Goal: Information Seeking & Learning: Find specific fact

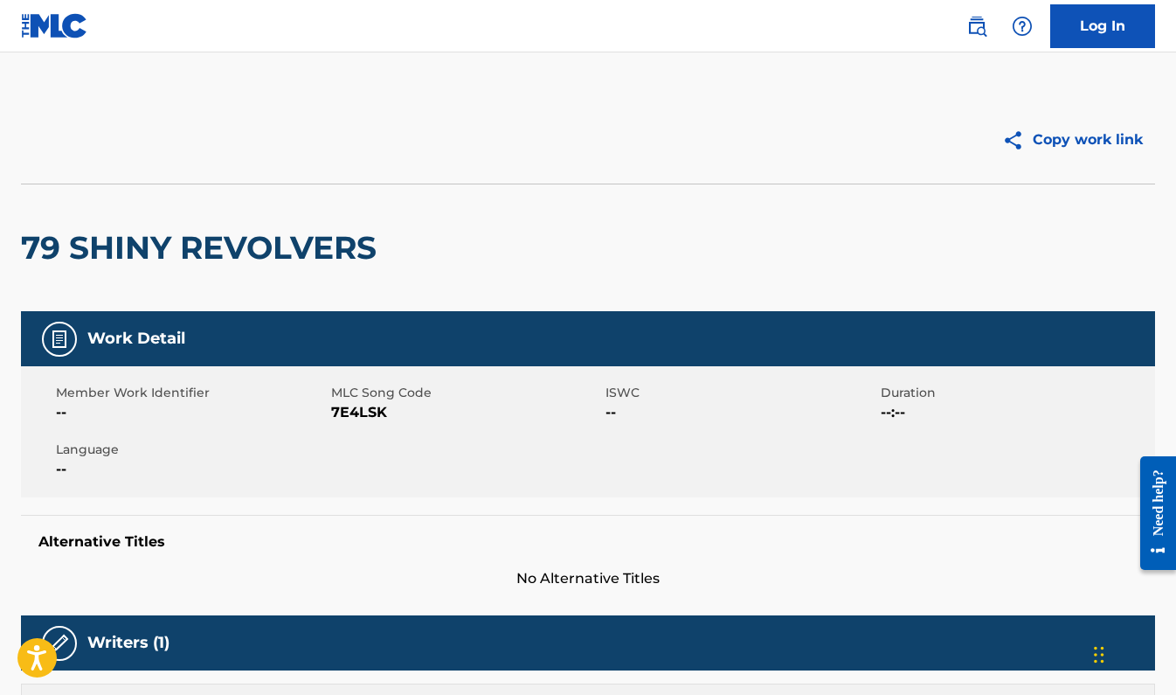
click at [973, 31] on img at bounding box center [976, 26] width 21 height 21
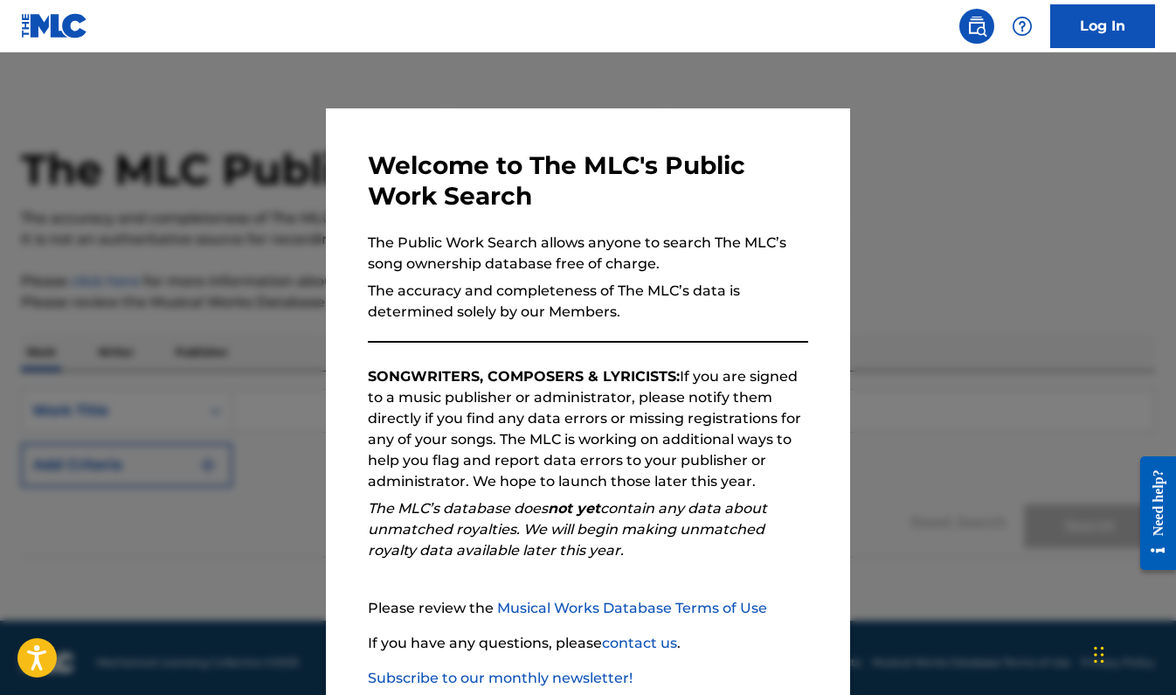
scroll to position [105, 0]
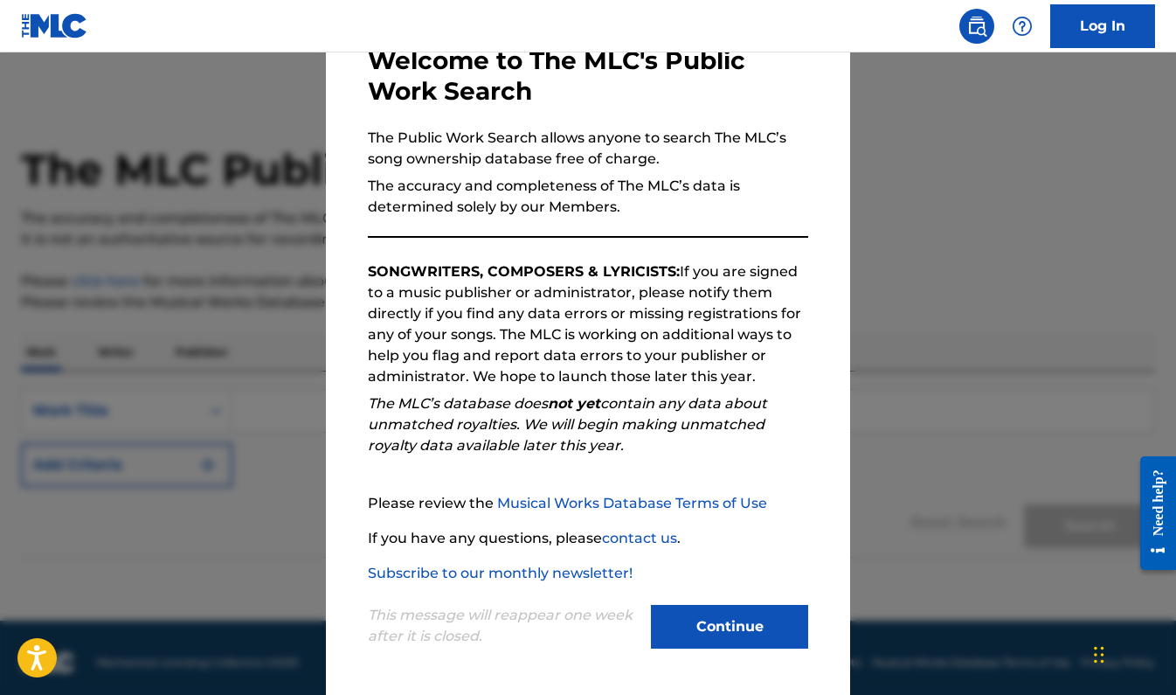
click at [714, 625] on button "Continue" at bounding box center [729, 627] width 157 height 44
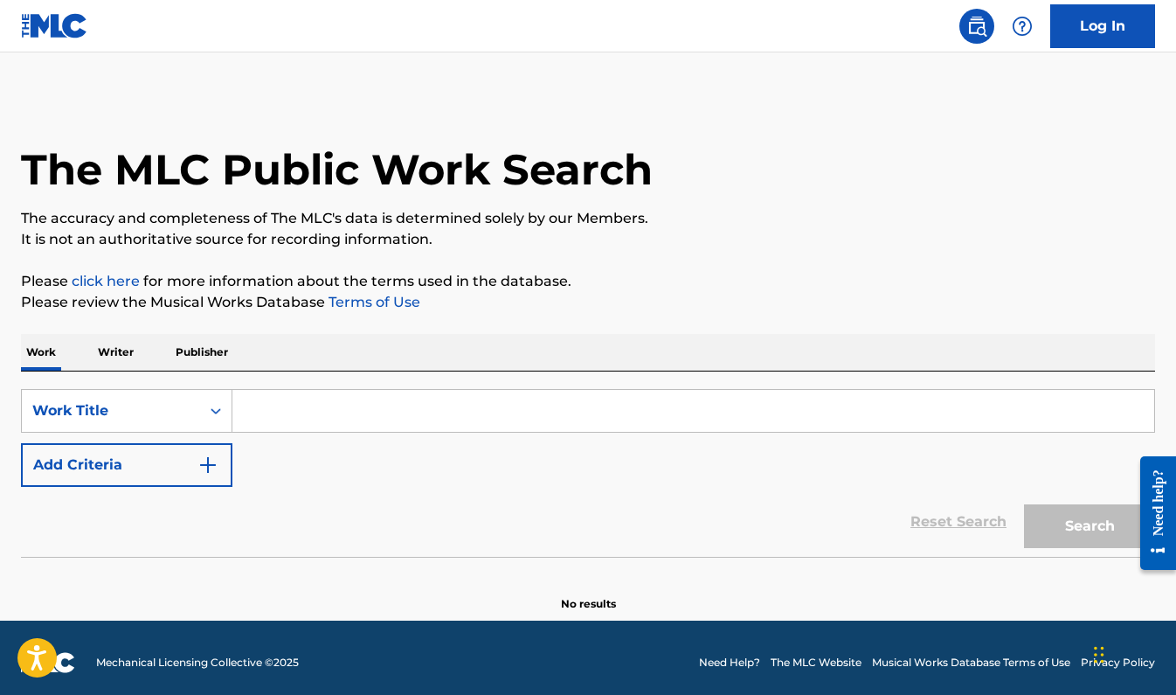
scroll to position [10, 0]
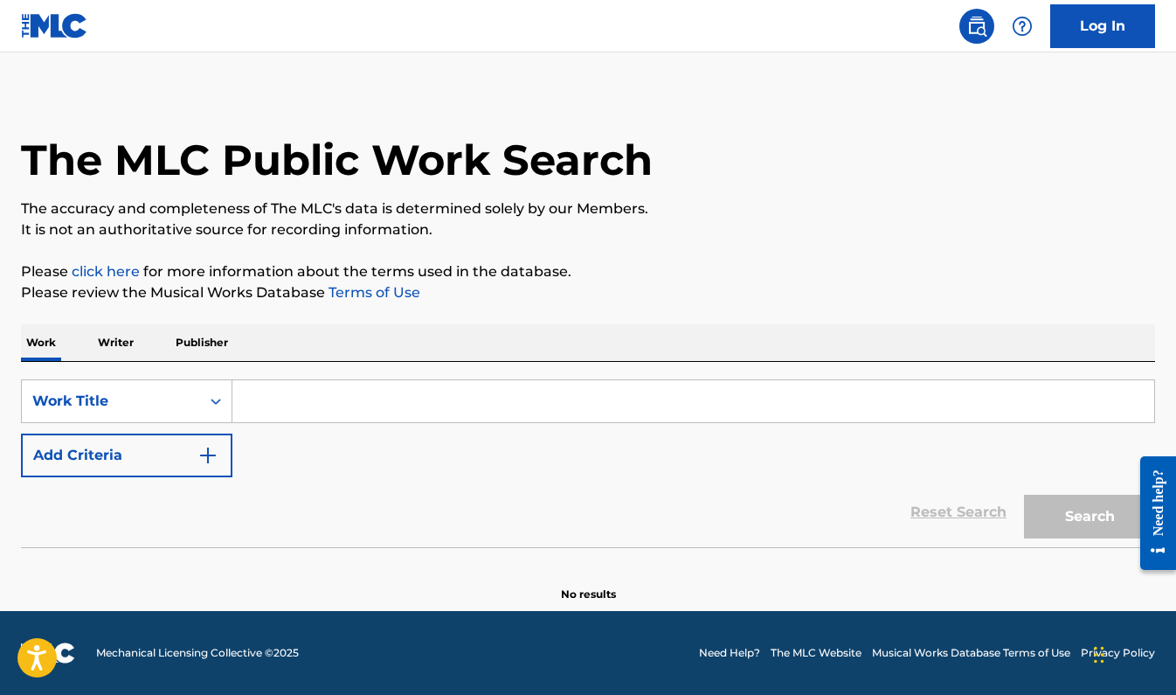
click at [262, 404] on input "Search Form" at bounding box center [693, 401] width 922 height 42
click at [221, 445] on button "Add Criteria" at bounding box center [126, 455] width 211 height 44
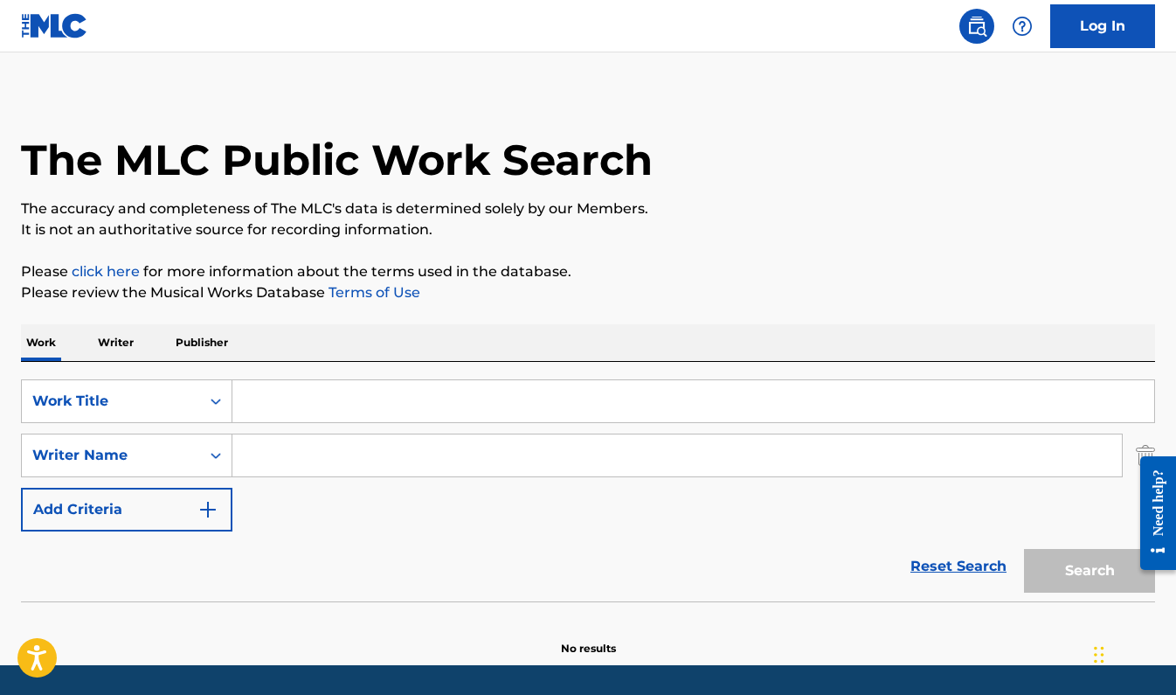
click at [280, 402] on input "Search Form" at bounding box center [693, 401] width 922 height 42
click at [363, 404] on input "Search Form" at bounding box center [693, 401] width 922 height 42
paste input "Albatross"
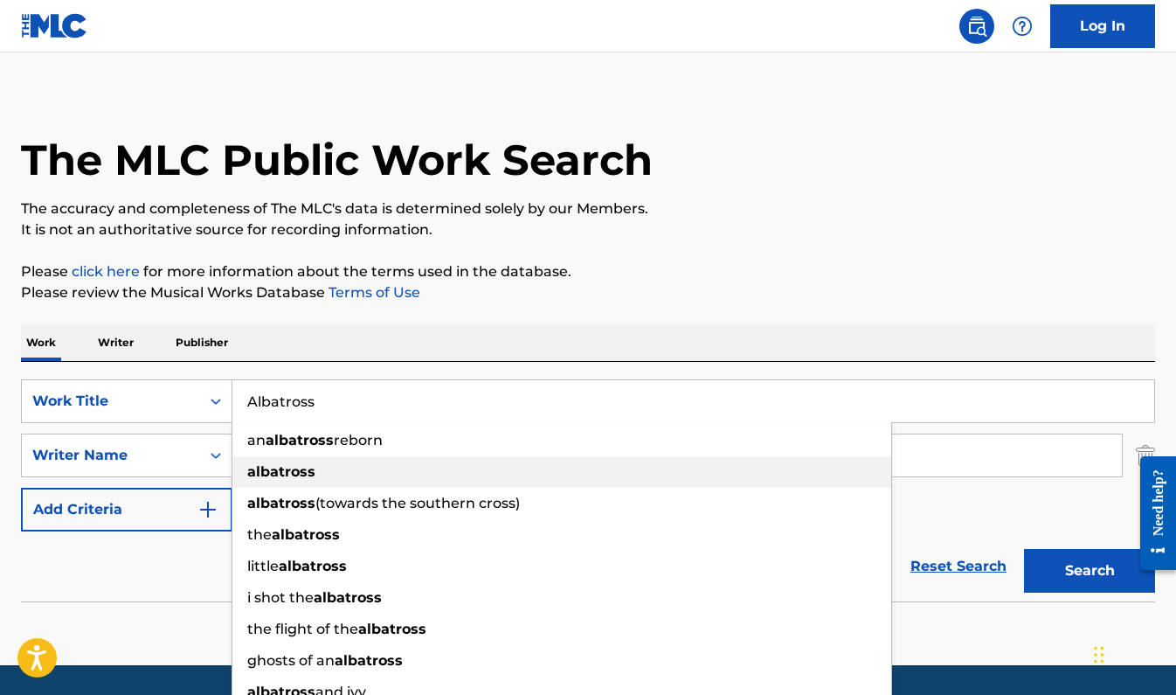
click at [372, 460] on div "albatross" at bounding box center [561, 471] width 659 height 31
type input "albatross"
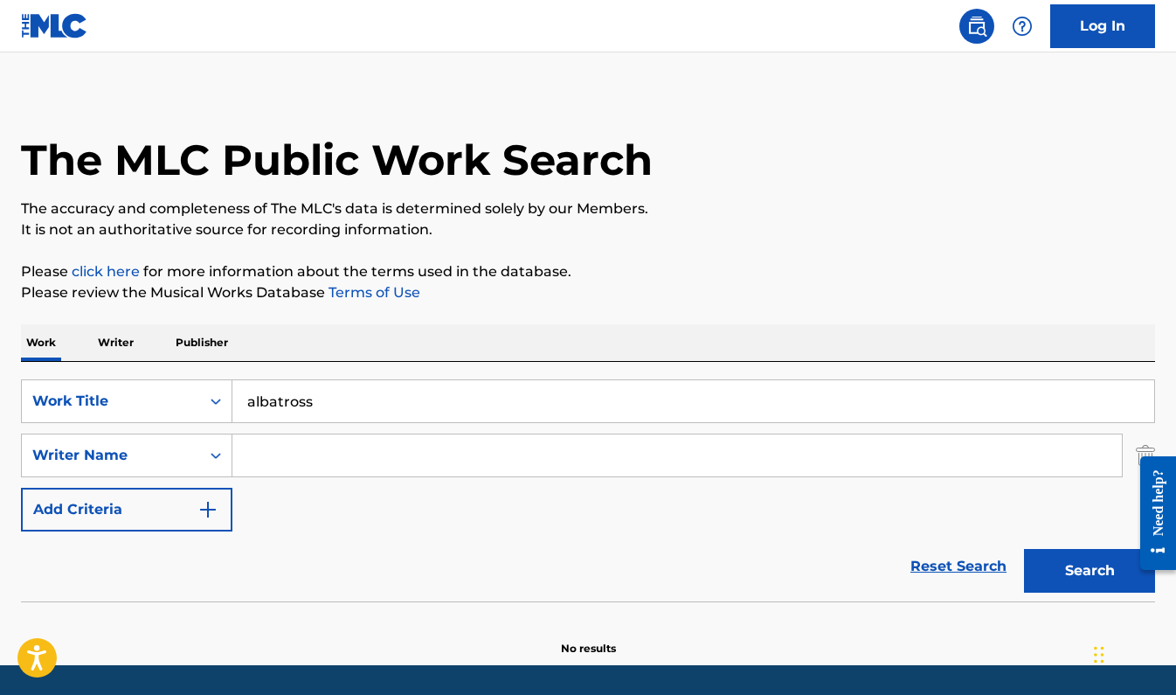
click at [372, 460] on input "Search Form" at bounding box center [676, 455] width 889 height 42
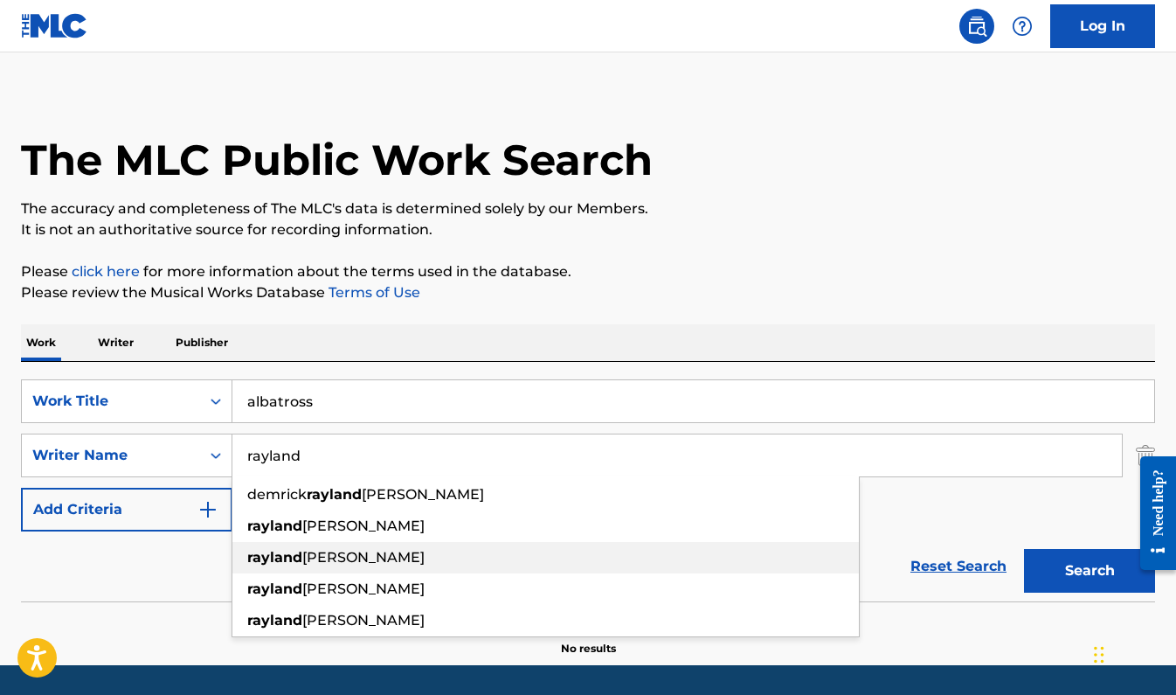
click at [381, 559] on div "[PERSON_NAME]" at bounding box center [545, 557] width 626 height 31
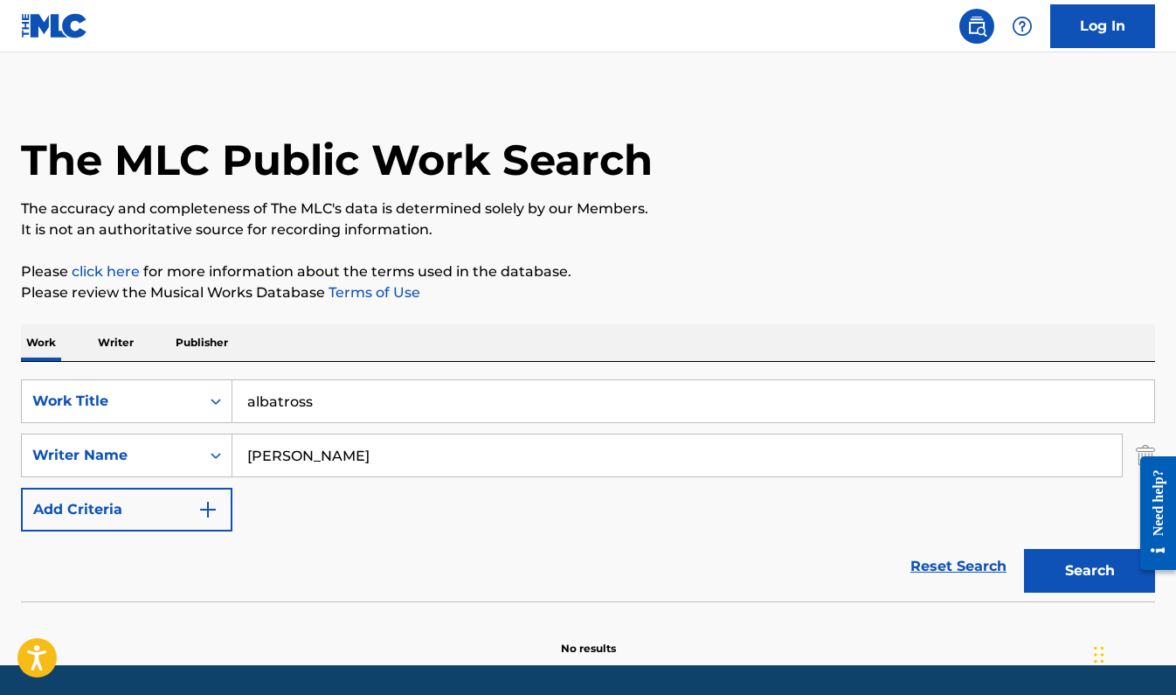
click at [1049, 563] on button "Search" at bounding box center [1089, 571] width 131 height 44
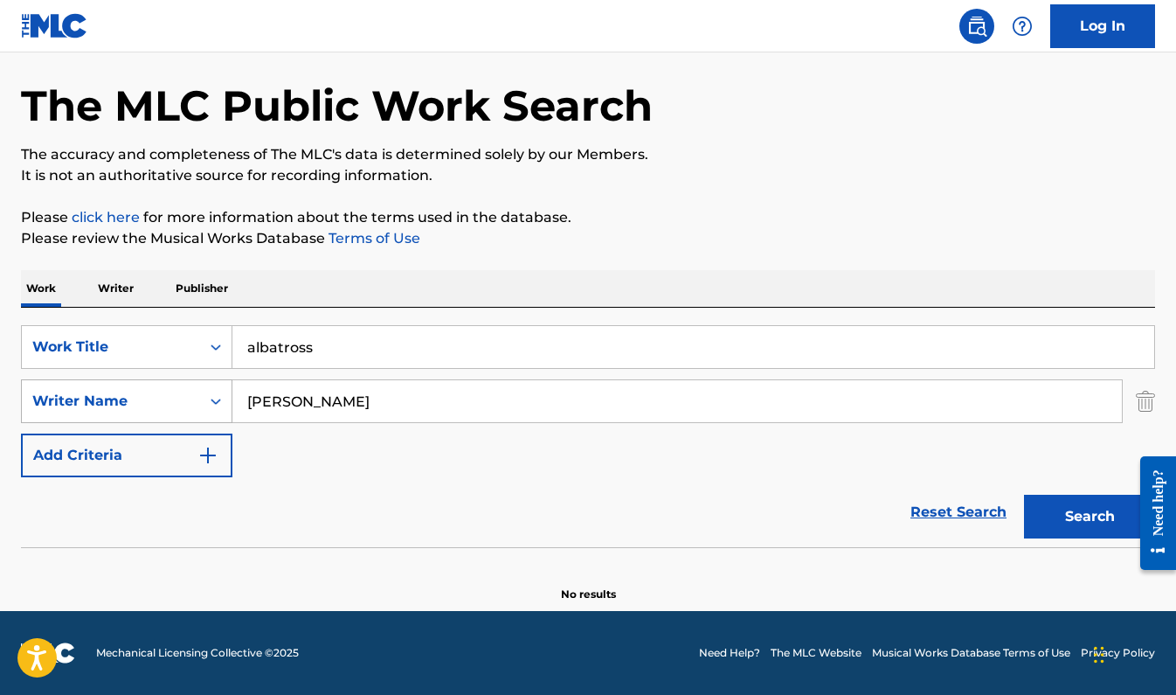
click at [218, 397] on icon "Search Form" at bounding box center [215, 400] width 17 height 17
click at [377, 412] on input "[PERSON_NAME]" at bounding box center [676, 401] width 889 height 42
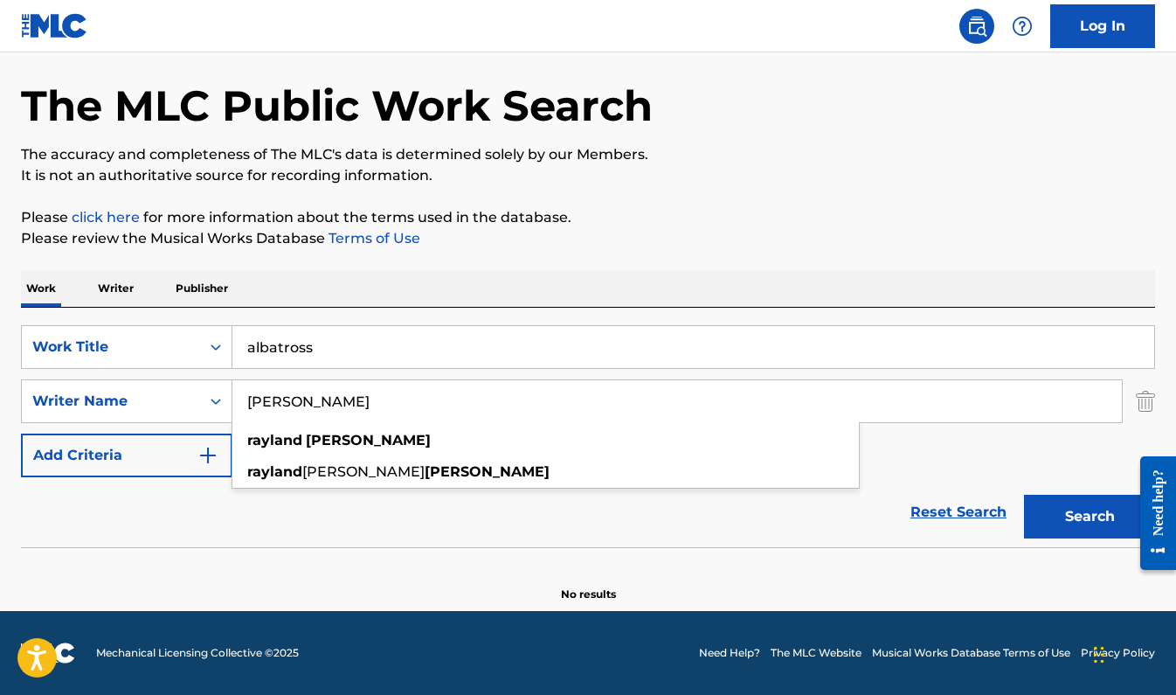
click at [377, 412] on input "[PERSON_NAME]" at bounding box center [676, 401] width 889 height 42
click at [375, 413] on input "[PERSON_NAME]" at bounding box center [676, 401] width 889 height 42
paste input "The Song Confessional"
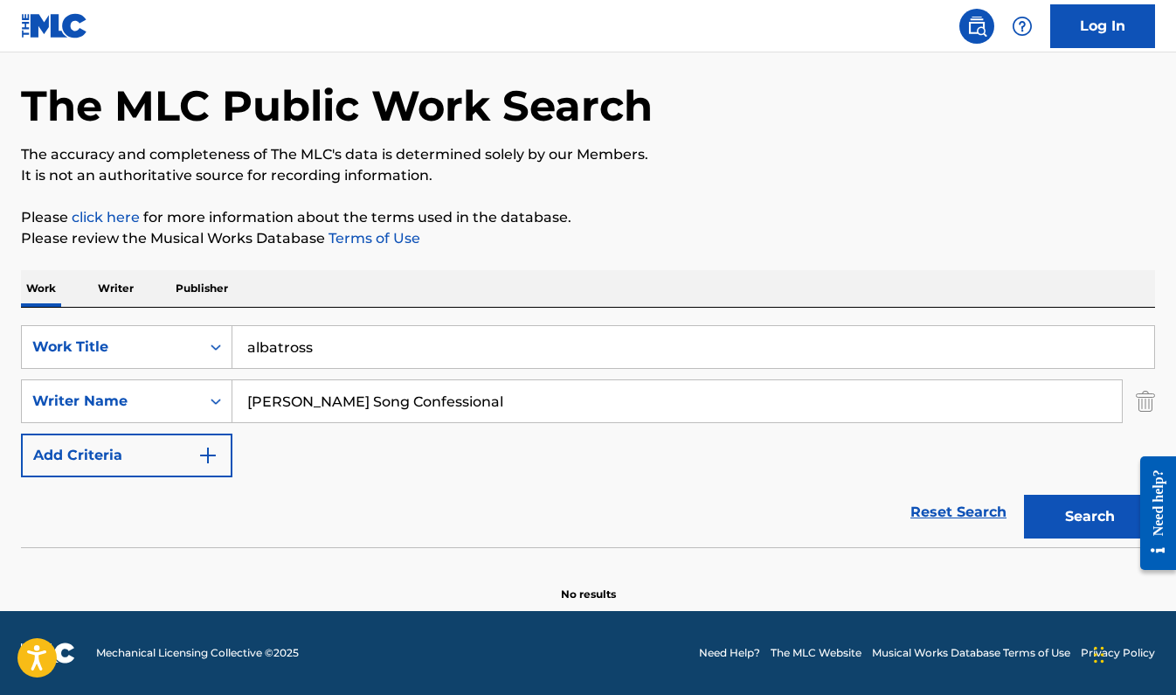
drag, startPoint x: 349, startPoint y: 404, endPoint x: 239, endPoint y: 396, distance: 110.4
click at [239, 396] on input "[PERSON_NAME] Song Confessional" at bounding box center [676, 401] width 889 height 42
type input "The Song Confessional"
click at [1075, 514] on button "Search" at bounding box center [1089, 516] width 131 height 44
click at [319, 341] on input "albatross" at bounding box center [693, 347] width 922 height 42
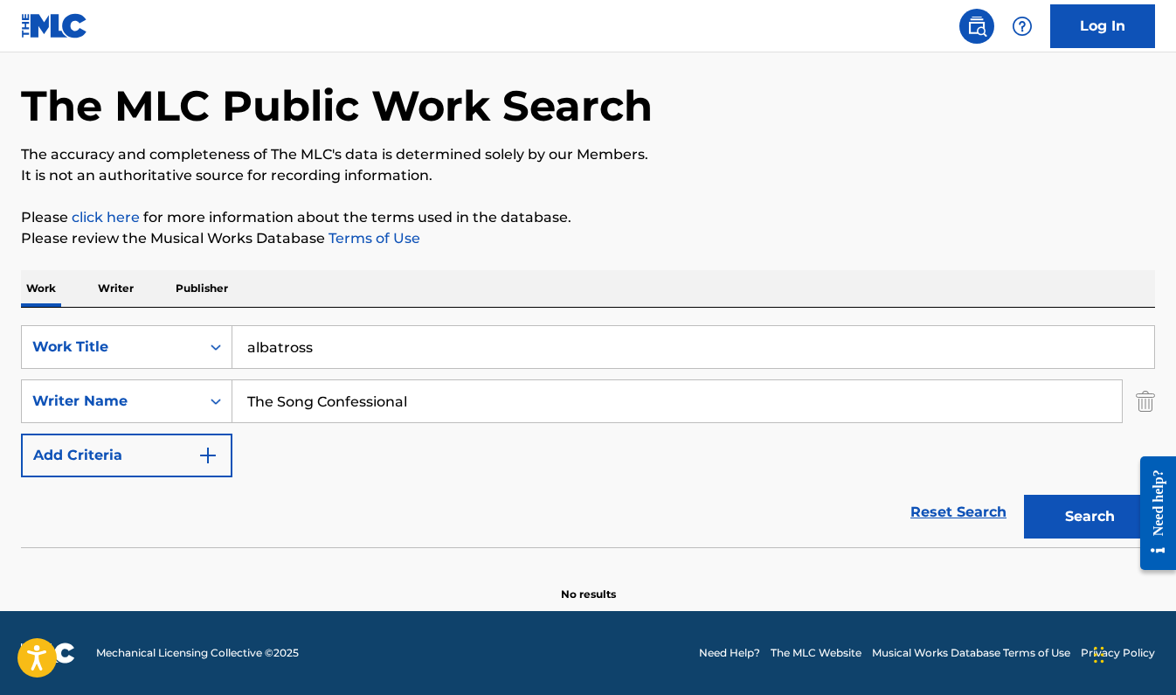
click at [319, 341] on input "albatross" at bounding box center [693, 347] width 922 height 42
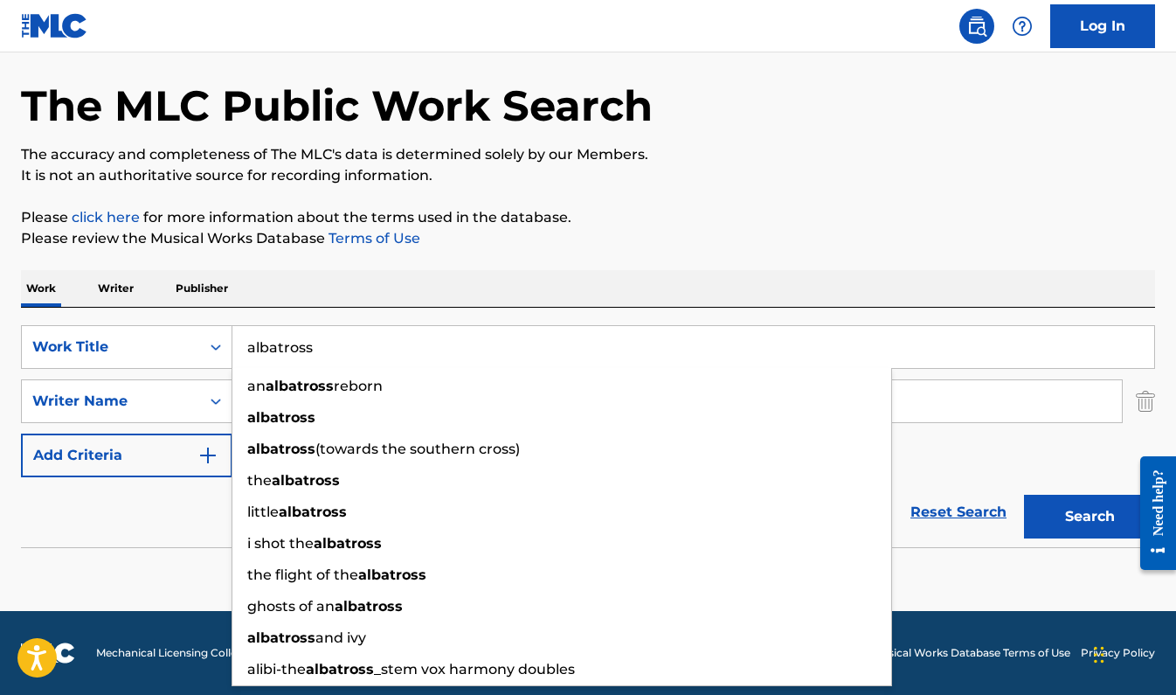
click at [319, 341] on input "albatross" at bounding box center [693, 347] width 922 height 42
paste input "If I Were a Butterfly"
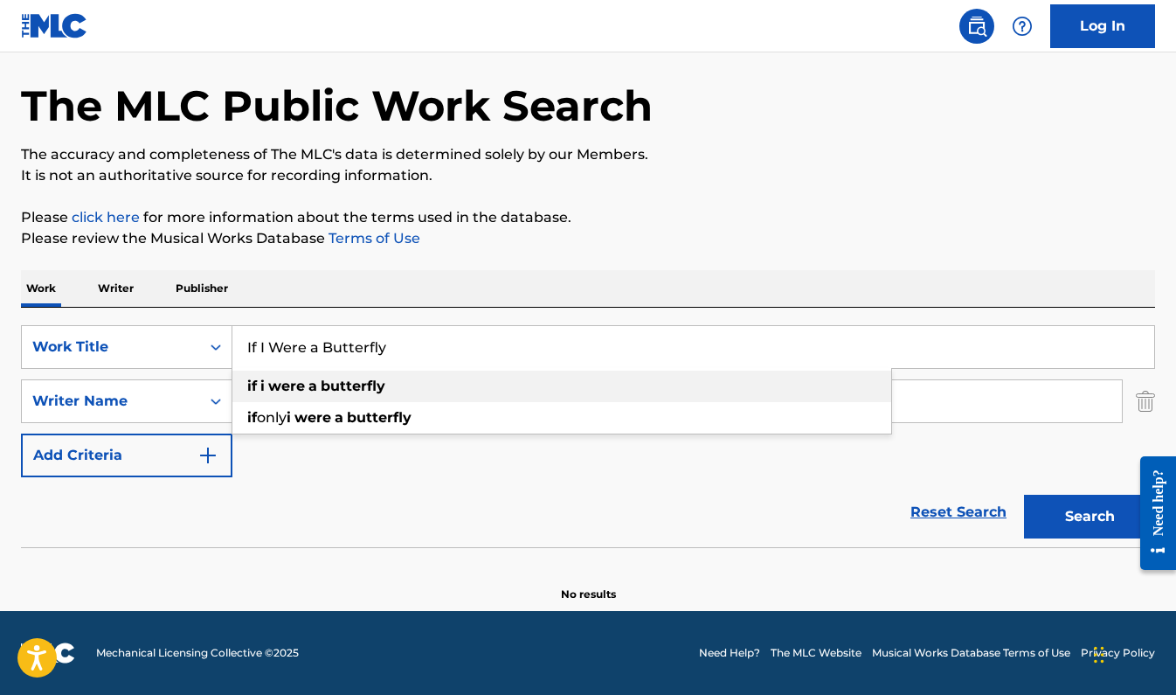
click at [414, 382] on div "if i were a butterfly" at bounding box center [561, 385] width 659 height 31
type input "if i were a butterfly"
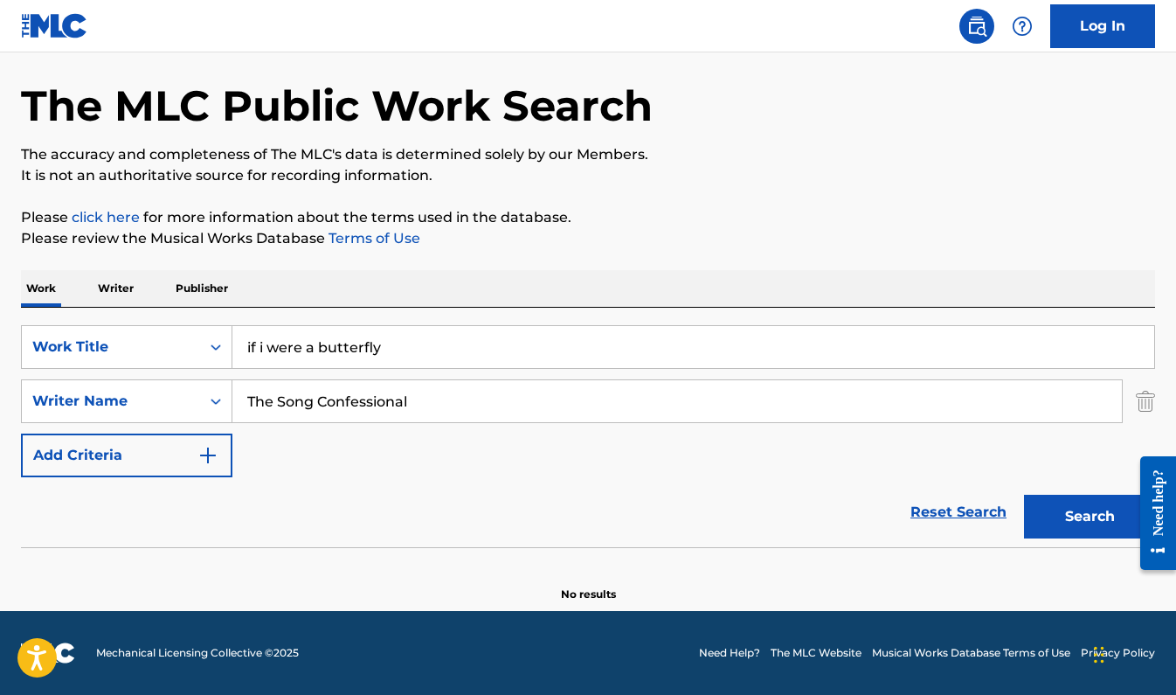
click at [414, 391] on input "The Song Confessional" at bounding box center [676, 401] width 889 height 42
click at [422, 400] on input "The Song Confessional" at bounding box center [676, 401] width 889 height 42
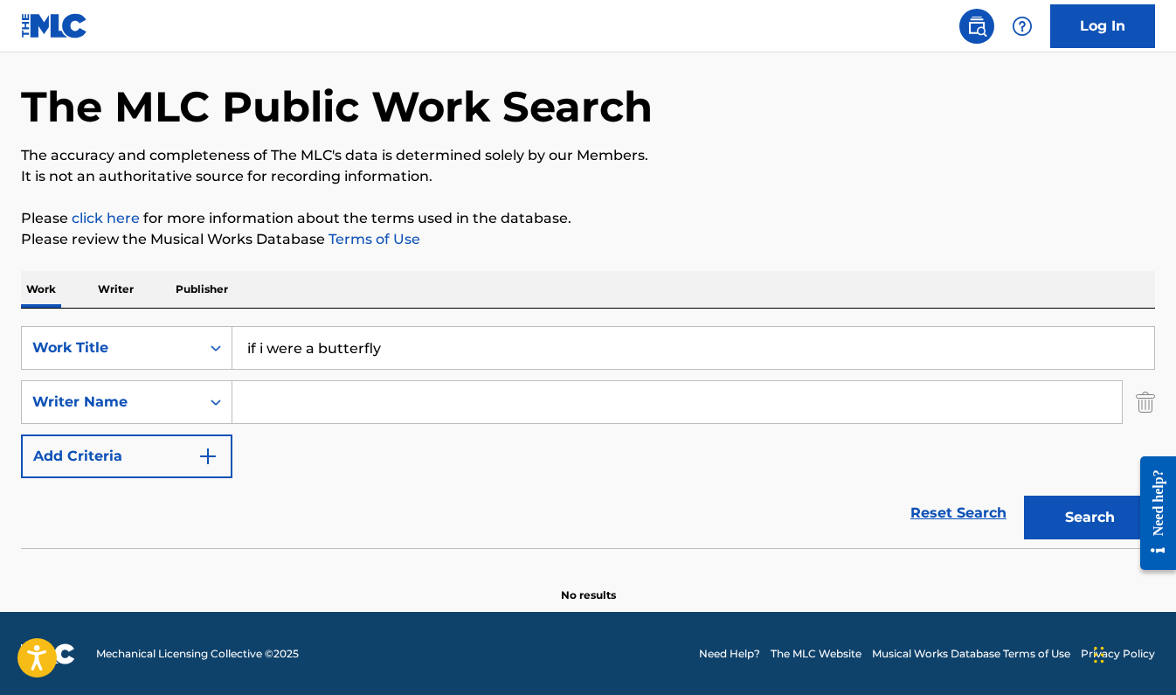
paste input "[PERSON_NAME]"
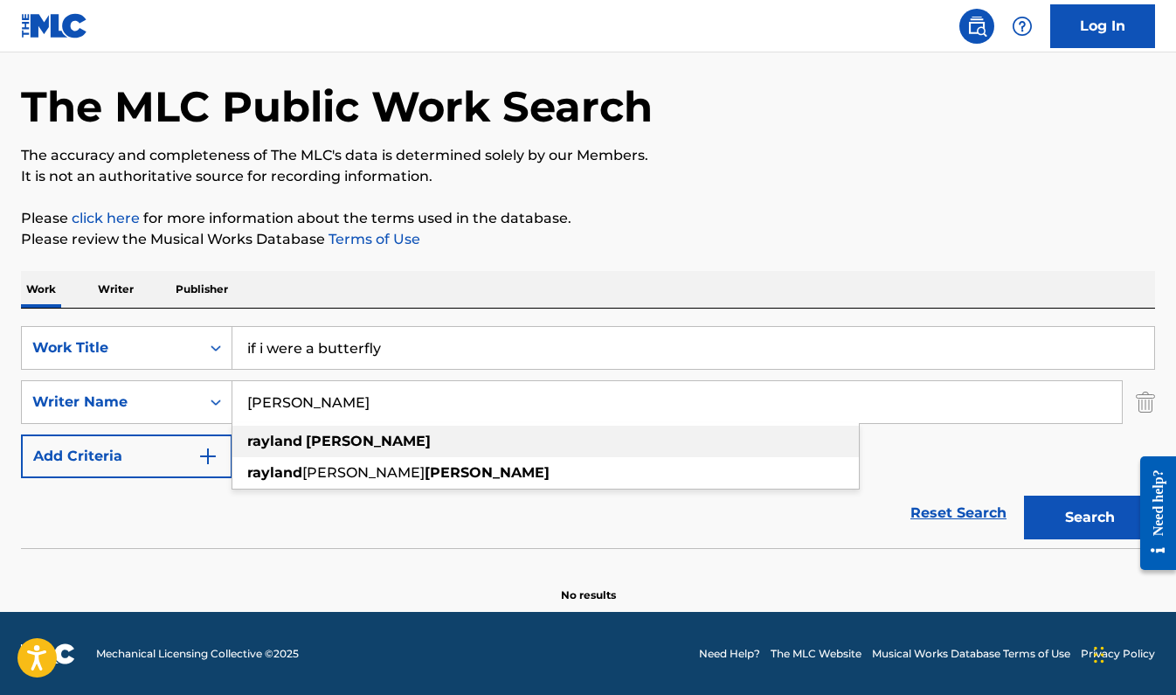
click at [332, 439] on strong "[PERSON_NAME]" at bounding box center [368, 440] width 125 height 17
type input "[PERSON_NAME]"
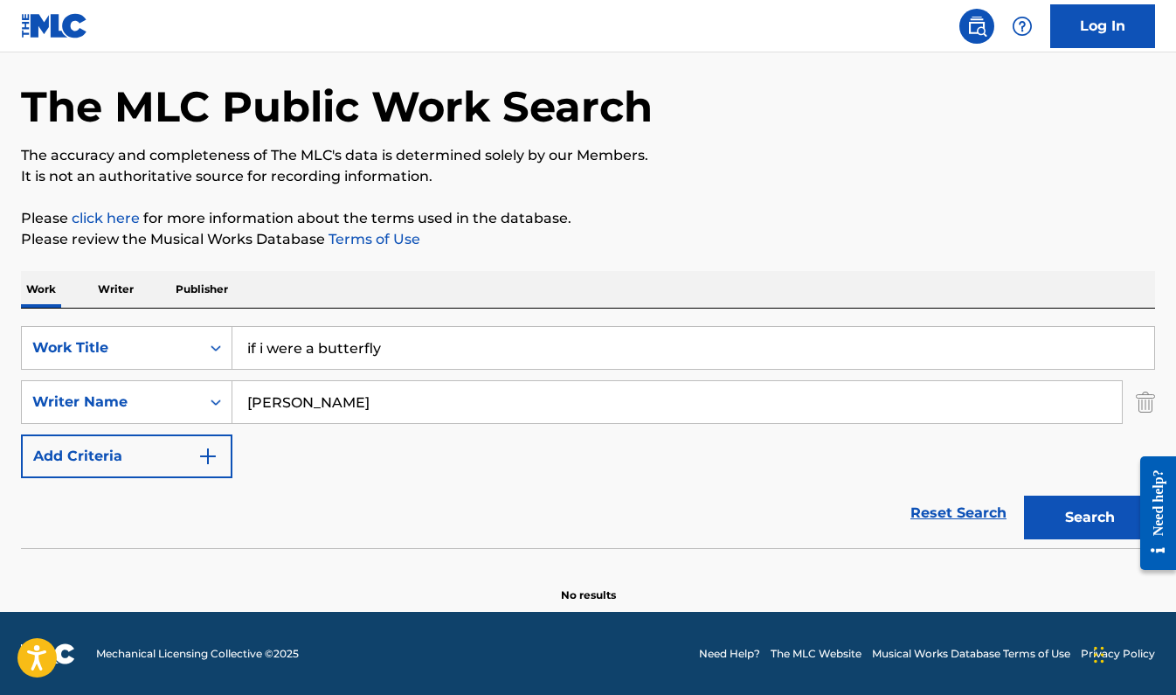
scroll to position [64, 0]
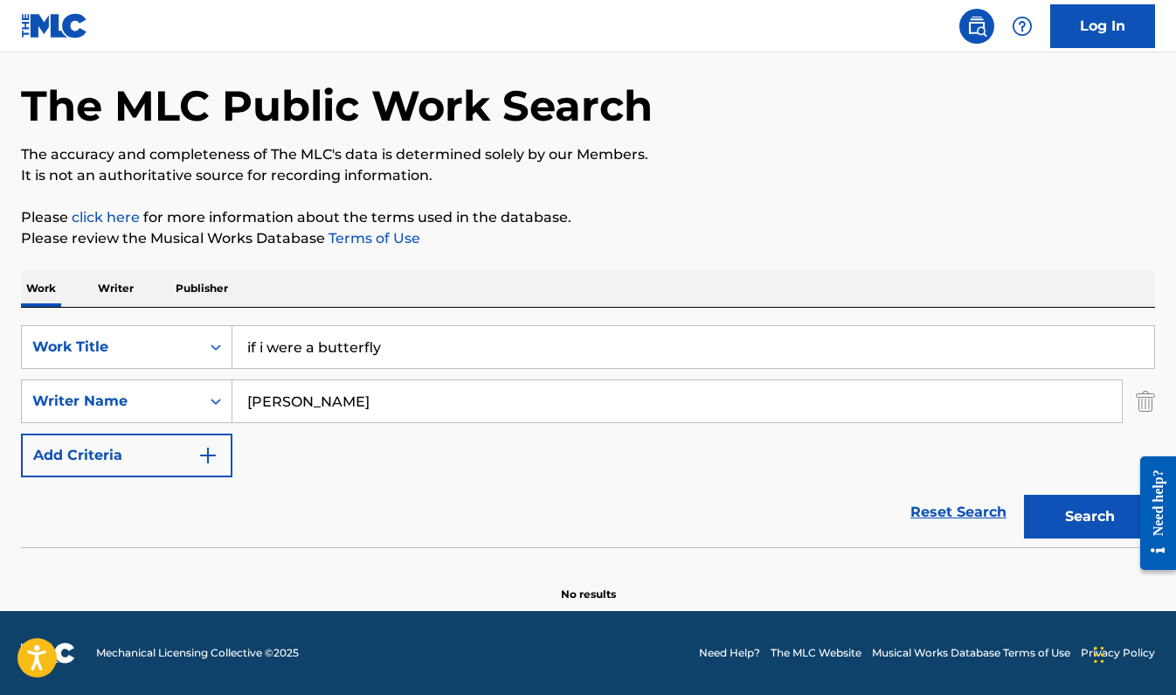
click at [1054, 506] on button "Search" at bounding box center [1089, 516] width 131 height 44
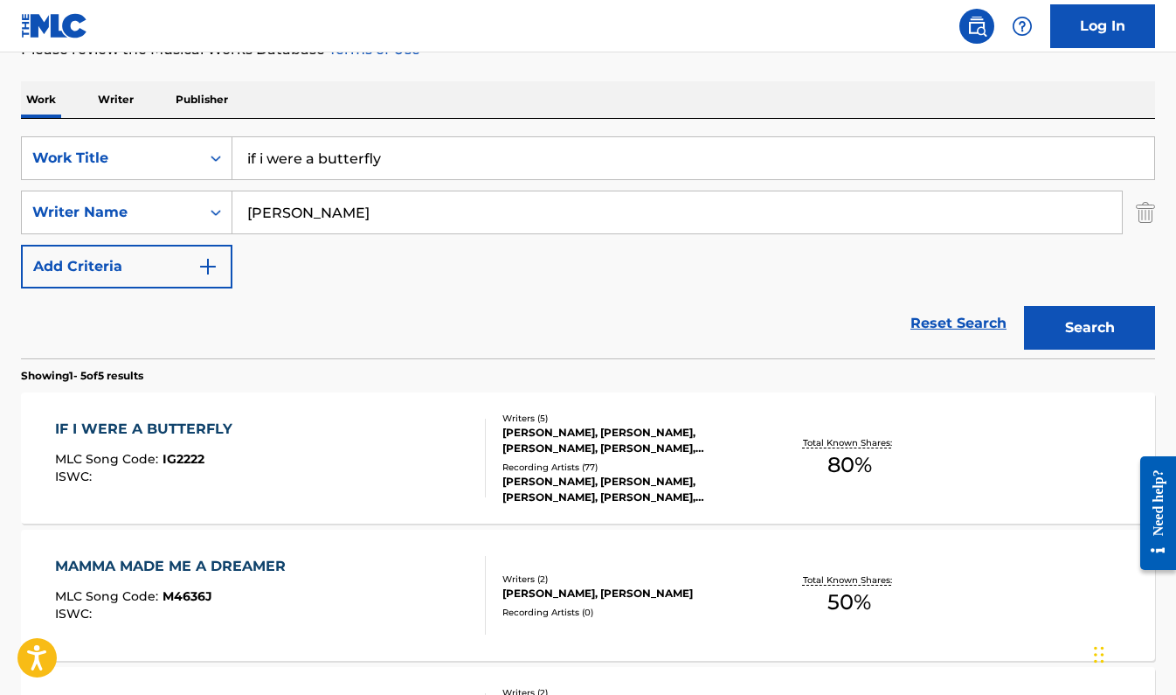
scroll to position [259, 0]
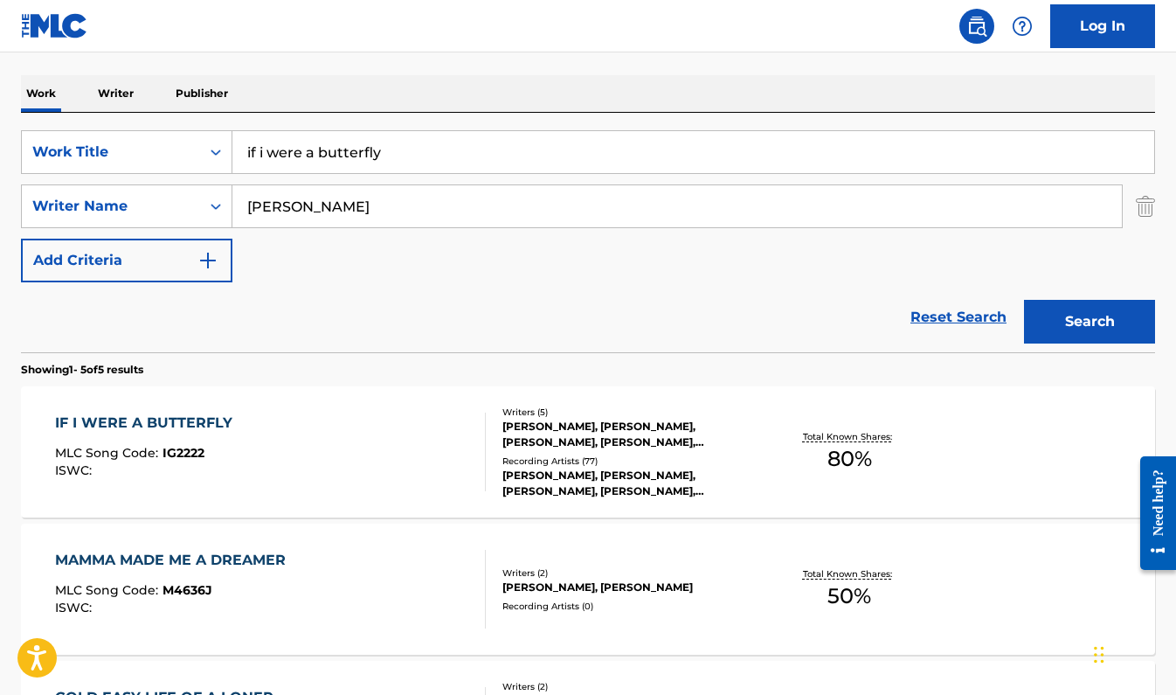
click at [432, 70] on div "The MLC Public Work Search The accuracy and completeness of The MLC's data is d…" at bounding box center [588, 493] width 1176 height 1310
click at [397, 440] on div "IF I WERE A BUTTERFLY MLC Song Code : IG2222 ISWC :" at bounding box center [270, 451] width 431 height 79
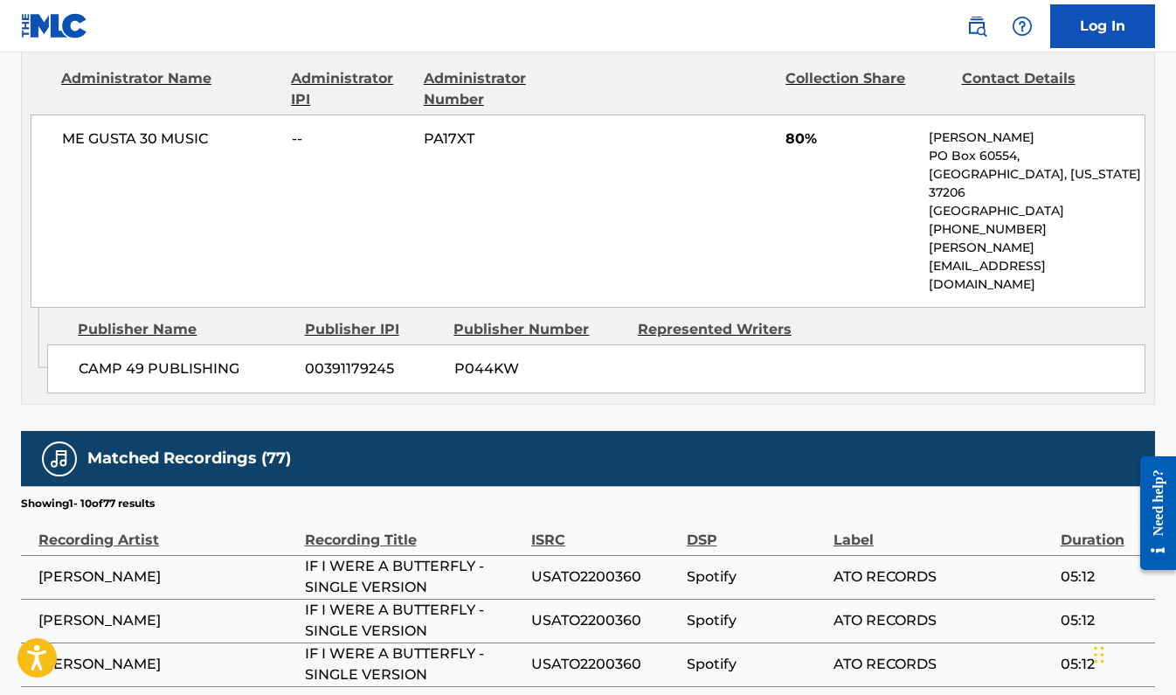
scroll to position [923, 0]
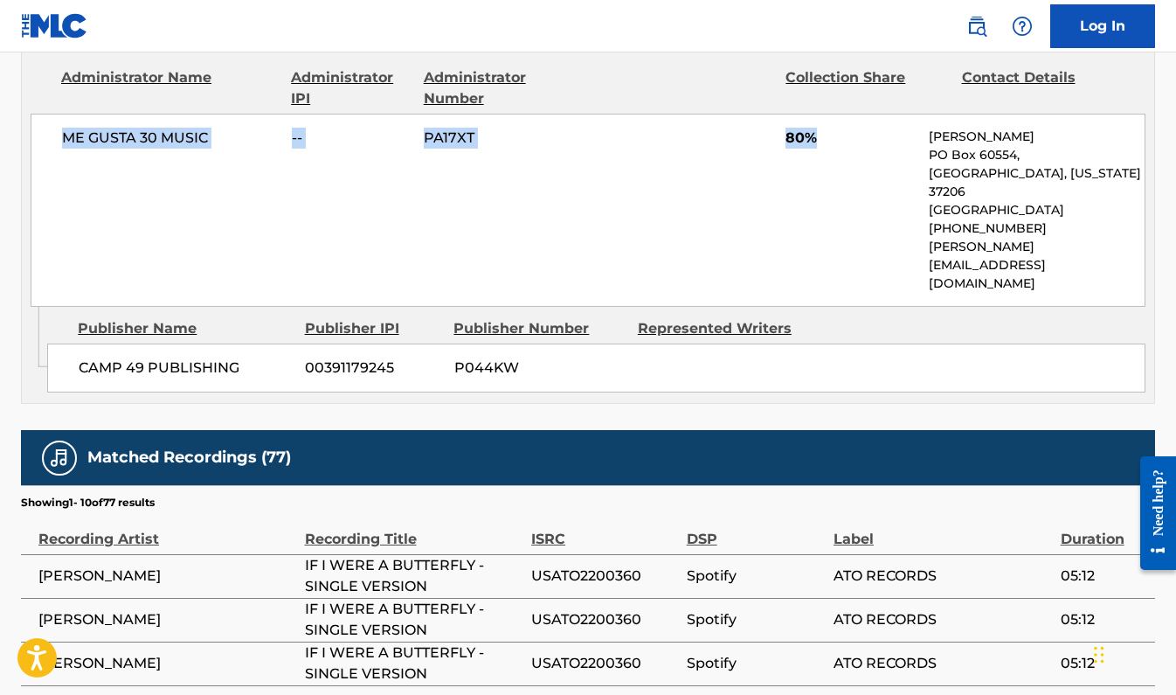
drag, startPoint x: 52, startPoint y: 133, endPoint x: 816, endPoint y: 133, distance: 764.4
click at [816, 133] on div "ME GUSTA 30 MUSIC -- PA17XT 80% [PERSON_NAME] [GEOGRAPHIC_DATA][US_STATE] [GEOG…" at bounding box center [588, 210] width 1115 height 193
copy div "ME GUSTA 30 MUSIC -- PA17XT 80%"
click at [964, 318] on div "Publisher Name Publisher IPI Publisher Number Represented Writers" at bounding box center [596, 328] width 1098 height 21
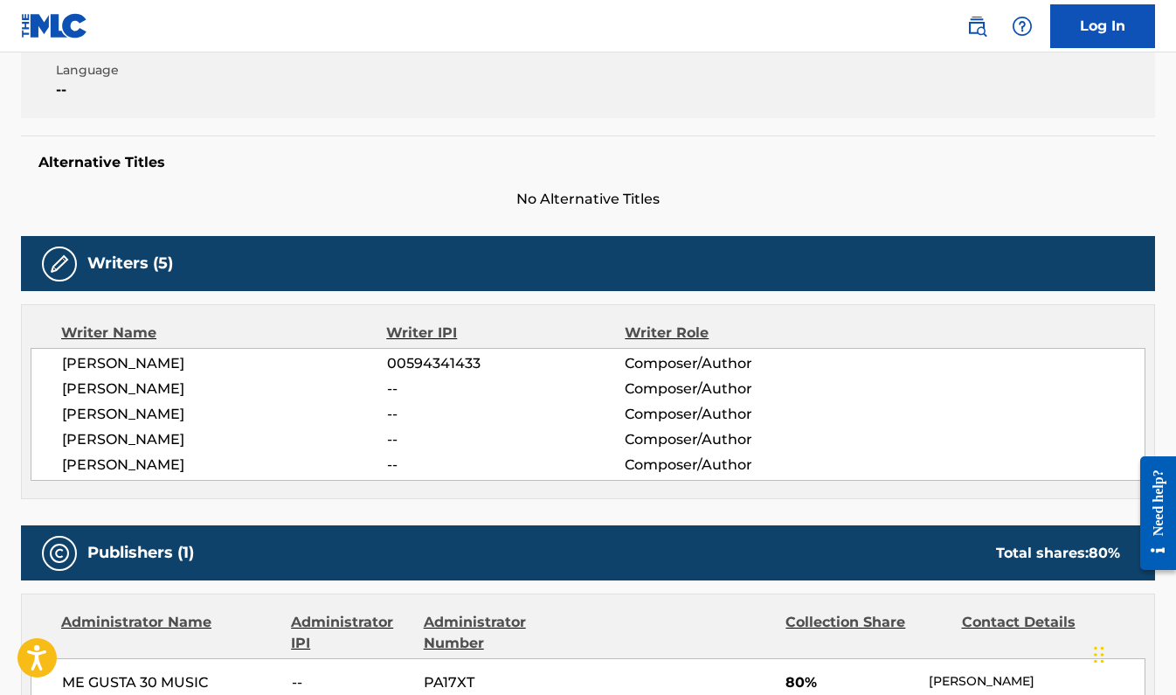
scroll to position [371, 0]
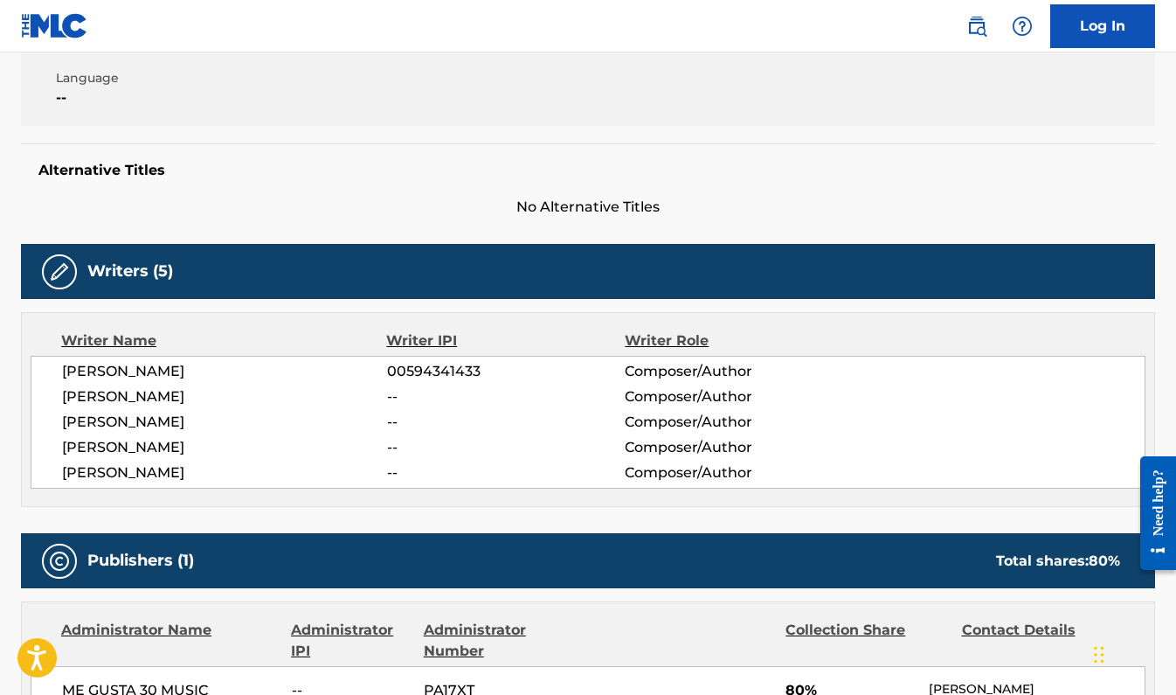
click at [578, 384] on div "[PERSON_NAME] 00594341433 Composer/Author [PERSON_NAME] -- Composer/Author [PER…" at bounding box center [588, 422] width 1115 height 133
click at [530, 318] on div "Writer Name Writer IPI Writer Role [PERSON_NAME] 00594341433 Composer/Author [P…" at bounding box center [588, 409] width 1134 height 195
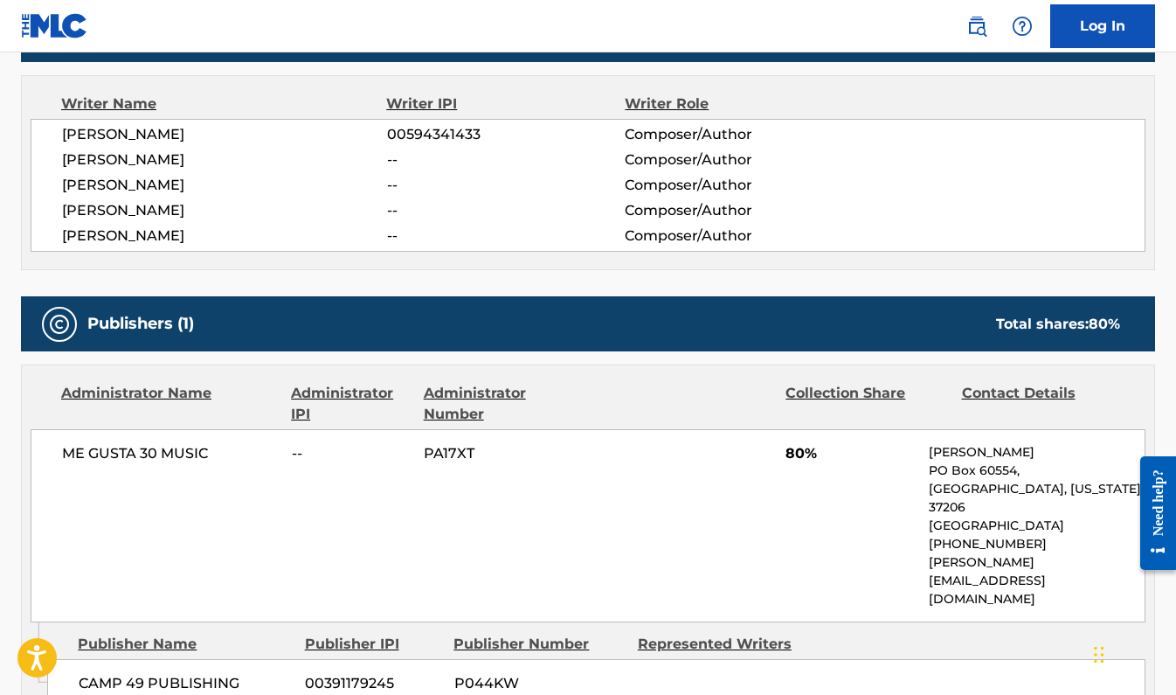
scroll to position [620, 0]
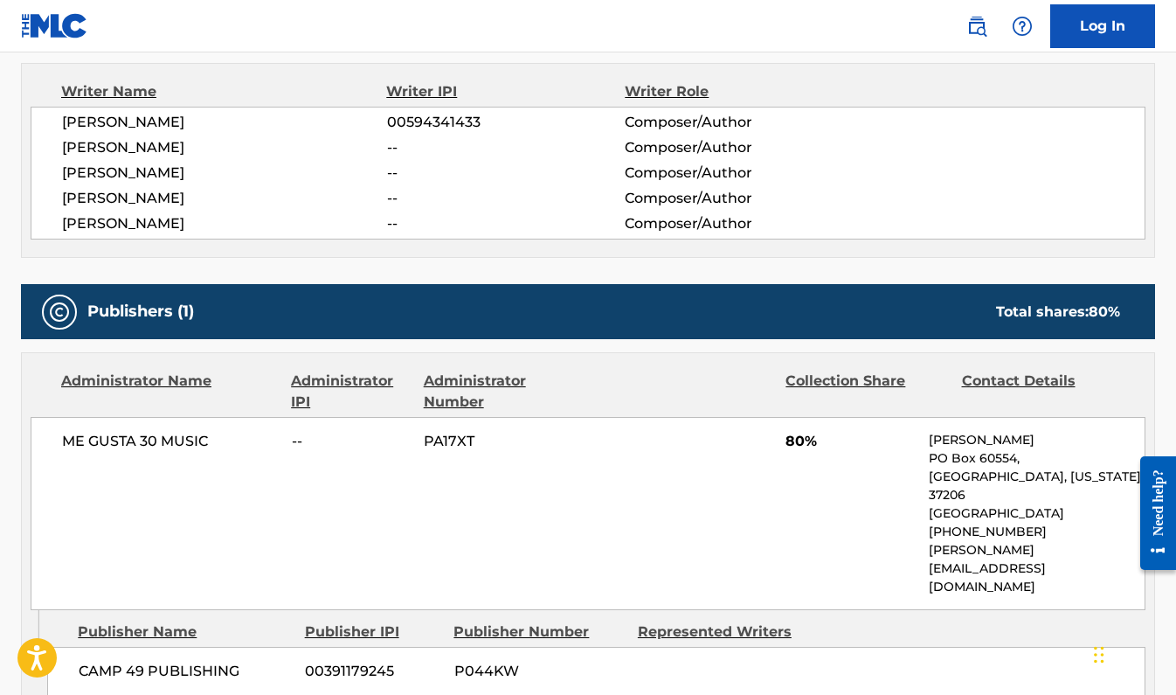
click at [824, 381] on div "Collection Share" at bounding box center [866, 391] width 162 height 42
click at [823, 387] on div "Collection Share" at bounding box center [866, 391] width 162 height 42
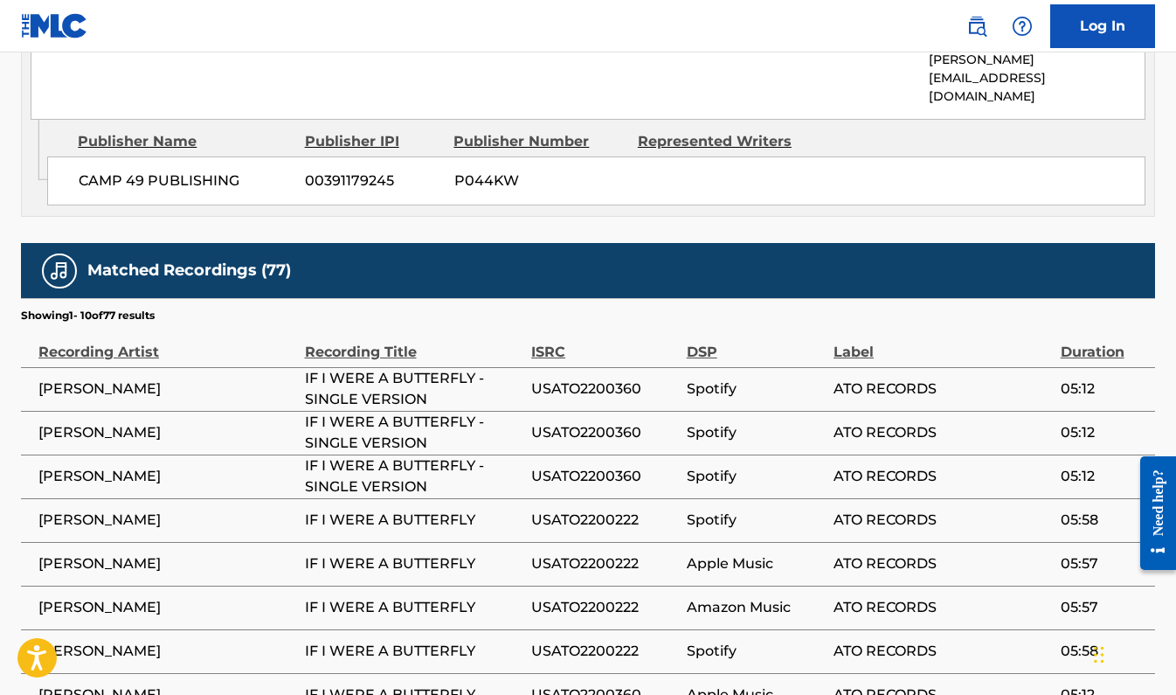
scroll to position [1102, 0]
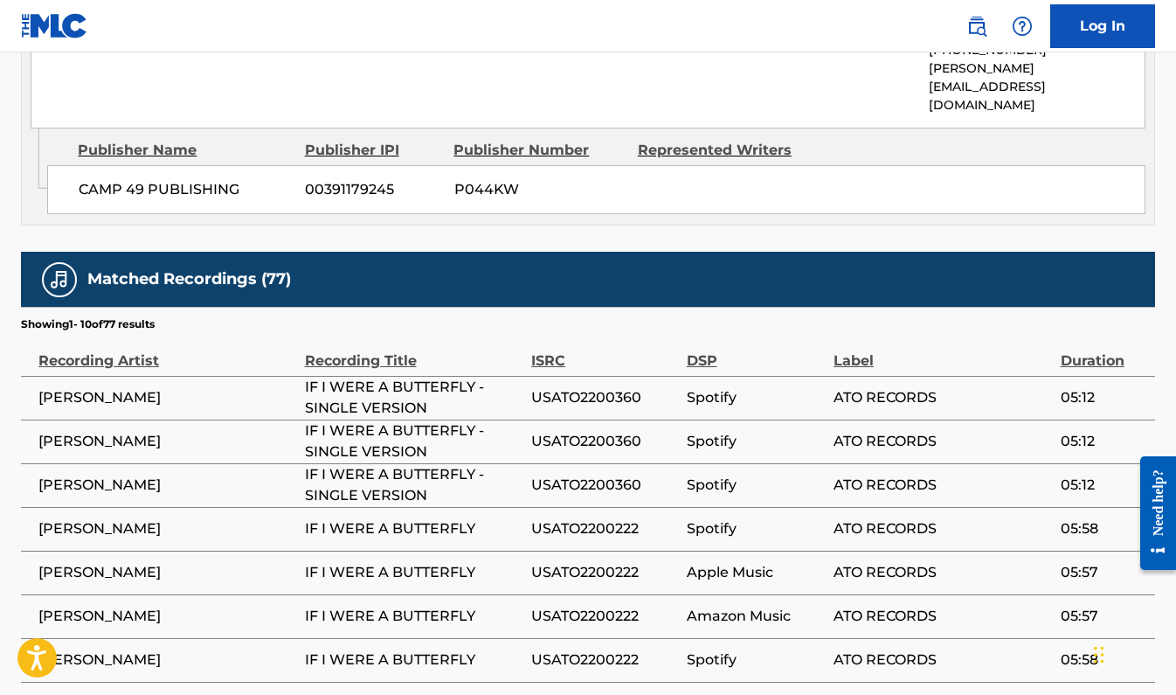
click at [352, 377] on span "IF I WERE A BUTTERFLY - SINGLE VERSION" at bounding box center [414, 398] width 218 height 42
click at [423, 377] on span "IF I WERE A BUTTERFLY - SINGLE VERSION" at bounding box center [414, 398] width 218 height 42
click at [170, 387] on span "[PERSON_NAME]" at bounding box center [167, 397] width 258 height 21
click at [55, 387] on span "[PERSON_NAME]" at bounding box center [167, 397] width 258 height 21
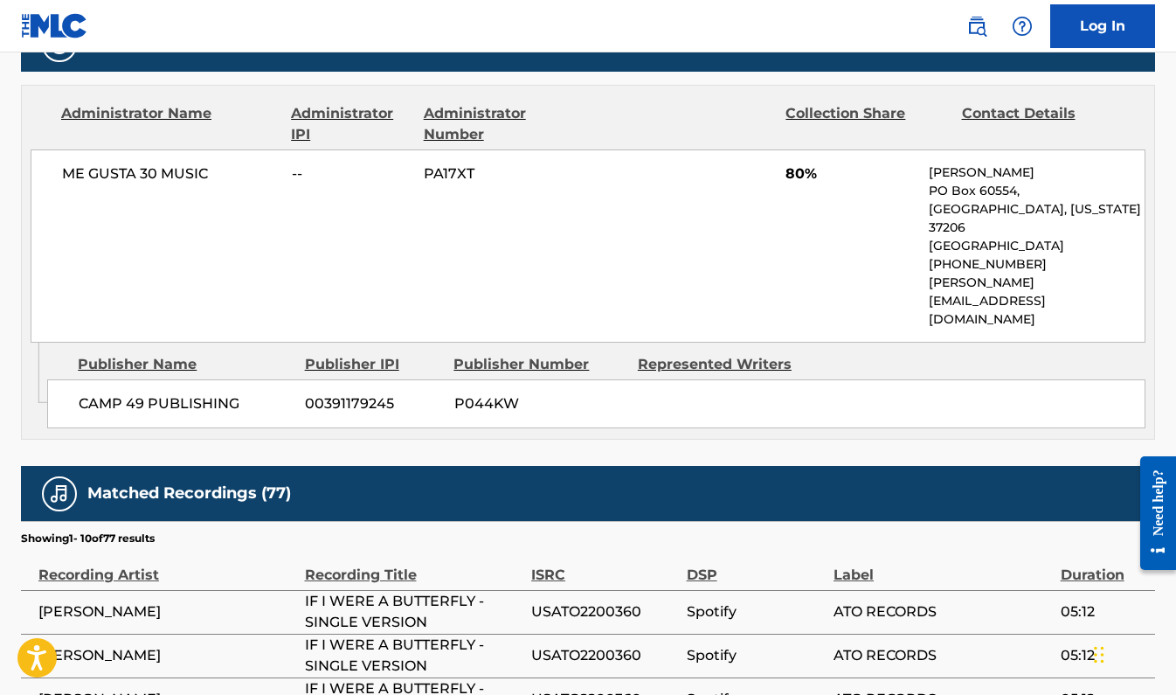
scroll to position [880, 0]
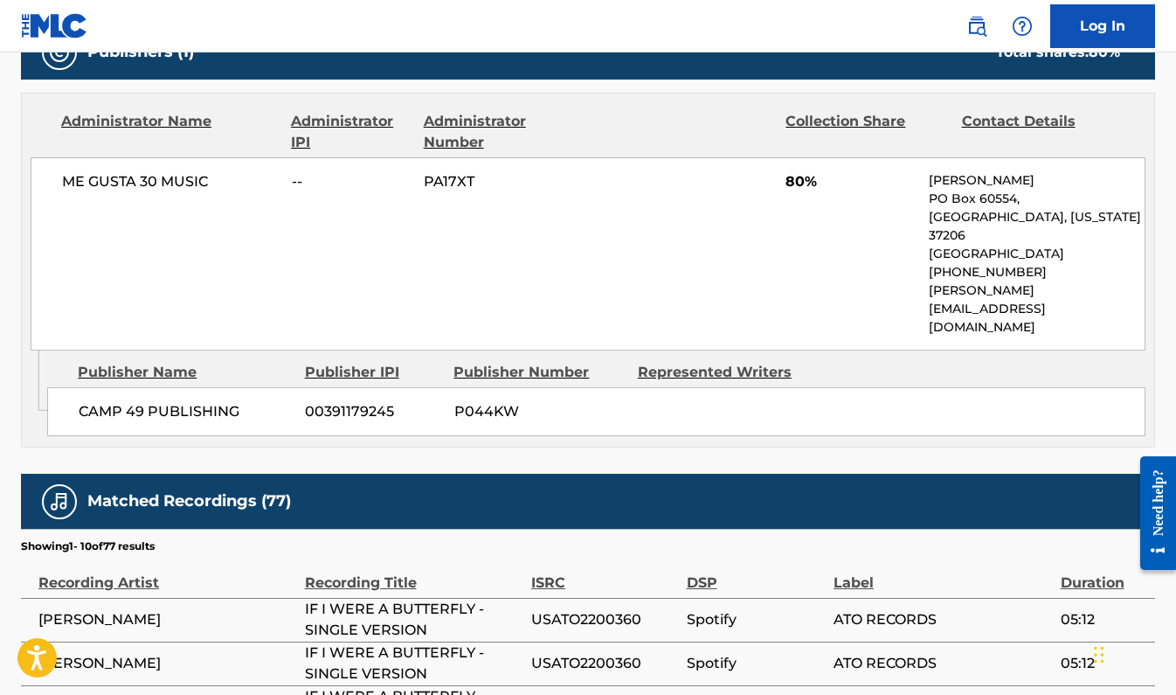
click at [726, 362] on div "Represented Writers" at bounding box center [723, 372] width 170 height 21
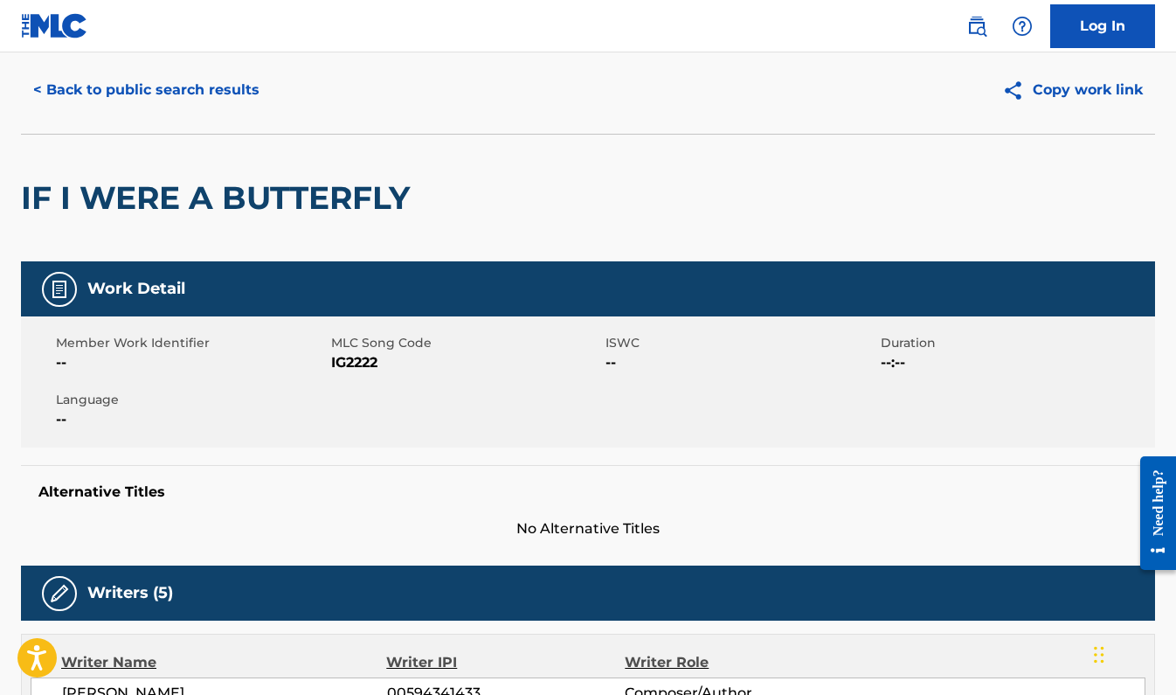
scroll to position [0, 0]
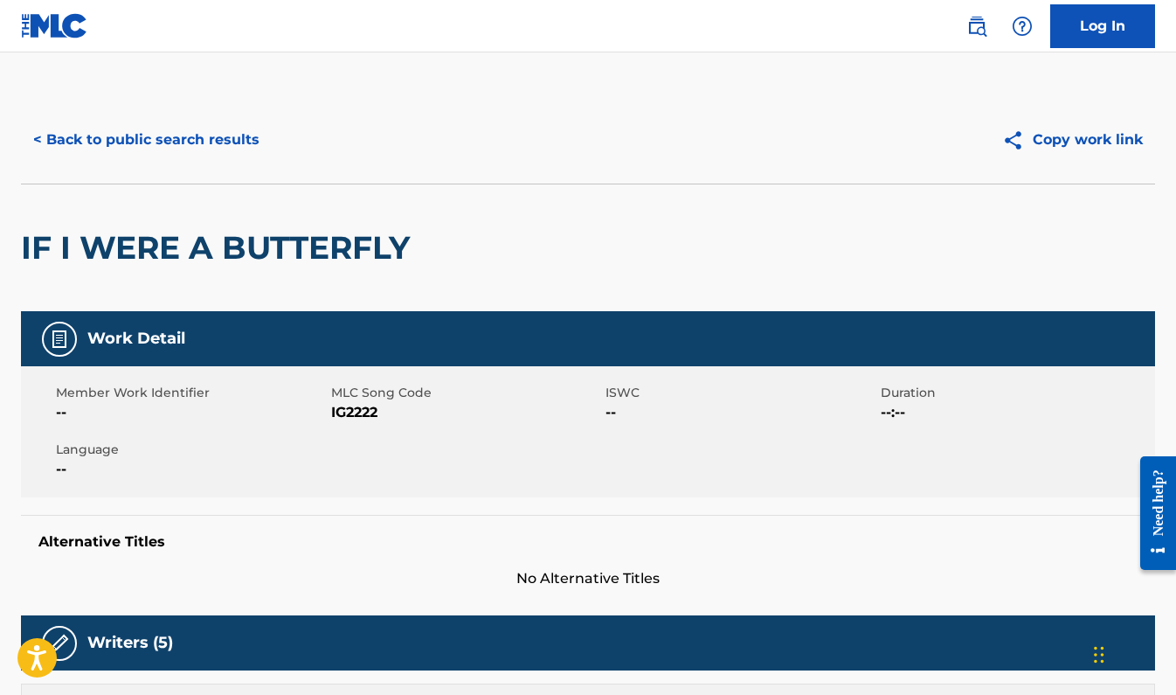
click at [169, 133] on button "< Back to public search results" at bounding box center [146, 140] width 251 height 44
click at [197, 147] on button "< Back to public search results" at bounding box center [146, 140] width 251 height 44
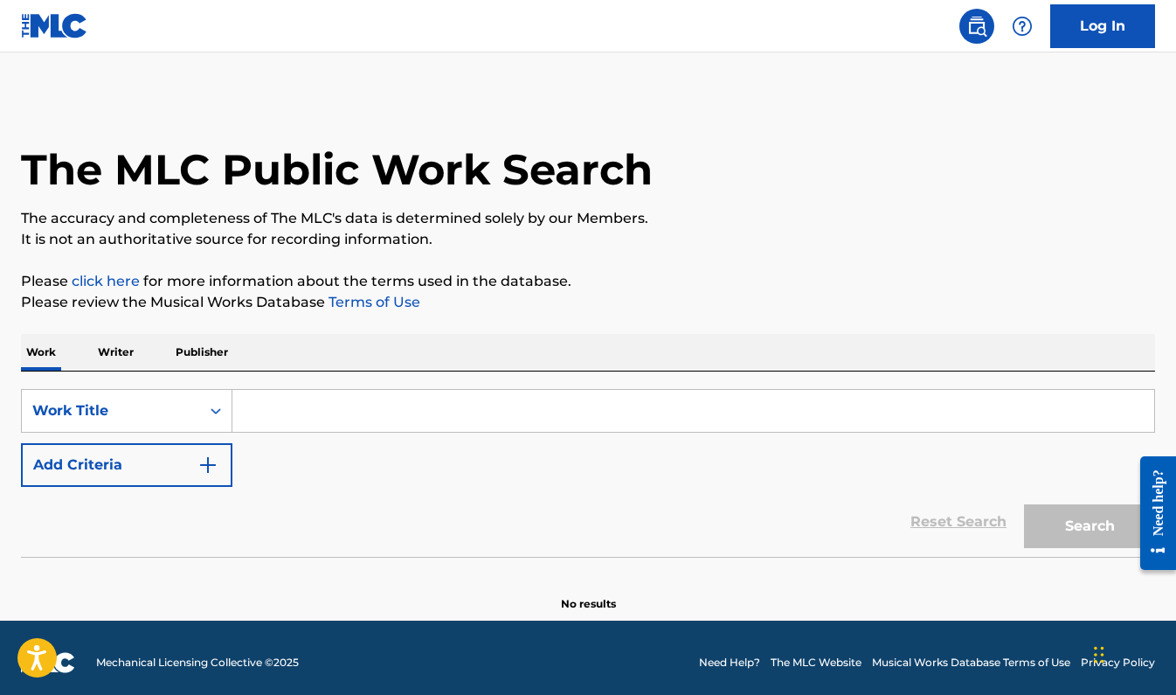
scroll to position [10, 0]
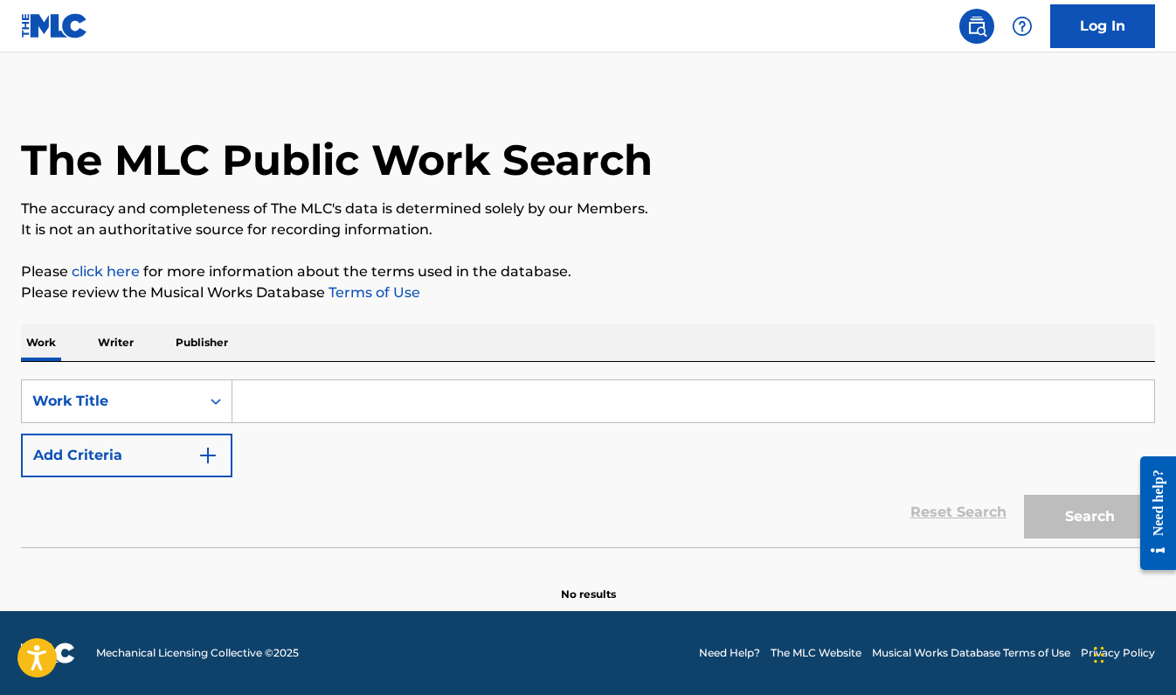
click at [211, 439] on button "Add Criteria" at bounding box center [126, 455] width 211 height 44
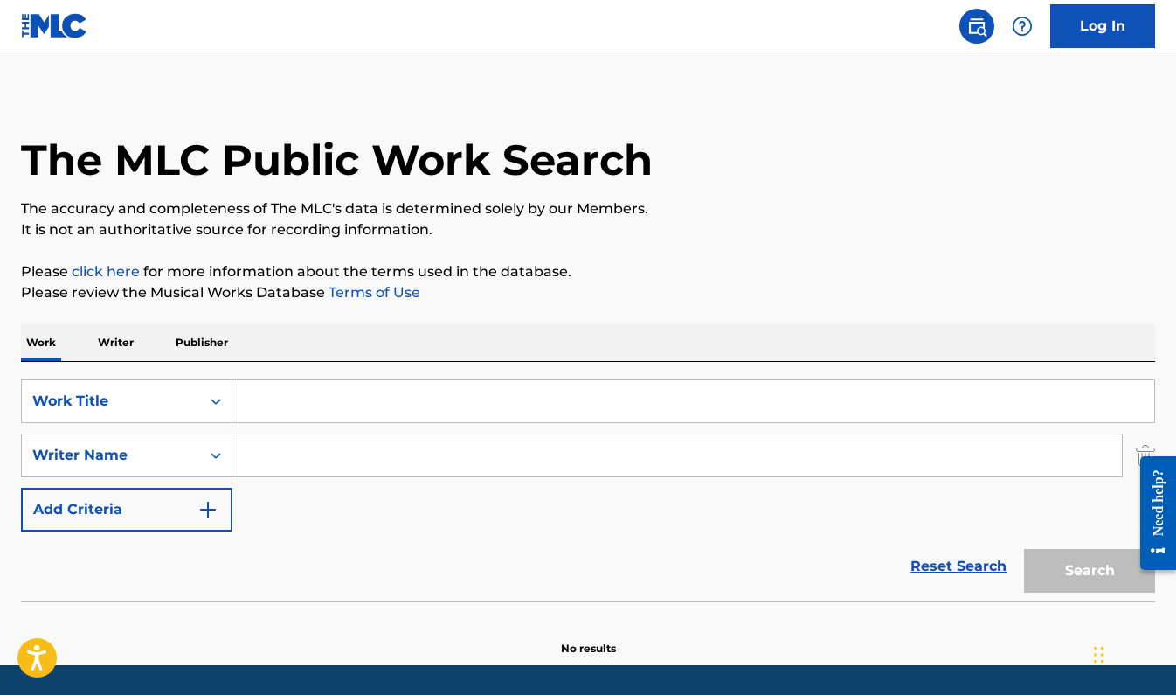
click at [335, 411] on input "Search Form" at bounding box center [693, 401] width 922 height 42
paste input "[PERSON_NAME]"
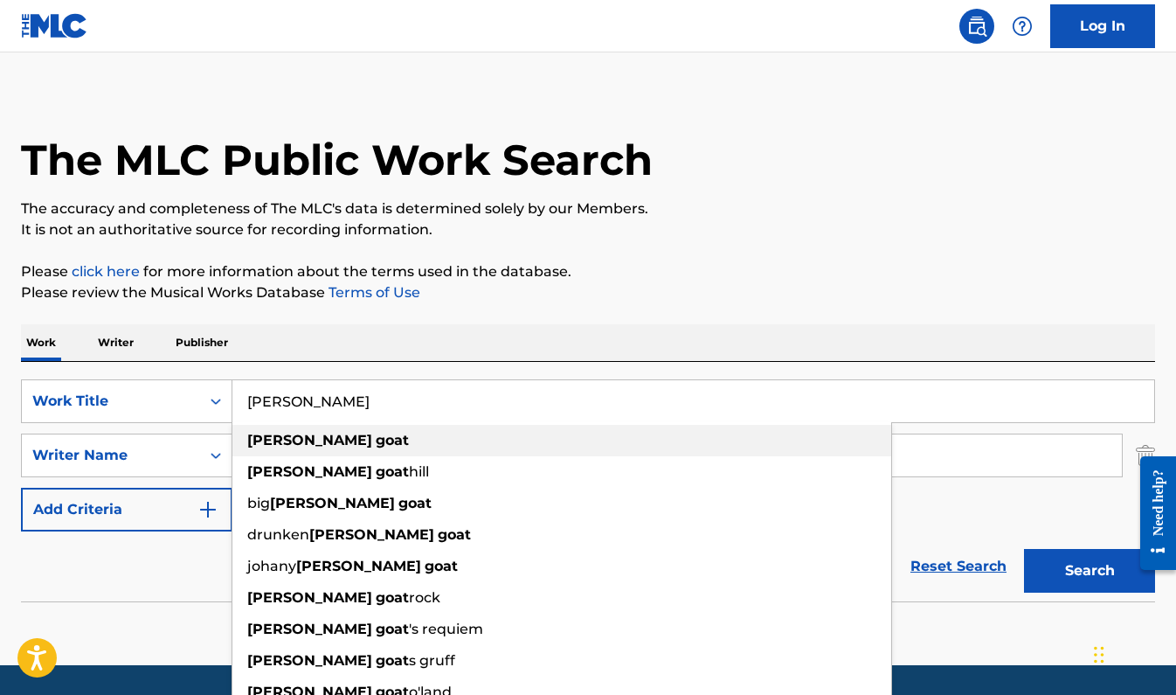
click at [338, 440] on div "[PERSON_NAME] goat" at bounding box center [561, 440] width 659 height 31
type input "[PERSON_NAME] goat"
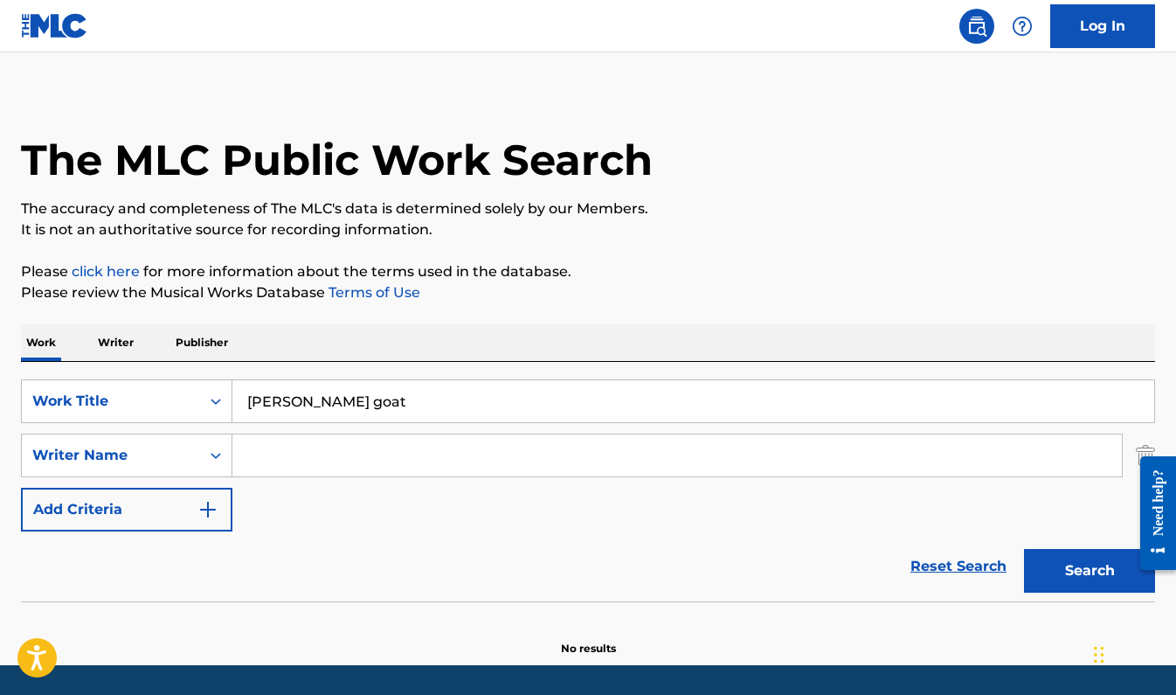
click at [317, 447] on input "Search Form" at bounding box center [676, 455] width 889 height 42
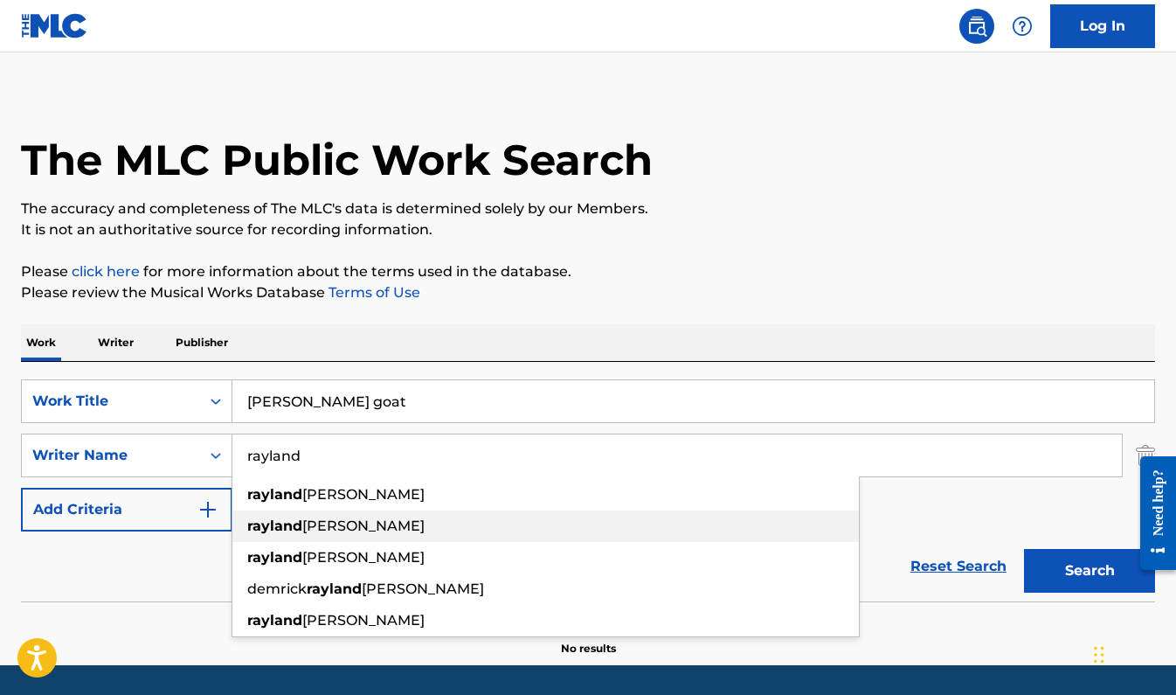
click at [346, 522] on span "[PERSON_NAME]" at bounding box center [363, 525] width 122 height 17
type input "[PERSON_NAME]"
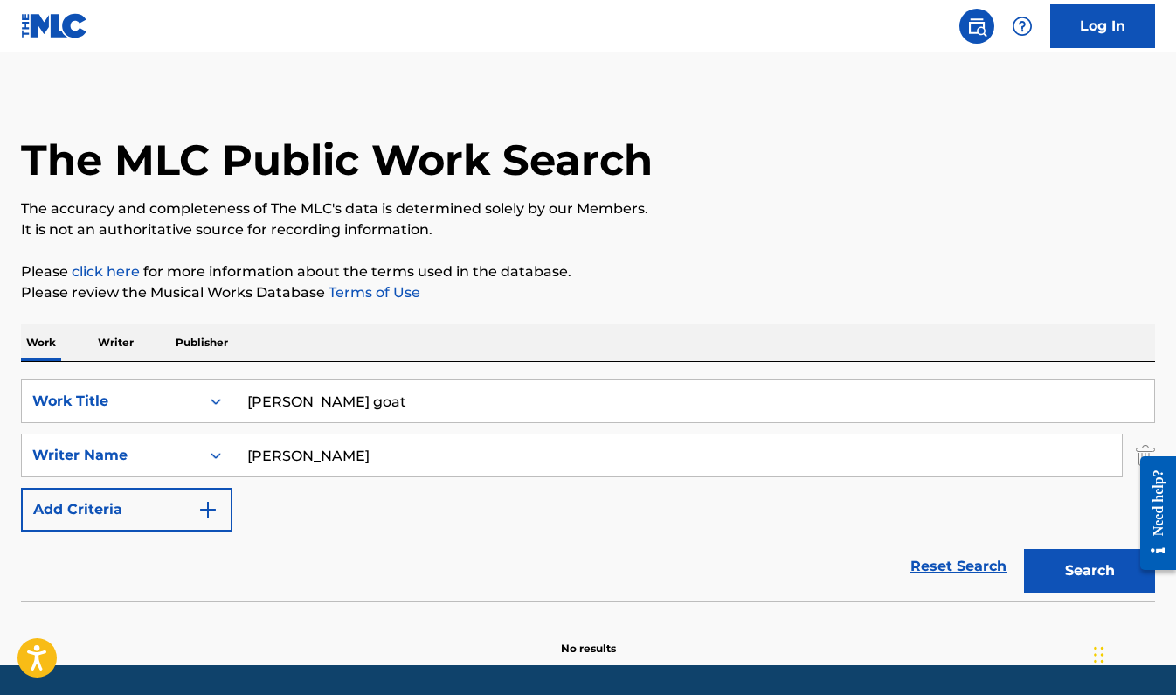
click at [1064, 575] on button "Search" at bounding box center [1089, 571] width 131 height 44
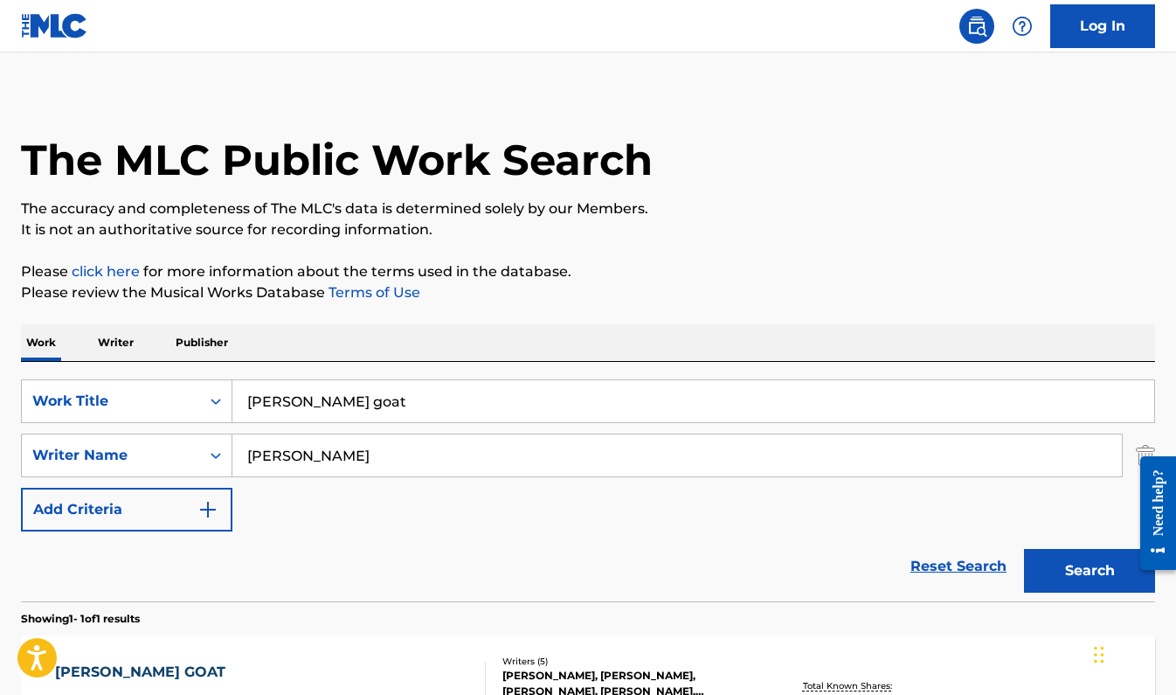
scroll to position [256, 0]
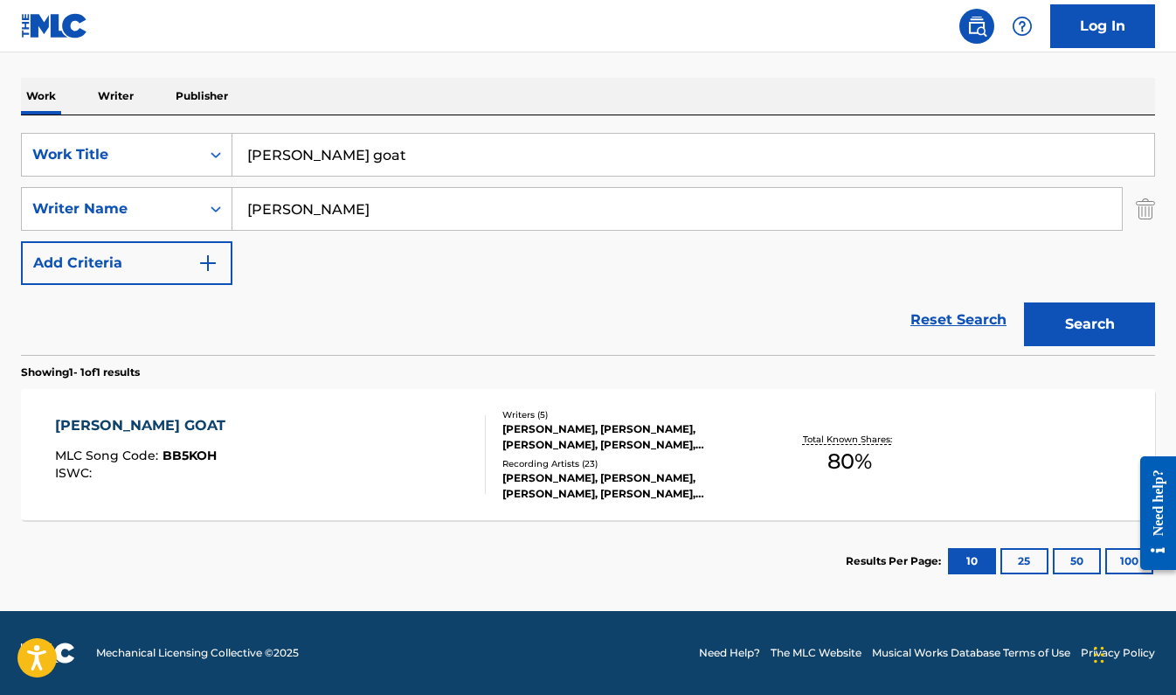
click at [270, 425] on div "[PERSON_NAME] GOAT MLC Song Code : BB5KOH ISWC :" at bounding box center [270, 454] width 431 height 79
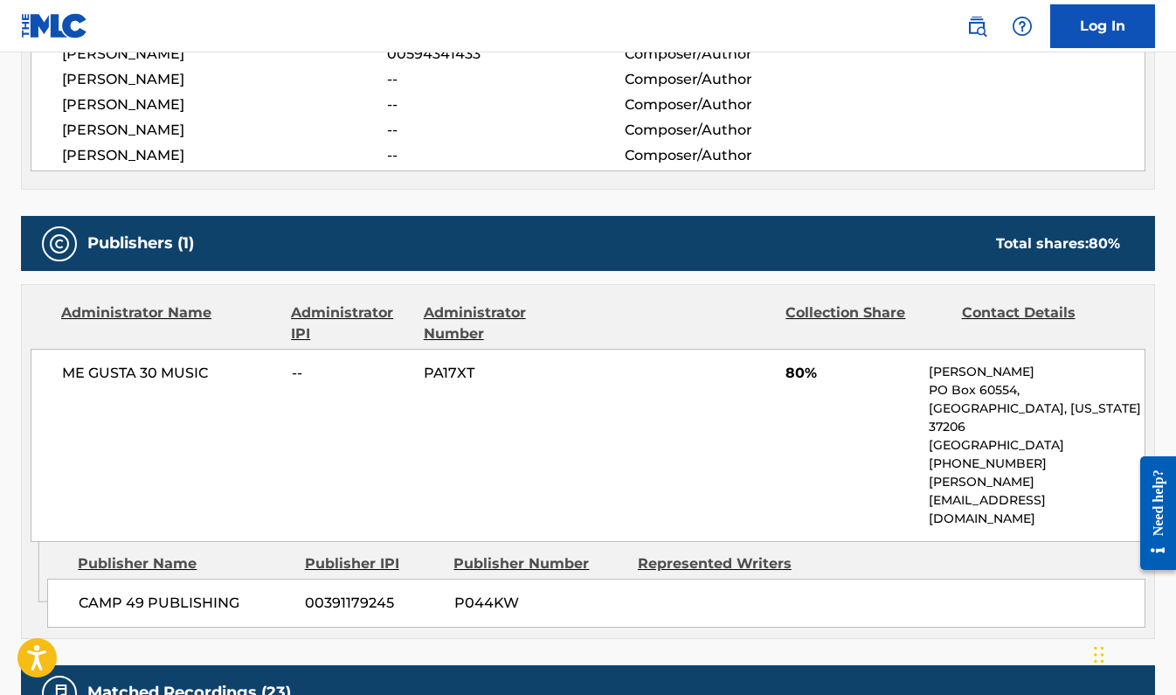
scroll to position [691, 0]
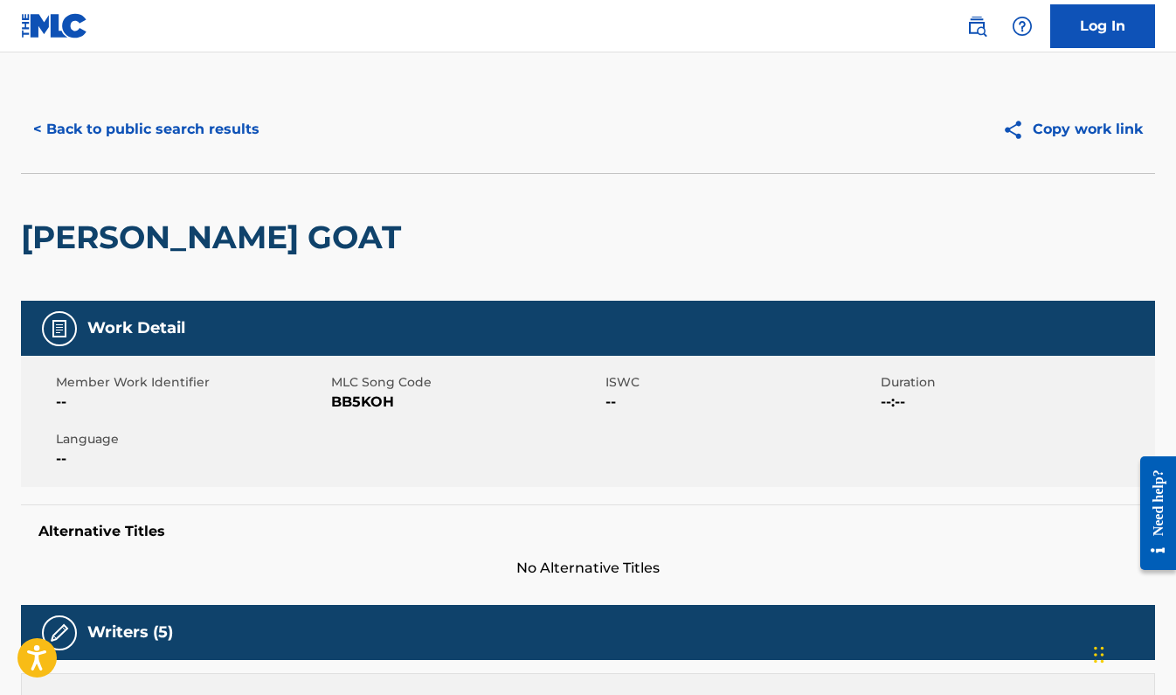
click at [126, 129] on button "< Back to public search results" at bounding box center [146, 129] width 251 height 44
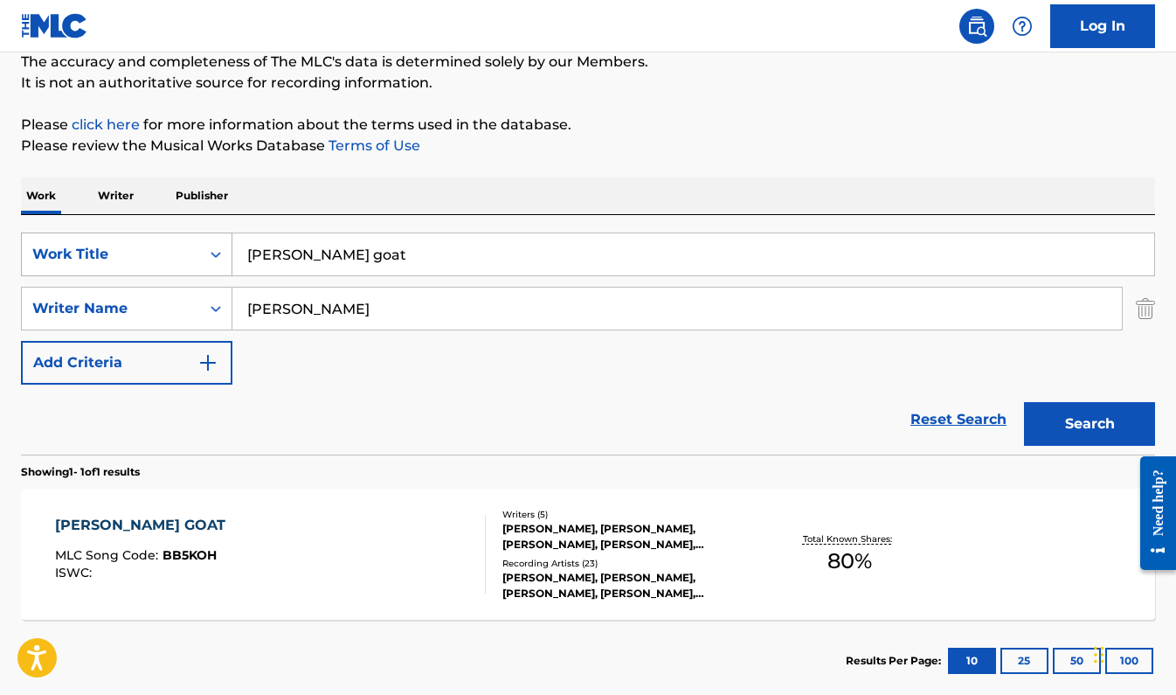
drag, startPoint x: 364, startPoint y: 264, endPoint x: 231, endPoint y: 257, distance: 133.8
click at [231, 257] on div "SearchWithCriteria800d8351-f57e-4202-a693-666780b072e2 Work Title [PERSON_NAME]…" at bounding box center [588, 254] width 1134 height 44
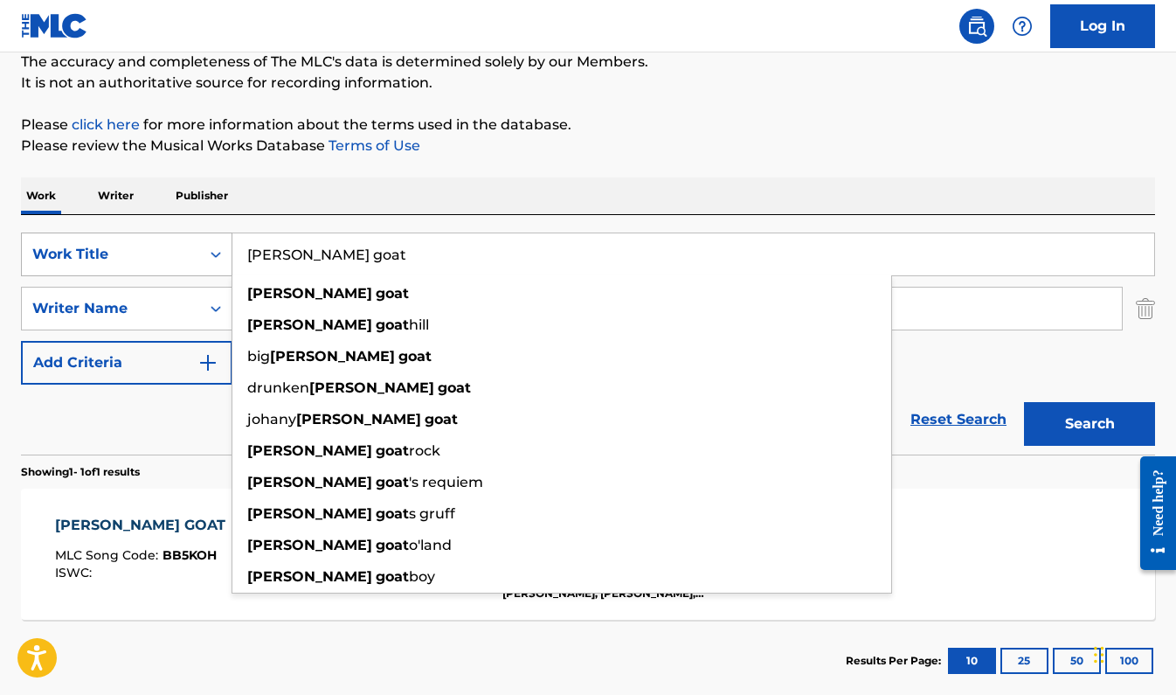
paste input "Rubberband Man"
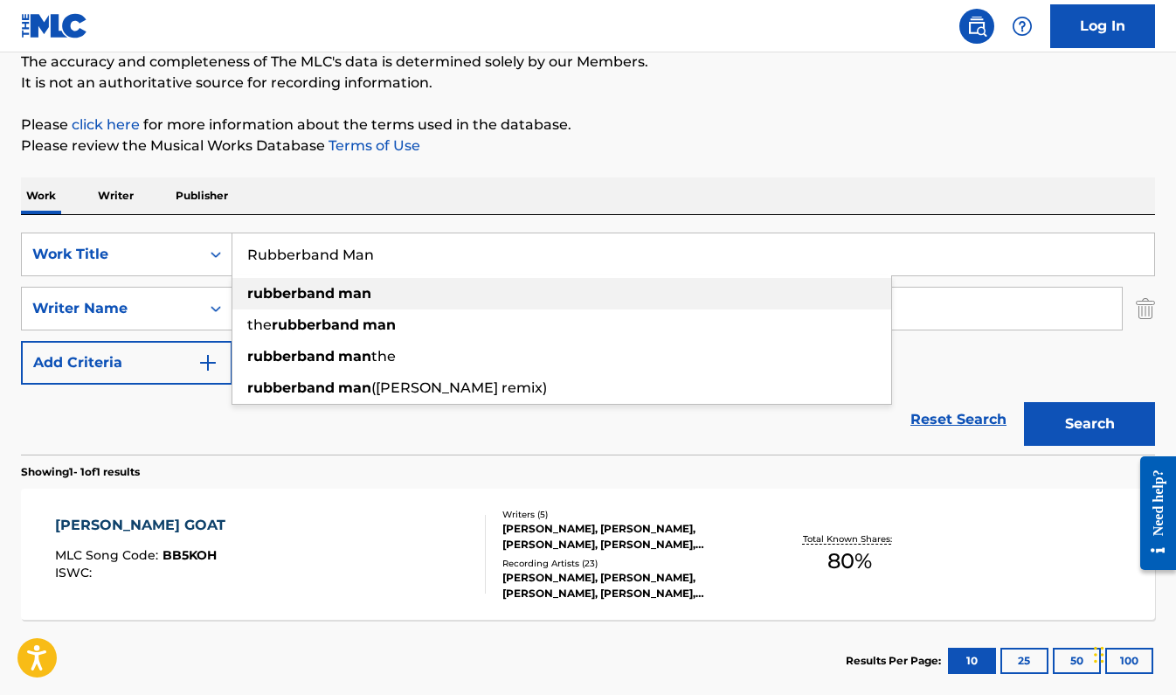
click at [362, 293] on strong "man" at bounding box center [354, 293] width 33 height 17
type input "rubberband man"
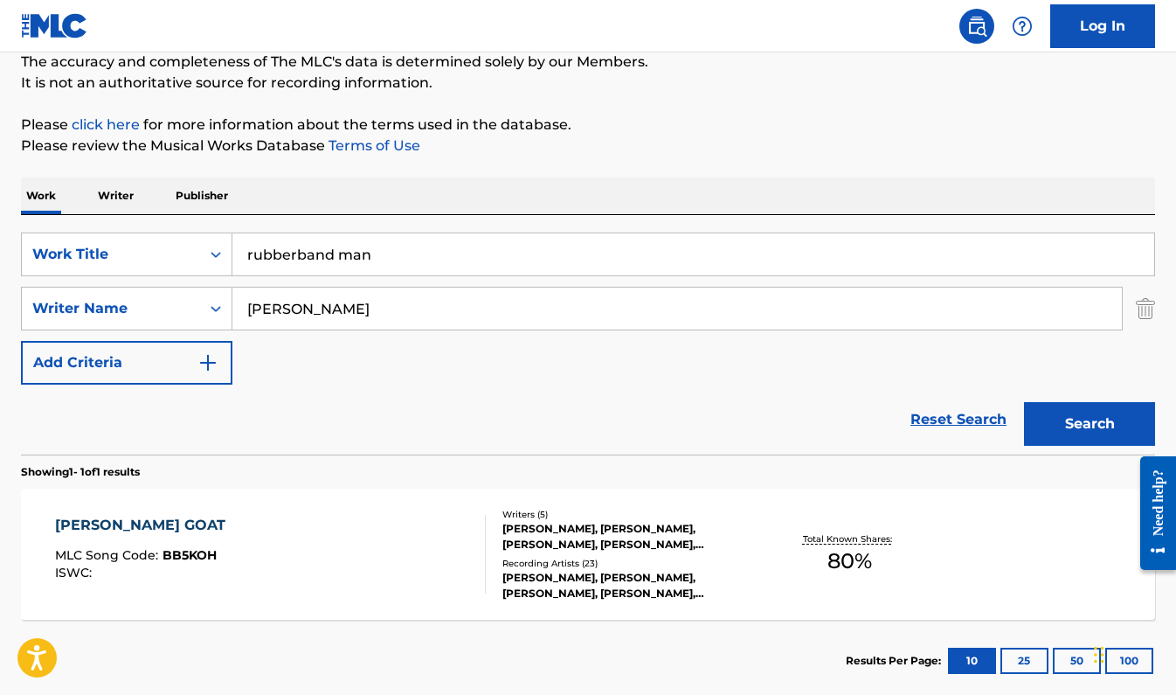
click at [1107, 412] on button "Search" at bounding box center [1089, 424] width 131 height 44
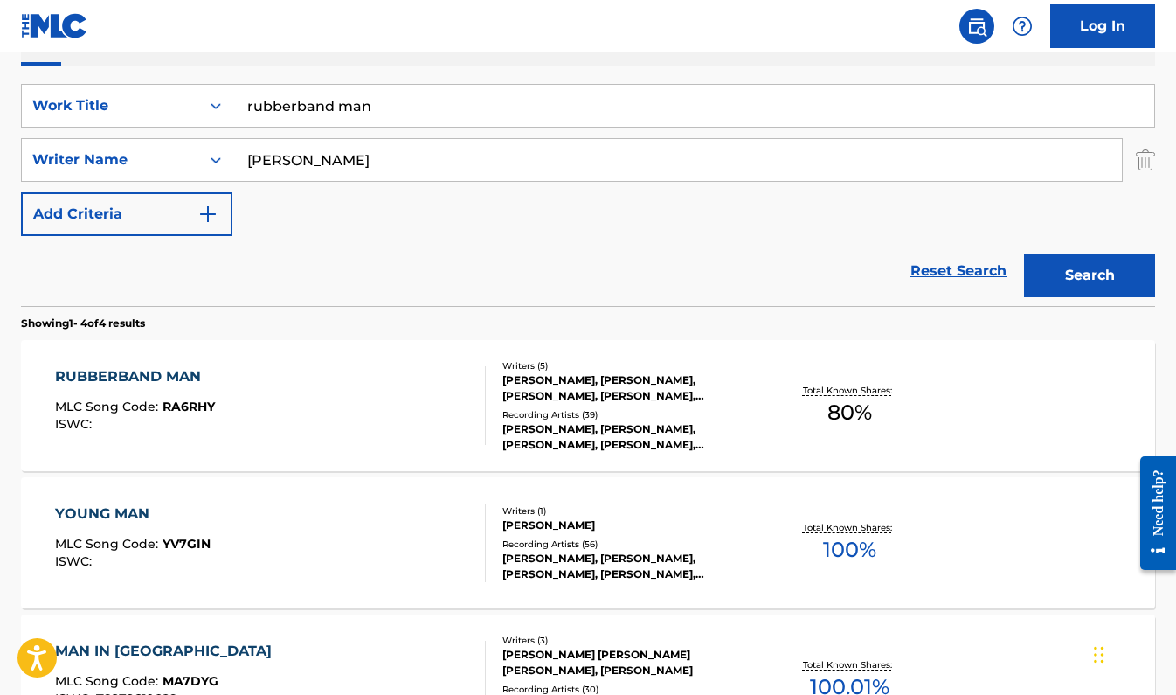
scroll to position [320, 0]
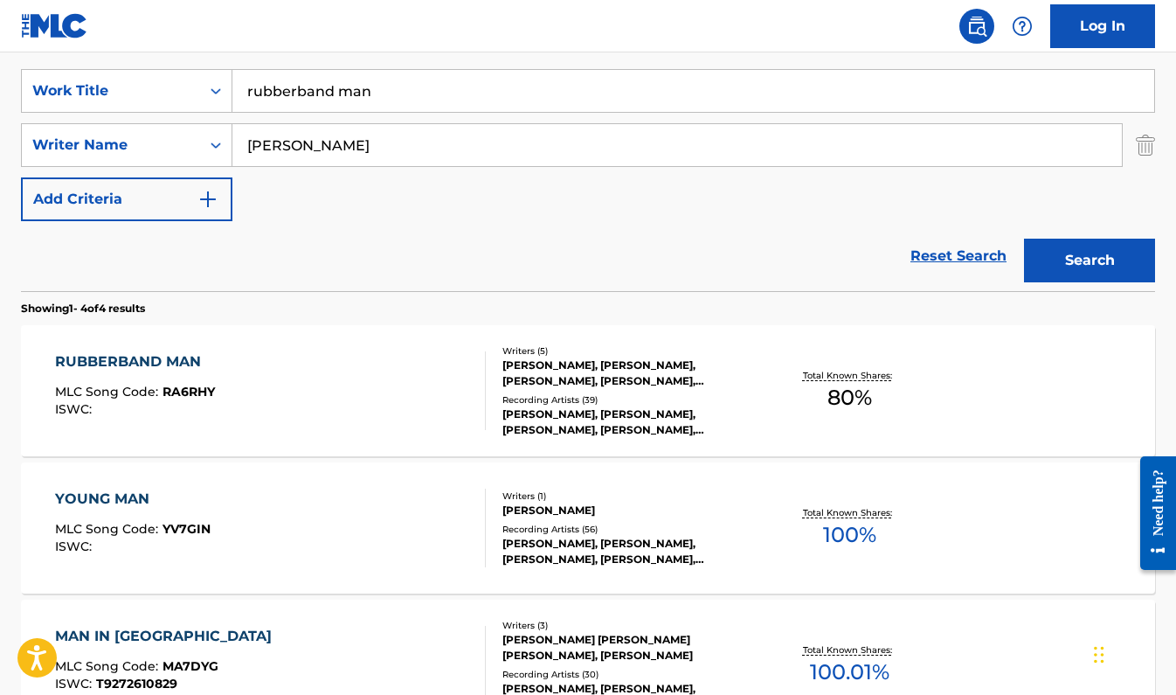
click at [326, 375] on div "RUBBERBAND MAN MLC Song Code : RA6RHY ISWC :" at bounding box center [270, 390] width 431 height 79
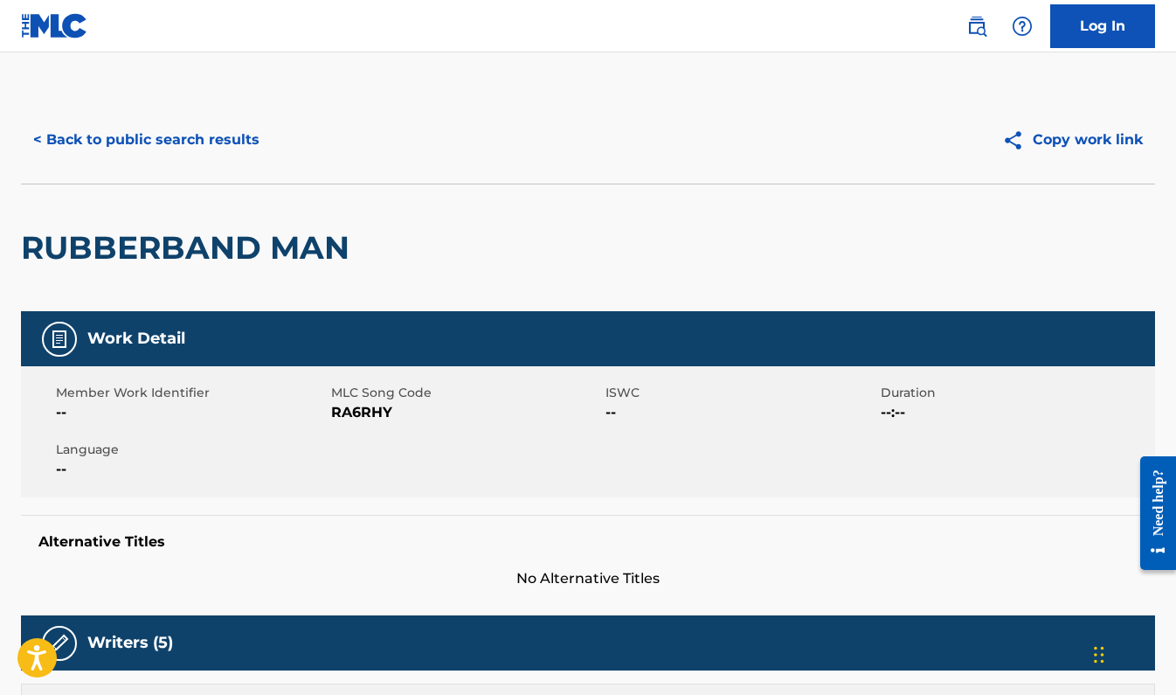
click at [200, 128] on button "< Back to public search results" at bounding box center [146, 140] width 251 height 44
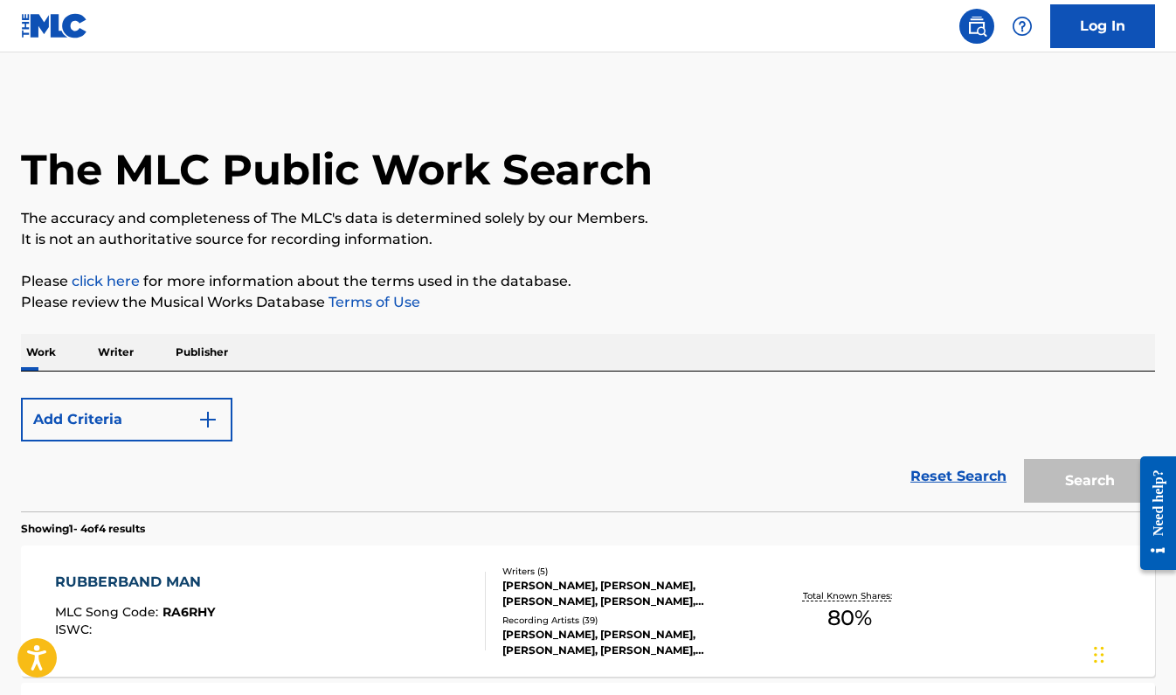
scroll to position [320, 0]
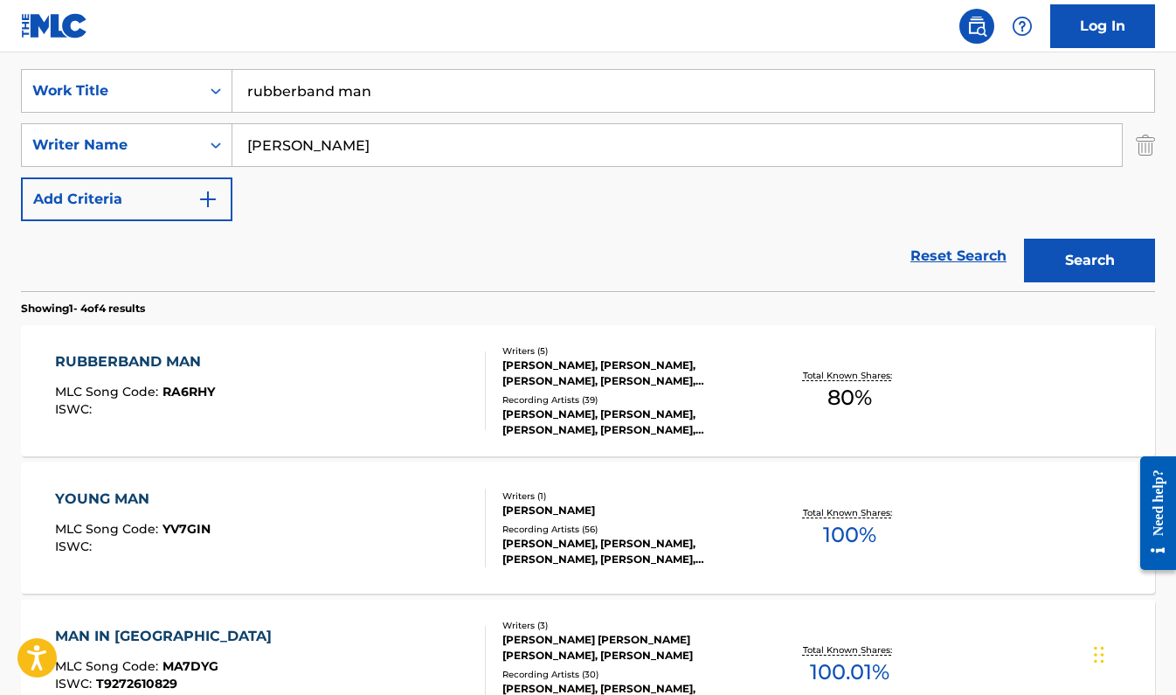
click at [360, 151] on input "[PERSON_NAME]" at bounding box center [676, 145] width 889 height 42
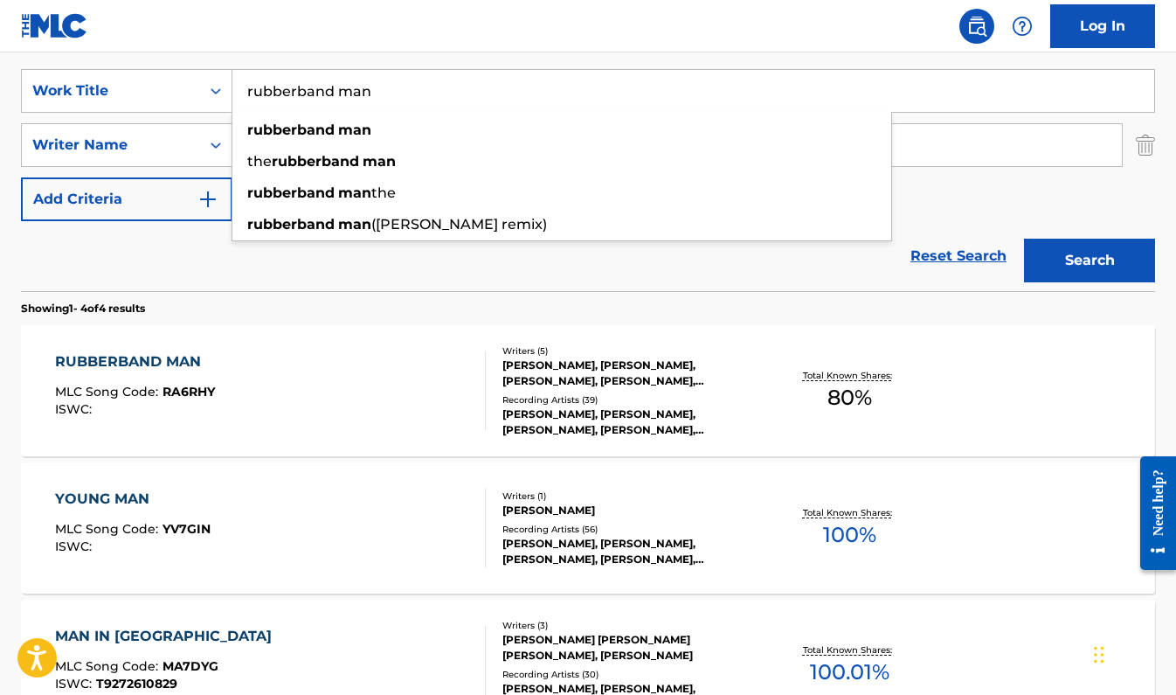
drag, startPoint x: 374, startPoint y: 94, endPoint x: 234, endPoint y: 83, distance: 140.2
click at [234, 83] on input "rubberband man" at bounding box center [693, 91] width 922 height 42
paste input "Buckwheat"
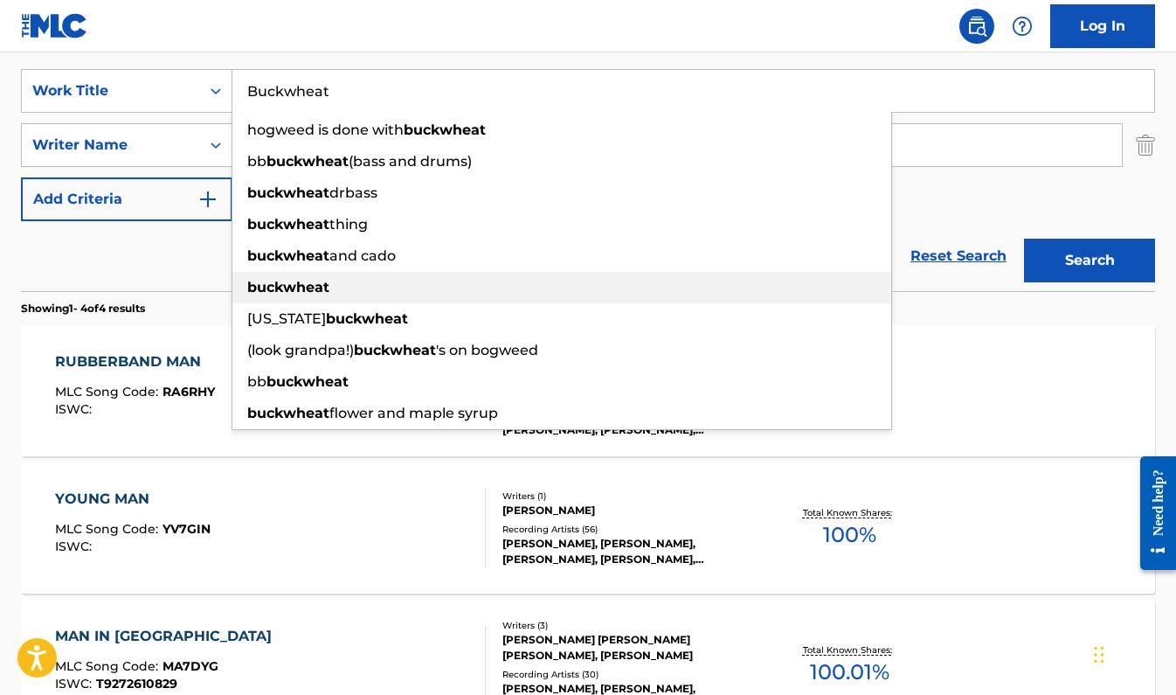
click at [298, 287] on strong "buckwheat" at bounding box center [288, 287] width 82 height 17
type input "buckwheat"
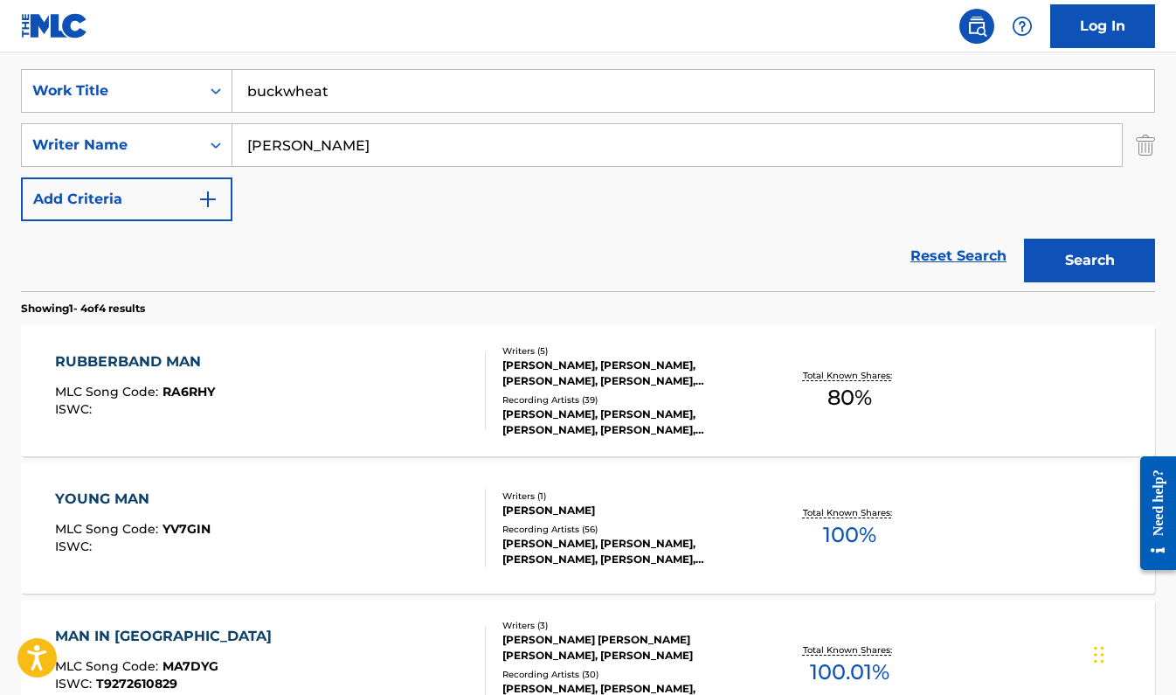
click at [1098, 245] on button "Search" at bounding box center [1089, 261] width 131 height 44
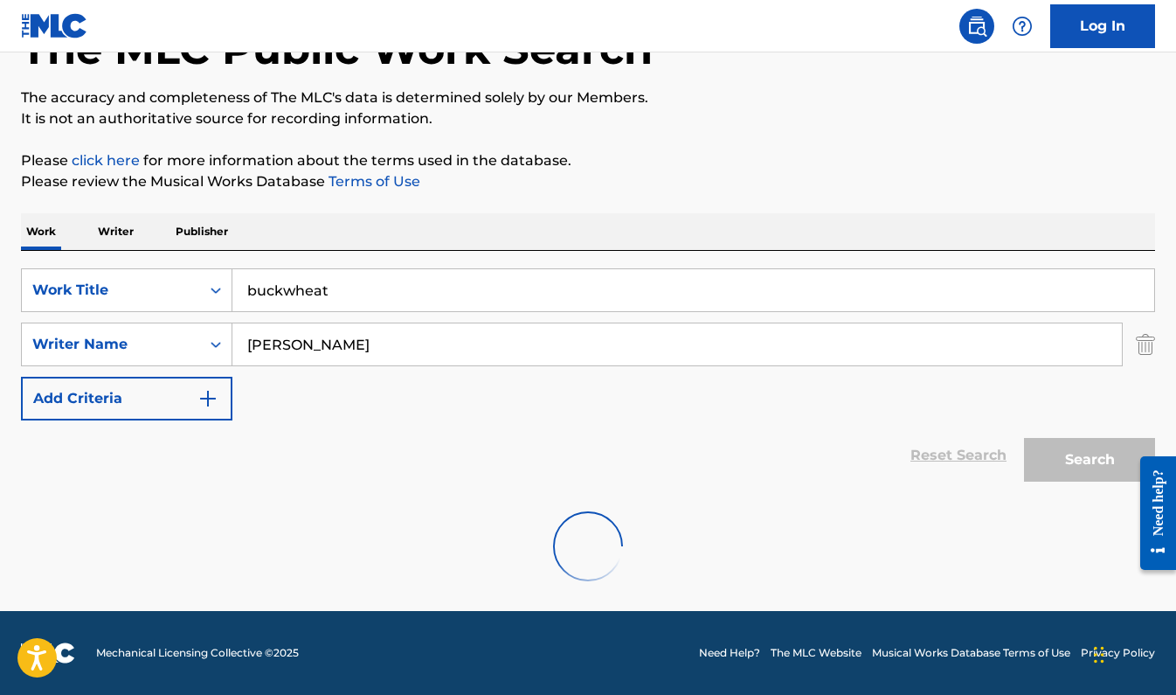
scroll to position [256, 0]
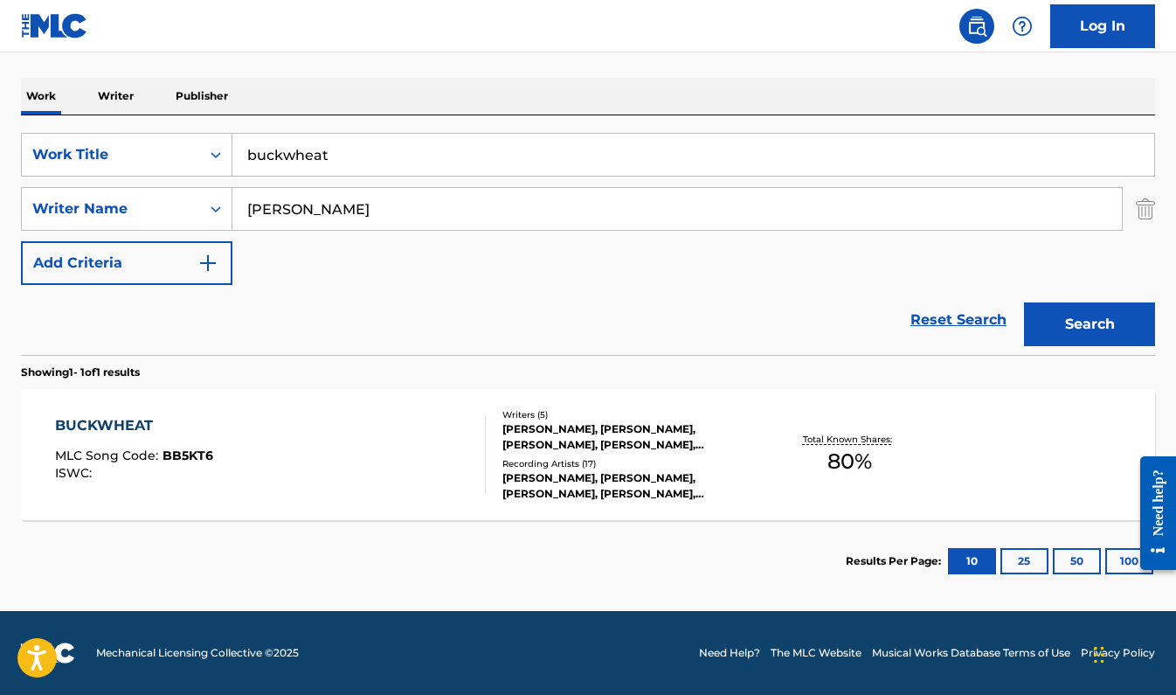
click at [621, 425] on div "[PERSON_NAME], [PERSON_NAME], [PERSON_NAME], [PERSON_NAME], [PERSON_NAME]" at bounding box center [628, 436] width 252 height 31
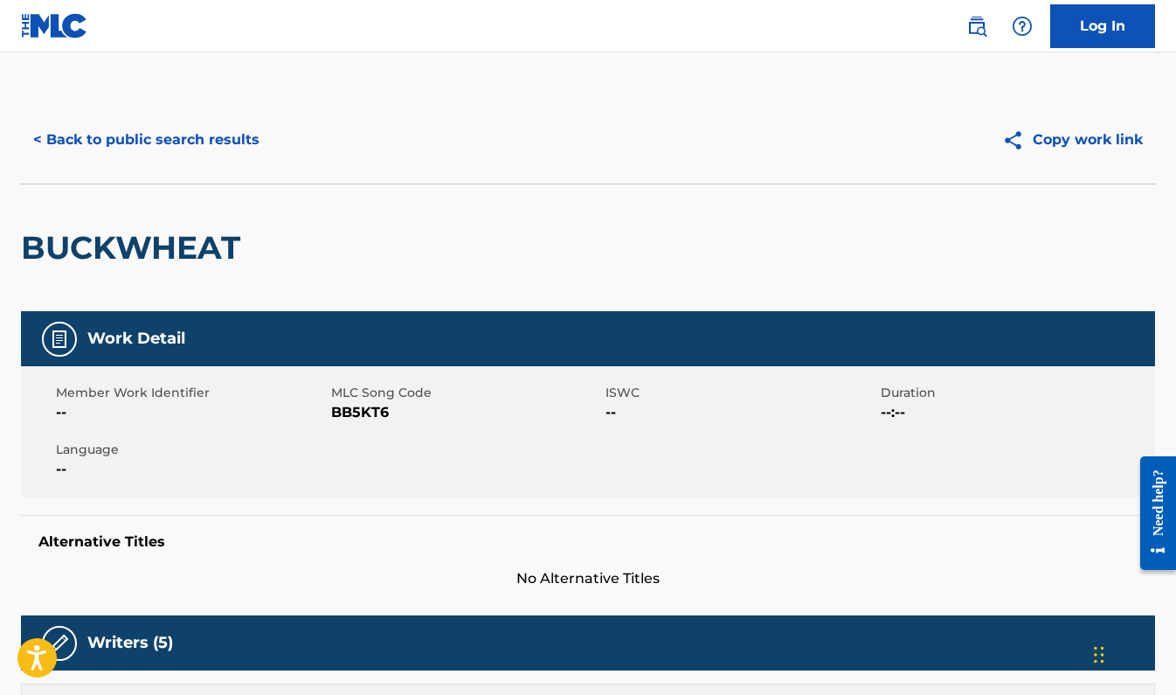
click at [169, 146] on button "< Back to public search results" at bounding box center [146, 140] width 251 height 44
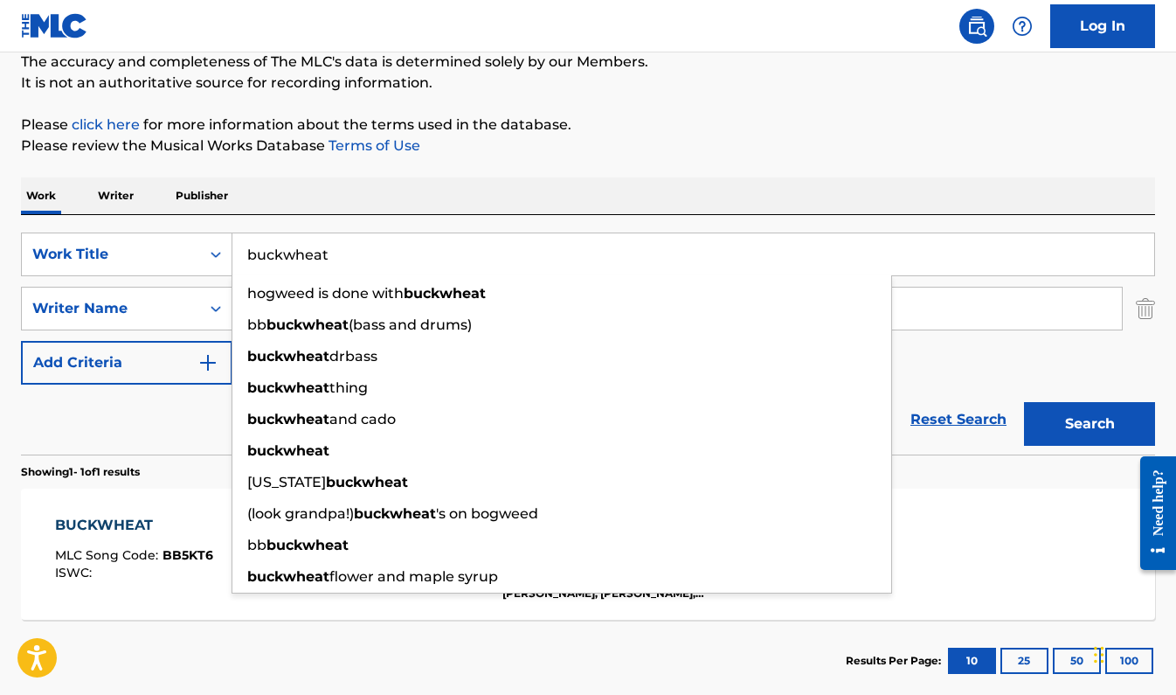
drag, startPoint x: 553, startPoint y: 251, endPoint x: 232, endPoint y: 259, distance: 320.7
click at [238, 260] on input "buckwheat" at bounding box center [693, 254] width 922 height 42
paste input "Tadpole"
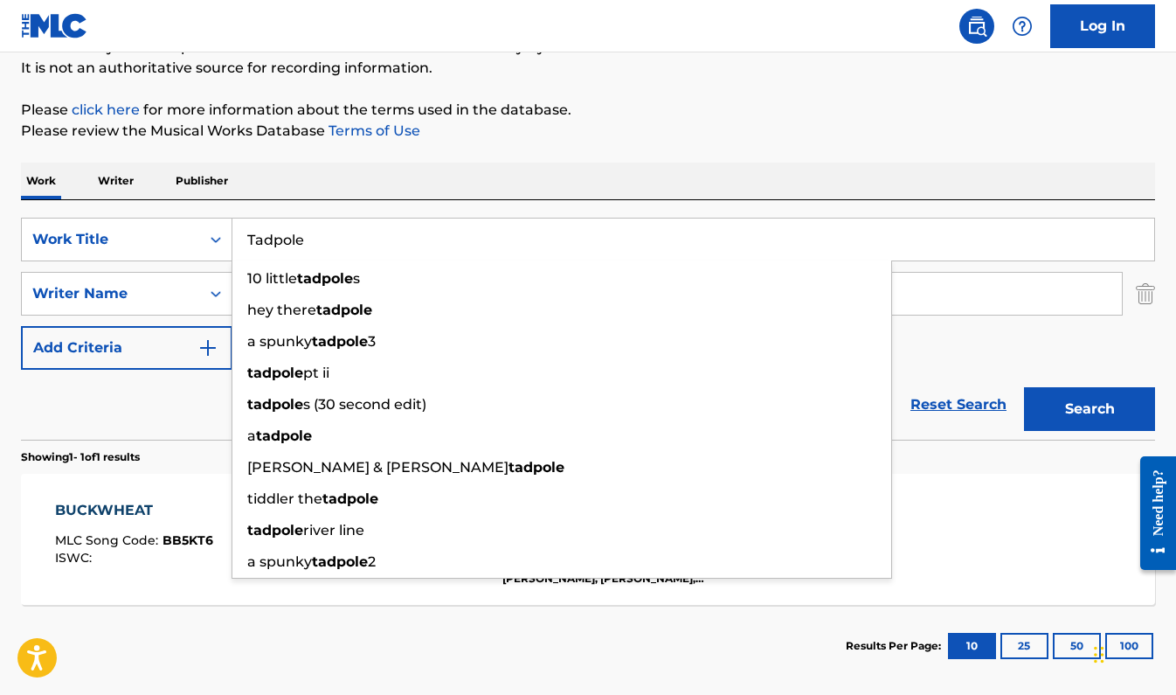
type input "Tadpole"
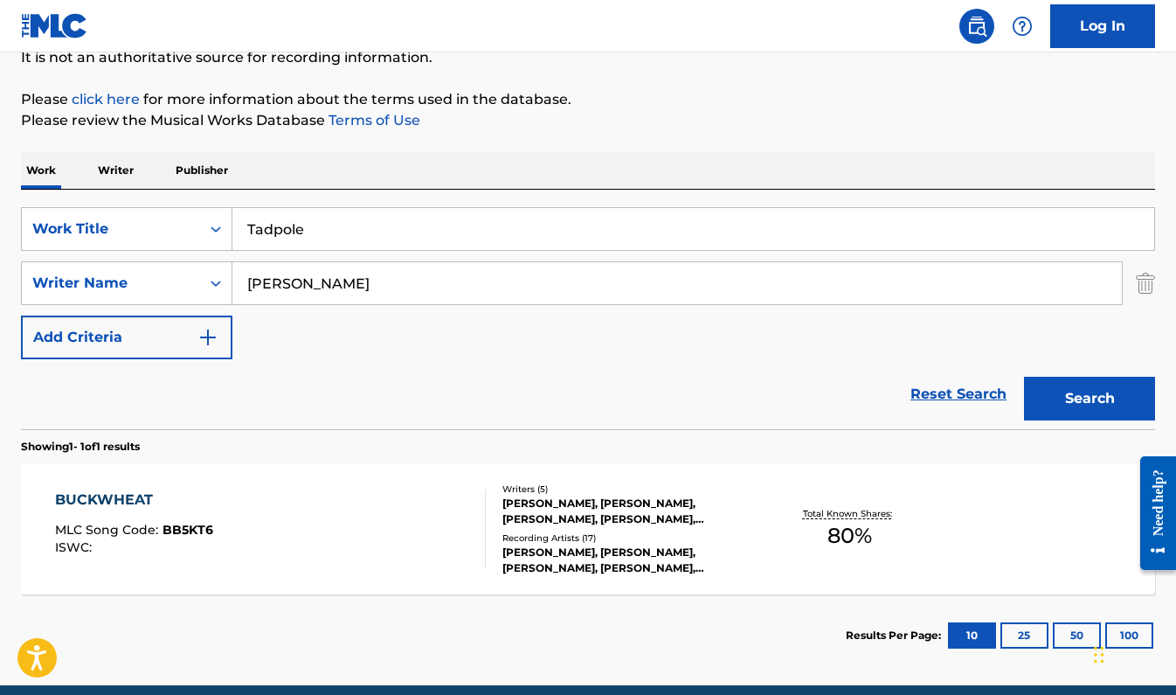
click at [569, 208] on div "SearchWithCriteria800d8351-f57e-4202-a693-666780b072e2 Work Title Tadpole Searc…" at bounding box center [588, 309] width 1134 height 239
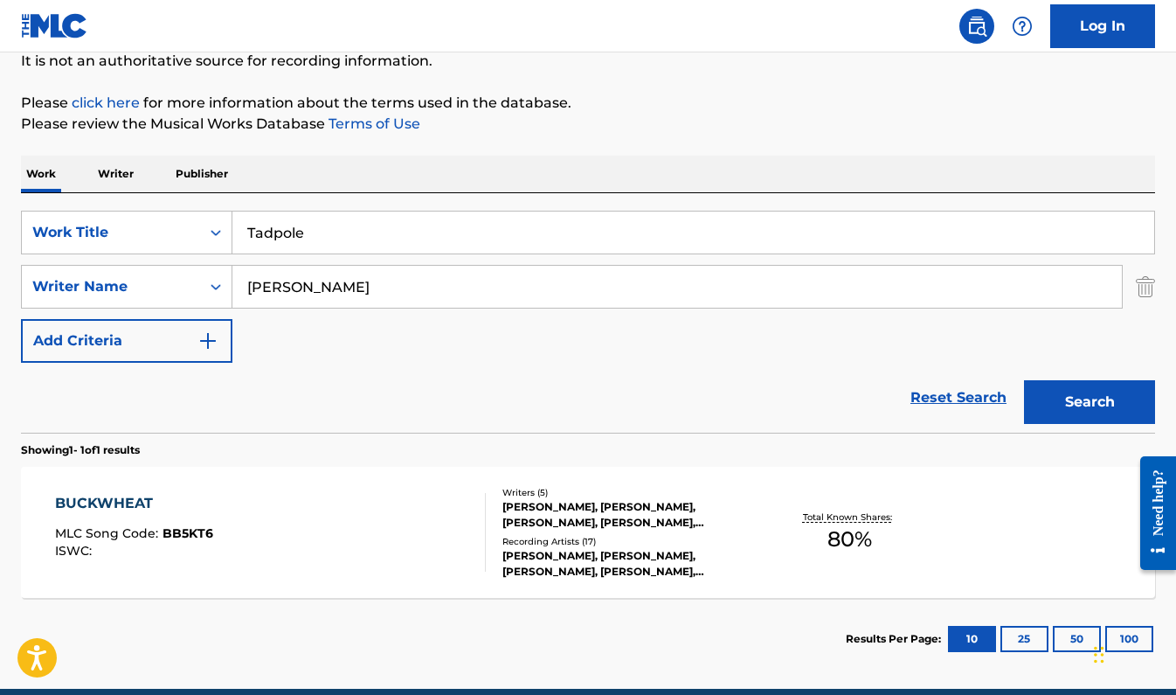
click at [1093, 411] on button "Search" at bounding box center [1089, 402] width 131 height 44
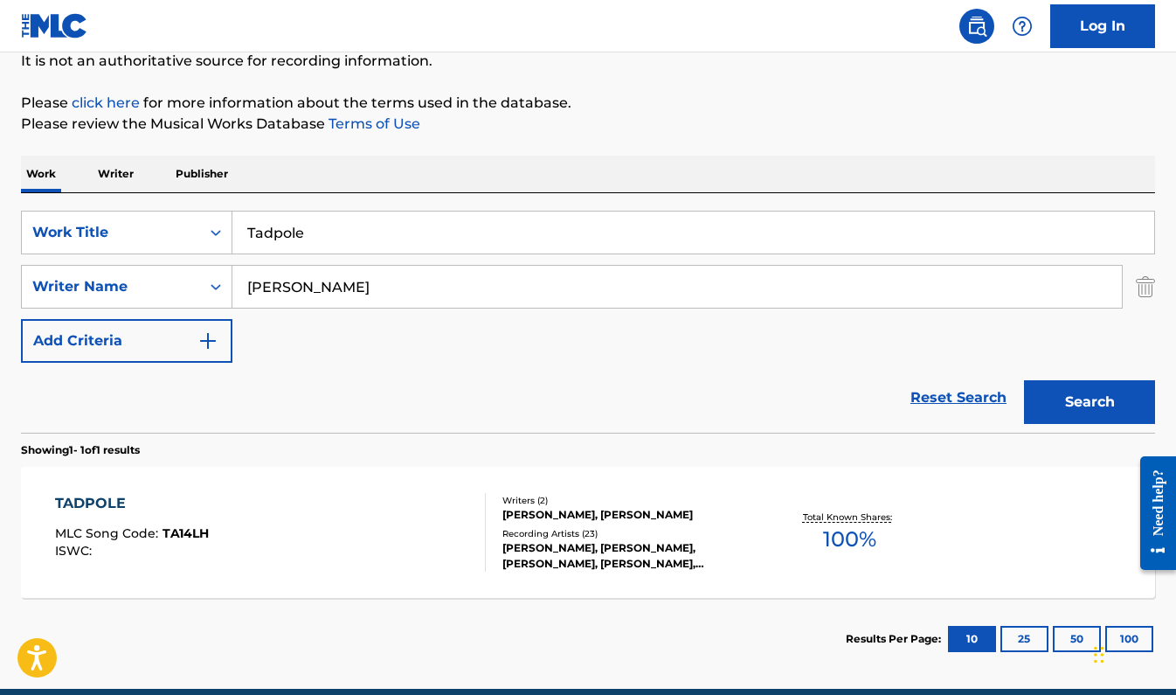
click at [369, 535] on div "TADPOLE MLC Song Code : TA14LH ISWC :" at bounding box center [270, 532] width 431 height 79
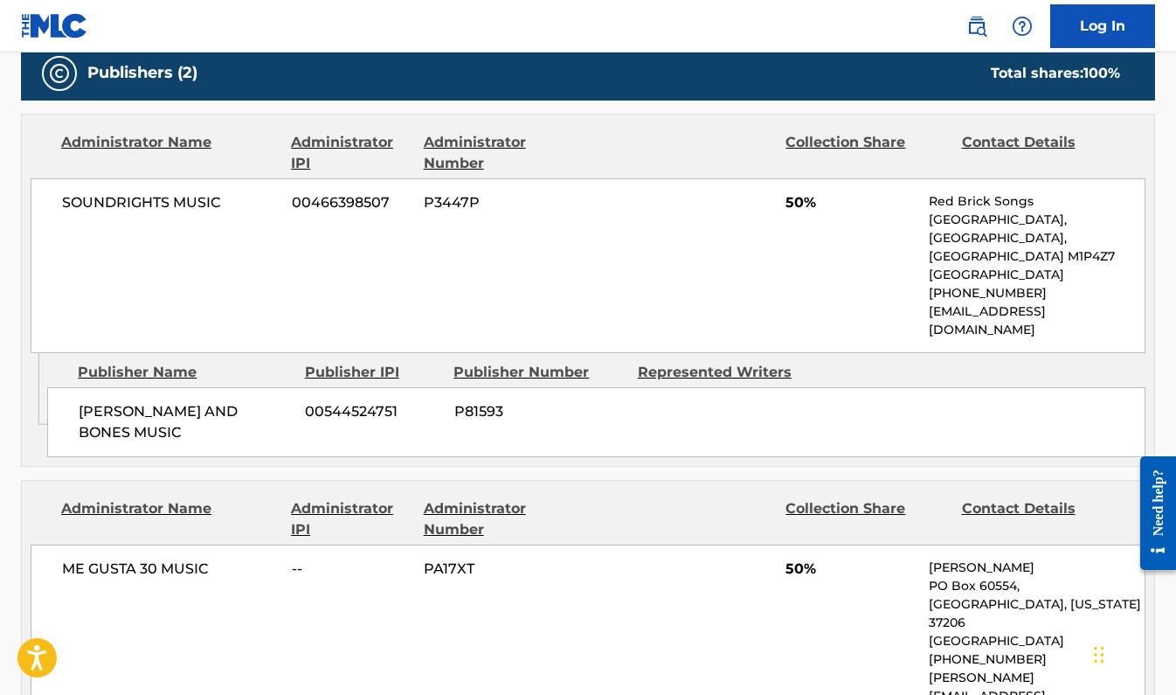
scroll to position [785, 0]
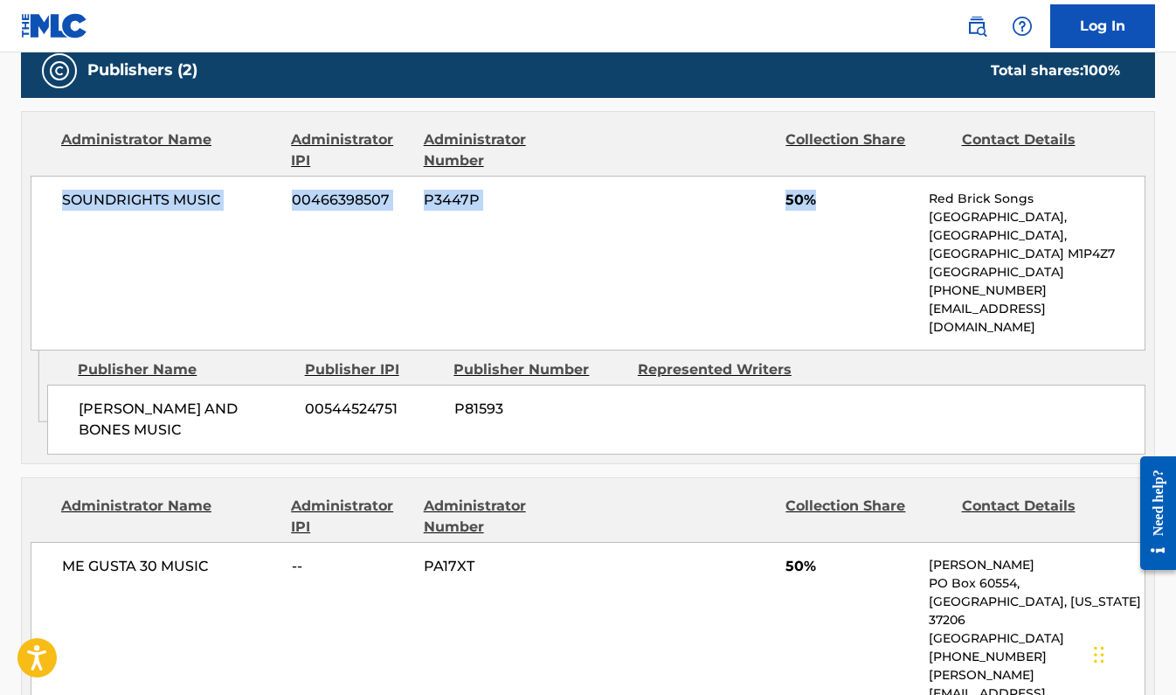
copy div "SOUNDRIGHTS MUSIC 00466398507 P3447P 50%"
drag, startPoint x: 46, startPoint y: 201, endPoint x: 844, endPoint y: 207, distance: 797.7
click at [844, 207] on div "SOUNDRIGHTS MUSIC 00466398507 P3447P 50% Red Brick Songs [STREET_ADDRESS] [PHON…" at bounding box center [588, 263] width 1115 height 175
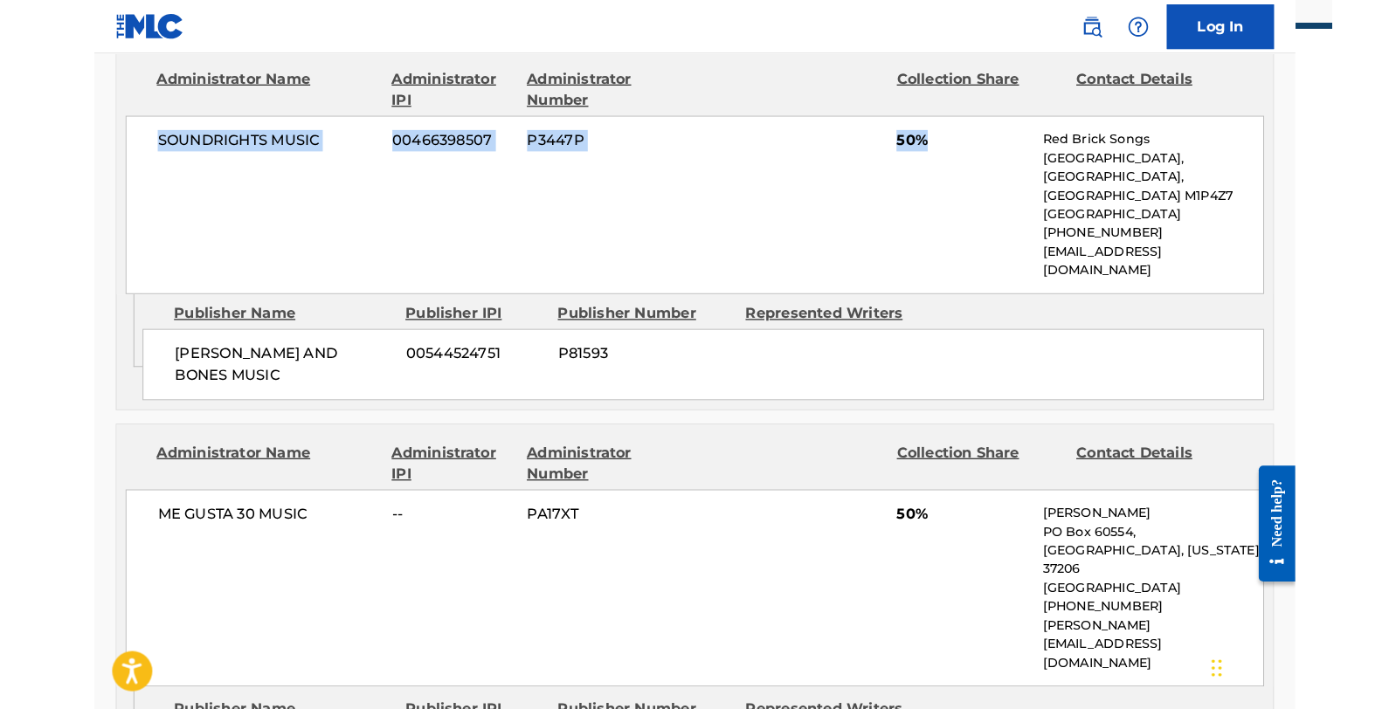
scroll to position [865, 0]
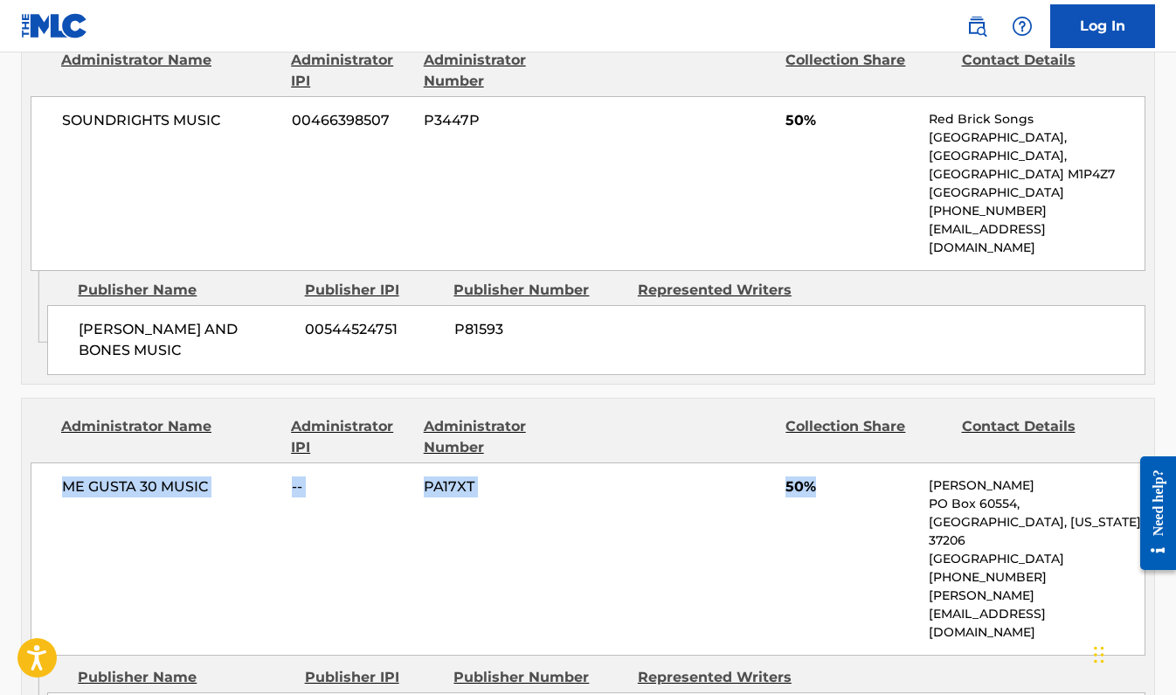
drag, startPoint x: 52, startPoint y: 449, endPoint x: 830, endPoint y: 454, distance: 778.4
click at [830, 462] on div "ME GUSTA 30 MUSIC -- PA17XT 50% [PERSON_NAME] [GEOGRAPHIC_DATA][US_STATE] [GEOG…" at bounding box center [588, 558] width 1115 height 193
copy div "ME GUSTA 30 MUSIC -- PA17XT 50%"
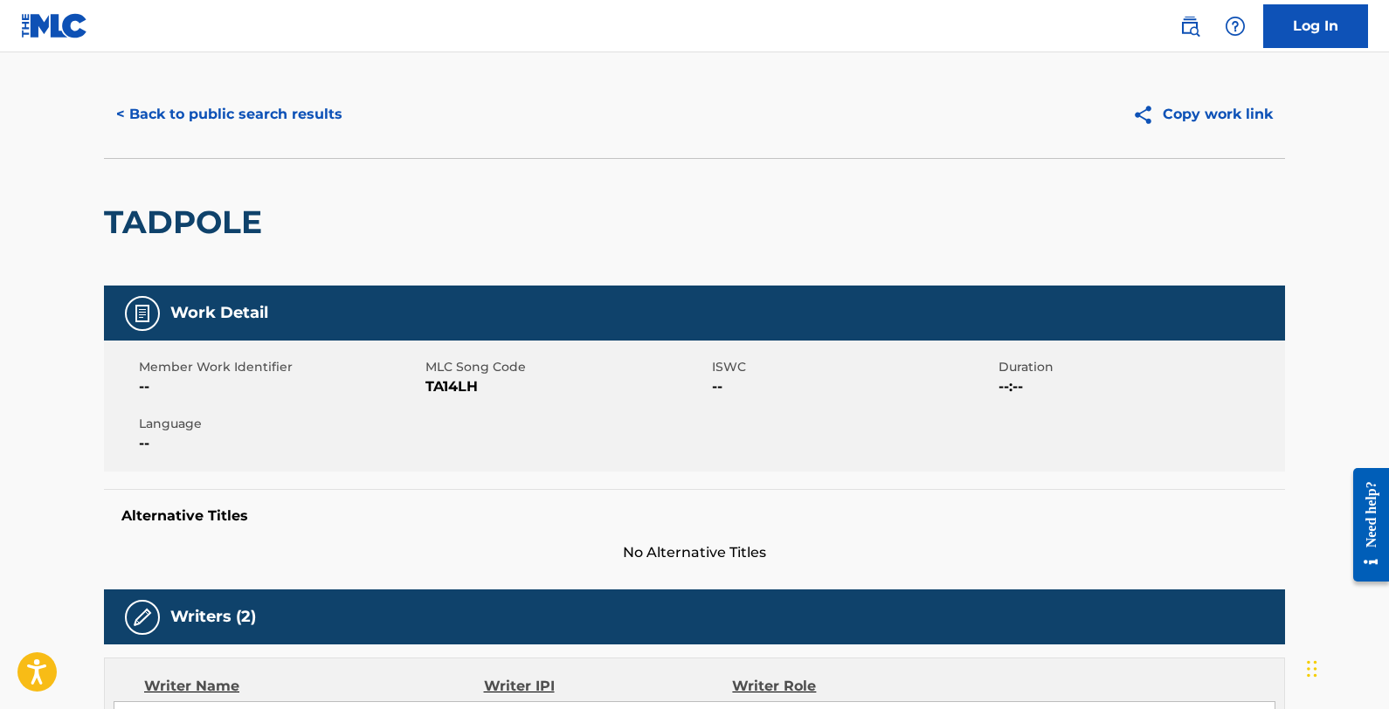
scroll to position [0, 0]
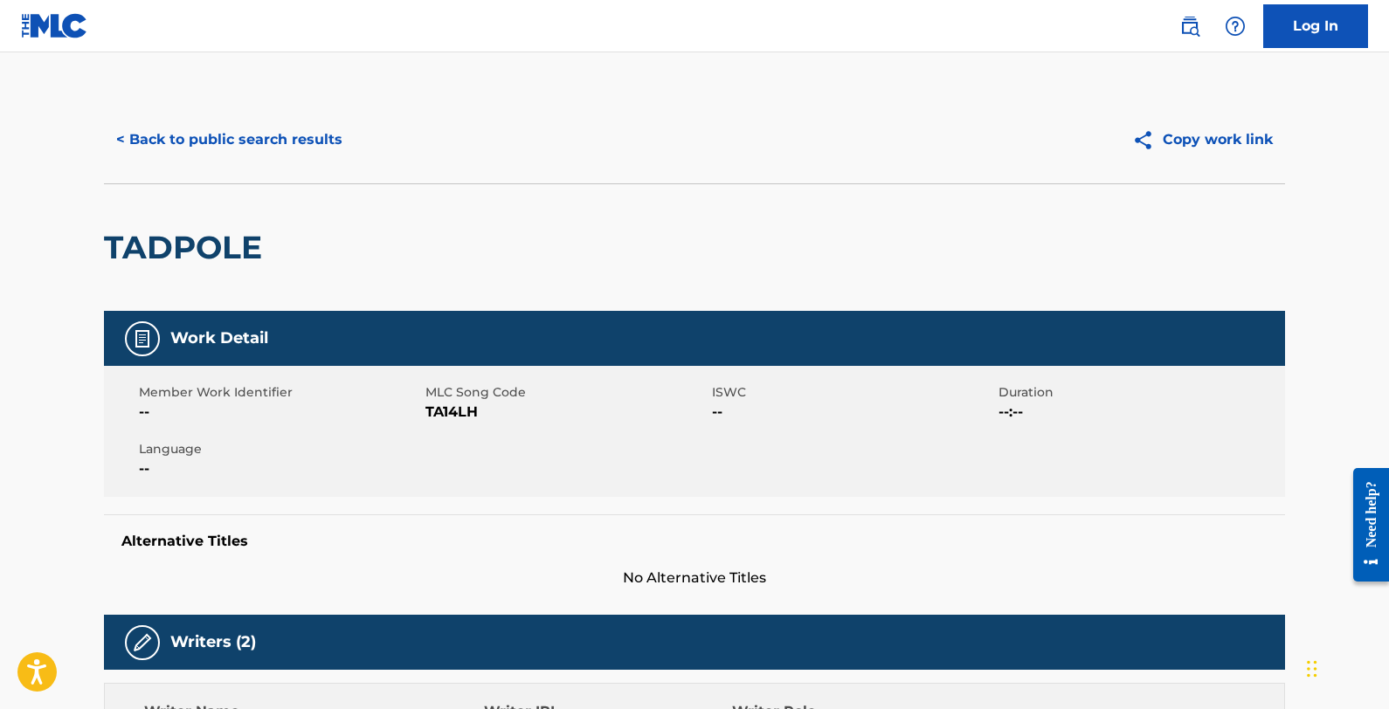
click at [256, 156] on button "< Back to public search results" at bounding box center [229, 140] width 251 height 44
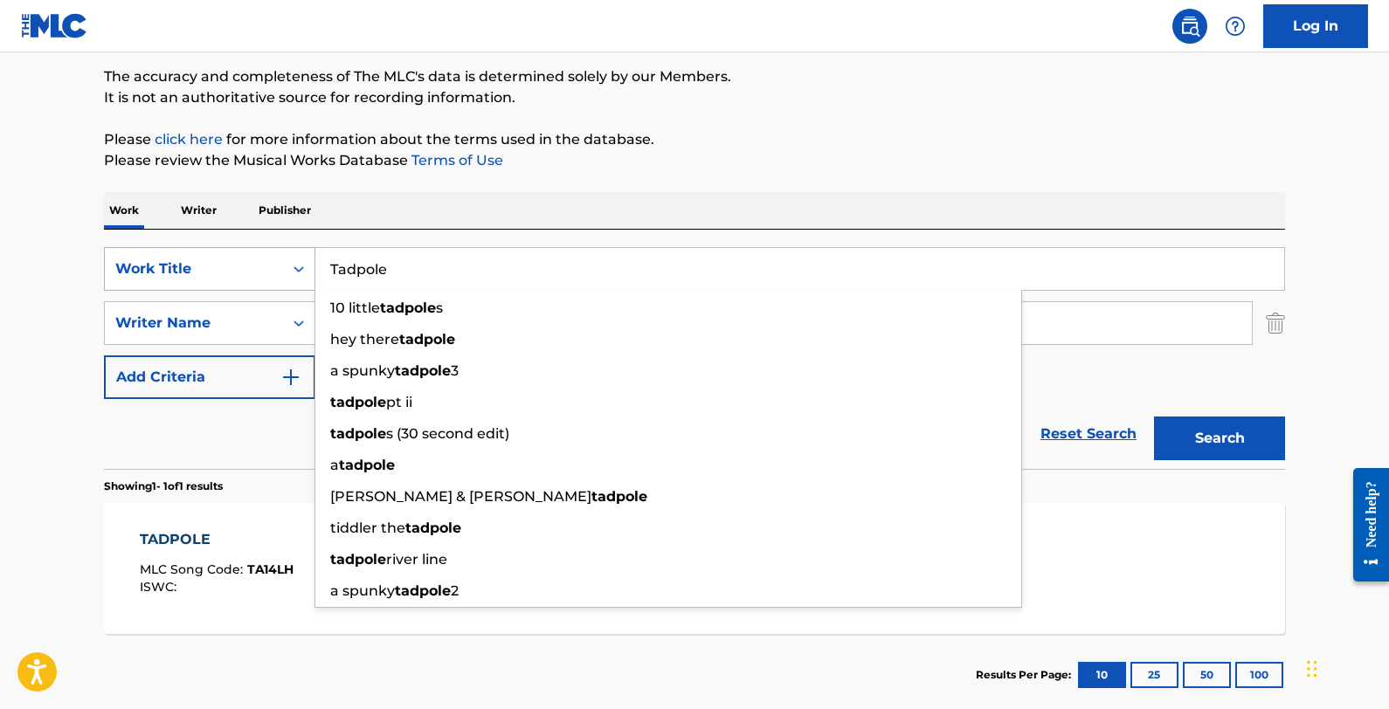
drag, startPoint x: 483, startPoint y: 276, endPoint x: 312, endPoint y: 264, distance: 171.7
click at [312, 264] on div "SearchWithCriteria800d8351-f57e-4202-a693-666780b072e2 Work Title Tadpole 10 li…" at bounding box center [694, 269] width 1181 height 44
paste input "Dirty Knees"
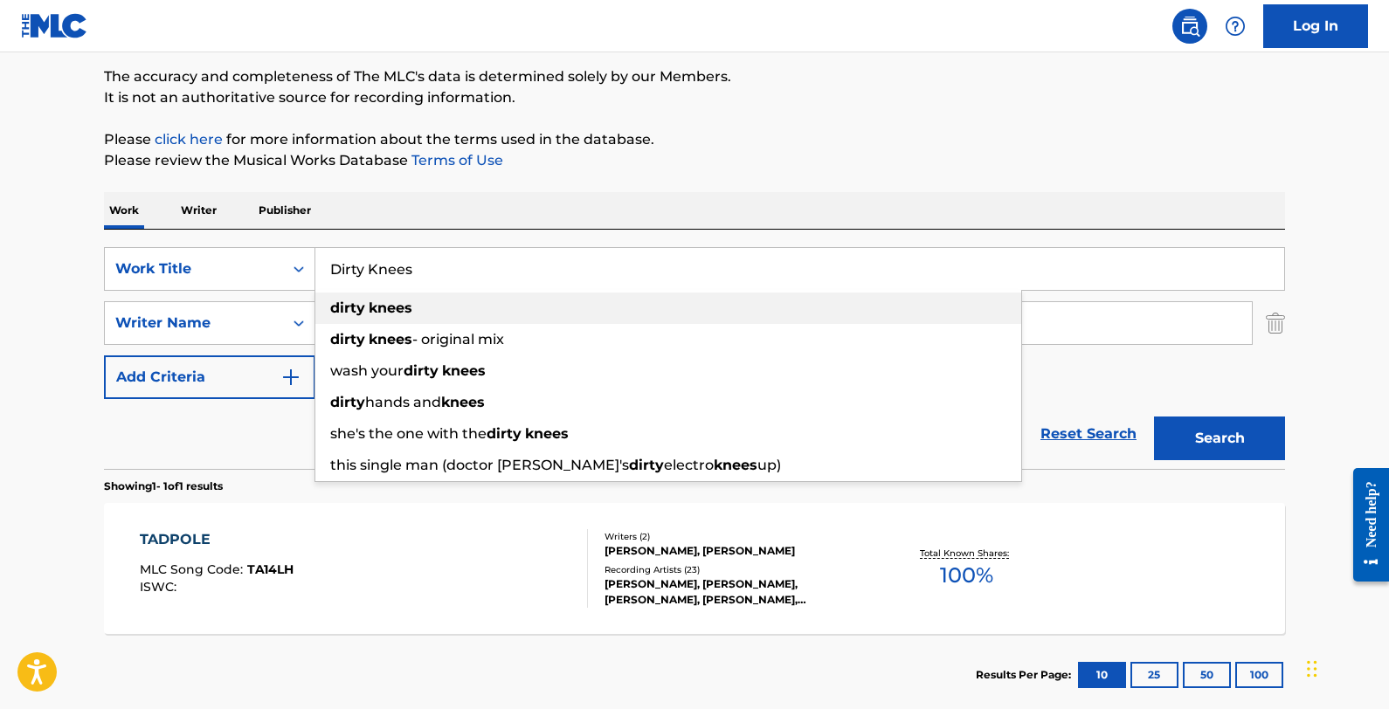
click at [440, 303] on div "dirty knees" at bounding box center [668, 308] width 706 height 31
type input "dirty knees"
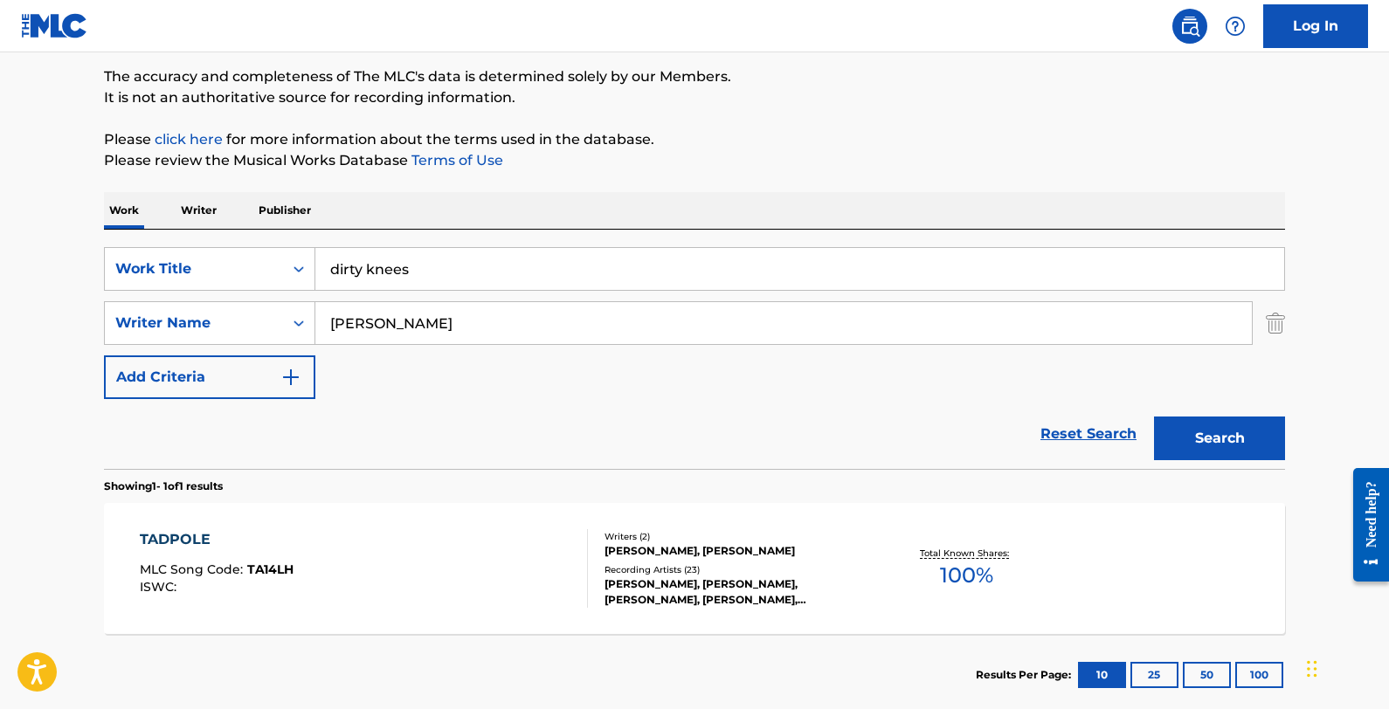
click at [1175, 428] on button "Search" at bounding box center [1219, 439] width 131 height 44
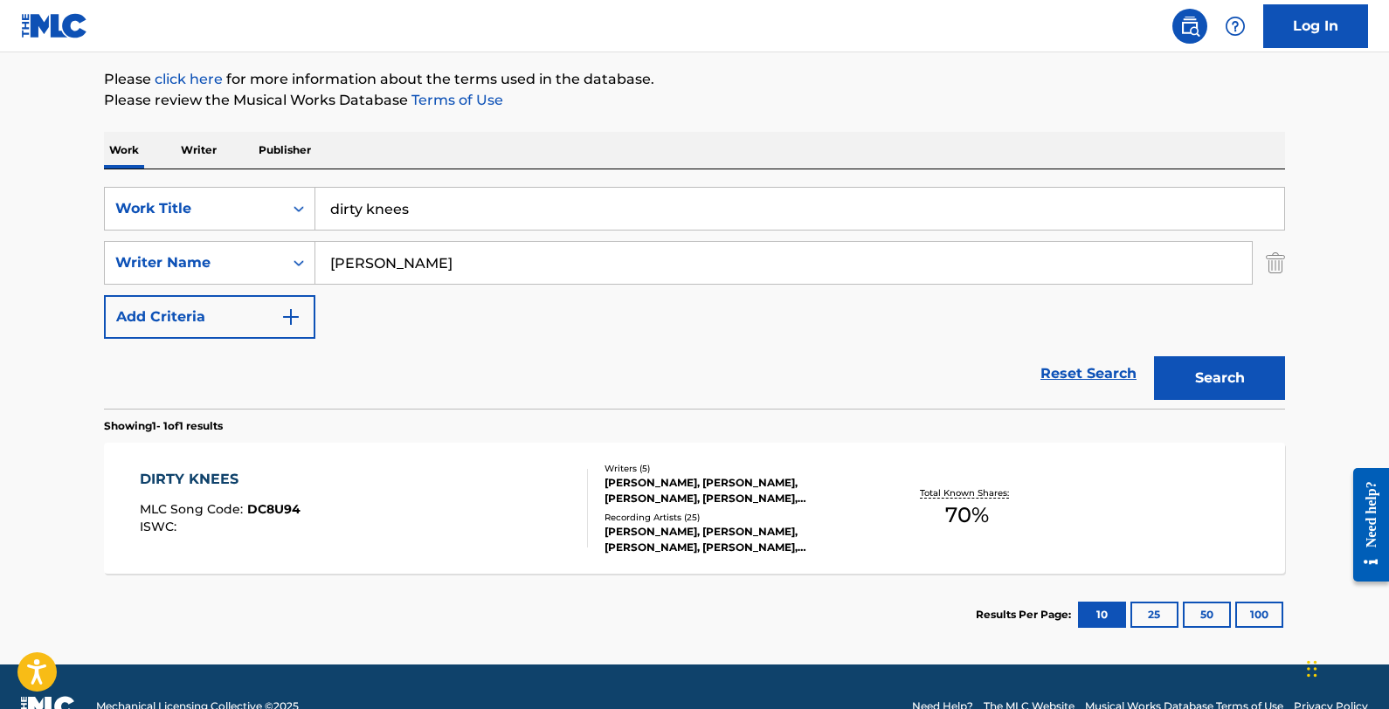
scroll to position [241, 0]
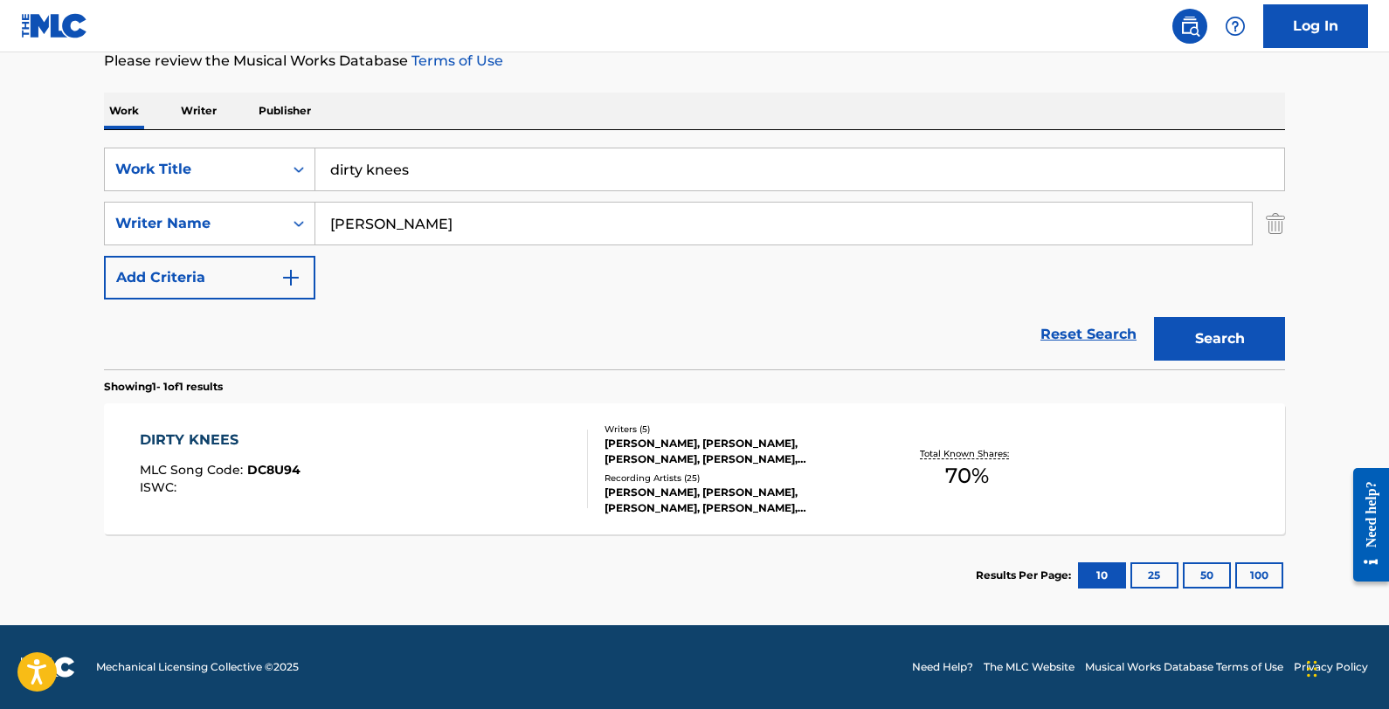
click at [385, 433] on div "DIRTY KNEES MLC Song Code : DC8U94 ISWC :" at bounding box center [364, 469] width 449 height 79
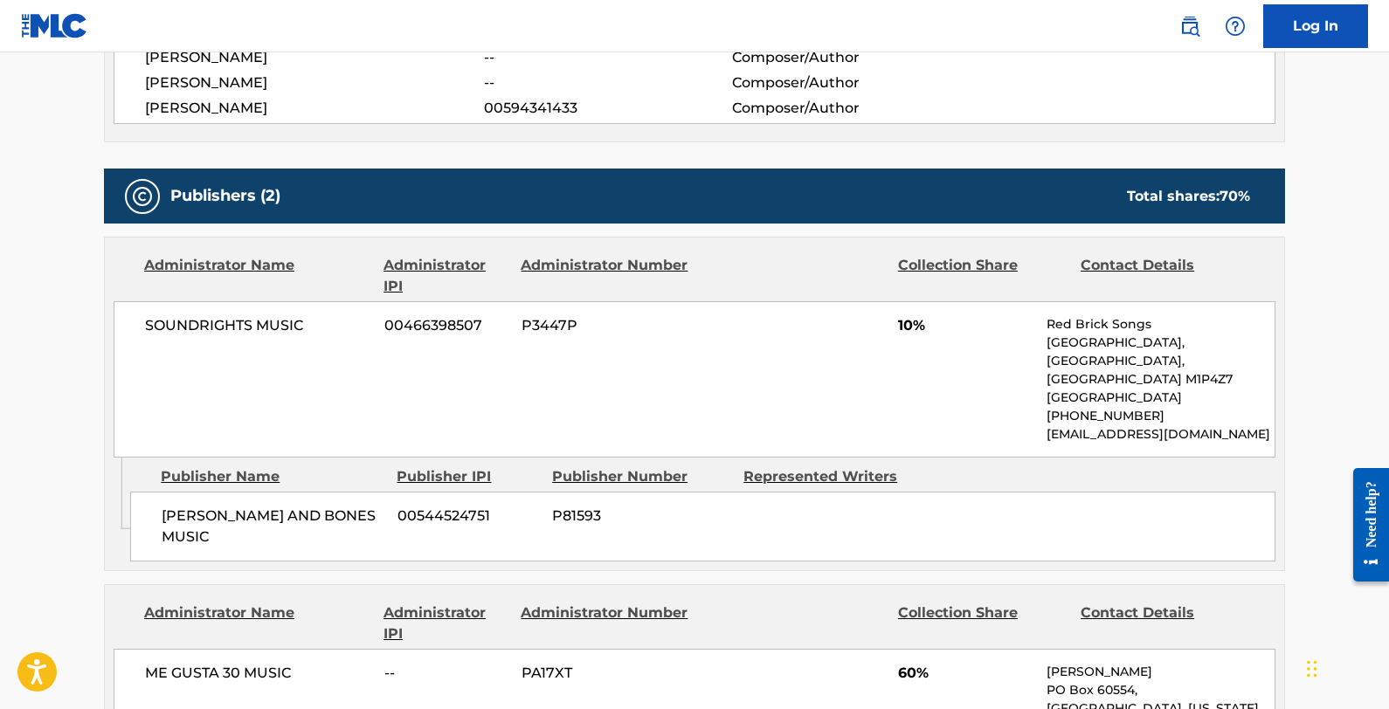
scroll to position [740, 0]
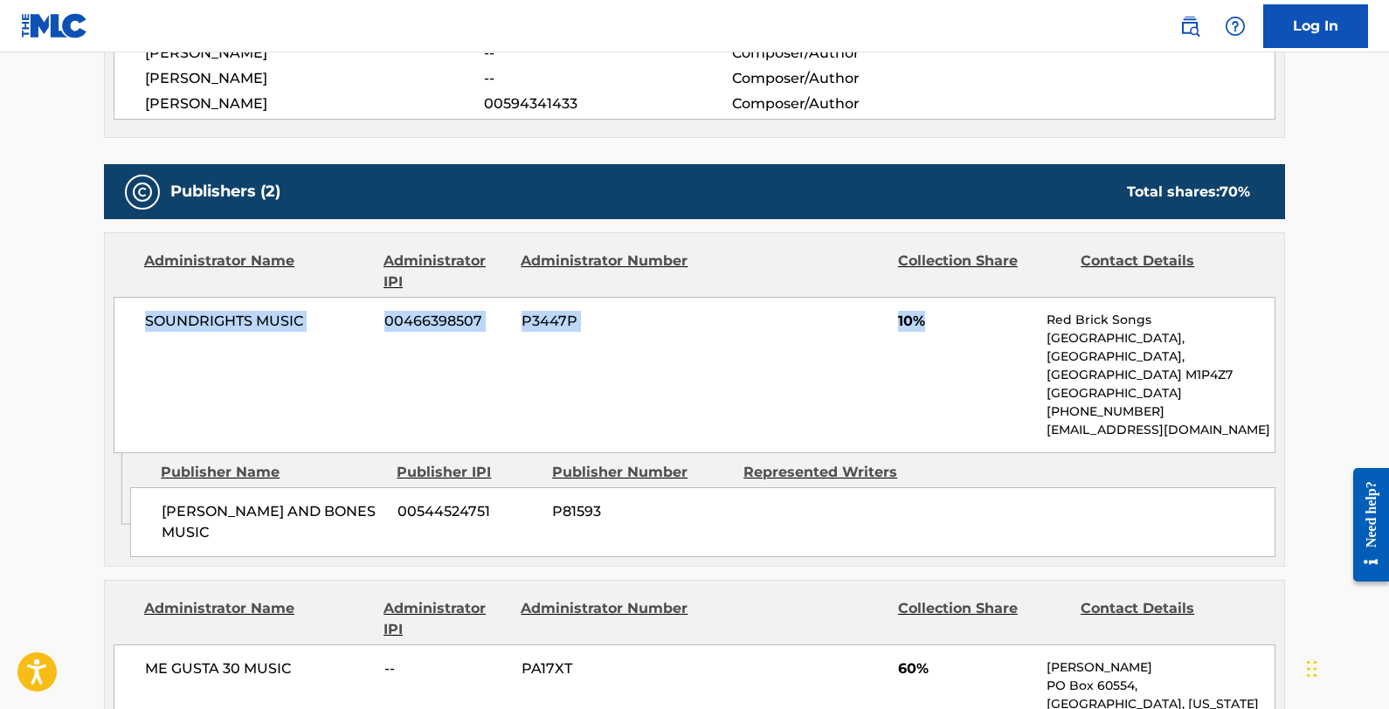
drag, startPoint x: 143, startPoint y: 311, endPoint x: 999, endPoint y: 336, distance: 856.5
click at [999, 336] on div "SOUNDRIGHTS MUSIC 00466398507 P3447P 10% Red Brick Songs [GEOGRAPHIC_DATA] [PHO…" at bounding box center [695, 375] width 1162 height 156
copy div "SOUNDRIGHTS MUSIC 00466398507 P3447P 10%"
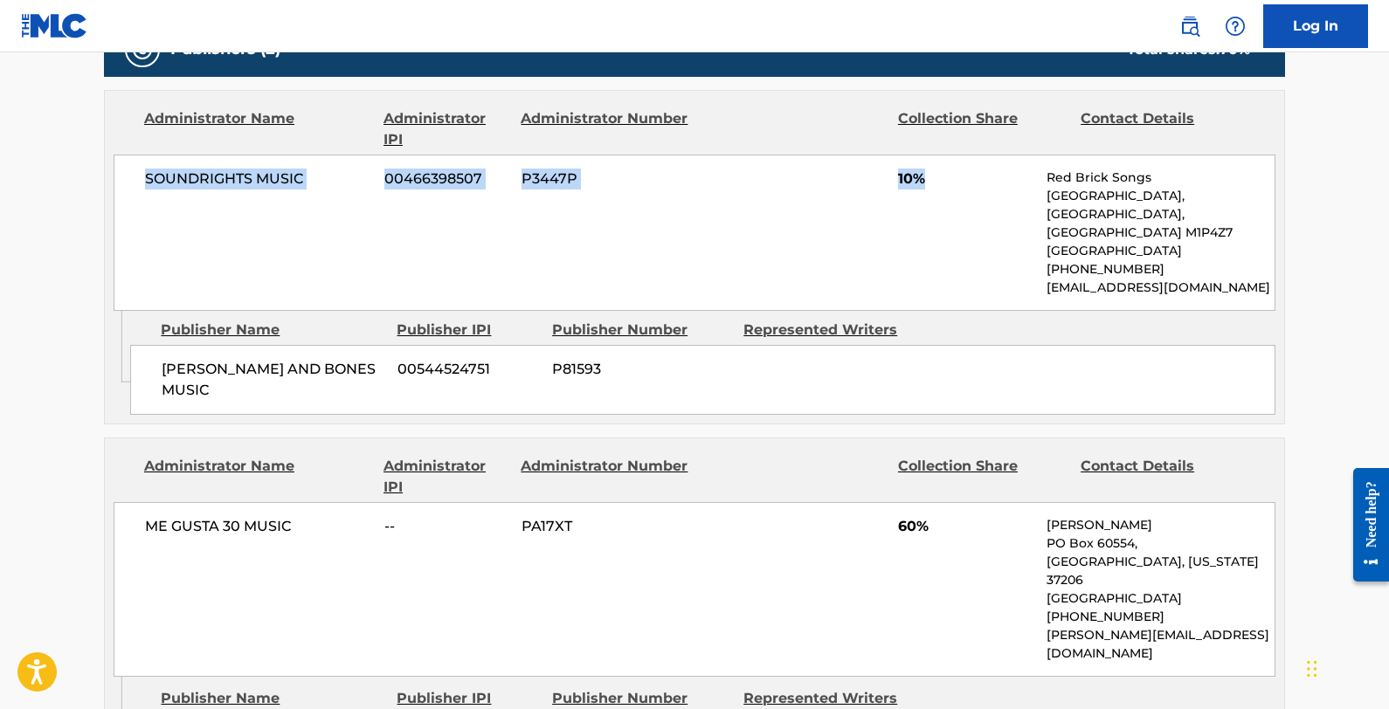
scroll to position [886, 0]
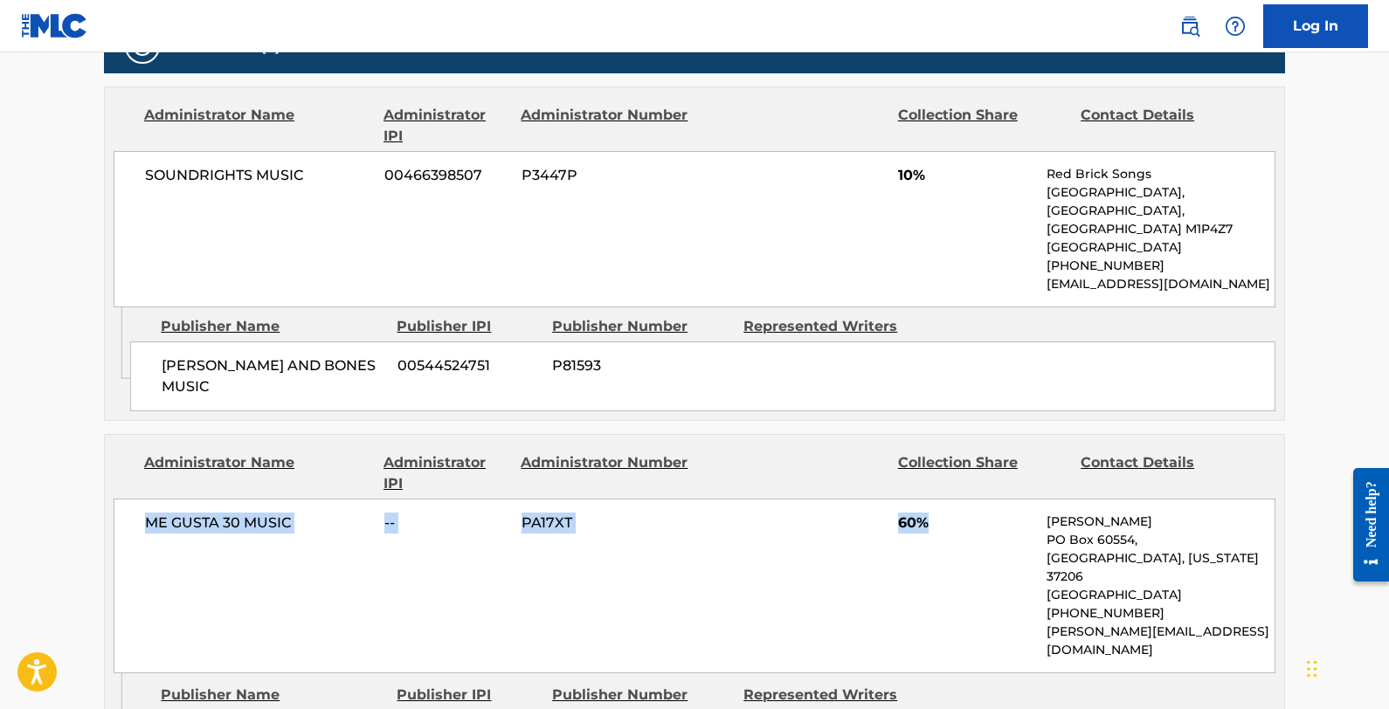
drag, startPoint x: 949, startPoint y: 510, endPoint x: 166, endPoint y: 482, distance: 783.3
click at [167, 499] on div "ME GUSTA 30 MUSIC -- PA17XT 60% [PERSON_NAME] [GEOGRAPHIC_DATA][US_STATE] [GEOG…" at bounding box center [695, 586] width 1162 height 175
copy div "ME GUSTA 30 MUSIC -- PA17XT 60%"
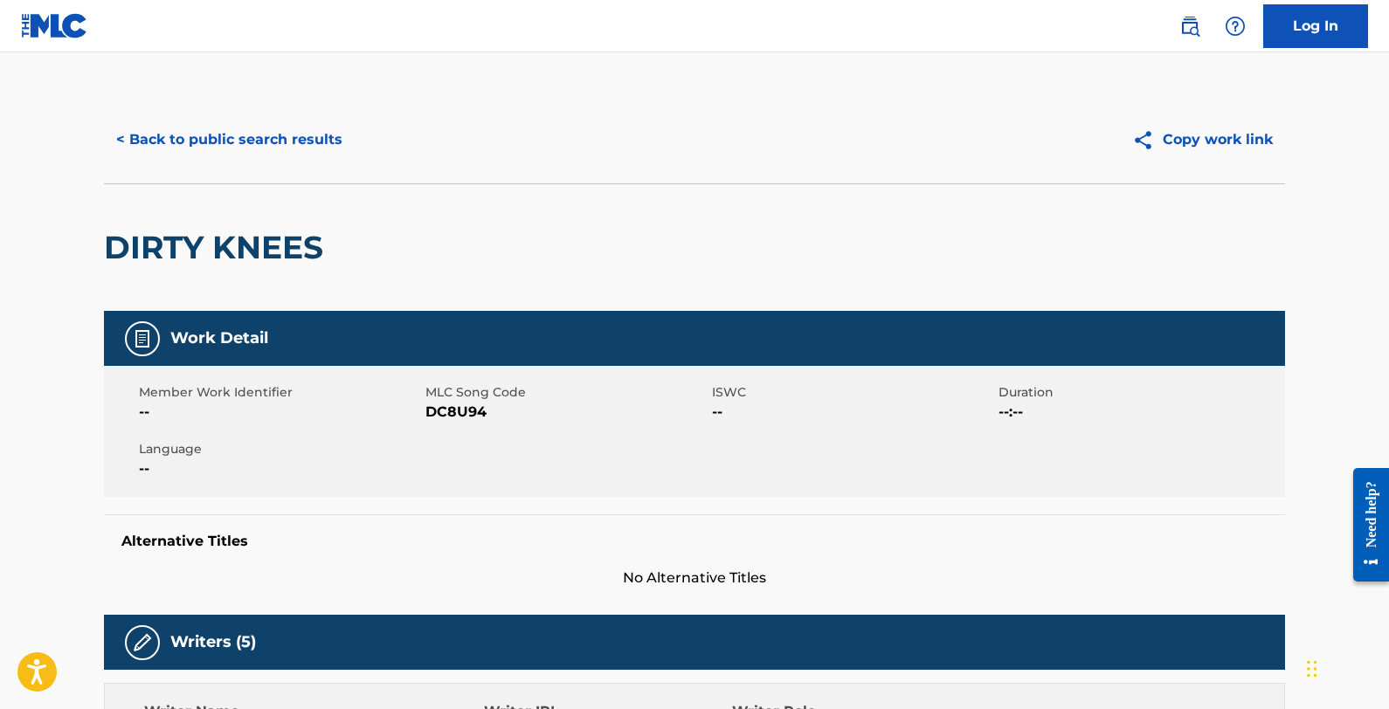
click at [312, 142] on button "< Back to public search results" at bounding box center [229, 140] width 251 height 44
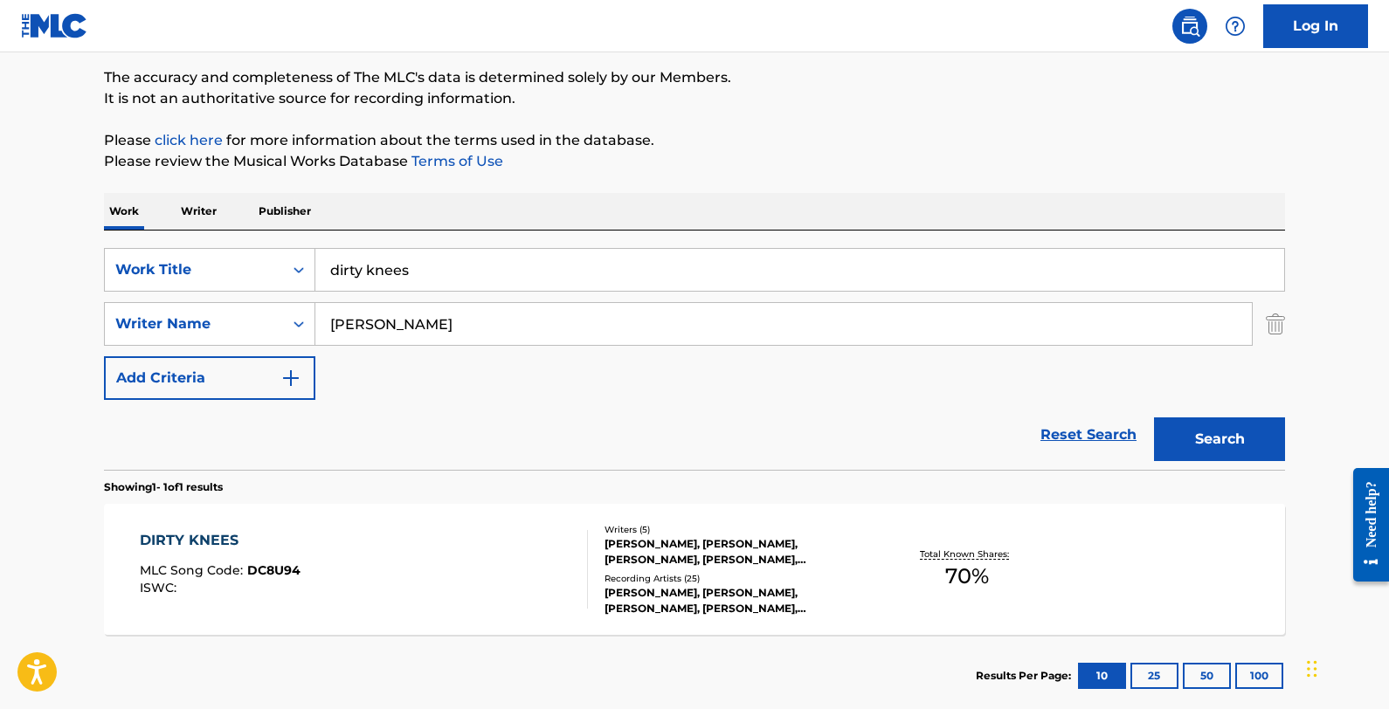
click at [519, 318] on input "[PERSON_NAME]" at bounding box center [783, 324] width 937 height 42
click at [518, 320] on input "[PERSON_NAME]" at bounding box center [783, 324] width 937 height 42
paste input "[GEOGRAPHIC_DATA]"
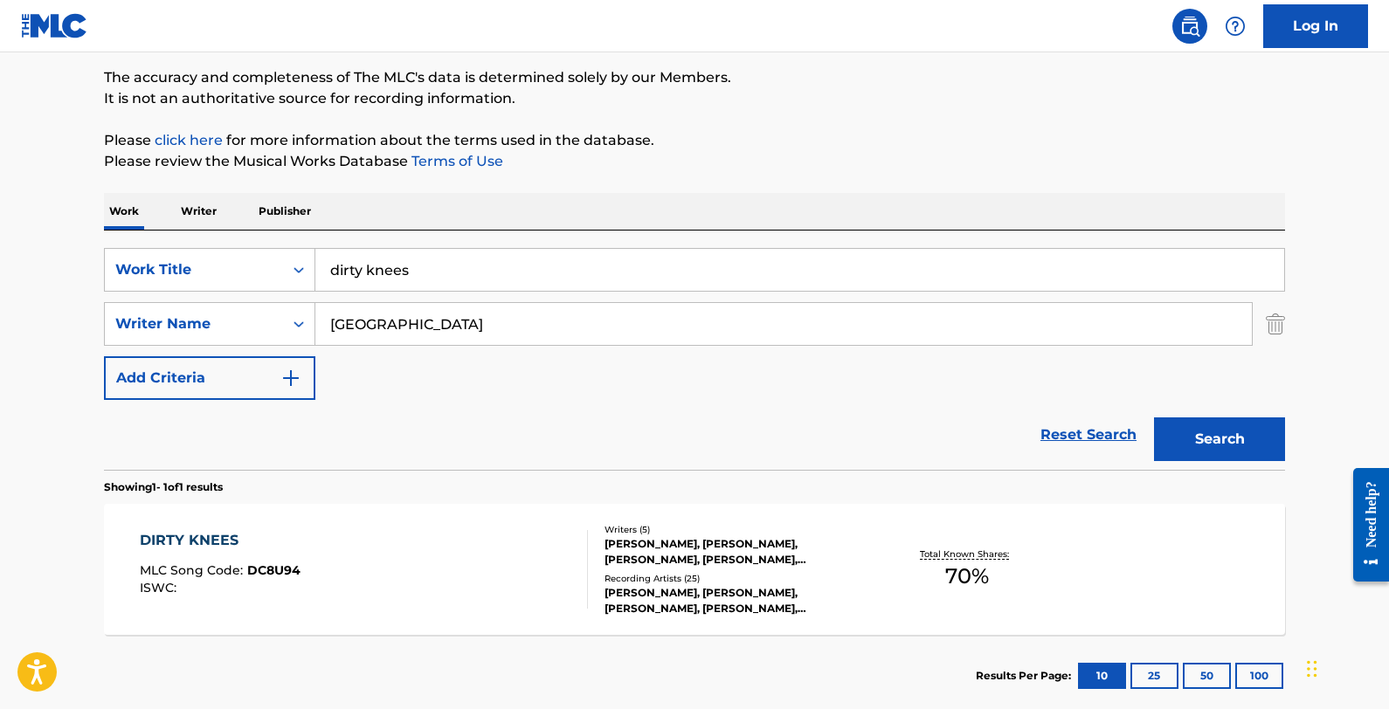
type input "[PERSON_NAME]"
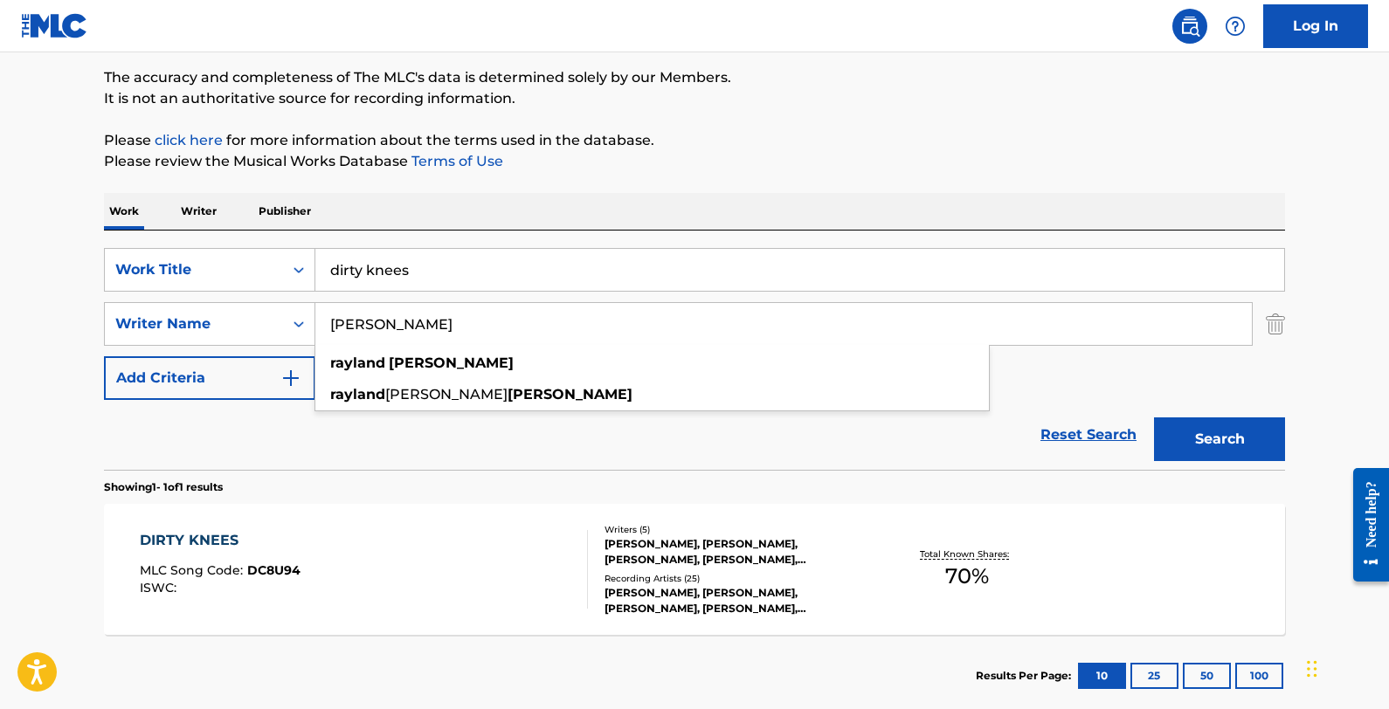
click at [502, 271] on input "dirty knees" at bounding box center [799, 270] width 969 height 42
click at [501, 271] on input "dirty knees" at bounding box center [799, 270] width 969 height 42
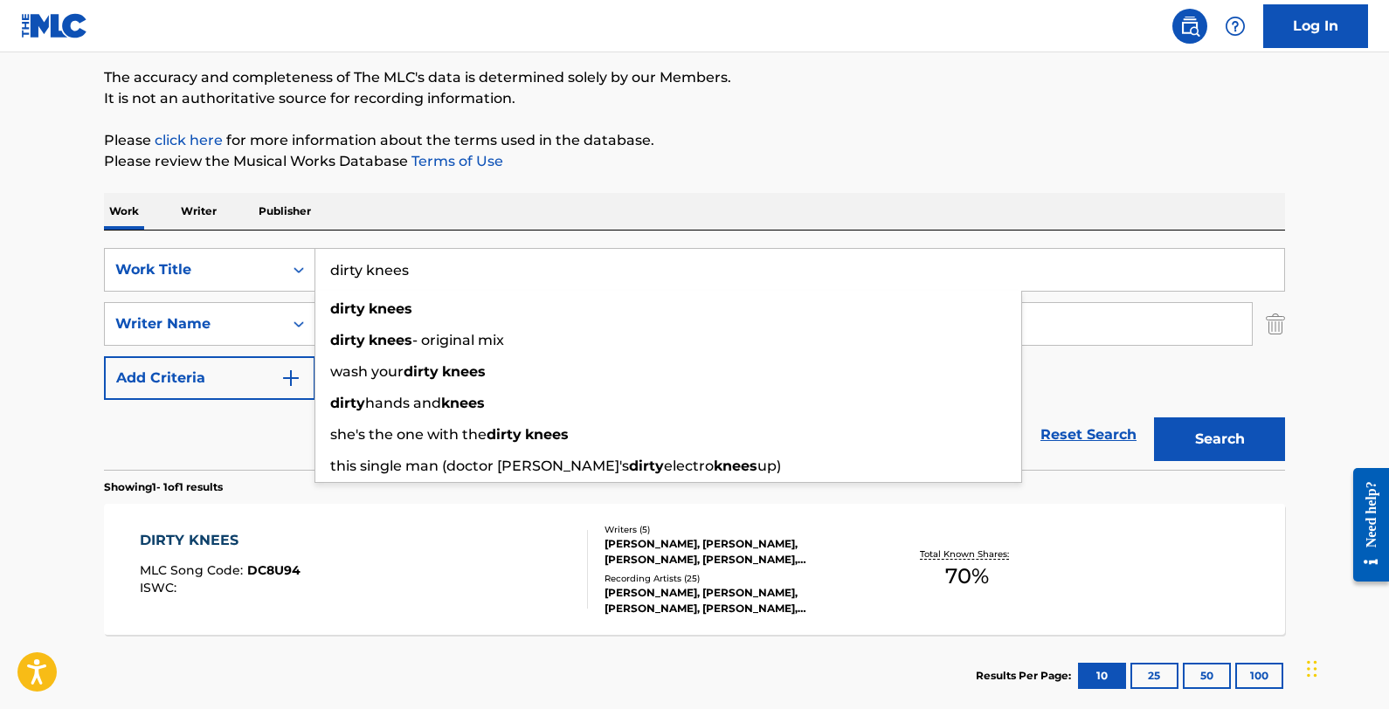
click at [501, 271] on input "dirty knees" at bounding box center [799, 270] width 969 height 42
paste input "[GEOGRAPHIC_DATA]"
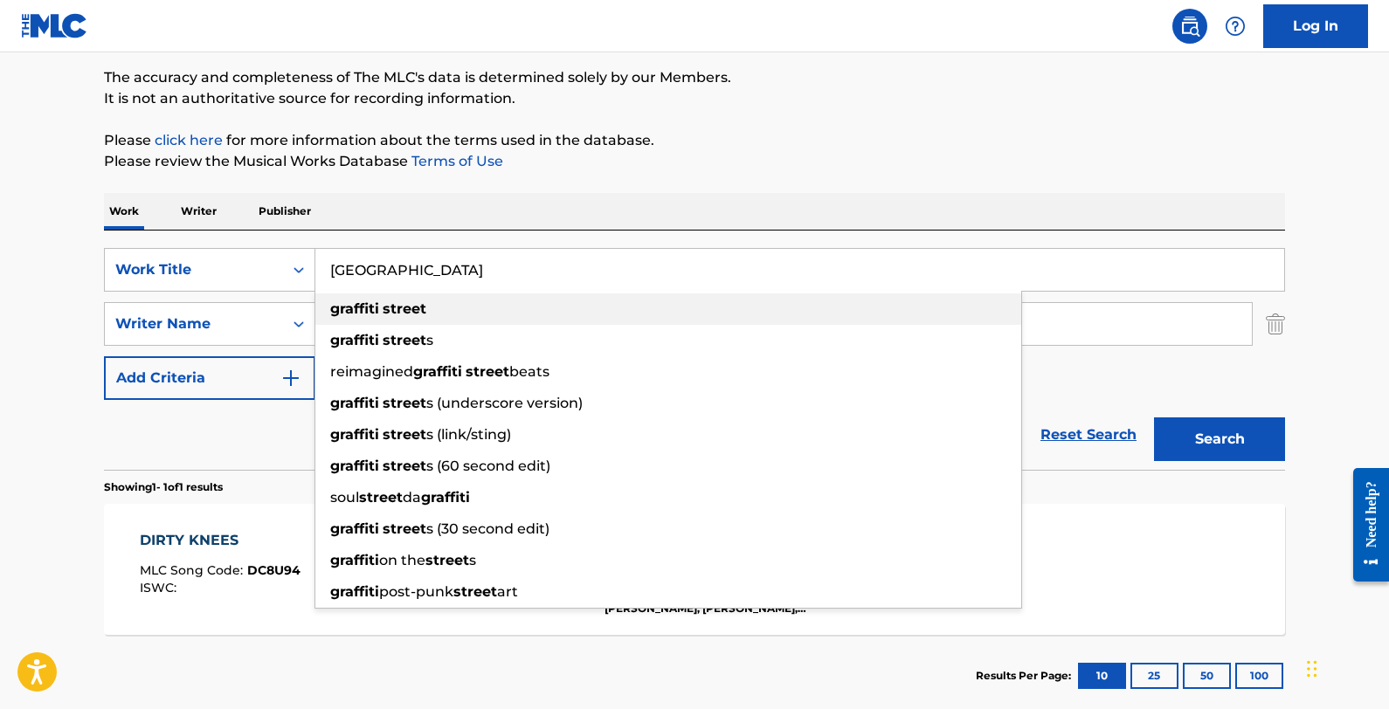
click at [481, 301] on div "graffiti street" at bounding box center [668, 309] width 706 height 31
type input "graffiti street"
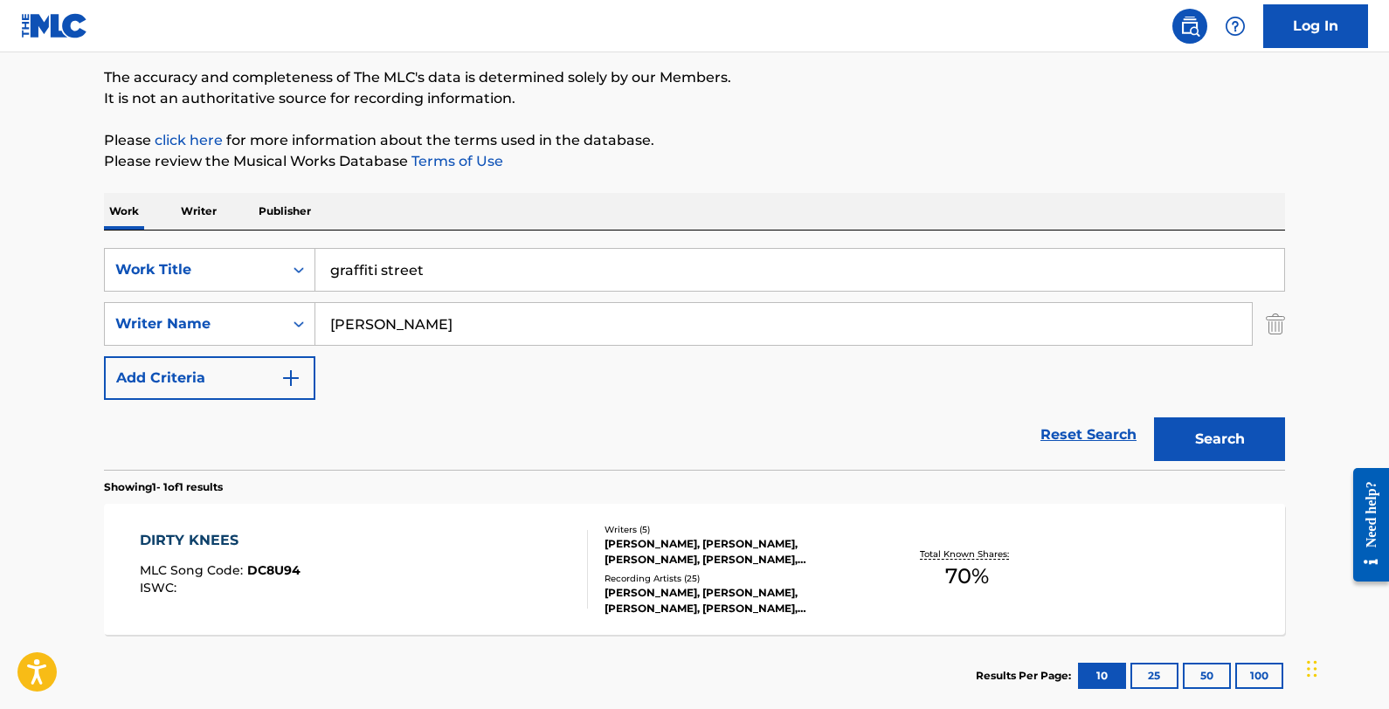
click at [1175, 458] on button "Search" at bounding box center [1219, 440] width 131 height 44
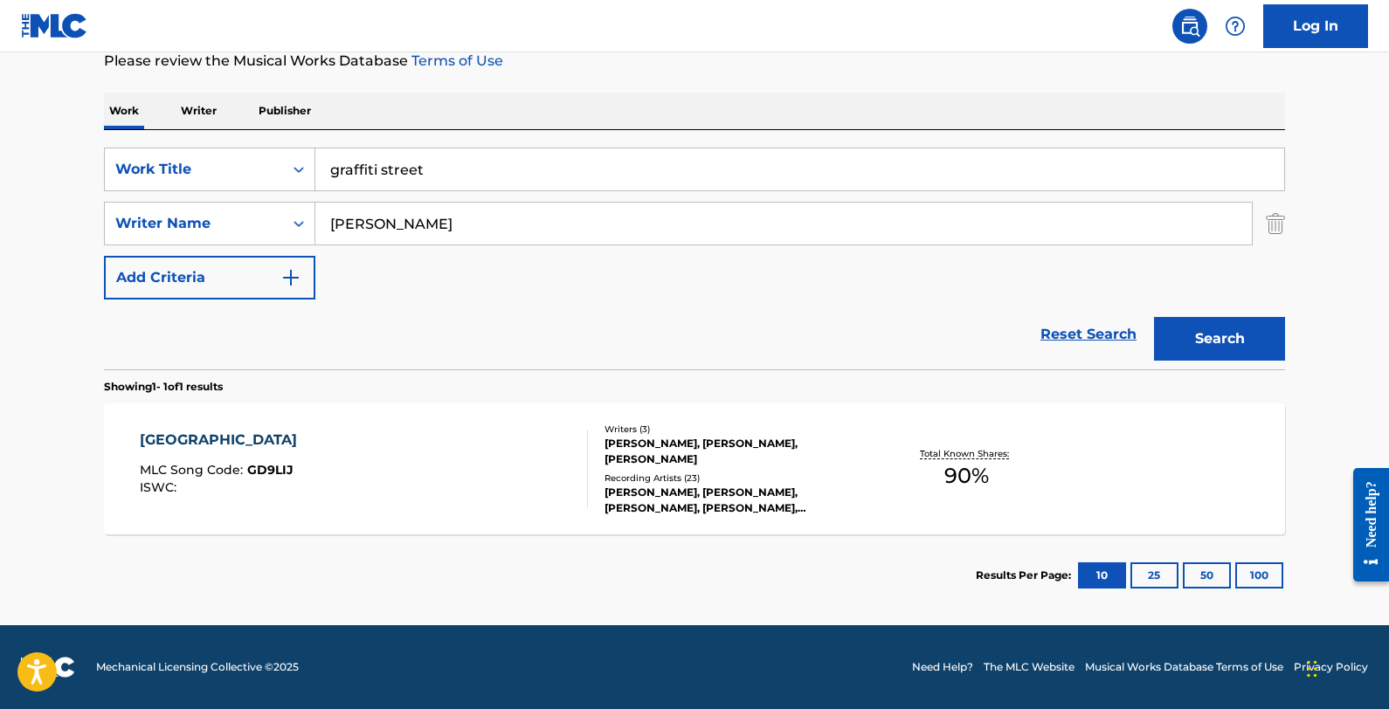
click at [343, 474] on div "GRAFFITI STREET MLC Song Code : GD9LIJ ISWC :" at bounding box center [364, 469] width 449 height 79
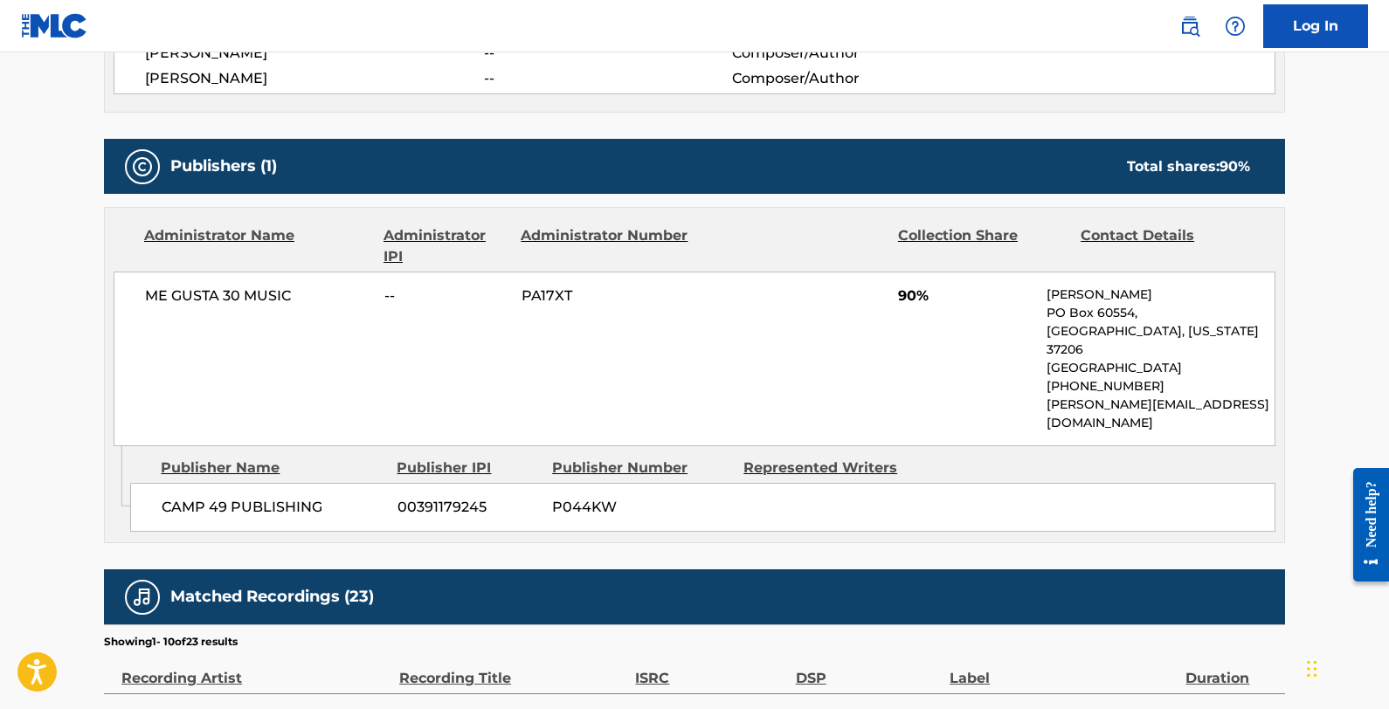
scroll to position [722, 0]
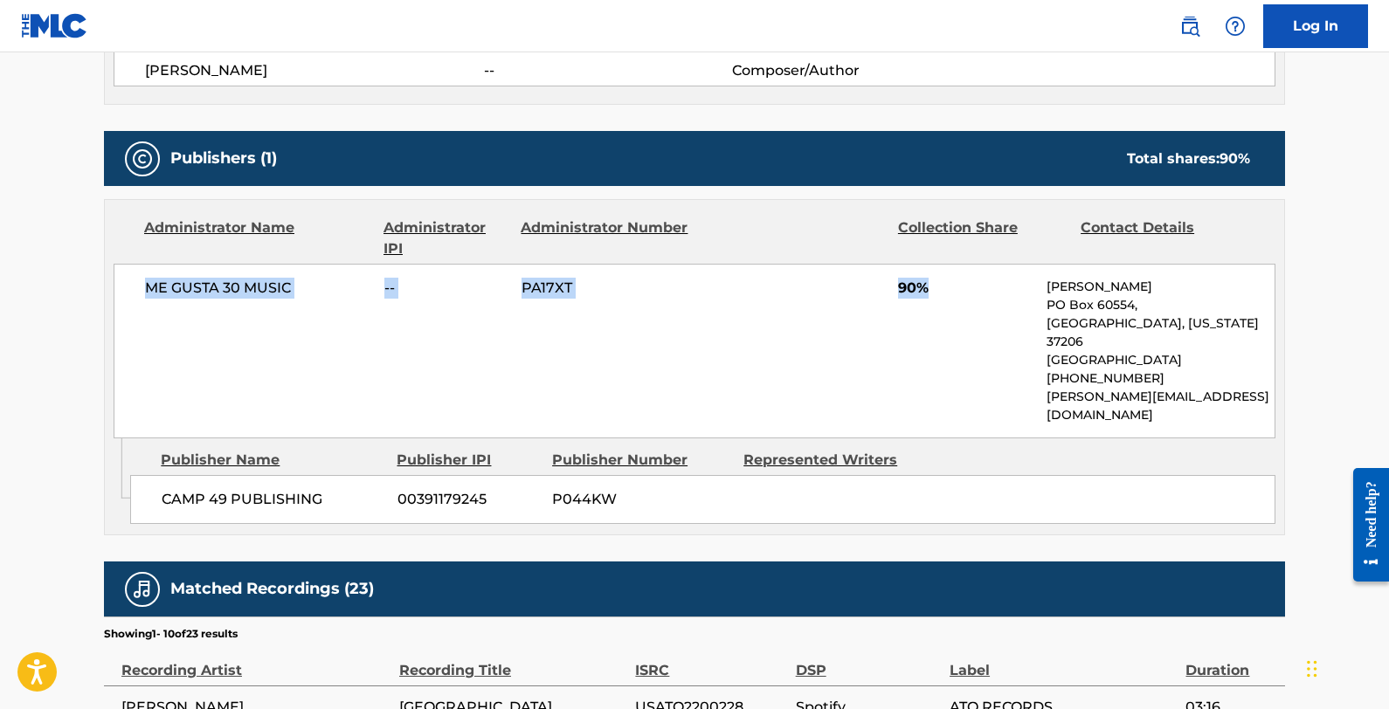
drag, startPoint x: 1011, startPoint y: 294, endPoint x: 147, endPoint y: 293, distance: 864.0
click at [147, 293] on div "ME GUSTA 30 MUSIC -- PA17XT 90% [PERSON_NAME] [GEOGRAPHIC_DATA][US_STATE] [GEOG…" at bounding box center [695, 351] width 1162 height 175
copy div "ME GUSTA 30 MUSIC -- PA17XT 90%"
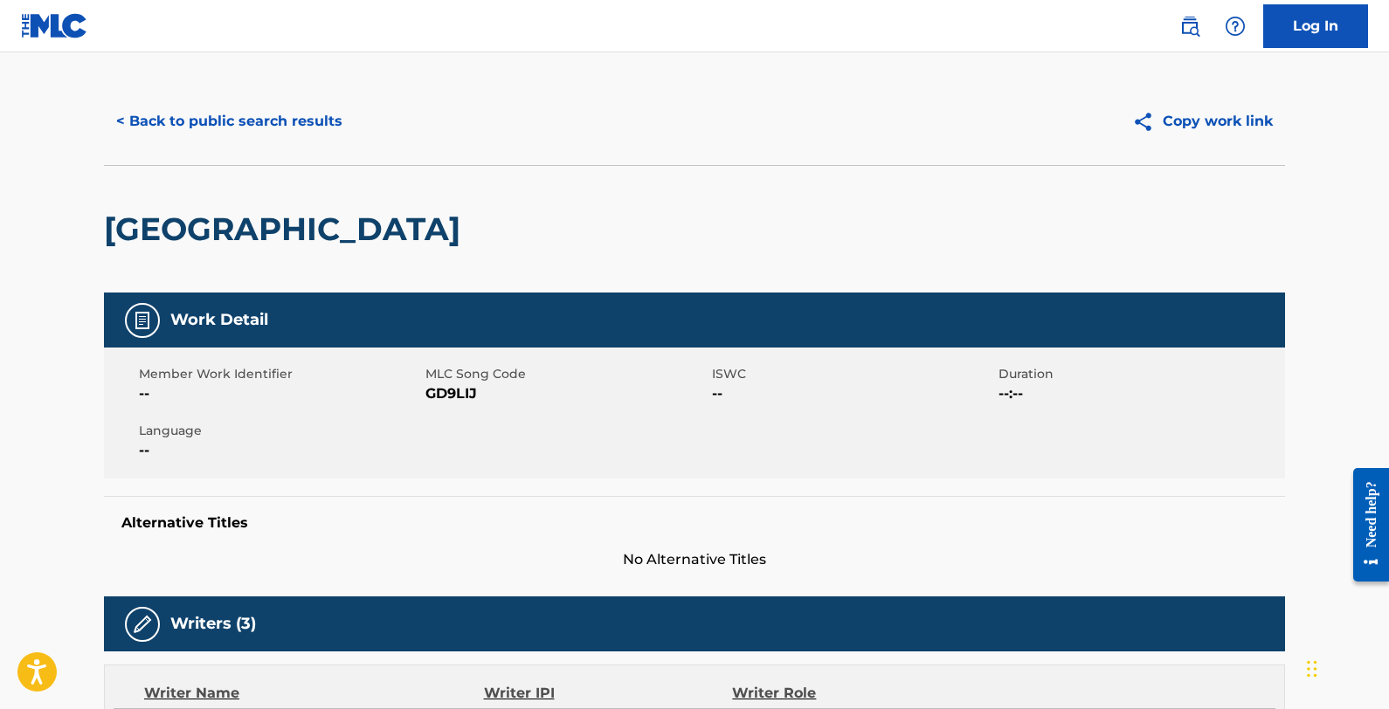
scroll to position [0, 0]
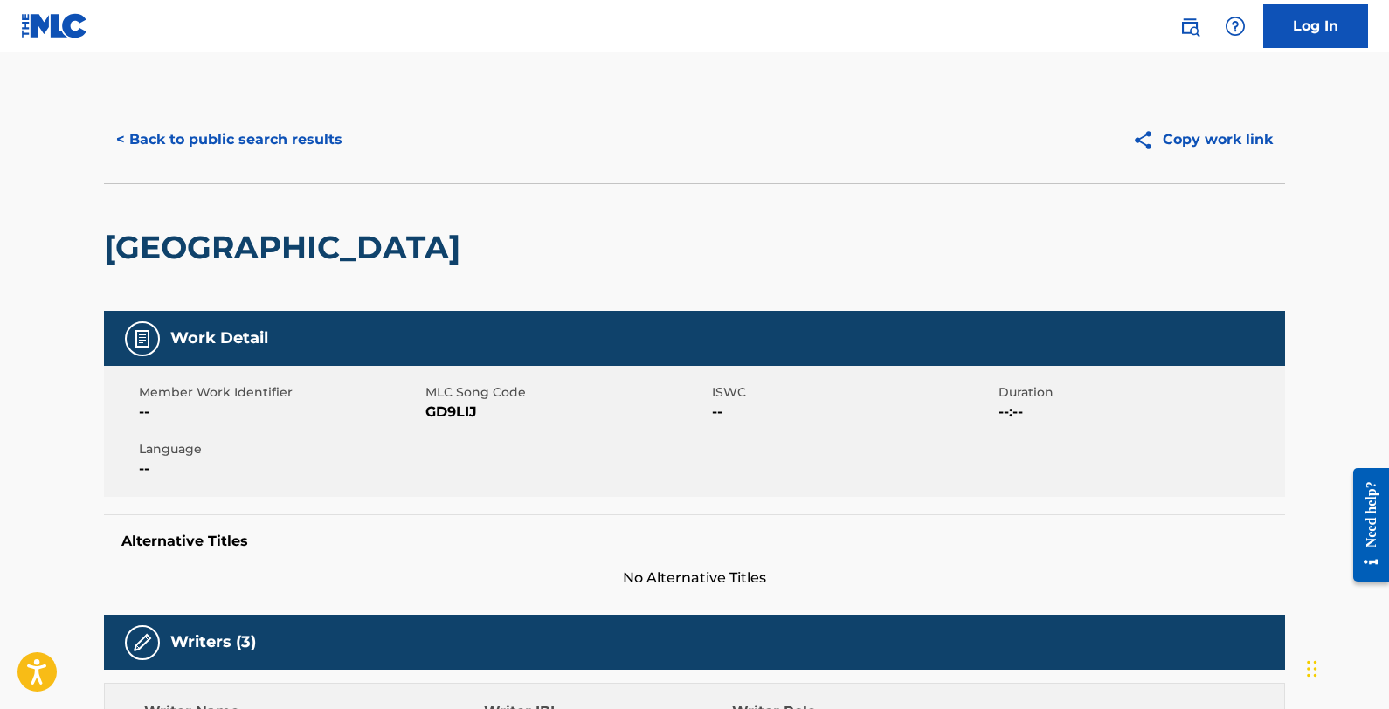
click at [270, 134] on button "< Back to public search results" at bounding box center [229, 140] width 251 height 44
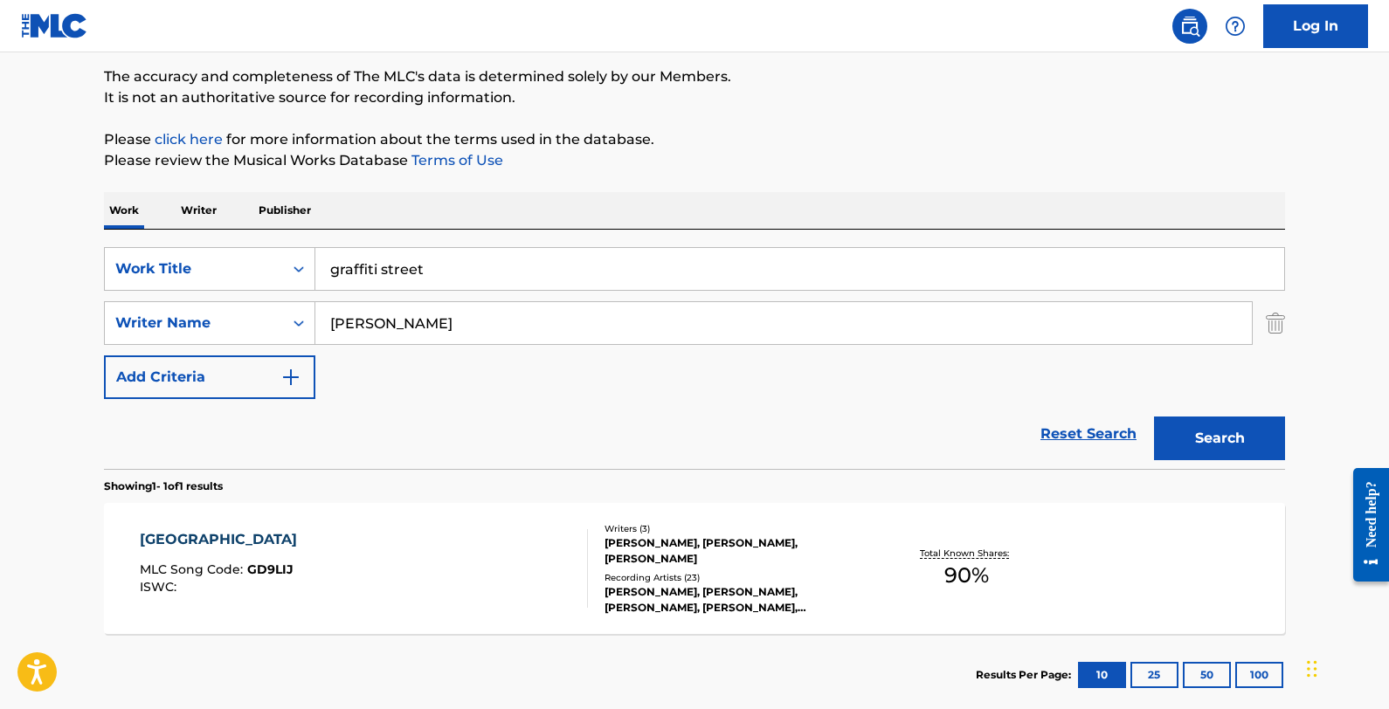
click at [405, 577] on div "GRAFFITI STREET MLC Song Code : GD9LIJ ISWC :" at bounding box center [364, 568] width 449 height 79
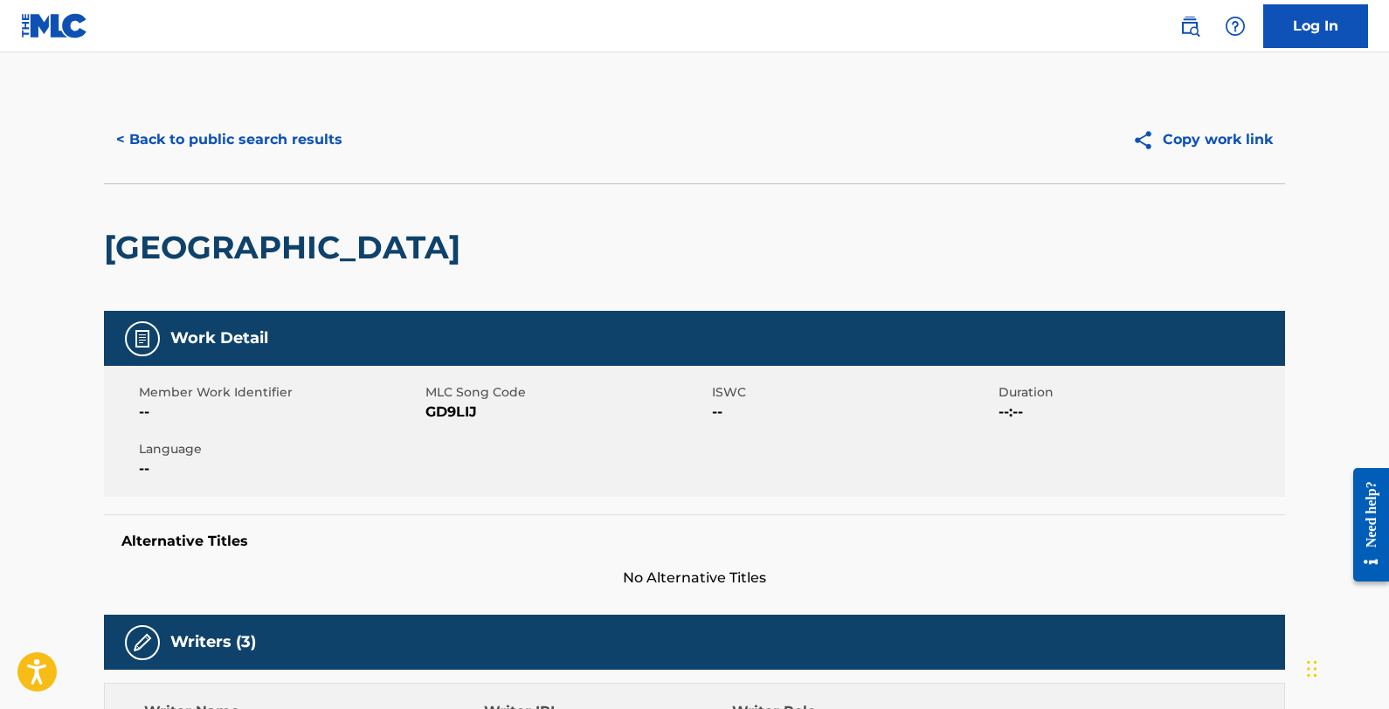
click at [219, 139] on button "< Back to public search results" at bounding box center [229, 140] width 251 height 44
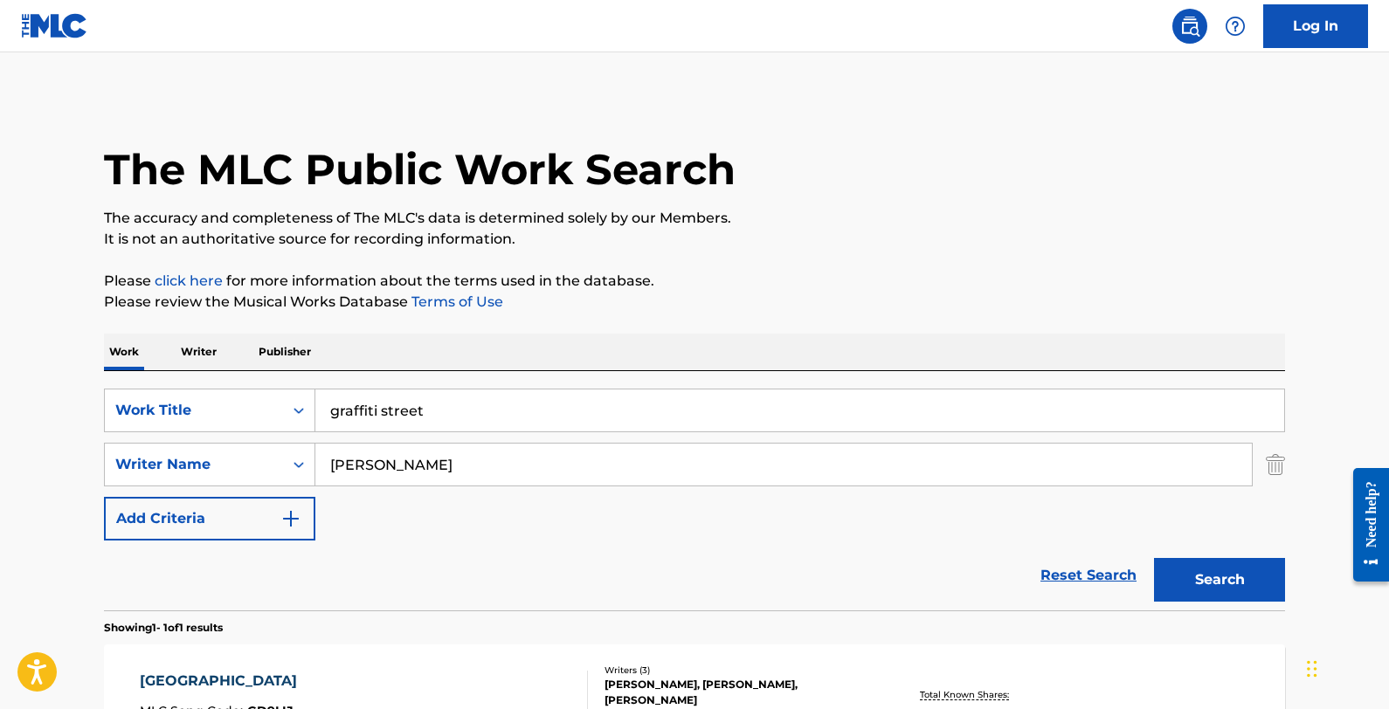
scroll to position [142, 0]
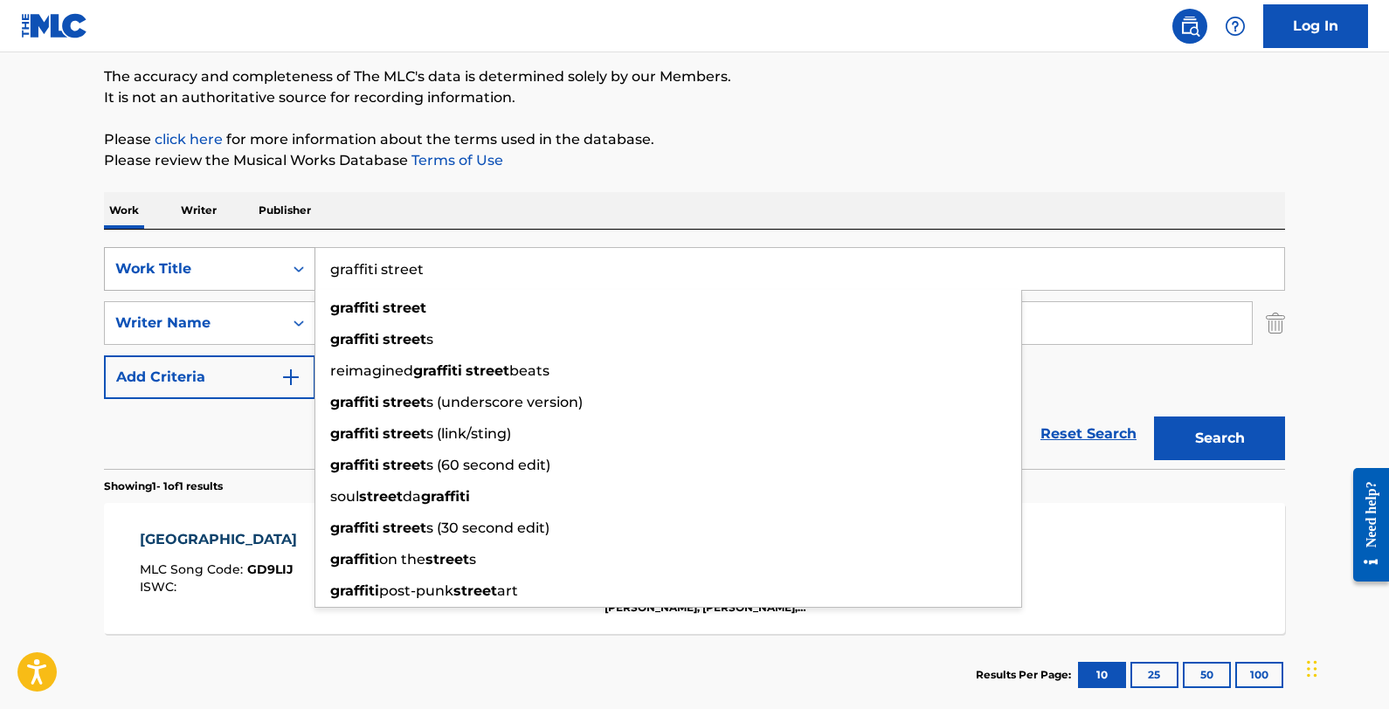
drag, startPoint x: 470, startPoint y: 275, endPoint x: 297, endPoint y: 260, distance: 173.6
click at [297, 260] on div "SearchWithCriteria800d8351-f57e-4202-a693-666780b072e2 Work Title graffiti stre…" at bounding box center [694, 269] width 1181 height 44
paste input "Violence"
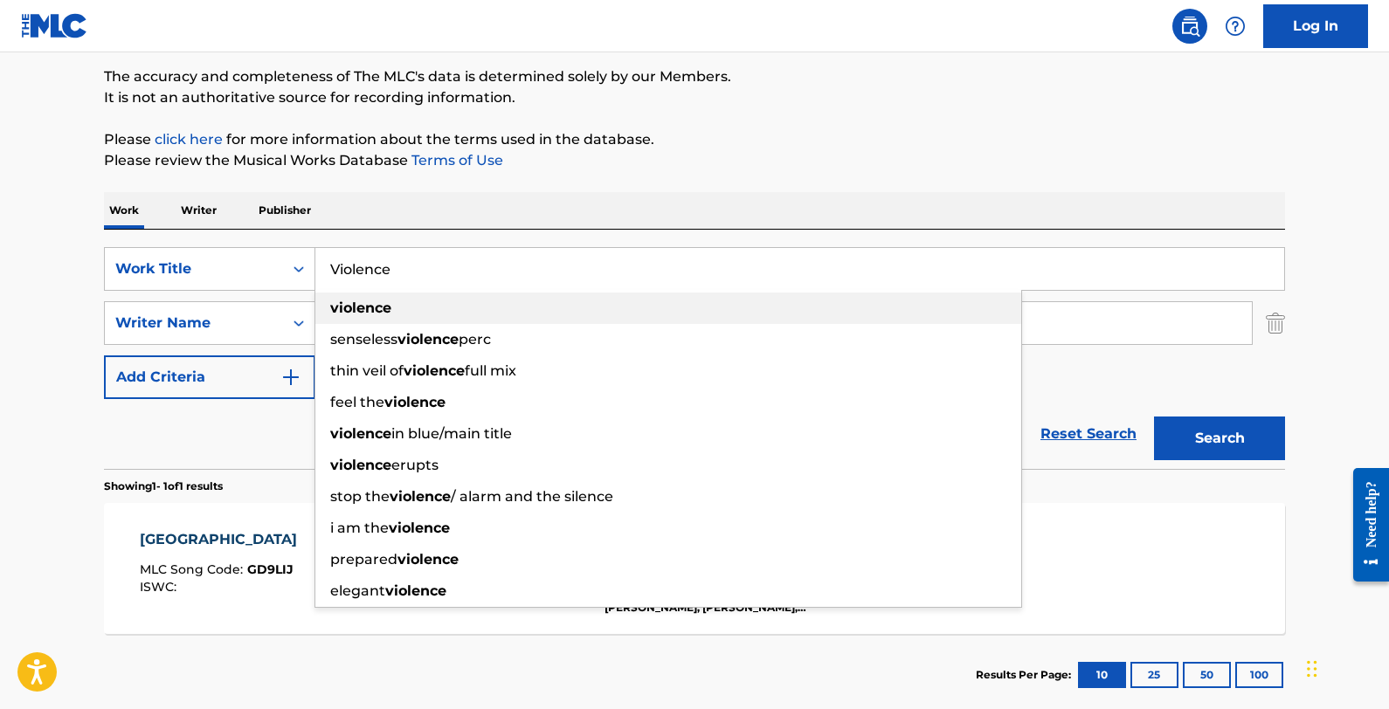
click at [418, 302] on div "violence" at bounding box center [668, 308] width 706 height 31
type input "violence"
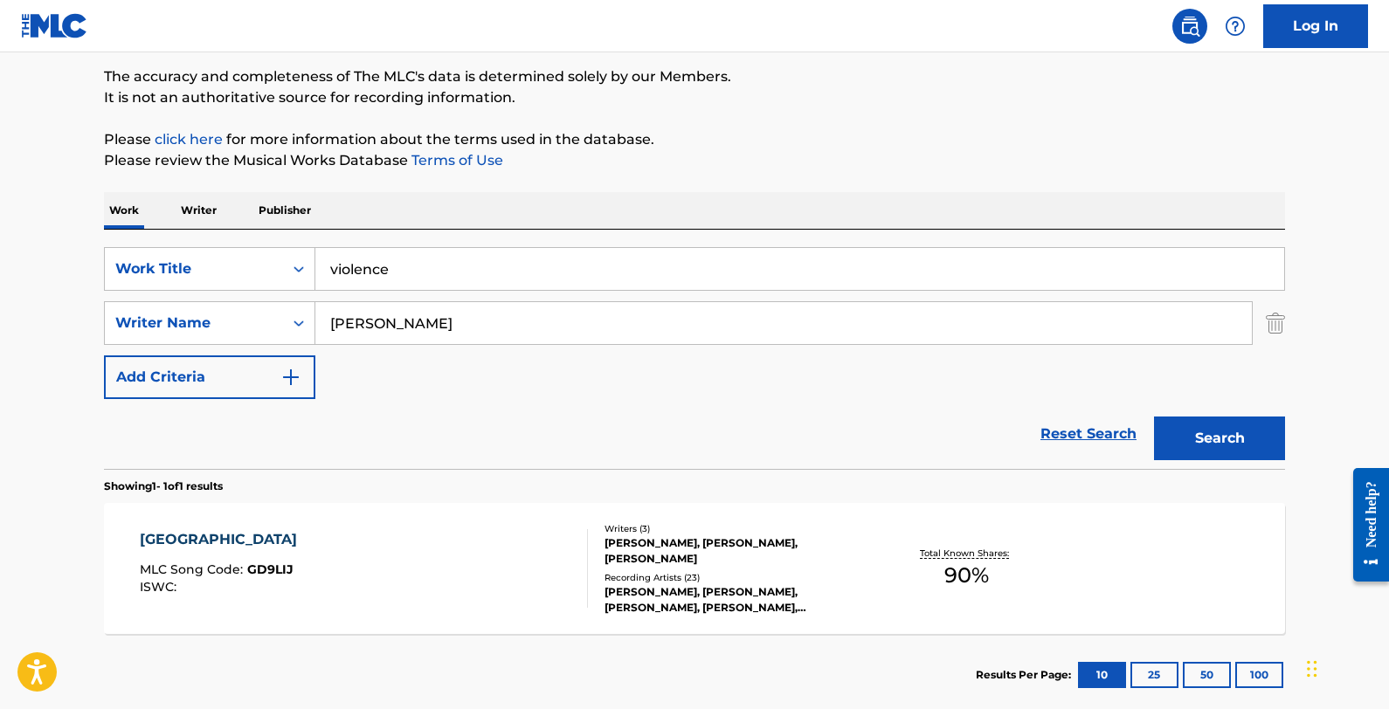
click at [1175, 441] on button "Search" at bounding box center [1219, 439] width 131 height 44
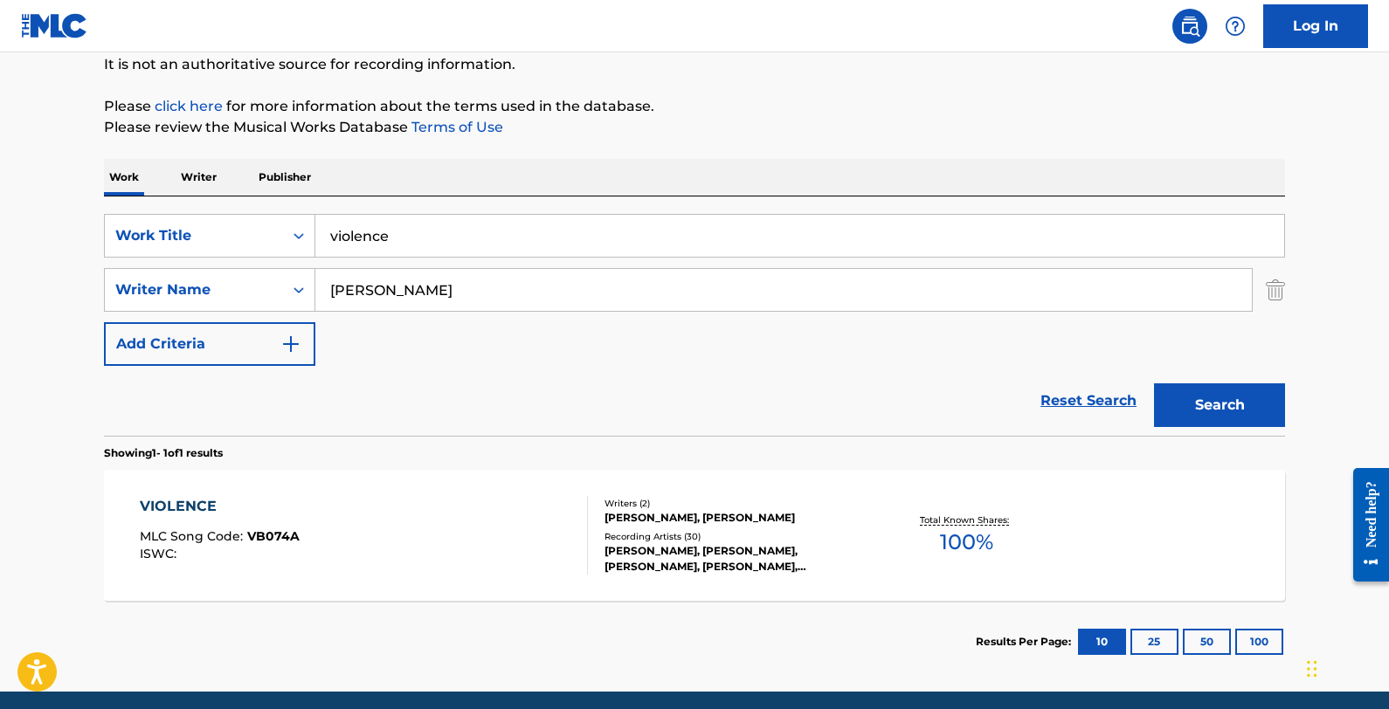
scroll to position [179, 0]
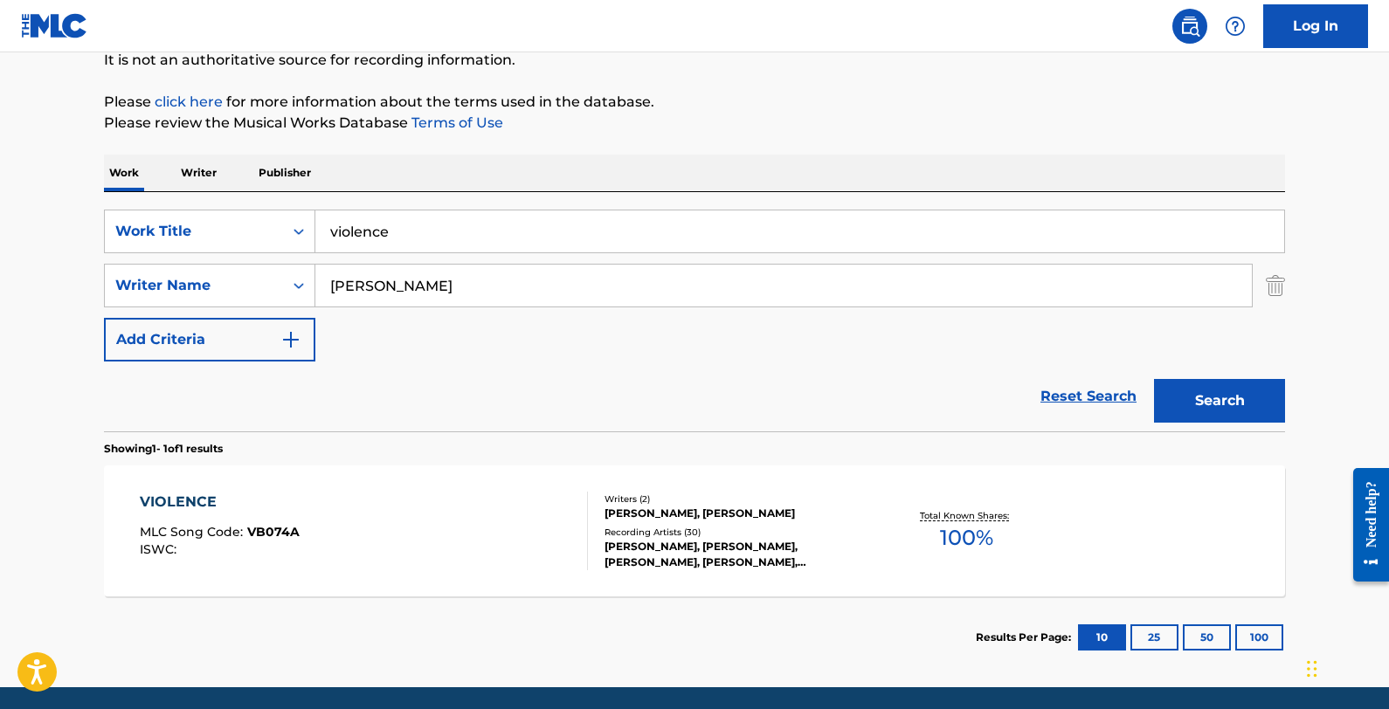
click at [480, 485] on div "VIOLENCE MLC Song Code : VB074A ISWC : Writers ( 2 ) [PERSON_NAME], [PERSON_NAM…" at bounding box center [694, 531] width 1181 height 131
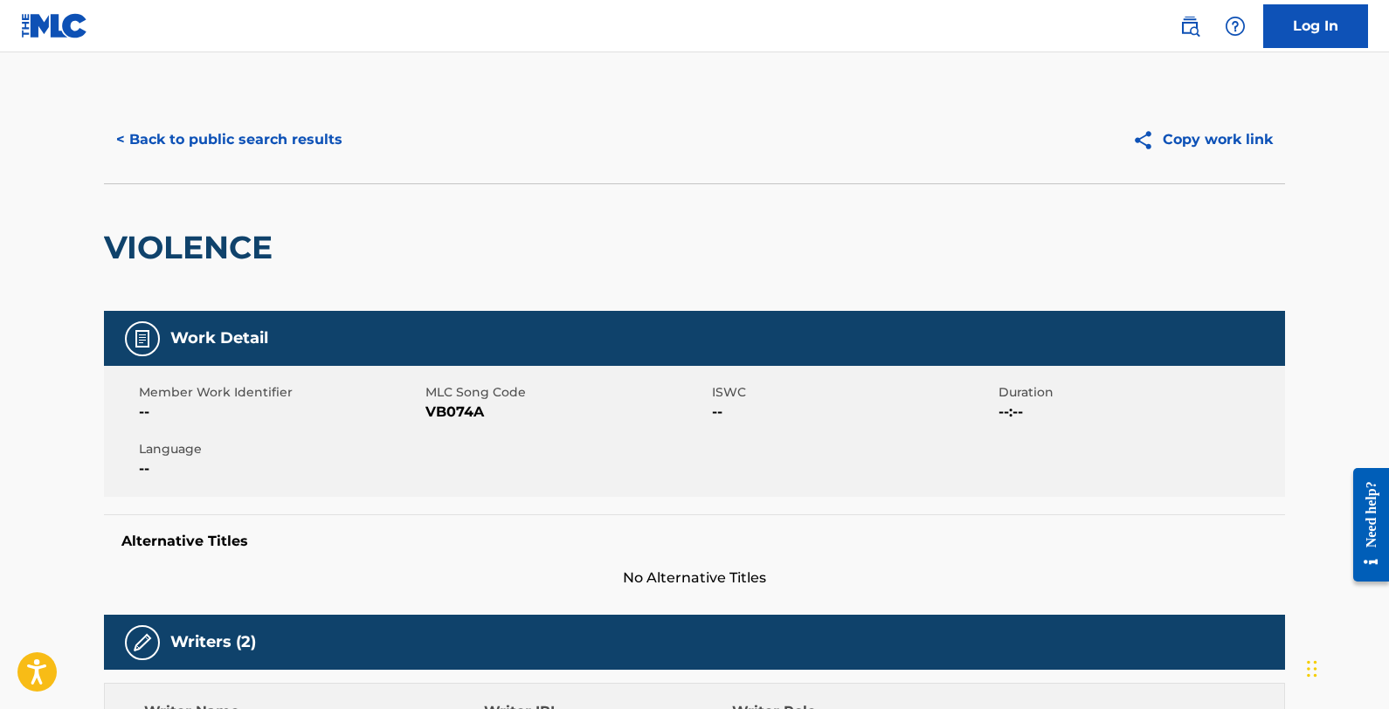
click at [241, 147] on button "< Back to public search results" at bounding box center [229, 140] width 251 height 44
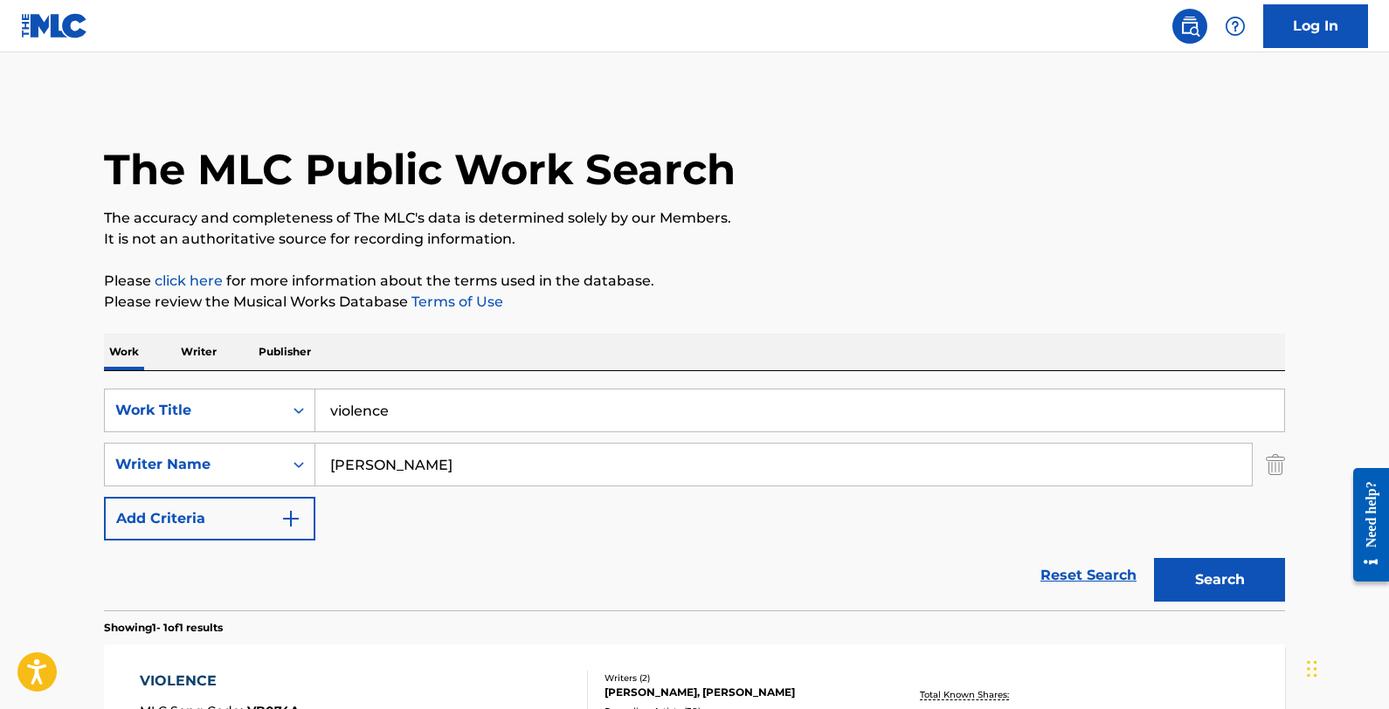
scroll to position [138, 0]
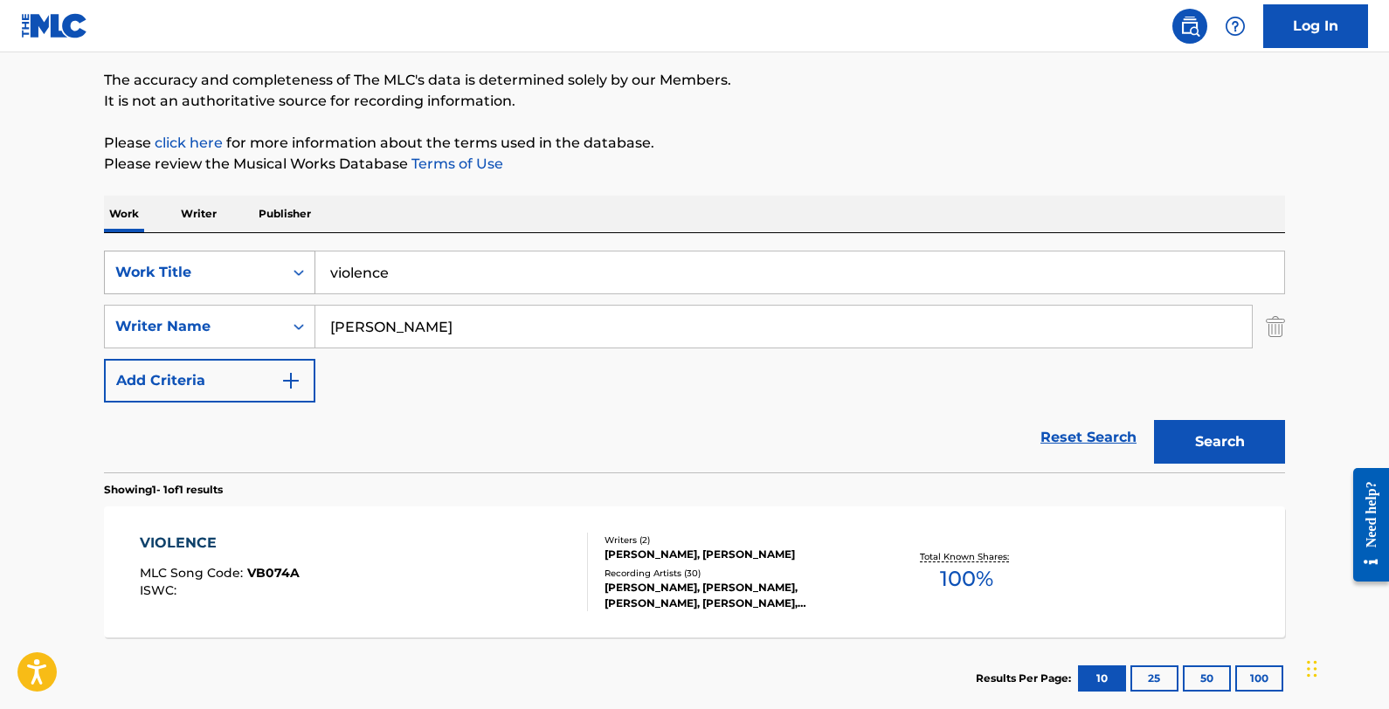
drag, startPoint x: 446, startPoint y: 281, endPoint x: 292, endPoint y: 264, distance: 154.7
click at [292, 264] on div "SearchWithCriteria800d8351-f57e-4202-a693-666780b072e2 Work Title violence" at bounding box center [694, 273] width 1181 height 44
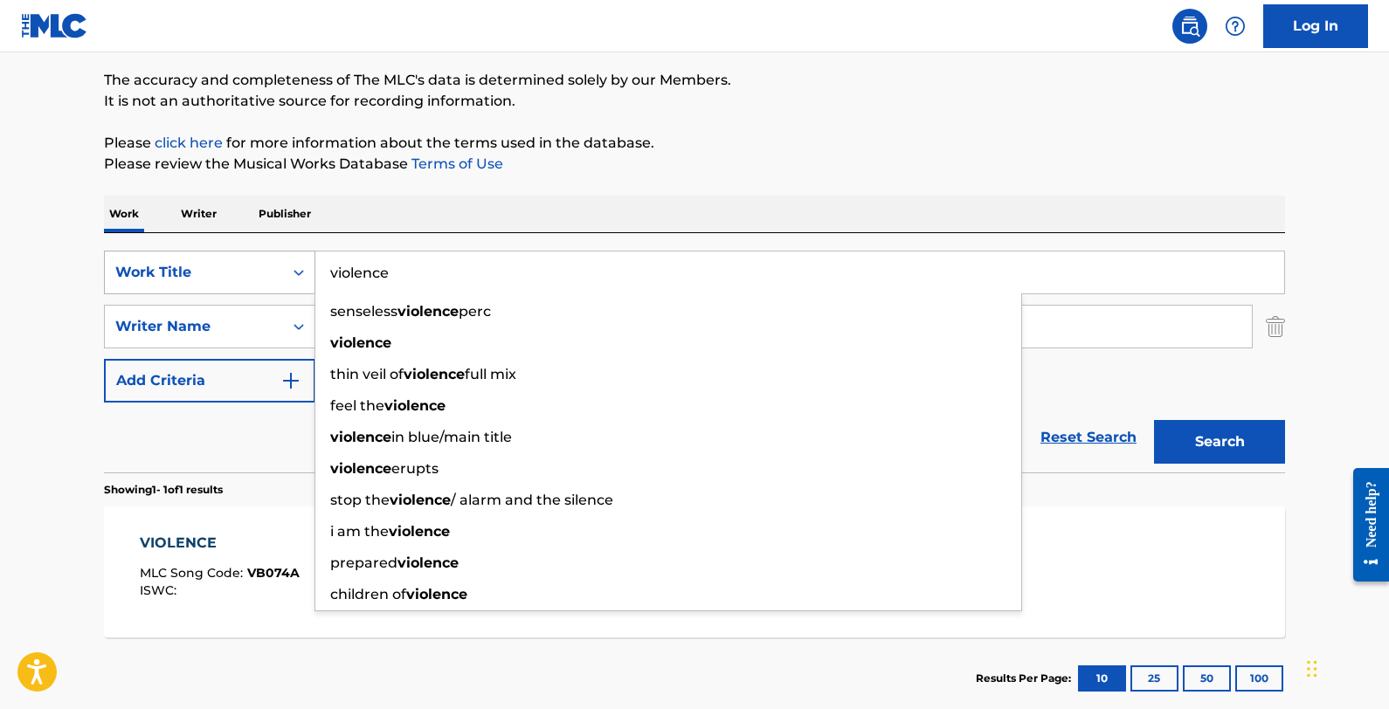
paste input "Thunder Sound"
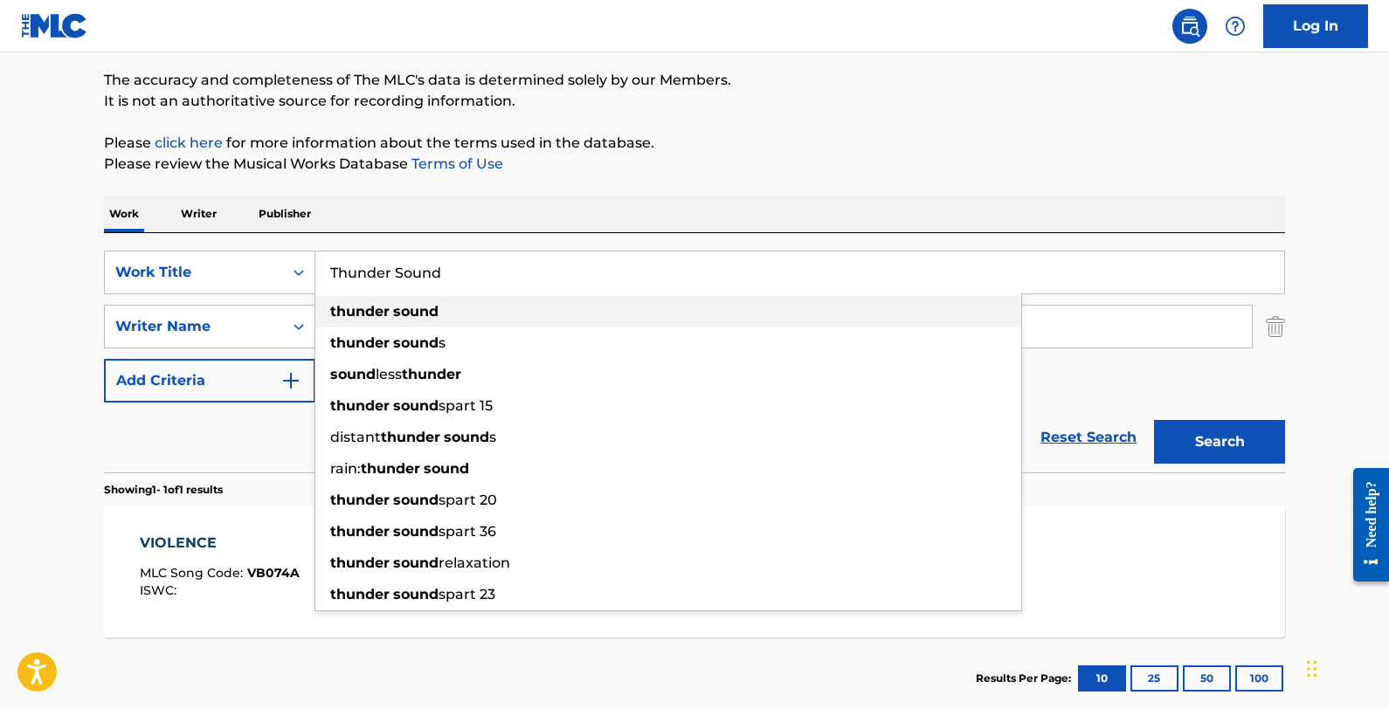
click at [460, 303] on div "thunder sound" at bounding box center [668, 311] width 706 height 31
type input "thunder sound"
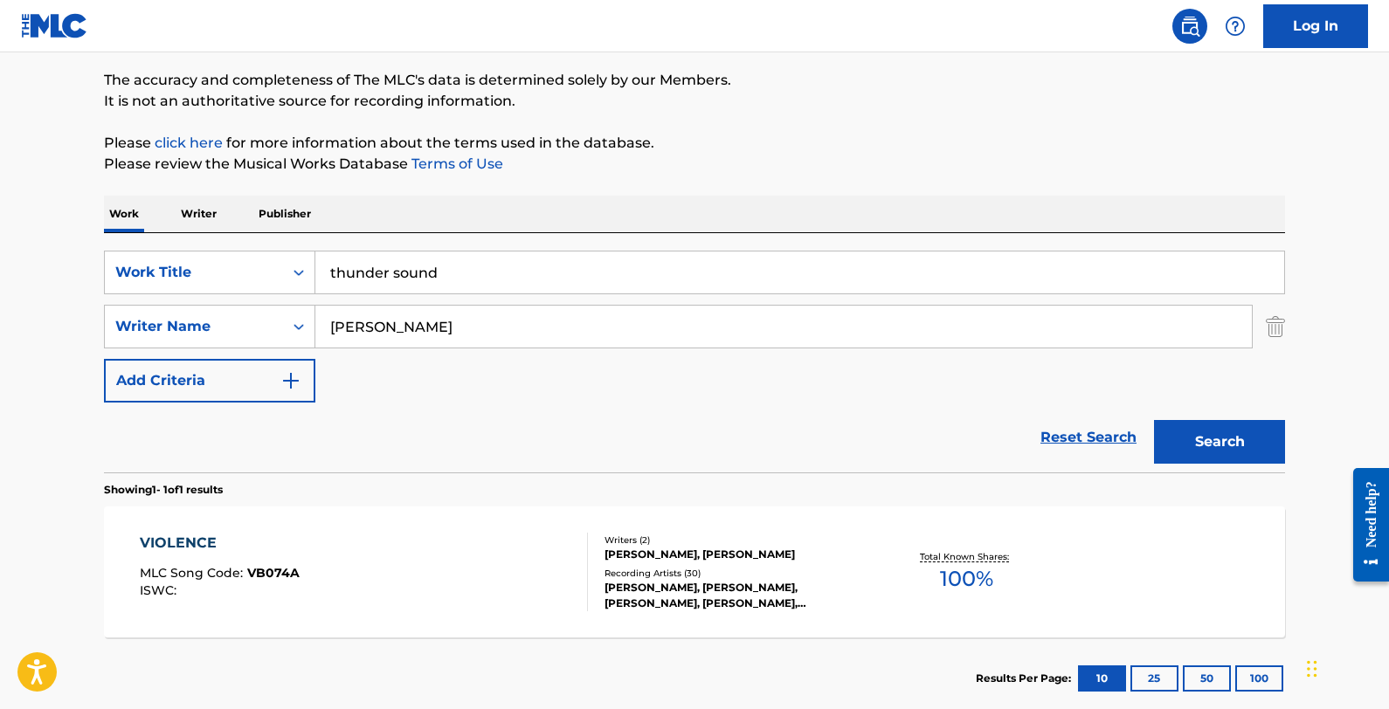
drag, startPoint x: 1238, startPoint y: 448, endPoint x: 1061, endPoint y: 432, distance: 178.1
click at [1175, 448] on button "Search" at bounding box center [1219, 442] width 131 height 44
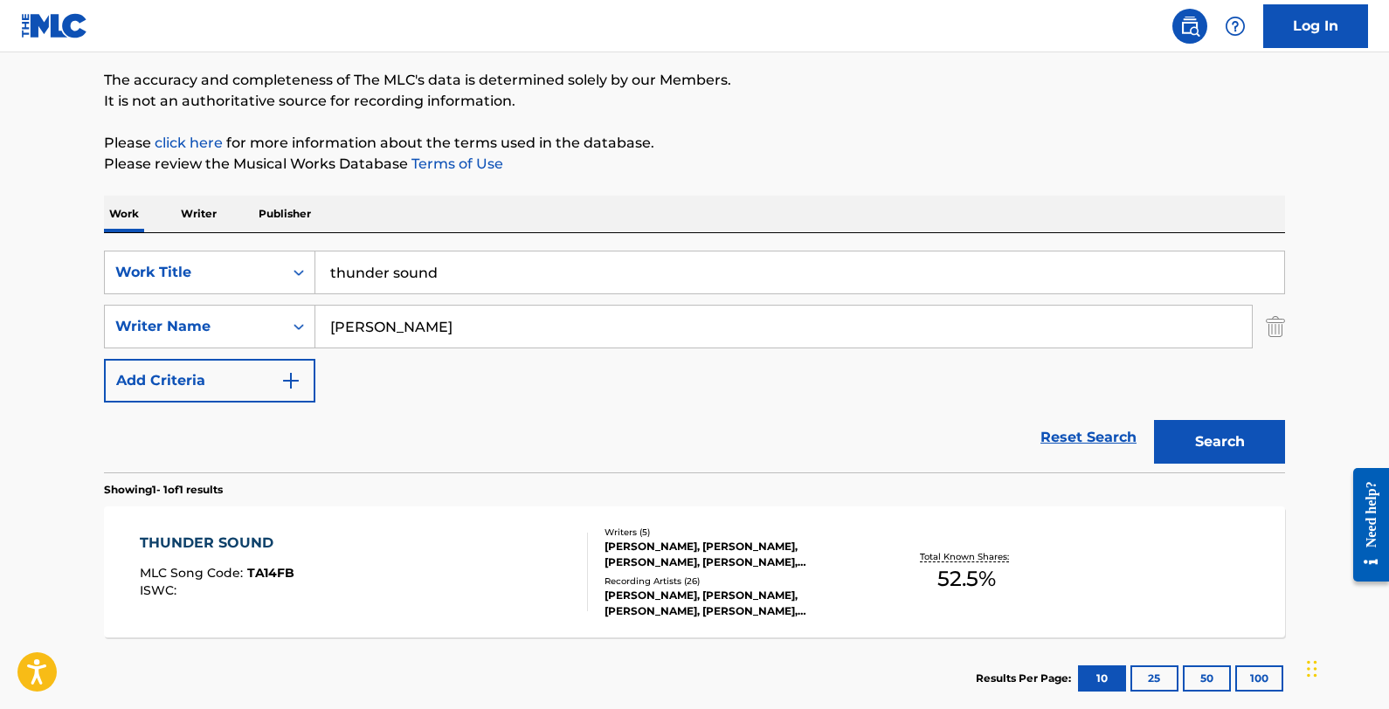
scroll to position [169, 0]
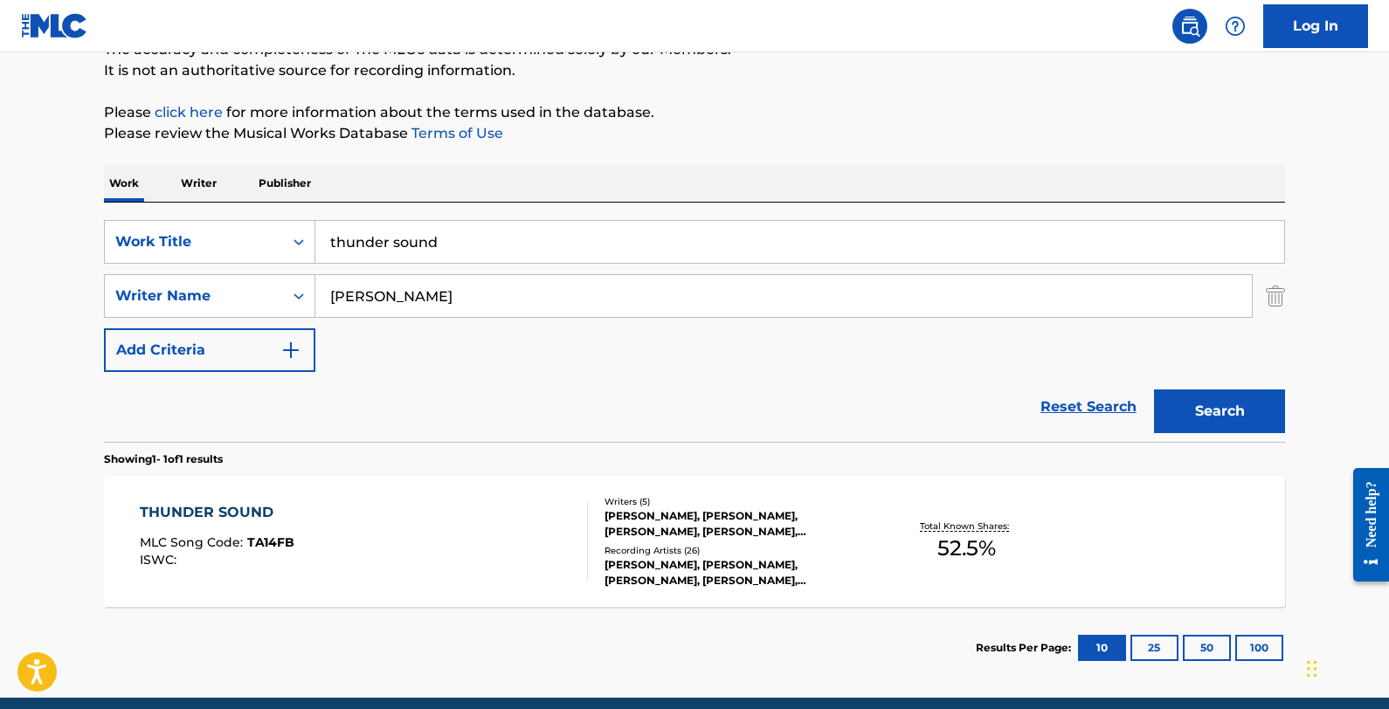
click at [462, 508] on div "THUNDER SOUND MLC Song Code : TA14FB ISWC :" at bounding box center [364, 541] width 449 height 79
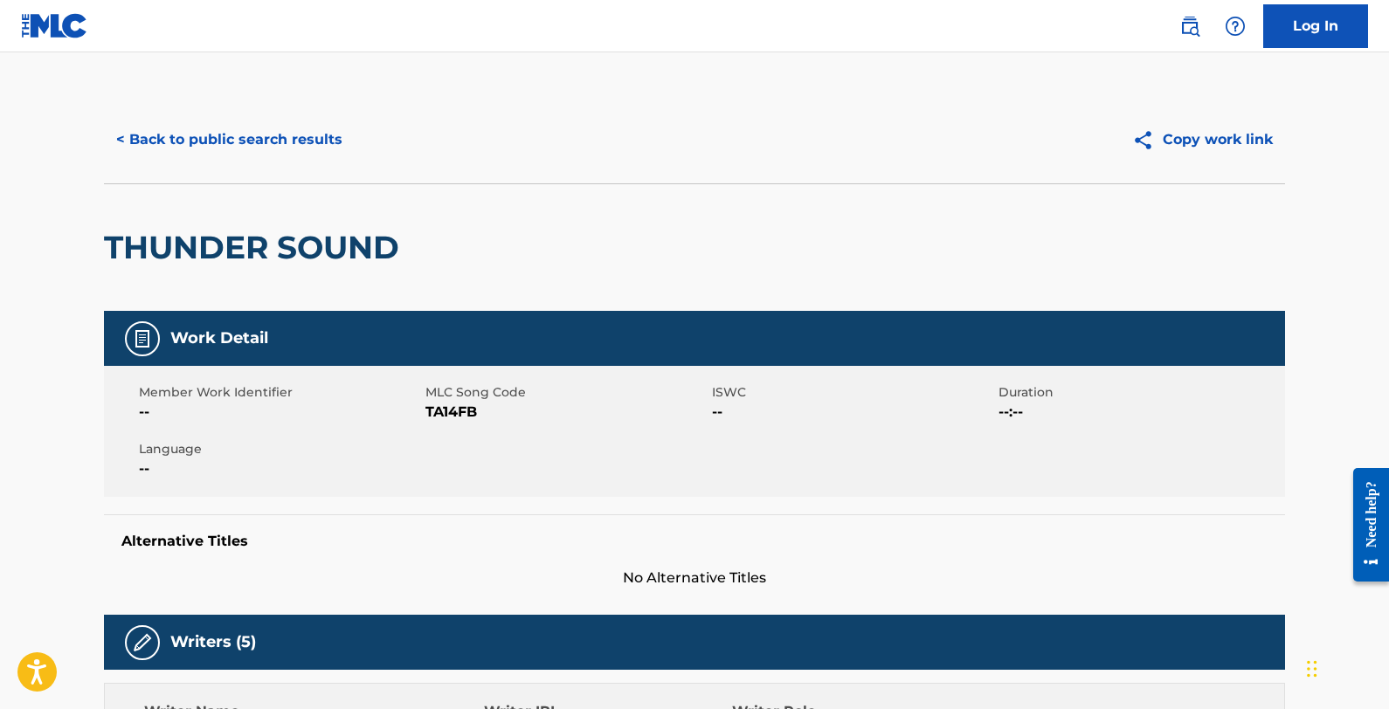
click at [299, 150] on button "< Back to public search results" at bounding box center [229, 140] width 251 height 44
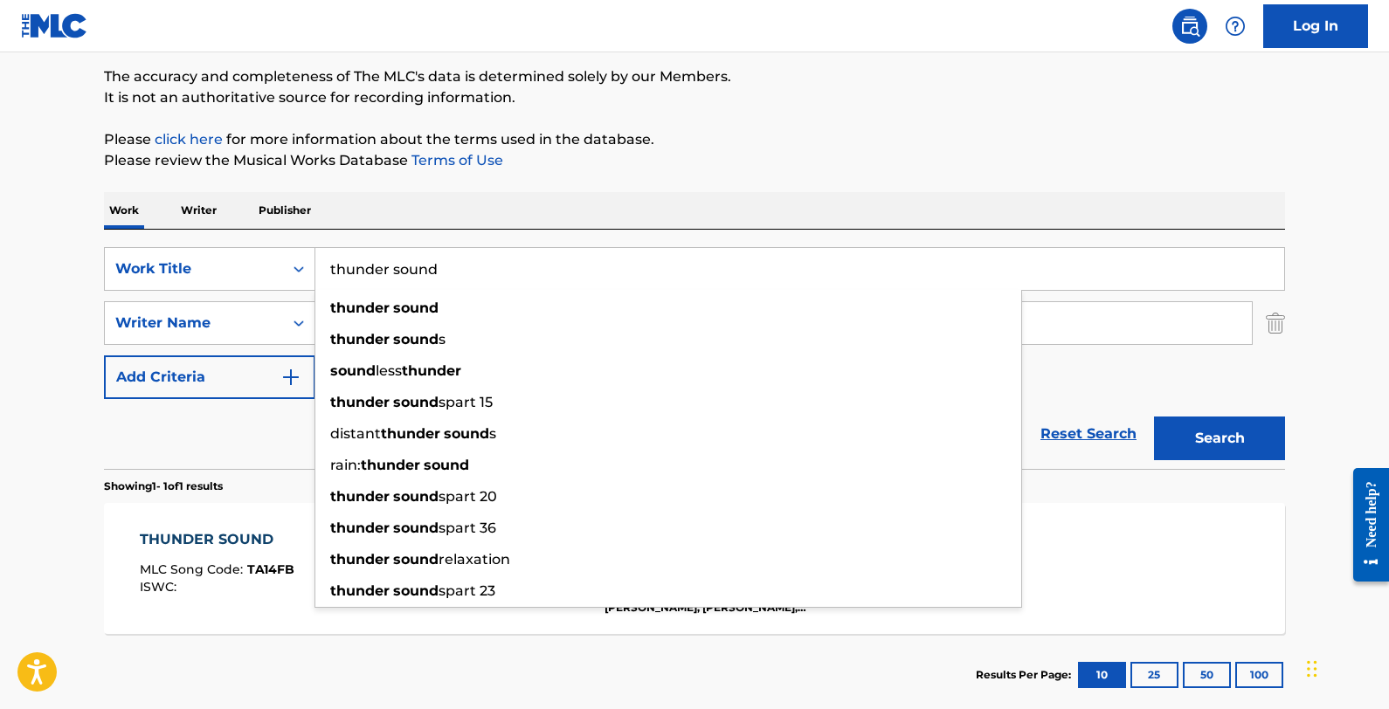
drag, startPoint x: 516, startPoint y: 266, endPoint x: 356, endPoint y: 255, distance: 160.3
click at [356, 255] on input "thunder sound" at bounding box center [799, 269] width 969 height 42
paste input "My [GEOGRAPHIC_DATA]"
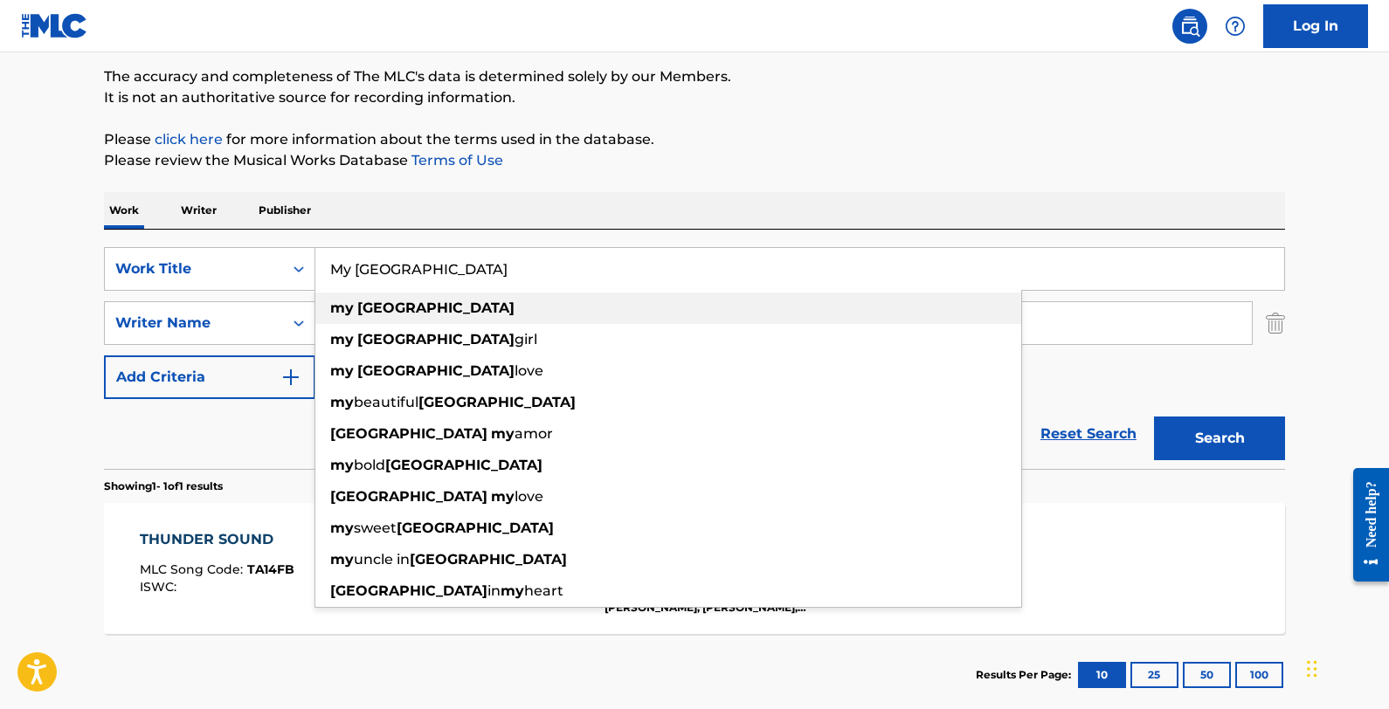
click at [468, 305] on div "my argentina" at bounding box center [668, 308] width 706 height 31
type input "my argentina"
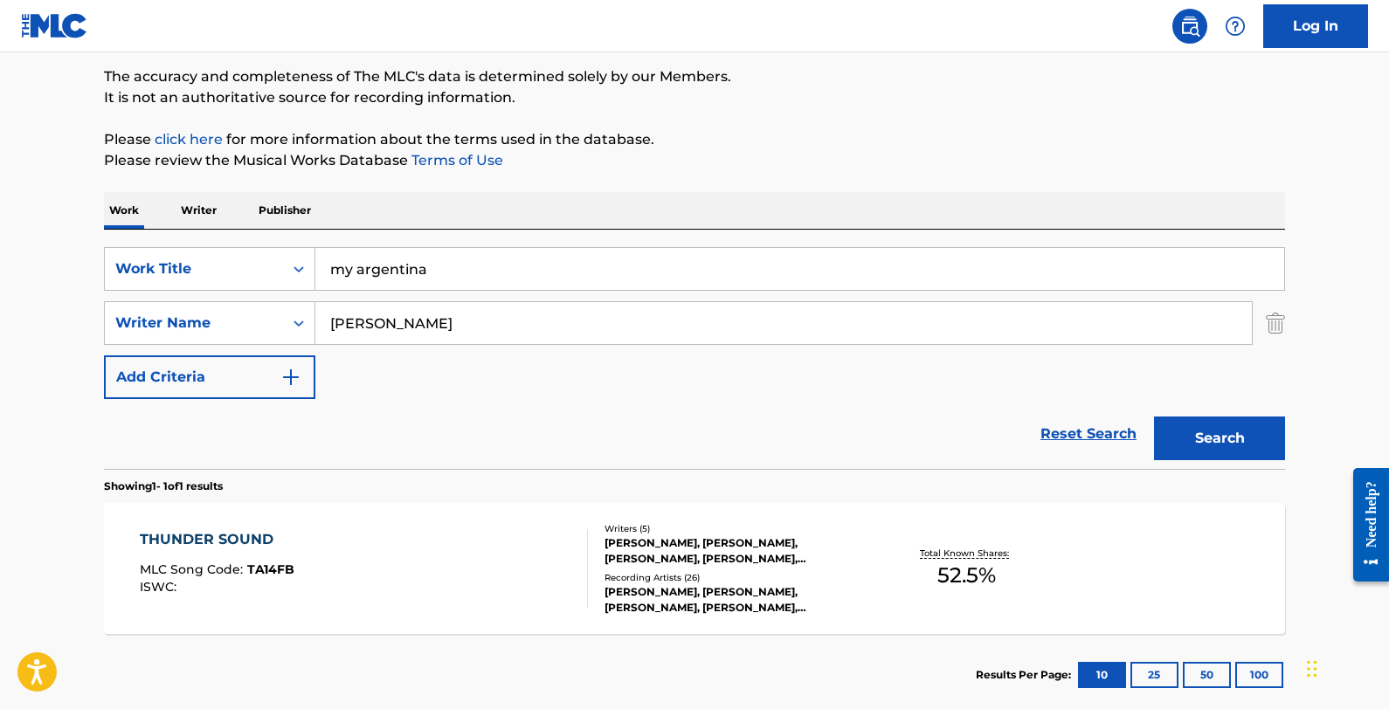
drag, startPoint x: 1254, startPoint y: 441, endPoint x: 1031, endPoint y: 413, distance: 224.5
click at [1175, 441] on button "Search" at bounding box center [1219, 439] width 131 height 44
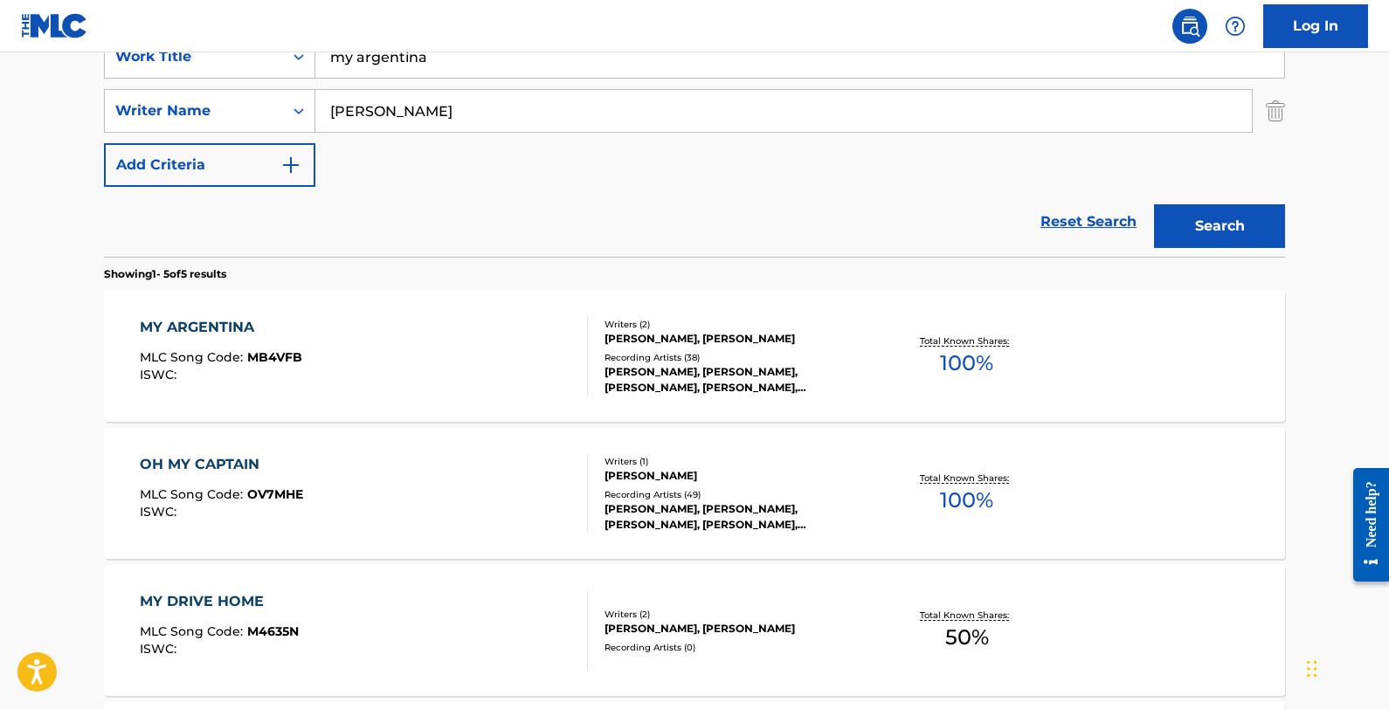
scroll to position [380, 0]
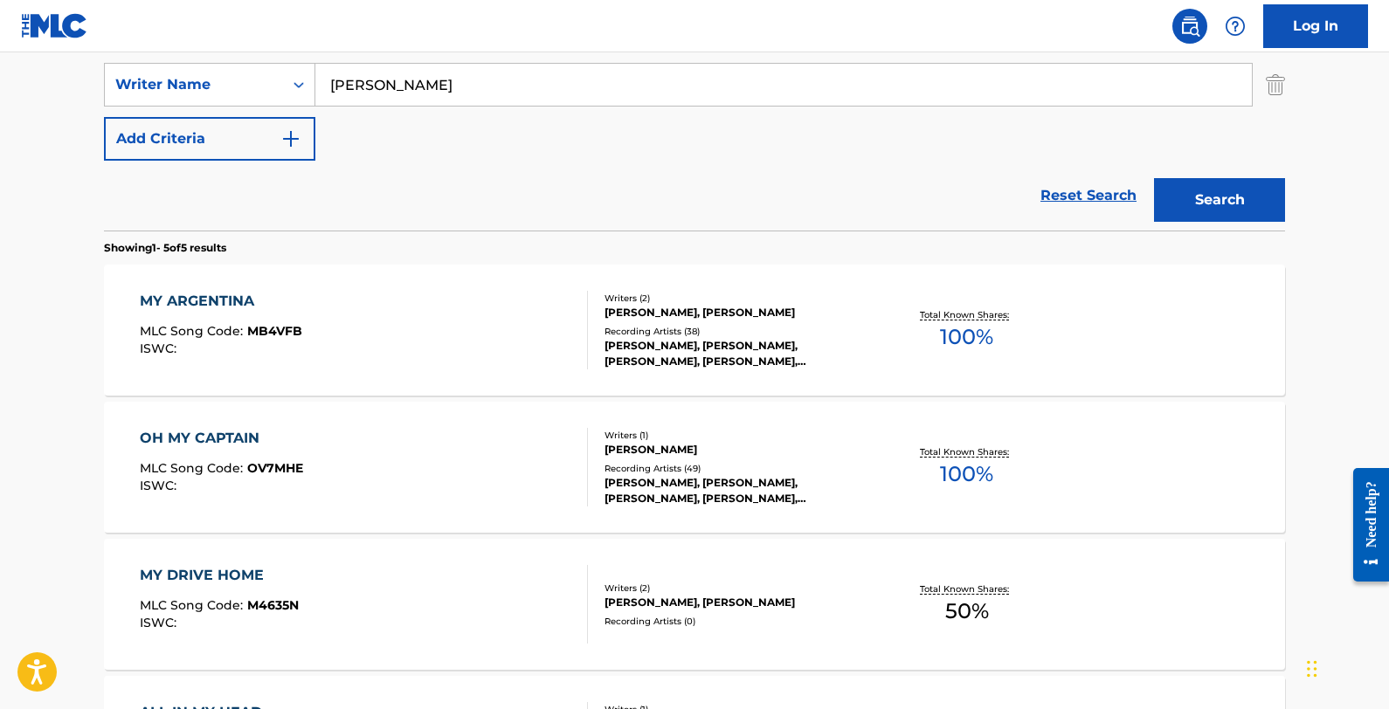
click at [439, 323] on div "MY ARGENTINA MLC Song Code : MB4VFB ISWC :" at bounding box center [364, 330] width 449 height 79
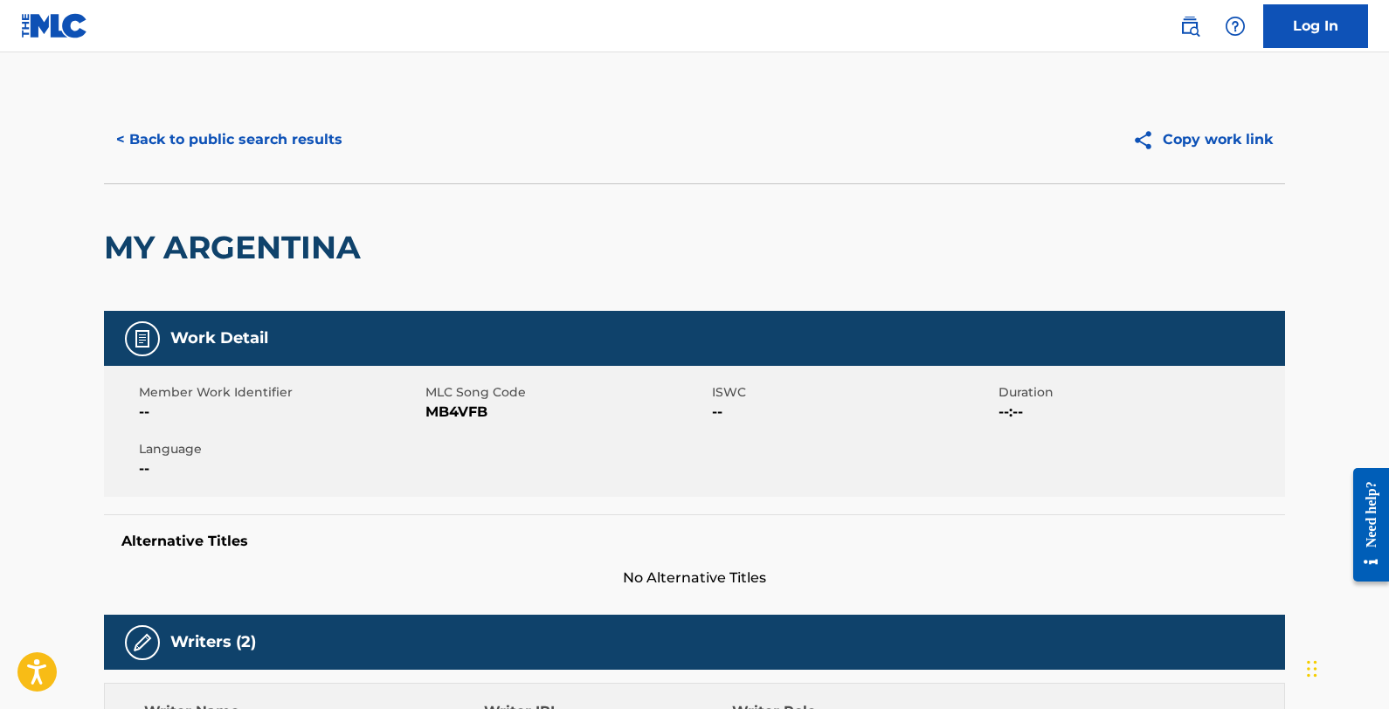
click at [204, 131] on button "< Back to public search results" at bounding box center [229, 140] width 251 height 44
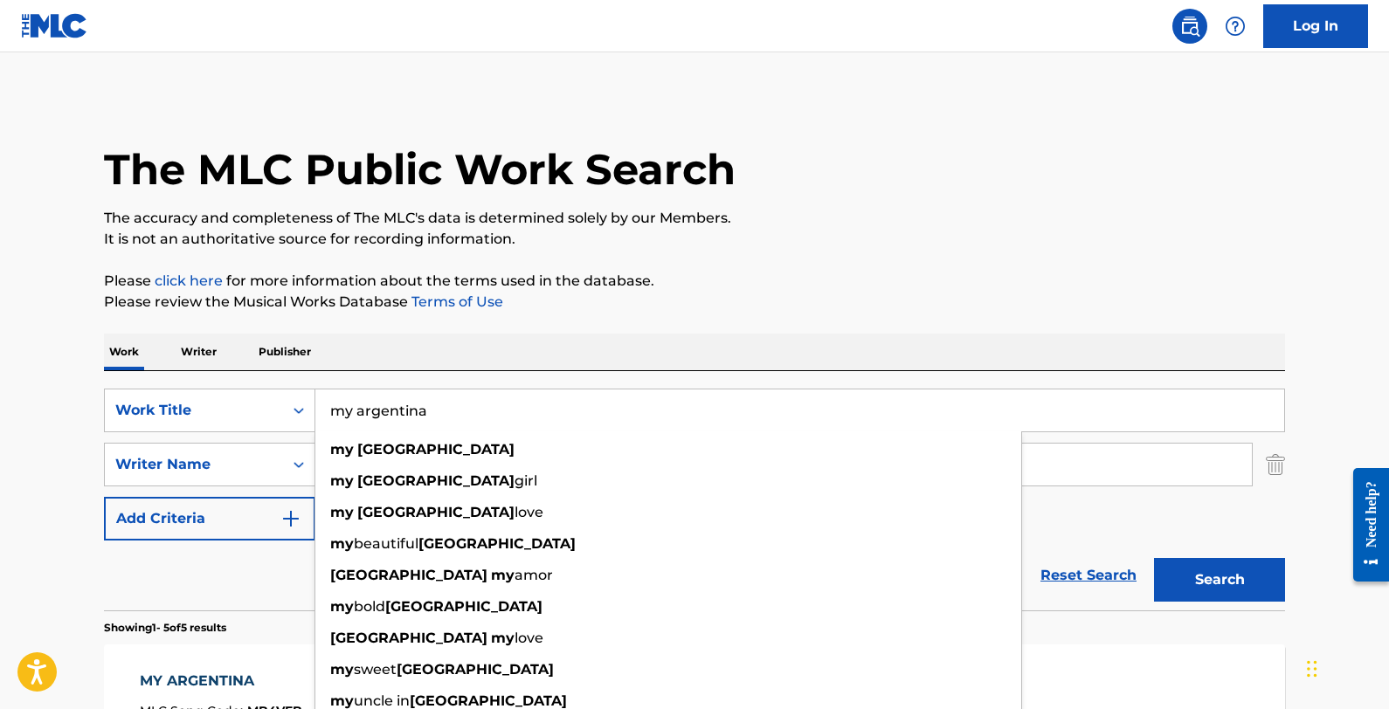
drag, startPoint x: 445, startPoint y: 410, endPoint x: 321, endPoint y: 411, distance: 123.2
click at [321, 411] on input "my argentina" at bounding box center [799, 411] width 969 height 42
paste input "Shit River"
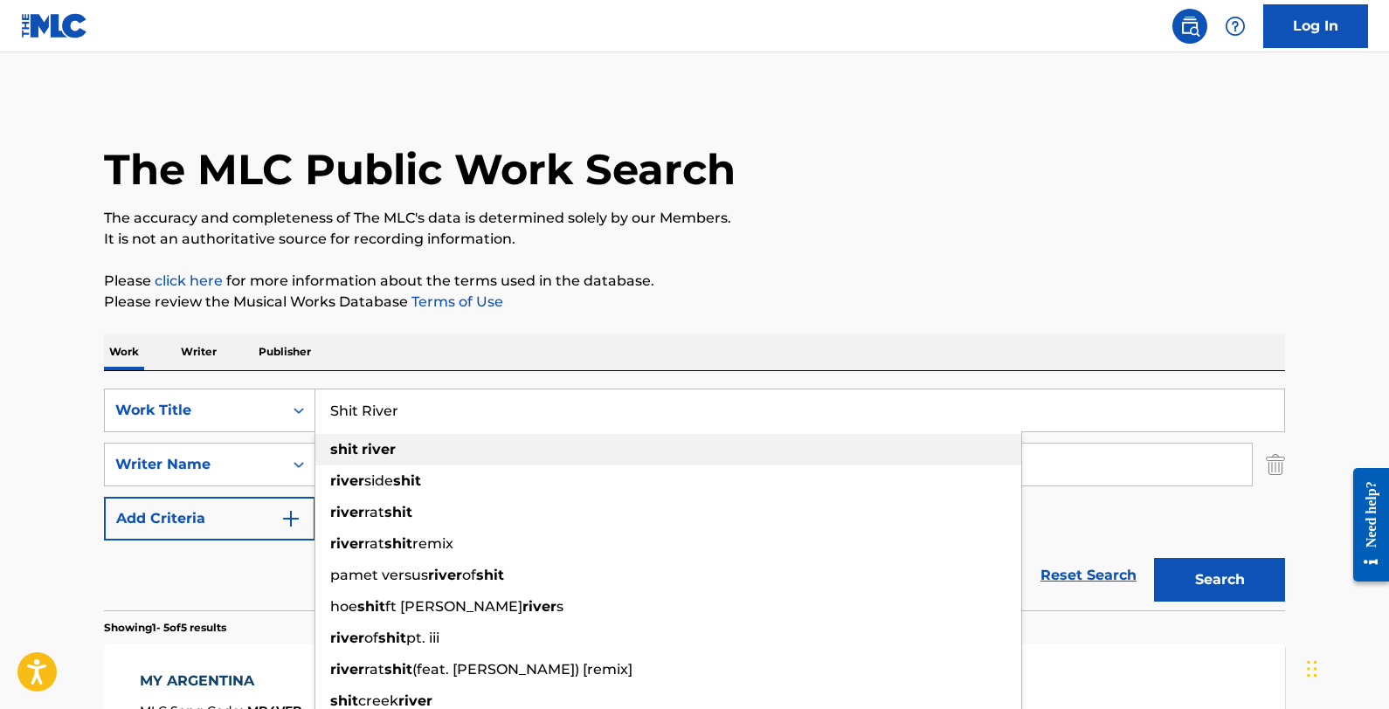
click at [428, 439] on div "shit river" at bounding box center [668, 449] width 706 height 31
type input "shit river"
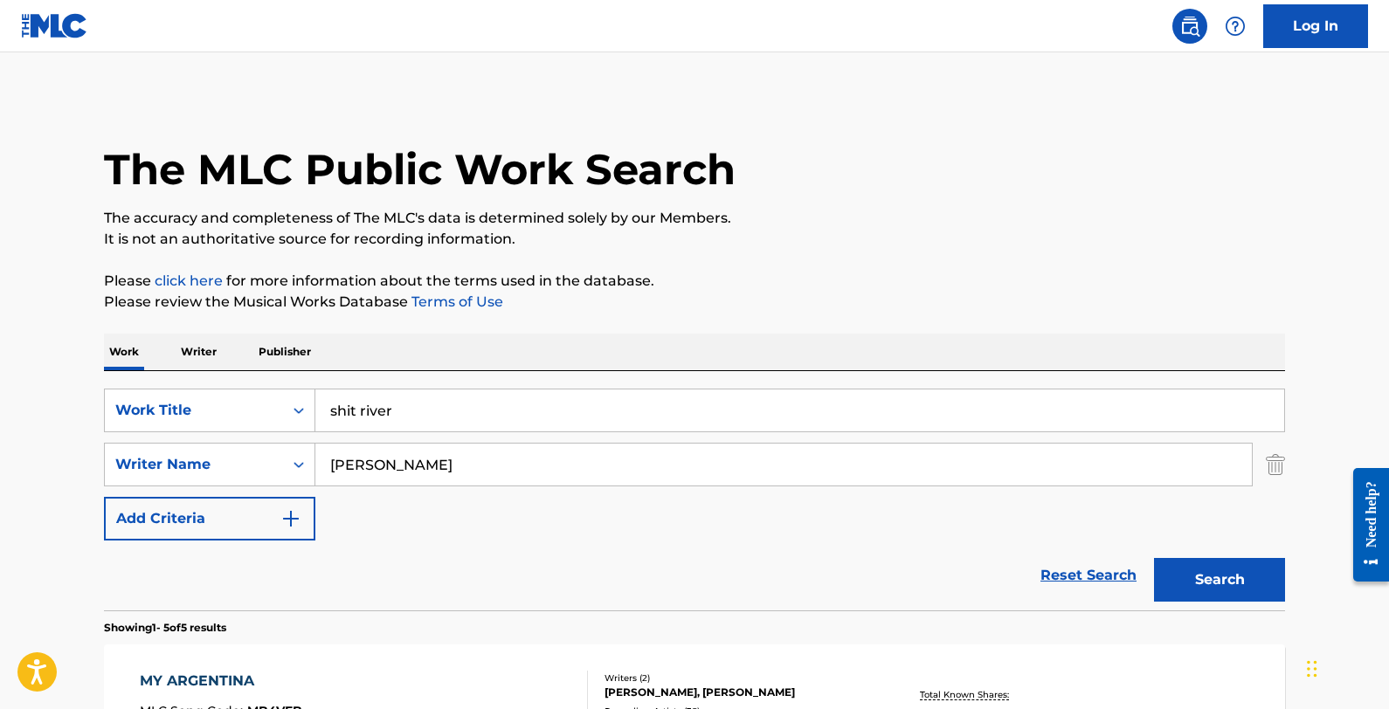
click at [1175, 560] on button "Search" at bounding box center [1219, 580] width 131 height 44
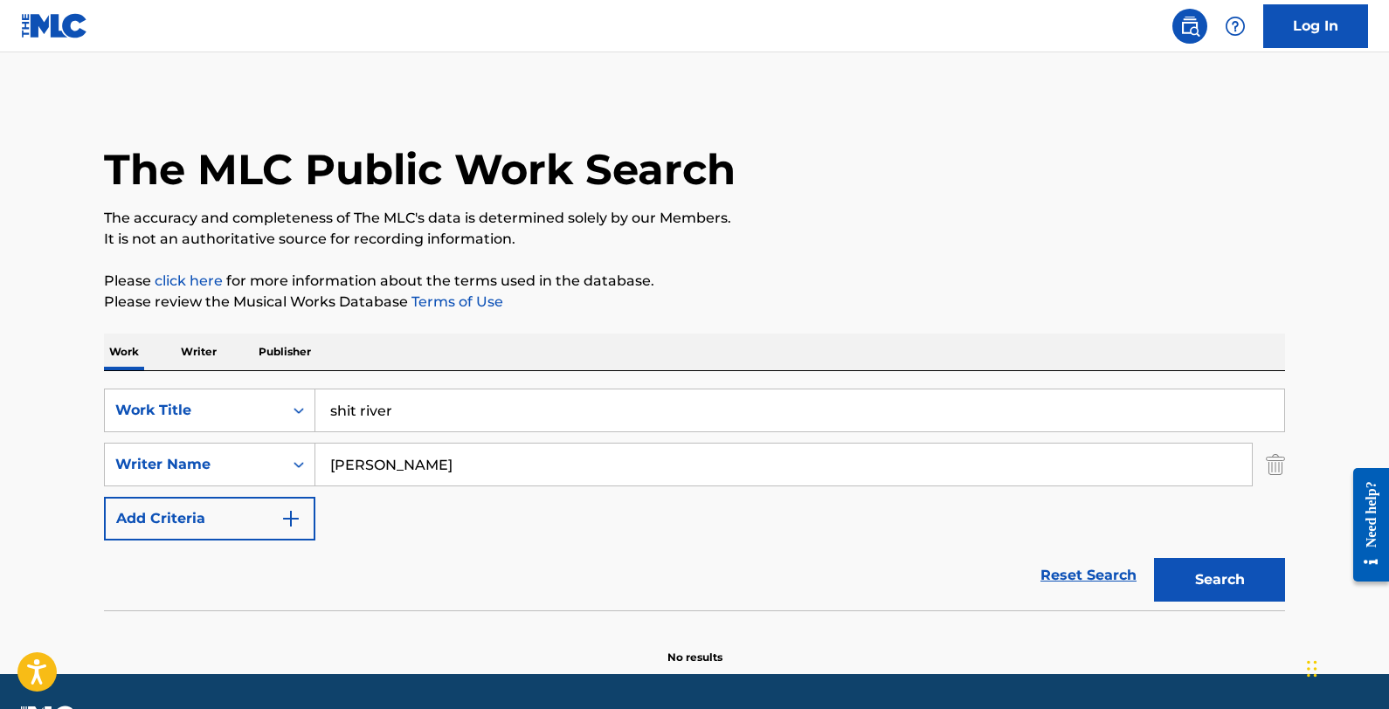
scroll to position [49, 0]
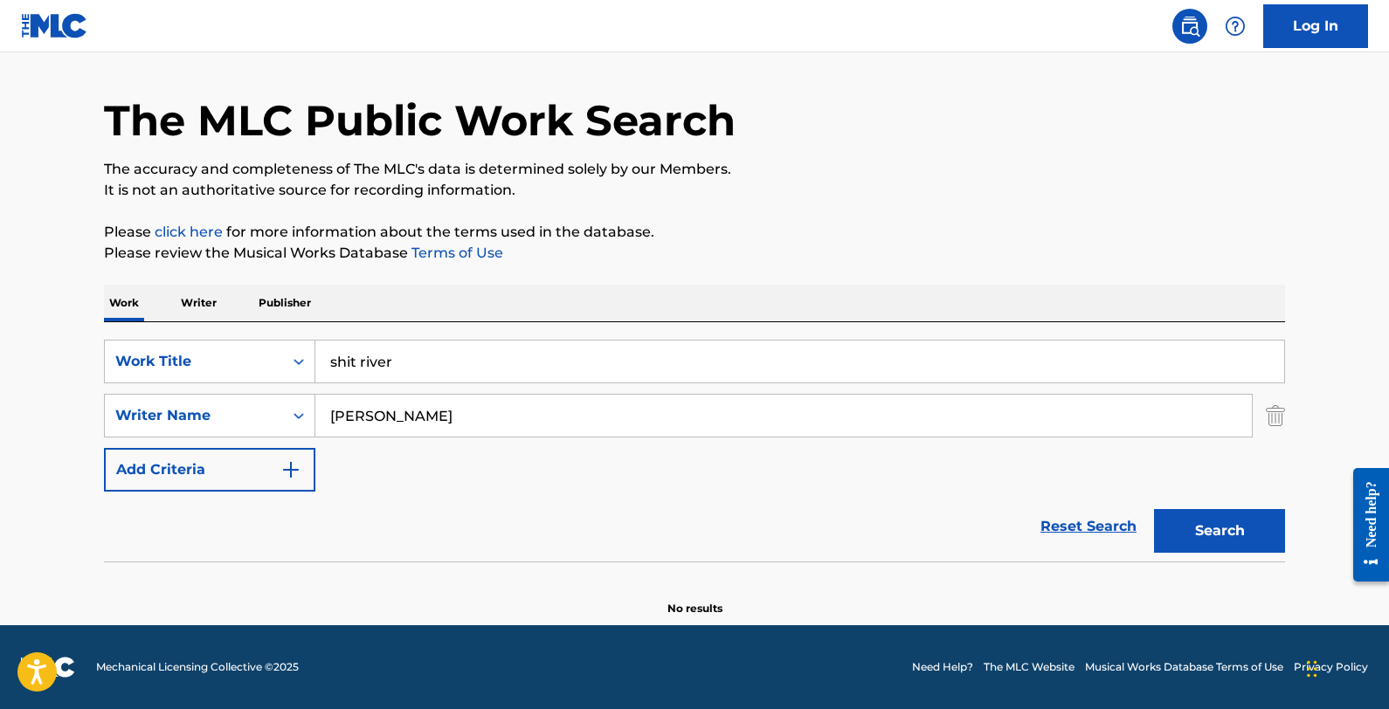
click at [494, 401] on input "[PERSON_NAME]" at bounding box center [783, 416] width 937 height 42
click at [495, 405] on input "[PERSON_NAME]" at bounding box center [783, 416] width 937 height 42
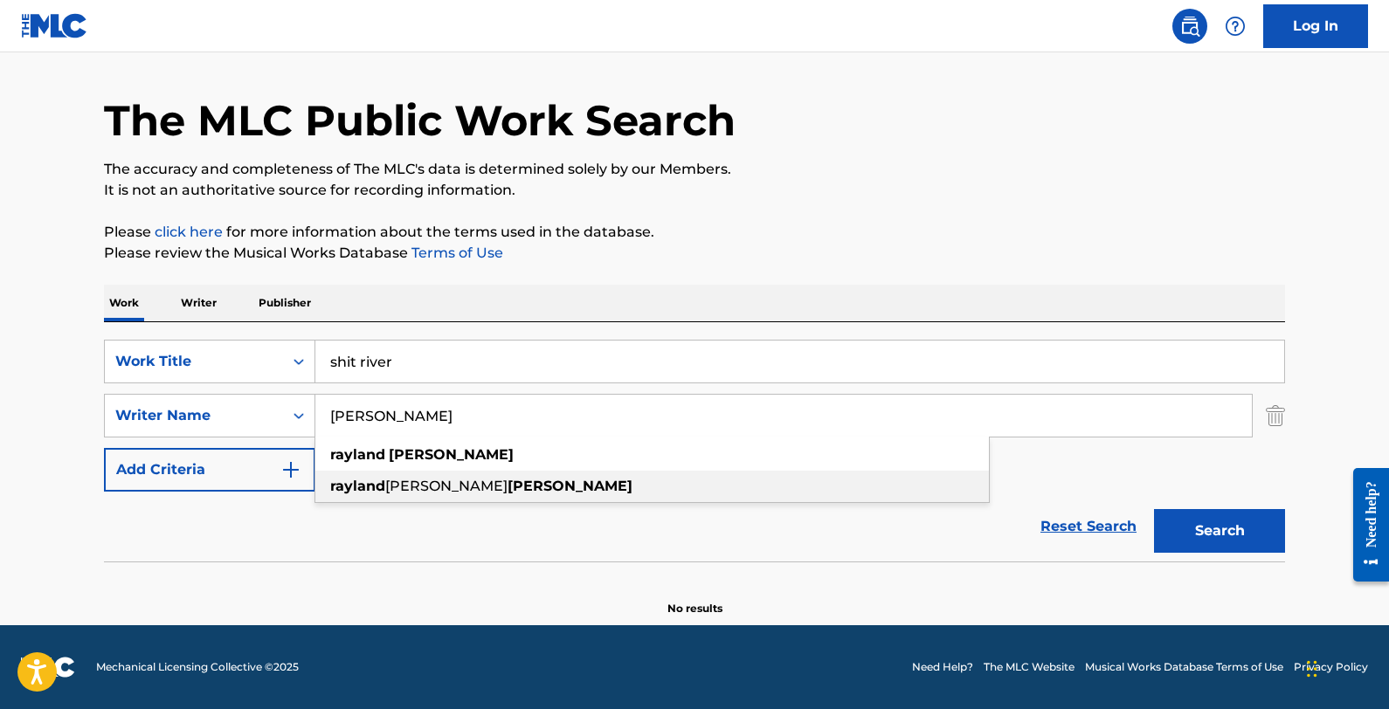
click at [508, 486] on strong "[PERSON_NAME]" at bounding box center [570, 486] width 125 height 17
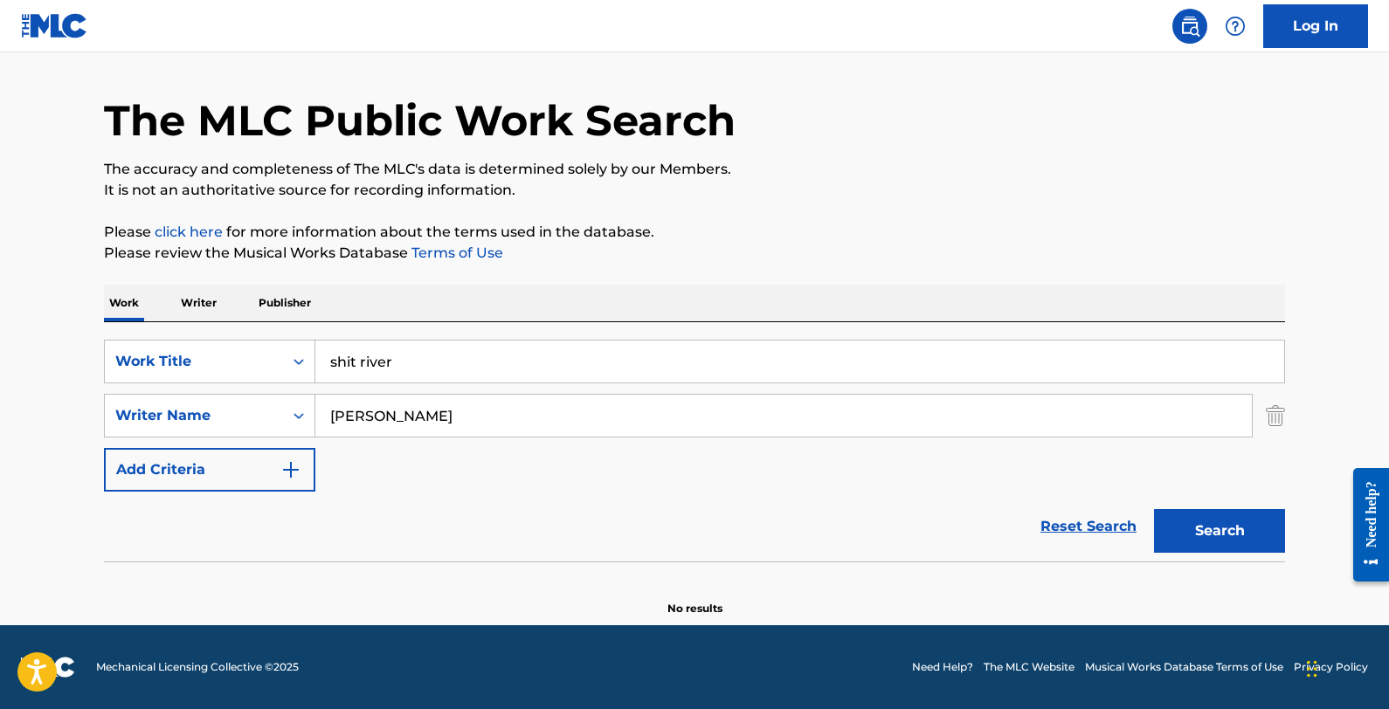
click at [1175, 537] on div "The MLC Public Work Search The accuracy and completeness of The MLC's data is d…" at bounding box center [694, 332] width 1223 height 570
click at [1175, 538] on button "Search" at bounding box center [1219, 531] width 131 height 44
click at [692, 422] on input "[PERSON_NAME]" at bounding box center [783, 416] width 937 height 42
click at [695, 422] on input "[PERSON_NAME]" at bounding box center [783, 416] width 937 height 42
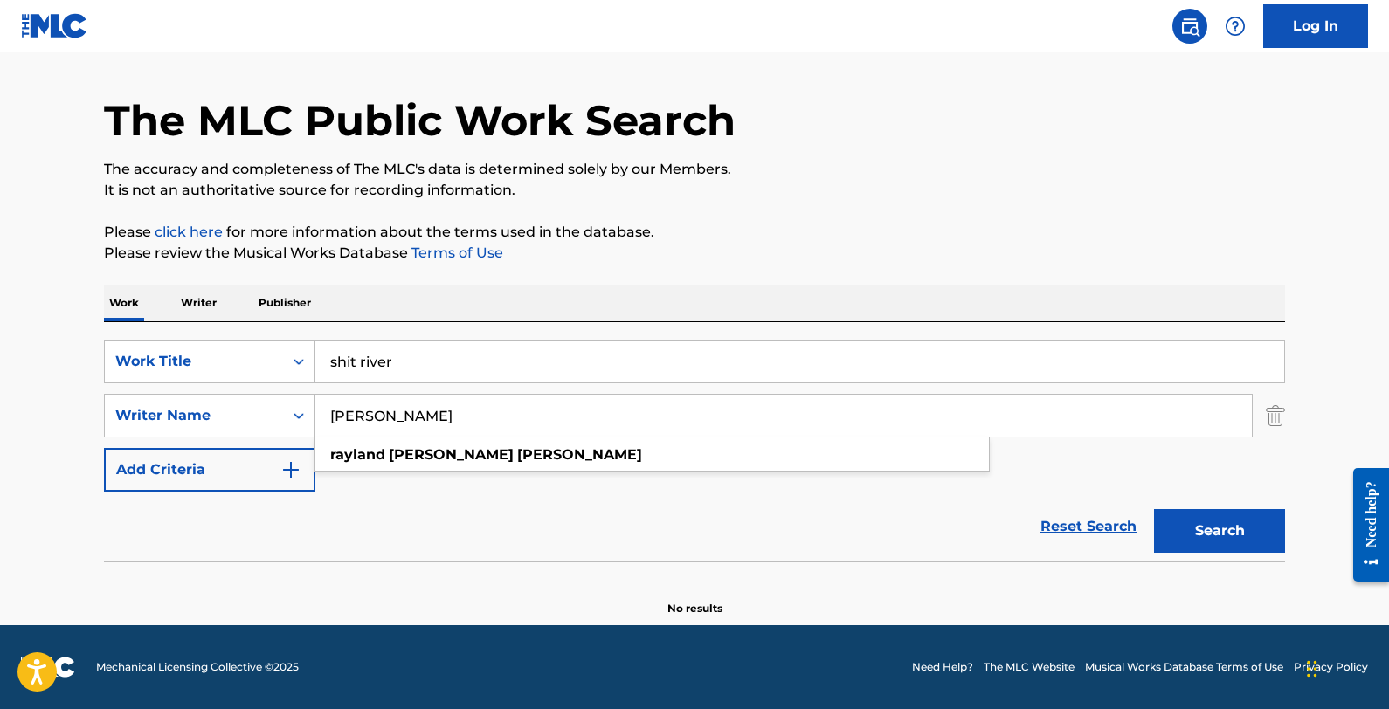
click at [695, 422] on input "[PERSON_NAME]" at bounding box center [783, 416] width 937 height 42
paste input "[PERSON_NAME]"
click at [493, 455] on div "[PERSON_NAME]" at bounding box center [652, 454] width 674 height 31
type input "[PERSON_NAME]"
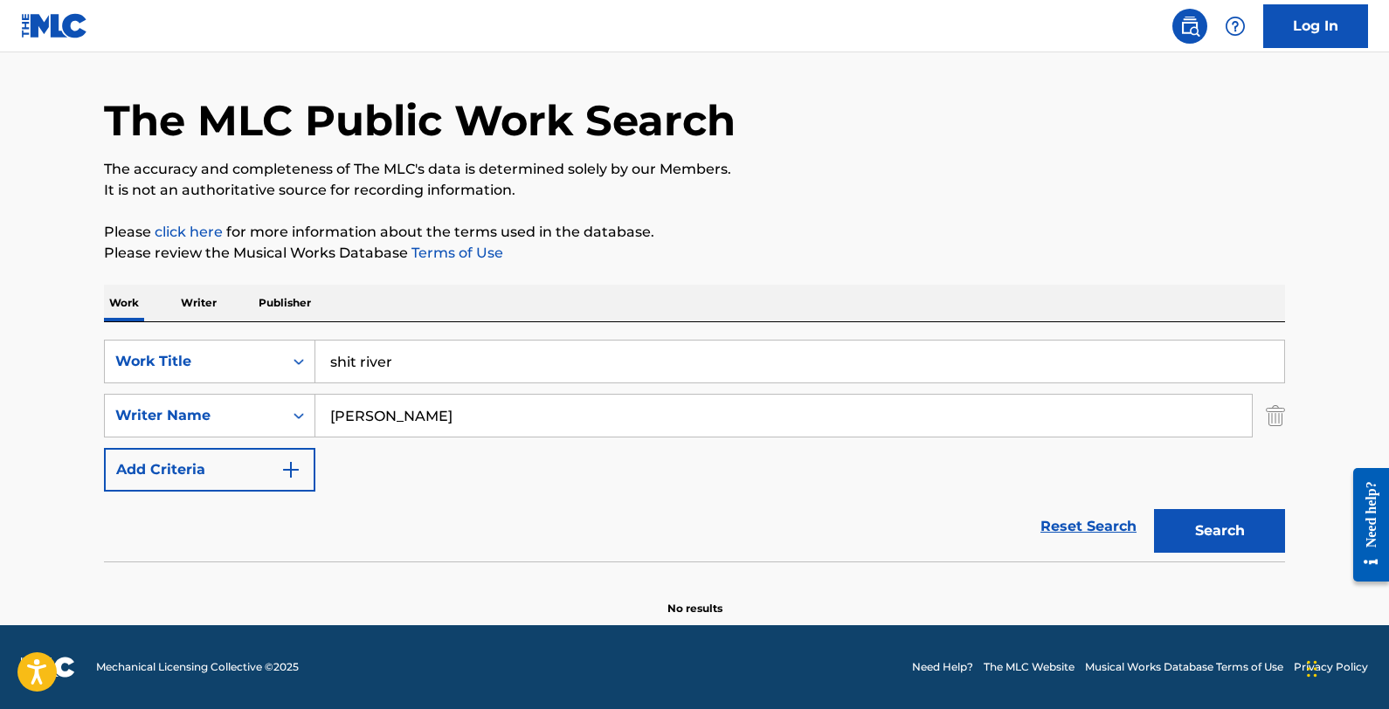
click at [1175, 531] on button "Search" at bounding box center [1219, 531] width 131 height 44
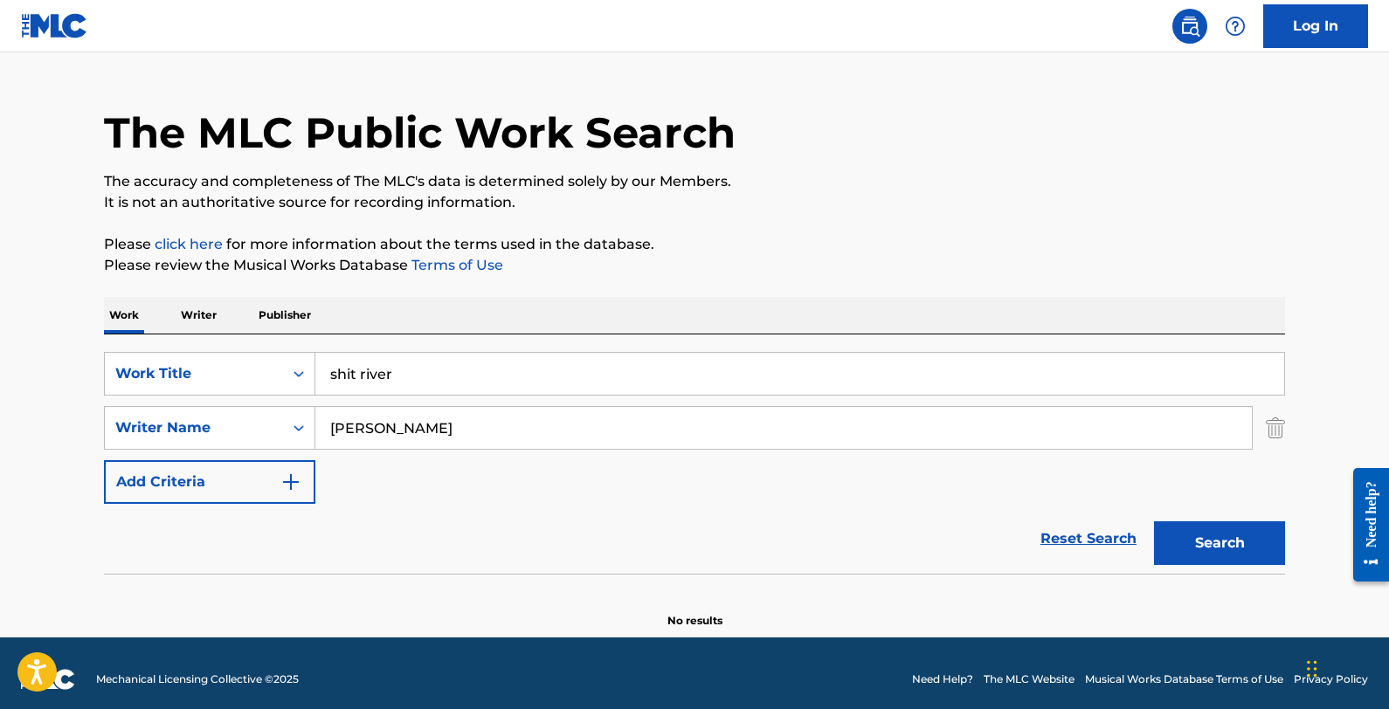
scroll to position [26, 0]
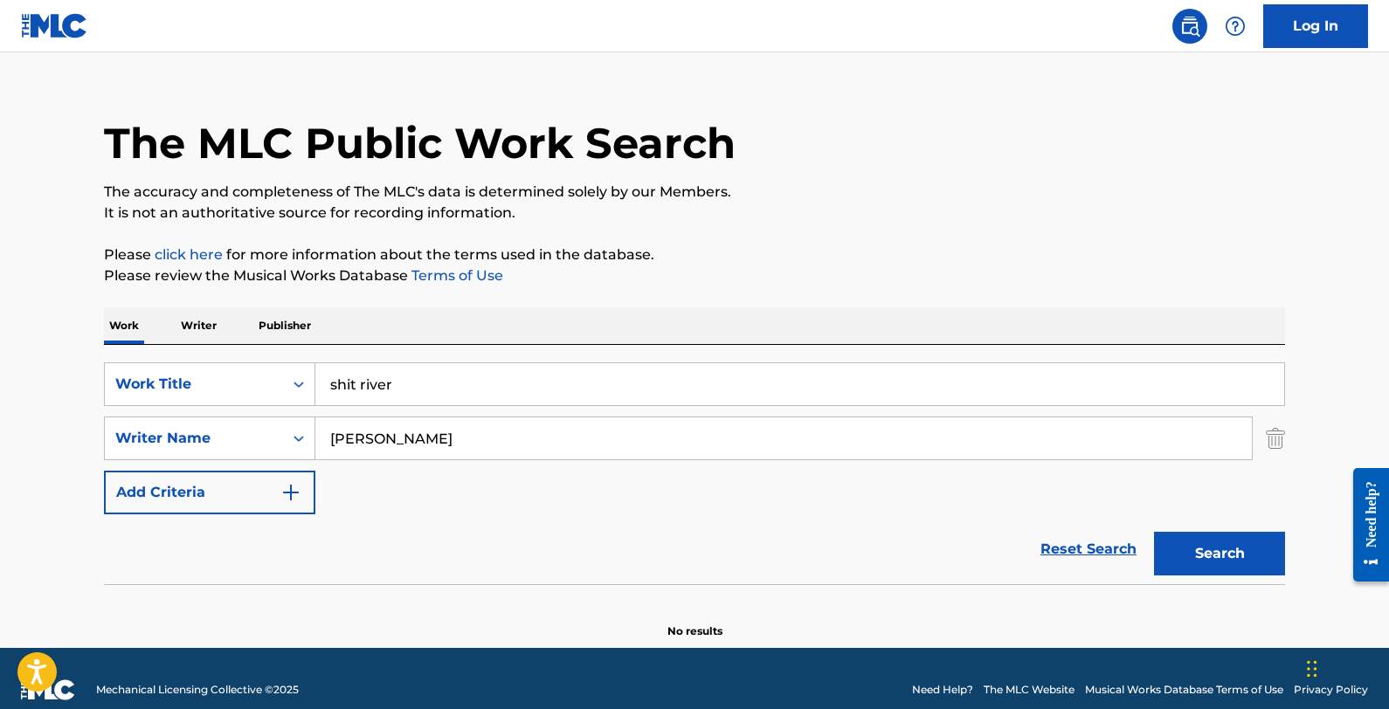
click at [596, 438] on input "[PERSON_NAME]" at bounding box center [783, 439] width 937 height 42
click at [596, 439] on input "[PERSON_NAME]" at bounding box center [783, 439] width 937 height 42
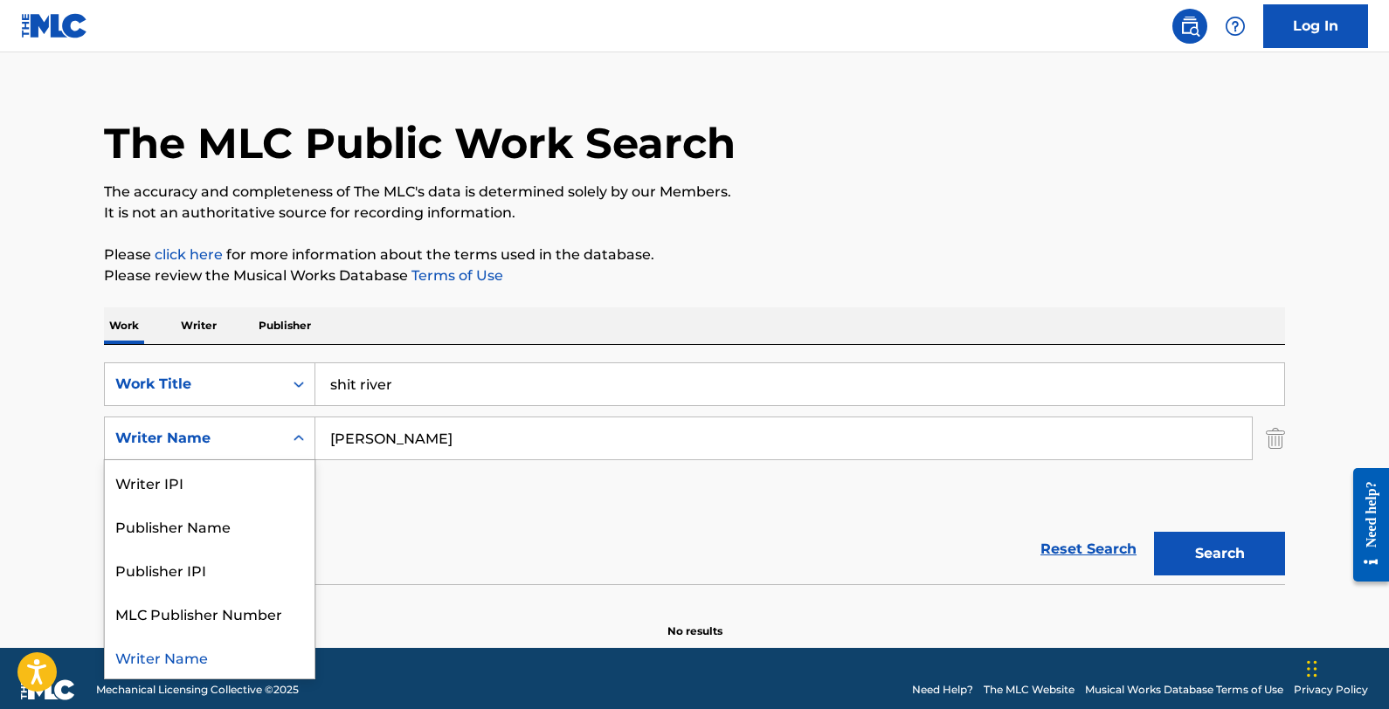
click at [278, 447] on div "Writer Name" at bounding box center [194, 438] width 178 height 33
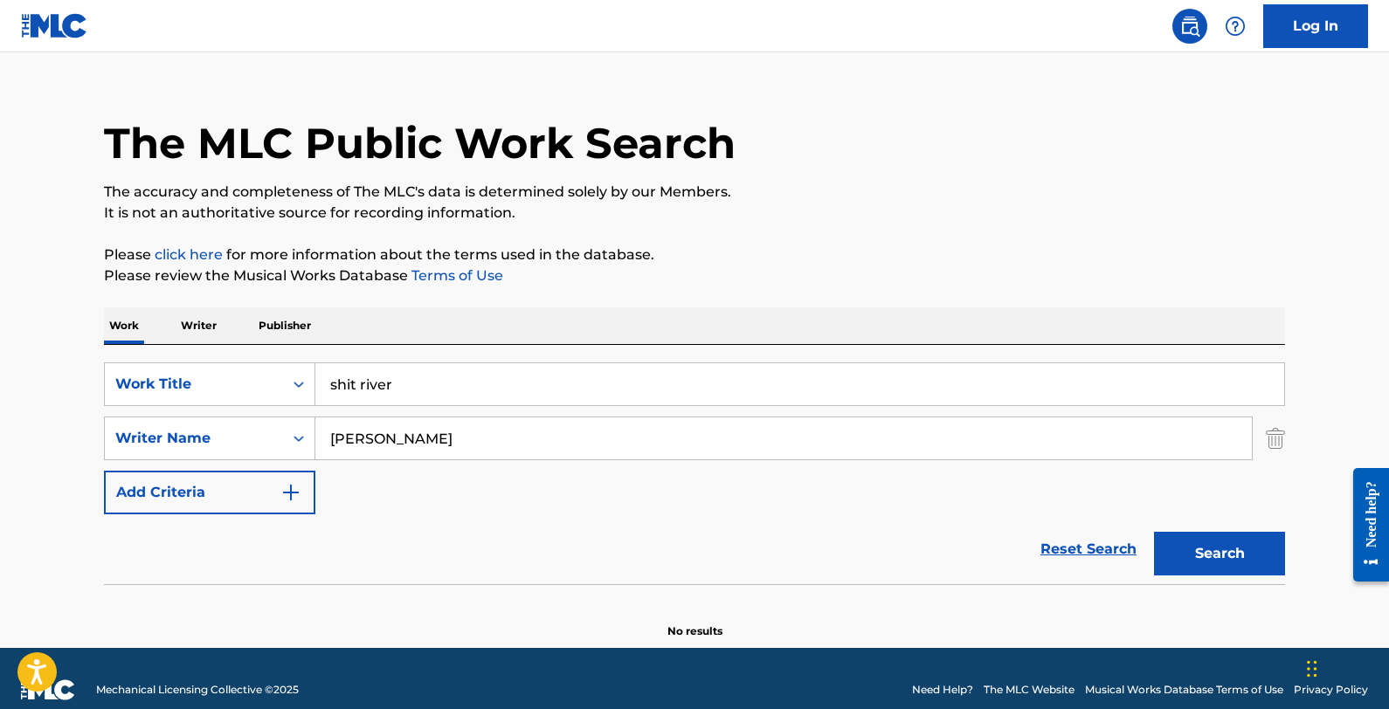
click at [295, 435] on icon "Search Form" at bounding box center [298, 438] width 17 height 17
click at [1175, 437] on img "Search Form" at bounding box center [1275, 439] width 19 height 44
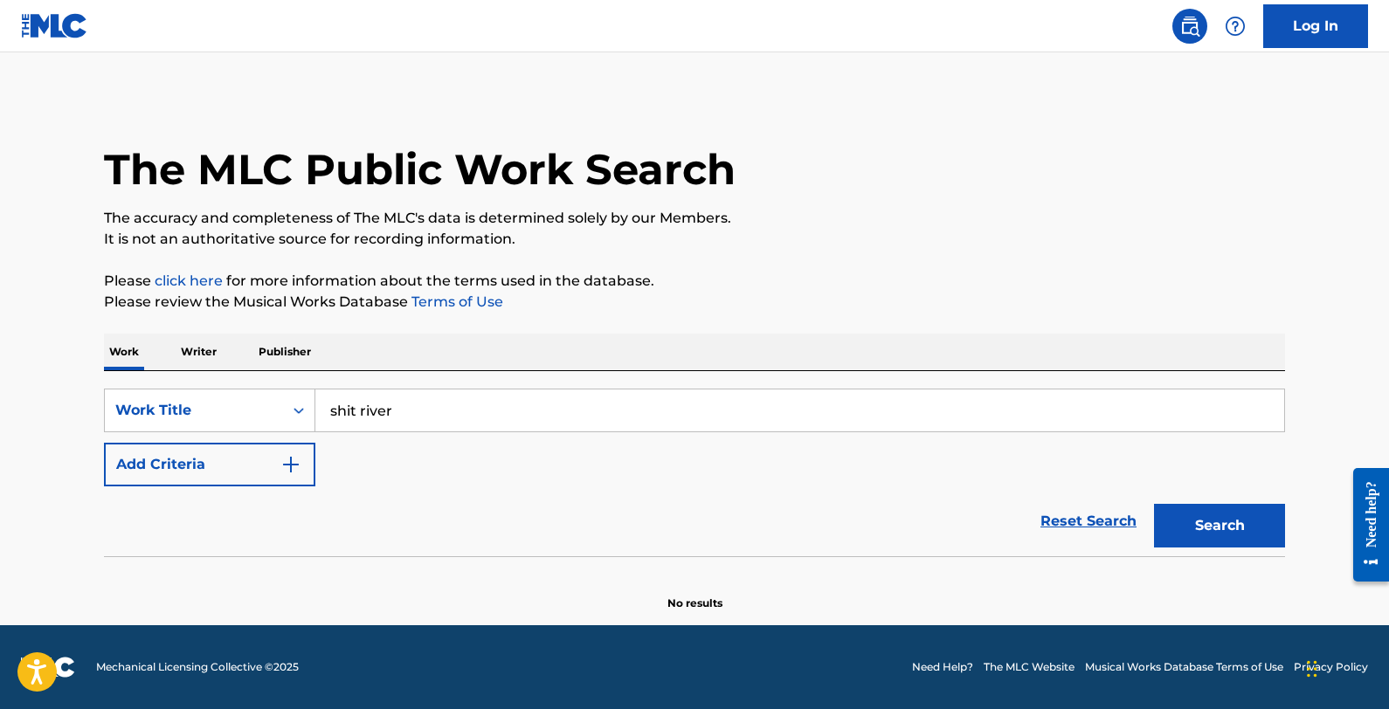
scroll to position [0, 0]
click at [1175, 515] on button "Search" at bounding box center [1219, 526] width 131 height 44
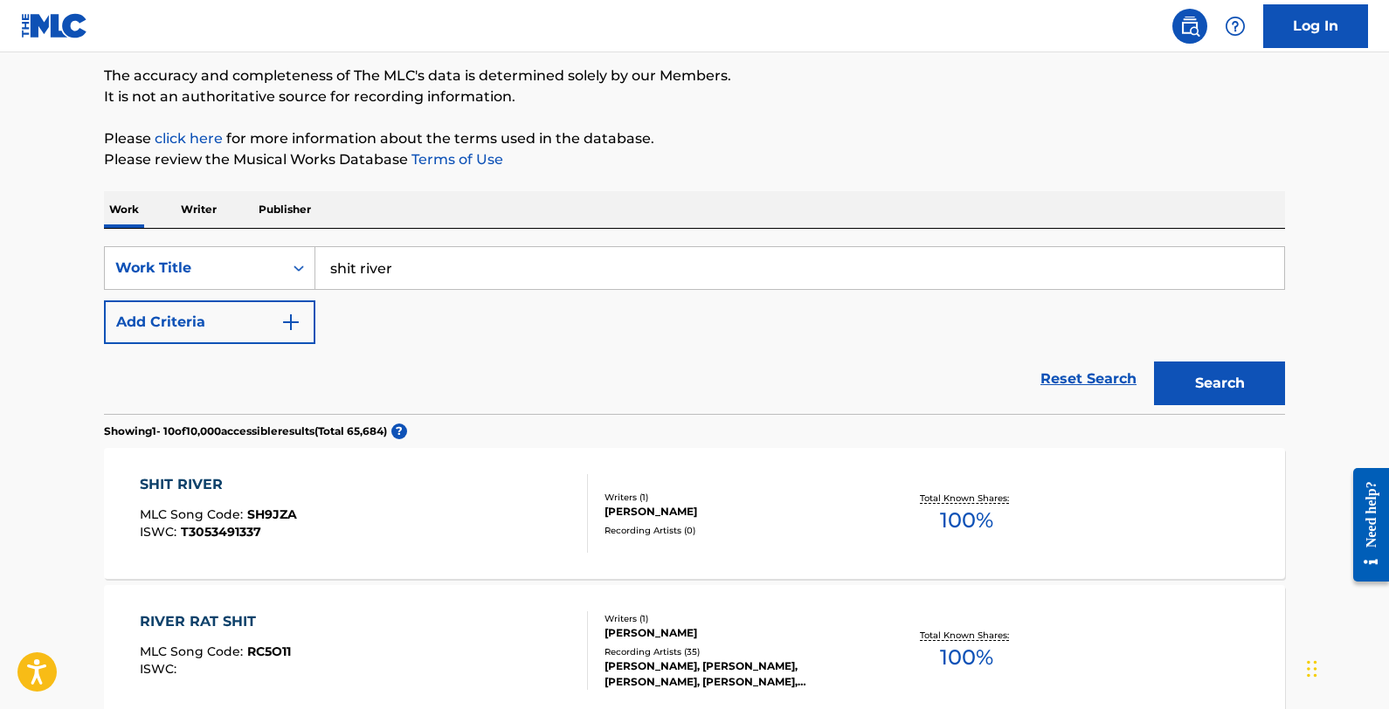
scroll to position [304, 0]
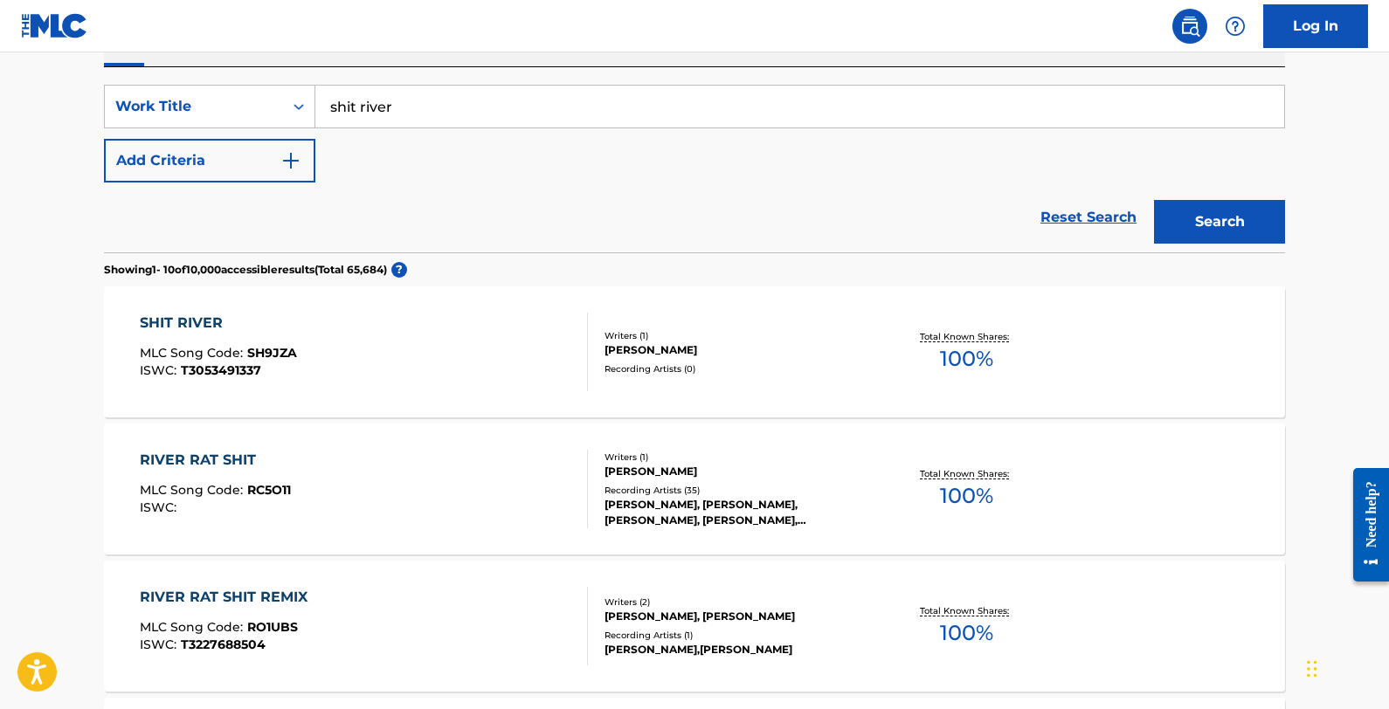
click at [287, 170] on button "Add Criteria" at bounding box center [209, 161] width 211 height 44
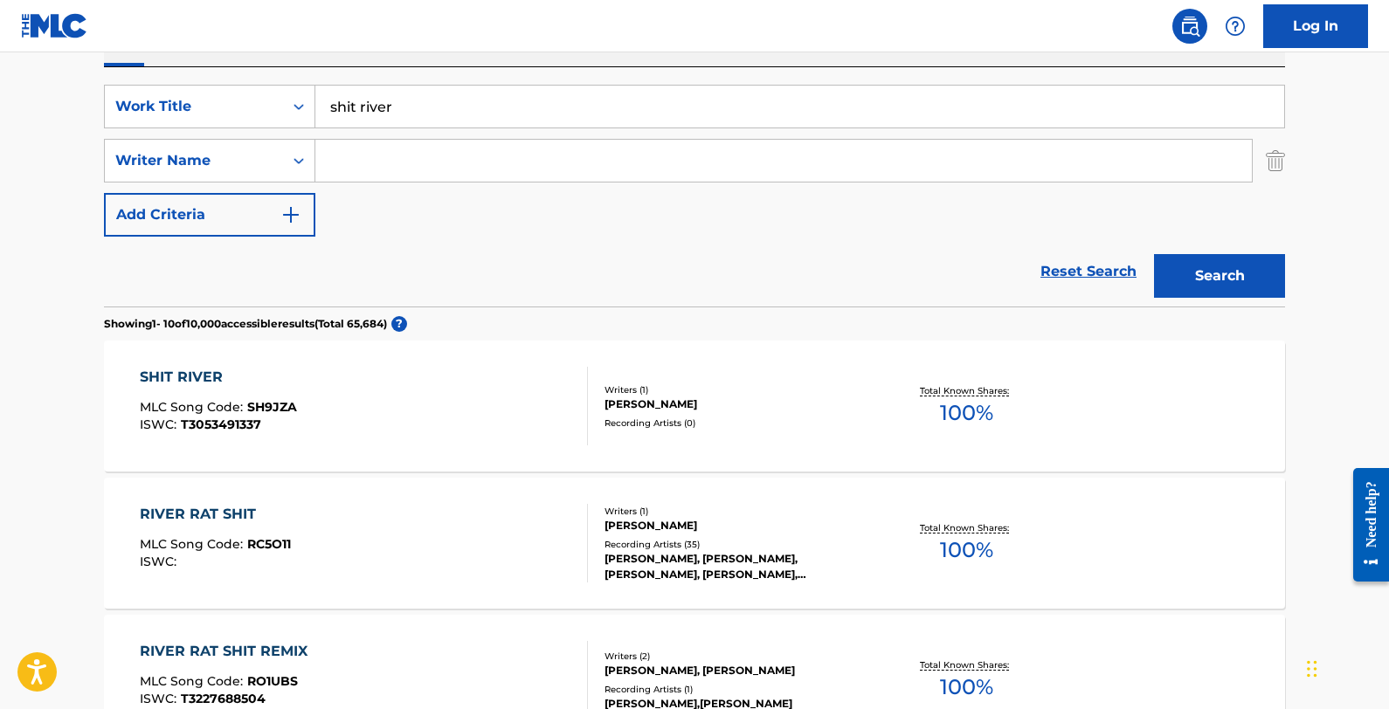
click at [424, 170] on input "Search Form" at bounding box center [783, 161] width 937 height 42
paste input "[PERSON_NAME] [PERSON_NAME]"
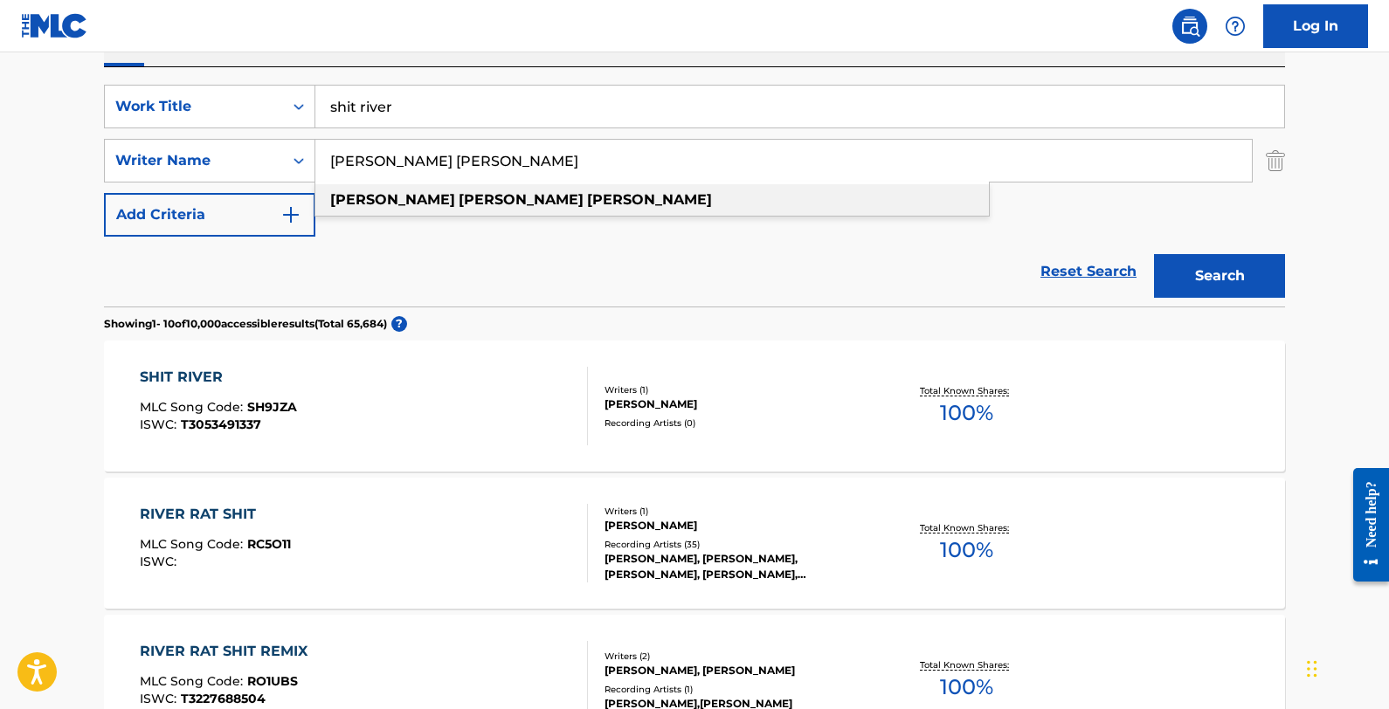
click at [459, 201] on strong "[PERSON_NAME]" at bounding box center [521, 199] width 125 height 17
type input "[PERSON_NAME] [PERSON_NAME]"
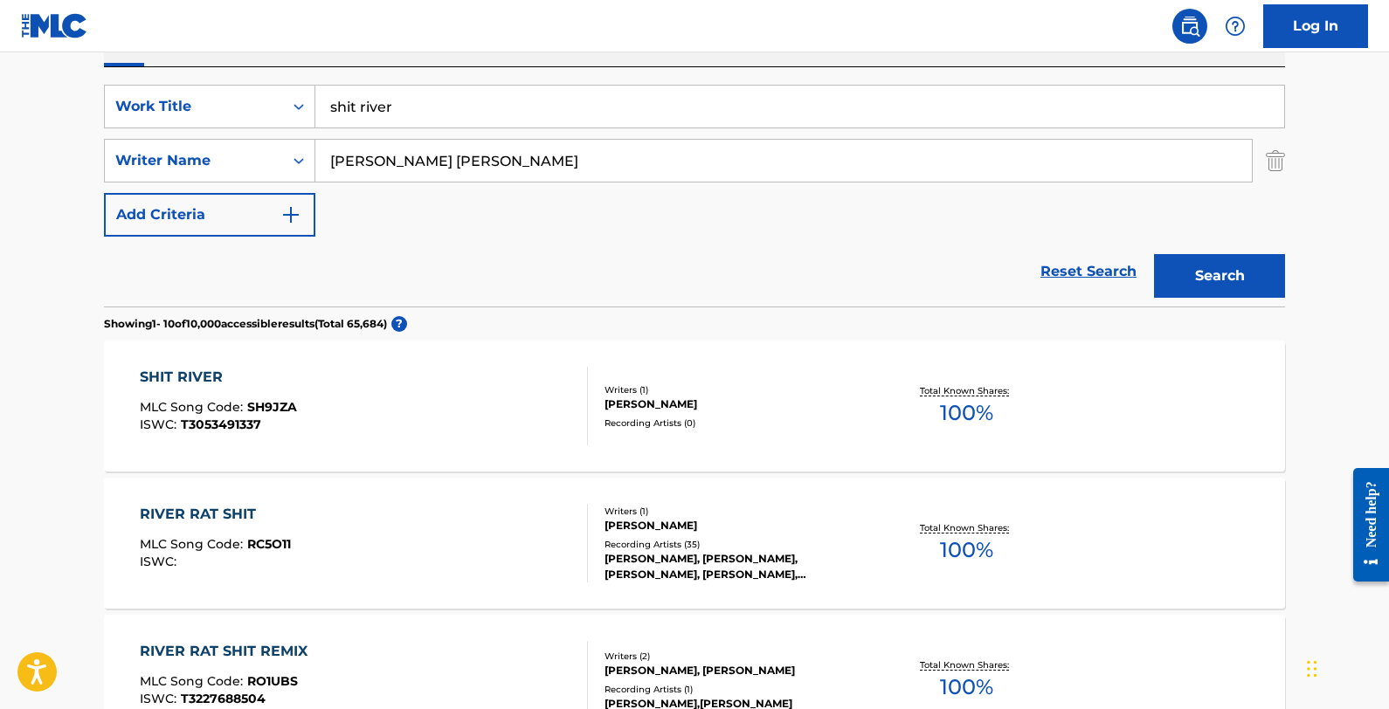
click at [1175, 277] on button "Search" at bounding box center [1219, 276] width 131 height 44
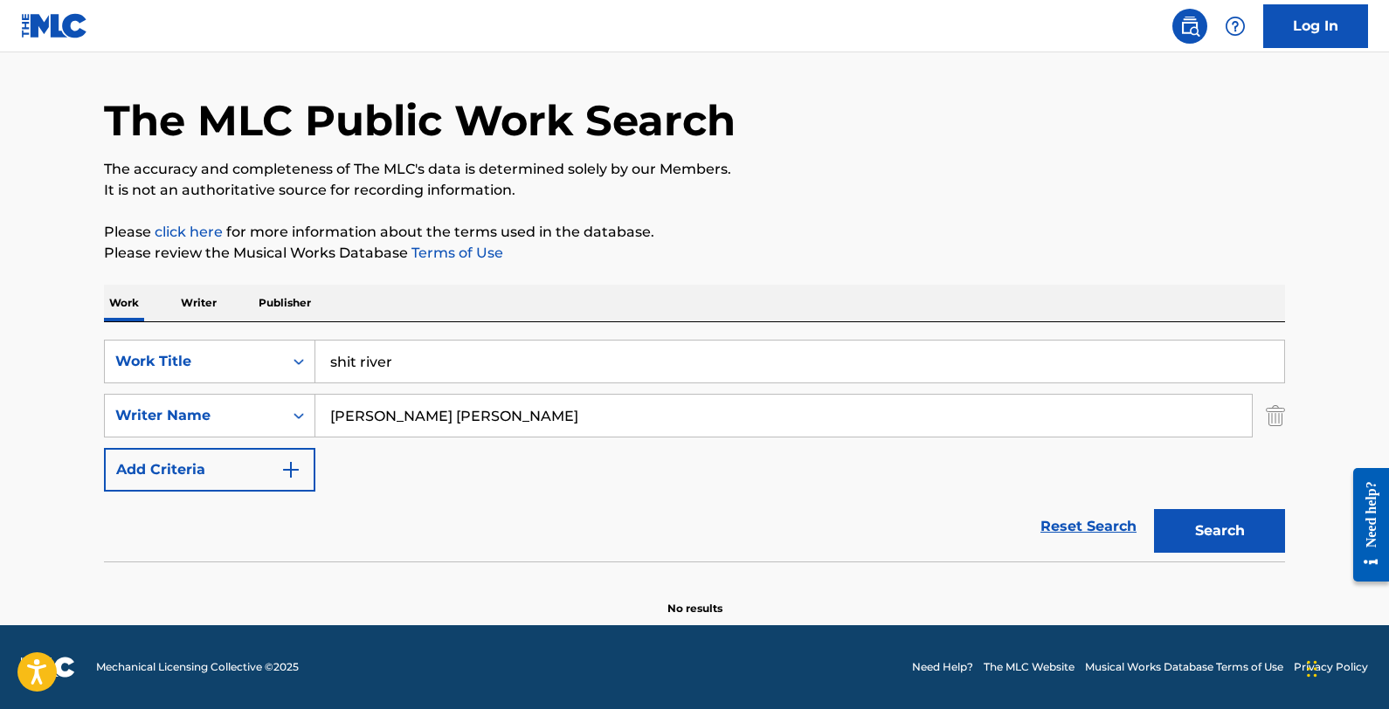
scroll to position [49, 0]
click at [562, 365] on input "shit river" at bounding box center [799, 362] width 969 height 42
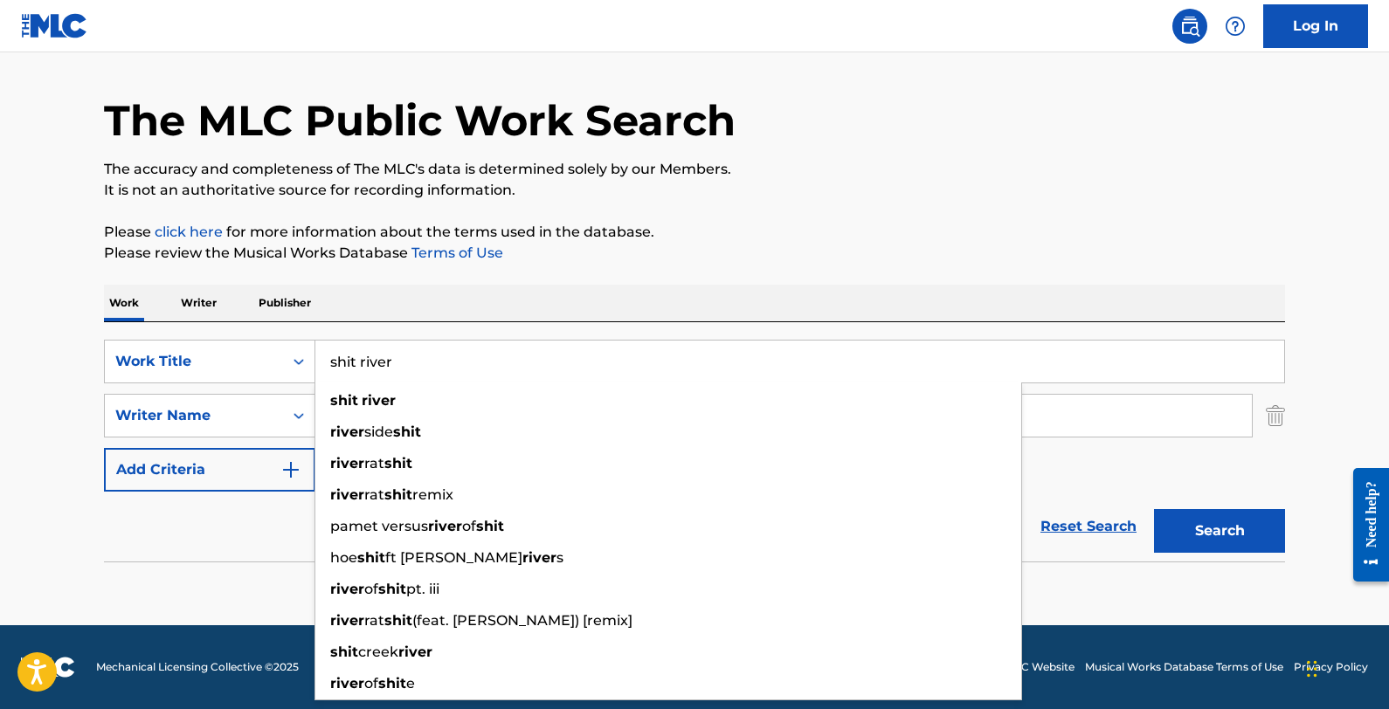
click at [562, 365] on input "shit river" at bounding box center [799, 362] width 969 height 42
paste input "Object In The Mirror"
click at [562, 365] on input "shit riverObject In The Mirror" at bounding box center [799, 362] width 969 height 42
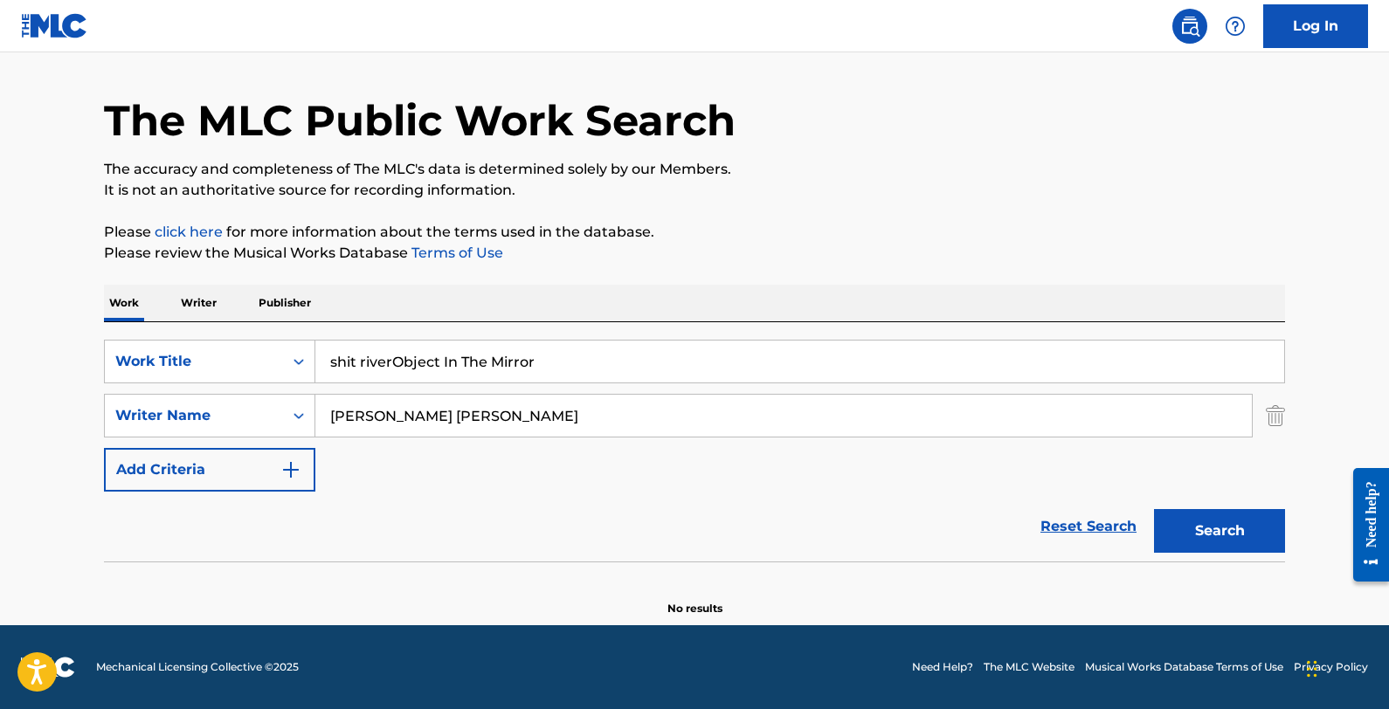
click at [562, 365] on input "shit riverObject In The Mirror" at bounding box center [799, 362] width 969 height 42
drag, startPoint x: 393, startPoint y: 361, endPoint x: 306, endPoint y: 363, distance: 87.4
click at [306, 363] on div "SearchWithCriteria800d8351-f57e-4202-a693-666780b072e2 Work Title shit riverObj…" at bounding box center [694, 362] width 1181 height 44
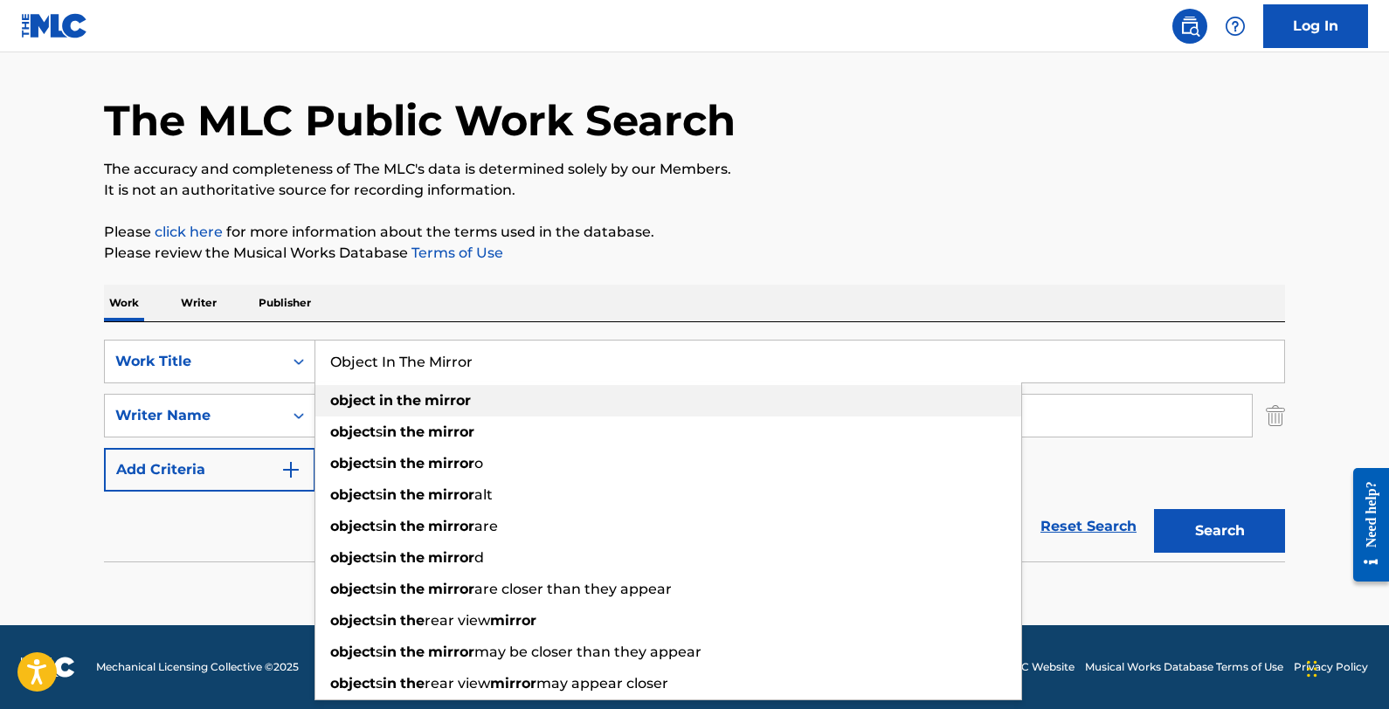
click at [480, 392] on div "object in the mirror" at bounding box center [668, 400] width 706 height 31
type input "object in the mirror"
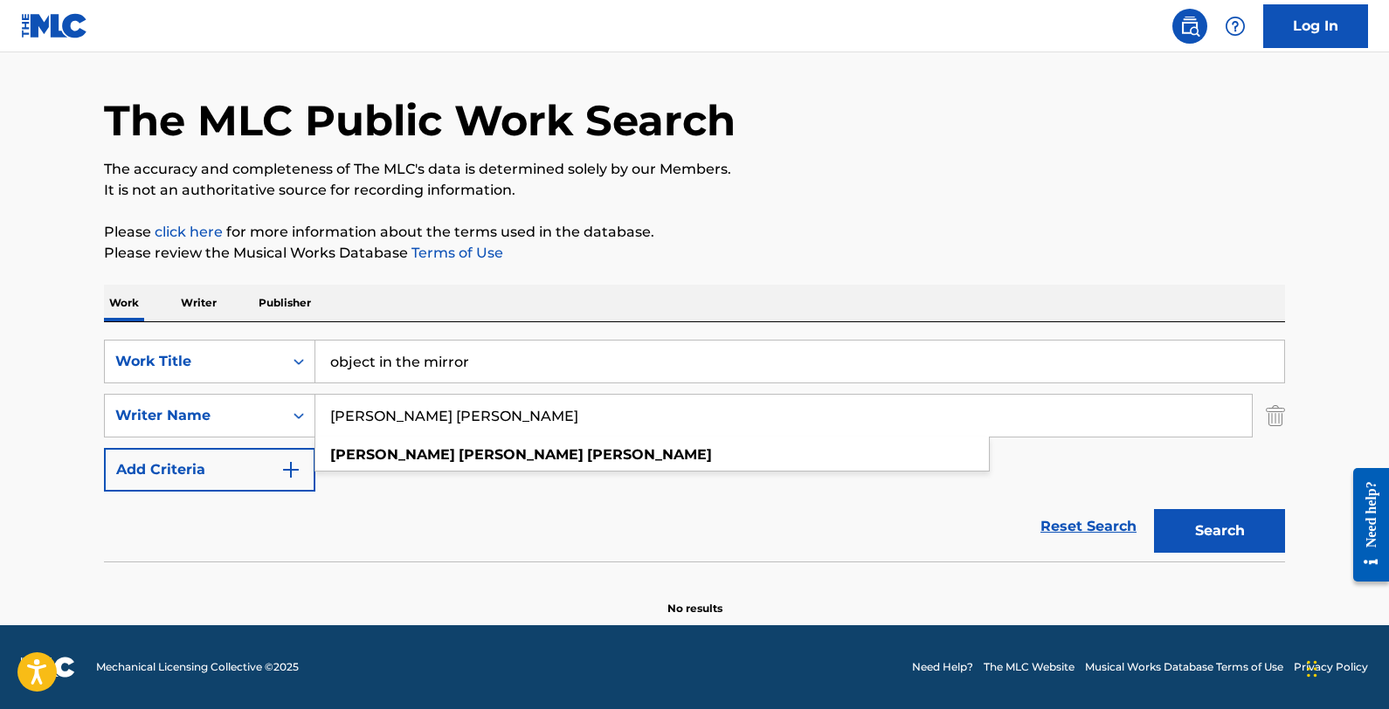
drag, startPoint x: 562, startPoint y: 415, endPoint x: 328, endPoint y: 406, distance: 233.4
click at [328, 406] on input "[PERSON_NAME] [PERSON_NAME]" at bounding box center [783, 416] width 937 height 42
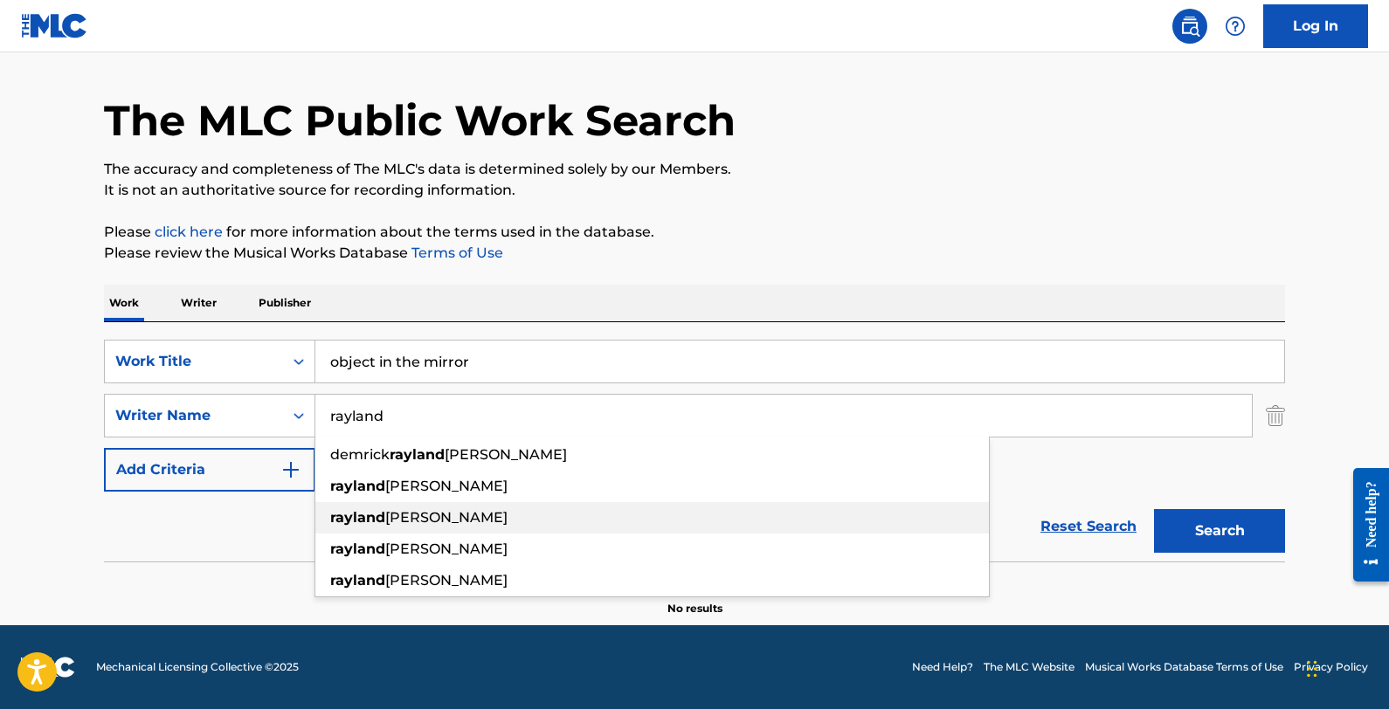
click at [497, 518] on div "[PERSON_NAME]" at bounding box center [652, 517] width 674 height 31
type input "[PERSON_NAME]"
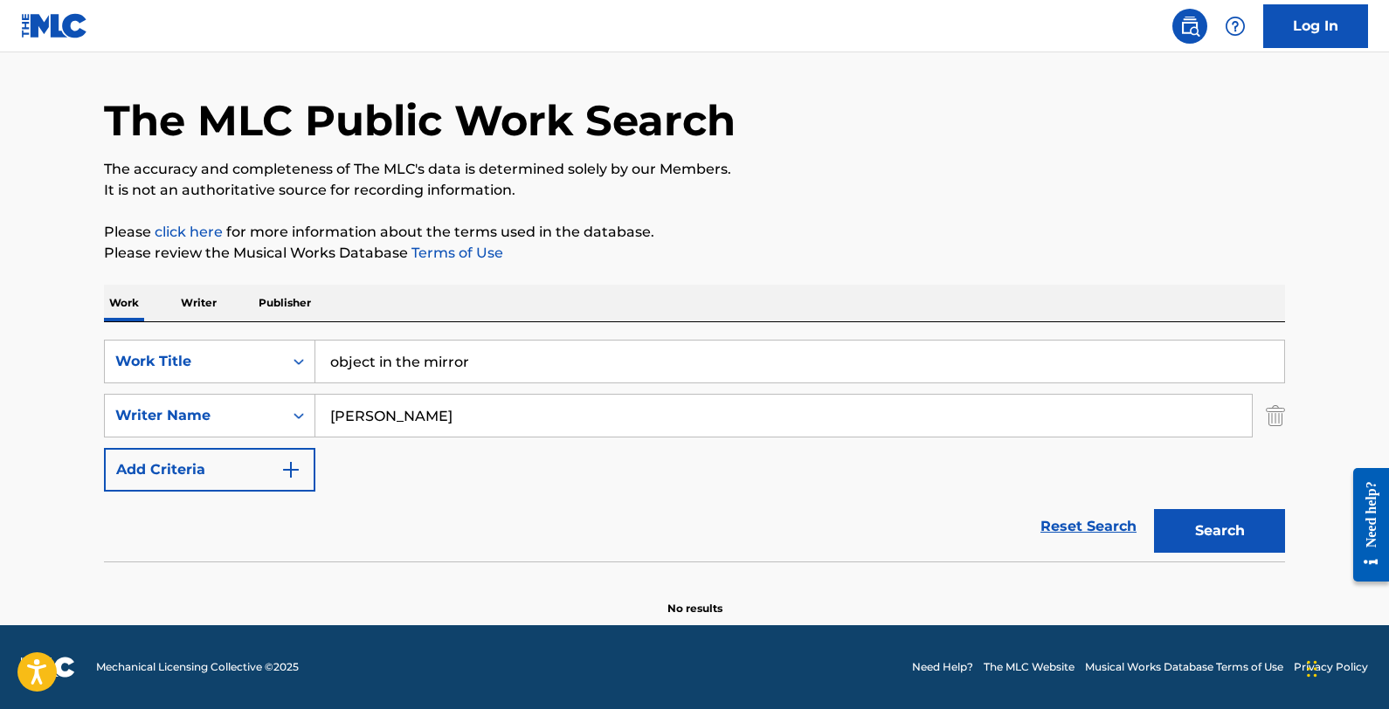
click at [1175, 550] on button "Search" at bounding box center [1219, 531] width 131 height 44
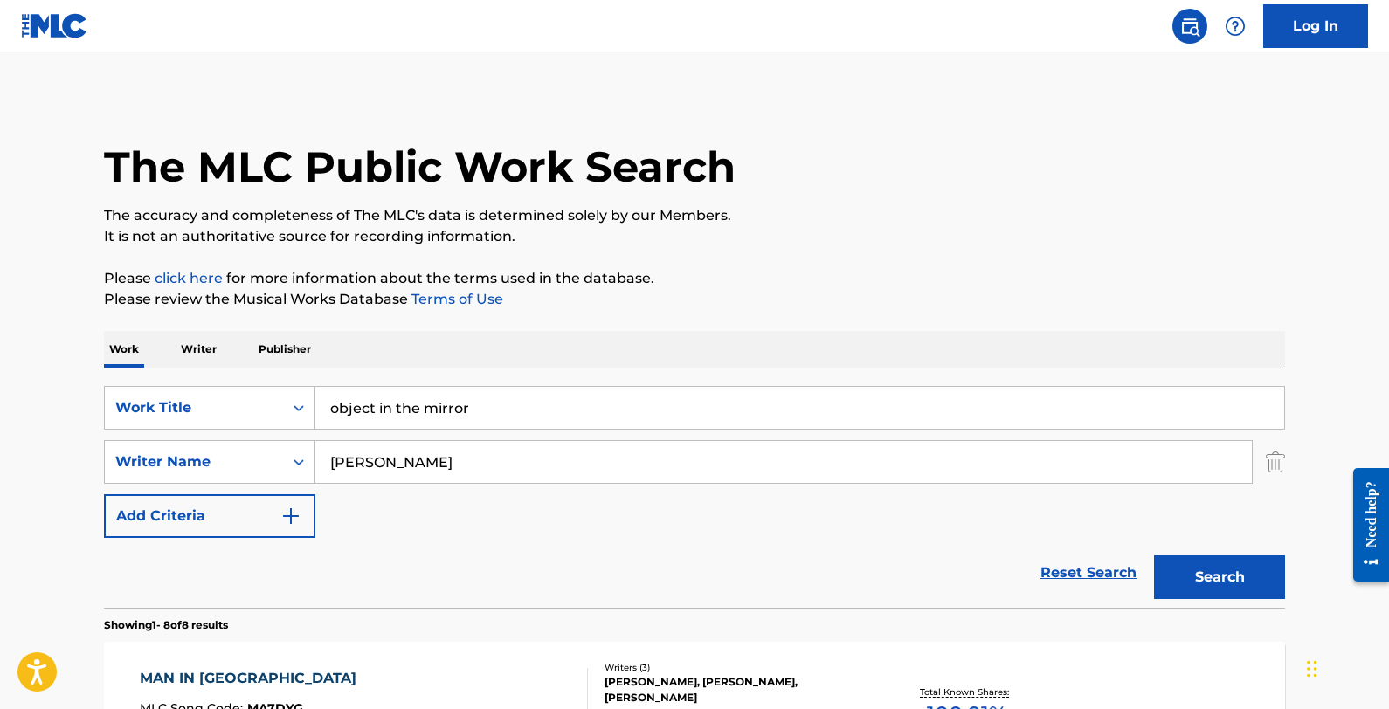
scroll to position [0, 0]
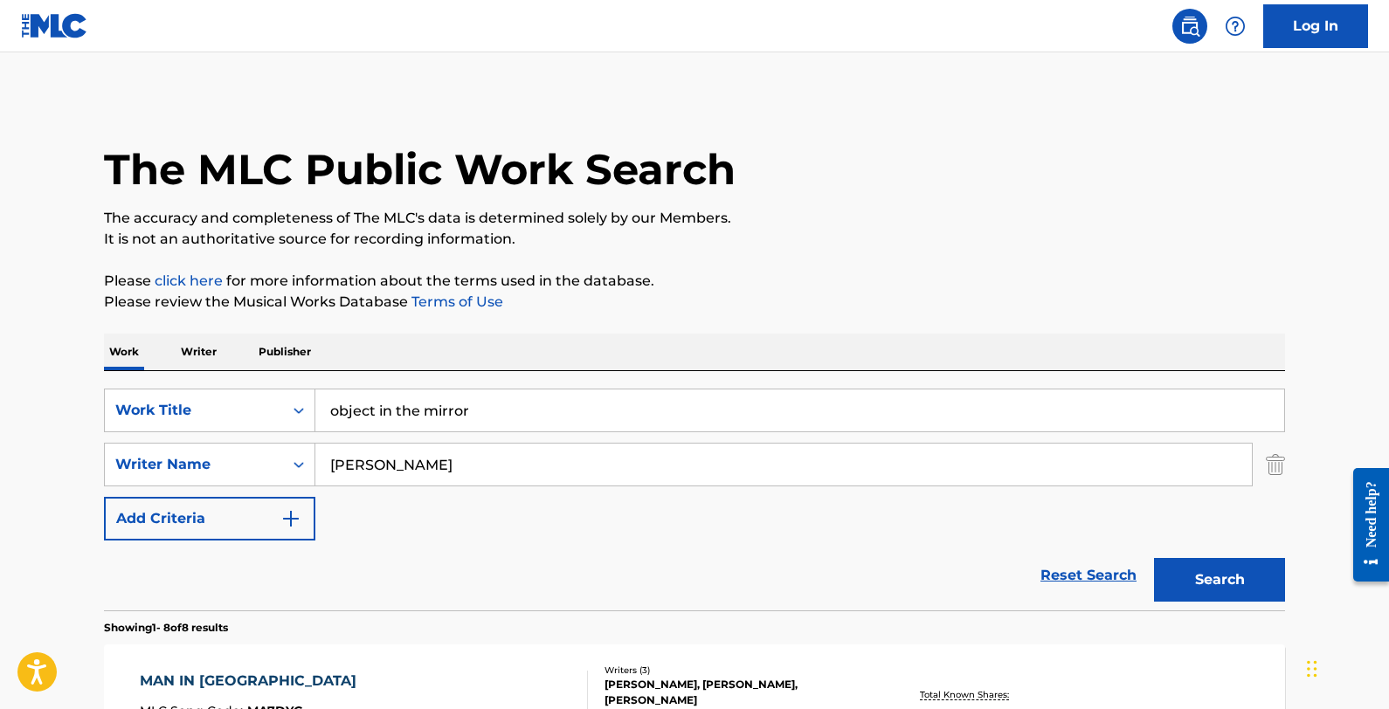
click at [199, 349] on p "Writer" at bounding box center [199, 352] width 46 height 37
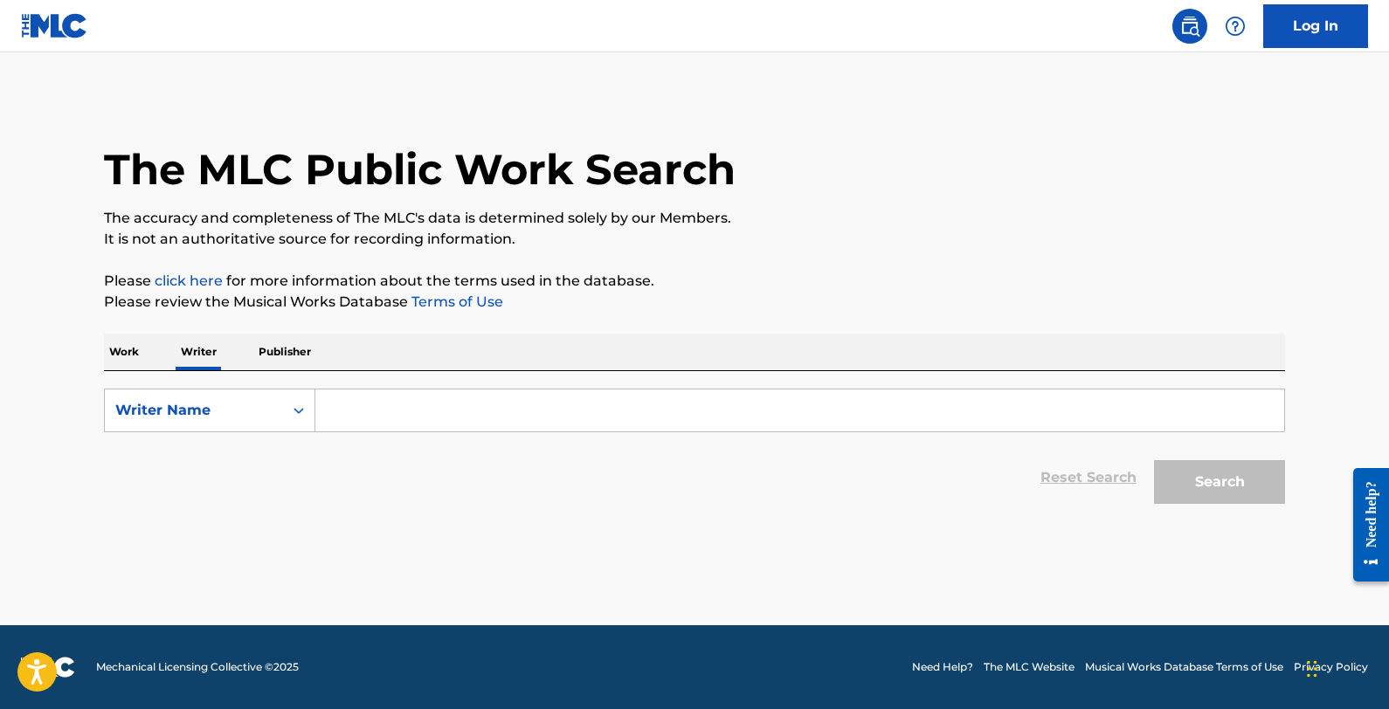
click at [132, 352] on p "Work" at bounding box center [124, 352] width 40 height 37
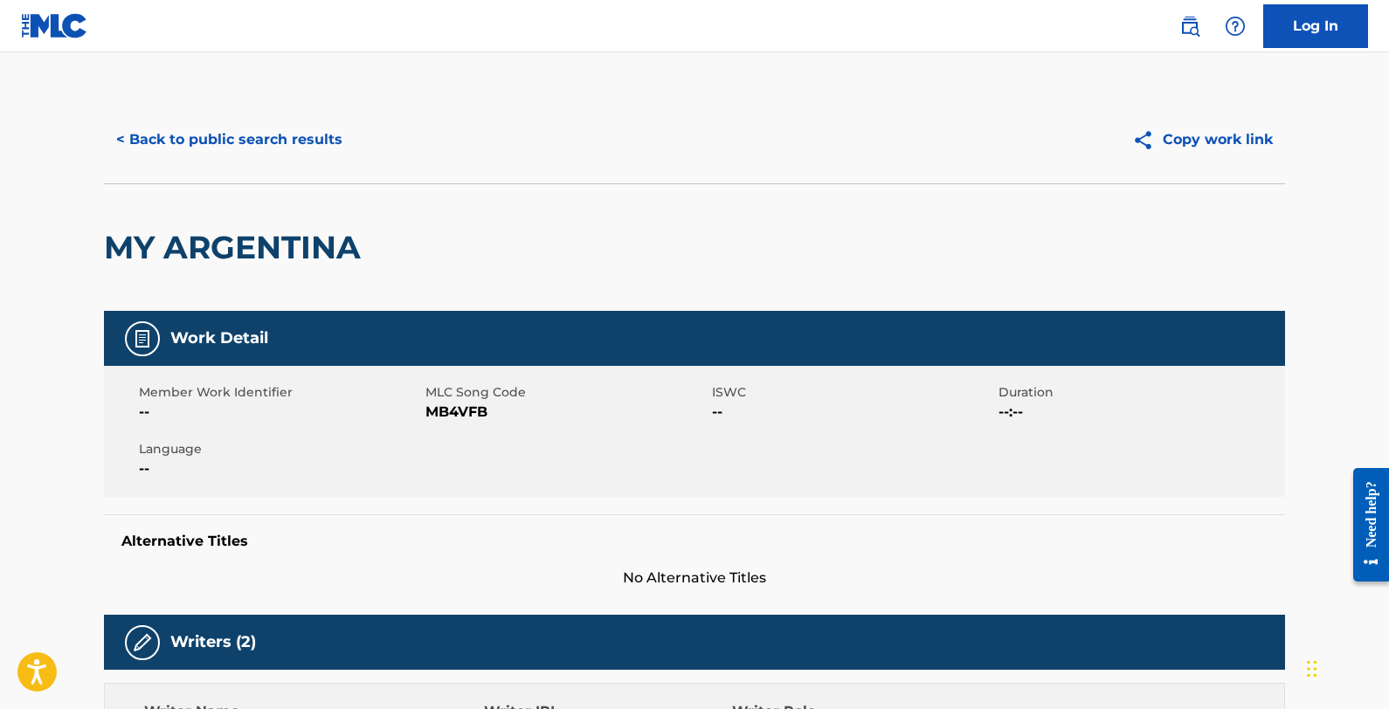
click at [202, 139] on button "< Back to public search results" at bounding box center [229, 140] width 251 height 44
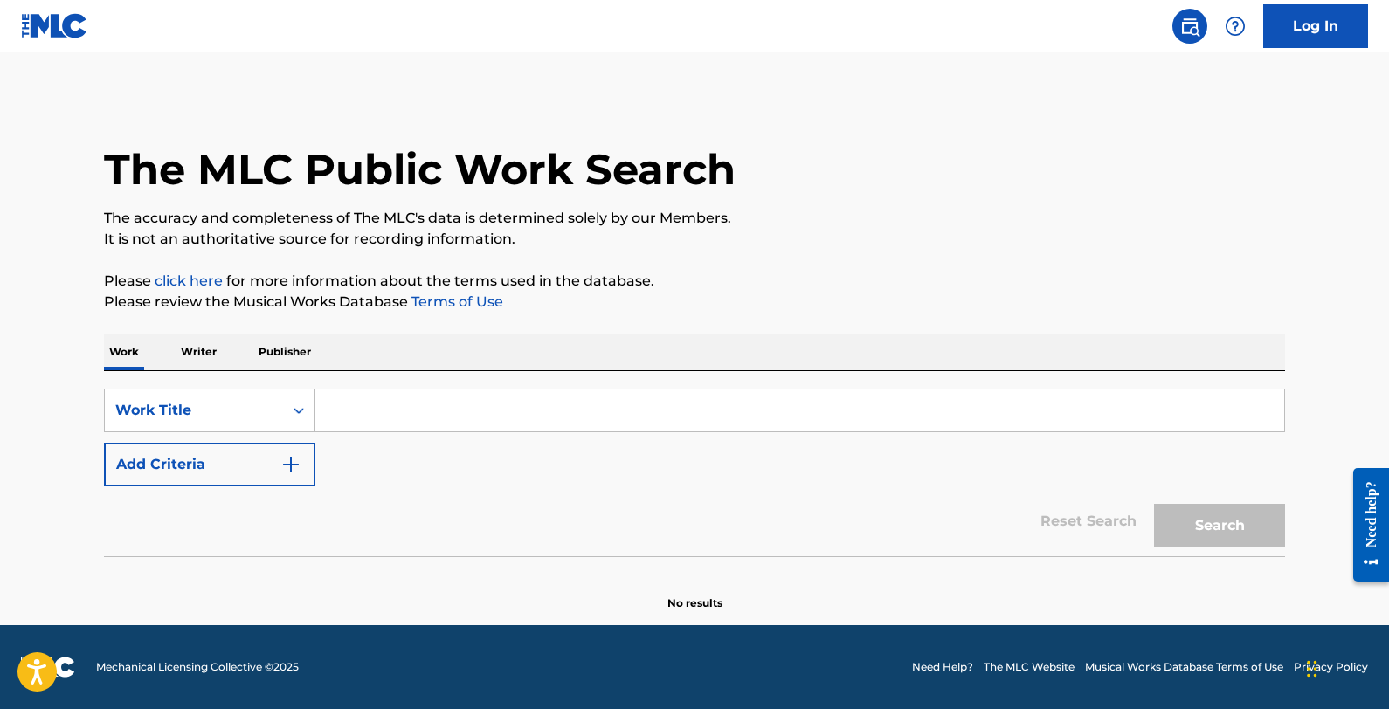
click at [393, 415] on input "Search Form" at bounding box center [799, 411] width 969 height 42
paste input "Object In The Mirror"
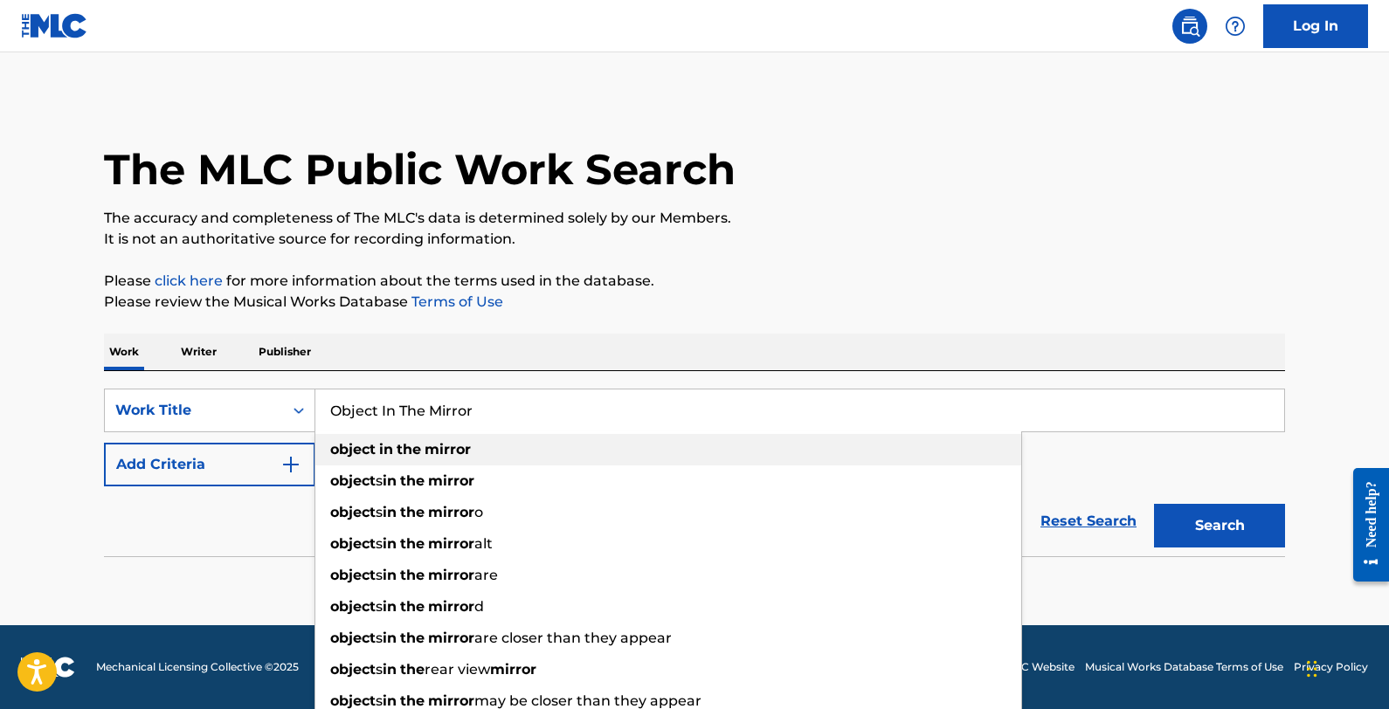
click at [459, 443] on strong "mirror" at bounding box center [448, 449] width 46 height 17
type input "object in the mirror"
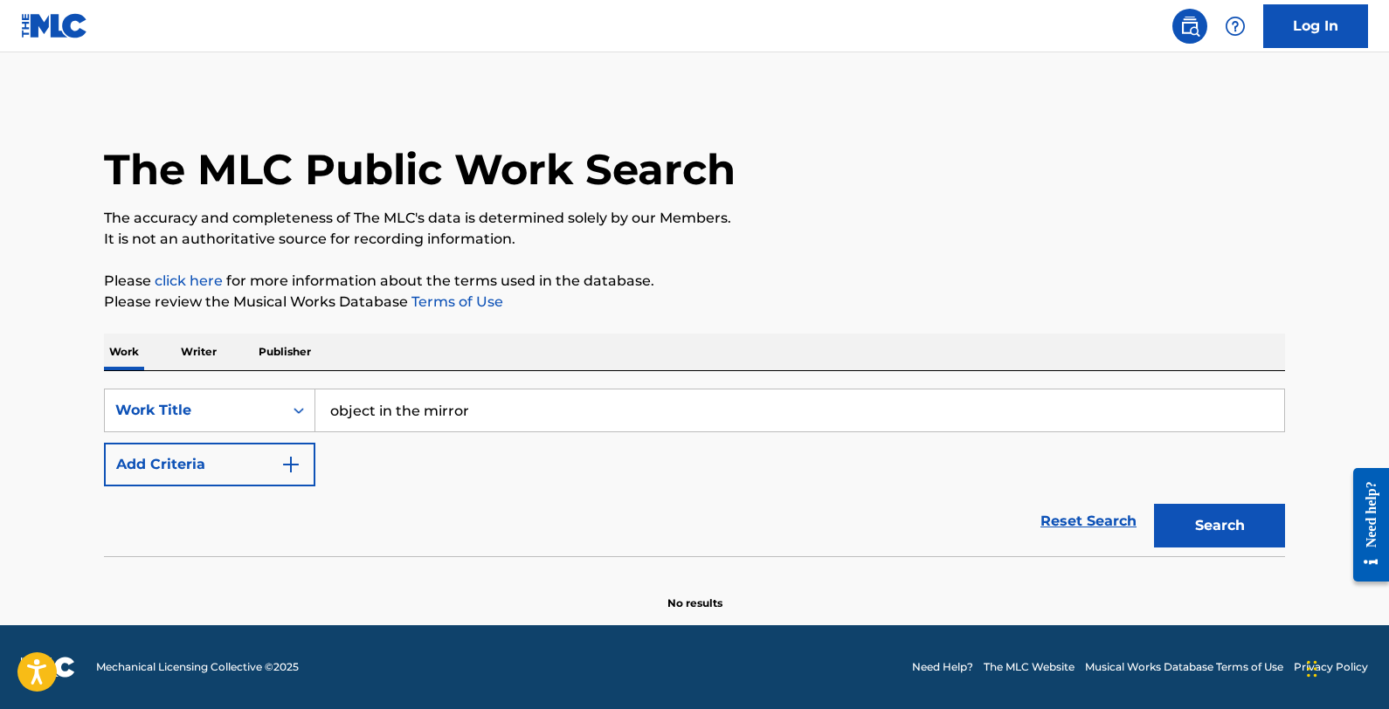
click at [285, 453] on button "Add Criteria" at bounding box center [209, 465] width 211 height 44
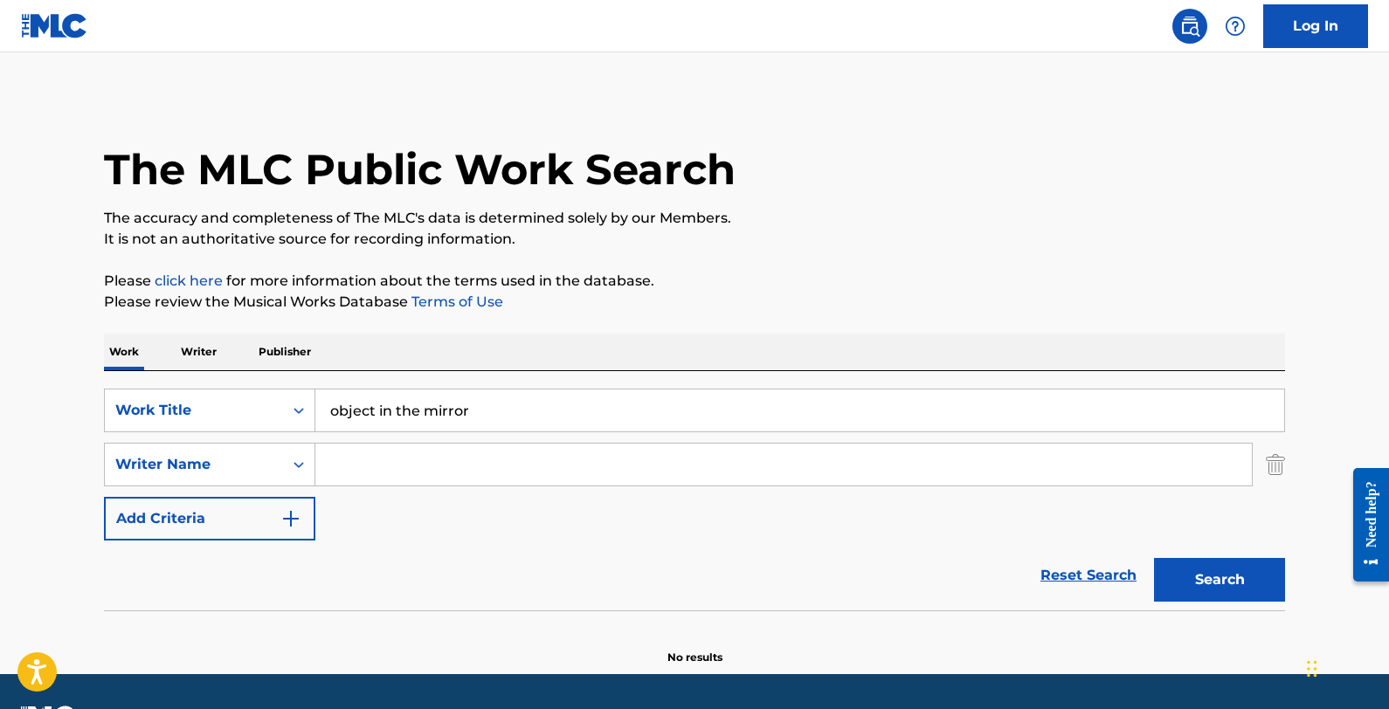
click at [404, 475] on input "Search Form" at bounding box center [783, 465] width 937 height 42
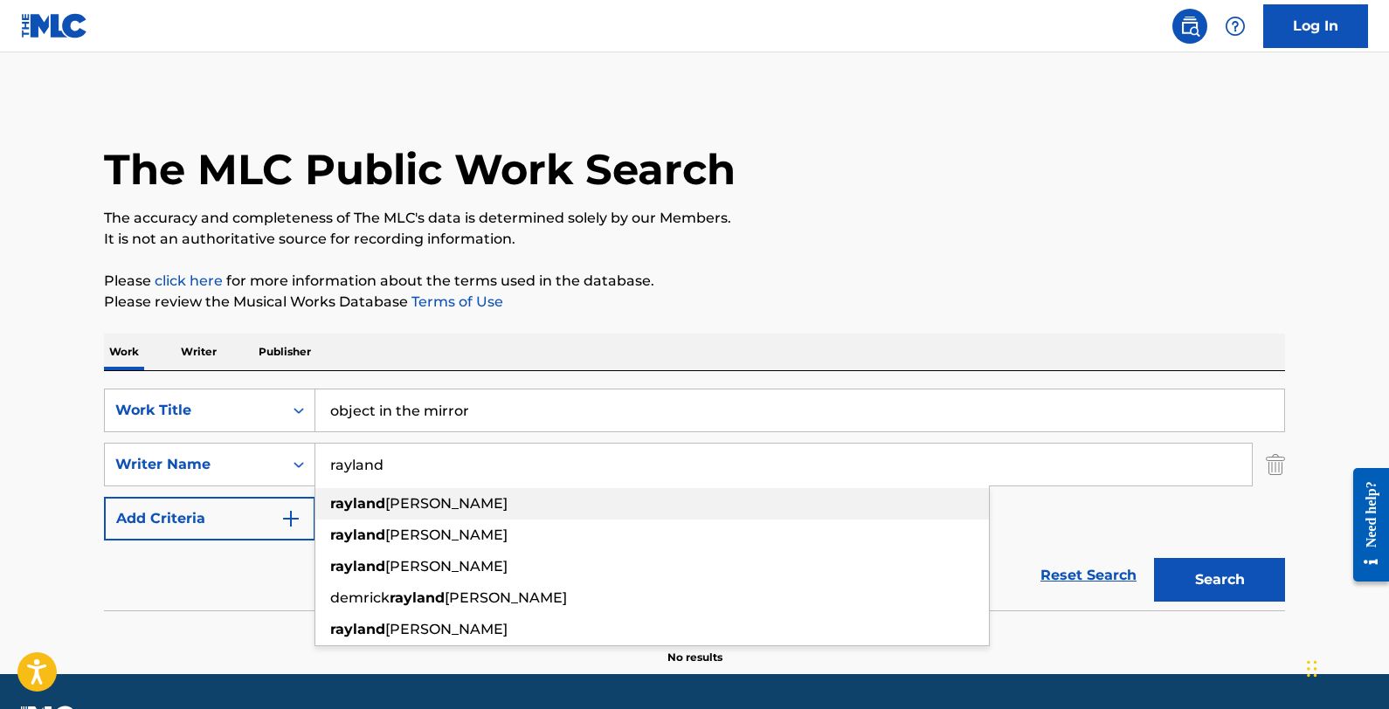
click at [422, 503] on span "[PERSON_NAME]" at bounding box center [446, 503] width 122 height 17
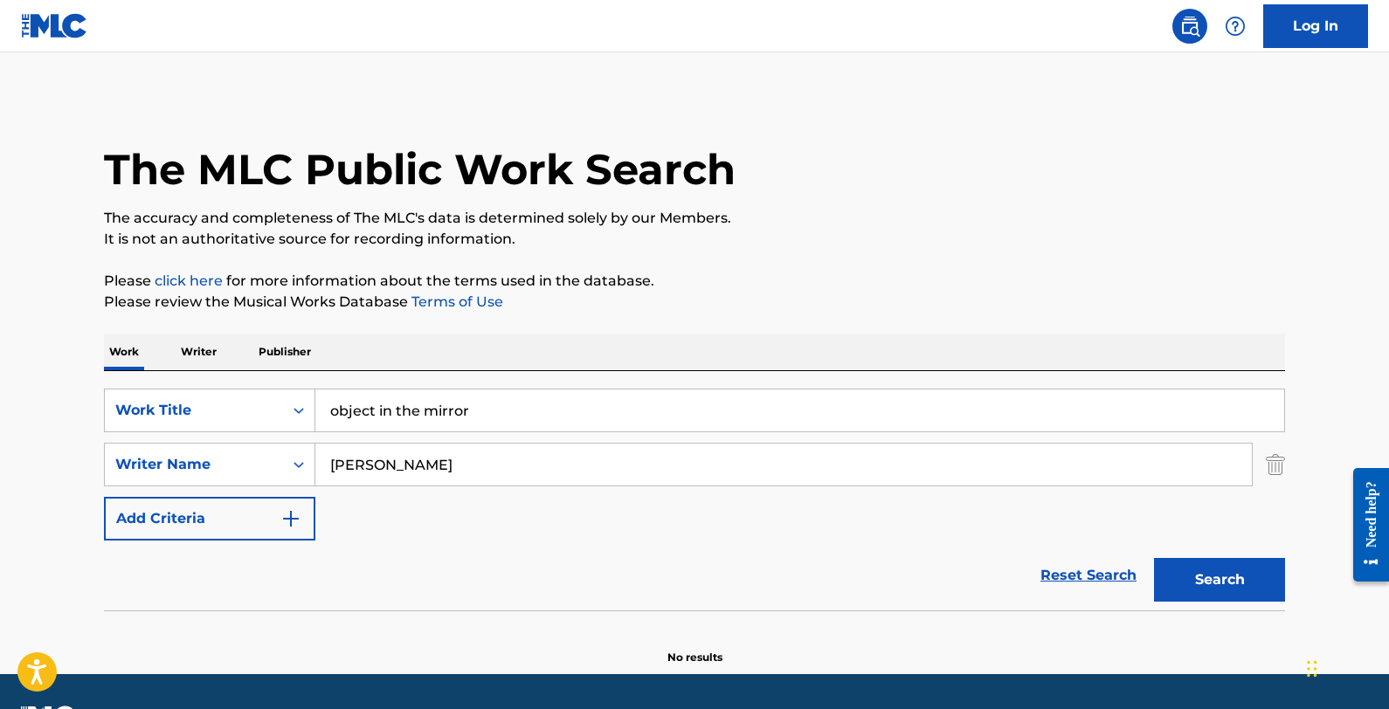
click at [1175, 598] on button "Search" at bounding box center [1219, 580] width 131 height 44
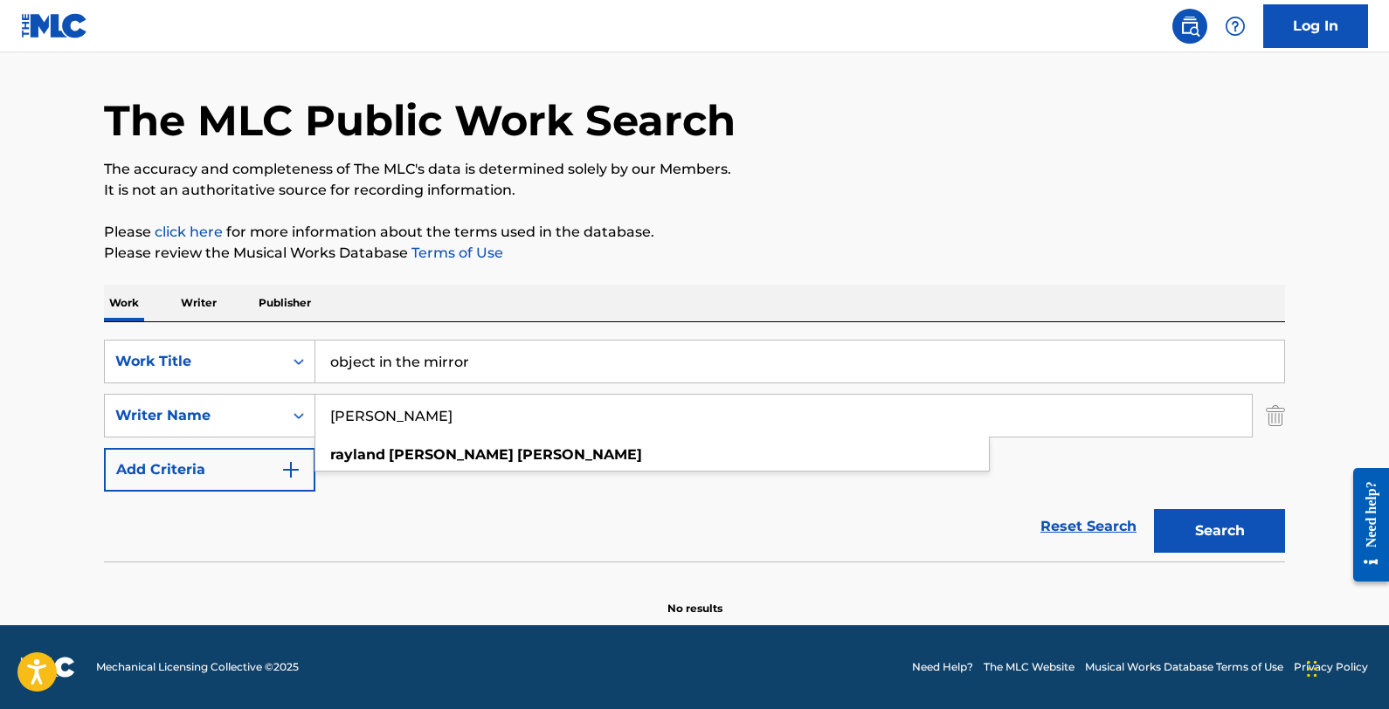
drag, startPoint x: 420, startPoint y: 410, endPoint x: 384, endPoint y: 410, distance: 35.8
click at [384, 410] on input "[PERSON_NAME]" at bounding box center [783, 416] width 937 height 42
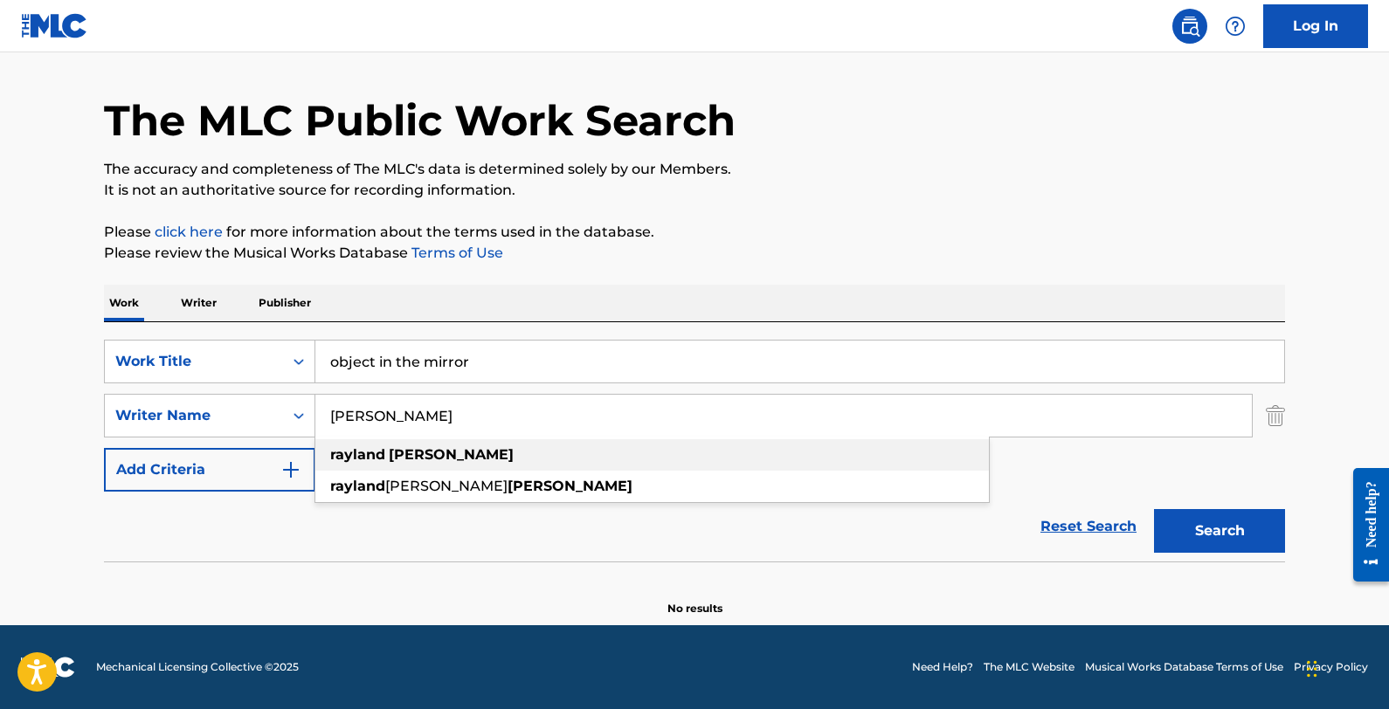
type input "[PERSON_NAME]"
click at [576, 454] on div "[PERSON_NAME]" at bounding box center [652, 454] width 674 height 31
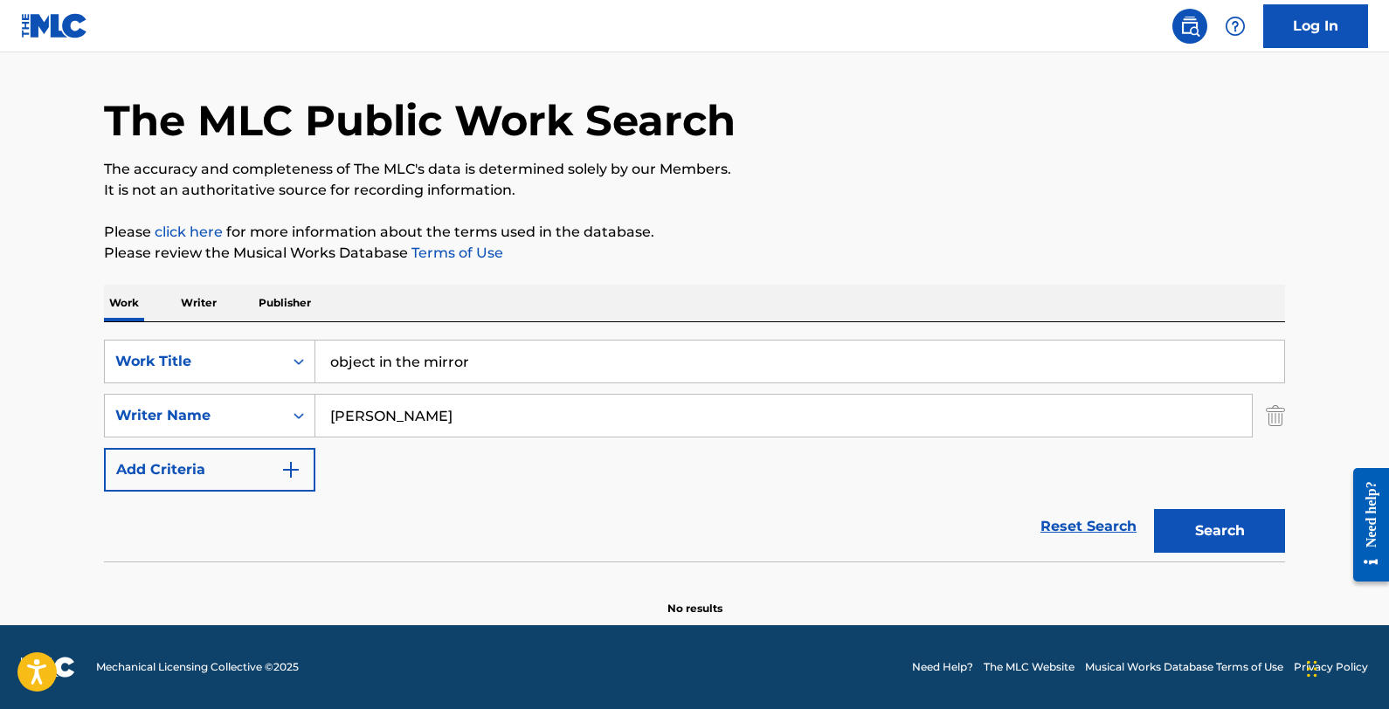
click at [1175, 520] on button "Search" at bounding box center [1219, 531] width 131 height 44
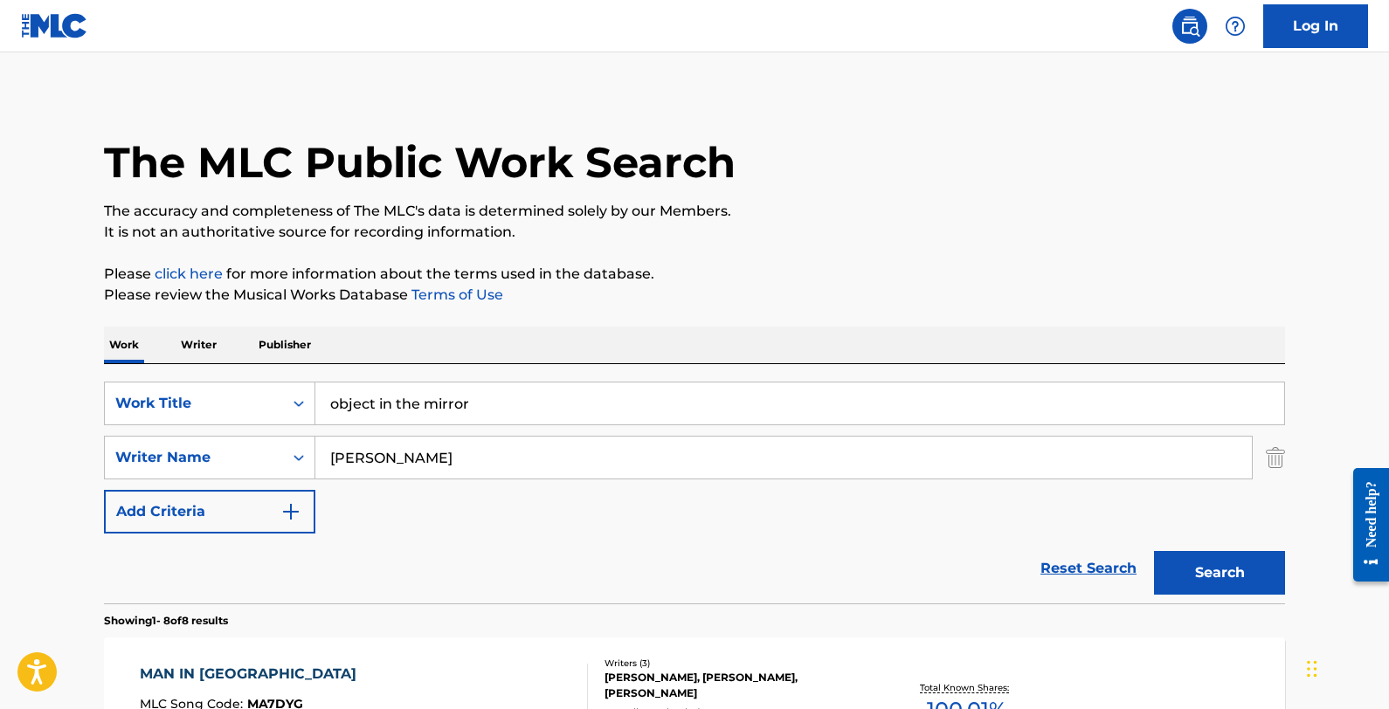
scroll to position [0, 0]
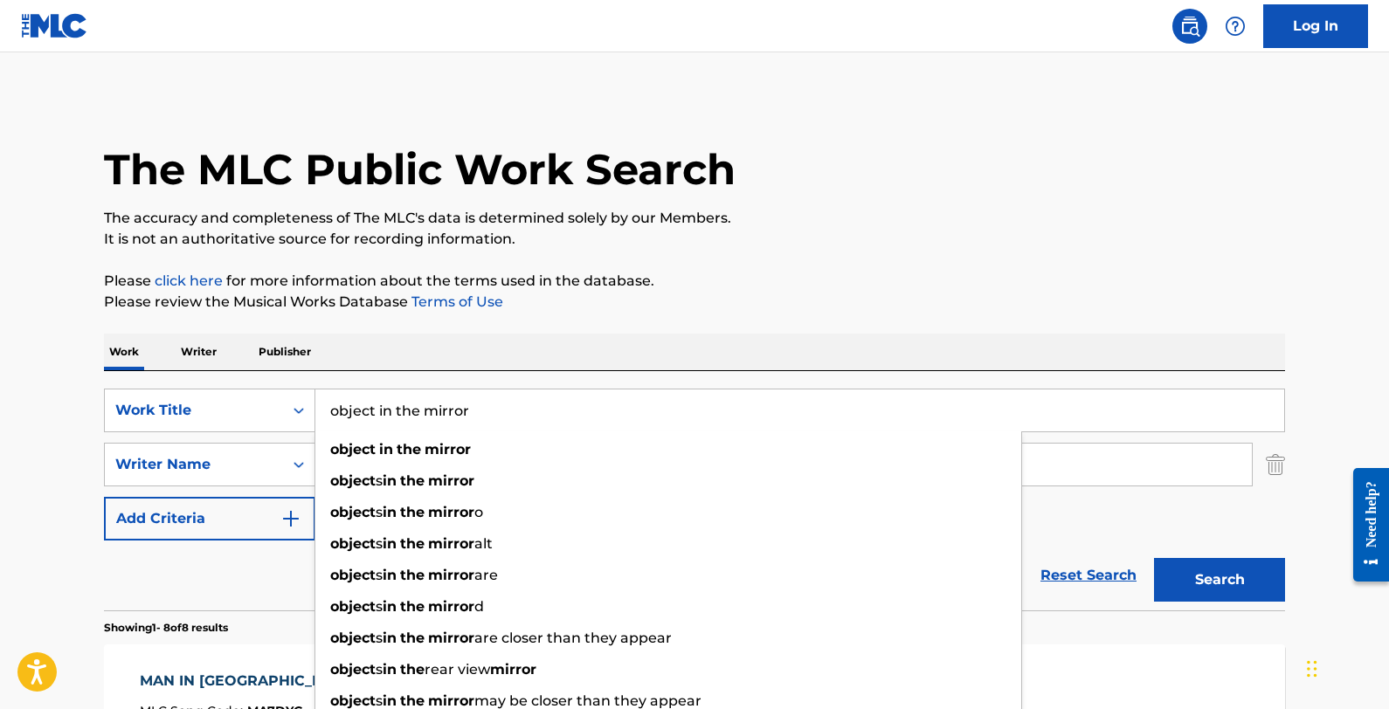
drag, startPoint x: 514, startPoint y: 419, endPoint x: 326, endPoint y: 409, distance: 188.1
click at [326, 409] on input "object in the mirror" at bounding box center [799, 411] width 969 height 42
paste input "2009"
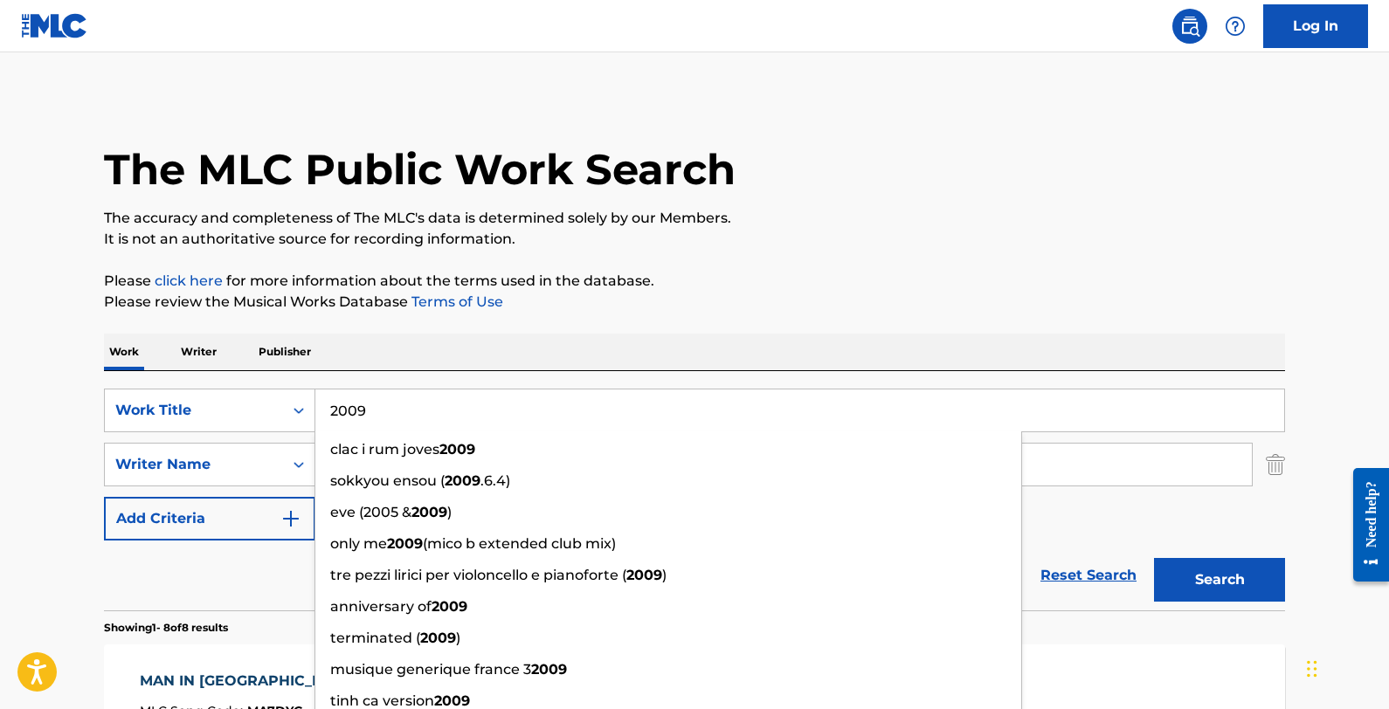
click at [1154, 558] on button "Search" at bounding box center [1219, 580] width 131 height 44
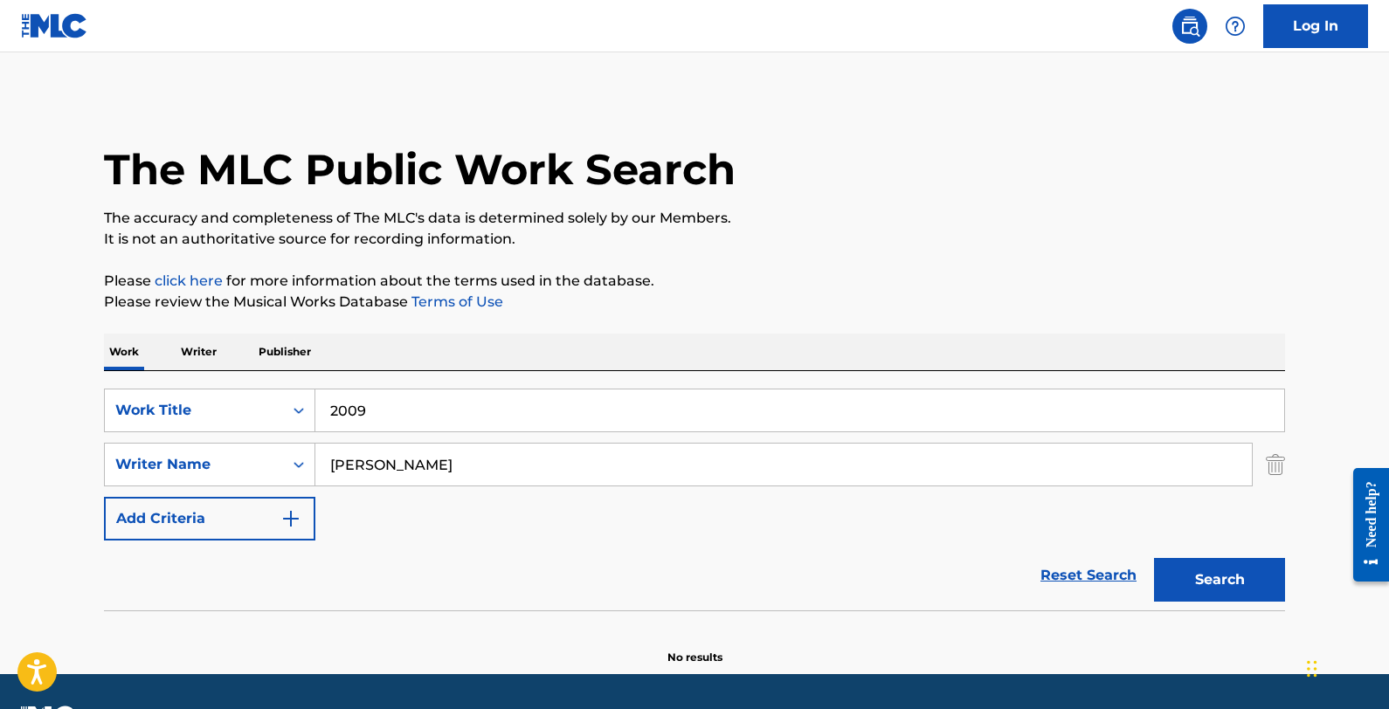
click at [1175, 566] on button "Search" at bounding box center [1219, 580] width 131 height 44
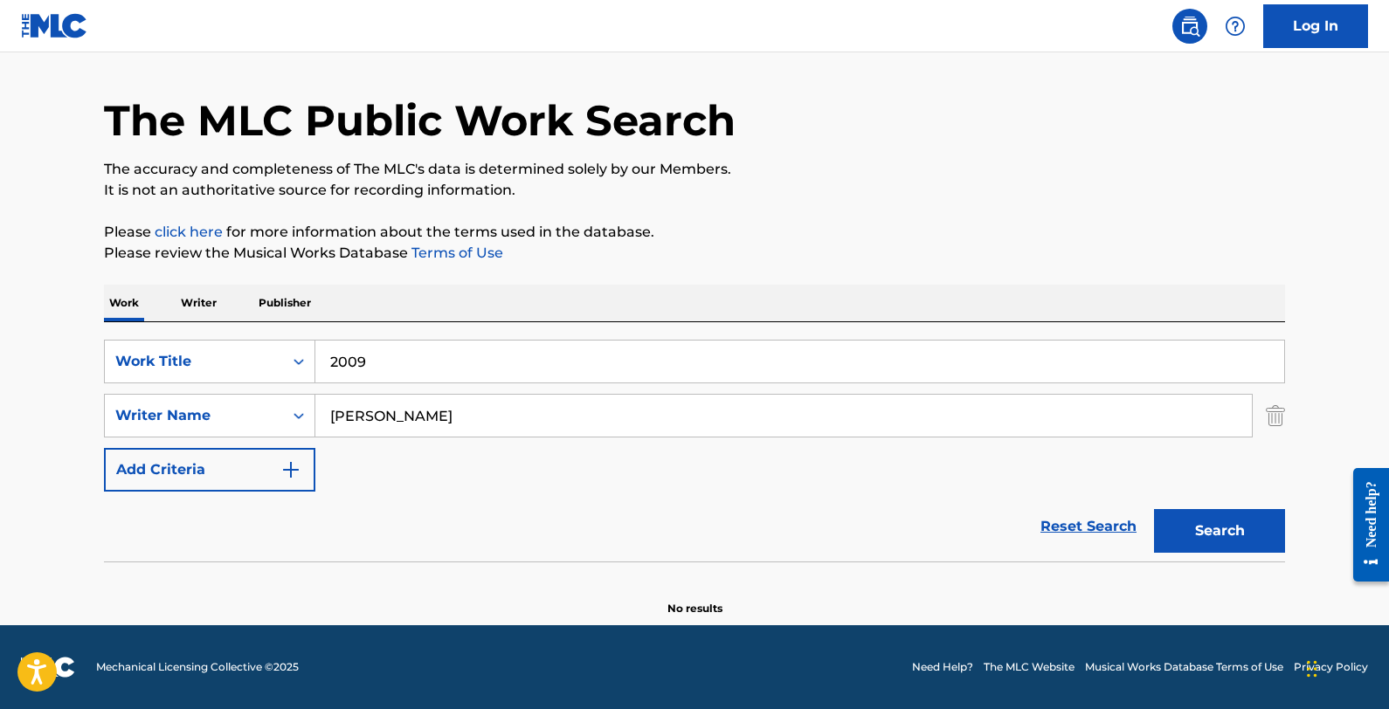
drag, startPoint x: 653, startPoint y: 404, endPoint x: 648, endPoint y: 396, distance: 9.4
click at [653, 403] on input "[PERSON_NAME]" at bounding box center [783, 416] width 937 height 42
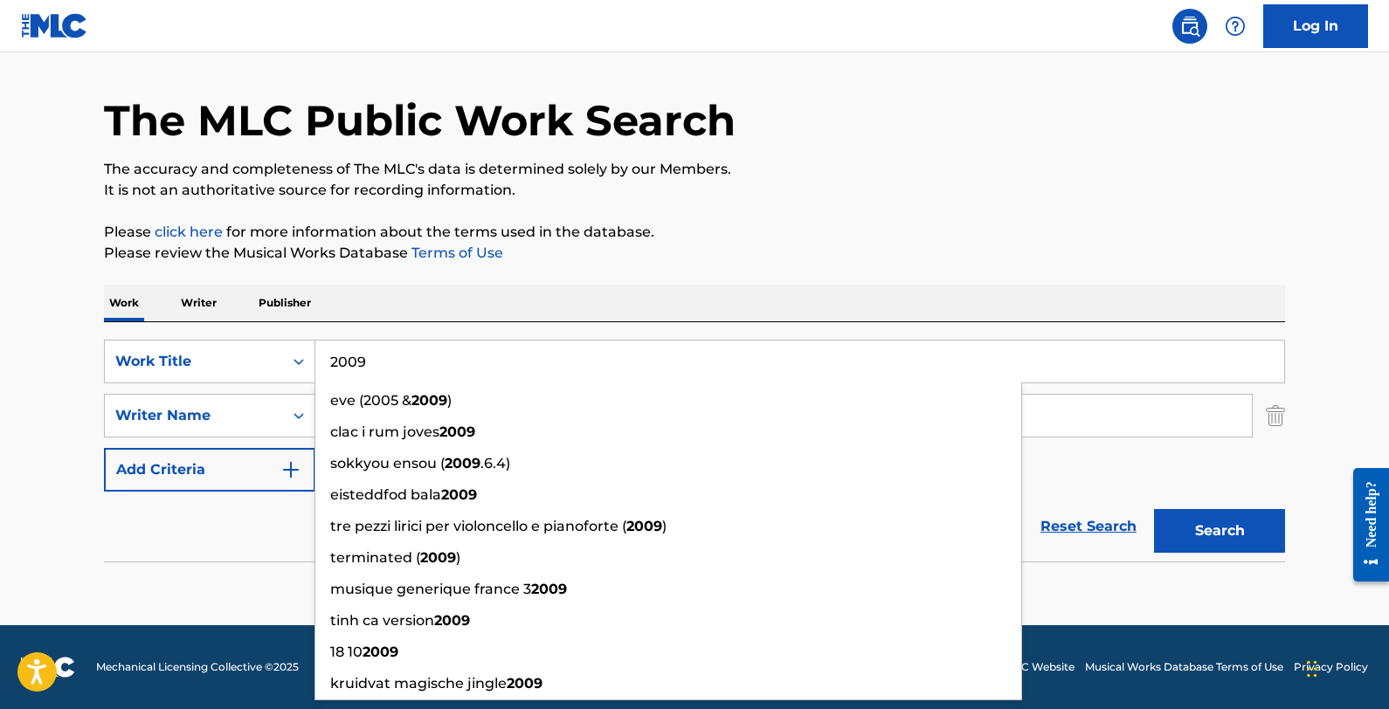
drag, startPoint x: 411, startPoint y: 372, endPoint x: 316, endPoint y: 349, distance: 98.1
click at [318, 349] on input "2009" at bounding box center [799, 362] width 969 height 42
paste input "Small Worlds"
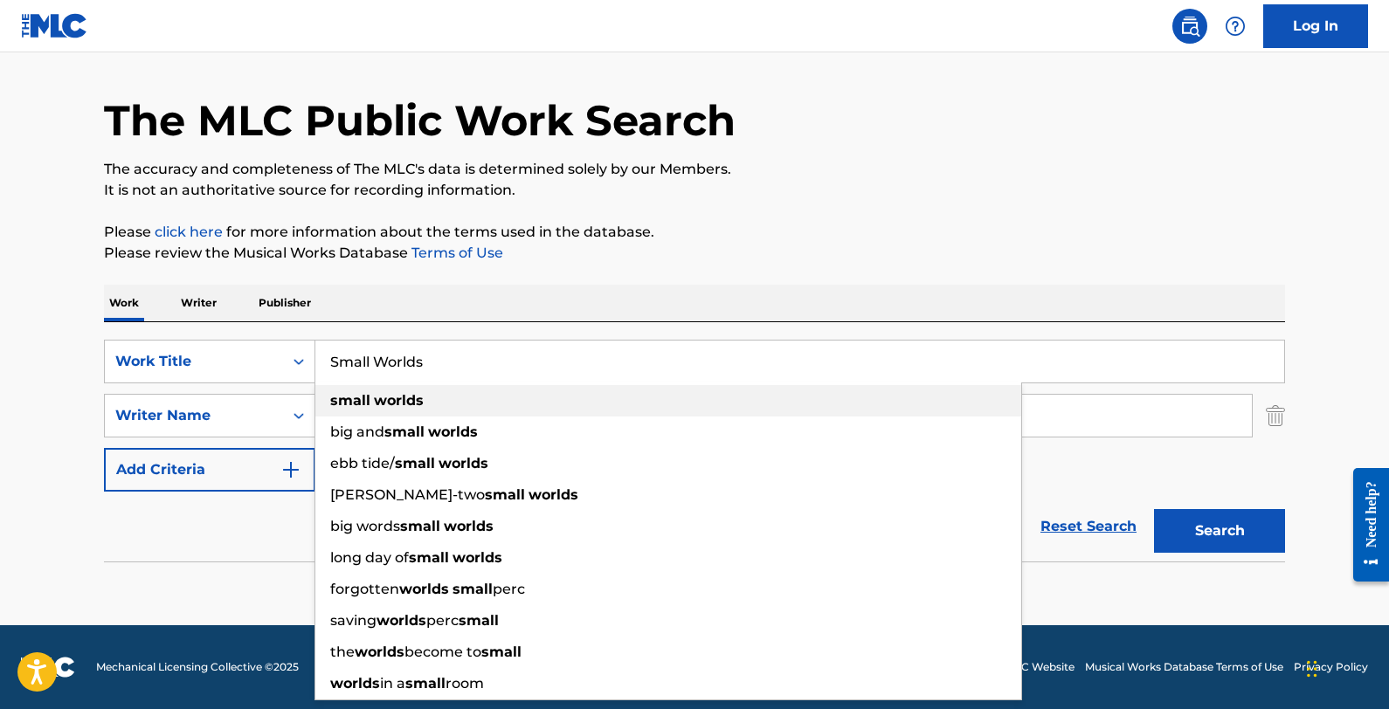
click at [394, 394] on strong "worlds" at bounding box center [399, 400] width 50 height 17
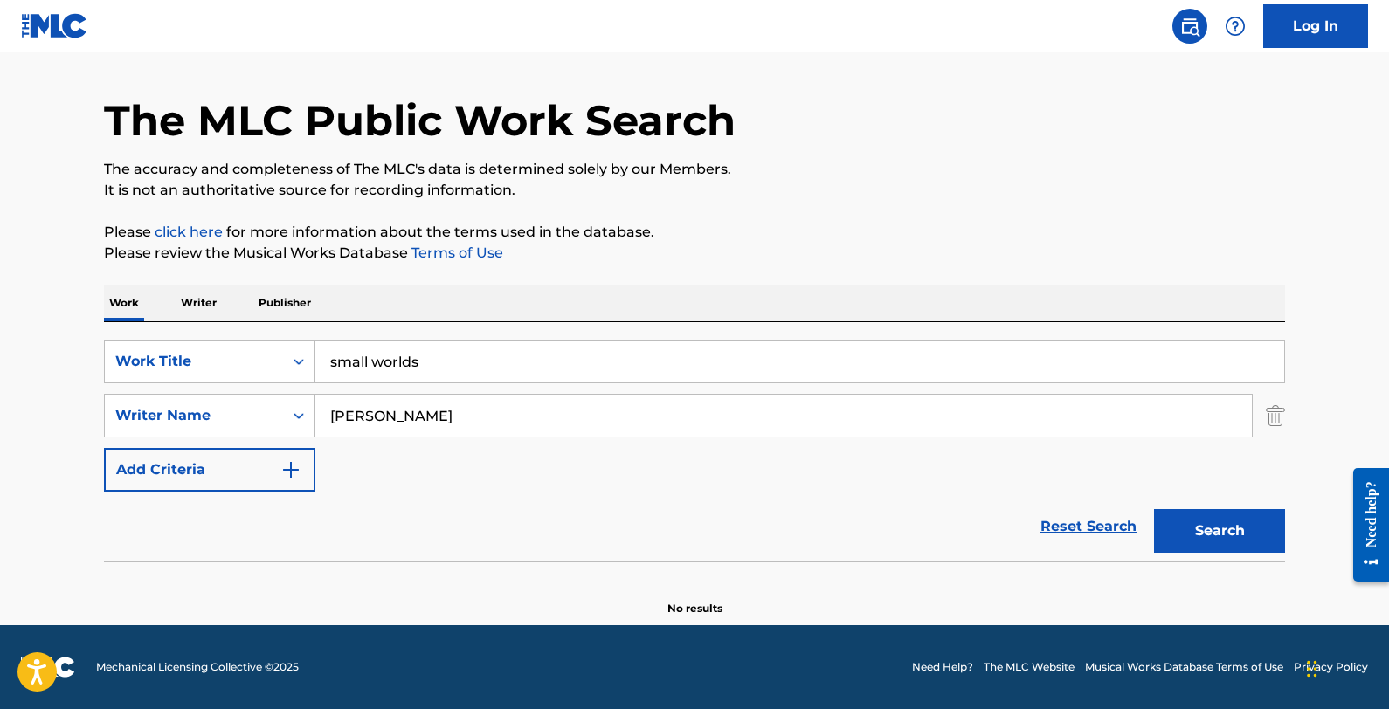
click at [1175, 514] on button "Search" at bounding box center [1219, 531] width 131 height 44
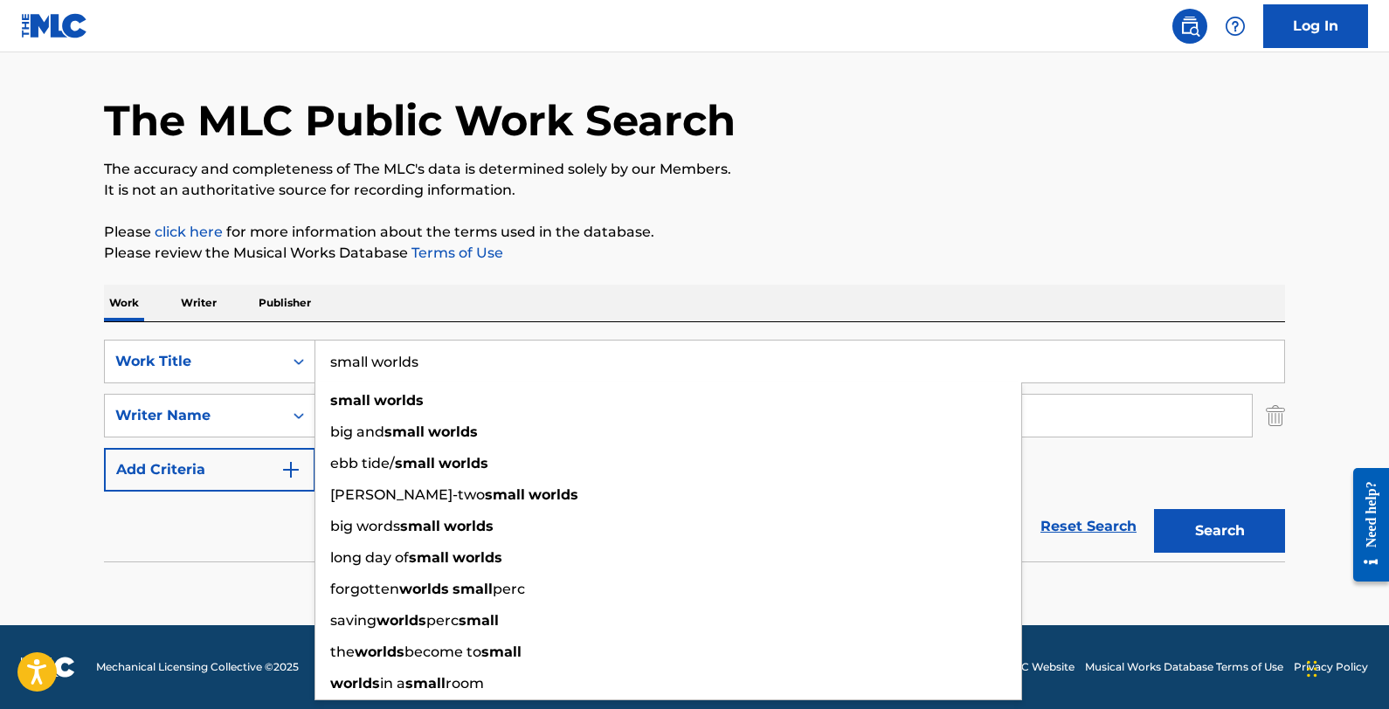
drag, startPoint x: 417, startPoint y: 357, endPoint x: 315, endPoint y: 363, distance: 102.3
click at [316, 360] on input "small worlds" at bounding box center [799, 362] width 969 height 42
paste input "Come Back To Earth"
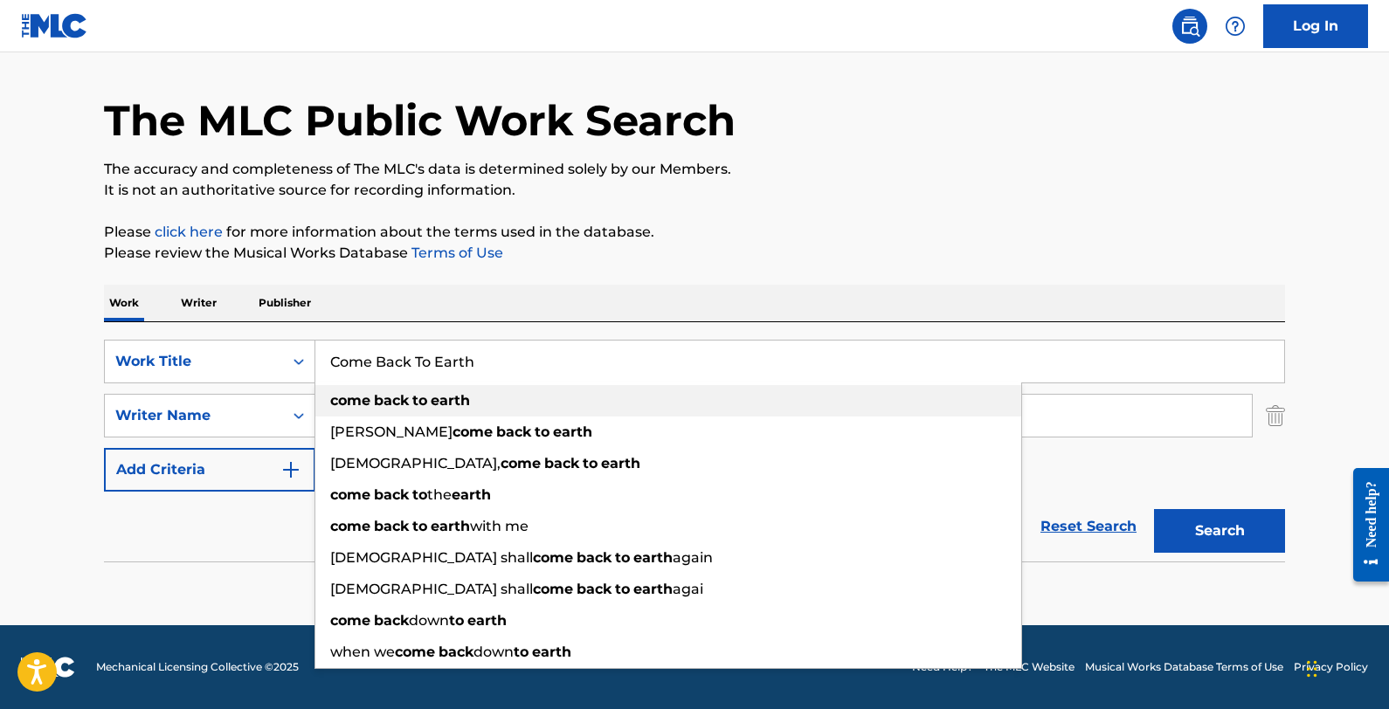
click at [522, 404] on div "come back to earth" at bounding box center [668, 400] width 706 height 31
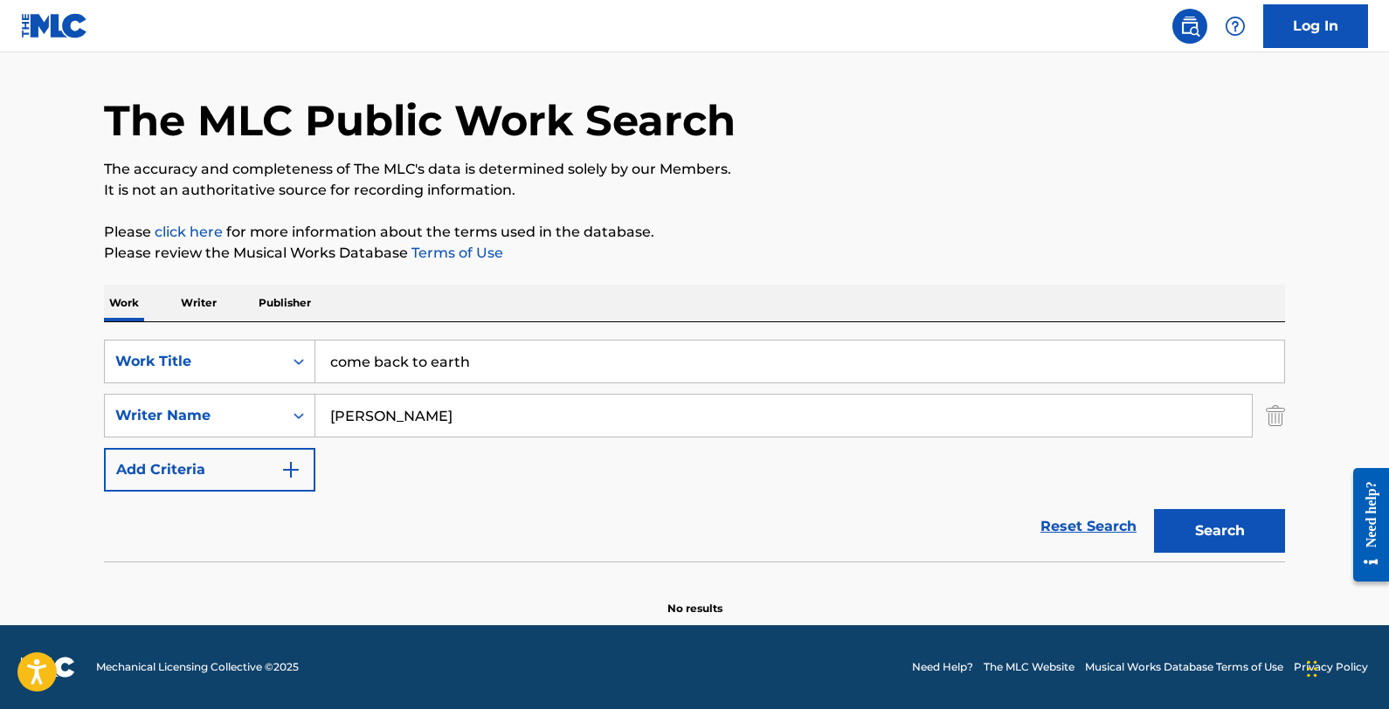
click at [1175, 524] on button "Search" at bounding box center [1219, 531] width 131 height 44
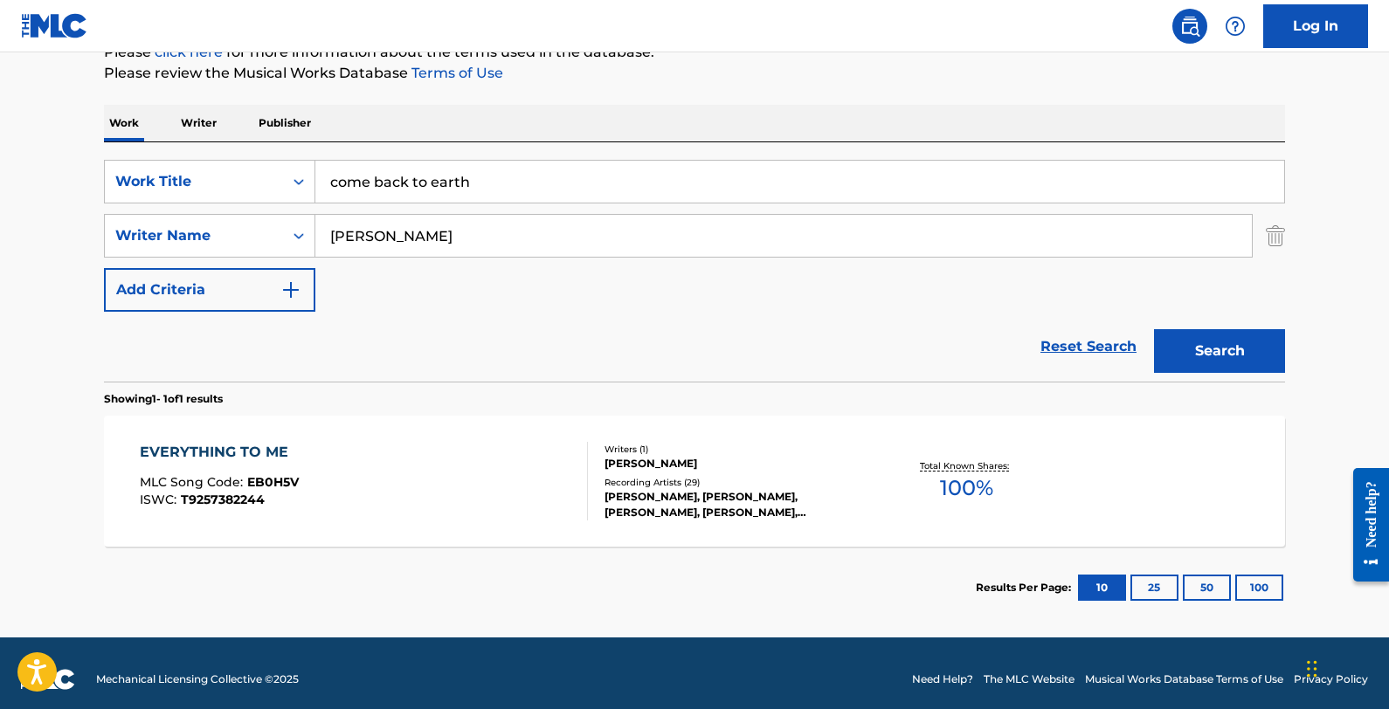
scroll to position [241, 0]
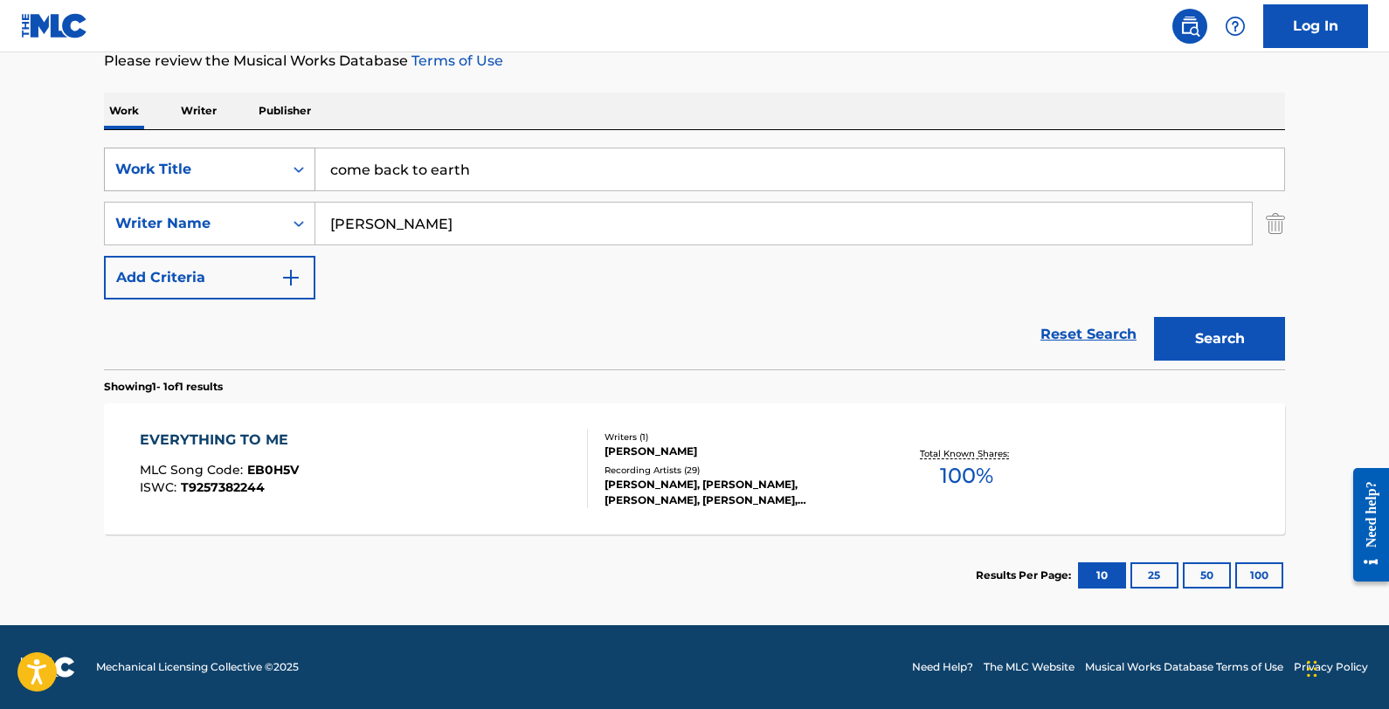
drag, startPoint x: 561, startPoint y: 175, endPoint x: 240, endPoint y: 166, distance: 320.7
click at [240, 166] on div "SearchWithCriteria800d8351-f57e-4202-a693-666780b072e2 Work Title come back to …" at bounding box center [694, 170] width 1181 height 44
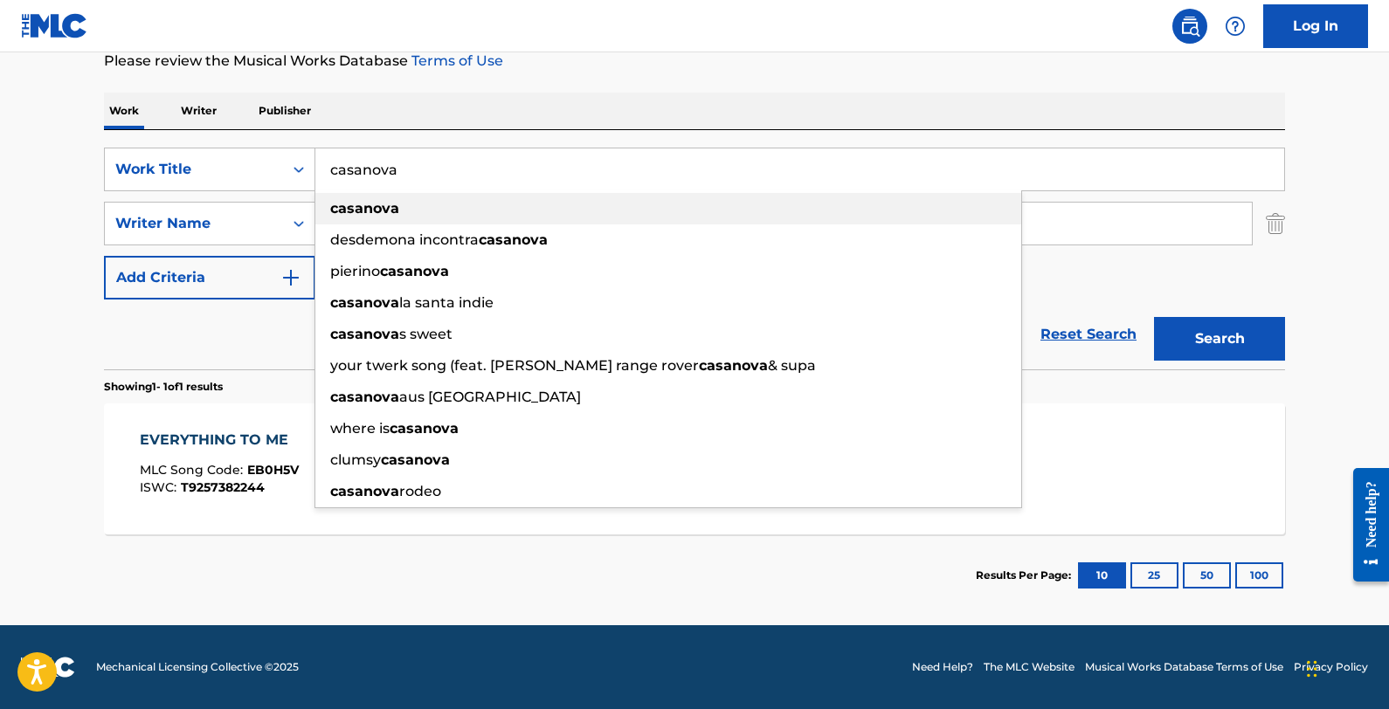
click at [399, 199] on div "casanova" at bounding box center [668, 208] width 706 height 31
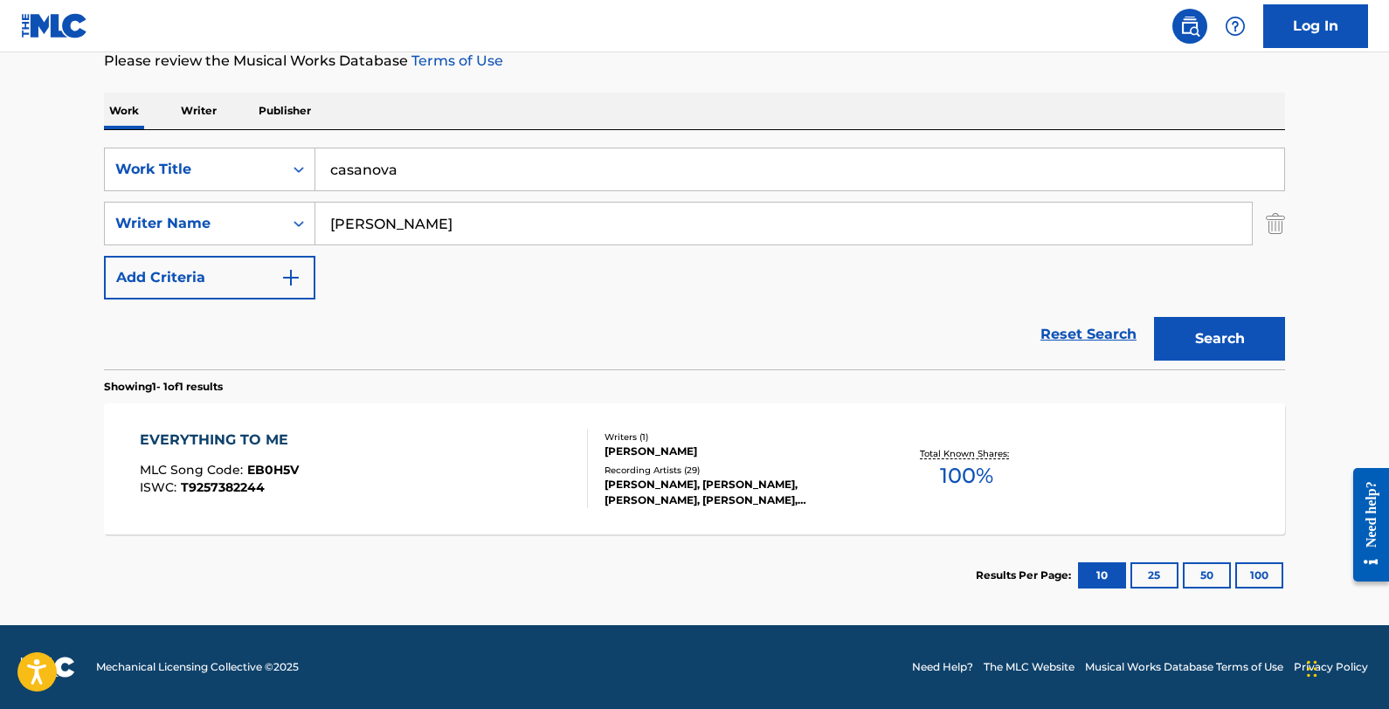
click at [1175, 349] on button "Search" at bounding box center [1219, 339] width 131 height 44
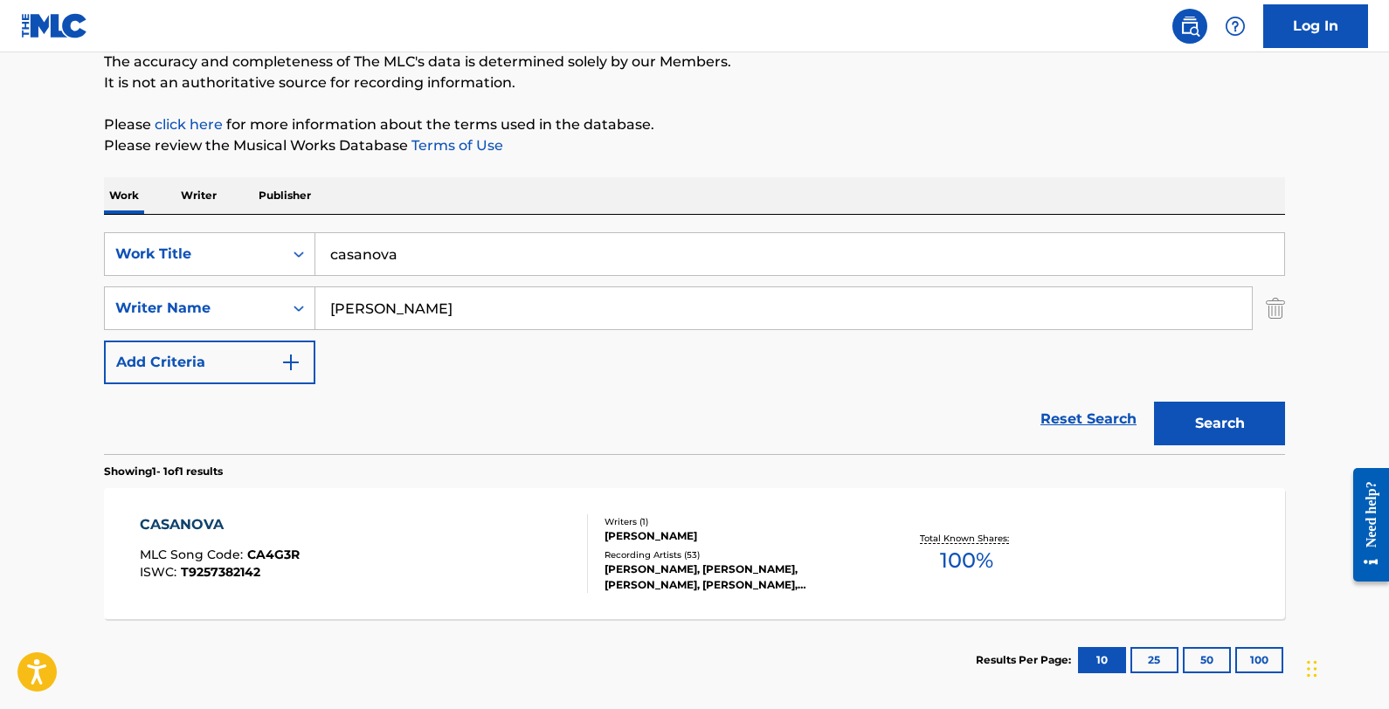
scroll to position [158, 0]
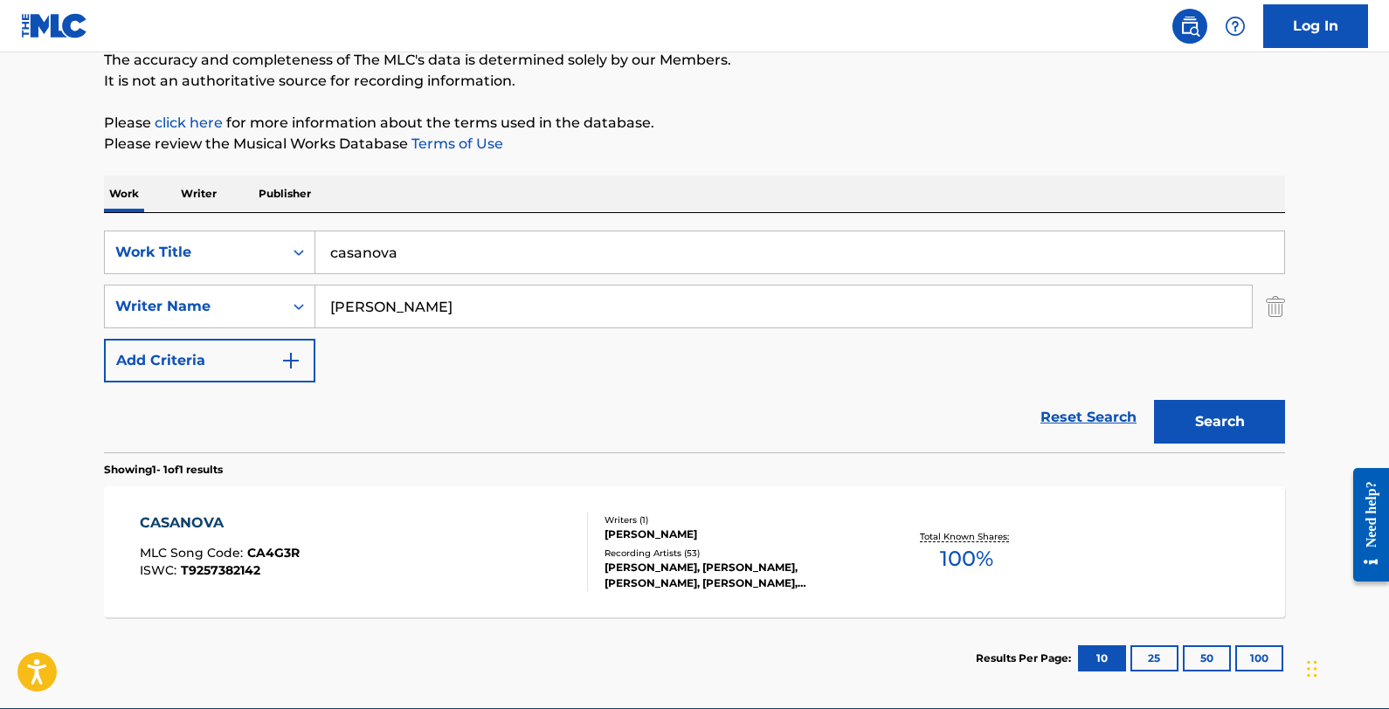
click at [599, 250] on input "casanova" at bounding box center [799, 253] width 969 height 42
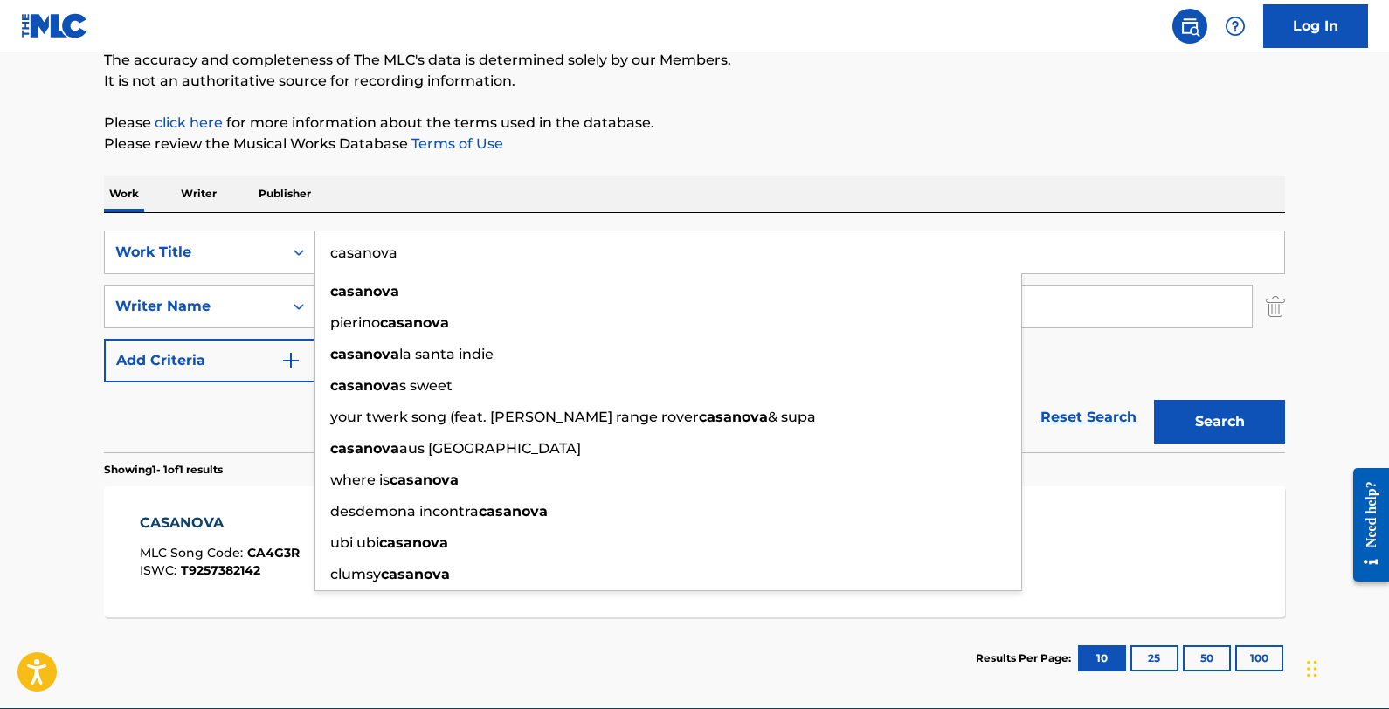
click at [598, 251] on input "casanova" at bounding box center [799, 253] width 969 height 42
paste input "Strange American Dream"
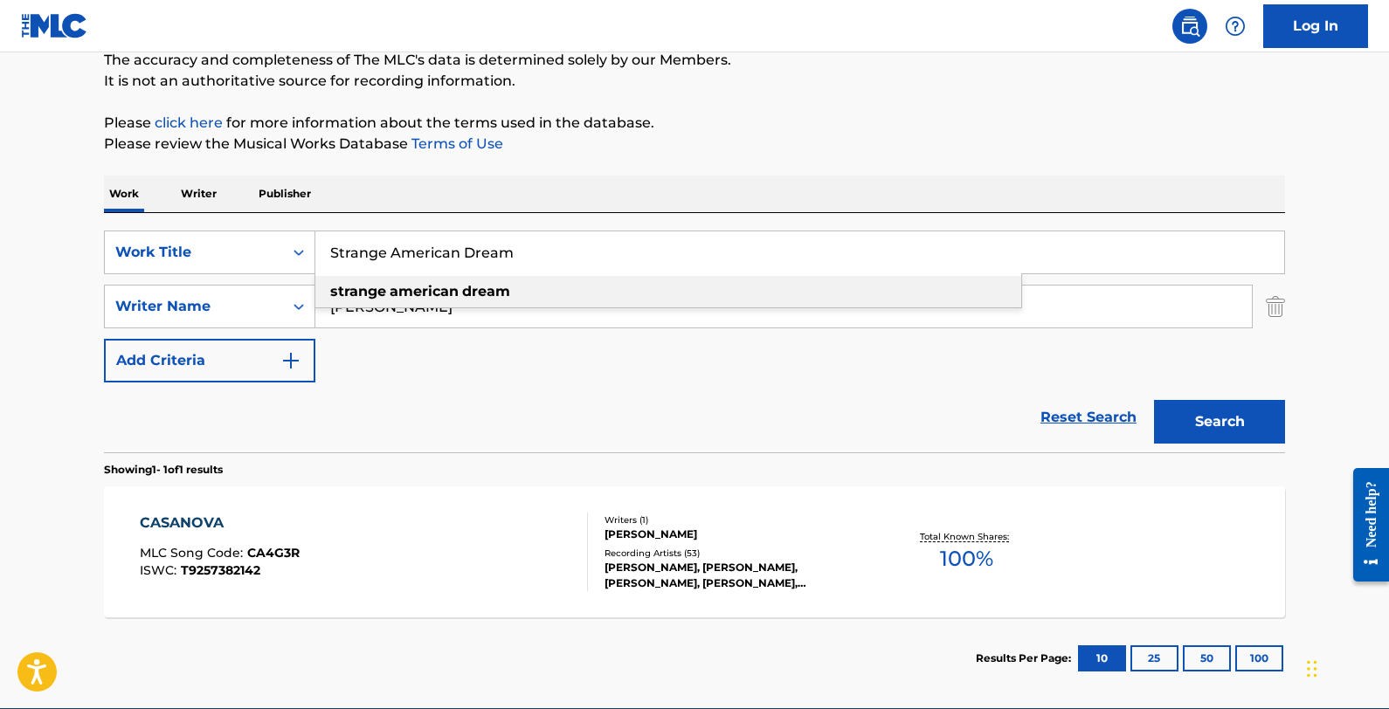
click at [603, 287] on div "strange american dream" at bounding box center [668, 291] width 706 height 31
type input "strange american dream"
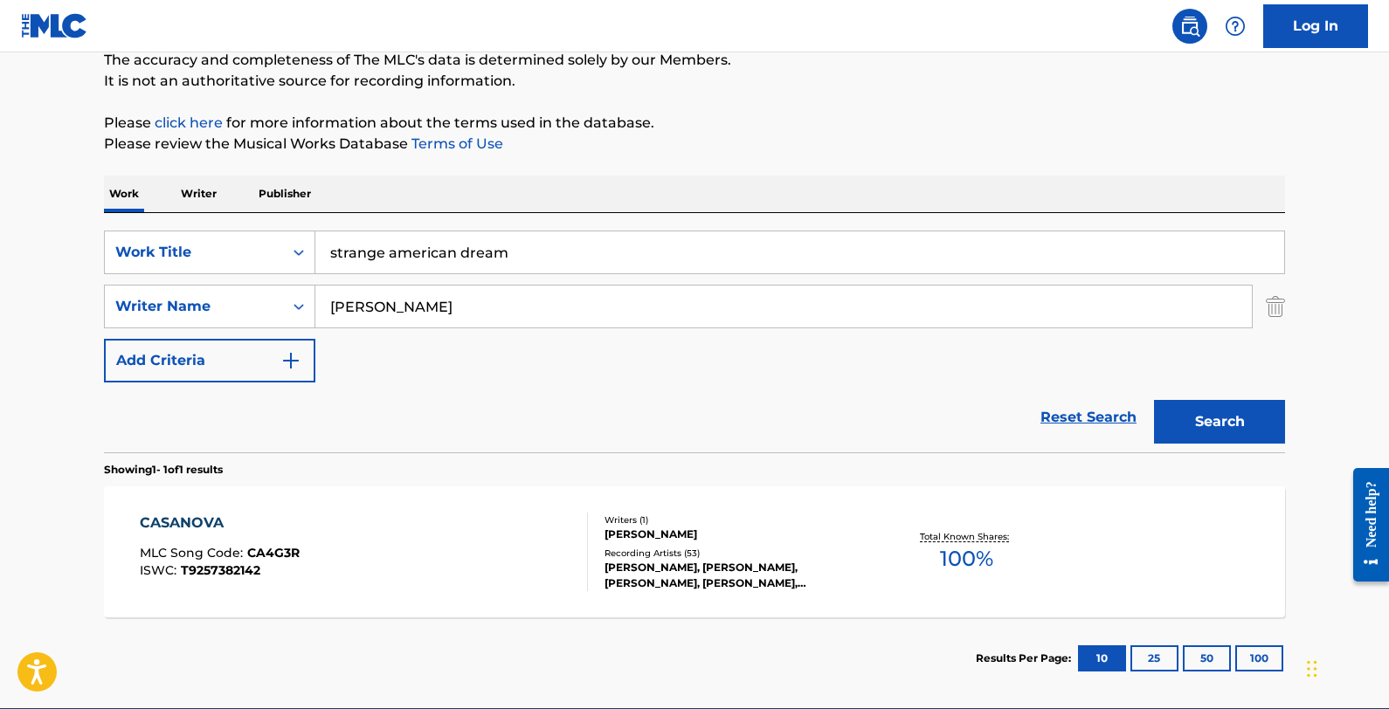
click at [1175, 420] on button "Search" at bounding box center [1219, 422] width 131 height 44
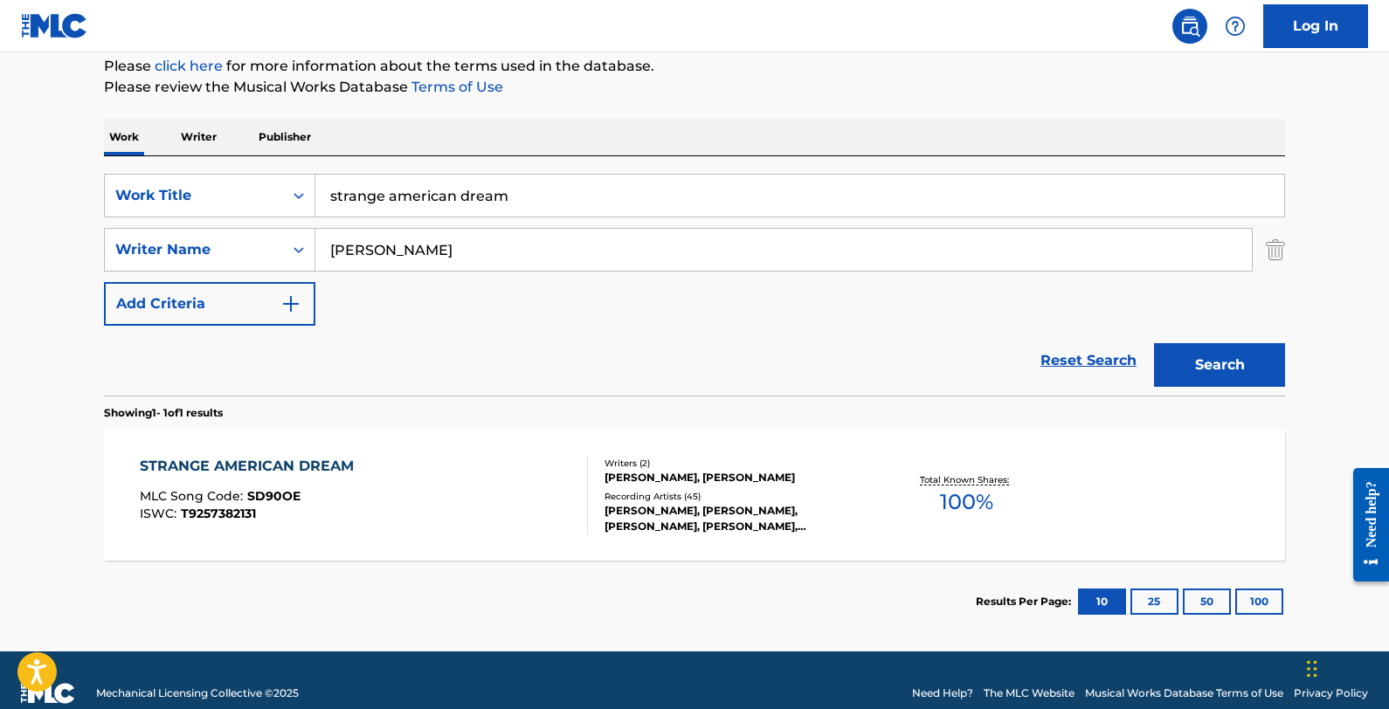
scroll to position [216, 0]
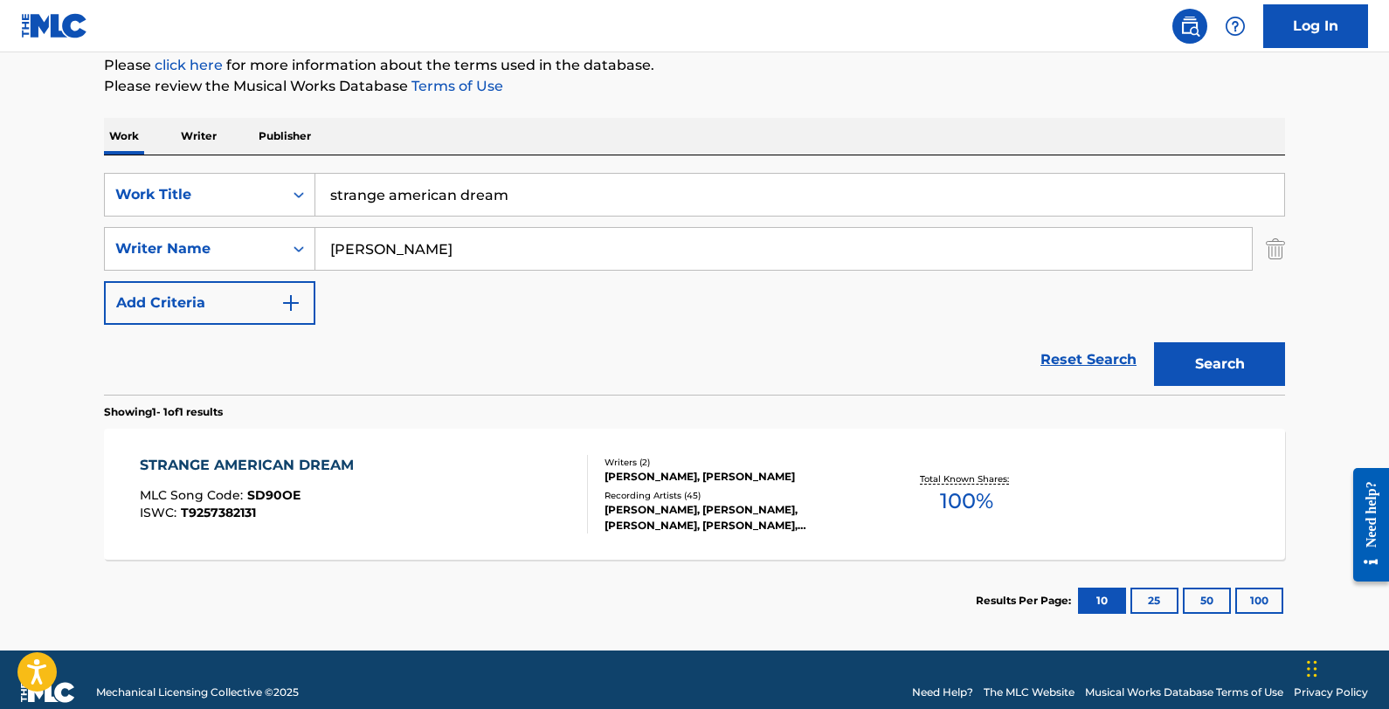
click at [320, 455] on div "STRANGE AMERICAN DREAM" at bounding box center [251, 465] width 223 height 21
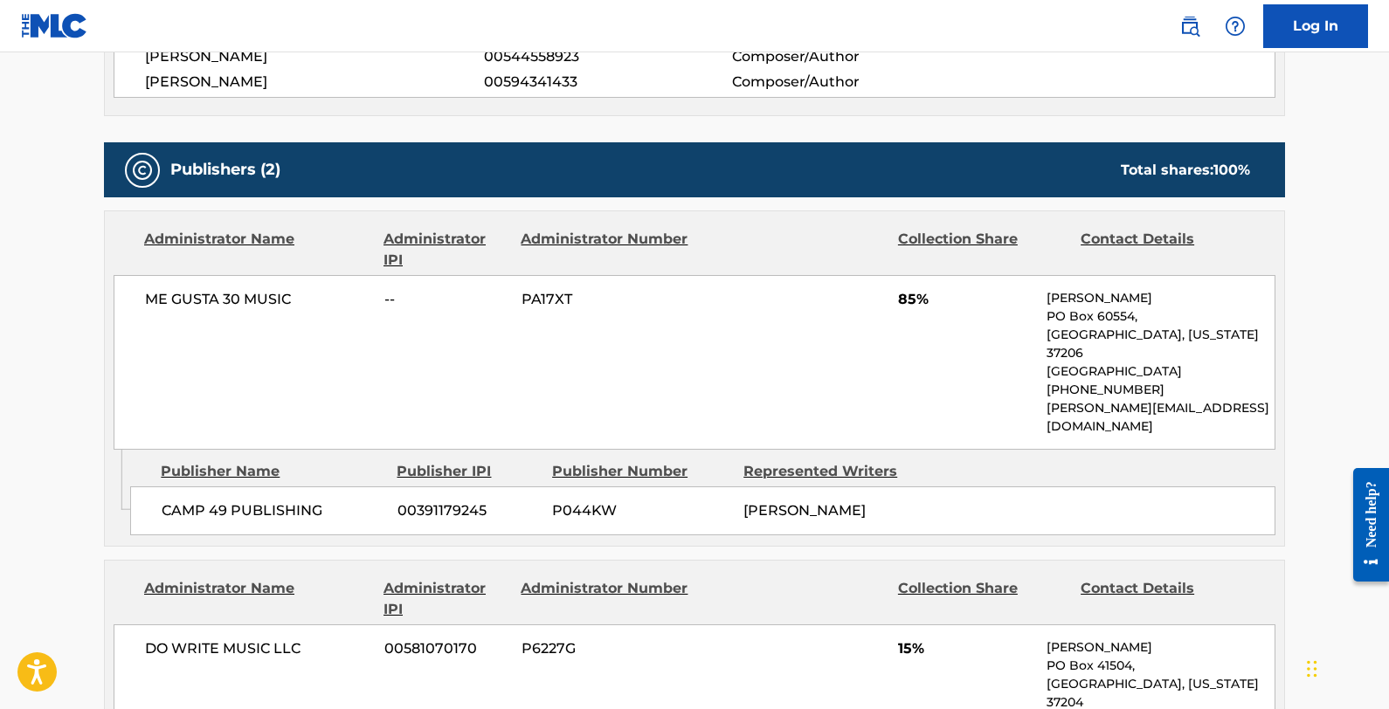
scroll to position [687, 0]
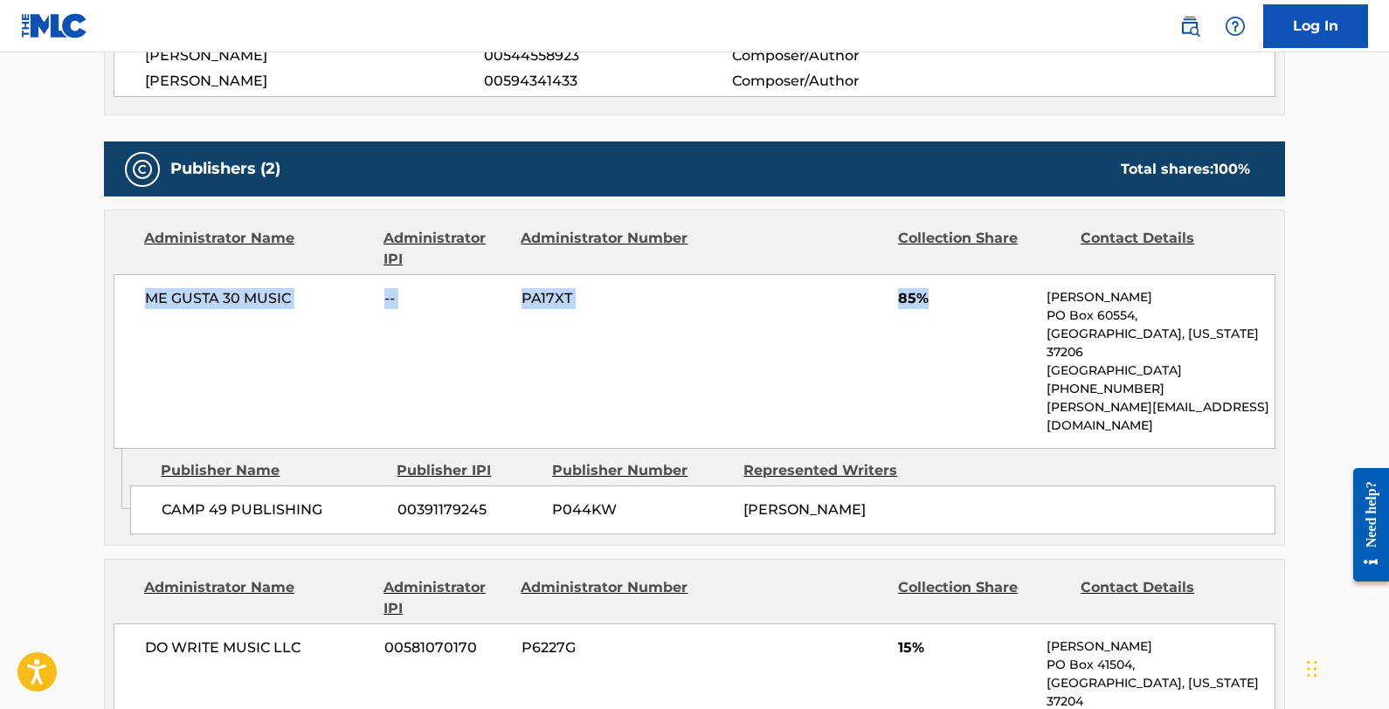
drag, startPoint x: 135, startPoint y: 298, endPoint x: 944, endPoint y: 319, distance: 808.4
click at [944, 319] on div "ME GUSTA 30 MUSIC -- PA17XT 85% [PERSON_NAME] [GEOGRAPHIC_DATA][US_STATE] [GEOG…" at bounding box center [695, 361] width 1162 height 175
copy div "ME GUSTA 30 MUSIC -- PA17XT 85%"
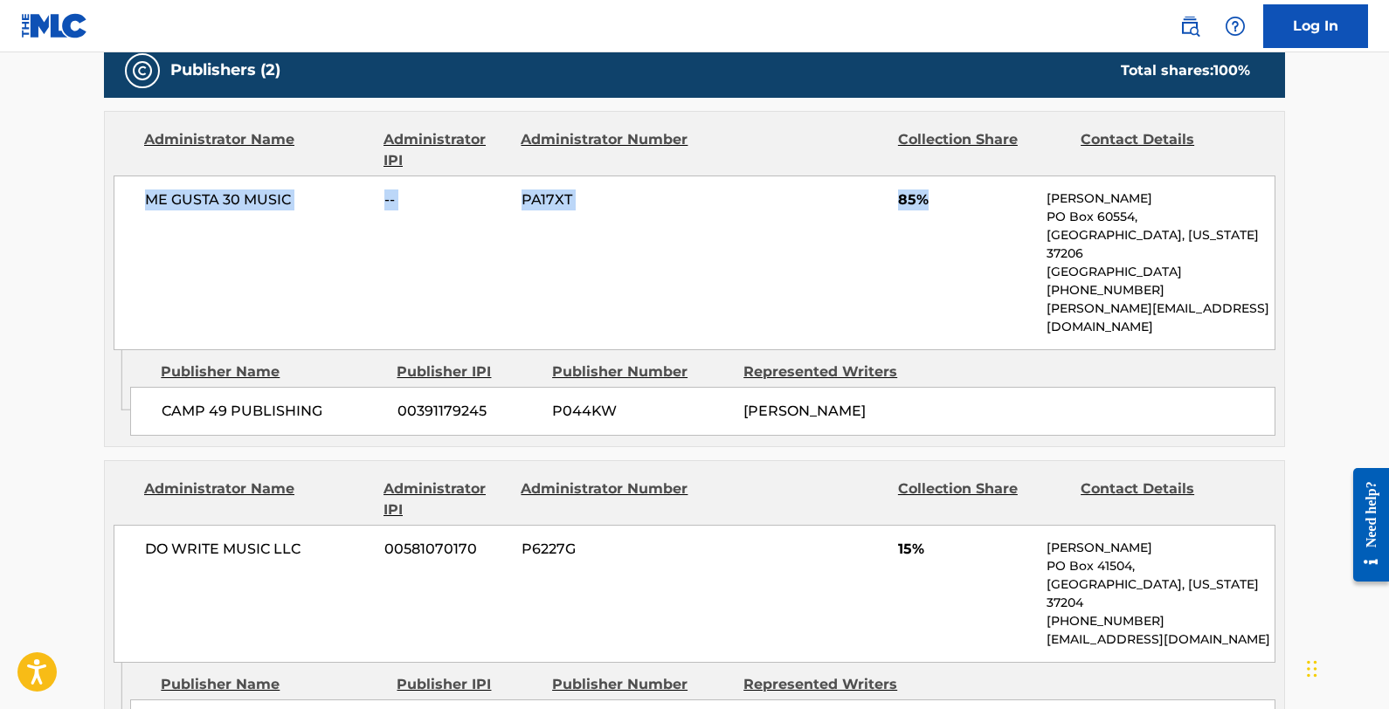
scroll to position [801, 0]
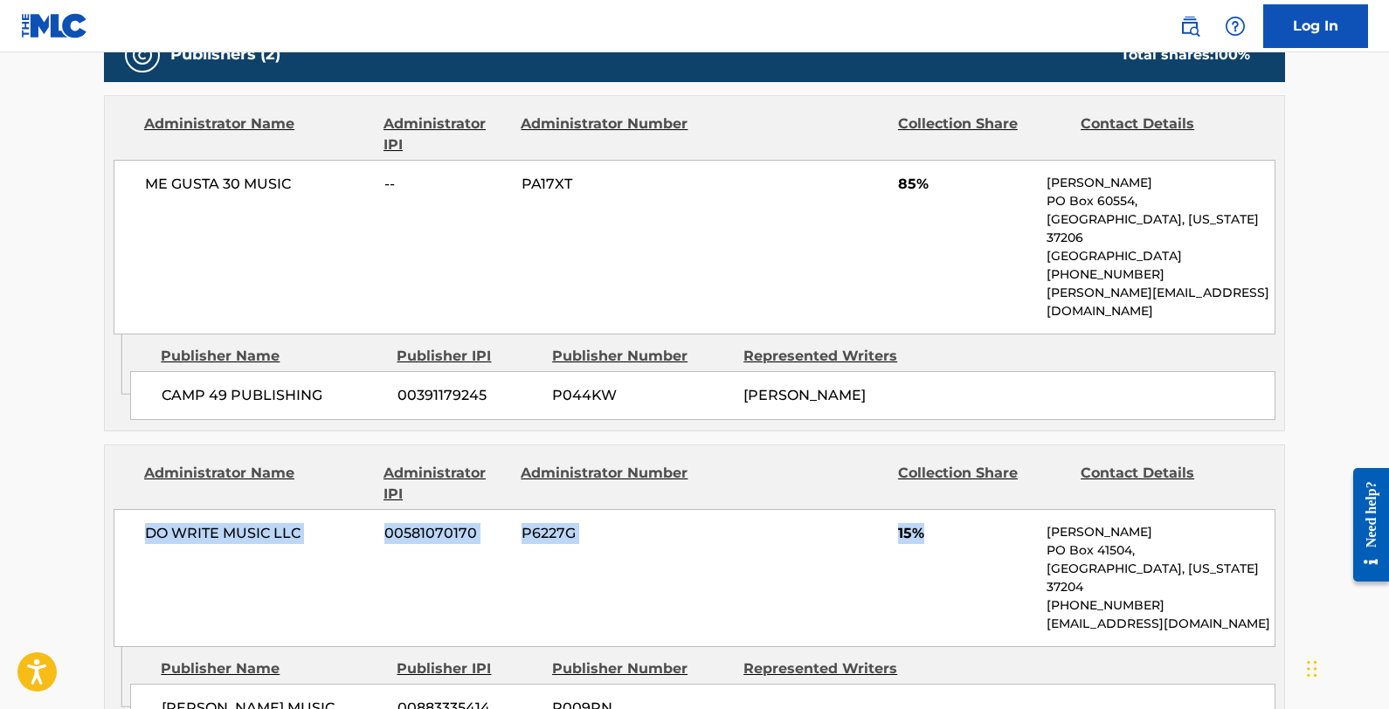
copy div "DO WRITE MUSIC LLC 00581070170 P6227G 15%"
drag, startPoint x: 977, startPoint y: 486, endPoint x: 163, endPoint y: 482, distance: 813.4
click at [163, 509] on div "DO WRITE MUSIC LLC 00581070170 P6227G 15% [PERSON_NAME][GEOGRAPHIC_DATA][US_STA…" at bounding box center [695, 578] width 1162 height 138
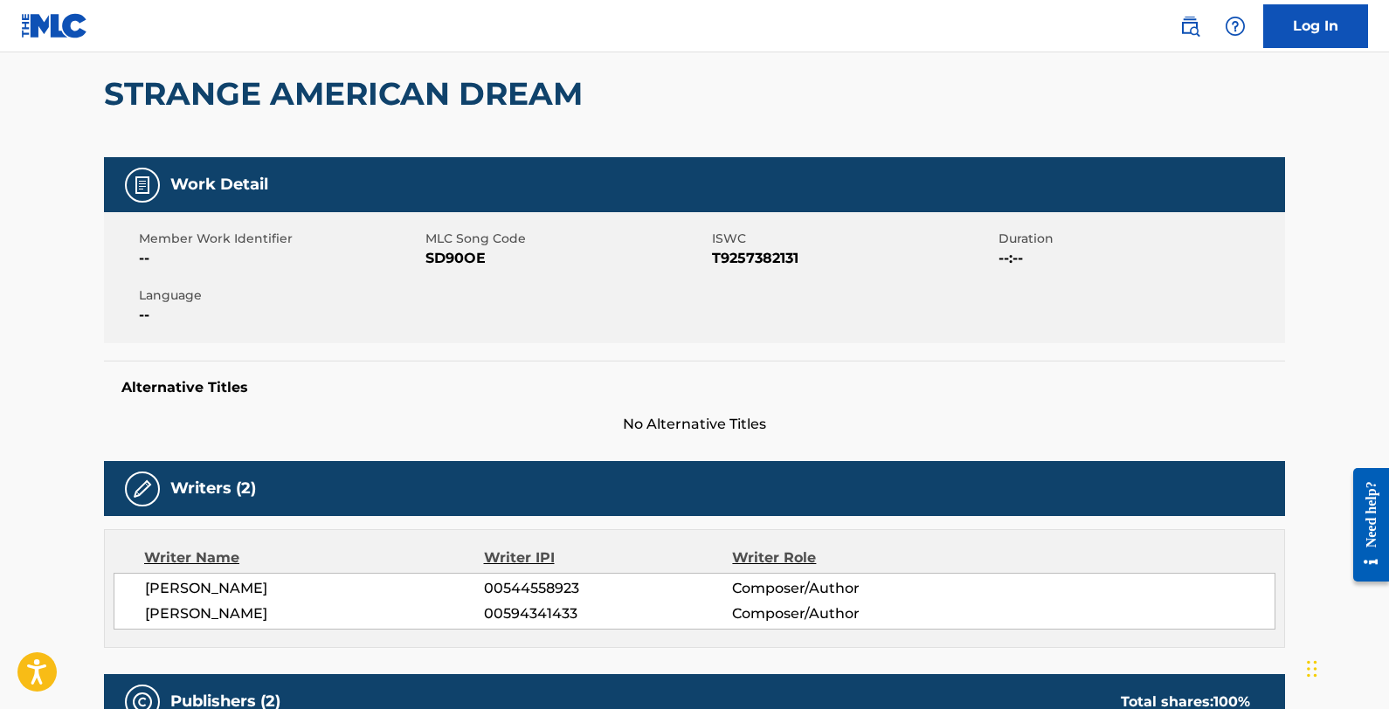
scroll to position [0, 0]
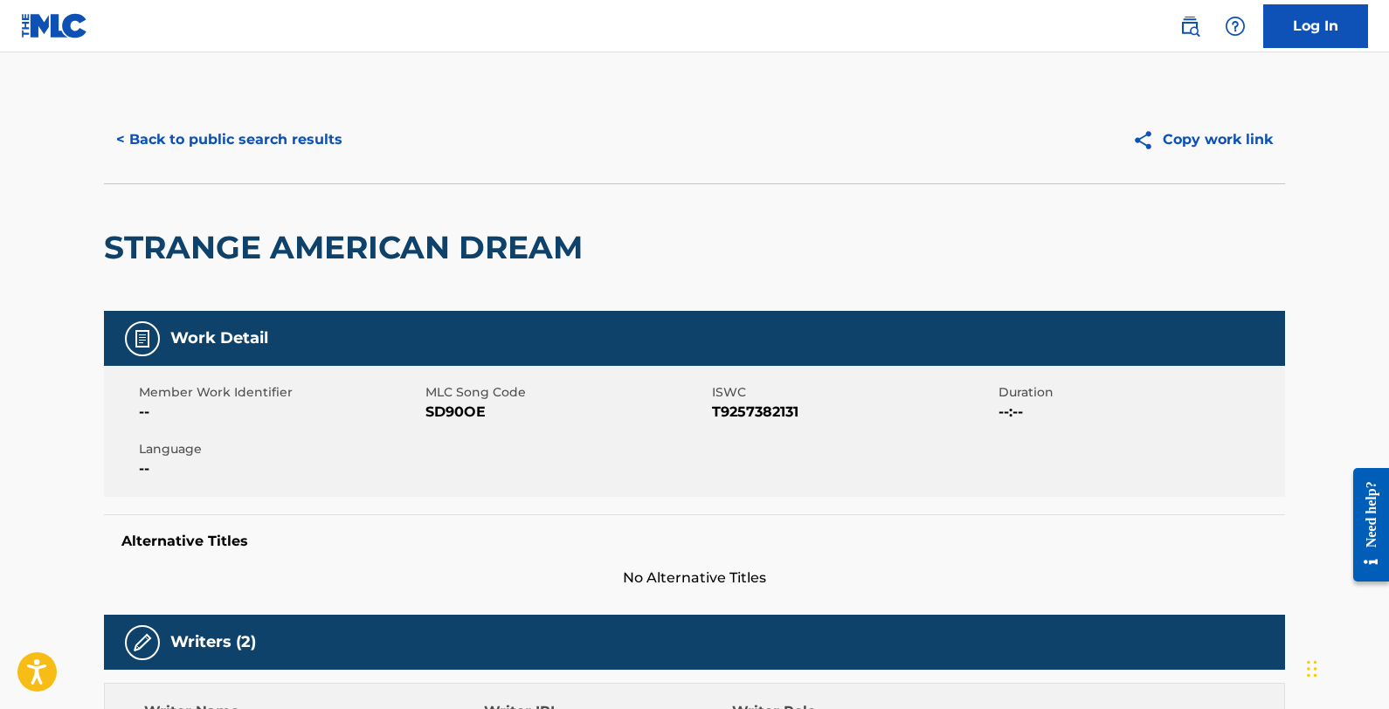
click at [284, 135] on button "< Back to public search results" at bounding box center [229, 140] width 251 height 44
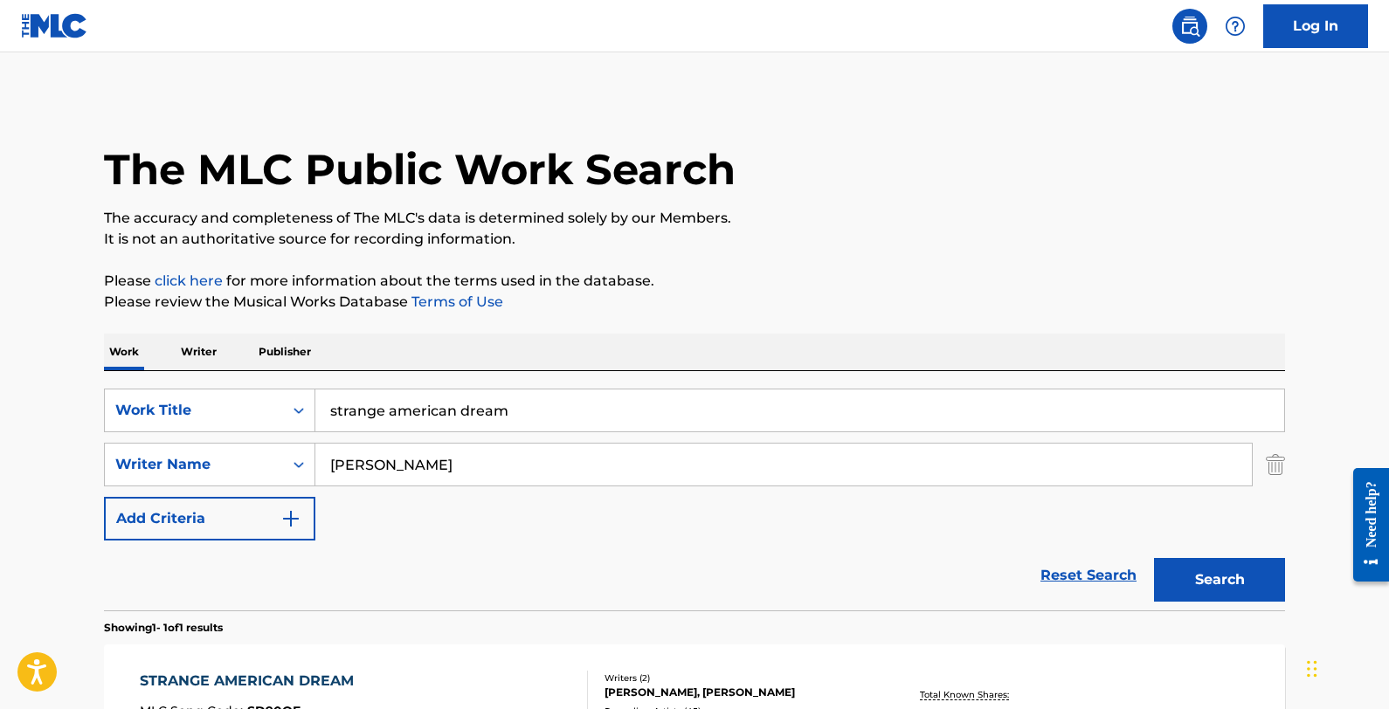
scroll to position [142, 0]
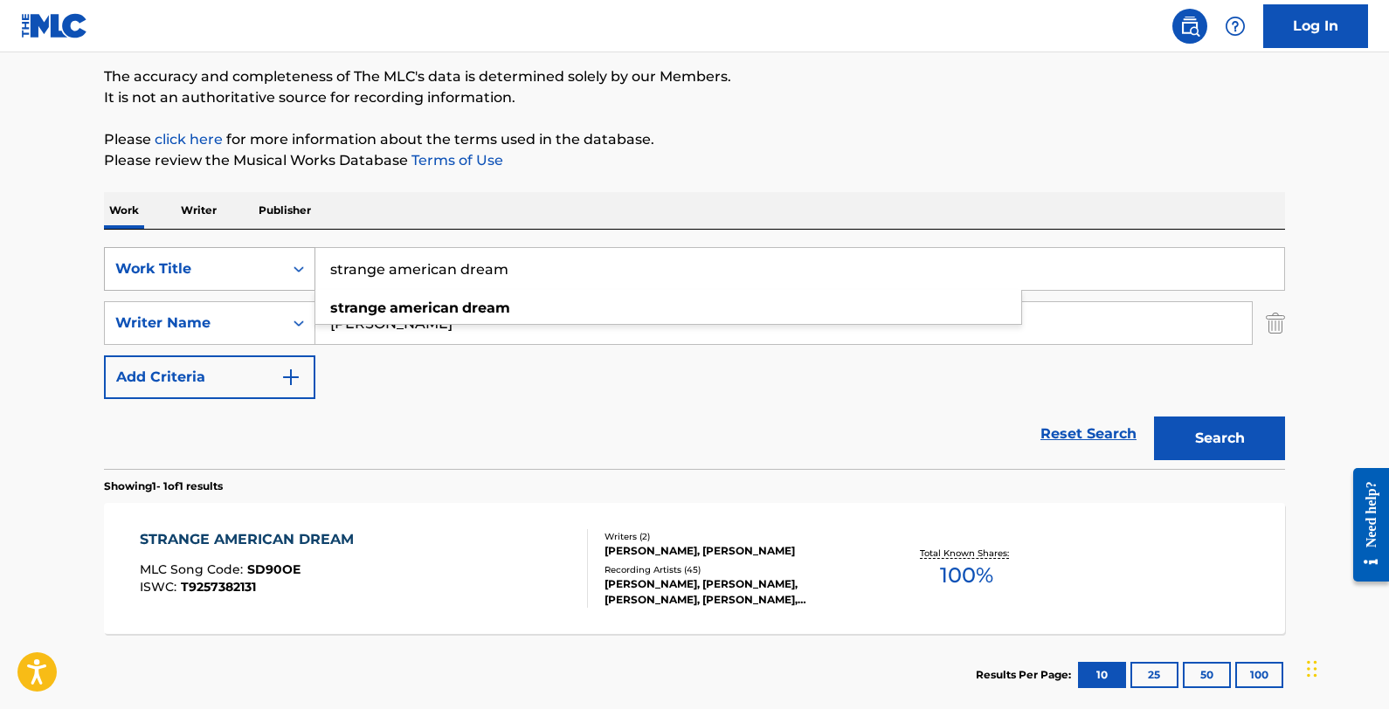
drag, startPoint x: 563, startPoint y: 273, endPoint x: 314, endPoint y: 265, distance: 250.0
click at [314, 265] on div "SearchWithCriteria800d8351-f57e-4202-a693-666780b072e2 Work Title strange ameri…" at bounding box center [694, 269] width 1181 height 44
paste input "Casanova"
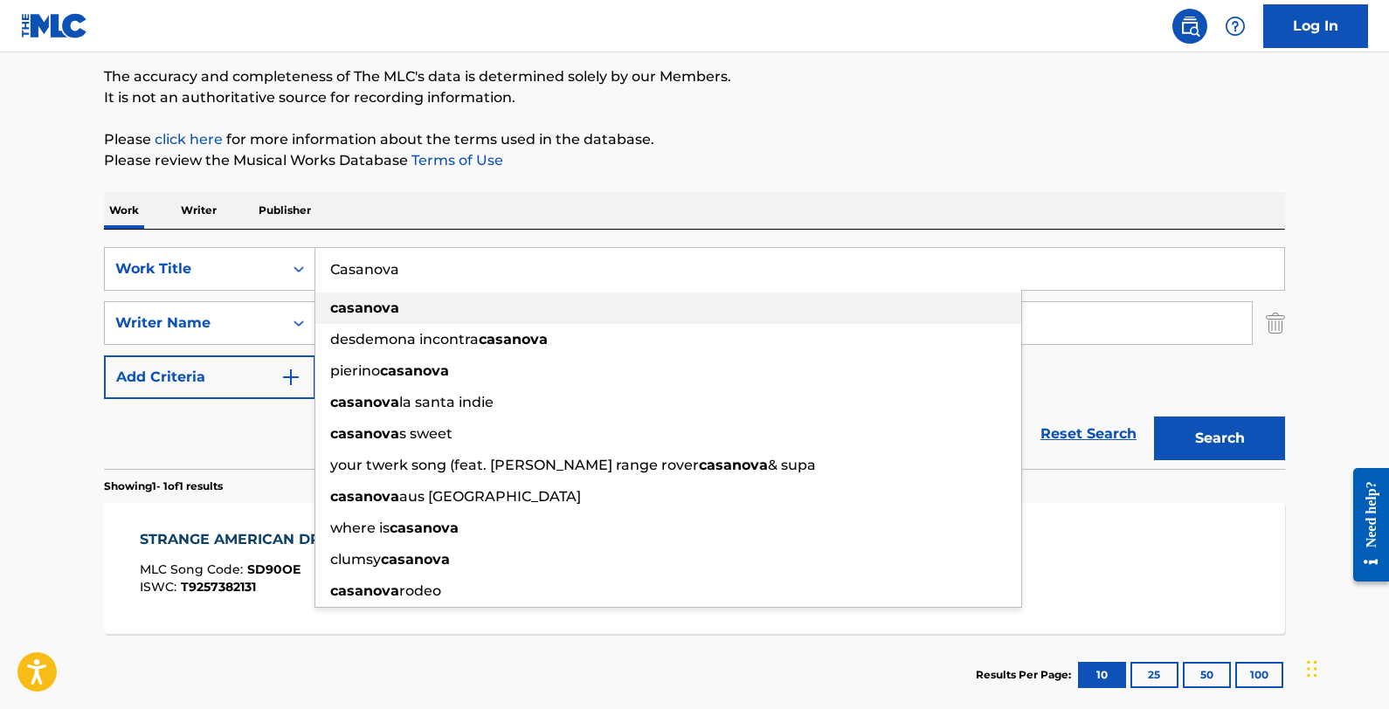
click at [629, 308] on div "casanova" at bounding box center [668, 308] width 706 height 31
type input "casanova"
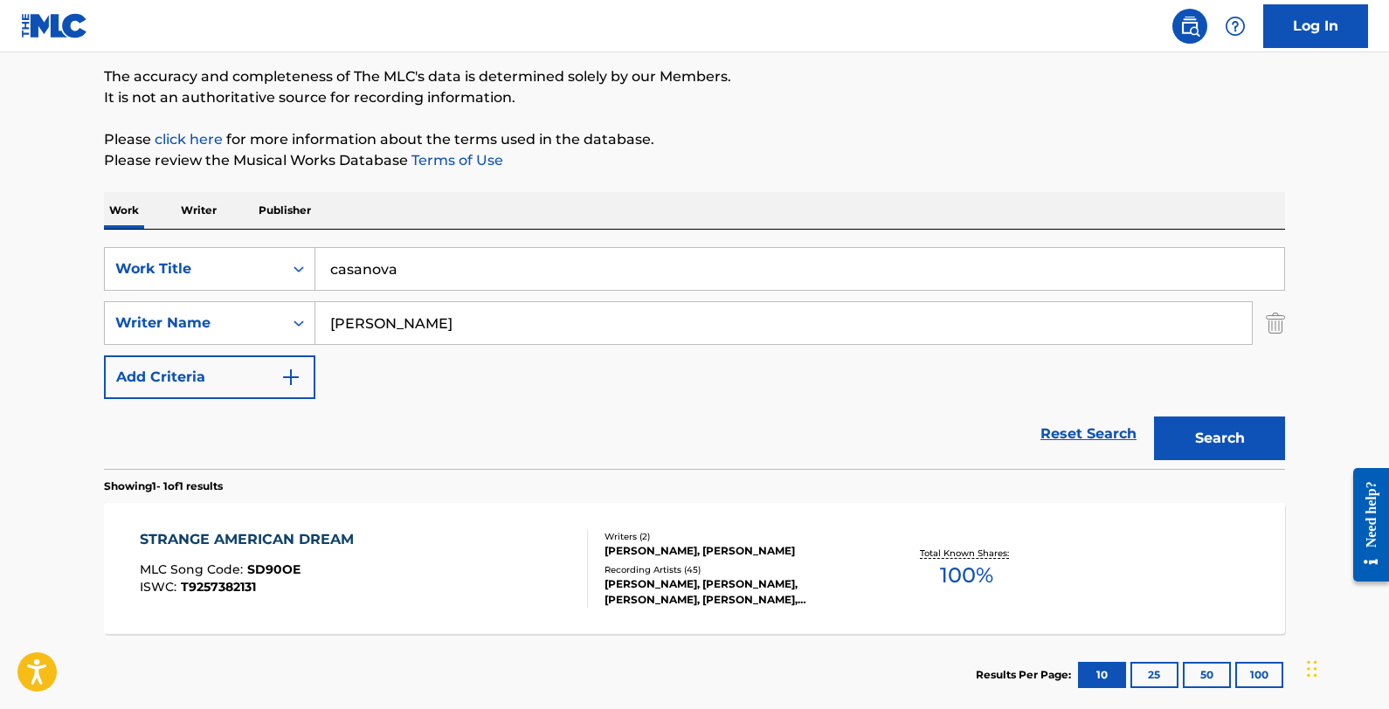
click at [1175, 456] on button "Search" at bounding box center [1219, 439] width 131 height 44
click at [483, 550] on div "CASANOVA MLC Song Code : CA4G3R ISWC : T9257382142" at bounding box center [364, 568] width 449 height 79
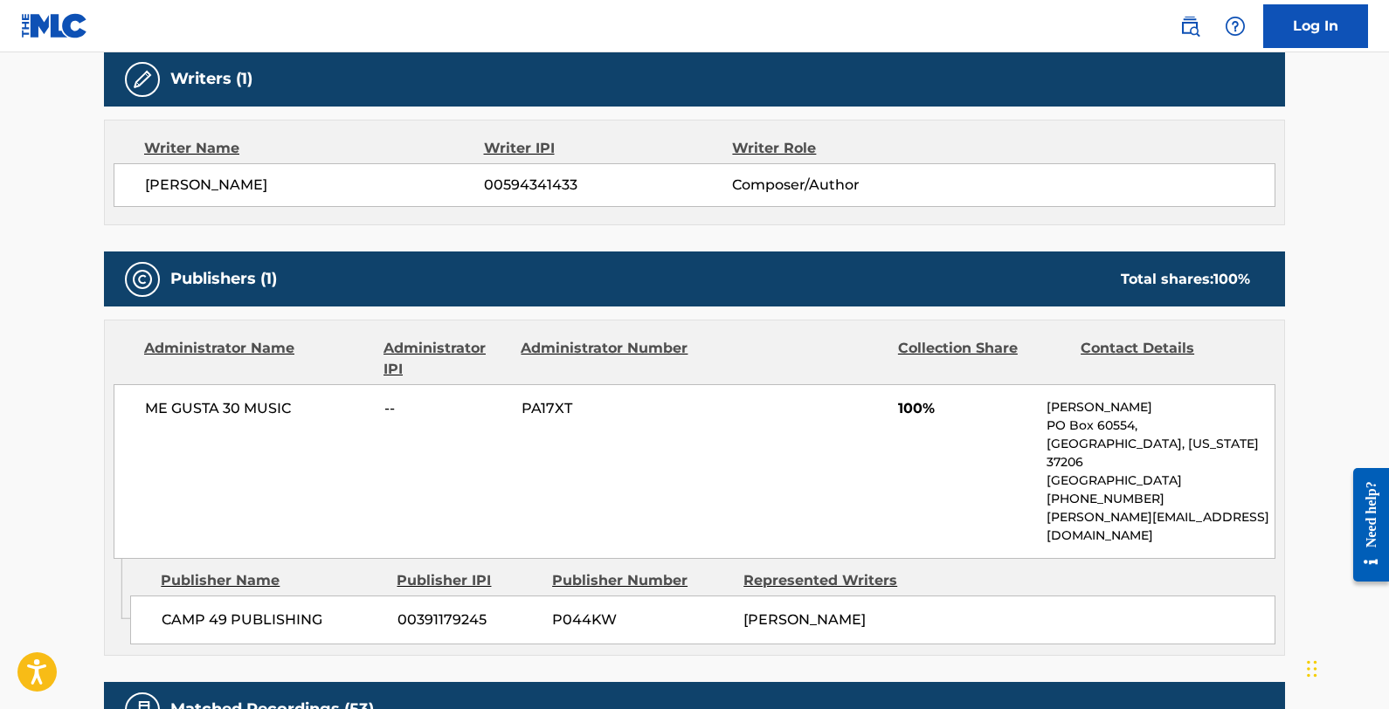
scroll to position [570, 0]
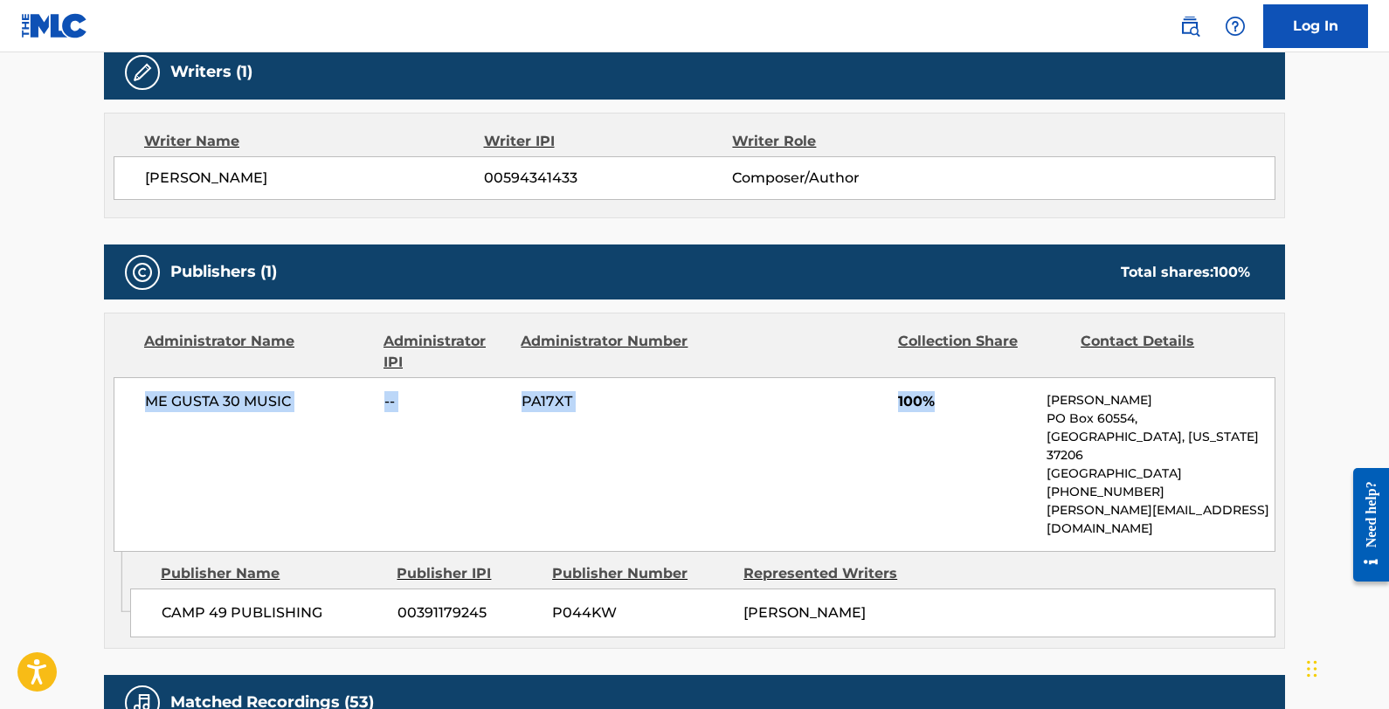
drag, startPoint x: 978, startPoint y: 399, endPoint x: 129, endPoint y: 406, distance: 849.2
click at [129, 406] on div "ME GUSTA 30 MUSIC -- PA17XT 100% [PERSON_NAME] [GEOGRAPHIC_DATA][US_STATE] [GEO…" at bounding box center [695, 464] width 1162 height 175
copy div "ME GUSTA 30 MUSIC -- PA17XT 100%"
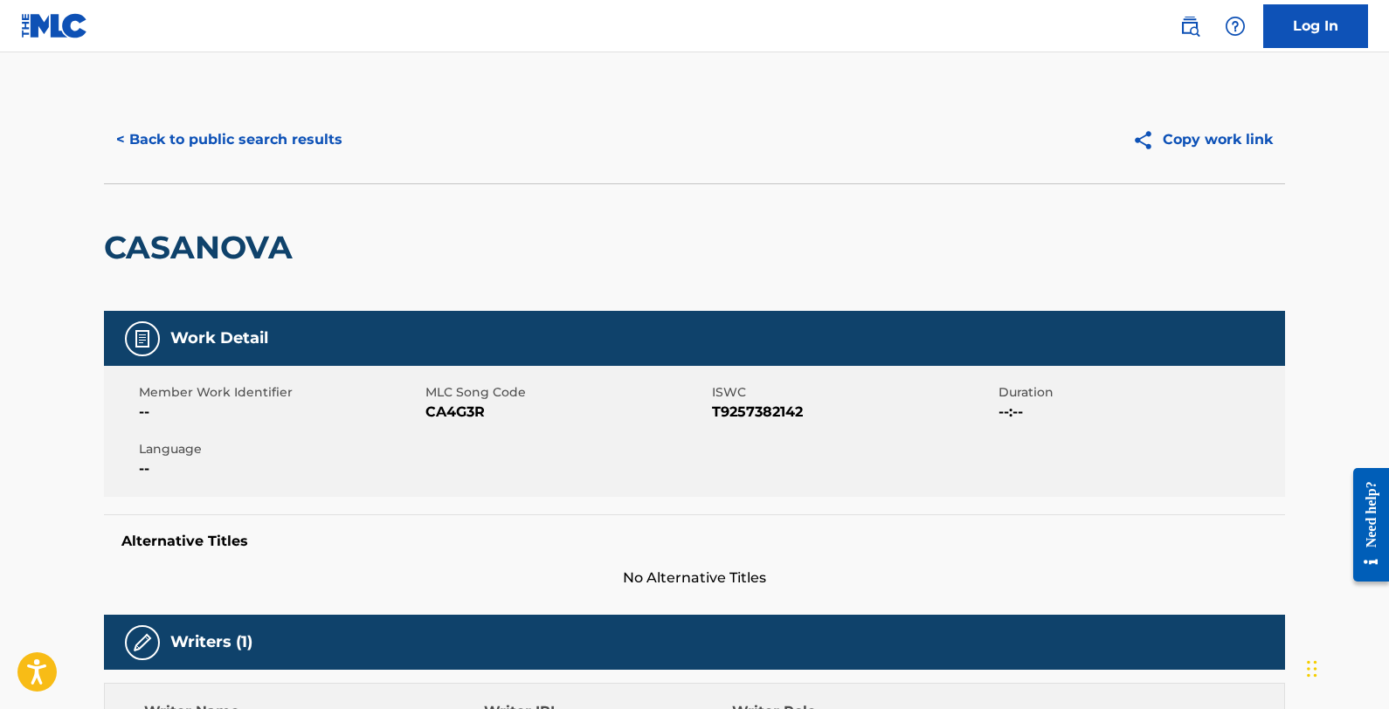
click at [156, 135] on button "< Back to public search results" at bounding box center [229, 140] width 251 height 44
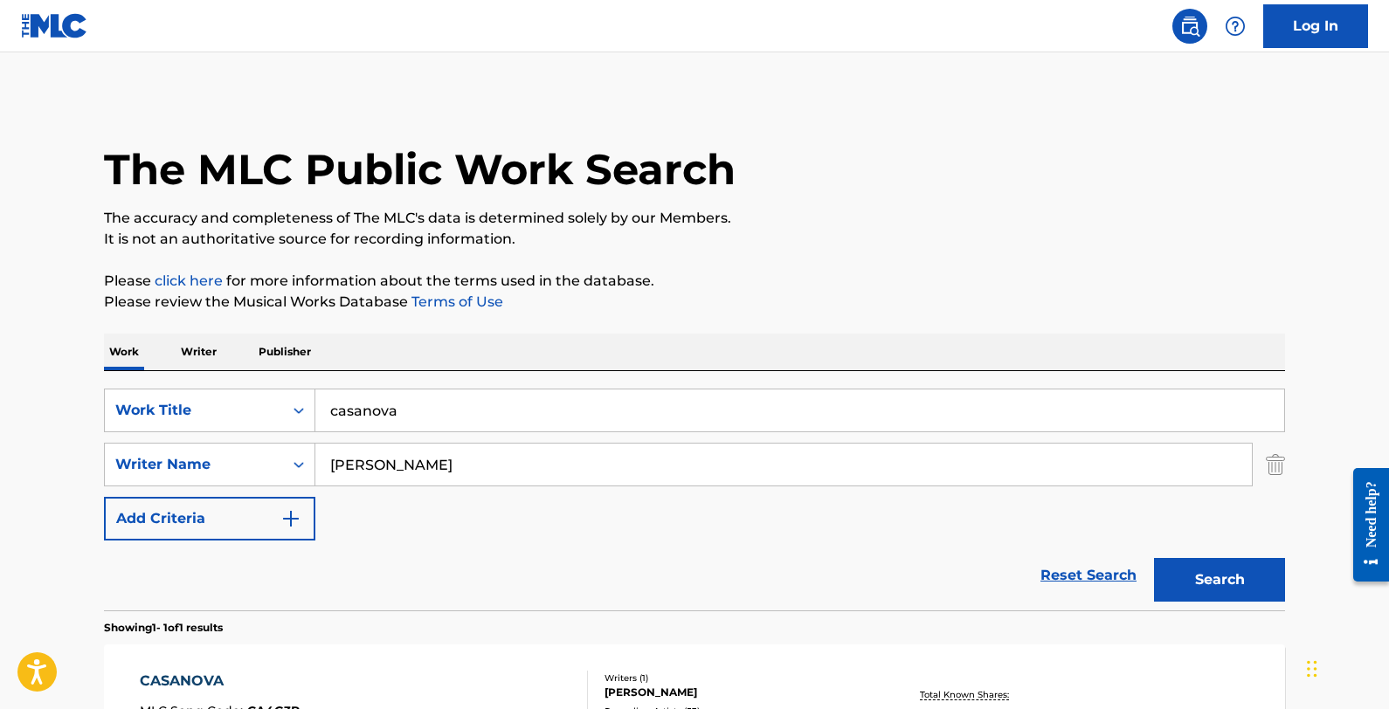
scroll to position [142, 0]
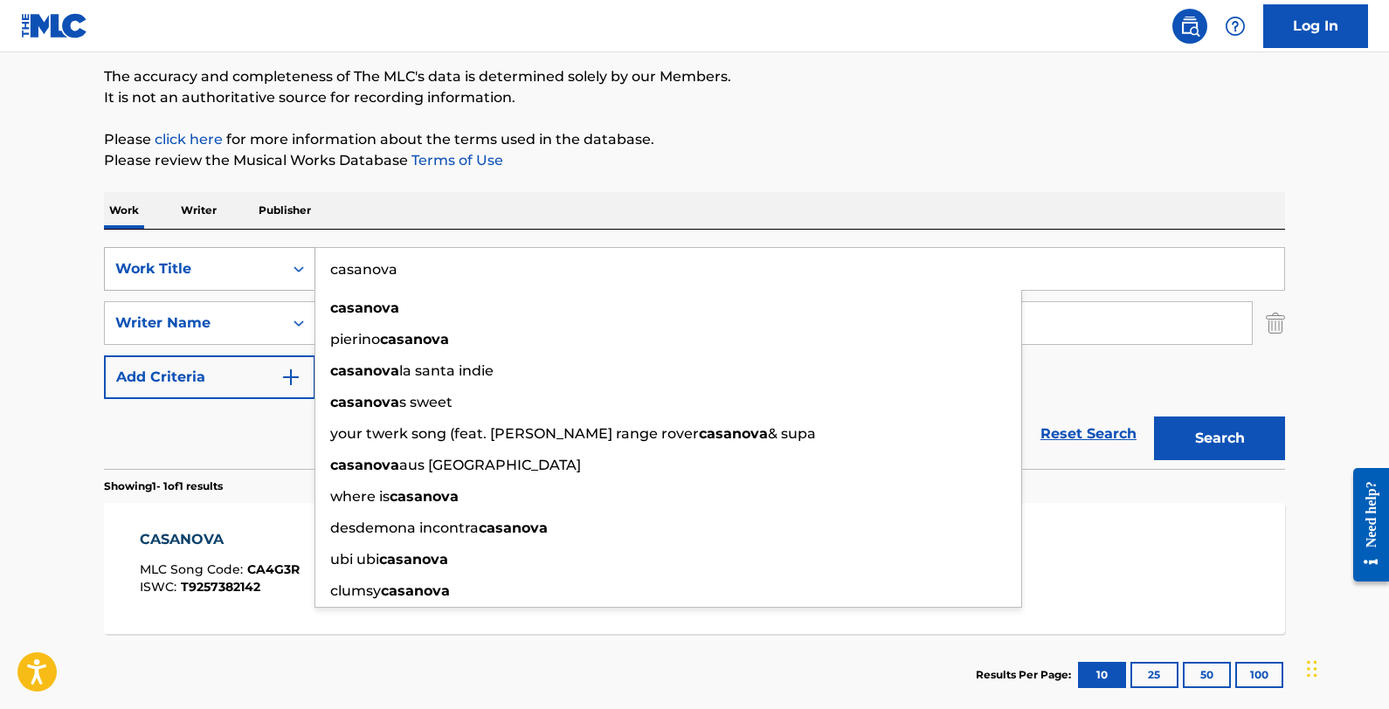
drag, startPoint x: 410, startPoint y: 274, endPoint x: 252, endPoint y: 275, distance: 157.3
click at [252, 275] on div "SearchWithCriteria800d8351-f57e-4202-a693-666780b072e2 Work Title casanova casa…" at bounding box center [694, 269] width 1181 height 44
paste input "[PERSON_NAME]"
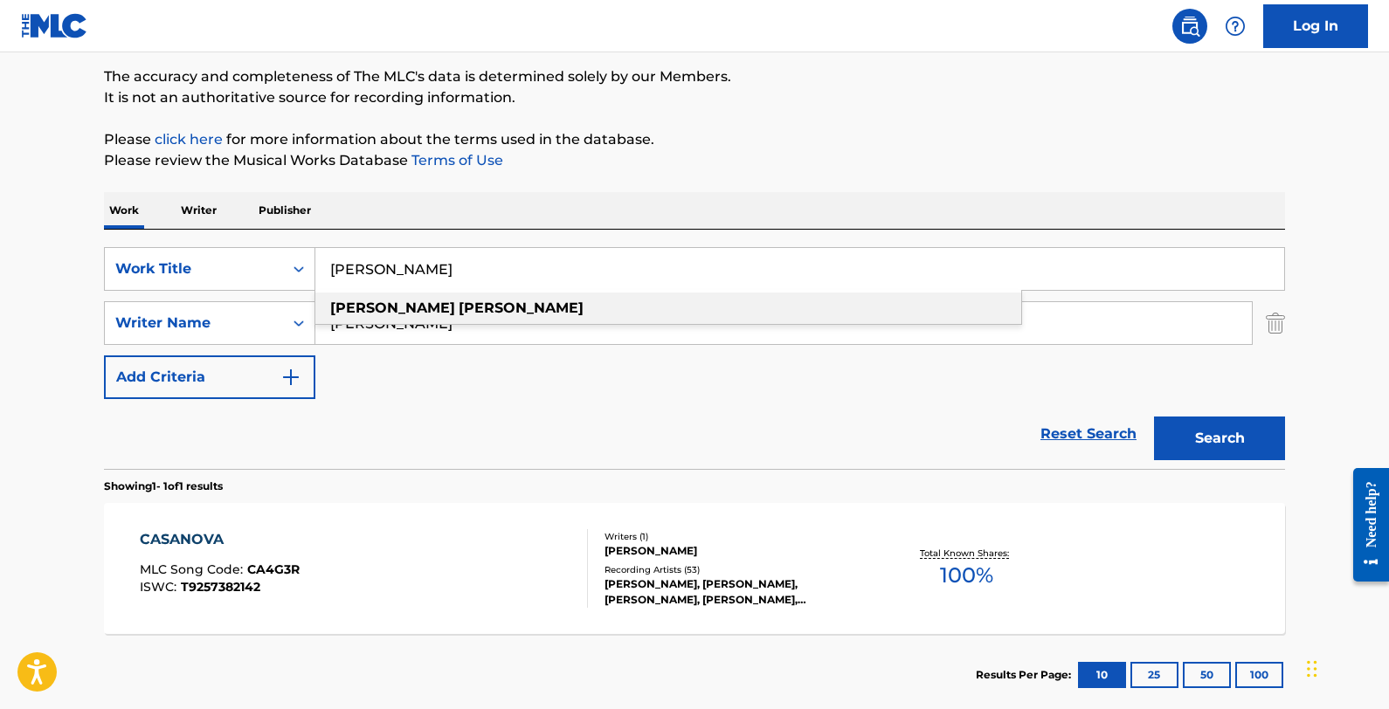
click at [472, 304] on div "[PERSON_NAME]" at bounding box center [668, 308] width 706 height 31
type input "[PERSON_NAME]"
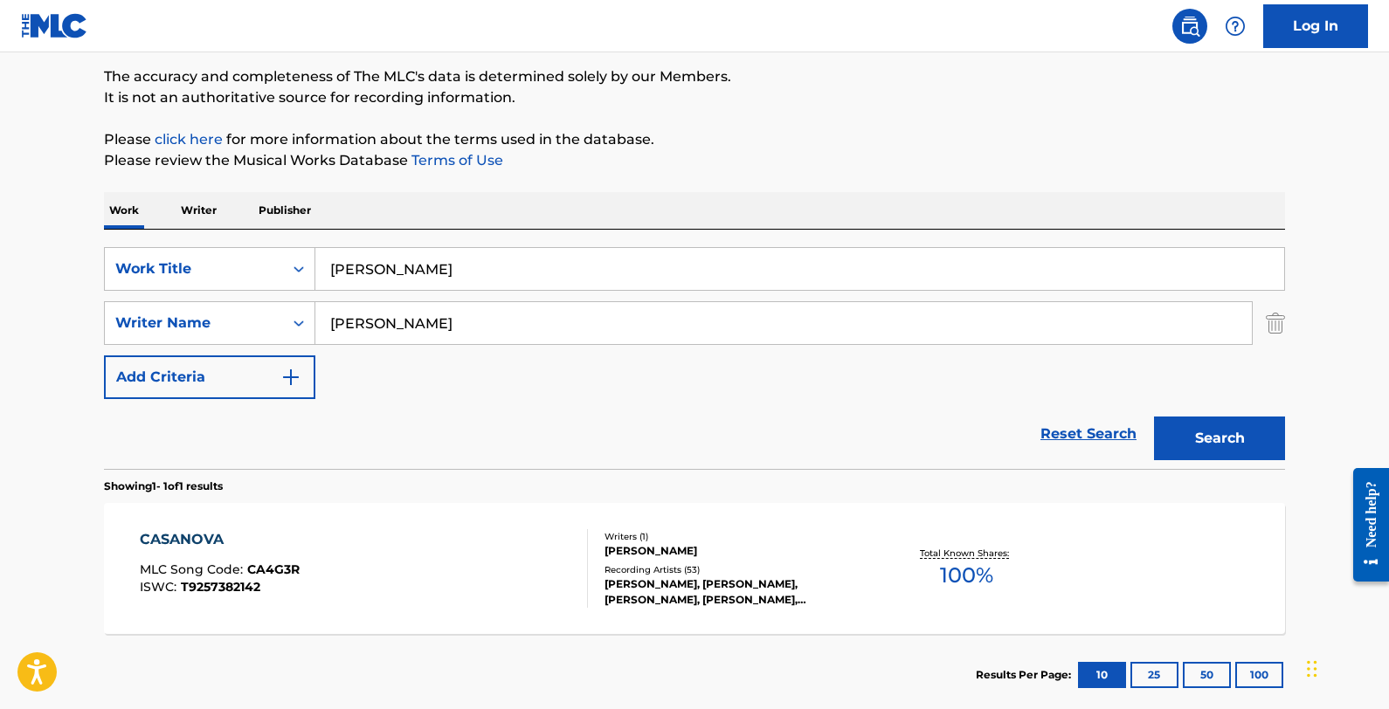
click at [1175, 436] on button "Search" at bounding box center [1219, 439] width 131 height 44
click at [470, 571] on div "[PERSON_NAME] MLC Song Code : AA39KF ISWC : T9257382200" at bounding box center [364, 568] width 449 height 79
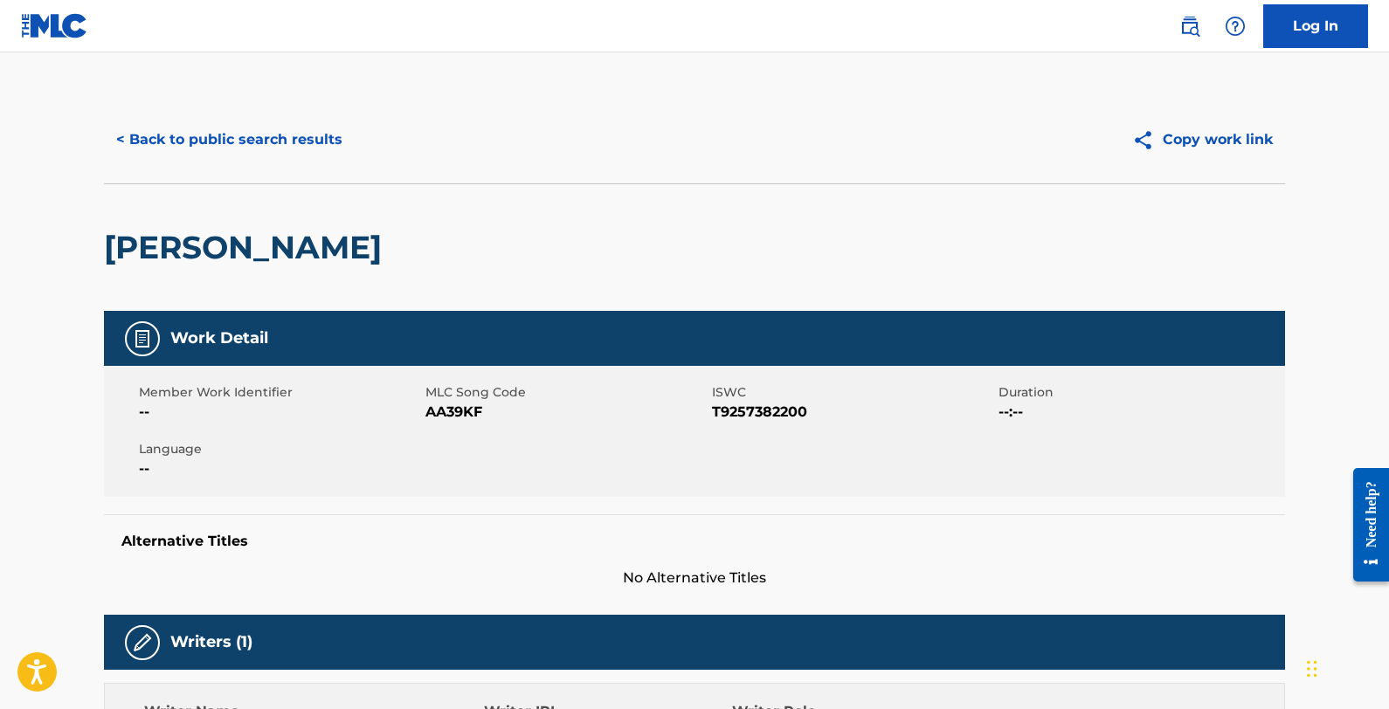
click at [187, 128] on button "< Back to public search results" at bounding box center [229, 140] width 251 height 44
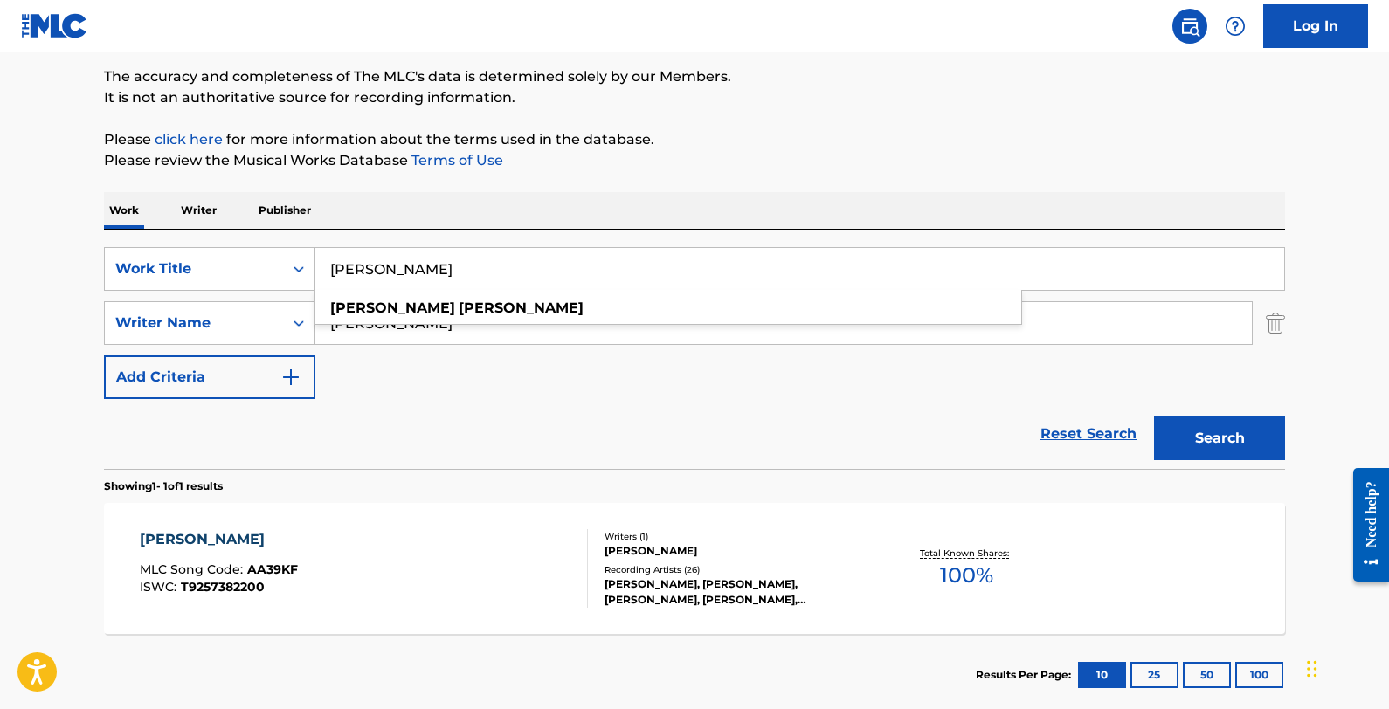
drag, startPoint x: 486, startPoint y: 275, endPoint x: 322, endPoint y: 262, distance: 163.9
click at [327, 266] on input "[PERSON_NAME]" at bounding box center [799, 269] width 969 height 42
paste input "Without Me"
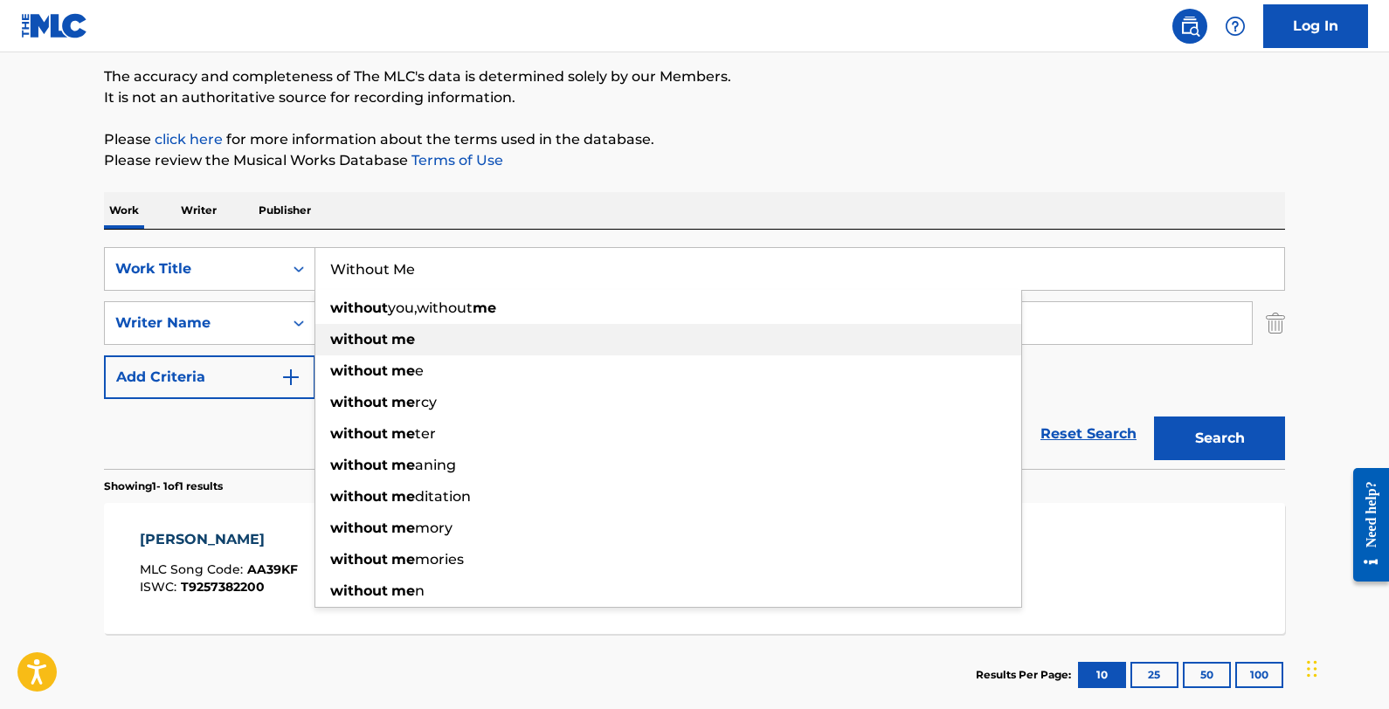
click at [425, 329] on div "without me" at bounding box center [668, 339] width 706 height 31
type input "without me"
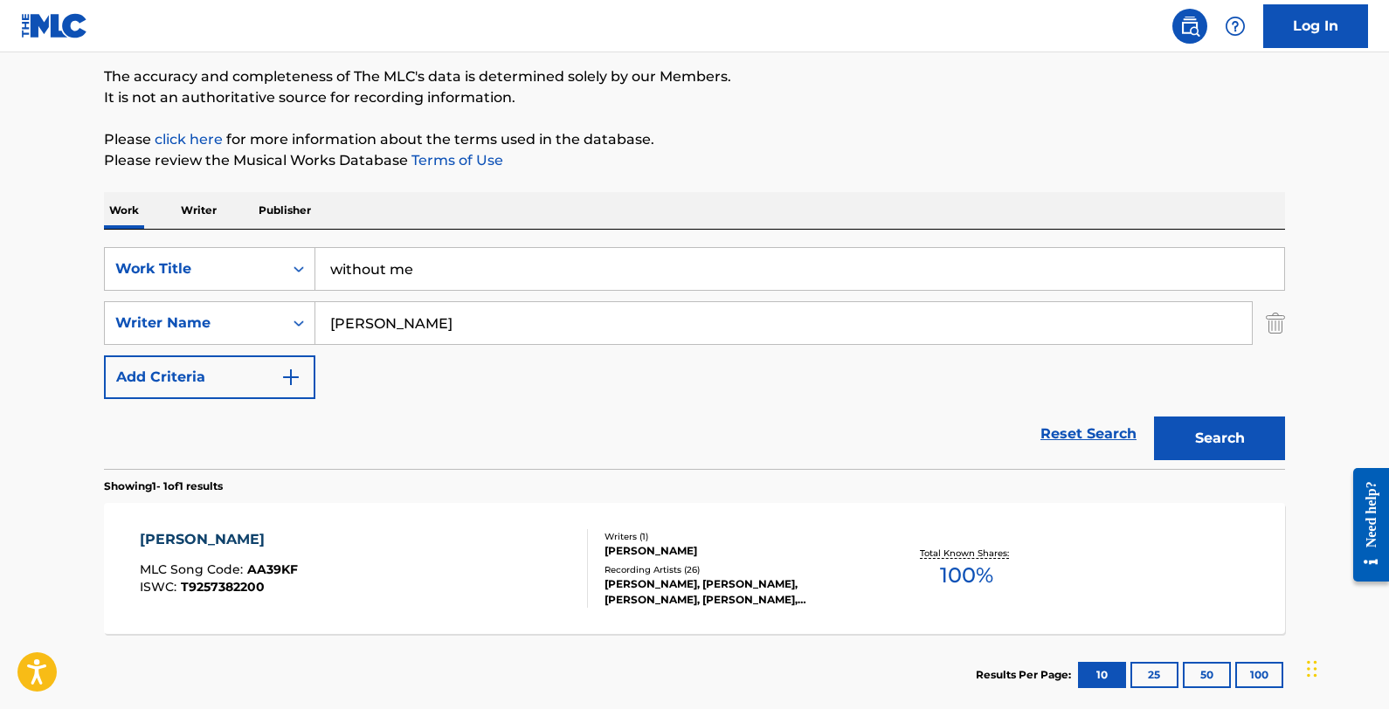
click at [1175, 445] on button "Search" at bounding box center [1219, 439] width 131 height 44
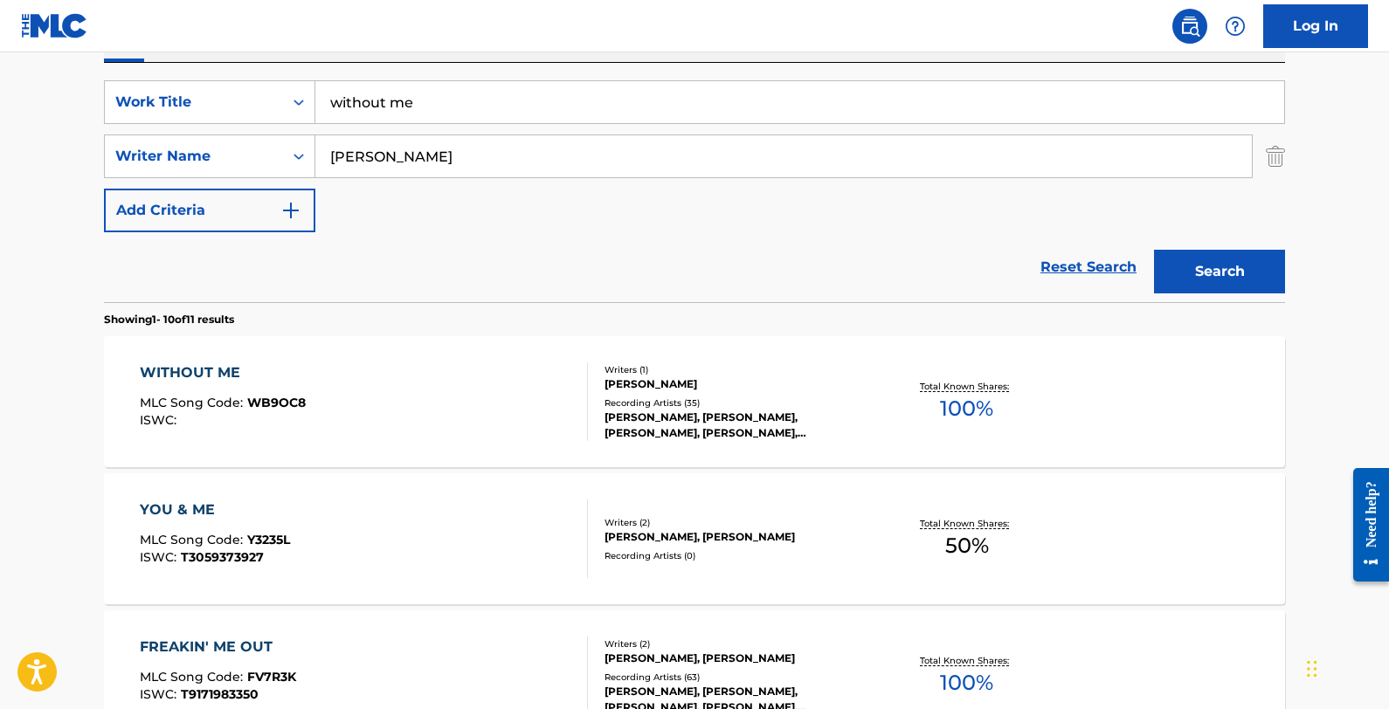
scroll to position [310, 0]
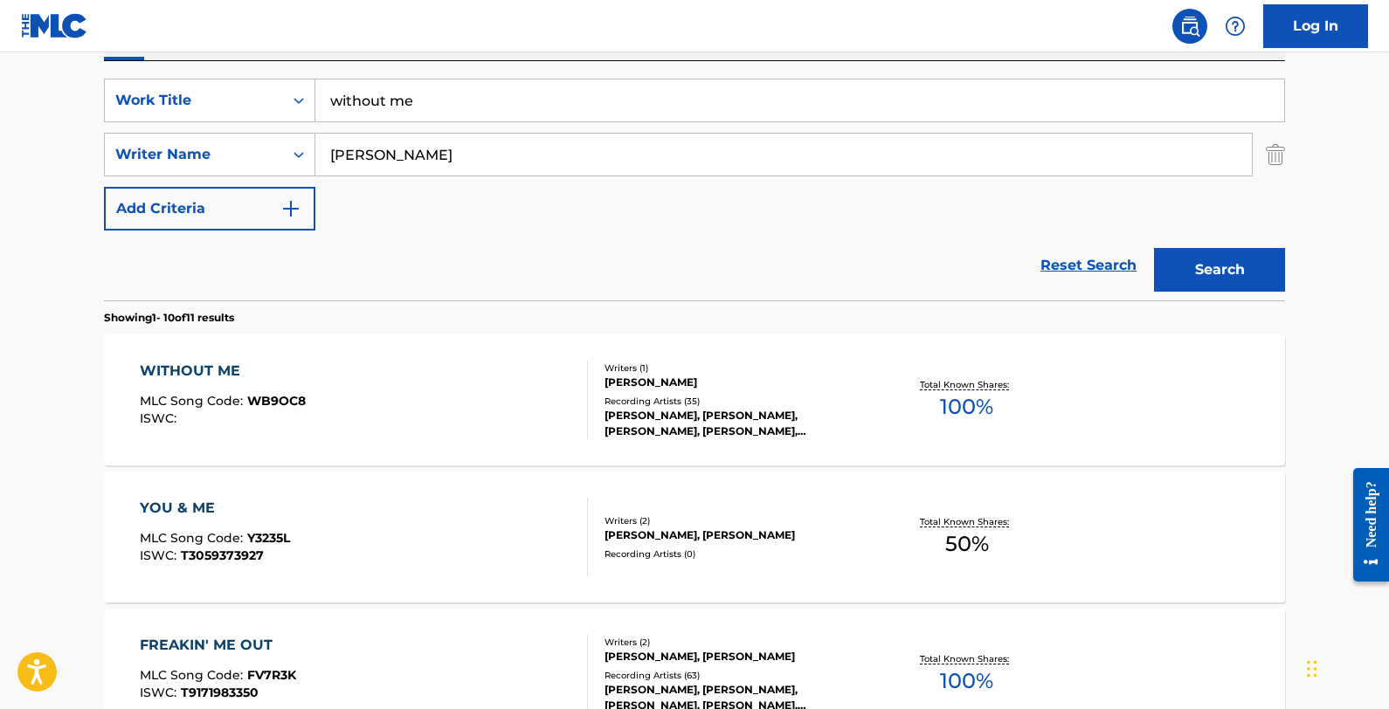
click at [509, 370] on div "WITHOUT ME MLC Song Code : WB9OC8 ISWC :" at bounding box center [364, 400] width 449 height 79
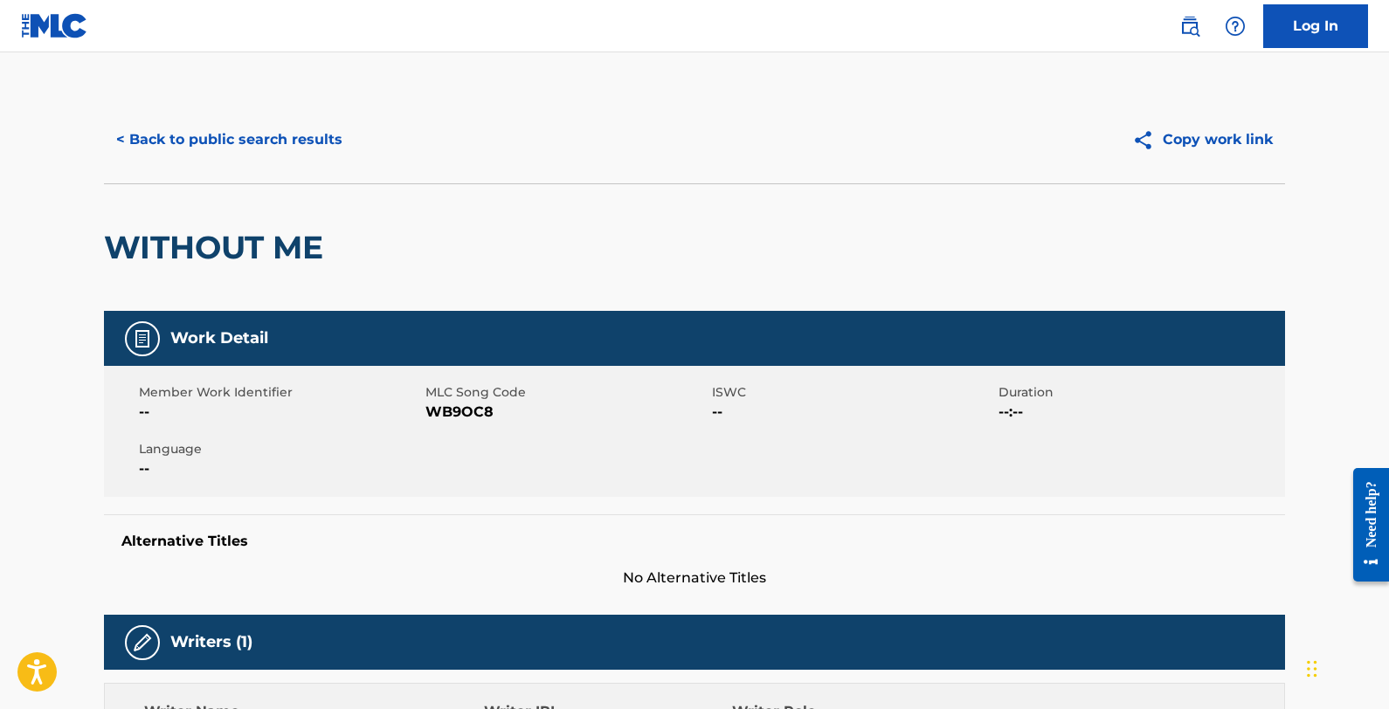
click at [227, 142] on button "< Back to public search results" at bounding box center [229, 140] width 251 height 44
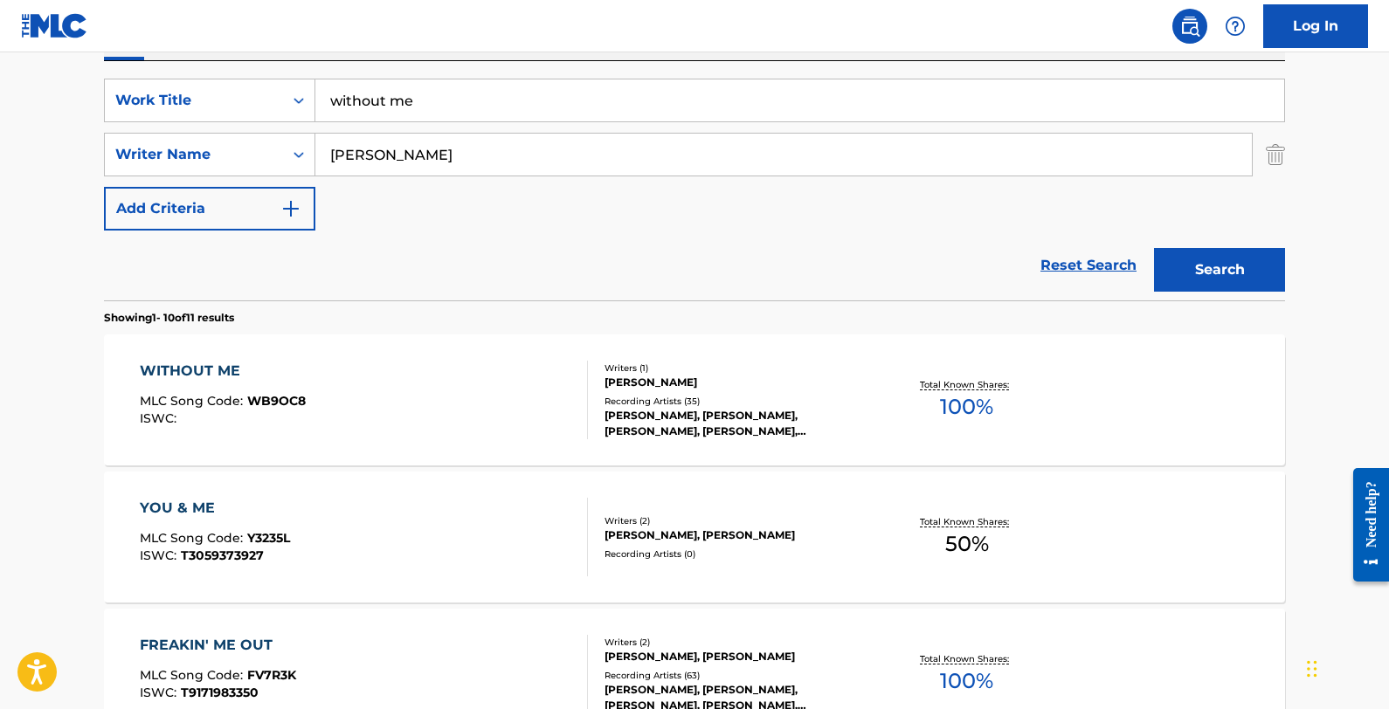
scroll to position [309, 0]
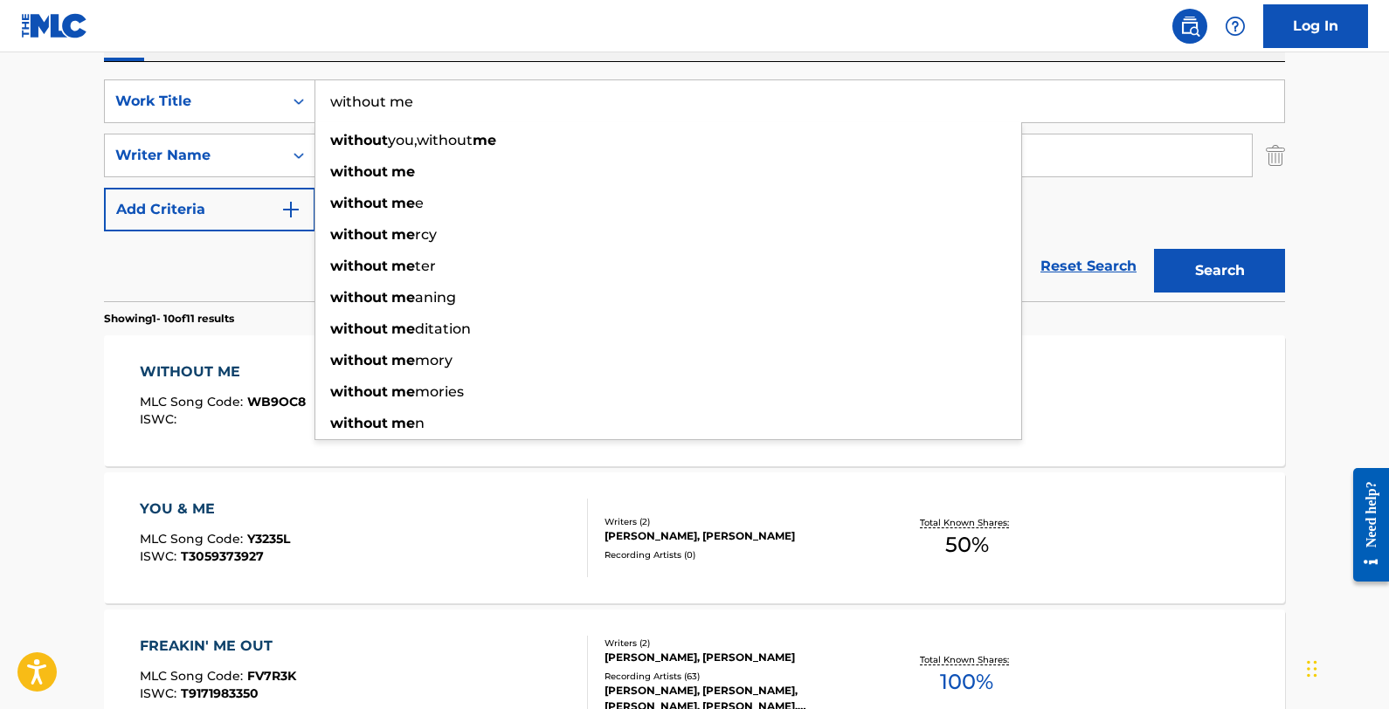
drag, startPoint x: 480, startPoint y: 102, endPoint x: 318, endPoint y: 106, distance: 162.5
click at [318, 106] on input "without me" at bounding box center [799, 101] width 969 height 42
paste input "Hey [PERSON_NAME]"
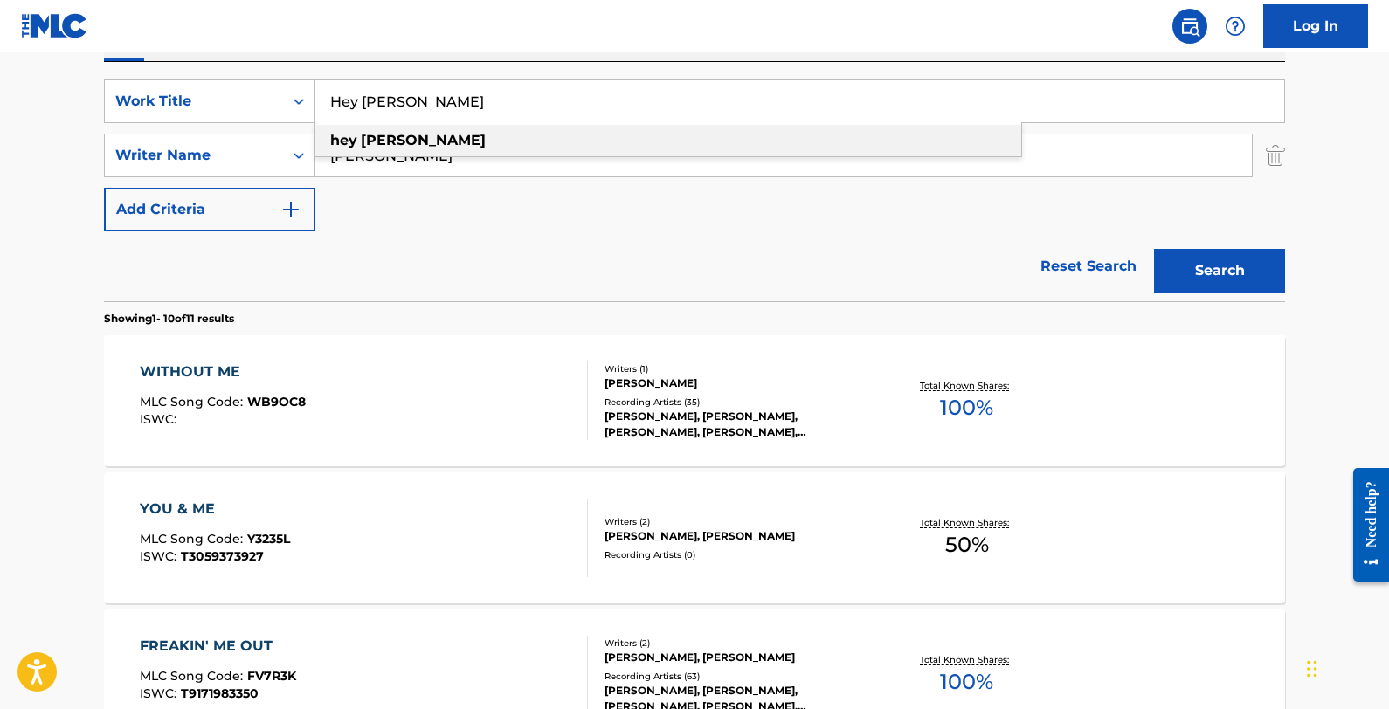
click at [463, 138] on div "hey [PERSON_NAME]" at bounding box center [668, 140] width 706 height 31
type input "hey [PERSON_NAME]"
click at [1175, 259] on button "Search" at bounding box center [1219, 271] width 131 height 44
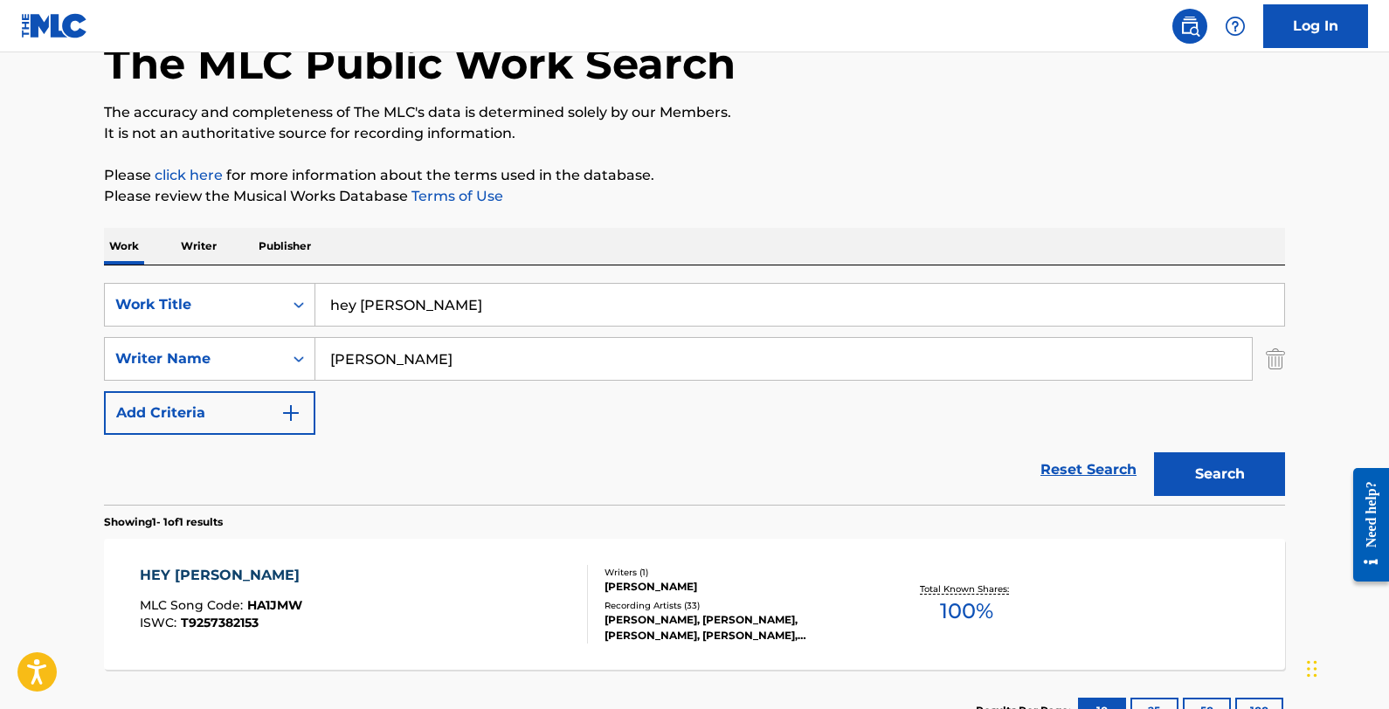
scroll to position [241, 0]
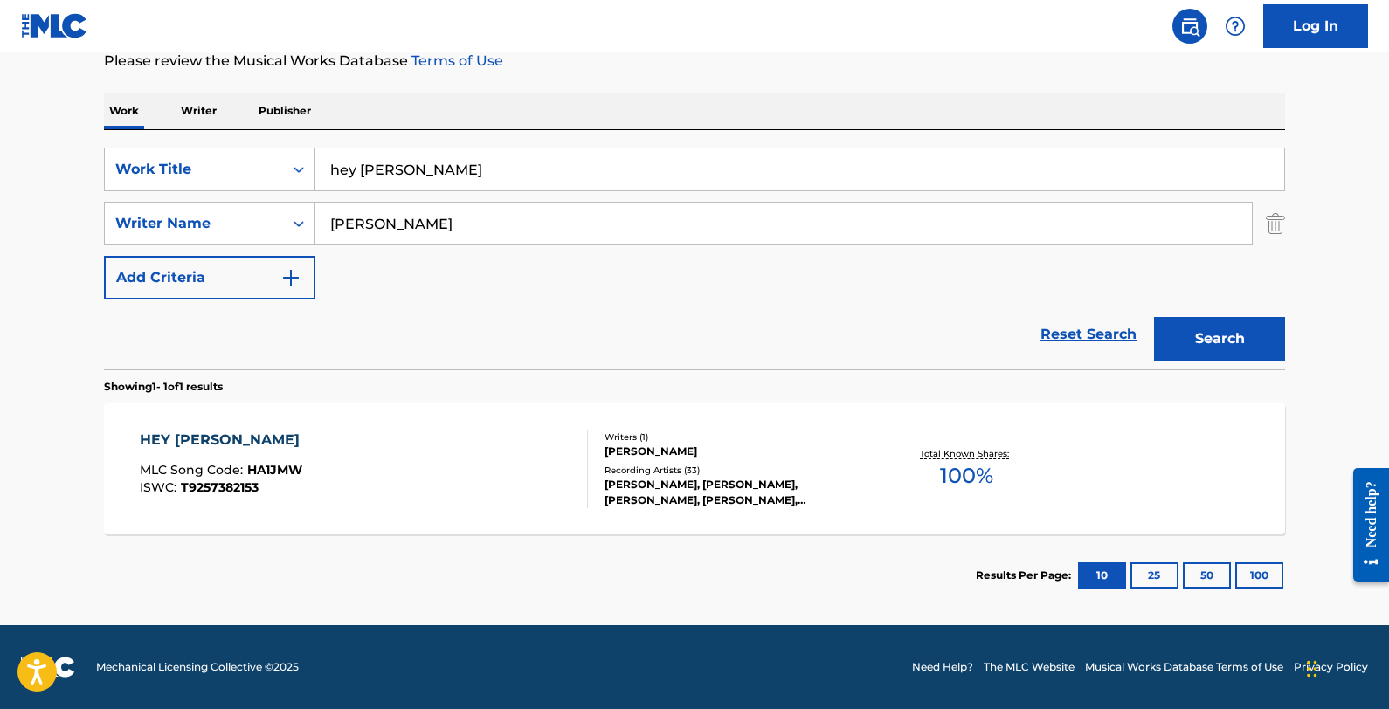
click at [396, 461] on div "HEY [PERSON_NAME] MLC Song Code : HA1JMW ISWC : T9257382153" at bounding box center [364, 469] width 449 height 79
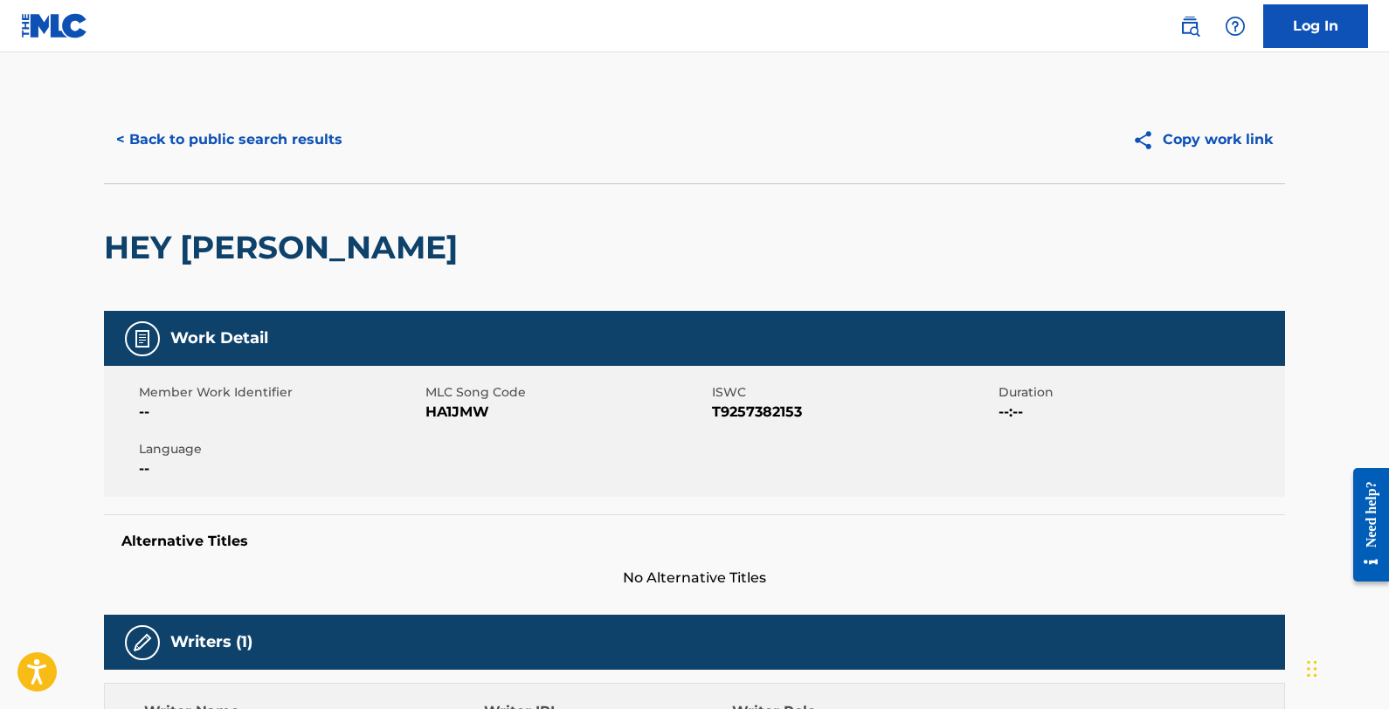
click at [301, 139] on button "< Back to public search results" at bounding box center [229, 140] width 251 height 44
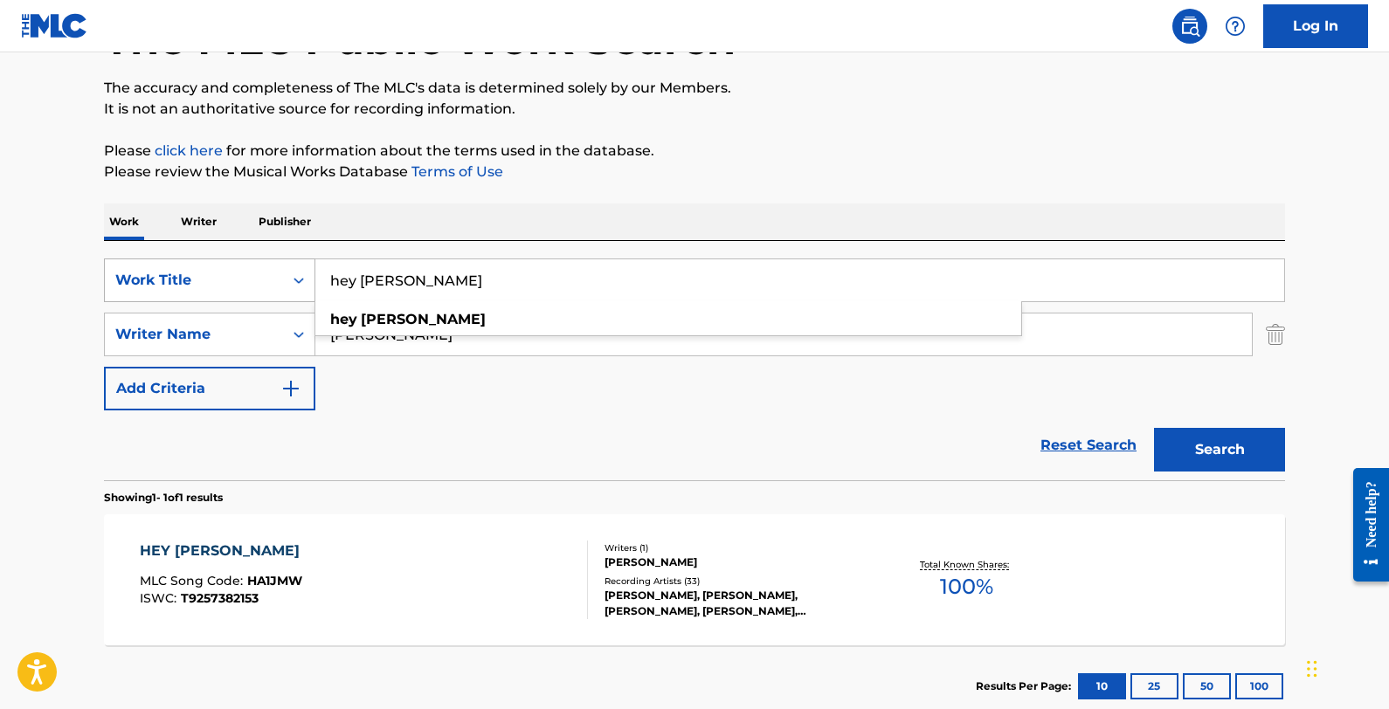
scroll to position [129, 0]
drag, startPoint x: 467, startPoint y: 275, endPoint x: 308, endPoint y: 270, distance: 159.1
click at [317, 270] on input "hey [PERSON_NAME]" at bounding box center [799, 281] width 969 height 42
paste input "[PERSON_NAME] [PERSON_NAME]"
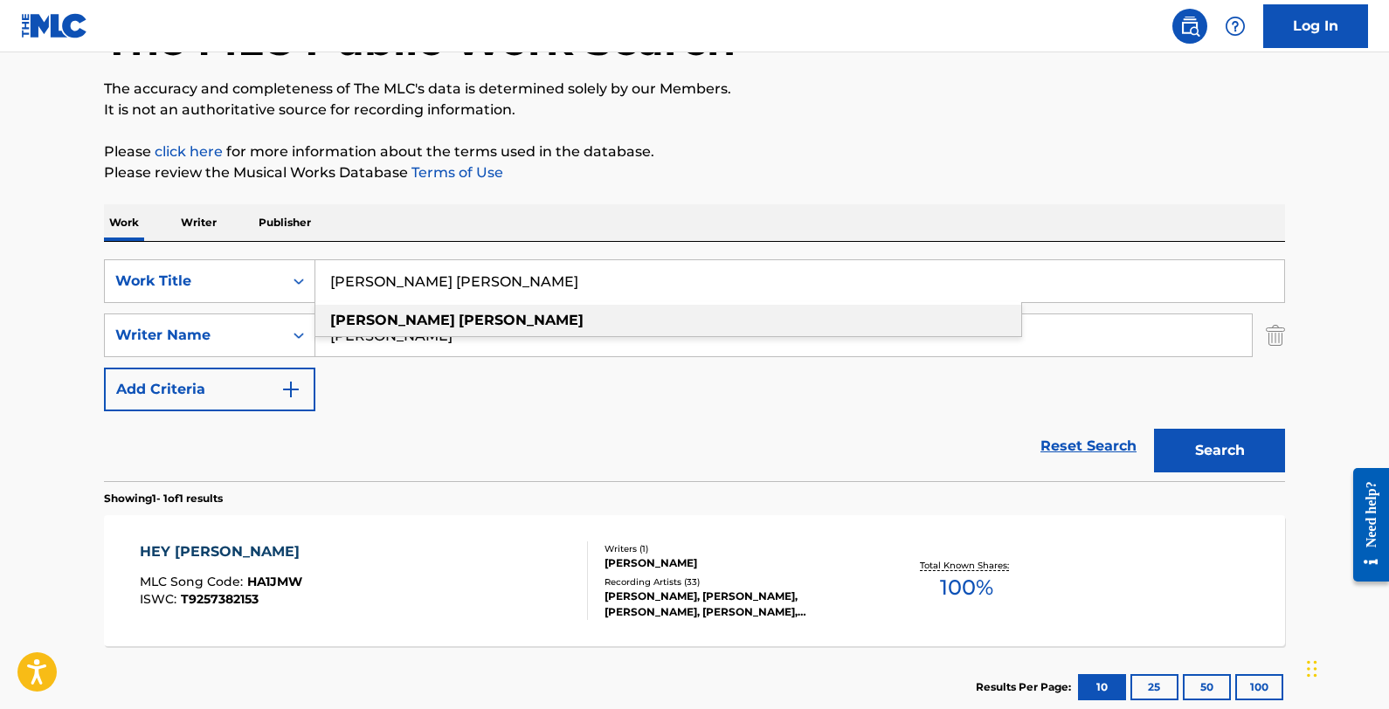
click at [449, 320] on div "[PERSON_NAME] [PERSON_NAME]" at bounding box center [668, 320] width 706 height 31
type input "[PERSON_NAME] [PERSON_NAME]"
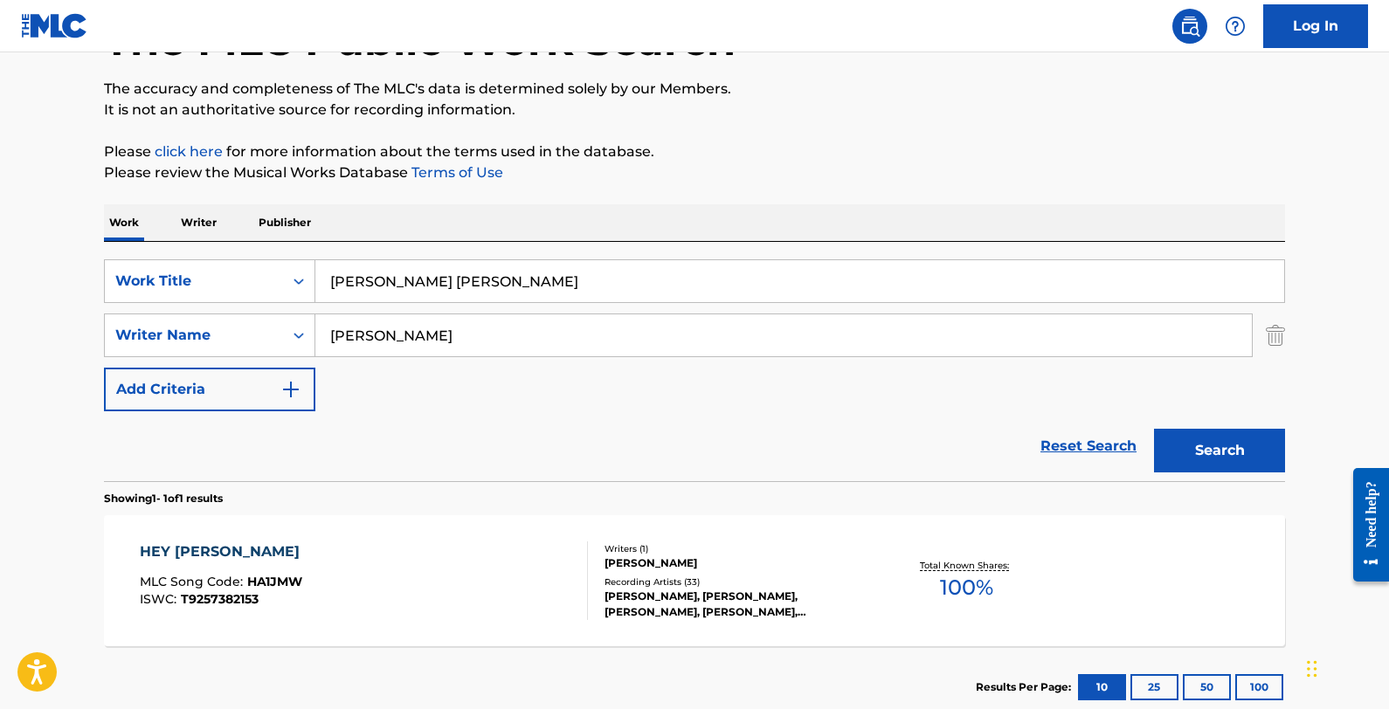
click at [1175, 459] on button "Search" at bounding box center [1219, 451] width 131 height 44
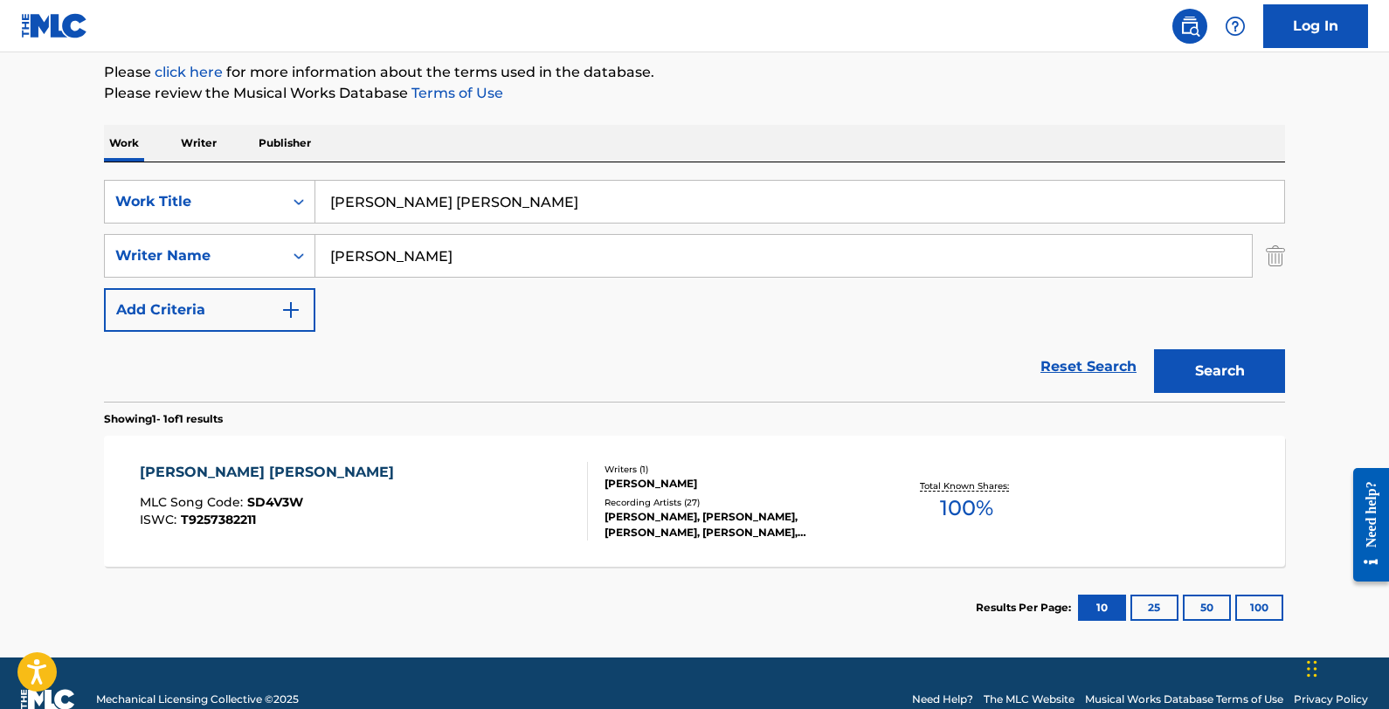
scroll to position [0, 0]
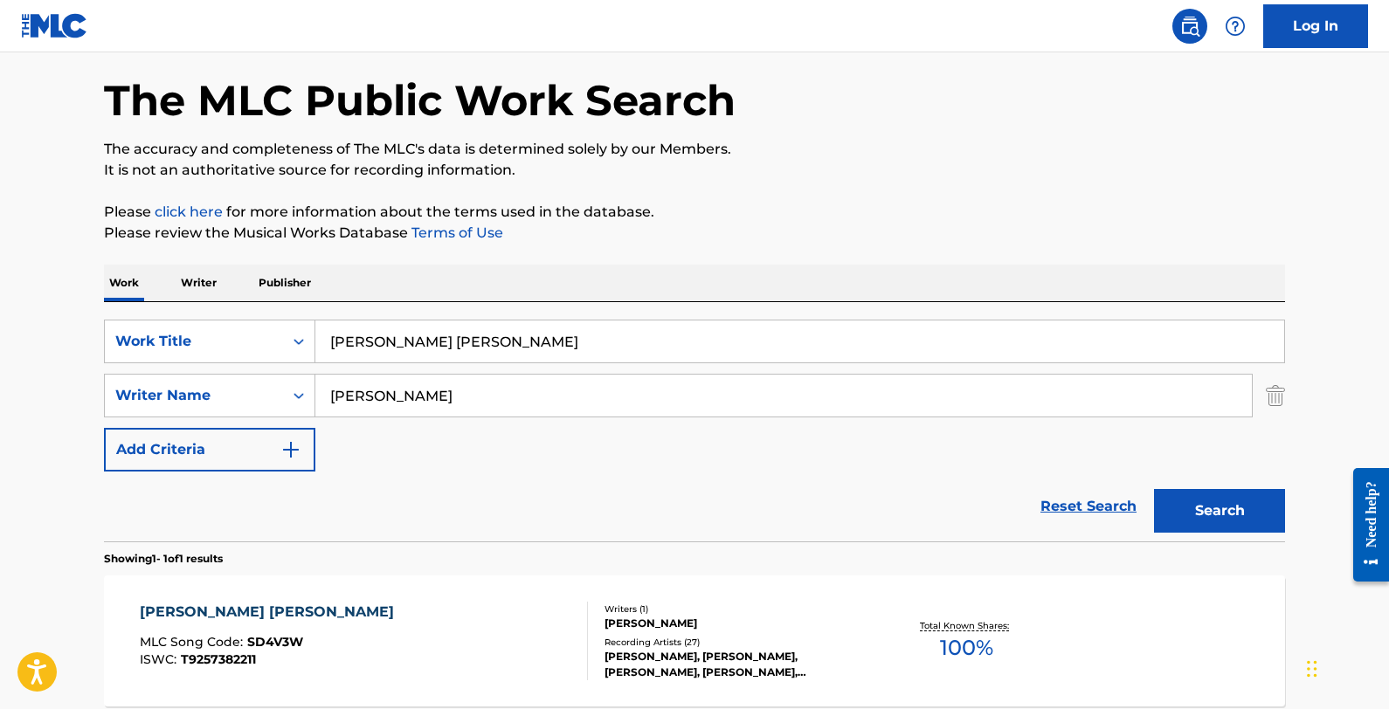
click at [530, 576] on div "[PERSON_NAME] [PERSON_NAME] MLC Song Code : SD4V3W ISWC : T9257382211 Writers (…" at bounding box center [694, 641] width 1181 height 131
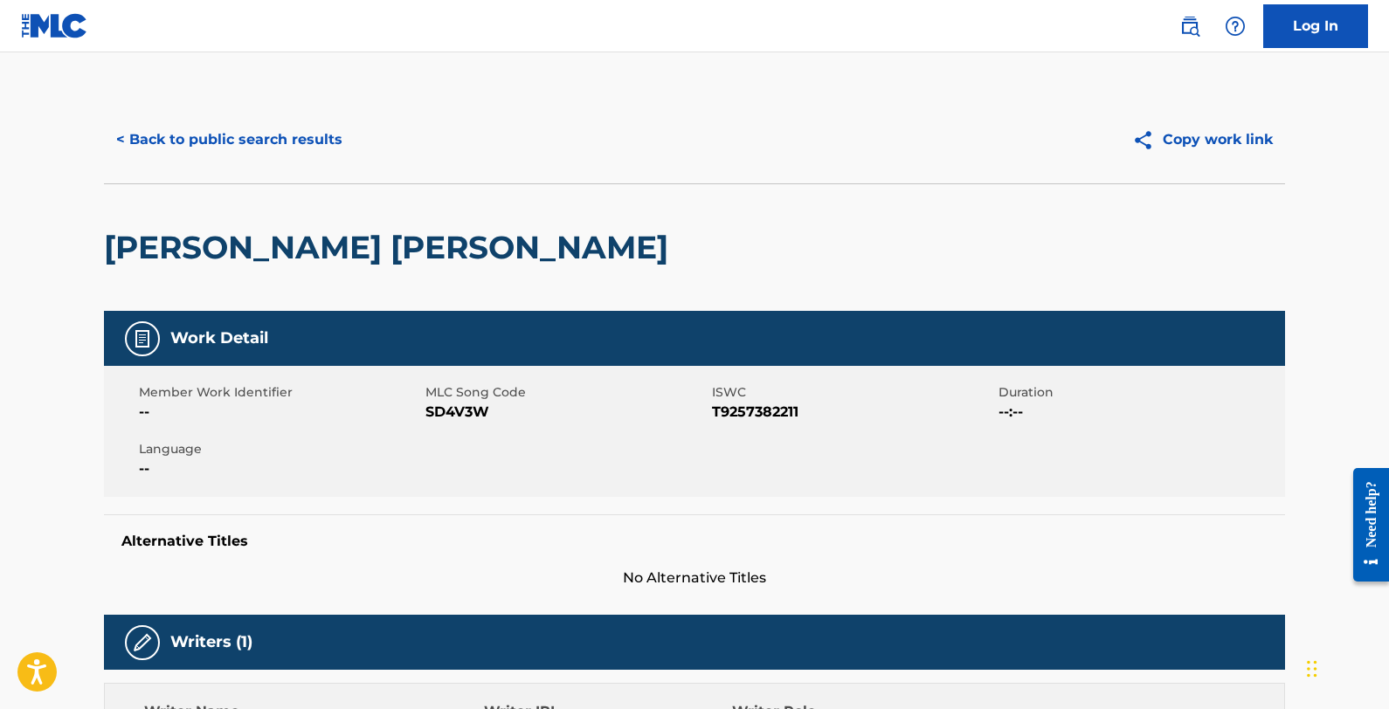
drag, startPoint x: 282, startPoint y: 146, endPoint x: 294, endPoint y: 156, distance: 15.5
click at [283, 149] on button "< Back to public search results" at bounding box center [229, 140] width 251 height 44
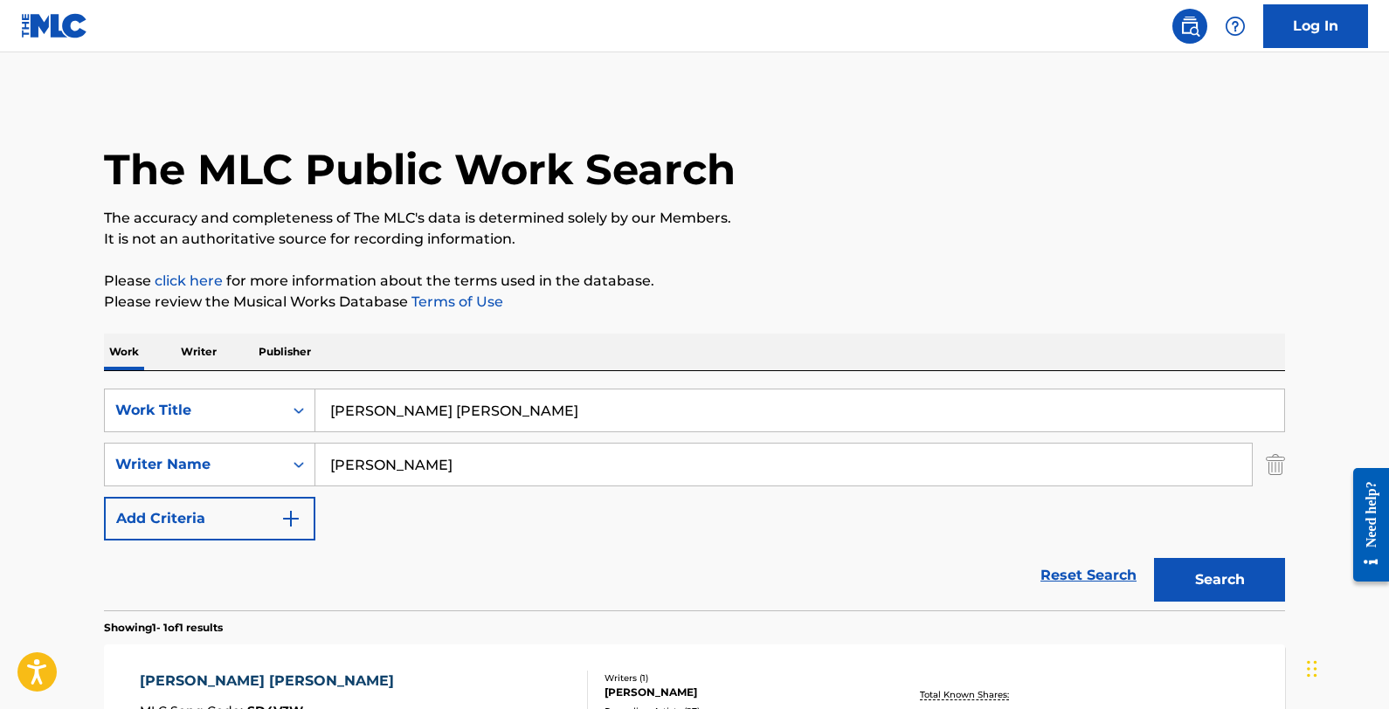
scroll to position [142, 0]
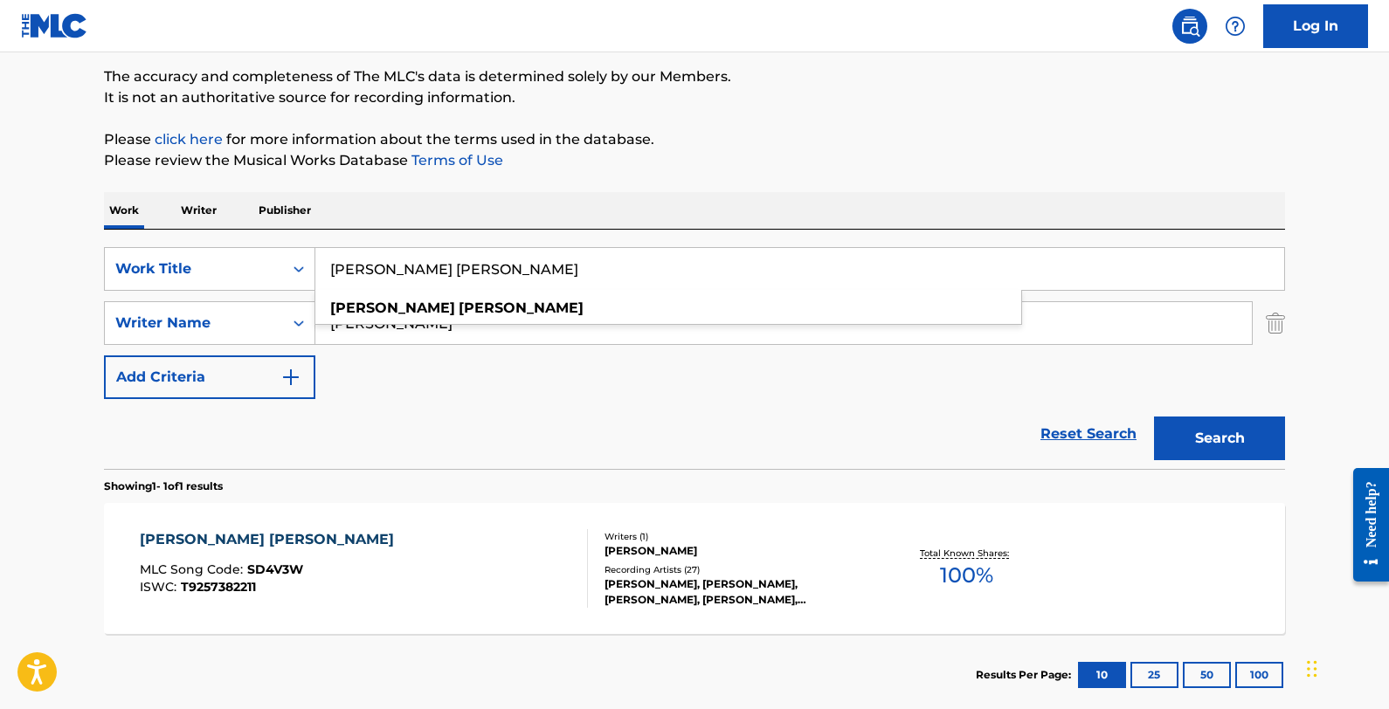
drag, startPoint x: 490, startPoint y: 266, endPoint x: 315, endPoint y: 270, distance: 174.8
click at [315, 270] on input "[PERSON_NAME] [PERSON_NAME]" at bounding box center [799, 269] width 969 height 42
paste input "Everything To Me"
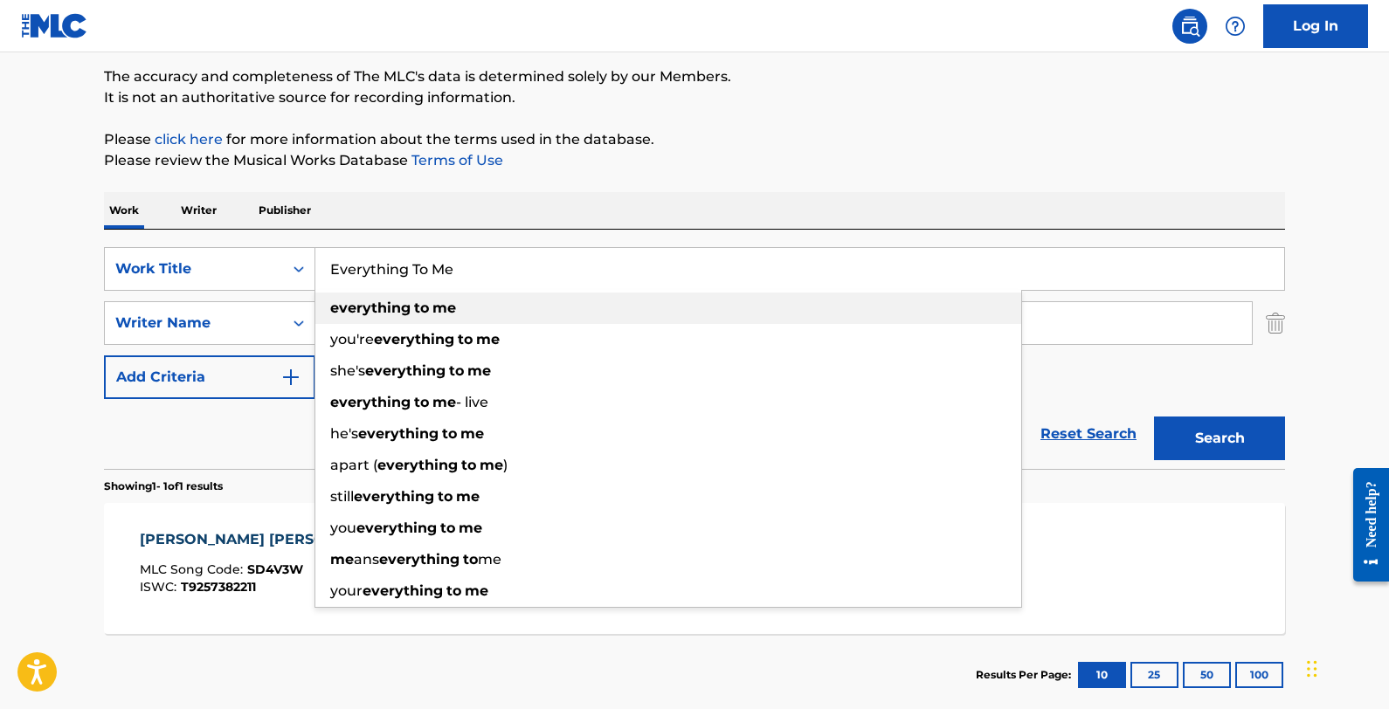
click at [506, 306] on div "everything to me" at bounding box center [668, 308] width 706 height 31
type input "everything to me"
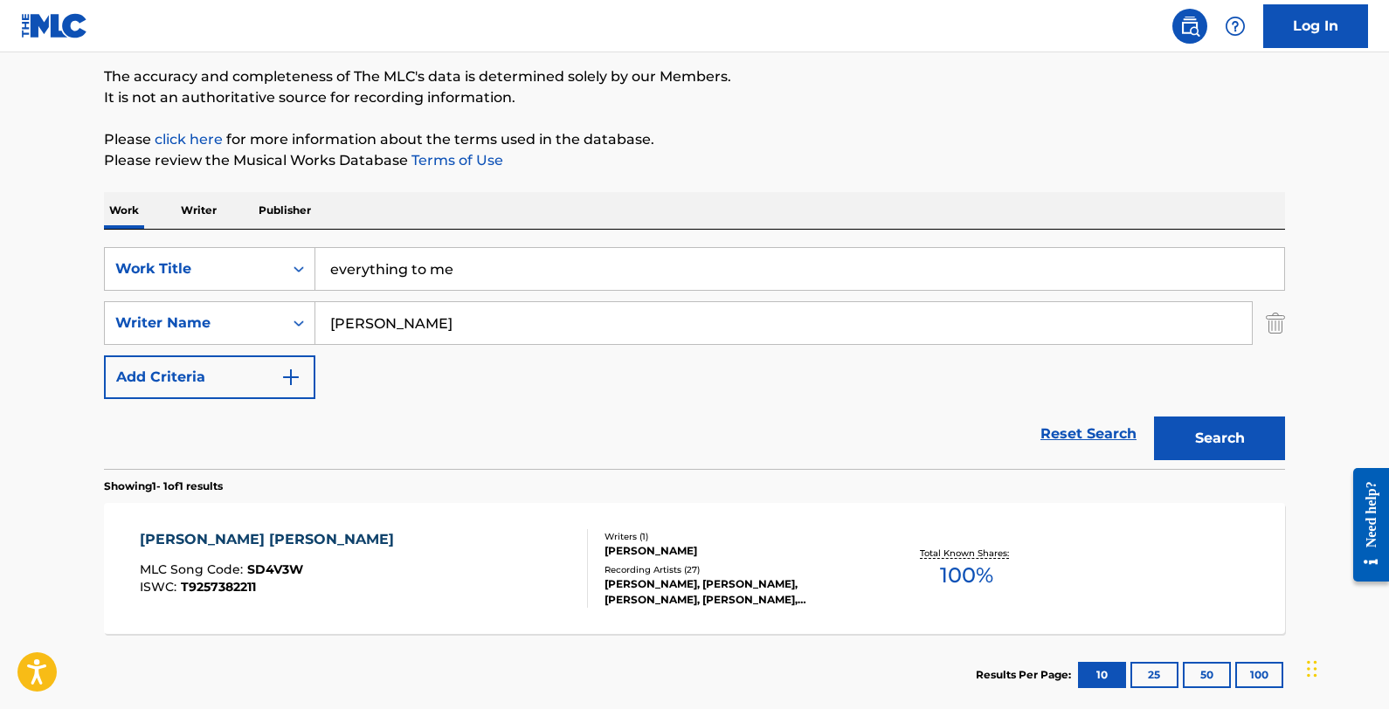
click at [1175, 437] on button "Search" at bounding box center [1219, 439] width 131 height 44
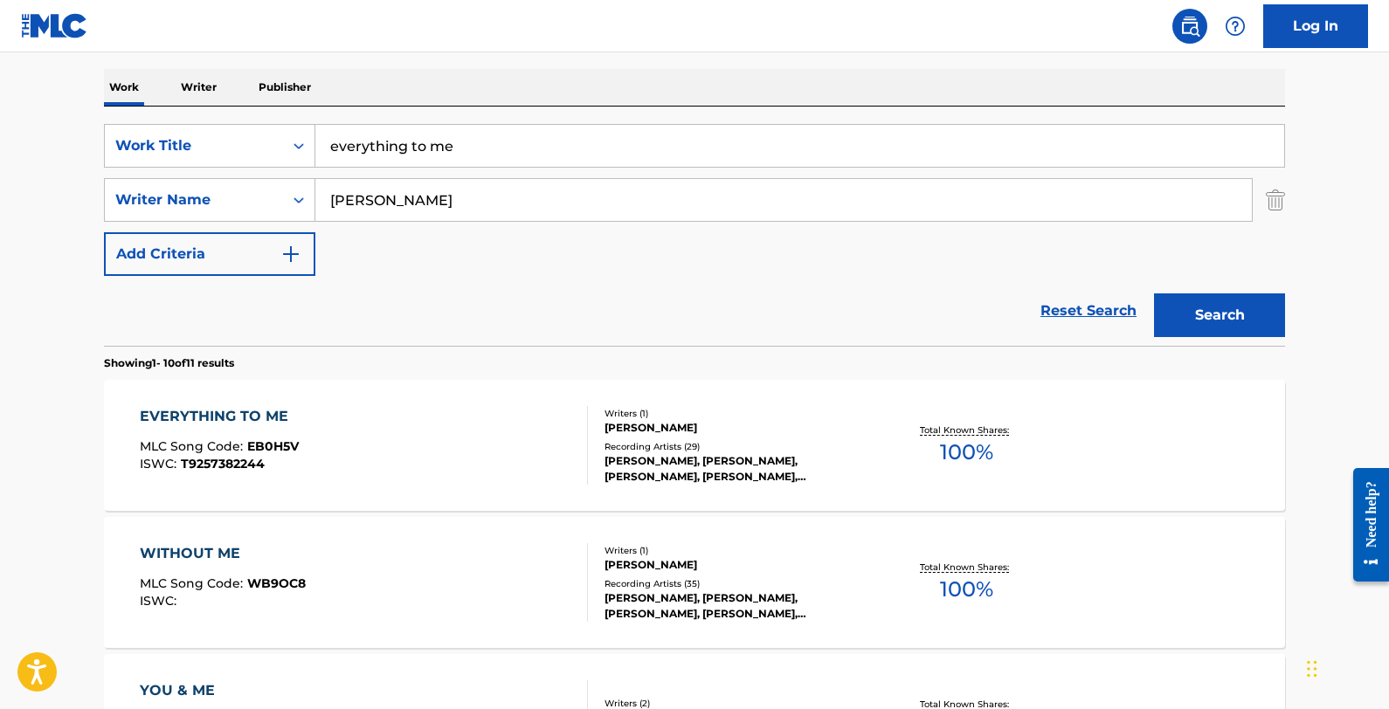
scroll to position [268, 0]
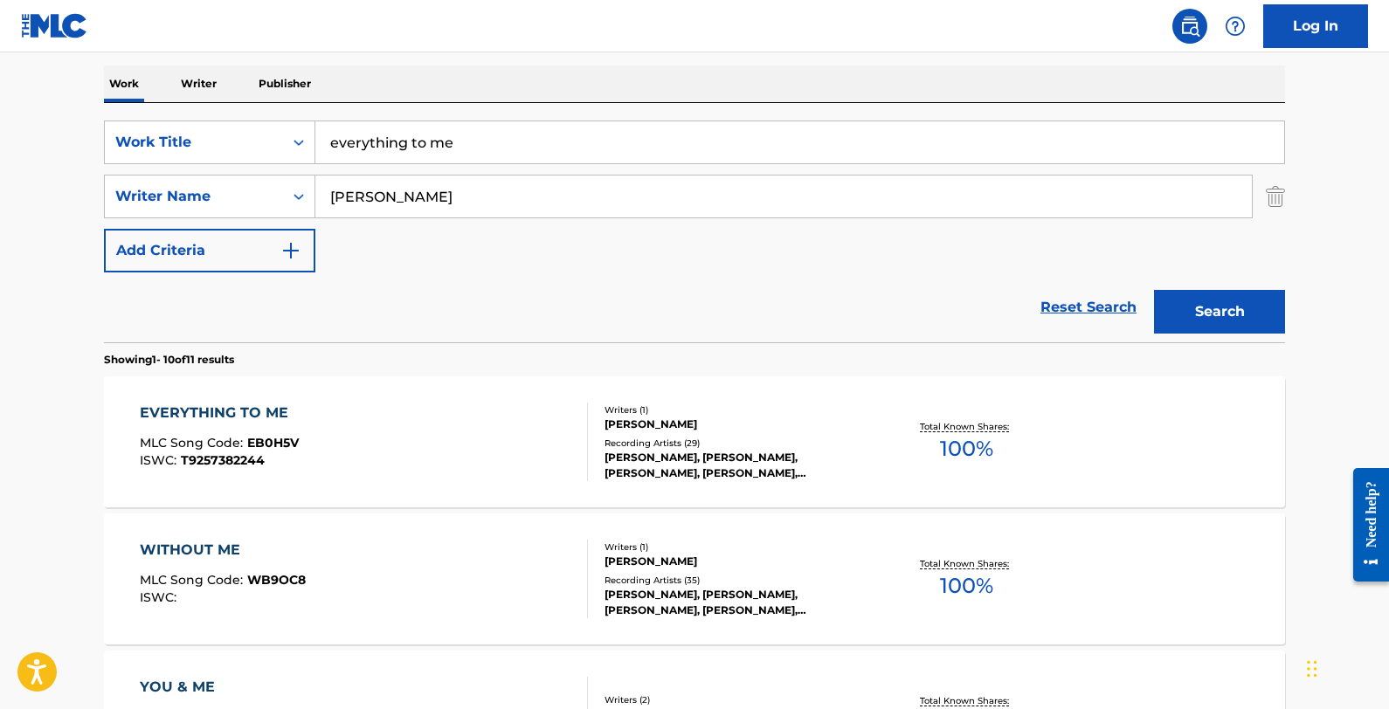
click at [522, 465] on div "EVERYTHING TO ME MLC Song Code : EB0H5V ISWC : T9257382244" at bounding box center [364, 442] width 449 height 79
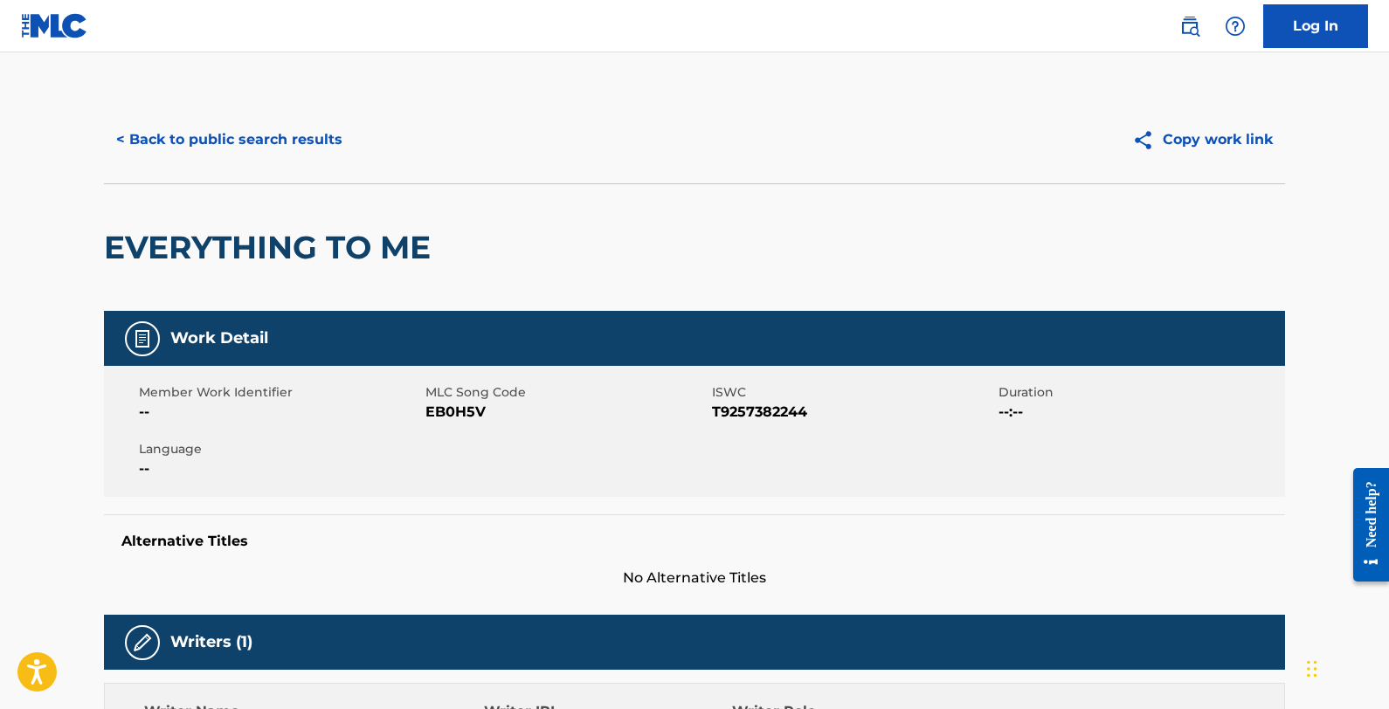
click at [269, 146] on button "< Back to public search results" at bounding box center [229, 140] width 251 height 44
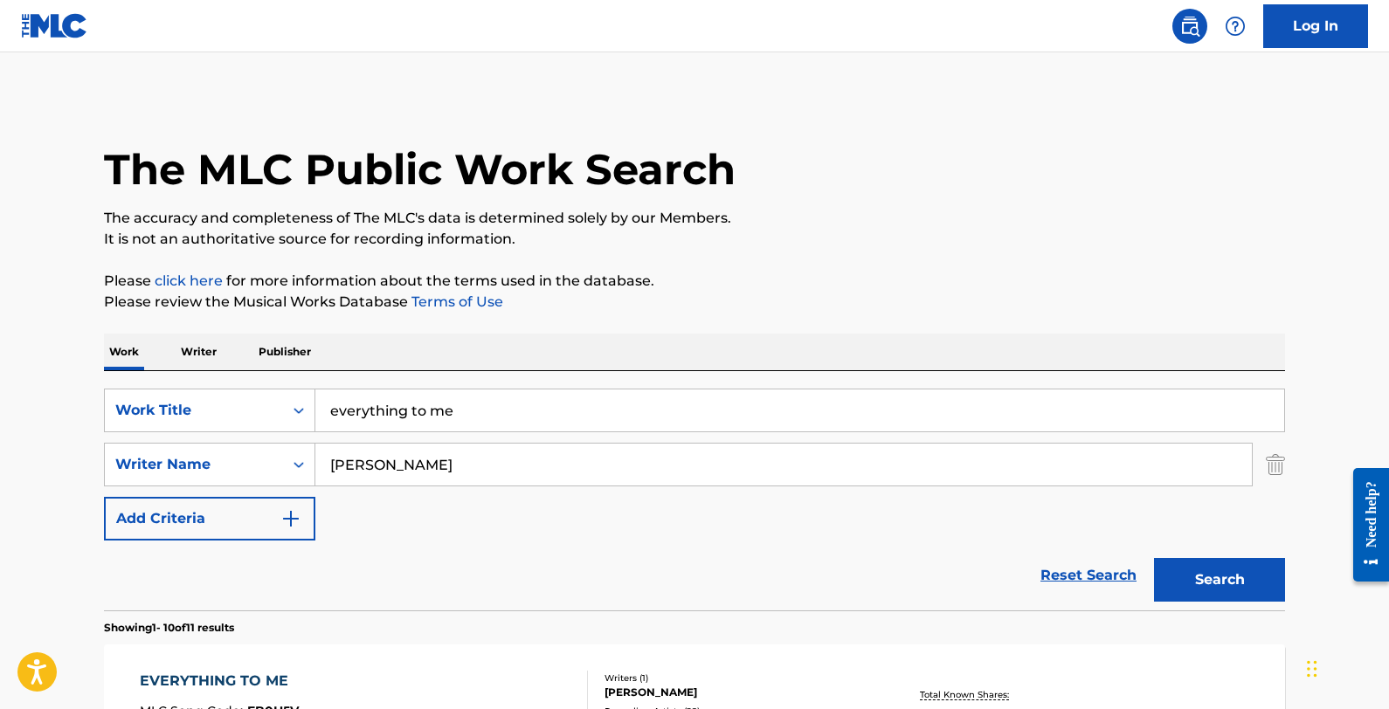
scroll to position [268, 0]
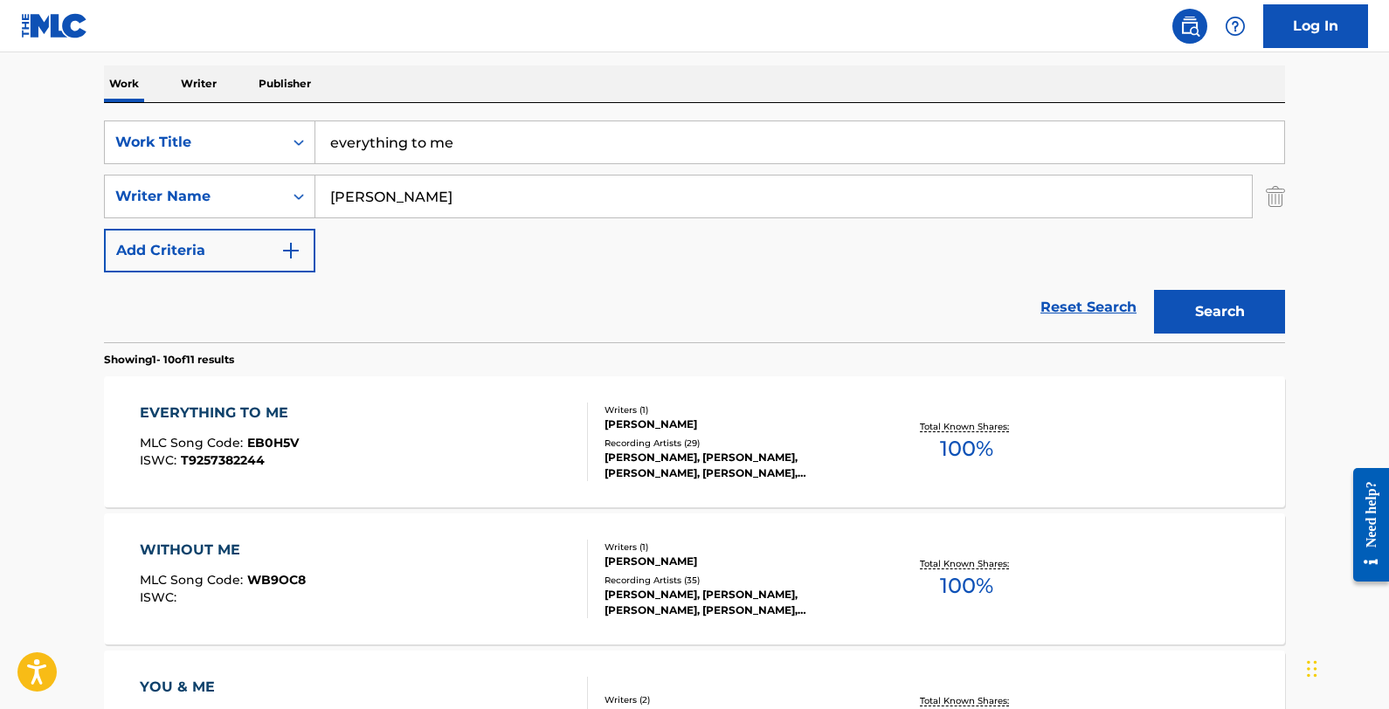
click at [570, 188] on input "[PERSON_NAME]" at bounding box center [783, 197] width 937 height 42
paste input "Let It All Go, Man"
type input "[PERSON_NAME]"
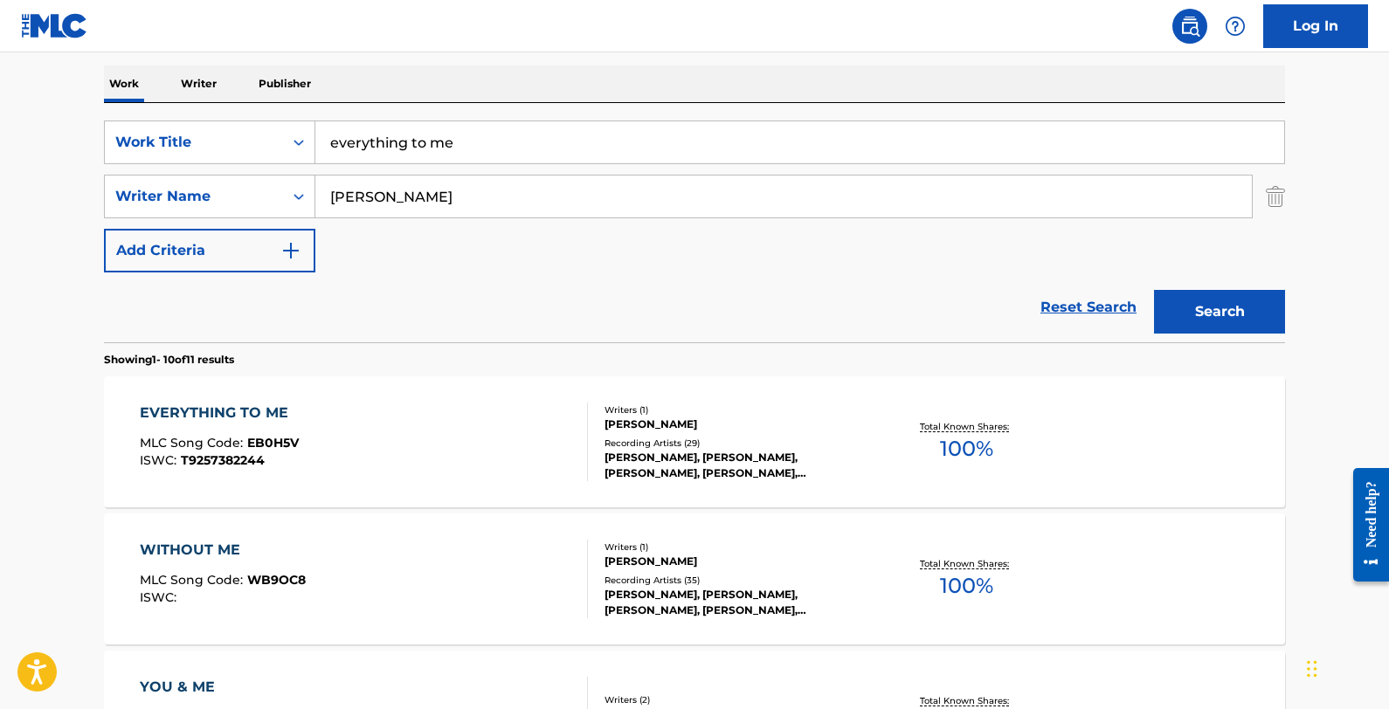
click at [632, 143] on input "everything to me" at bounding box center [799, 142] width 969 height 42
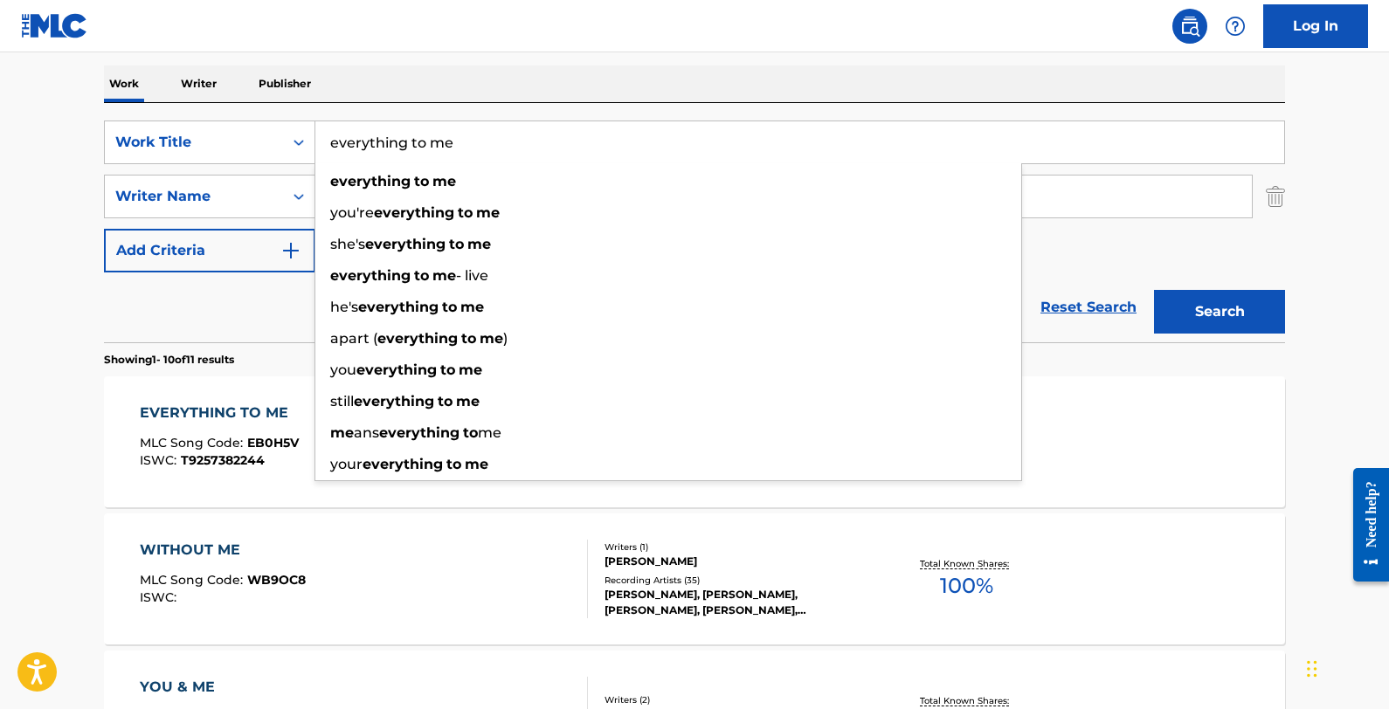
click at [632, 143] on input "everything to me" at bounding box center [799, 142] width 969 height 42
paste input "Let It All Go, Man"
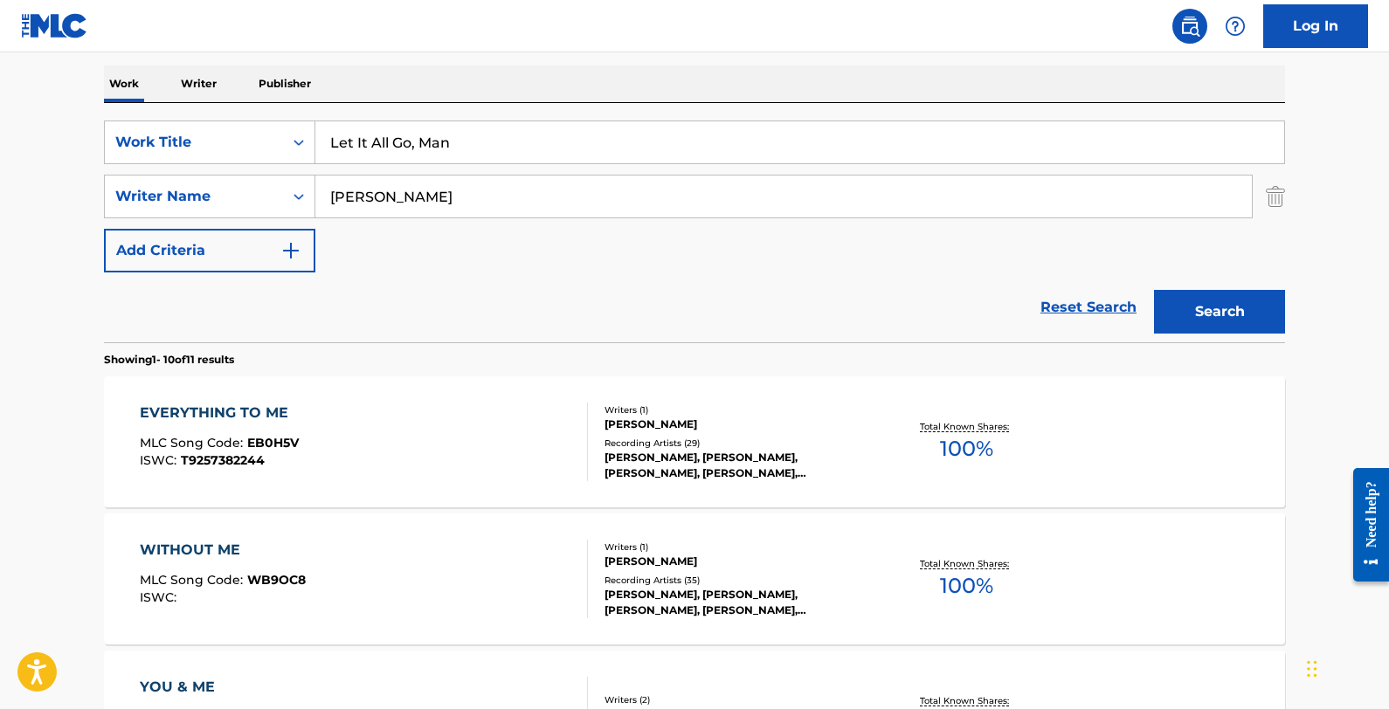
type input "Let It All Go, Man"
click at [1175, 312] on button "Search" at bounding box center [1219, 312] width 131 height 44
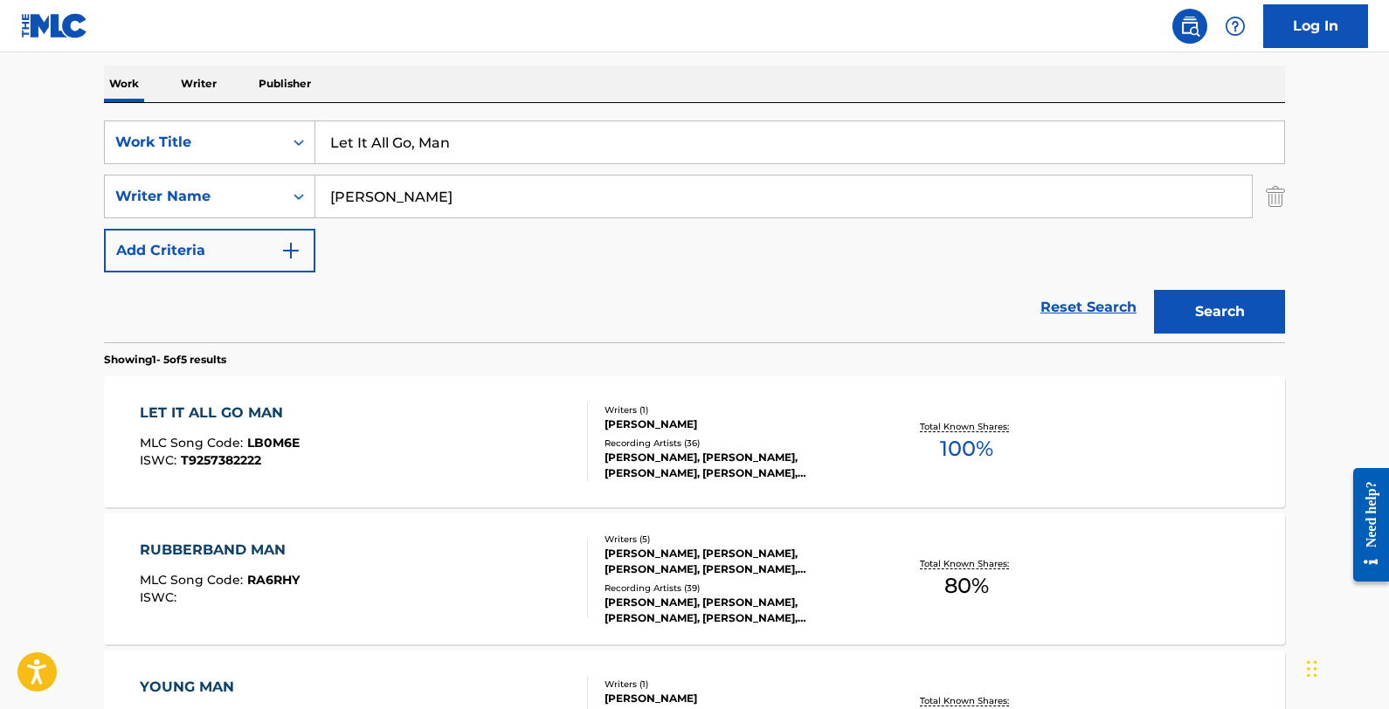
click at [502, 437] on div "LET IT ALL GO MAN MLC Song Code : LB0M6E ISWC : T9257382222" at bounding box center [364, 442] width 449 height 79
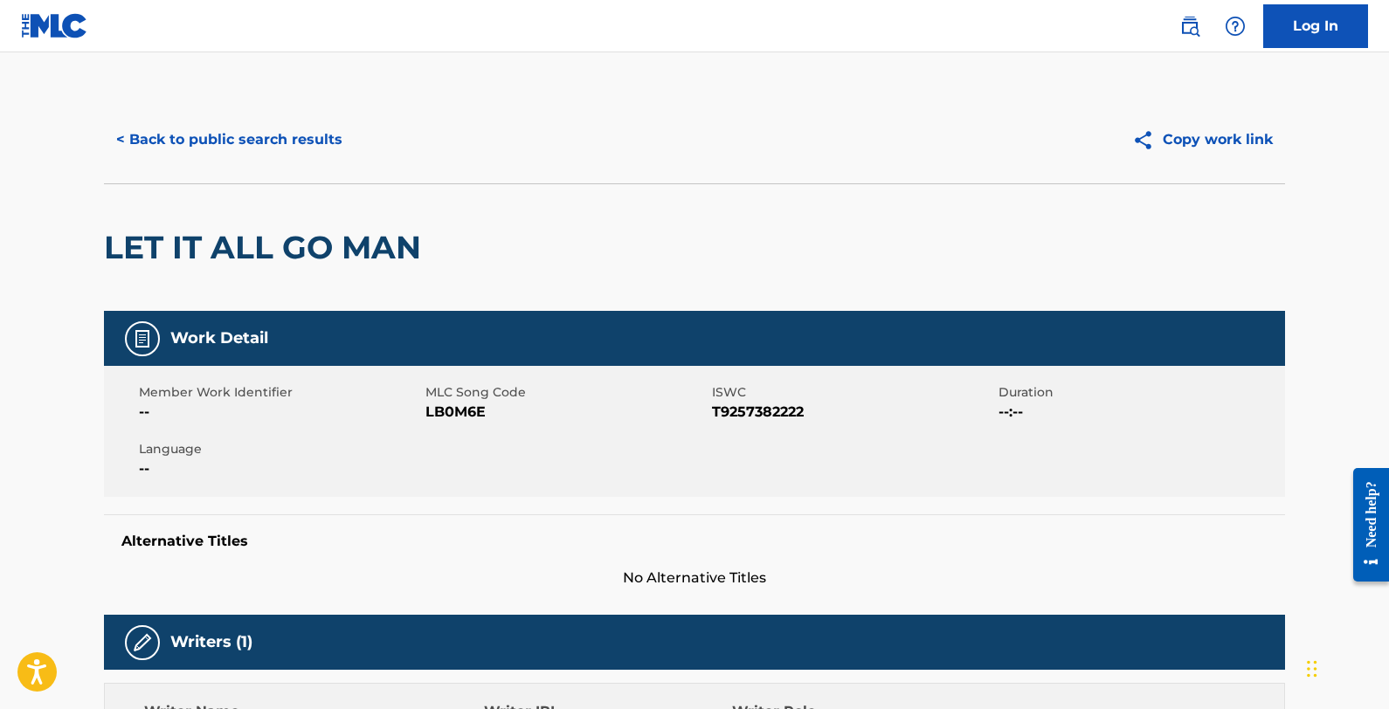
click at [232, 139] on button "< Back to public search results" at bounding box center [229, 140] width 251 height 44
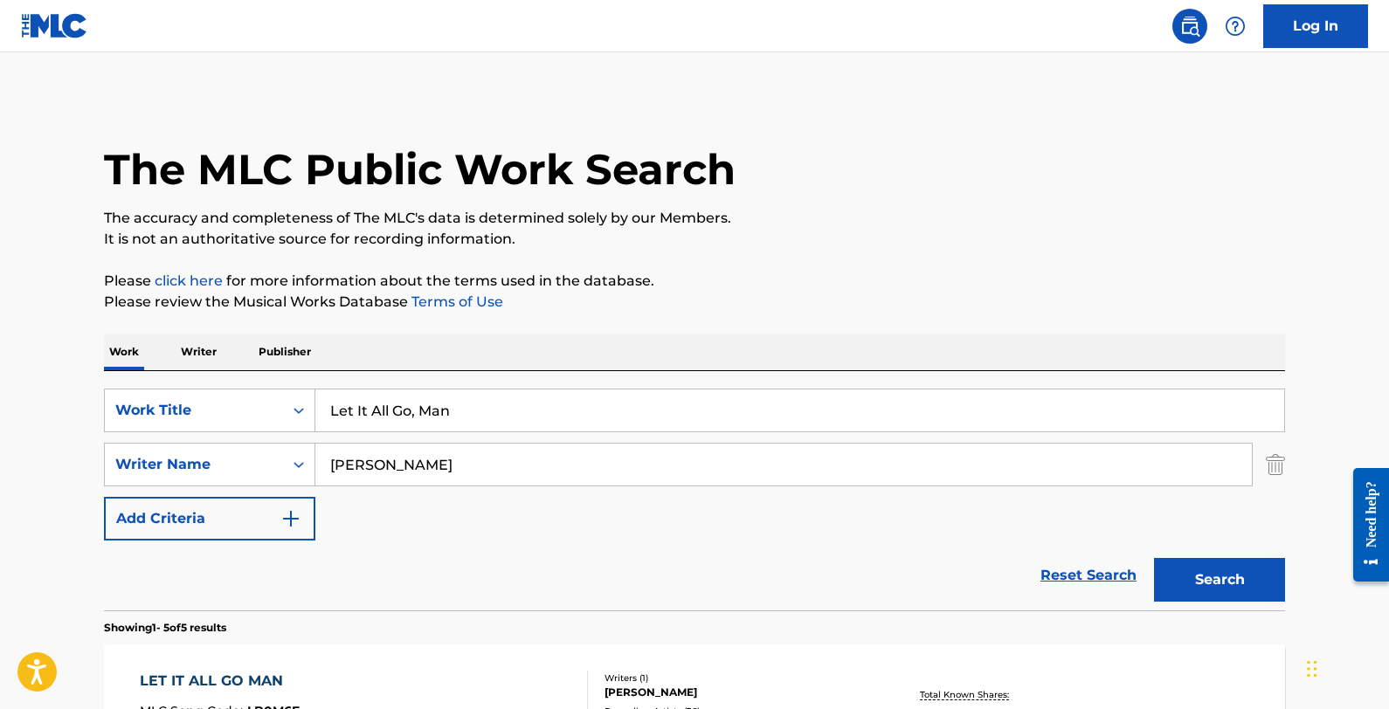
scroll to position [268, 0]
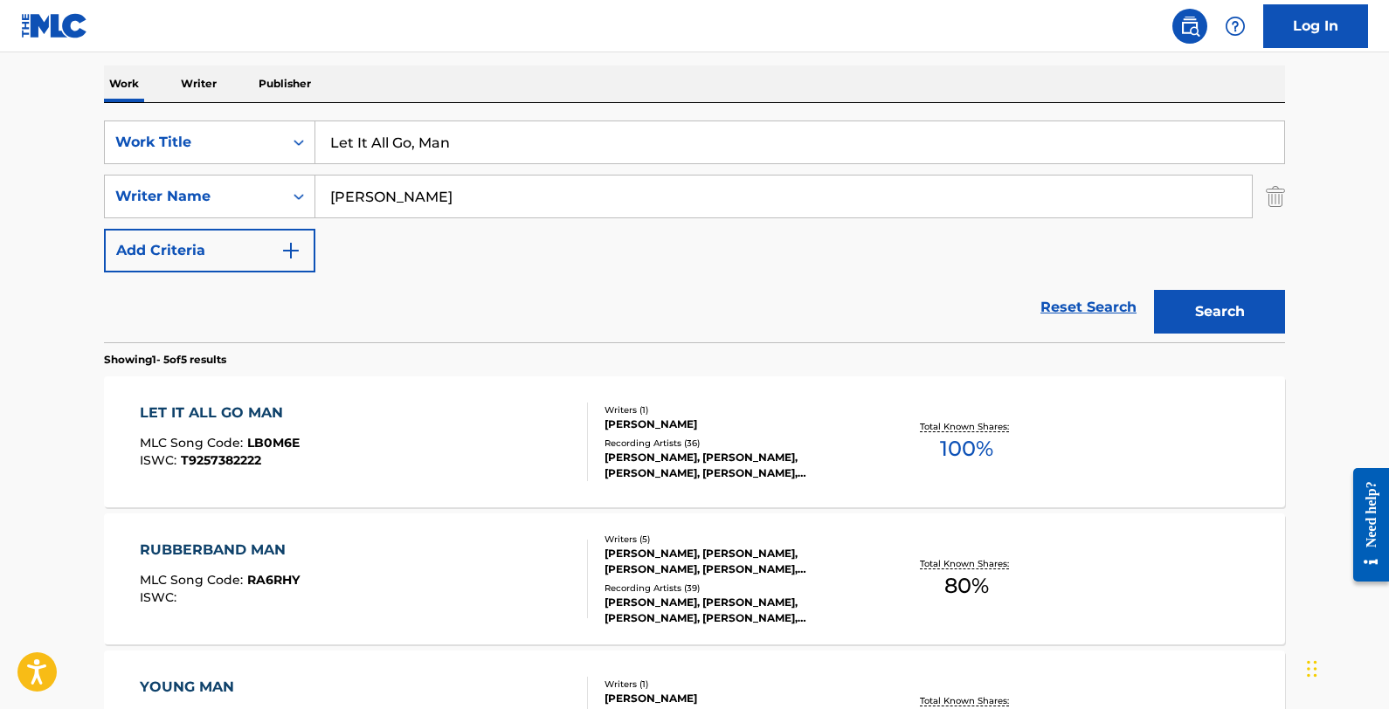
drag, startPoint x: 480, startPoint y: 144, endPoint x: 327, endPoint y: 142, distance: 152.9
click at [327, 142] on input "Let It All Go, Man" at bounding box center [799, 142] width 969 height 42
paste input "Mother, Mother"
type input "Mother, Mother"
click at [1175, 302] on button "Search" at bounding box center [1219, 312] width 131 height 44
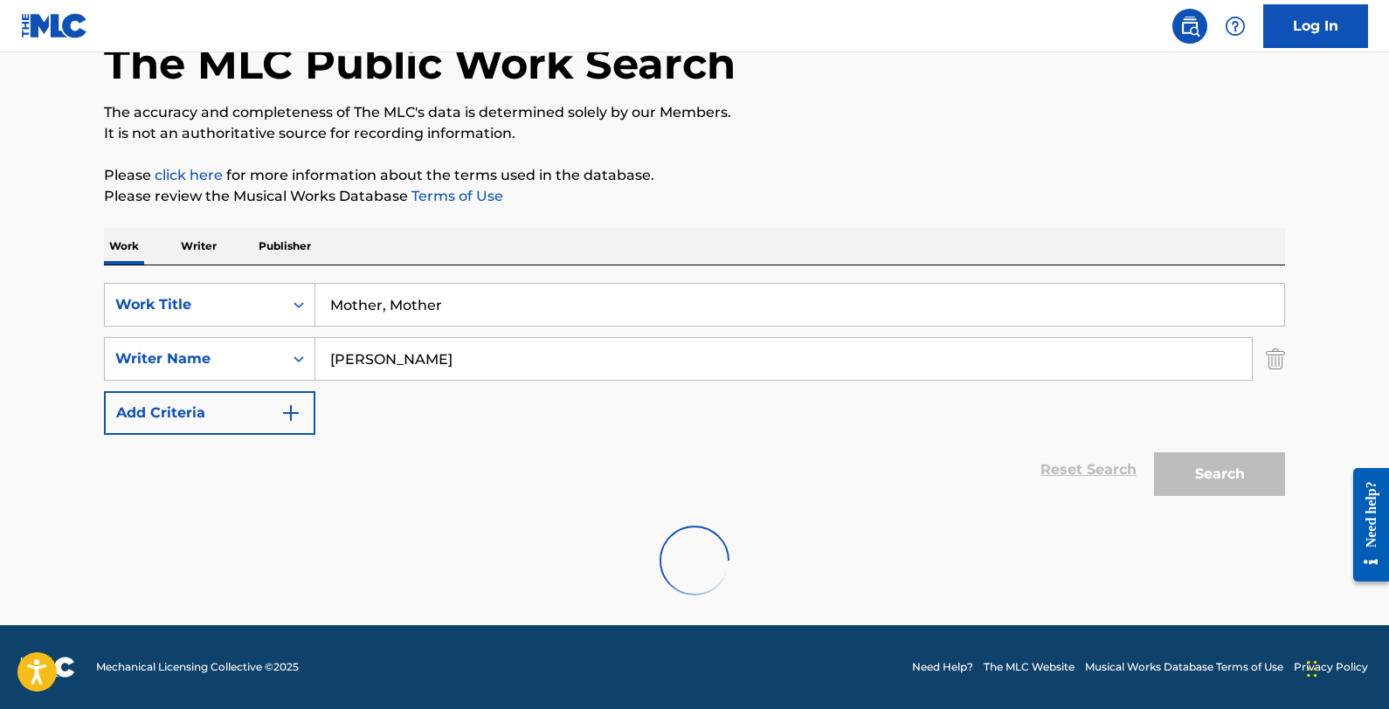
scroll to position [241, 0]
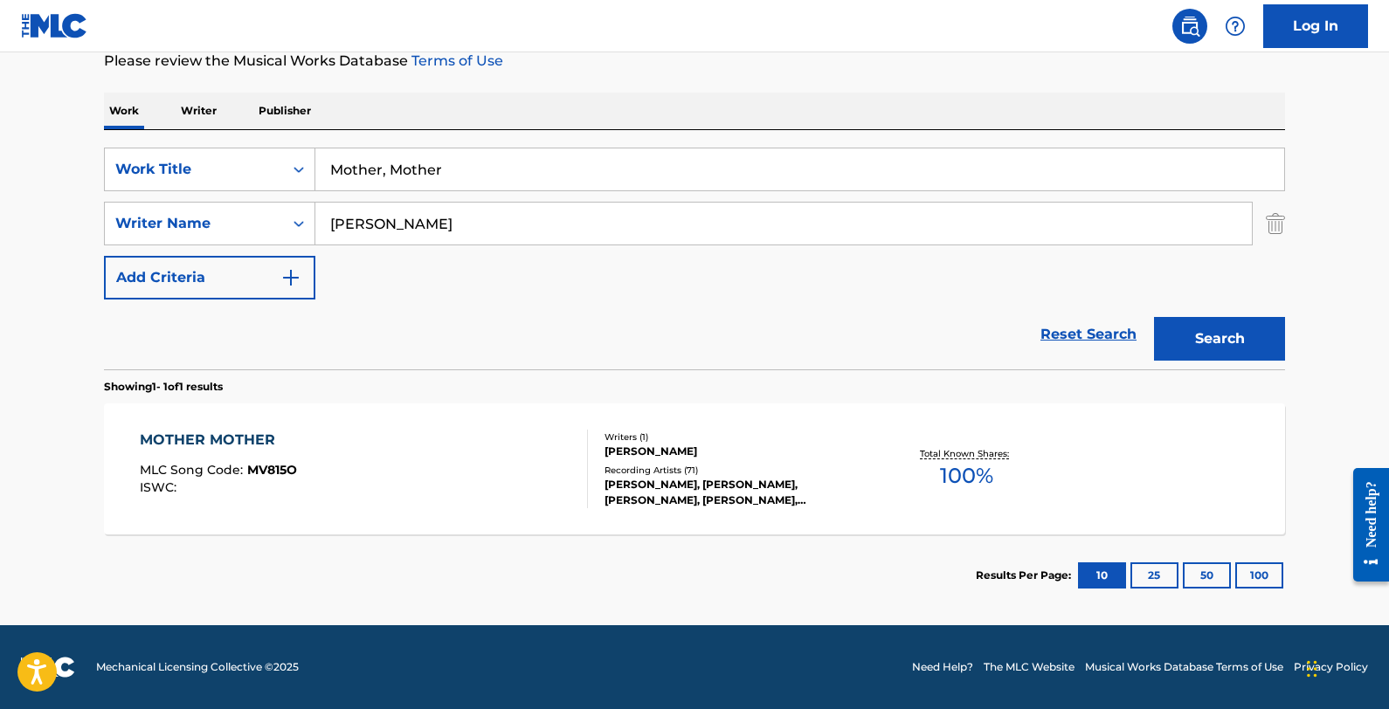
click at [440, 425] on div "MOTHER MOTHER MLC Song Code : MV815O ISWC : Writers ( 1 ) [PERSON_NAME] Recordi…" at bounding box center [694, 469] width 1181 height 131
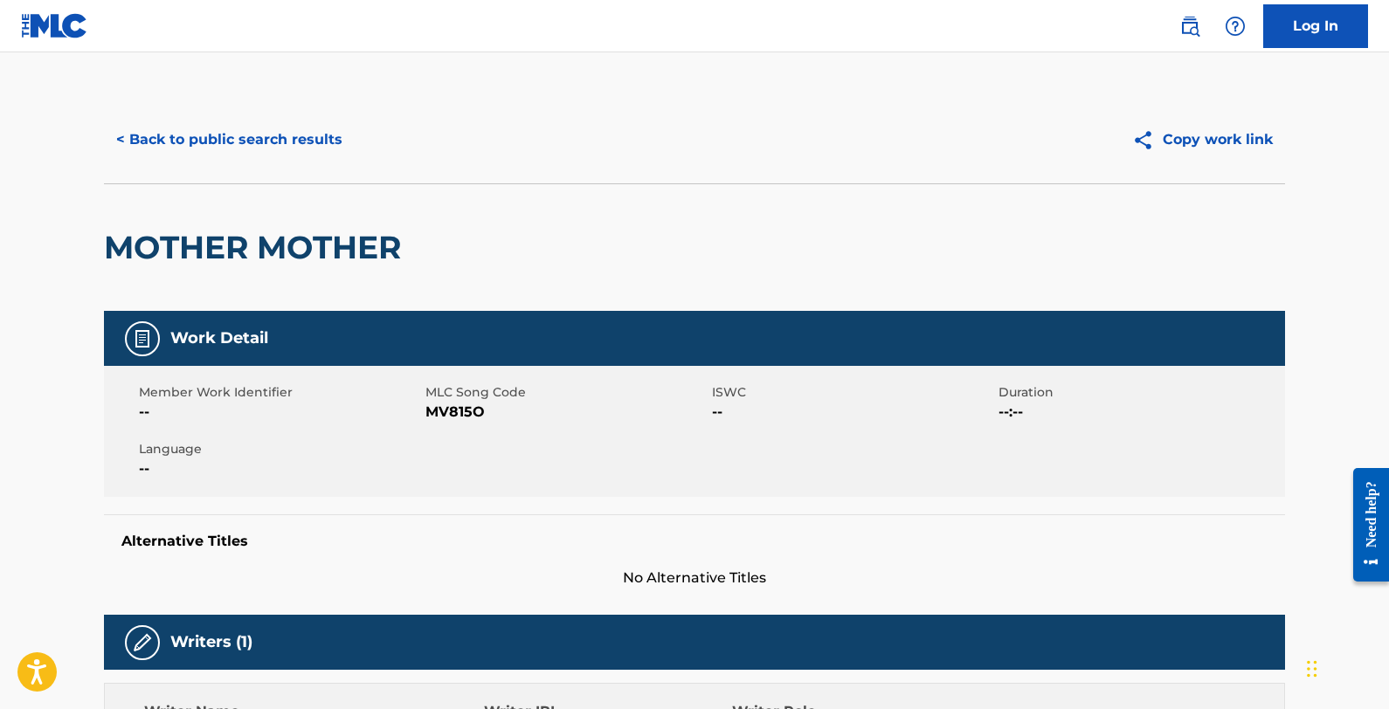
click at [253, 121] on button "< Back to public search results" at bounding box center [229, 140] width 251 height 44
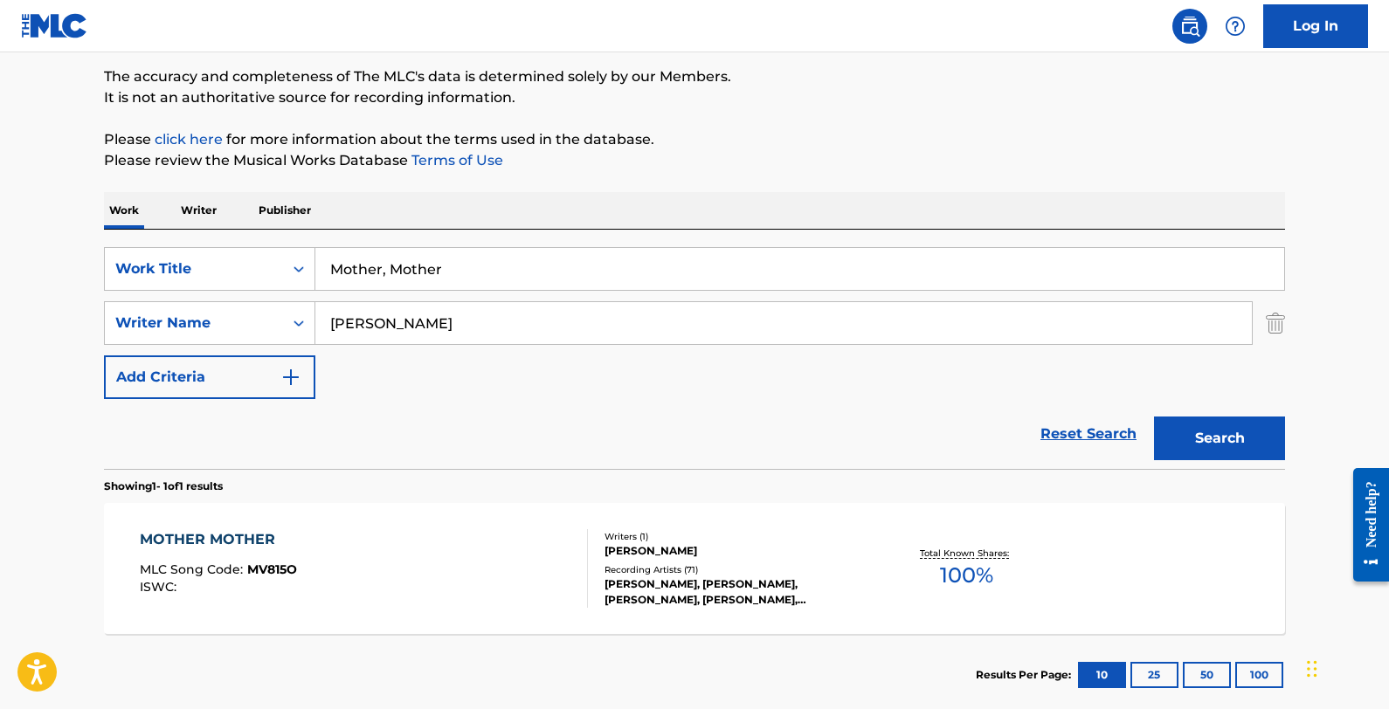
drag, startPoint x: 487, startPoint y: 269, endPoint x: 328, endPoint y: 272, distance: 158.1
click at [328, 272] on input "Mother, Mother" at bounding box center [799, 269] width 969 height 42
paste input "[PERSON_NAME]"
type input "[PERSON_NAME]"
click at [1175, 447] on button "Search" at bounding box center [1219, 439] width 131 height 44
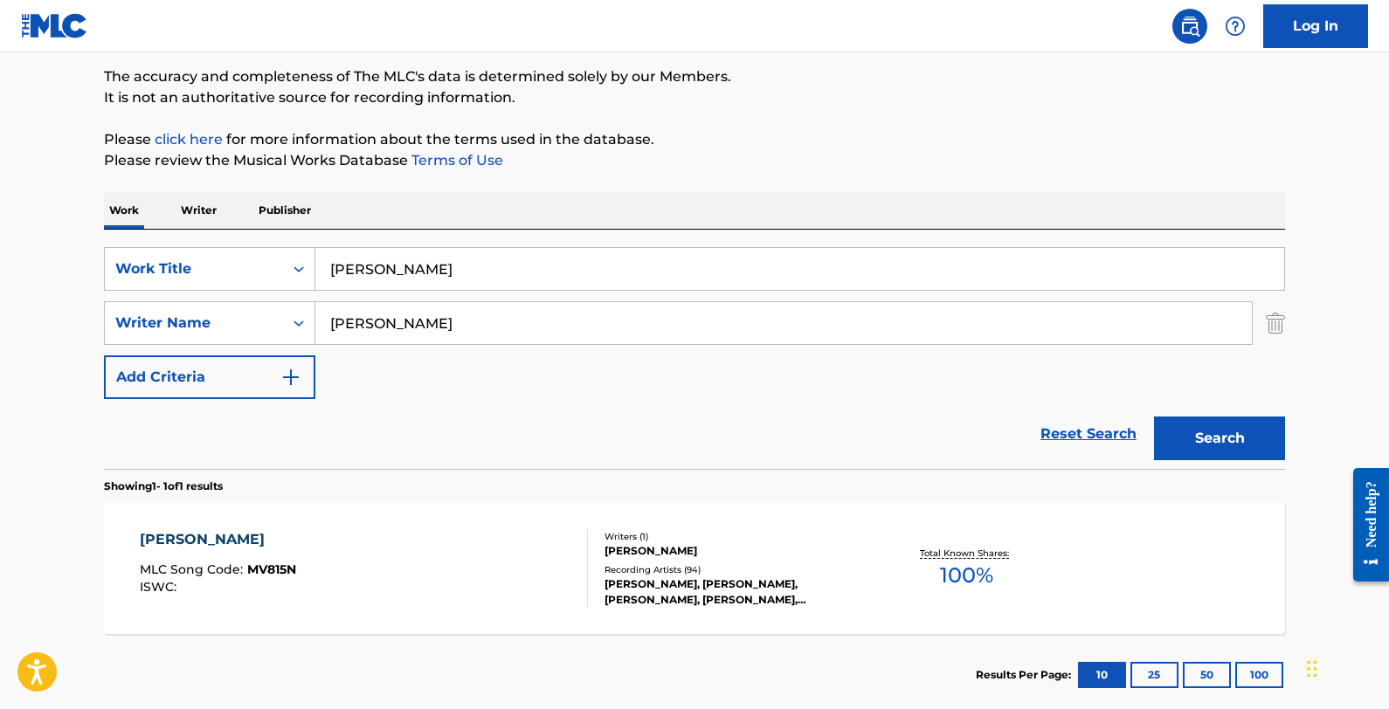
click at [489, 543] on div "[PERSON_NAME] MLC Song Code : MV815N ISWC :" at bounding box center [364, 568] width 449 height 79
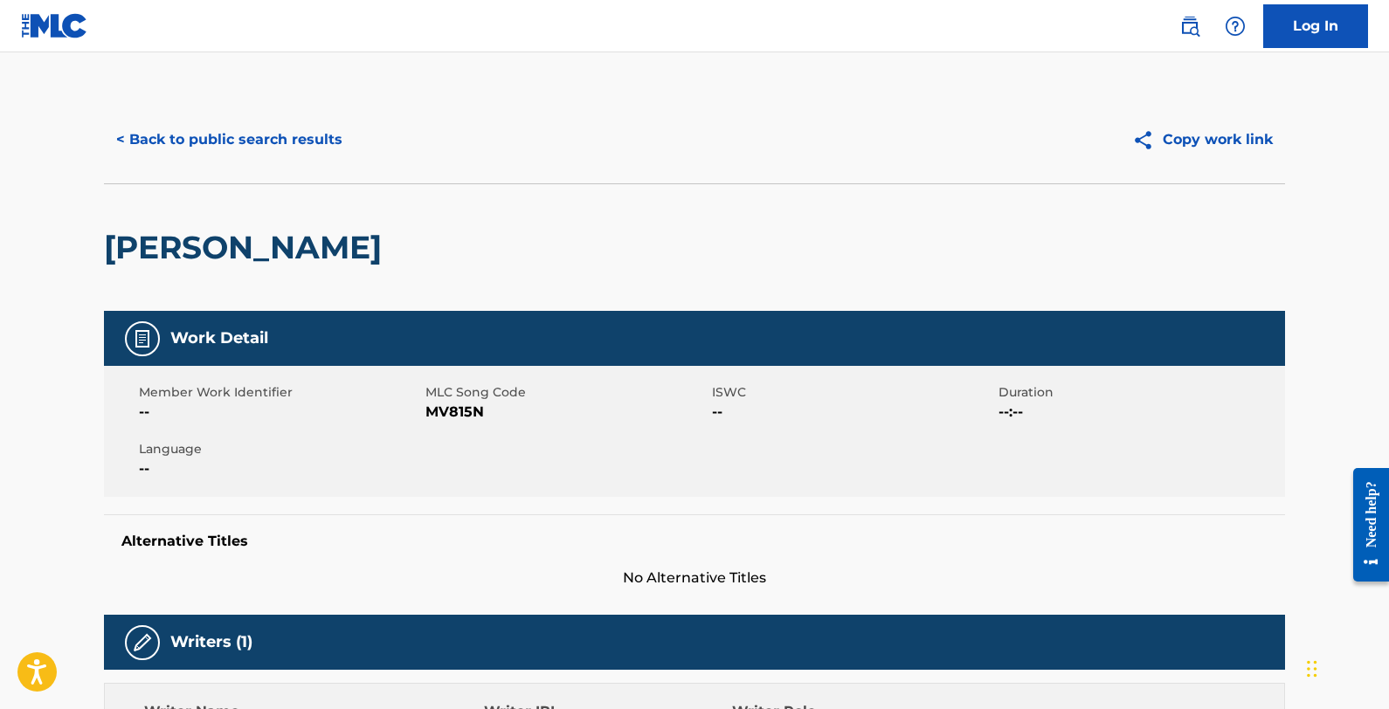
click at [242, 153] on button "< Back to public search results" at bounding box center [229, 140] width 251 height 44
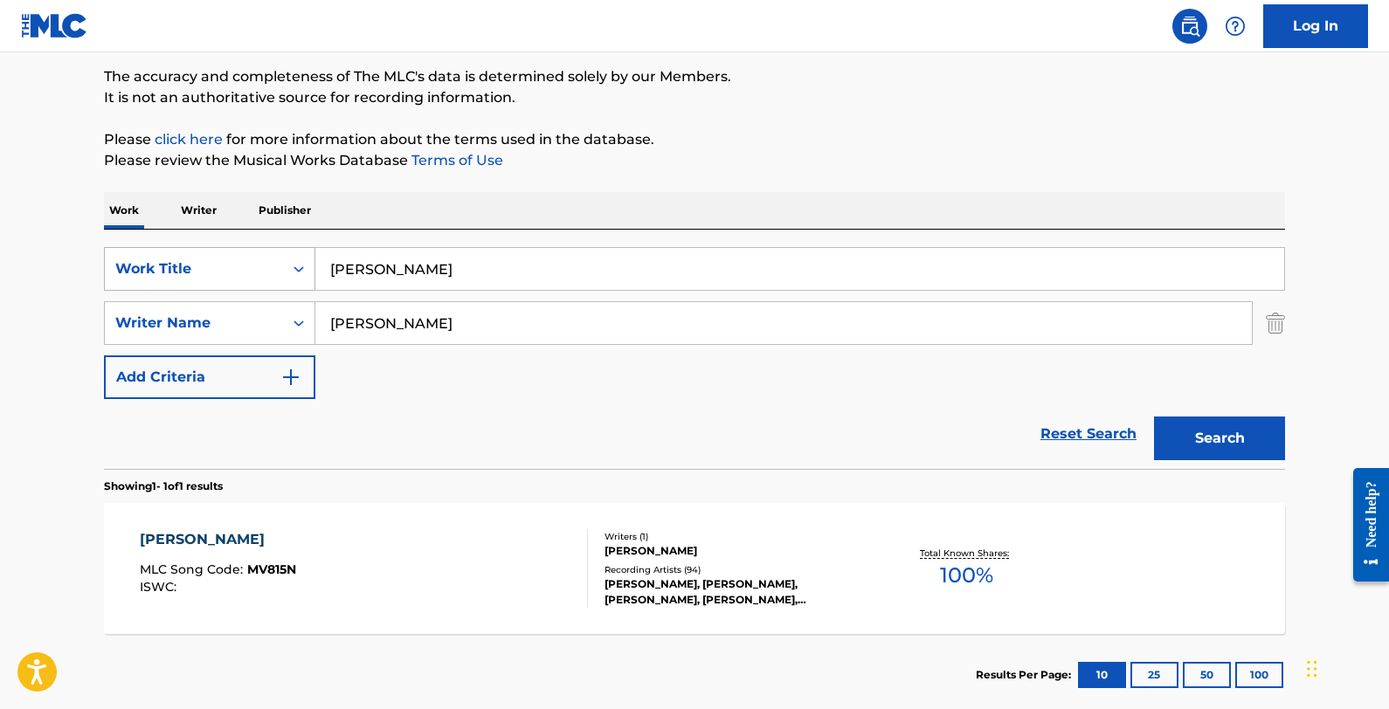
drag, startPoint x: 480, startPoint y: 266, endPoint x: 298, endPoint y: 259, distance: 181.8
click at [298, 259] on div "SearchWithCriteria800d8351-f57e-4202-a693-666780b072e2 Work Title [PERSON_NAME]" at bounding box center [694, 269] width 1181 height 44
paste input "Oh My Captain"
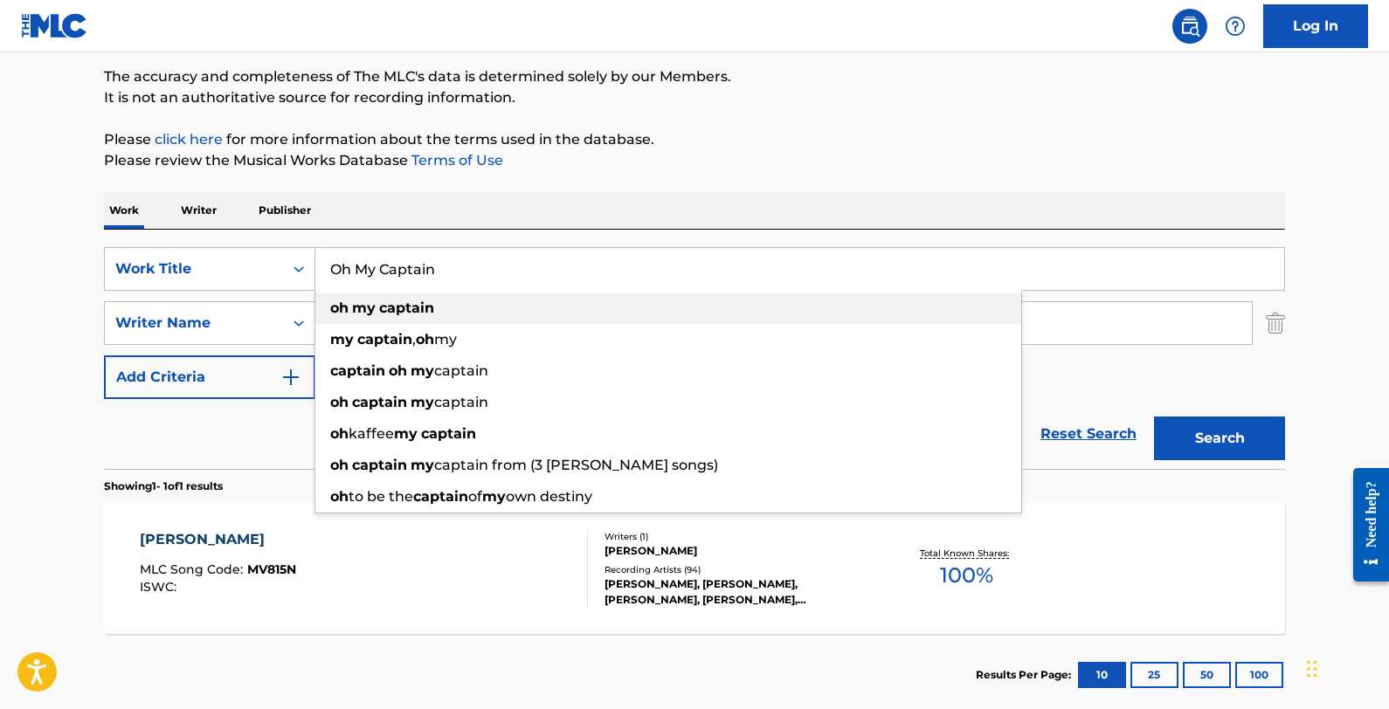
click at [388, 315] on strong "captain" at bounding box center [406, 308] width 55 height 17
type input "oh my captain"
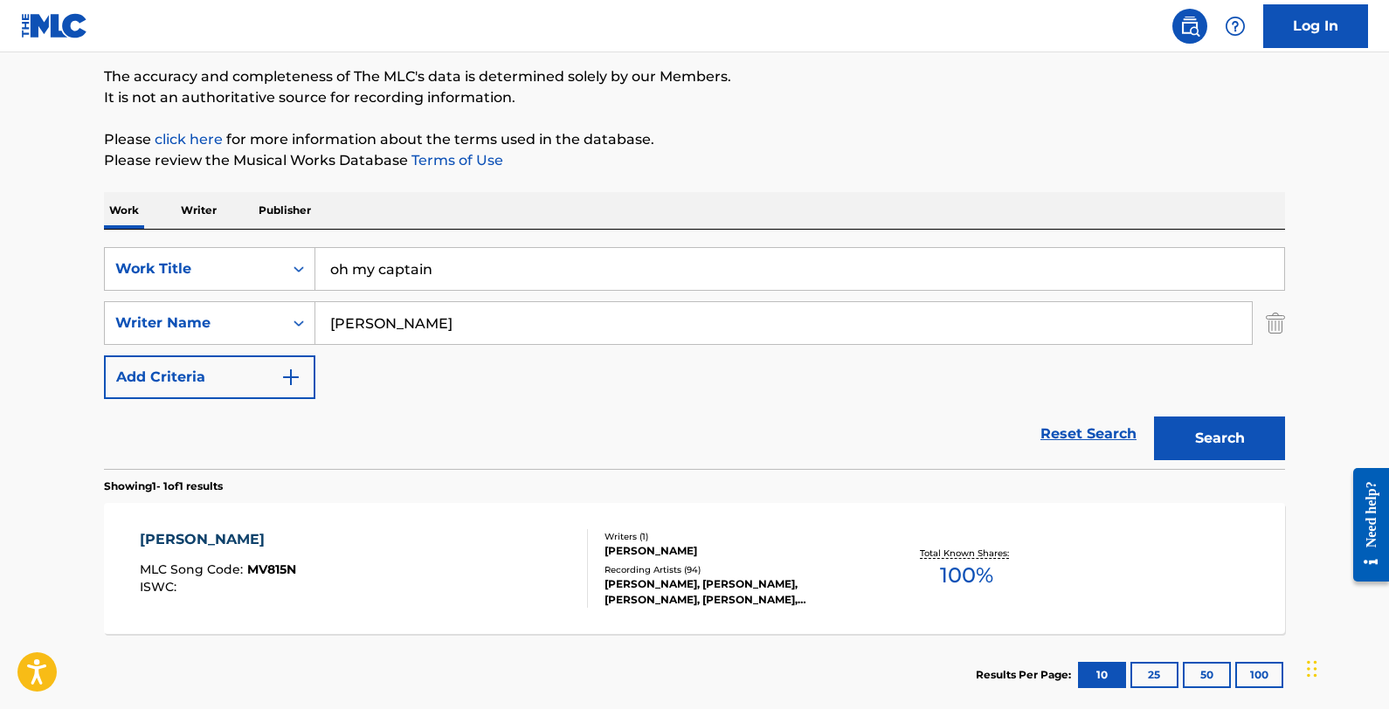
click at [1175, 439] on button "Search" at bounding box center [1219, 439] width 131 height 44
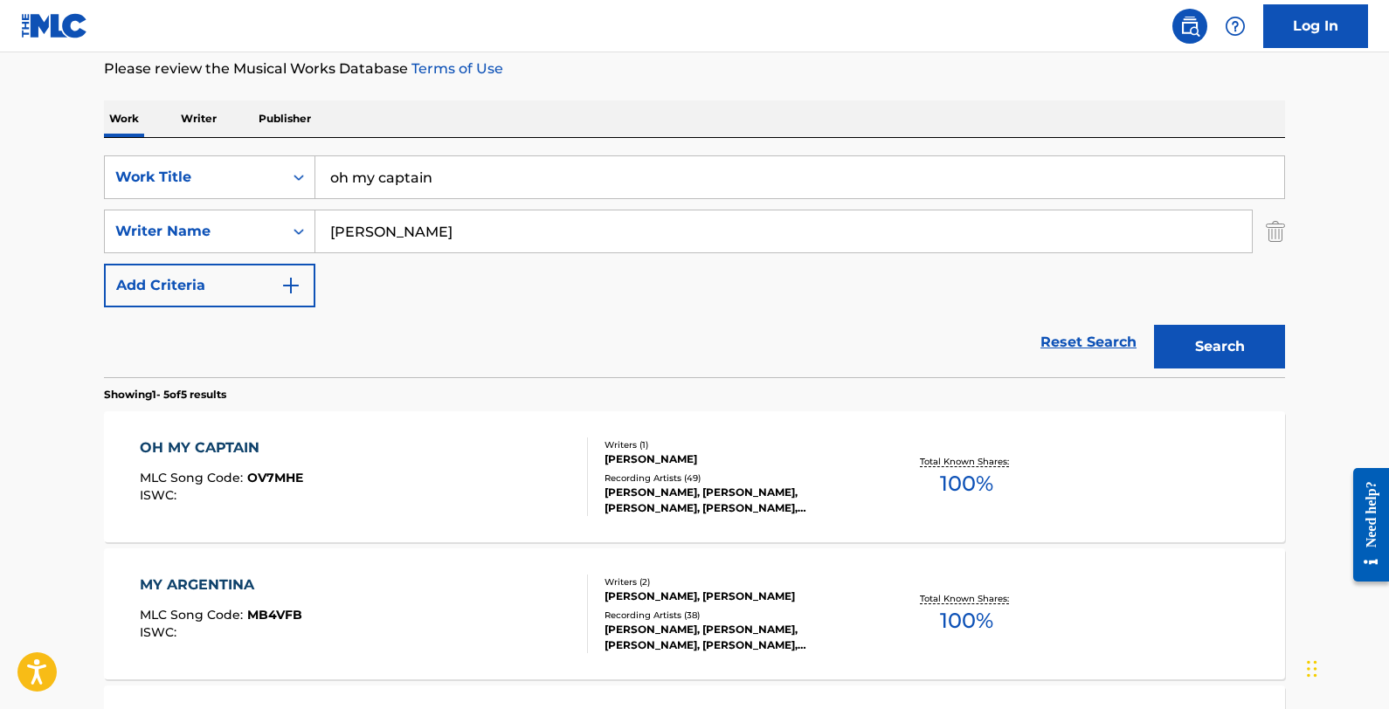
scroll to position [248, 0]
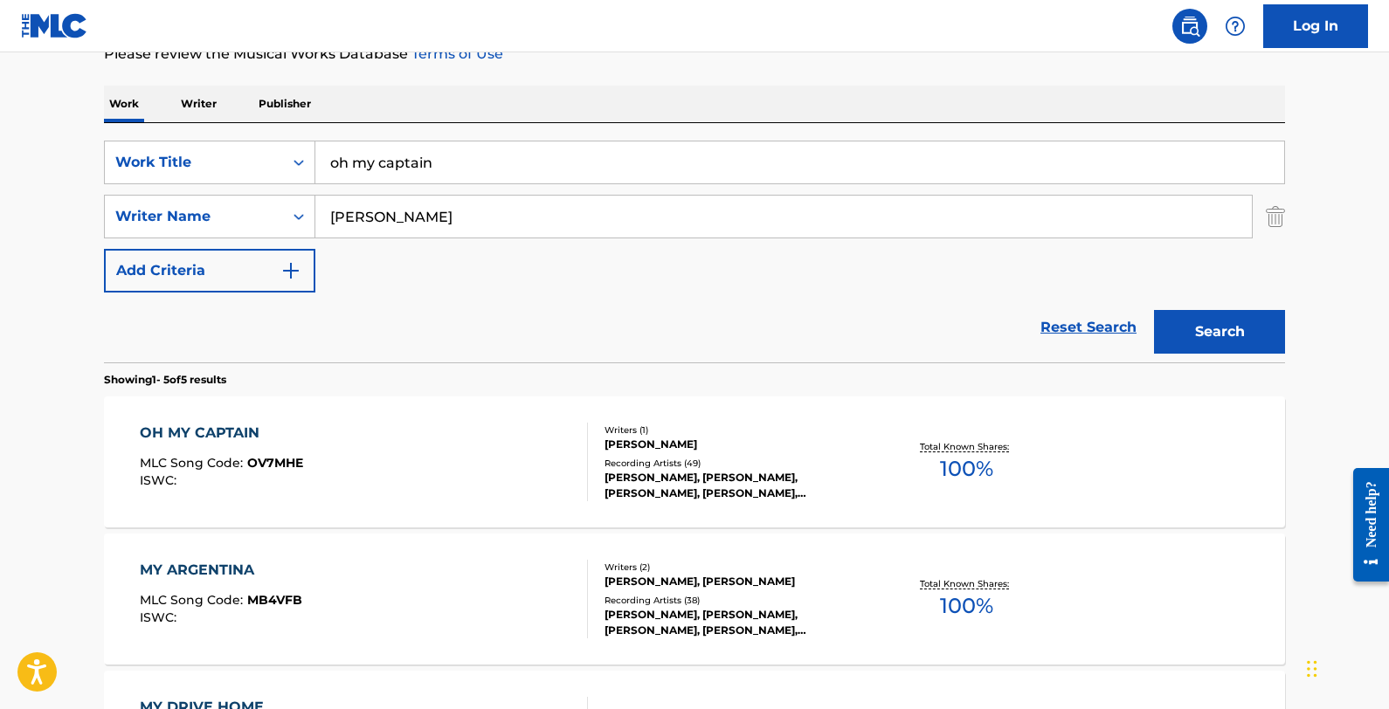
click at [504, 459] on div "OH MY CAPTAIN MLC Song Code : OV7MHE ISWC :" at bounding box center [364, 462] width 449 height 79
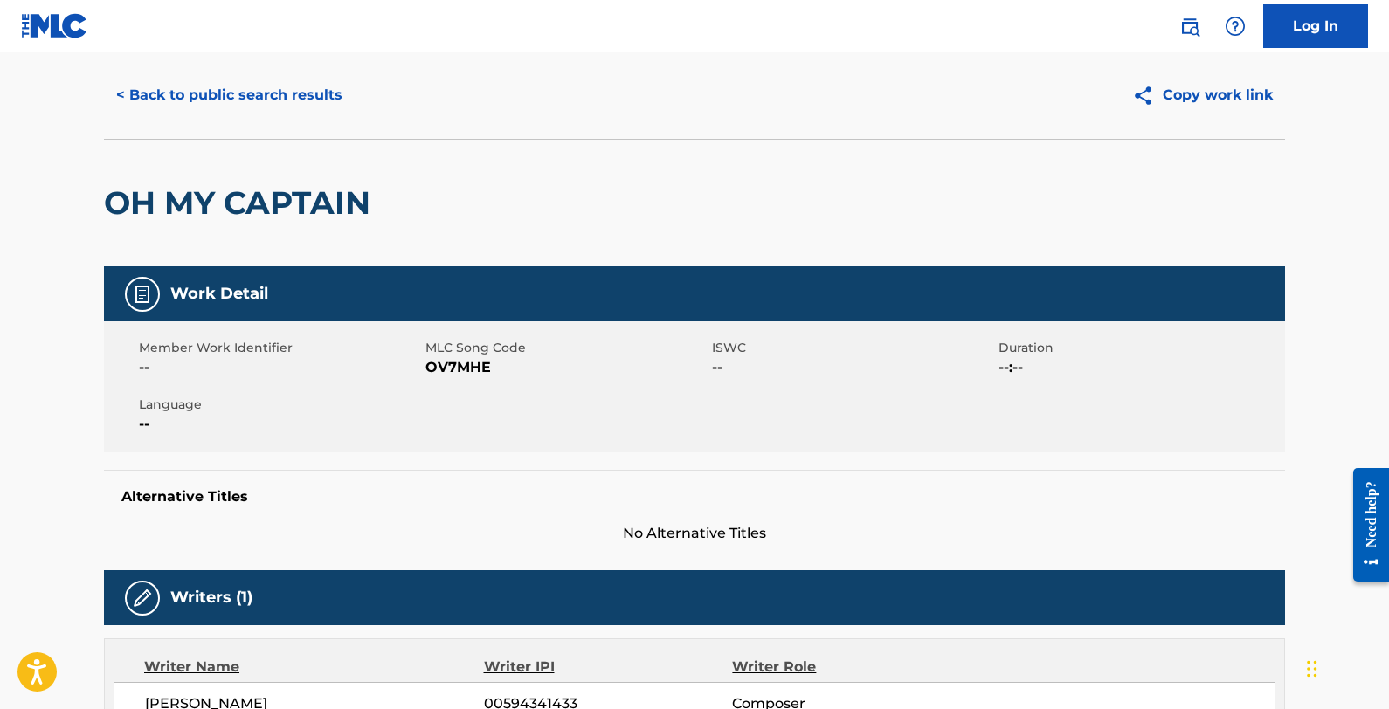
click at [254, 93] on button "< Back to public search results" at bounding box center [229, 95] width 251 height 44
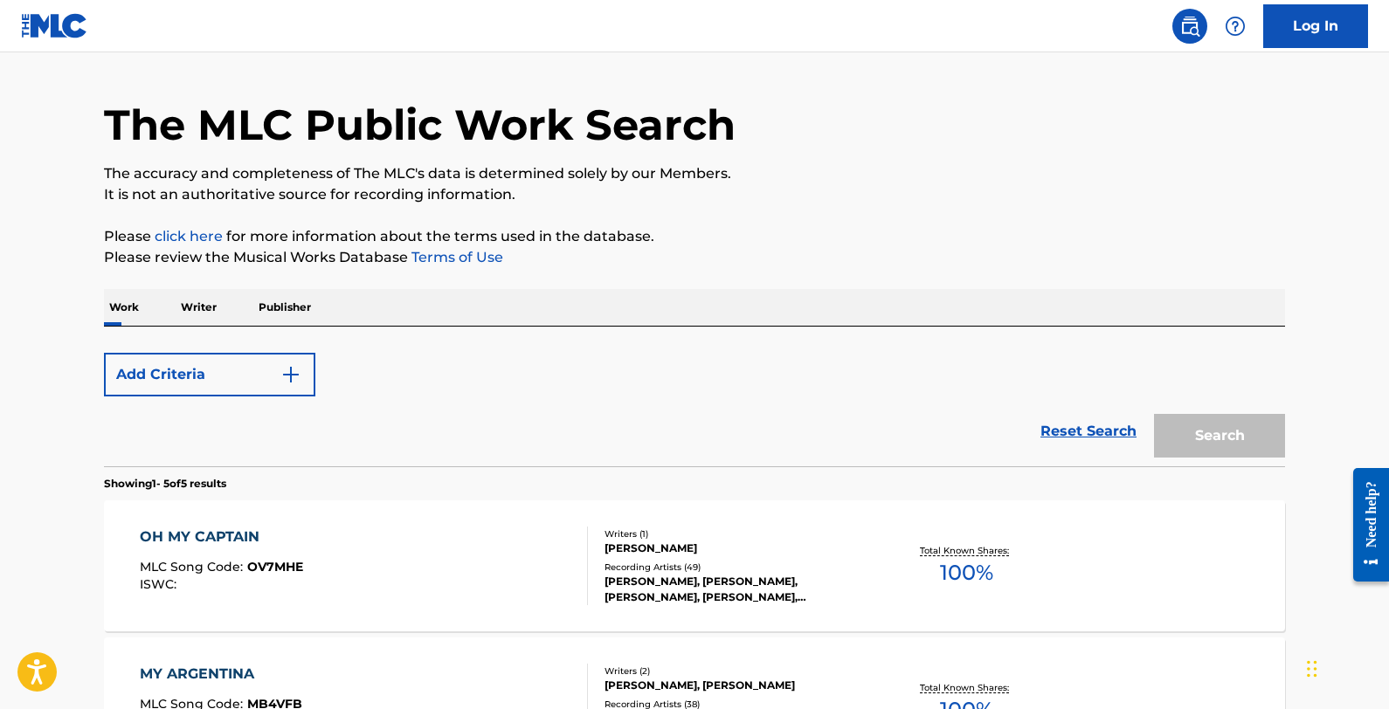
scroll to position [248, 0]
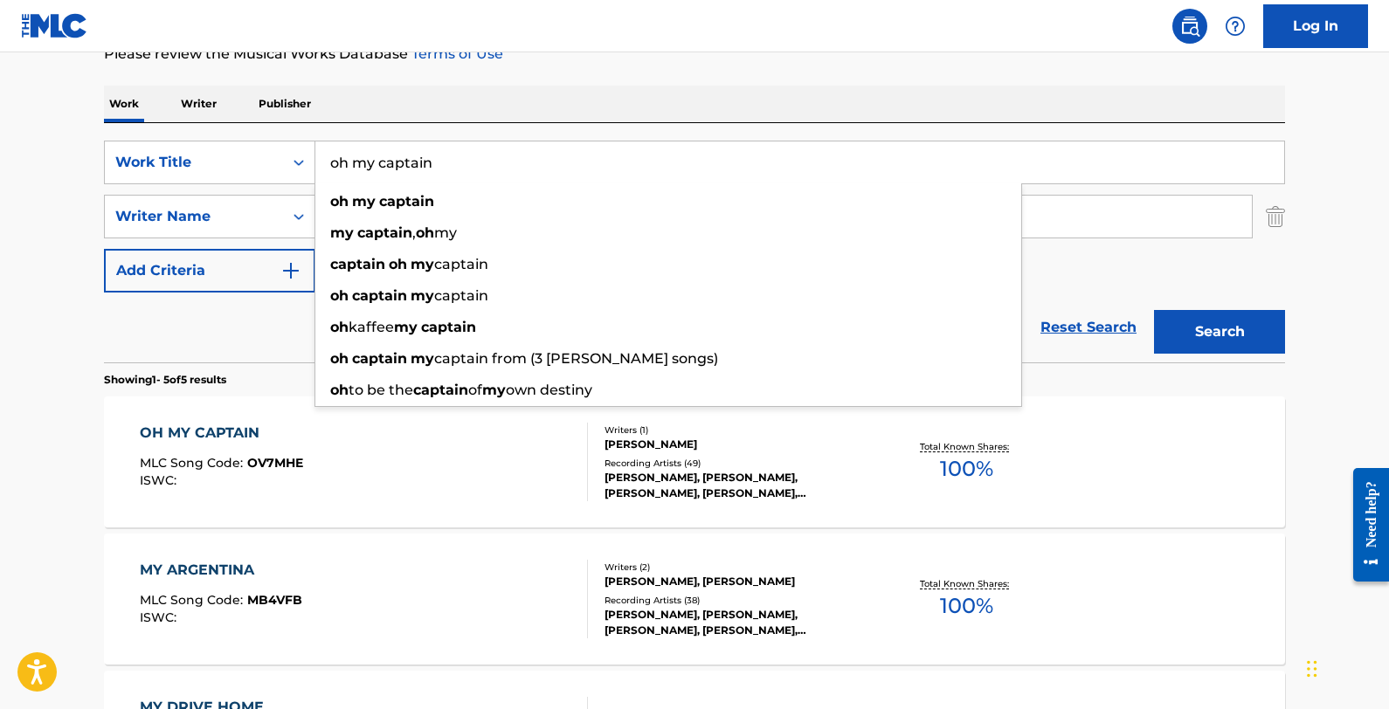
drag, startPoint x: 576, startPoint y: 164, endPoint x: 243, endPoint y: 139, distance: 333.8
click at [243, 139] on div "SearchWithCriteria800d8351-f57e-4202-a693-666780b072e2 Work Title oh my captain…" at bounding box center [694, 242] width 1181 height 239
paste input "Yellow Eyes"
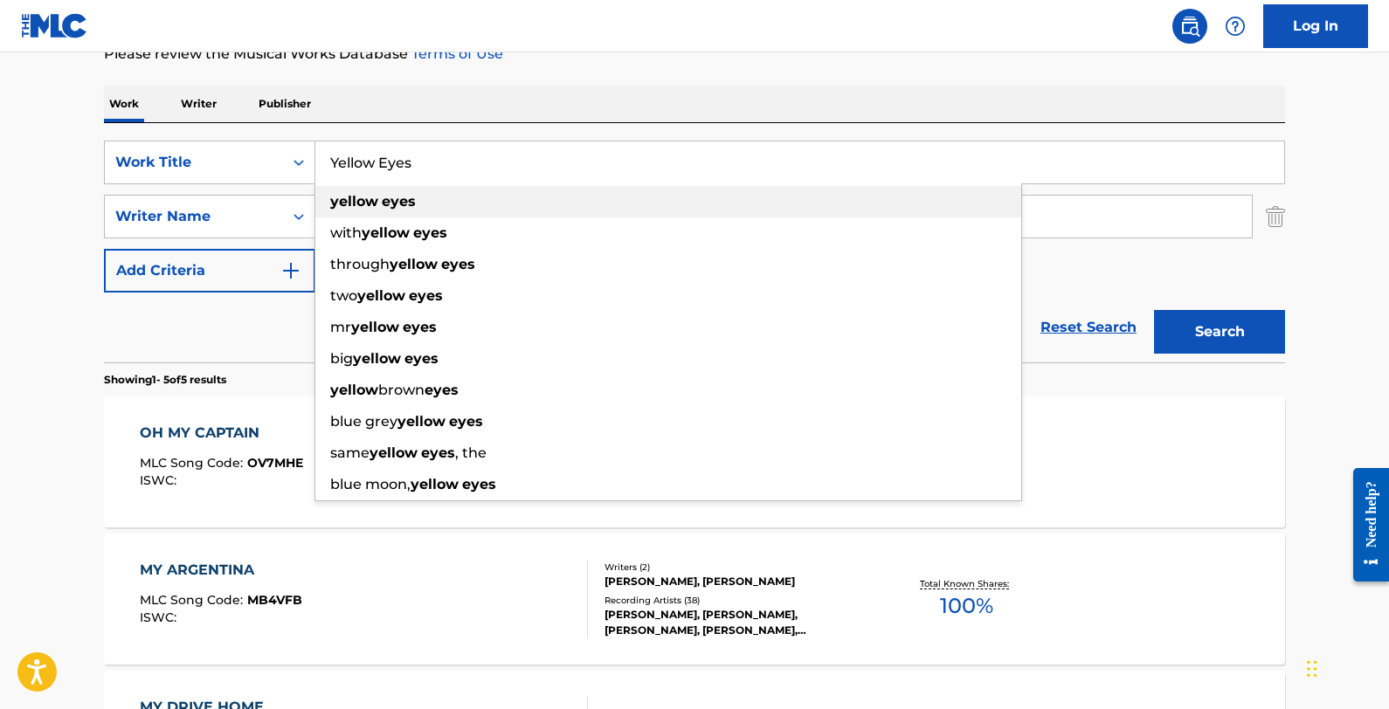
click at [402, 204] on strong "eyes" at bounding box center [399, 201] width 34 height 17
type input "yellow eyes"
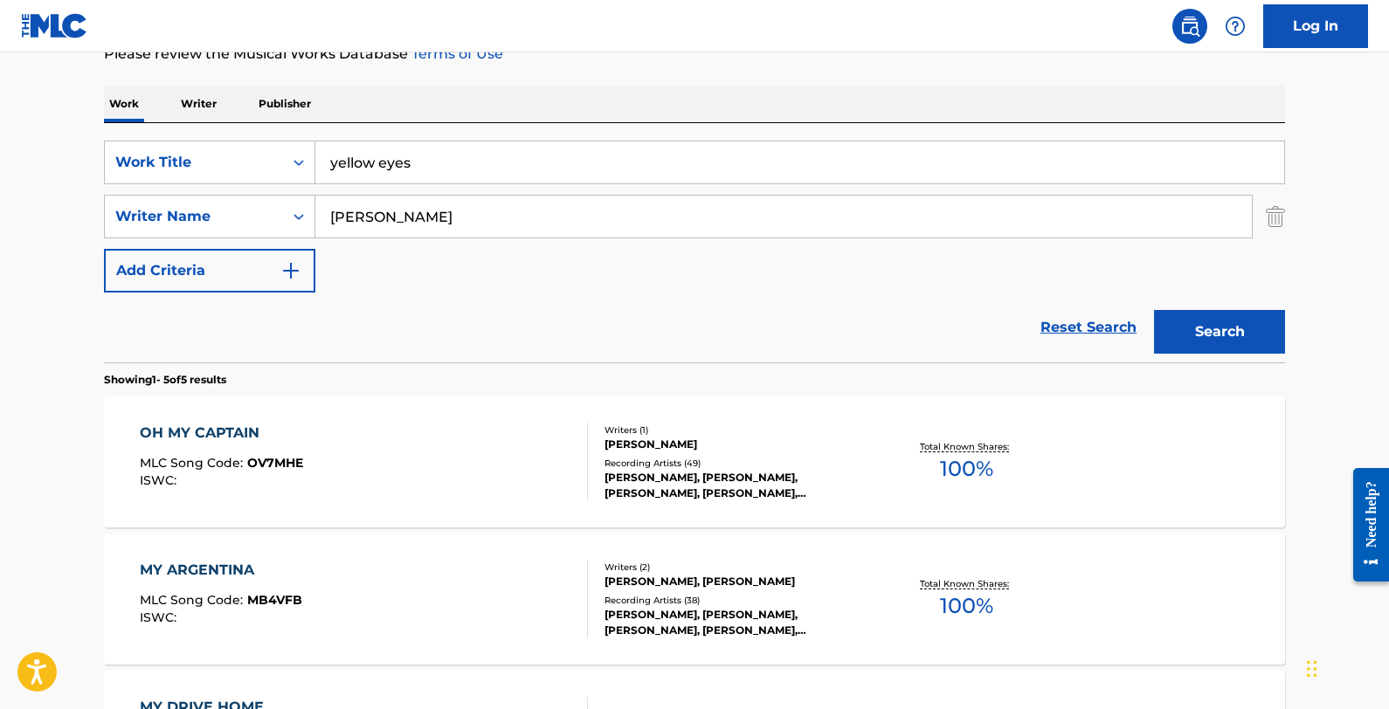
click at [1175, 340] on button "Search" at bounding box center [1219, 332] width 131 height 44
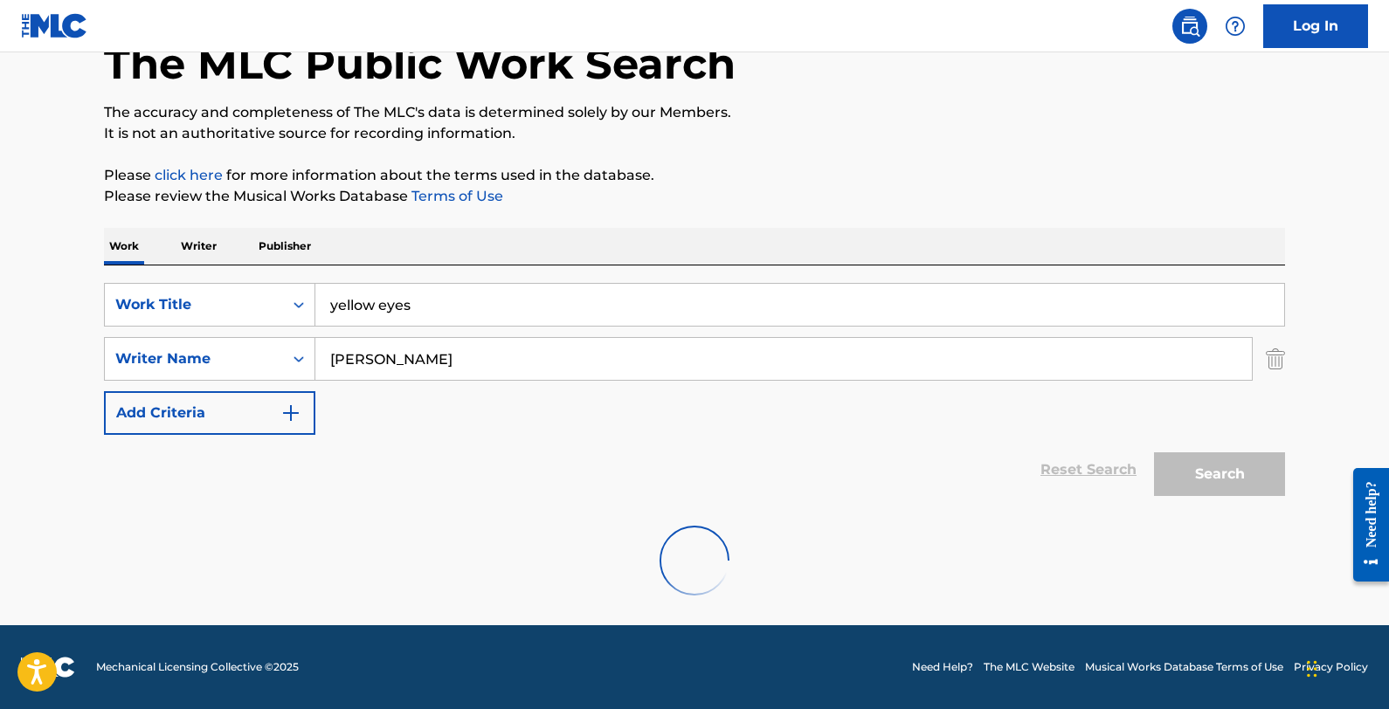
scroll to position [241, 0]
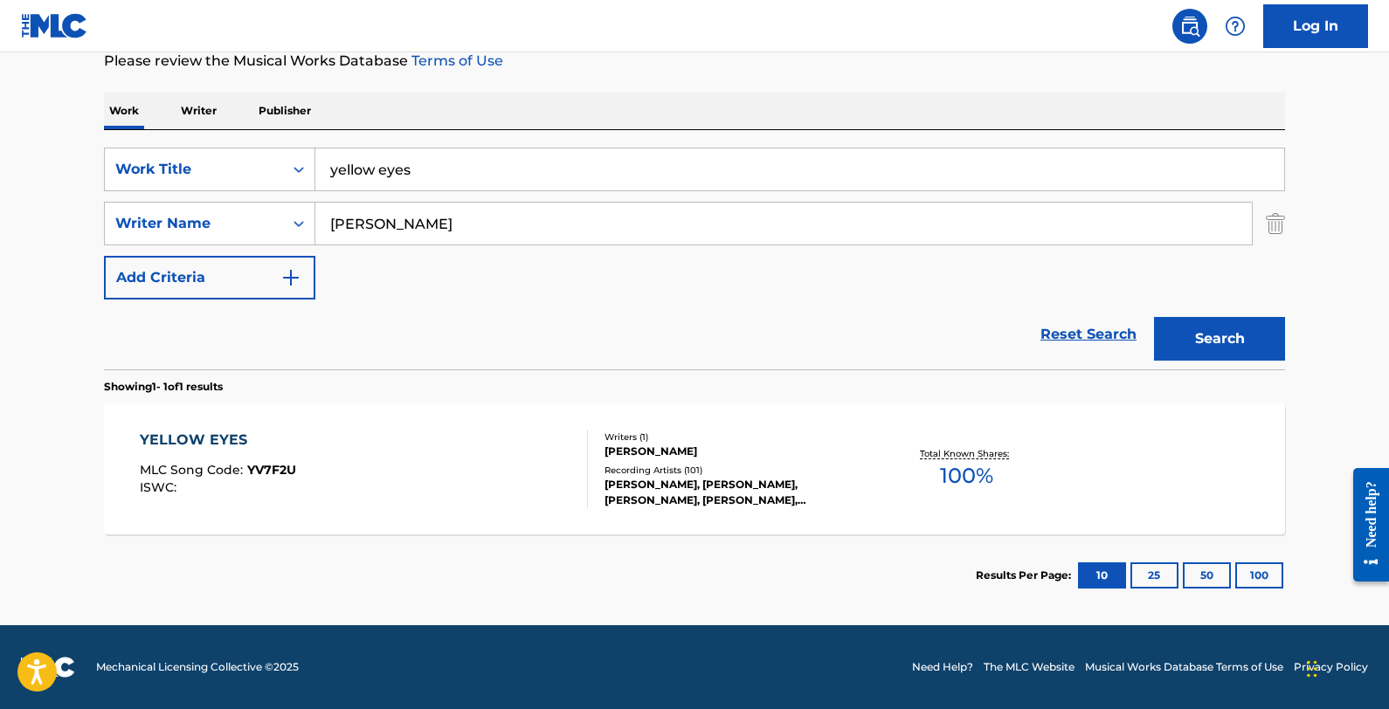
click at [356, 433] on div "YELLOW EYES MLC Song Code : YV7F2U ISWC :" at bounding box center [364, 469] width 449 height 79
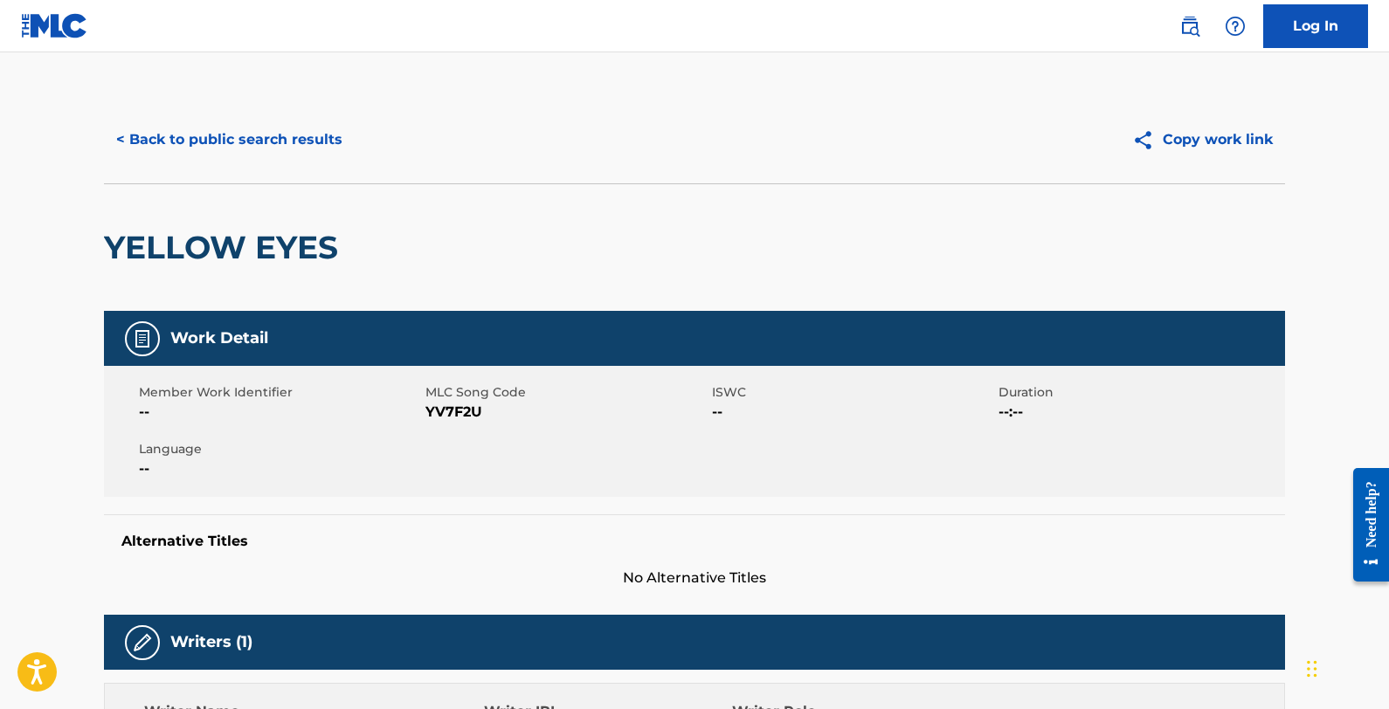
click at [196, 140] on button "< Back to public search results" at bounding box center [229, 140] width 251 height 44
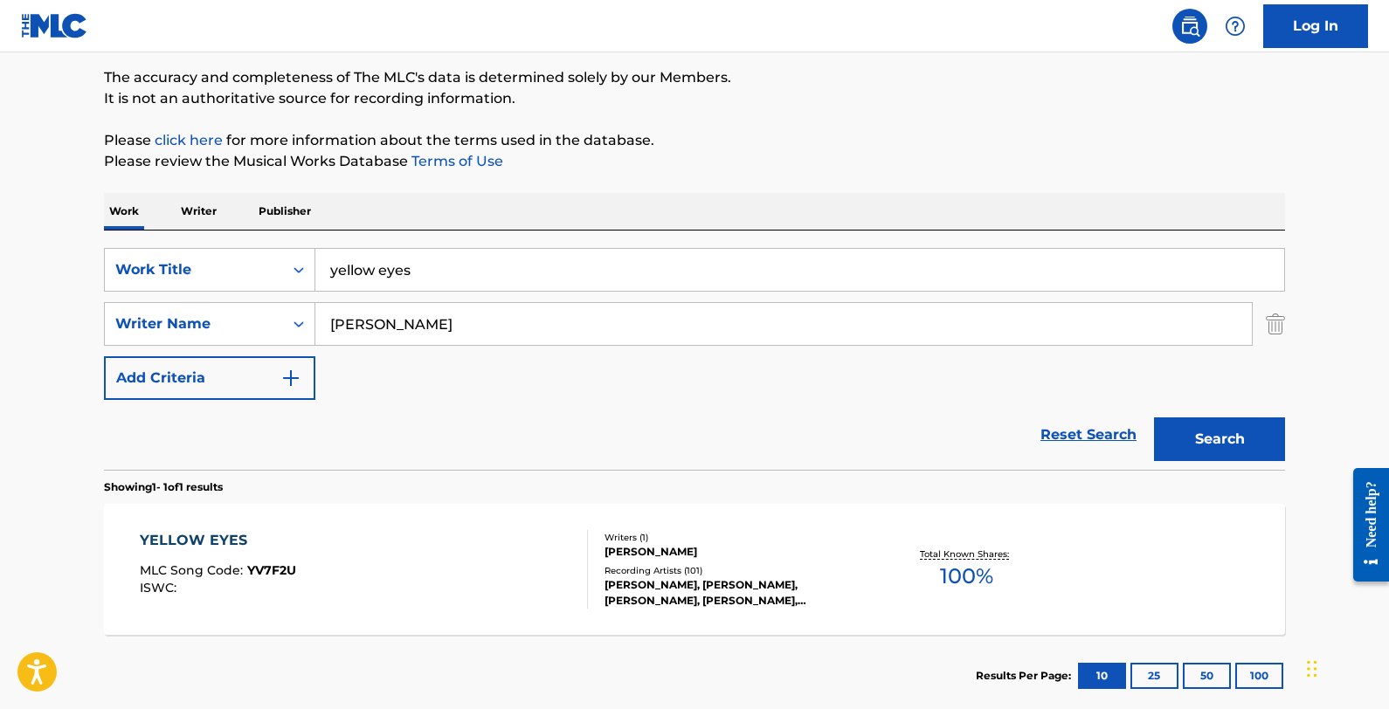
scroll to position [139, 0]
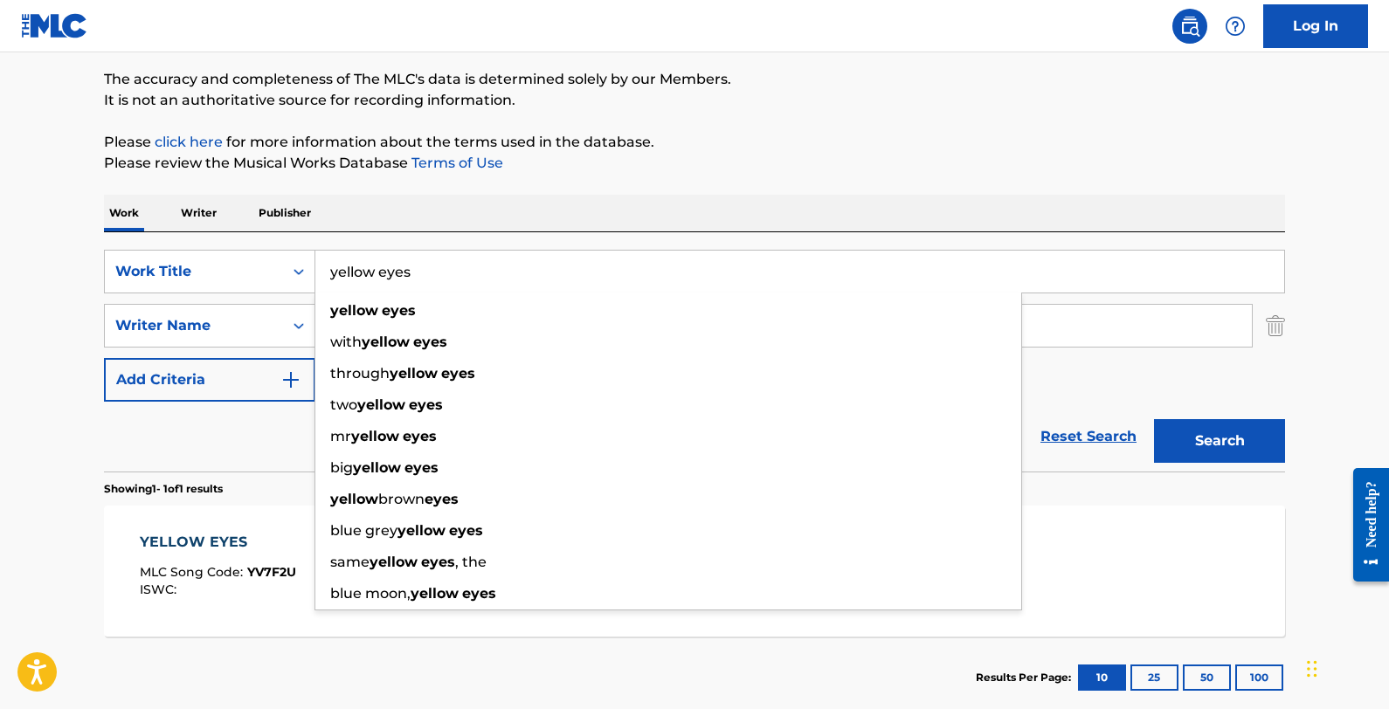
drag, startPoint x: 739, startPoint y: 269, endPoint x: 365, endPoint y: 234, distance: 375.5
click at [366, 234] on div "SearchWithCriteria800d8351-f57e-4202-a693-666780b072e2 Work Title yellow eyes y…" at bounding box center [694, 351] width 1181 height 239
paste input "Rugged Lover"
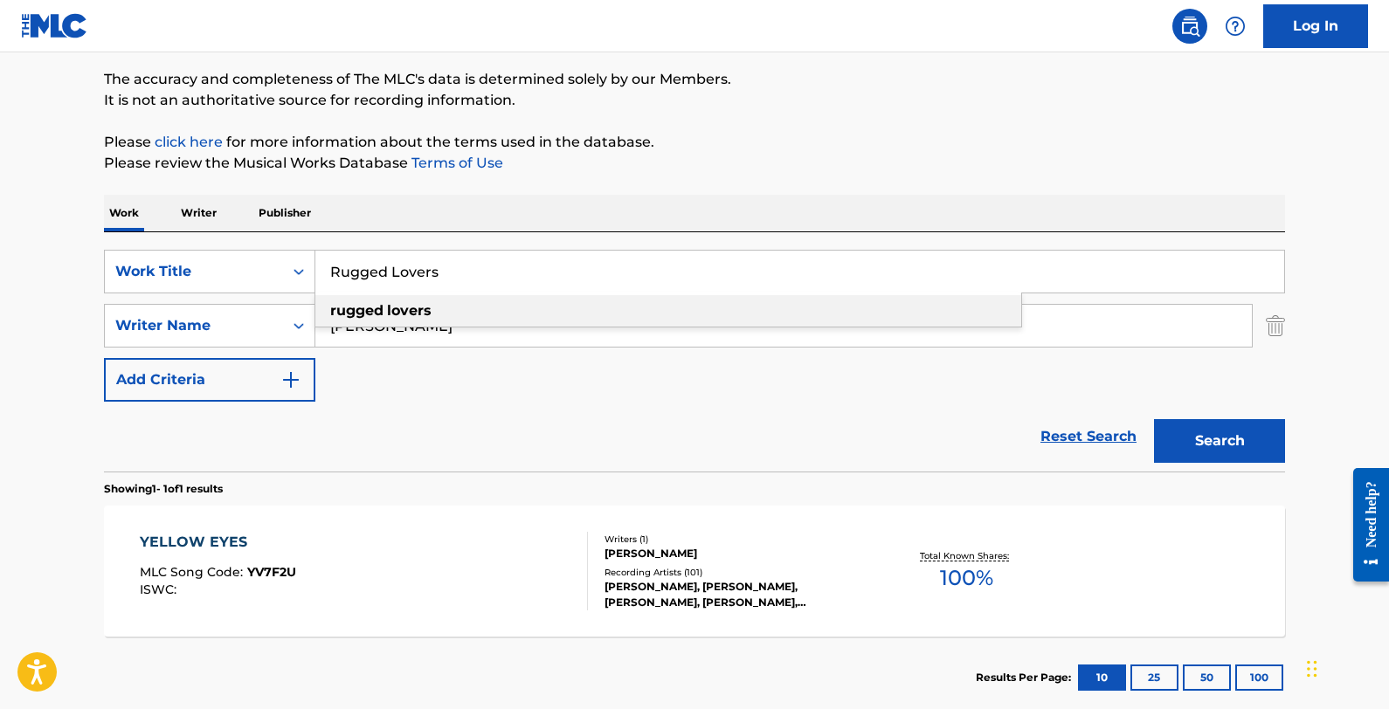
drag, startPoint x: 815, startPoint y: 313, endPoint x: 837, endPoint y: 321, distance: 23.5
click at [817, 314] on div "rugged lovers" at bounding box center [668, 310] width 706 height 31
type input "rugged lovers"
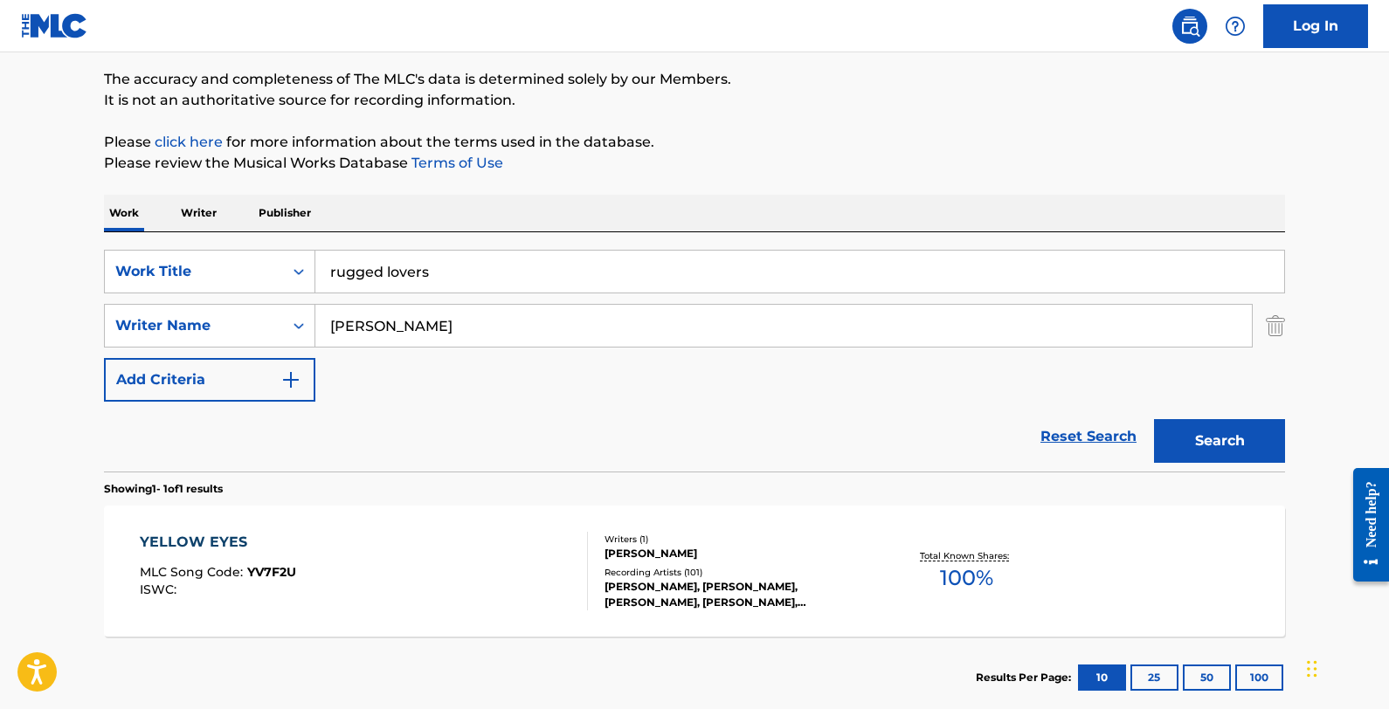
click at [1175, 436] on button "Search" at bounding box center [1219, 441] width 131 height 44
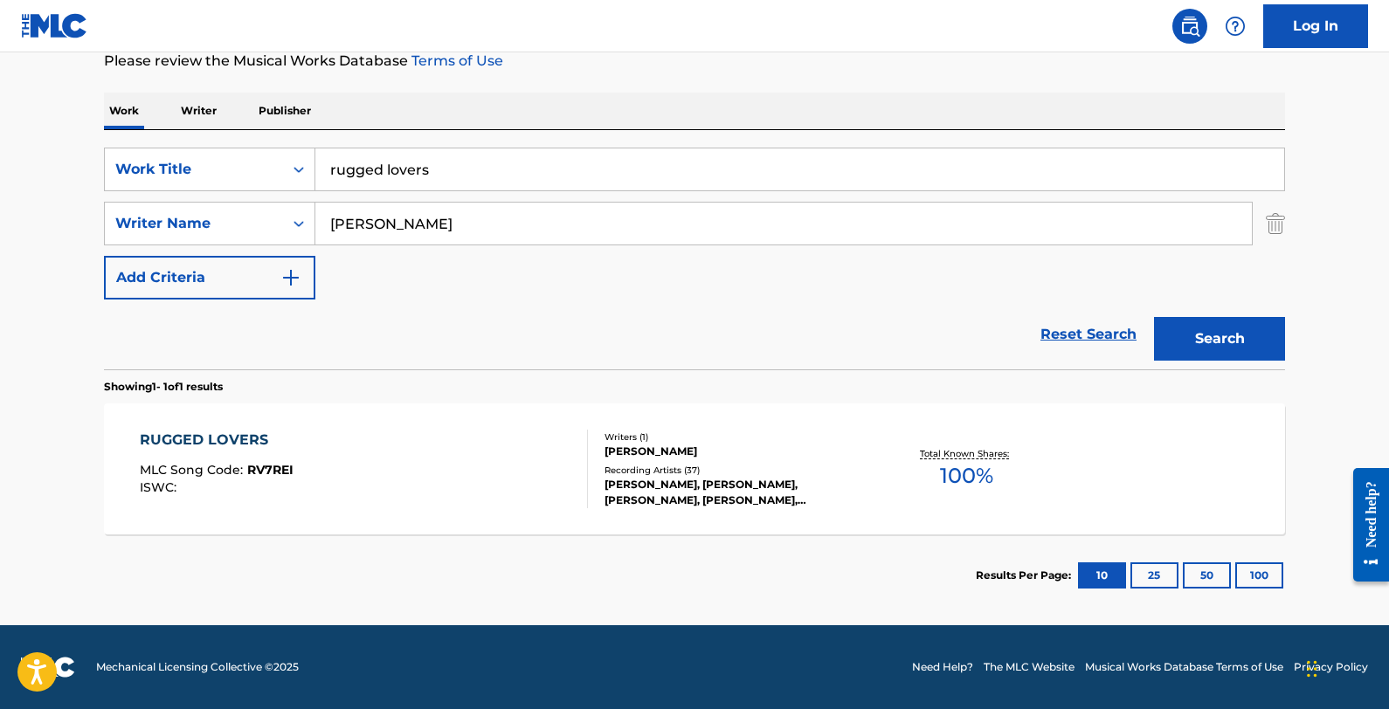
click at [409, 489] on div "RUGGED LOVERS MLC Song Code : RV7REI ISWC :" at bounding box center [364, 469] width 449 height 79
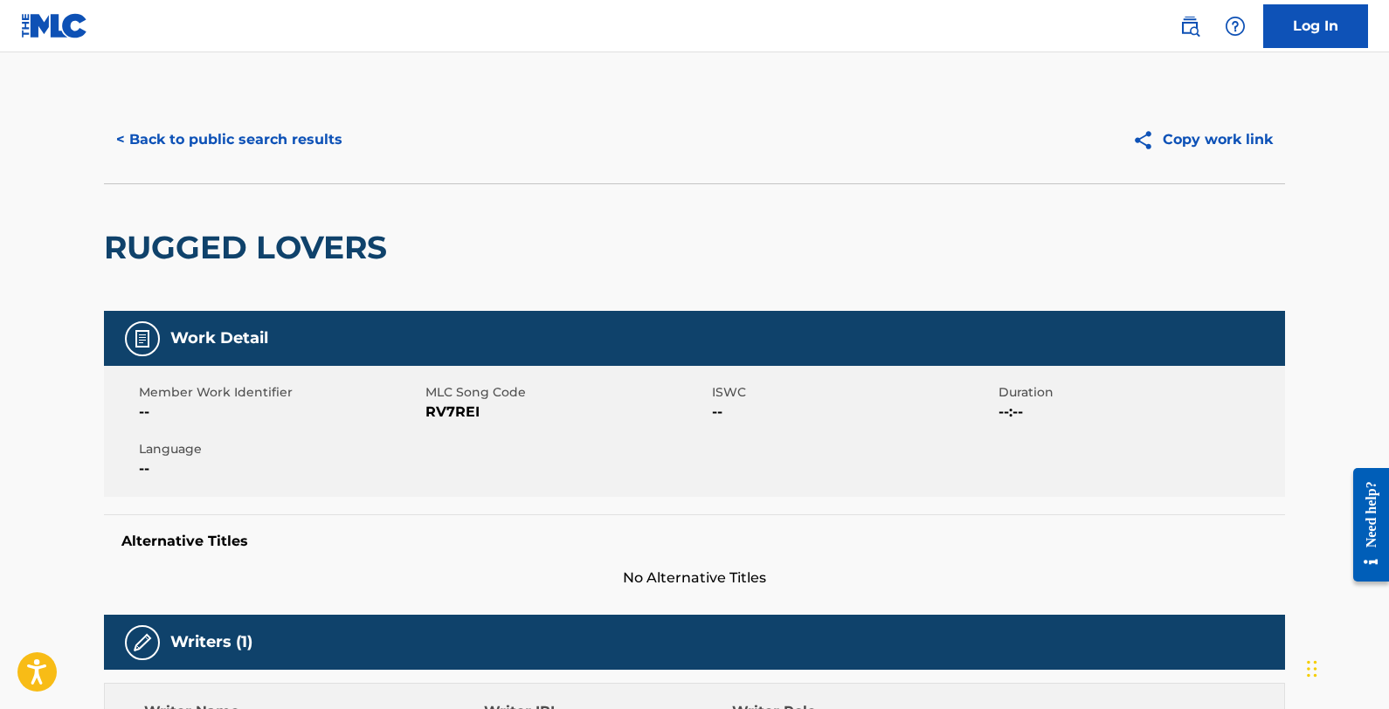
click at [311, 142] on button "< Back to public search results" at bounding box center [229, 140] width 251 height 44
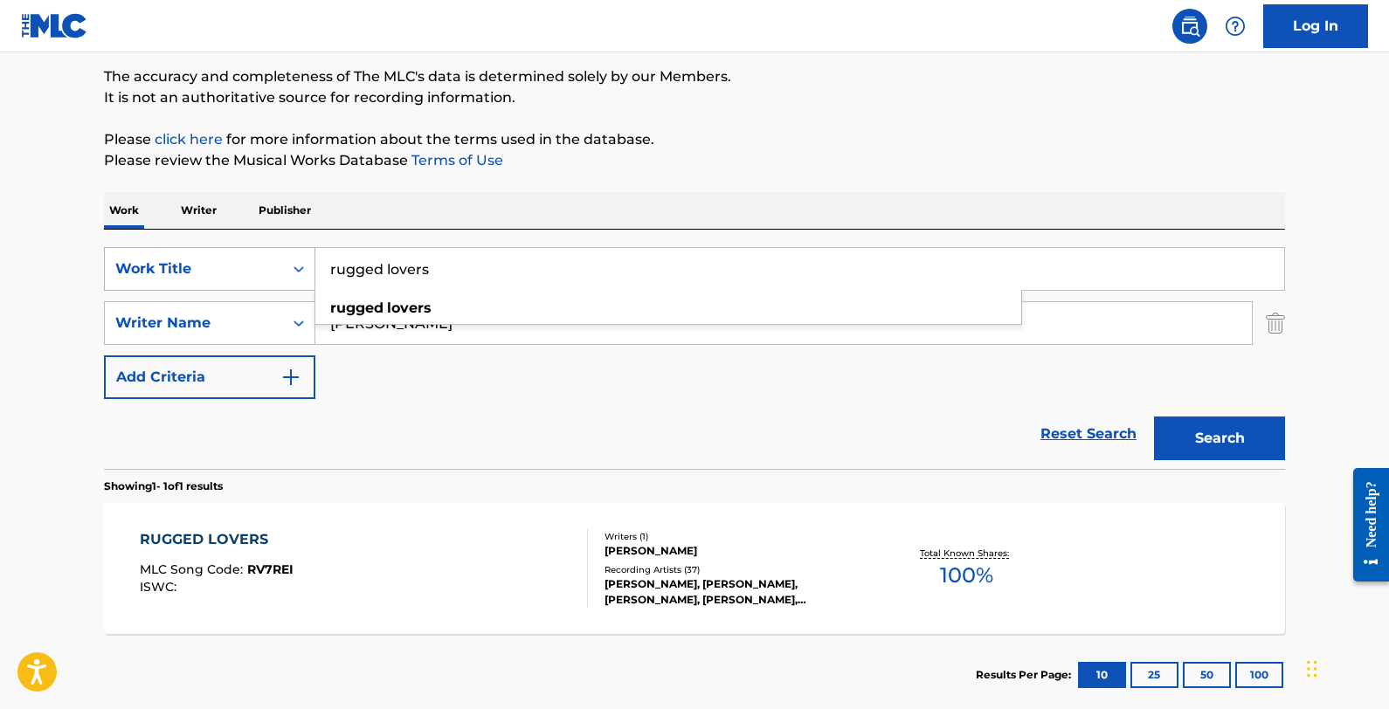
drag, startPoint x: 505, startPoint y: 276, endPoint x: 305, endPoint y: 270, distance: 200.2
click at [305, 270] on div "SearchWithCriteria800d8351-f57e-4202-a693-666780b072e2 Work Title rugged lovers…" at bounding box center [694, 269] width 1181 height 44
paste input "Young Man"
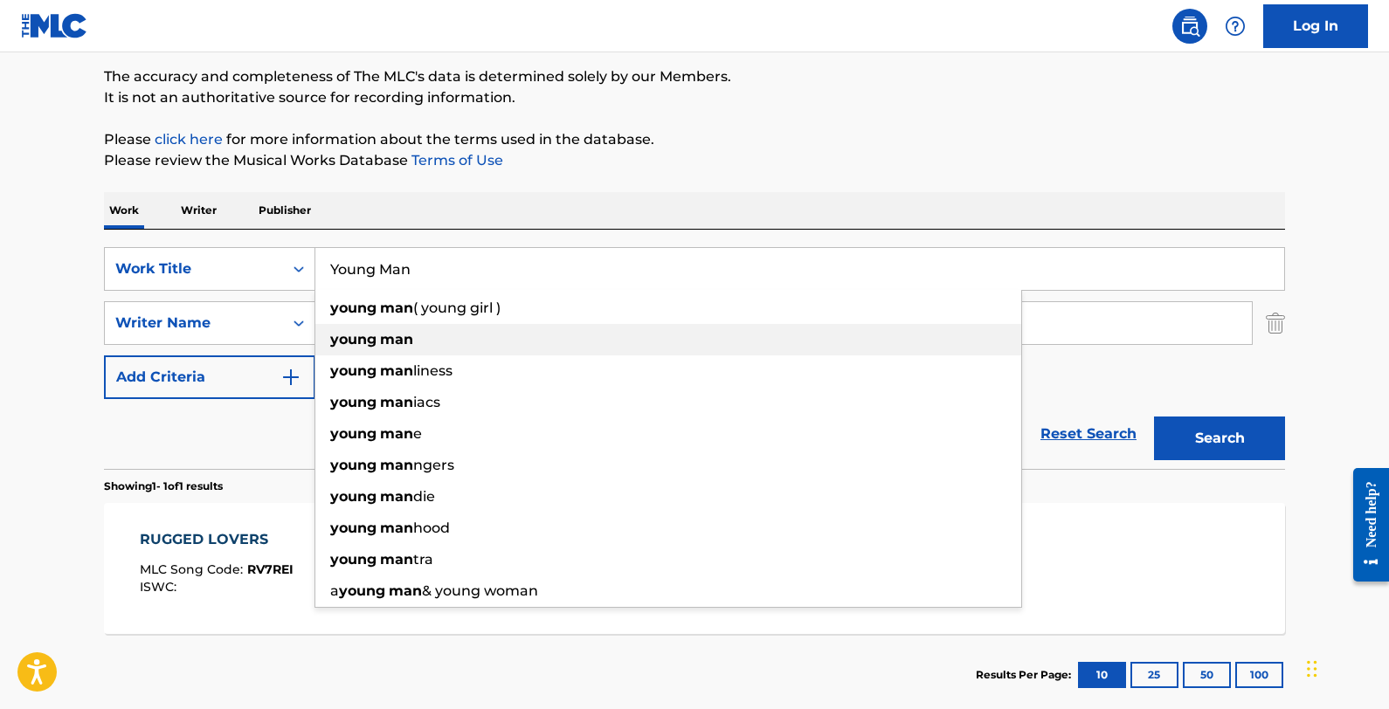
click at [438, 334] on div "young man" at bounding box center [668, 339] width 706 height 31
type input "young man"
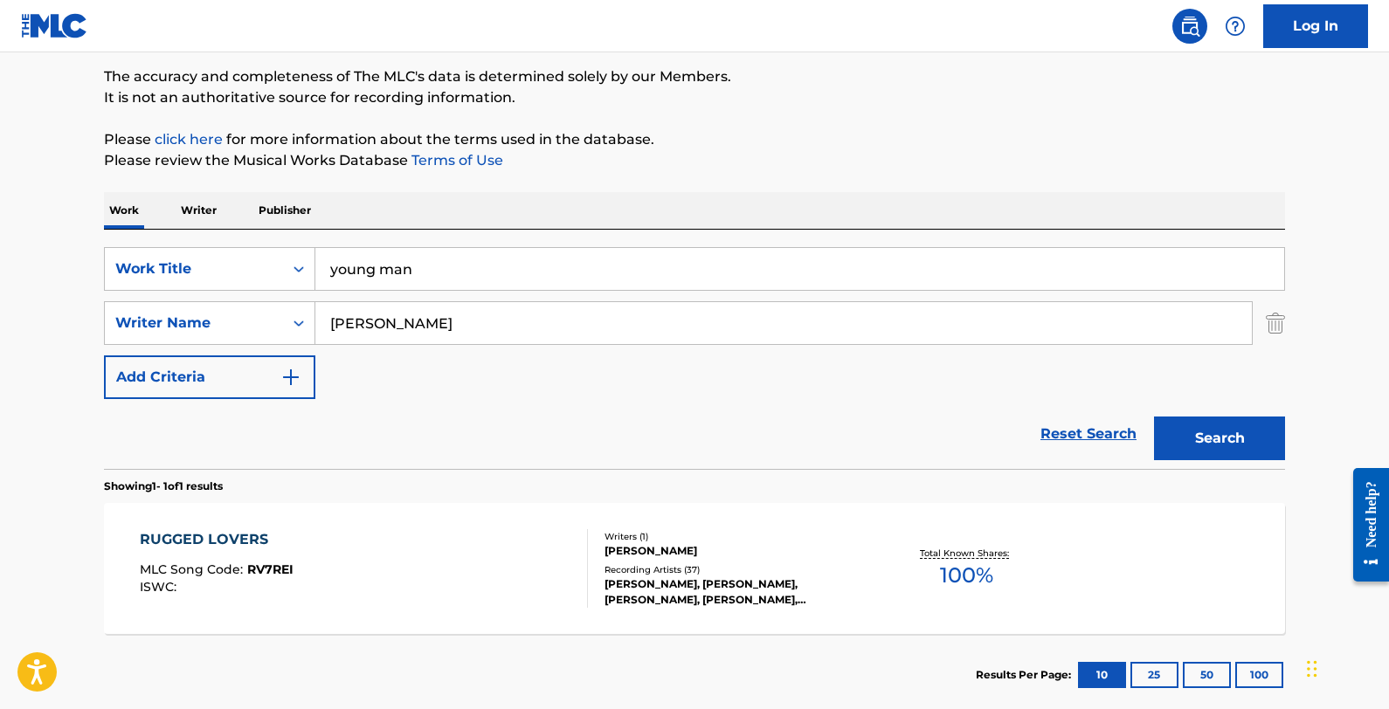
click at [1175, 448] on button "Search" at bounding box center [1219, 439] width 131 height 44
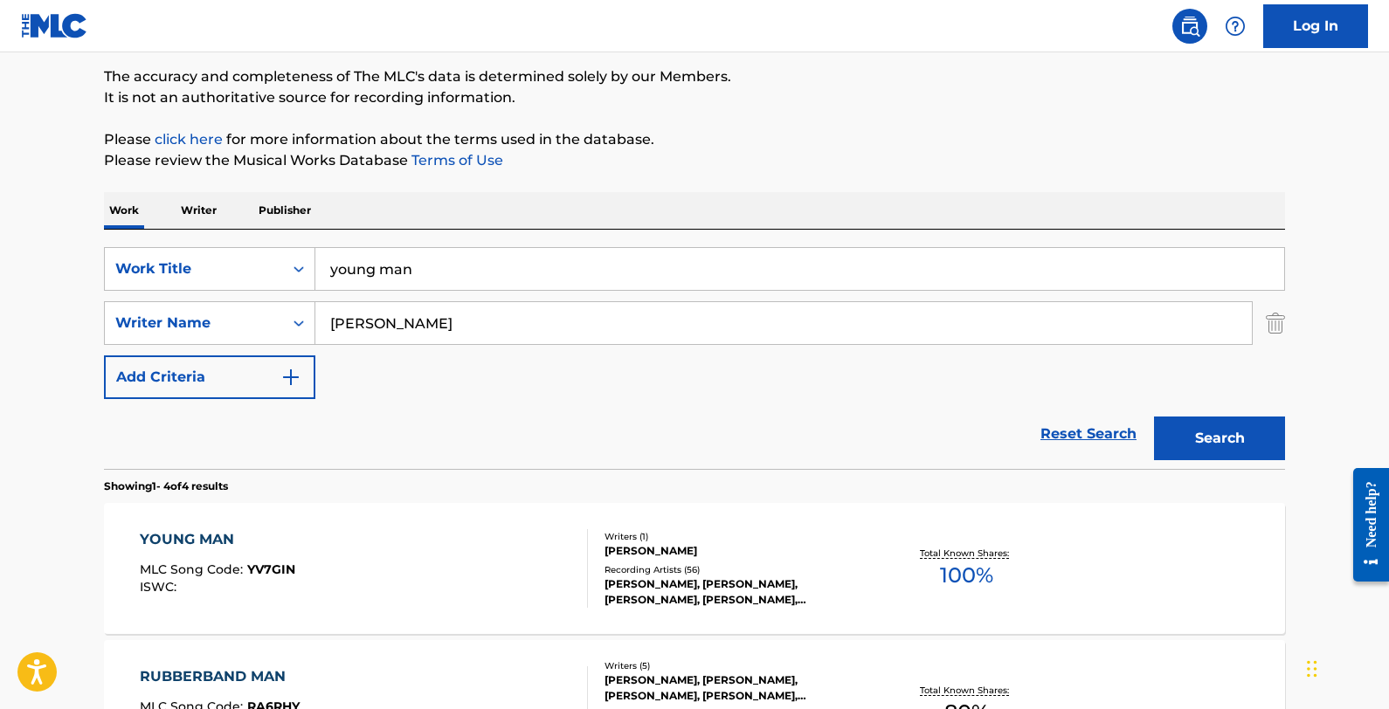
click at [474, 524] on div "YOUNG MAN MLC Song Code : YV7GIN ISWC : Writers ( 1 ) [PERSON_NAME] Recording A…" at bounding box center [694, 568] width 1181 height 131
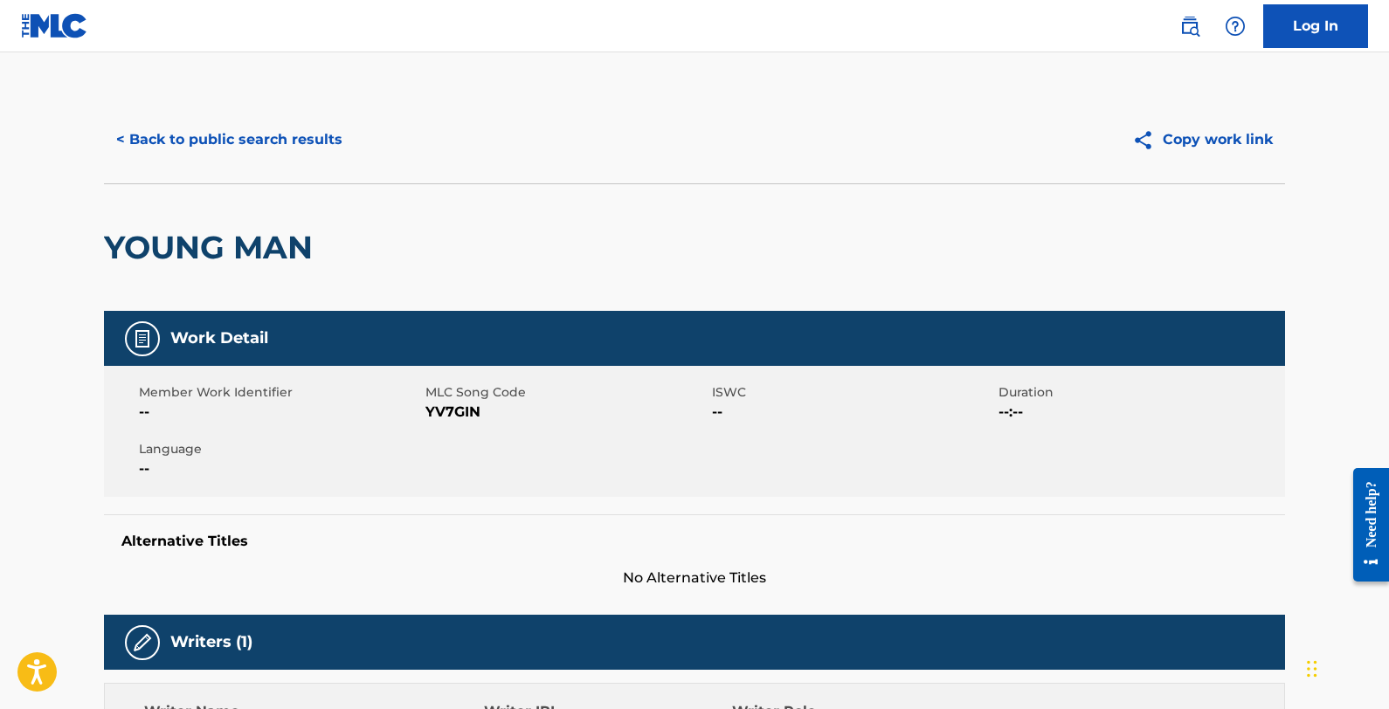
click at [239, 129] on button "< Back to public search results" at bounding box center [229, 140] width 251 height 44
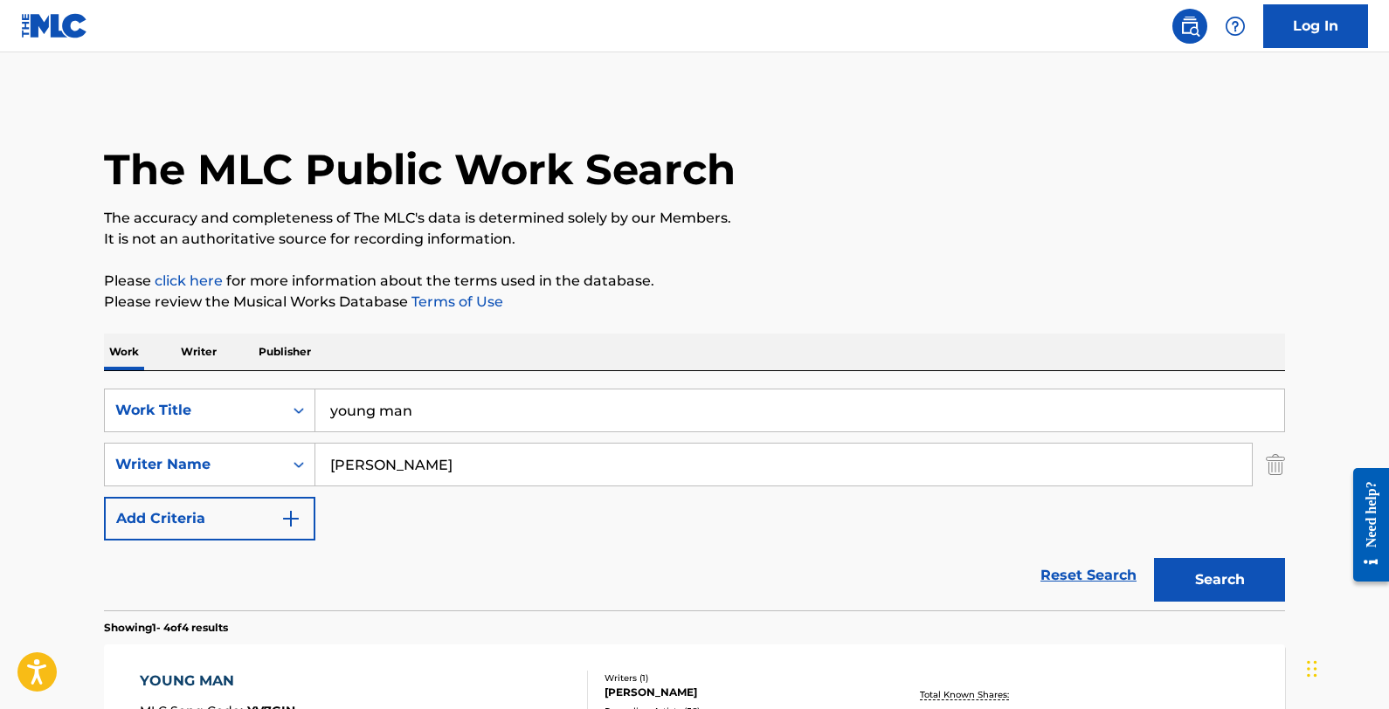
scroll to position [142, 0]
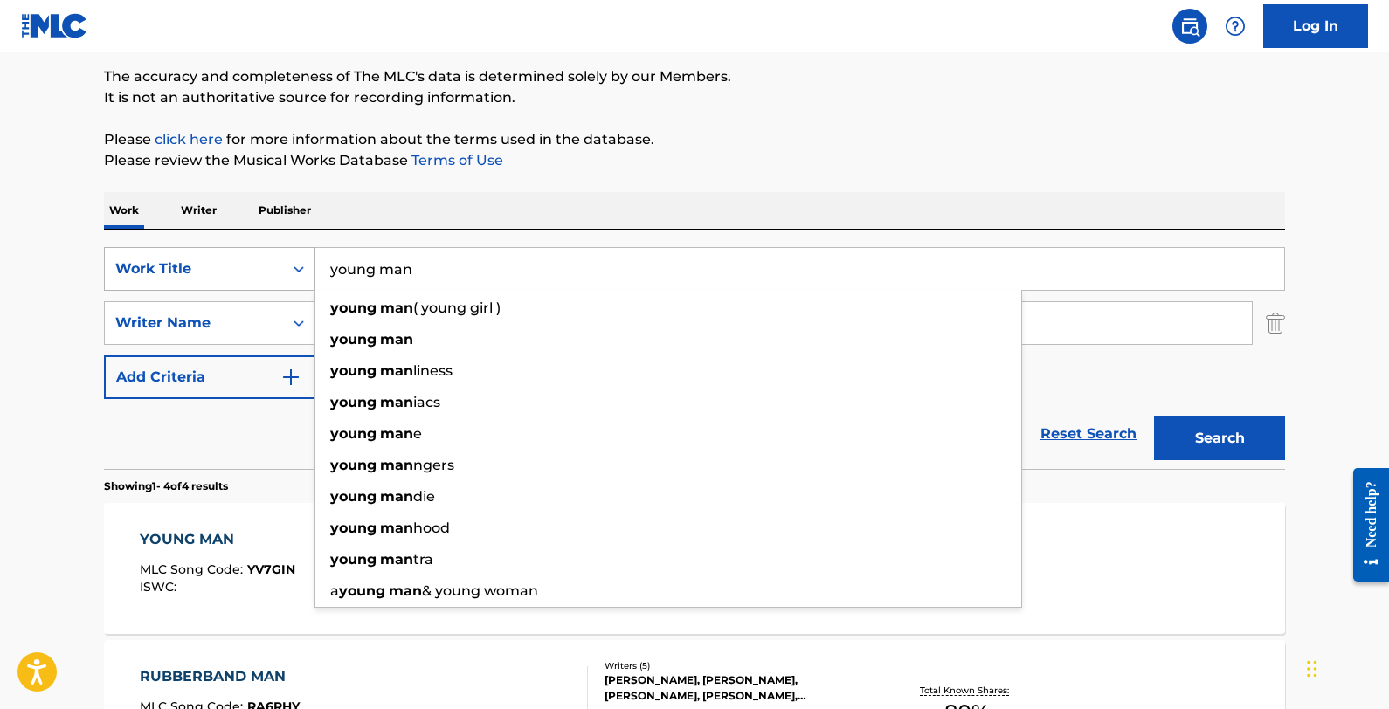
drag, startPoint x: 536, startPoint y: 267, endPoint x: 294, endPoint y: 253, distance: 241.5
click at [295, 253] on div "SearchWithCriteria800d8351-f57e-4202-a693-666780b072e2 Work Title young man you…" at bounding box center [694, 269] width 1181 height 44
paste input "All In My Head"
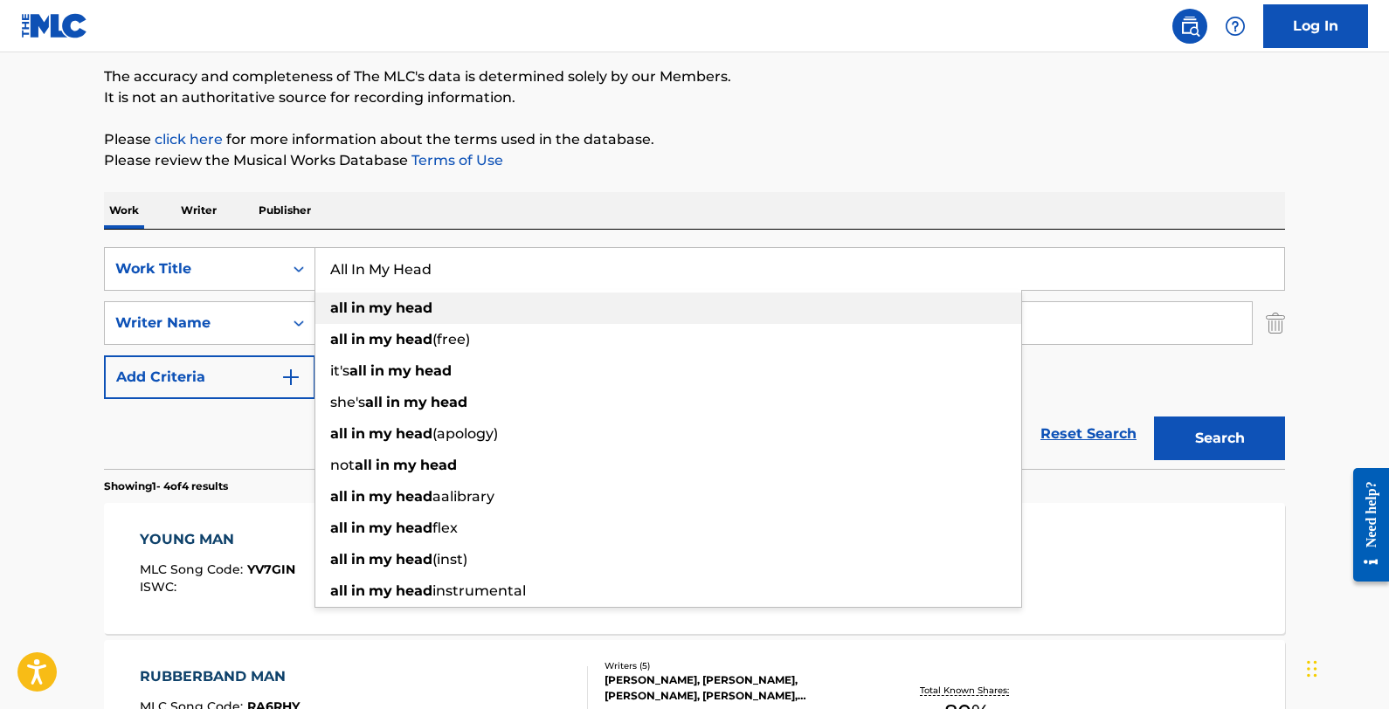
click at [515, 305] on div "all in my head" at bounding box center [668, 308] width 706 height 31
type input "all in my head"
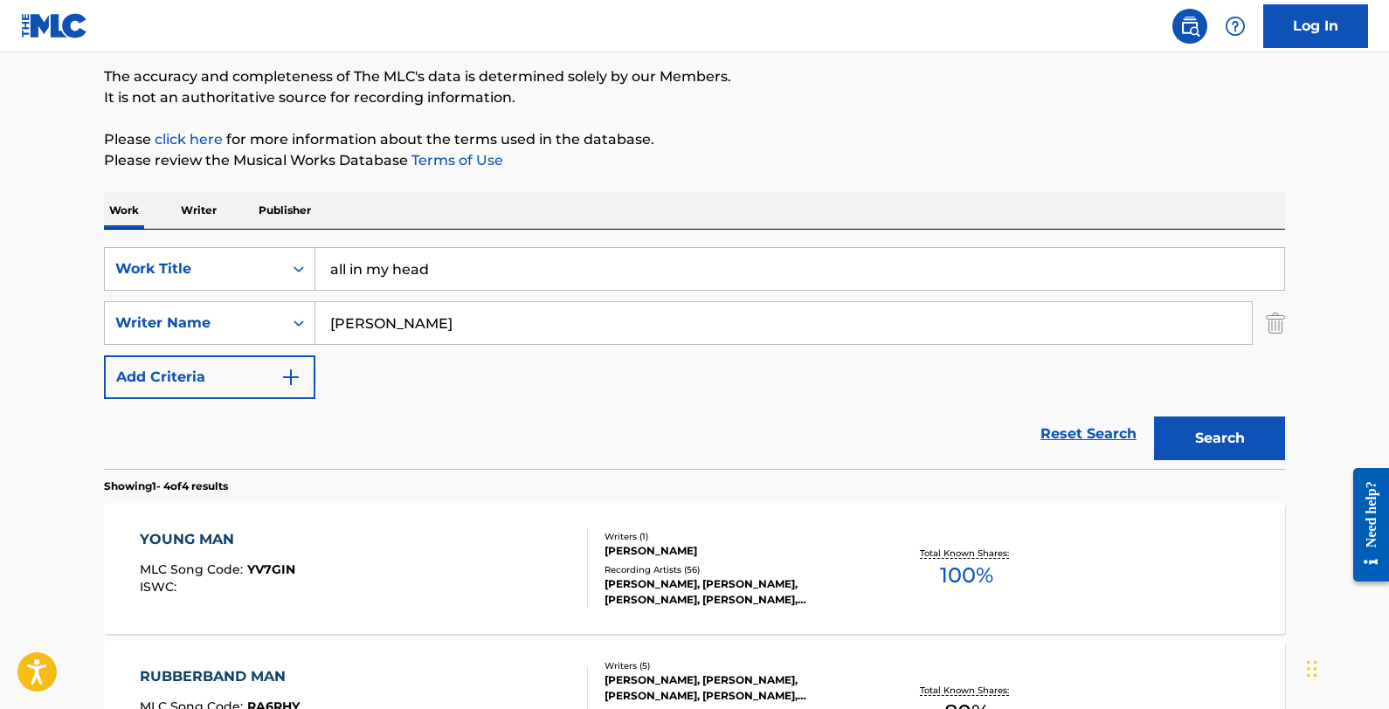
click at [1175, 444] on button "Search" at bounding box center [1219, 439] width 131 height 44
click at [361, 569] on div "ALL IN MY HEAD MLC Song Code : AV80KD ISWC :" at bounding box center [364, 568] width 449 height 79
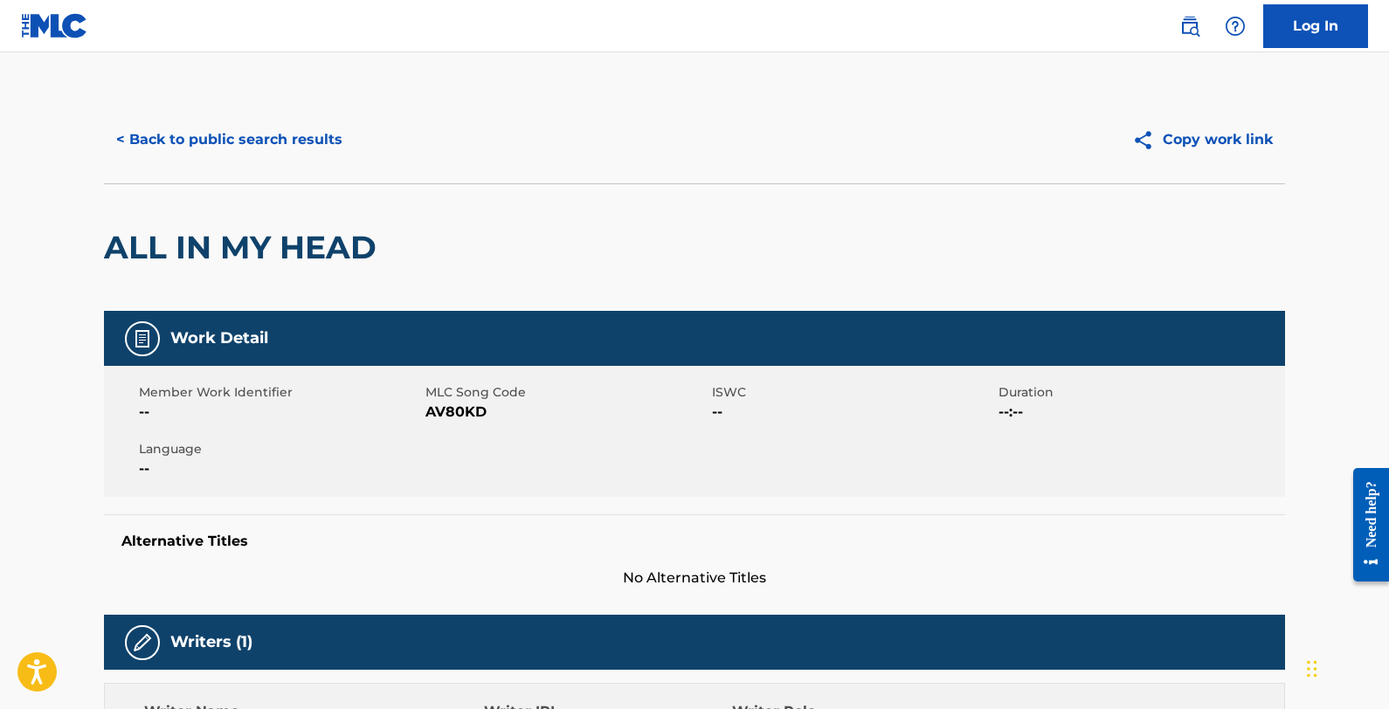
click at [257, 142] on button "< Back to public search results" at bounding box center [229, 140] width 251 height 44
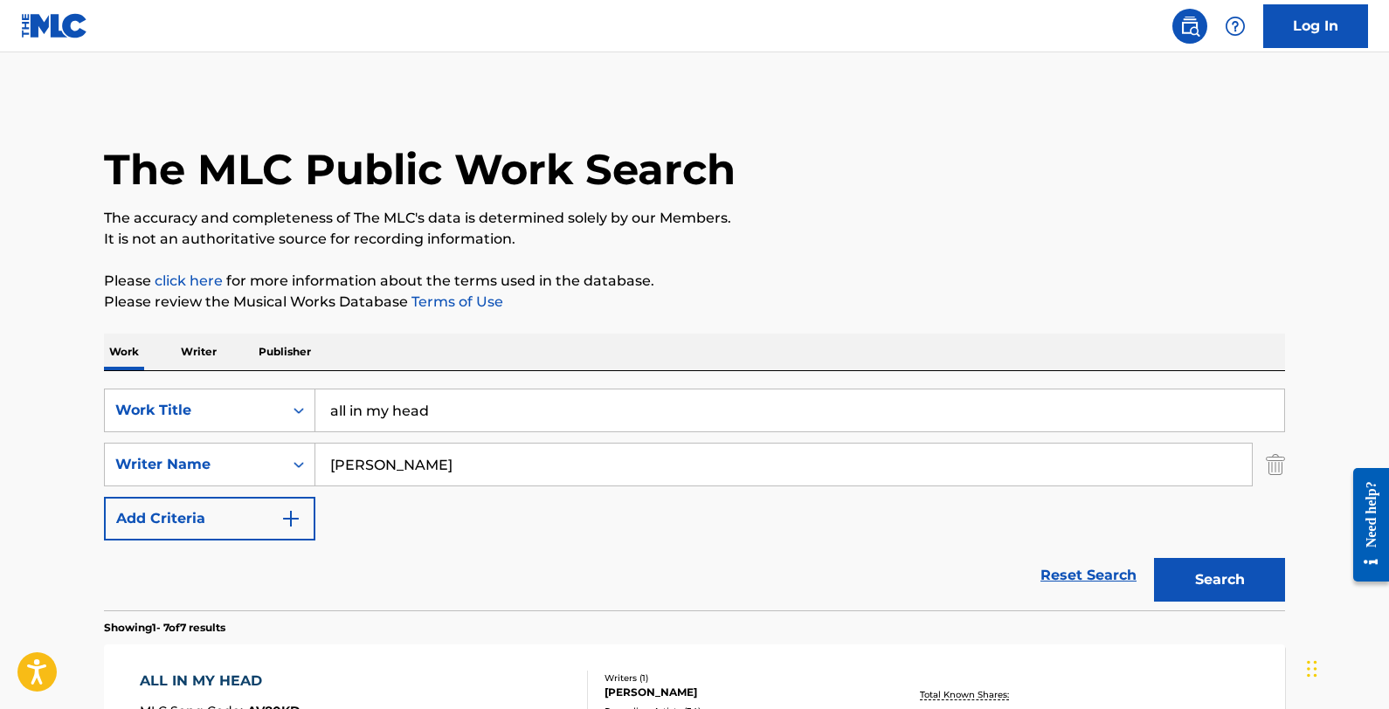
scroll to position [142, 0]
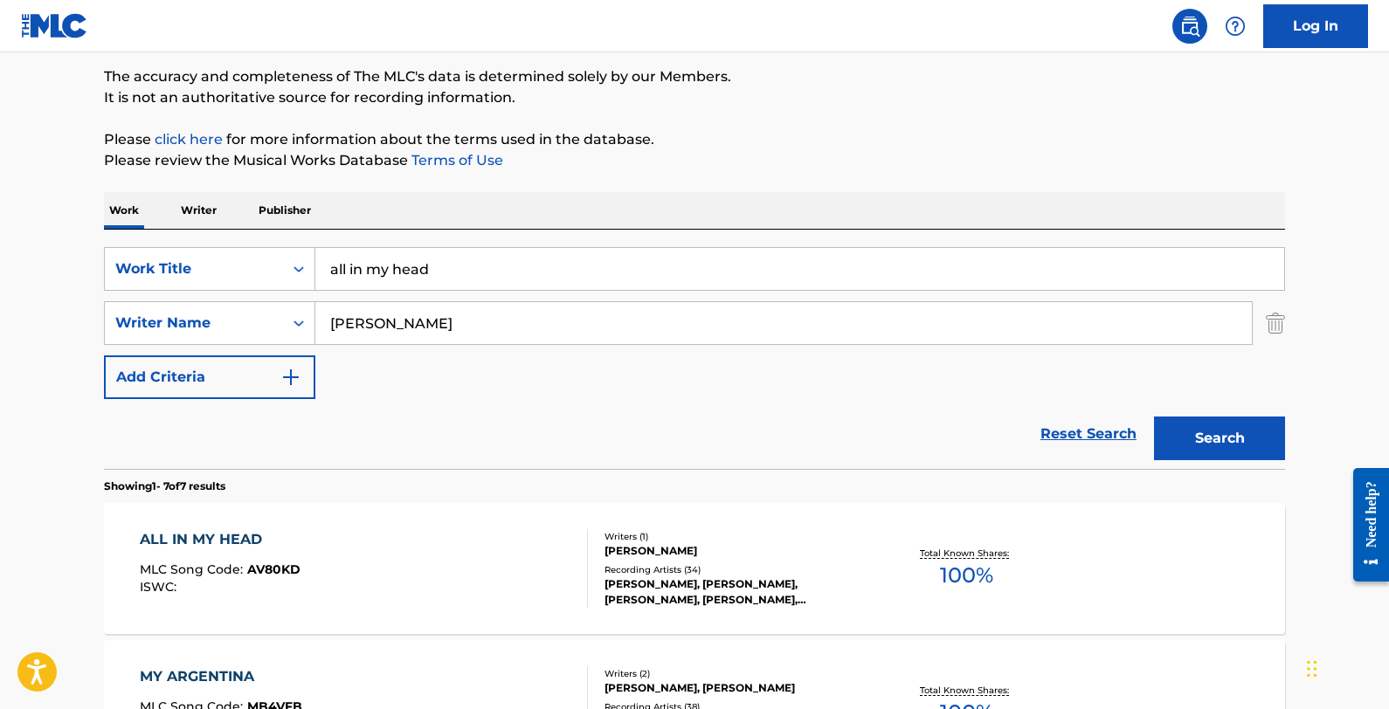
drag, startPoint x: 494, startPoint y: 270, endPoint x: 333, endPoint y: 259, distance: 162.0
click at [333, 259] on input "all in my head" at bounding box center [799, 269] width 969 height 42
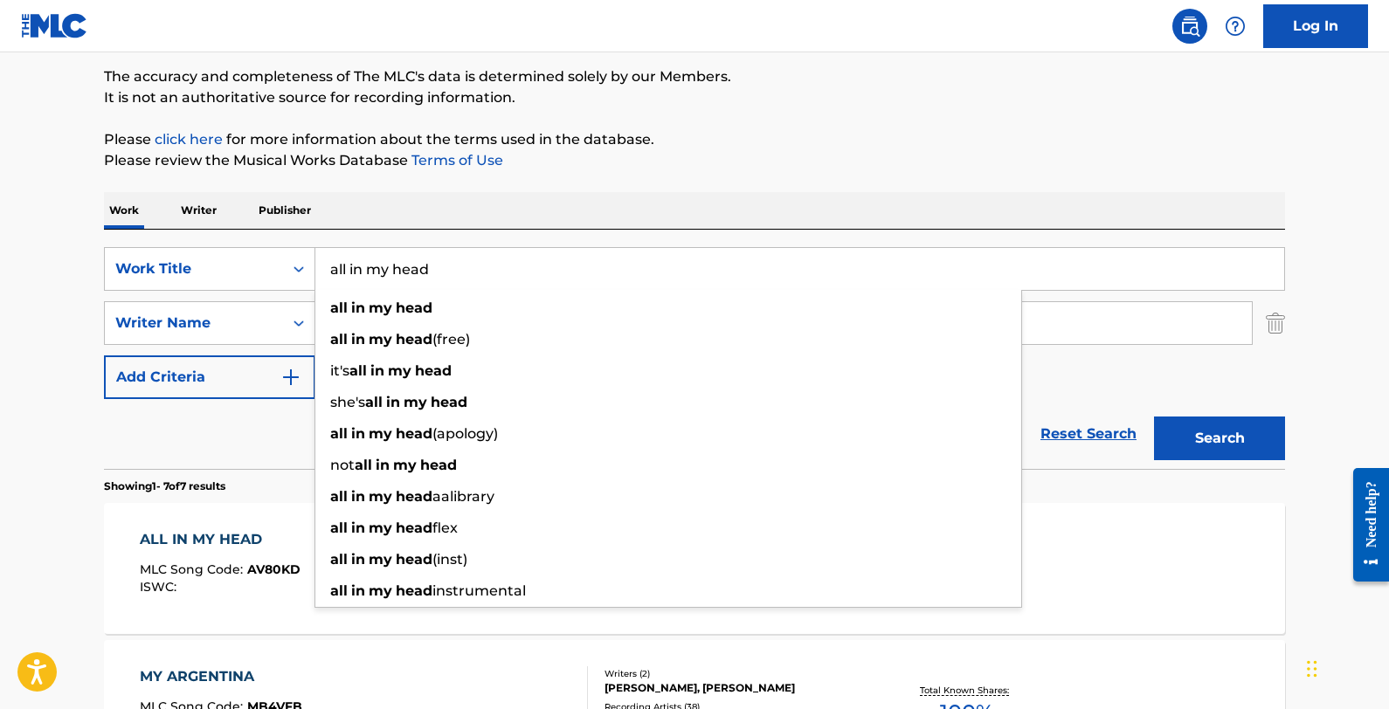
paste input "Freakin Me Out"
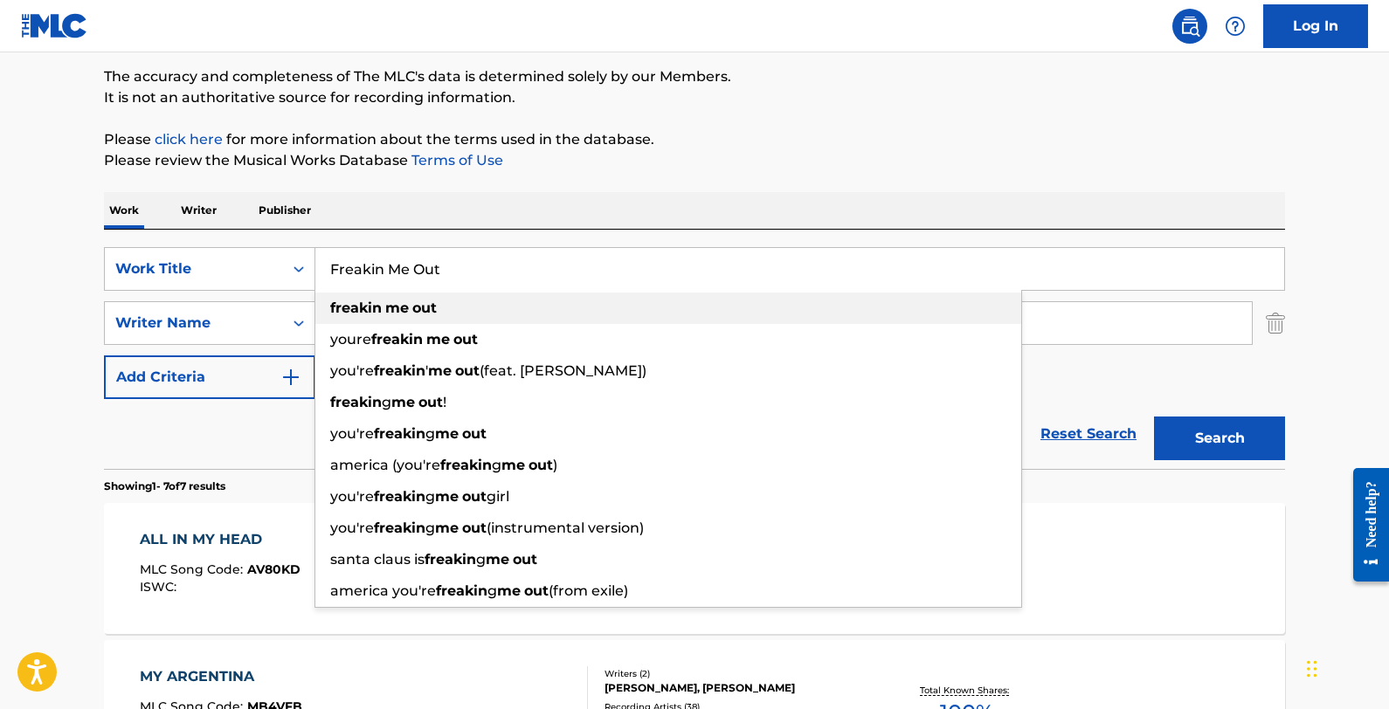
click at [442, 307] on div "freakin me out" at bounding box center [668, 308] width 706 height 31
type input "freakin me out"
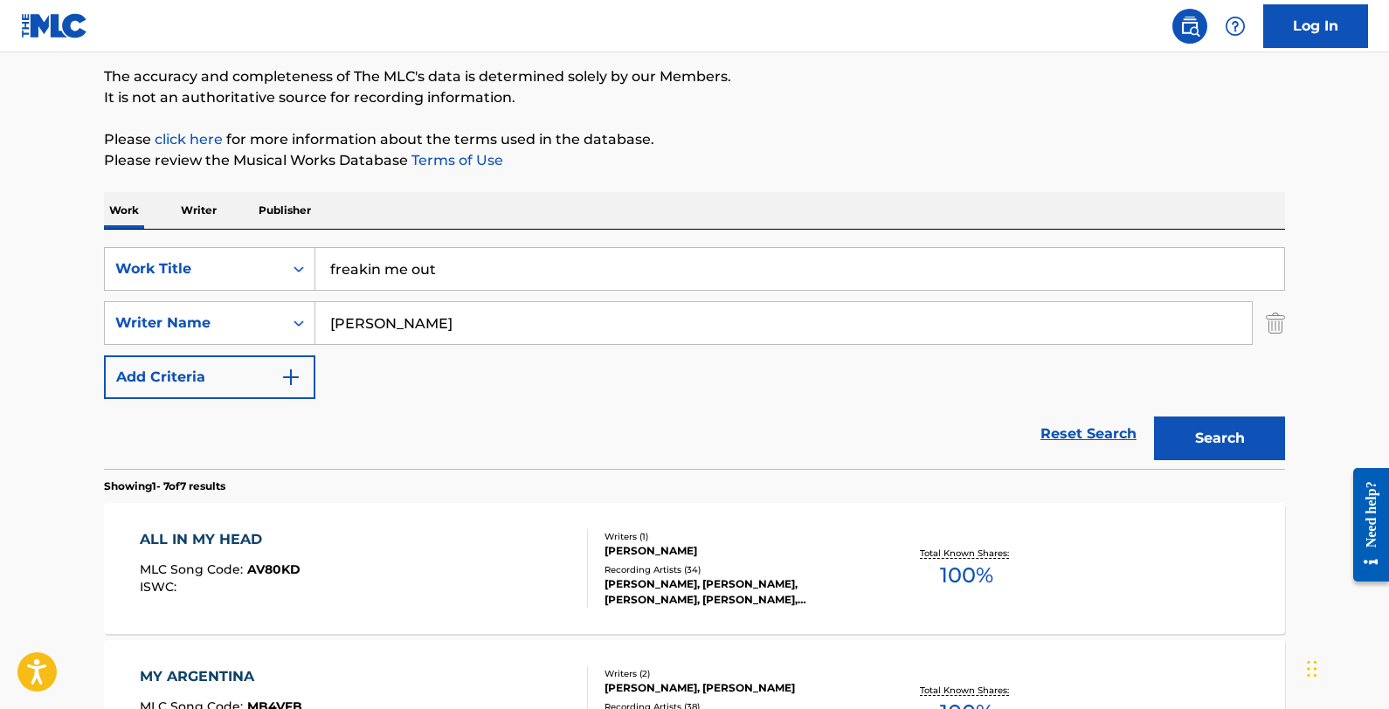
click at [1175, 446] on button "Search" at bounding box center [1219, 439] width 131 height 44
click at [467, 557] on div "FREAKIN' ME OUT MLC Song Code : FV7R3K ISWC : T9171983350" at bounding box center [364, 568] width 449 height 79
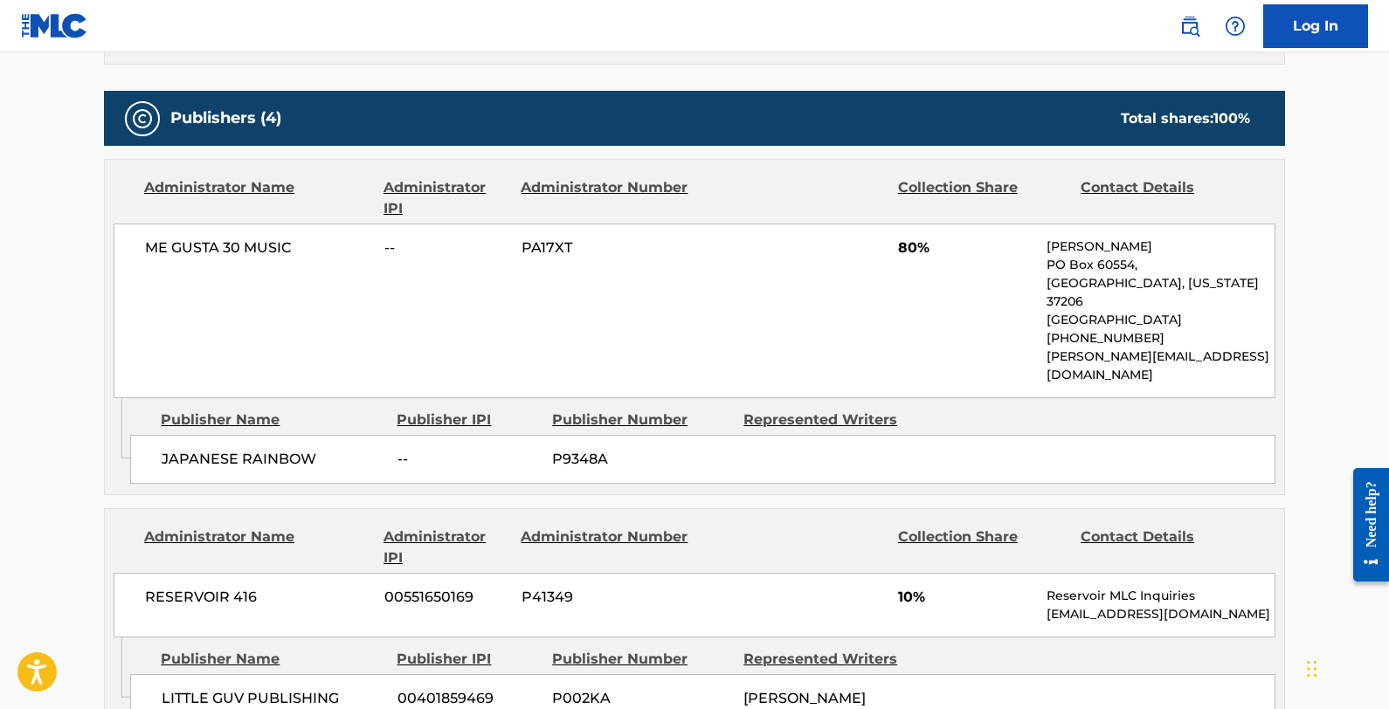
scroll to position [742, 0]
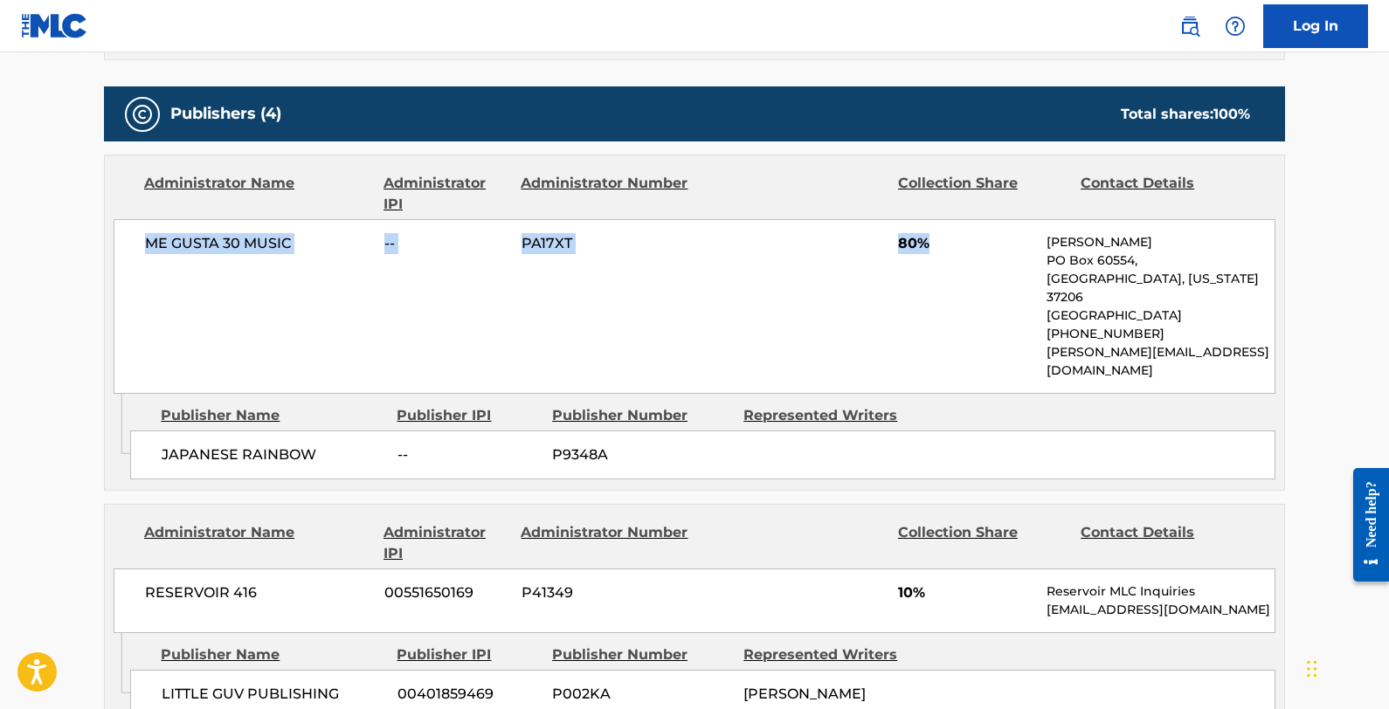
drag, startPoint x: 131, startPoint y: 239, endPoint x: 971, endPoint y: 259, distance: 839.8
click at [971, 259] on div "ME GUSTA 30 MUSIC -- PA17XT 80% [PERSON_NAME] [GEOGRAPHIC_DATA][US_STATE] [GEOG…" at bounding box center [695, 306] width 1162 height 175
copy div "ME GUSTA 30 MUSIC -- PA17XT 80%"
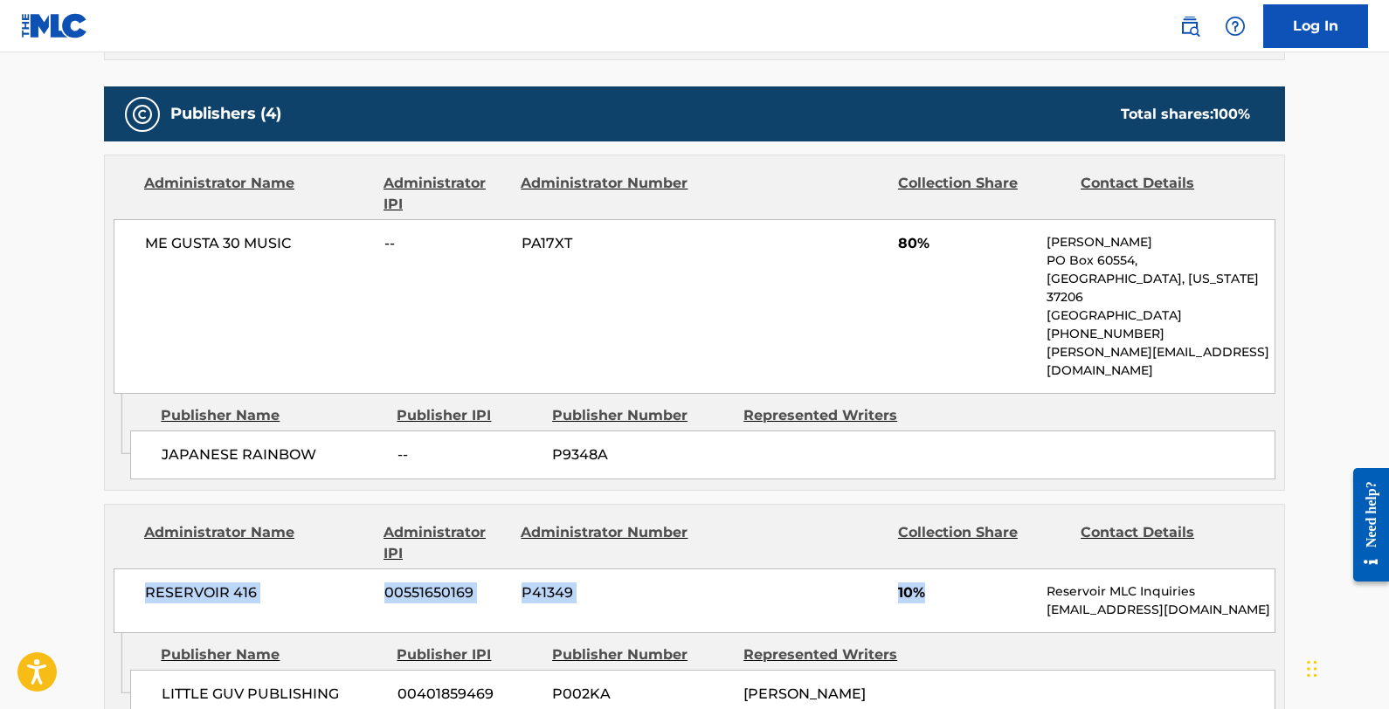
drag, startPoint x: 965, startPoint y: 557, endPoint x: 87, endPoint y: 563, distance: 878.0
click at [87, 563] on div "< Back to public search results Copy work link FREAKIN' ME OUT Work Detail Memb…" at bounding box center [694, 614] width 1223 height 2521
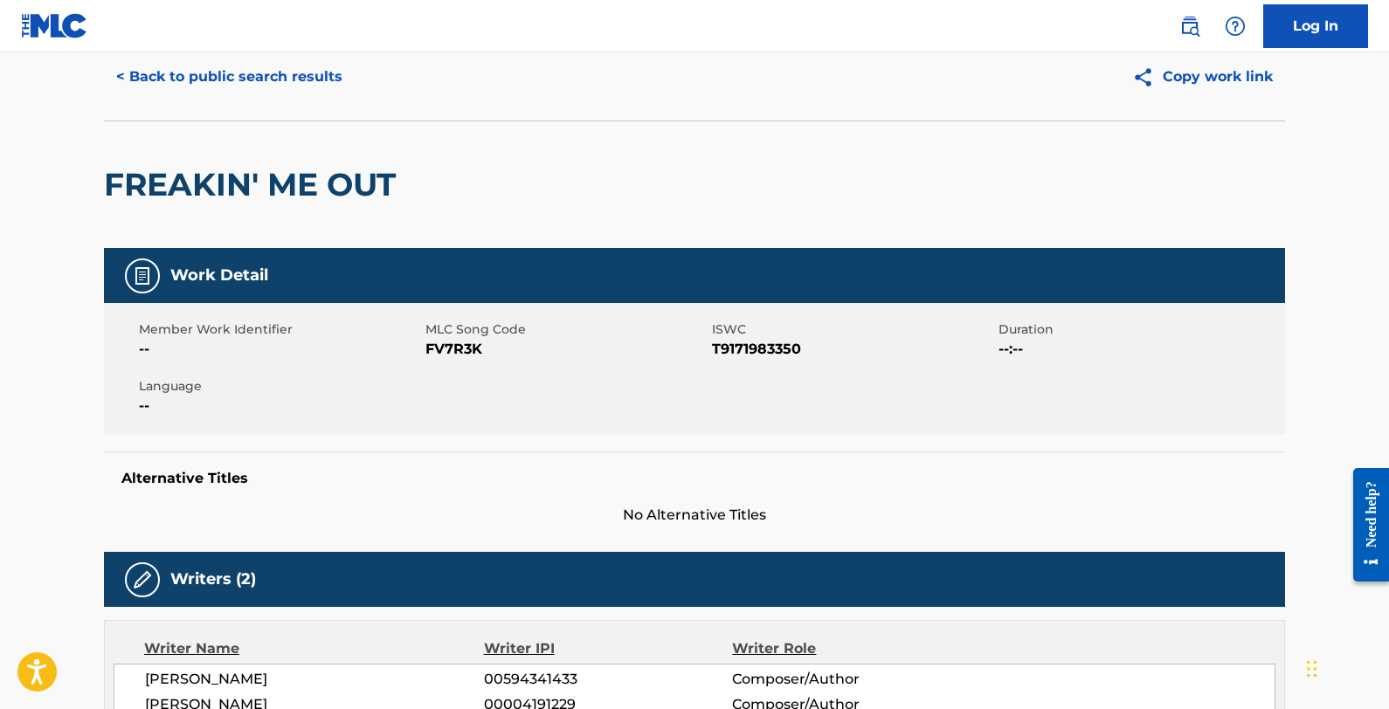
scroll to position [0, 0]
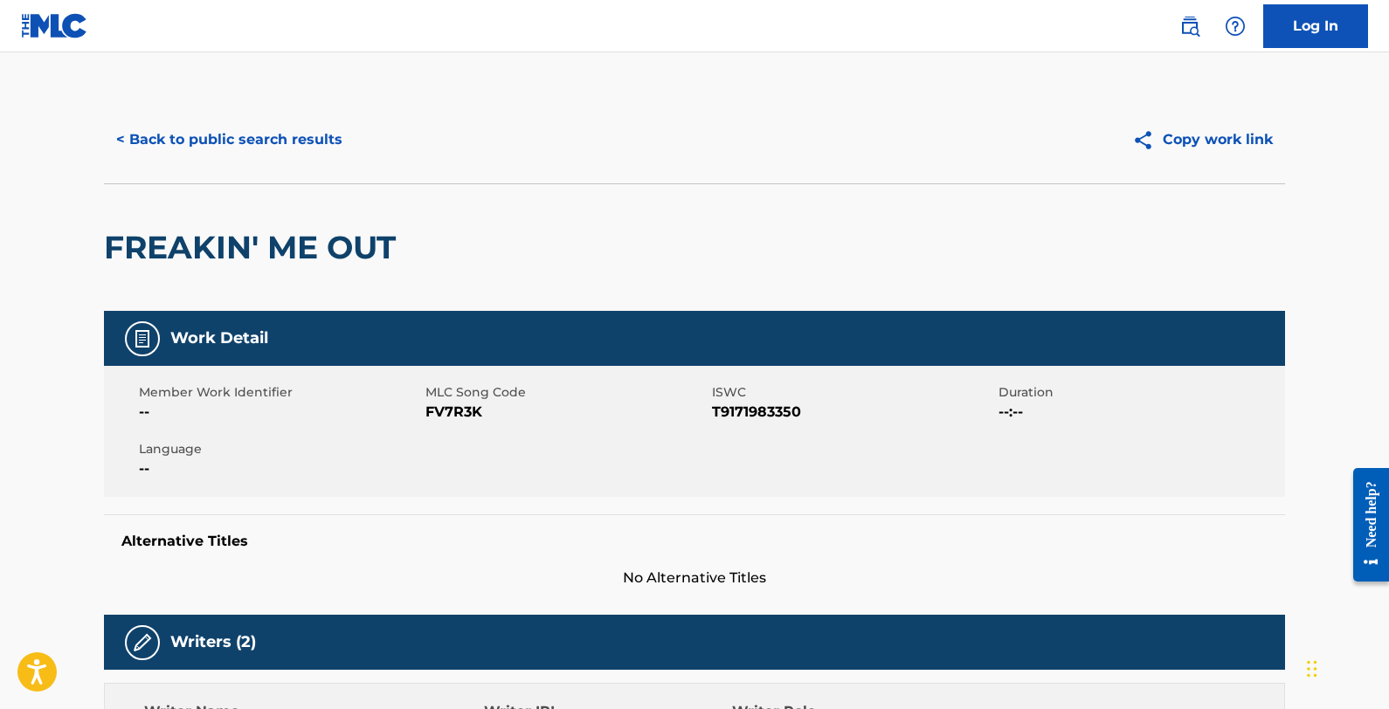
click at [1175, 143] on button "Copy work link" at bounding box center [1202, 140] width 165 height 44
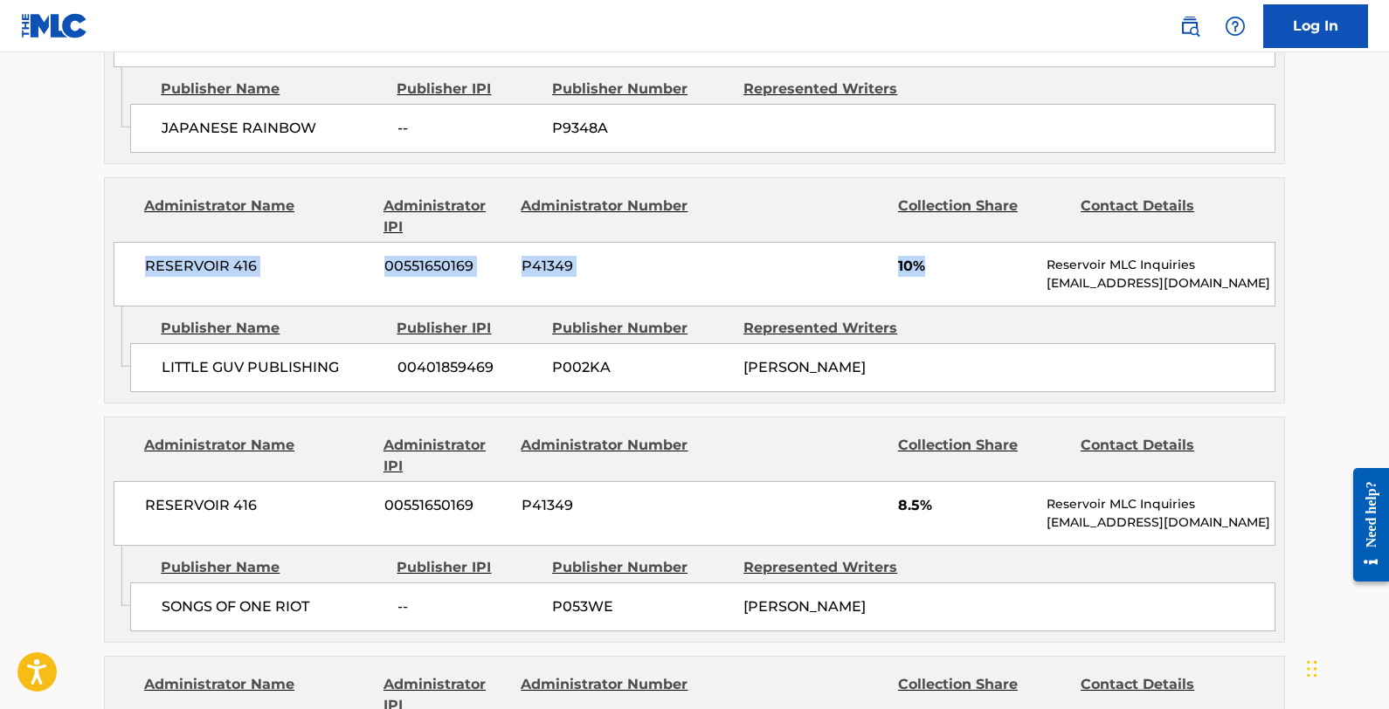
scroll to position [1069, 0]
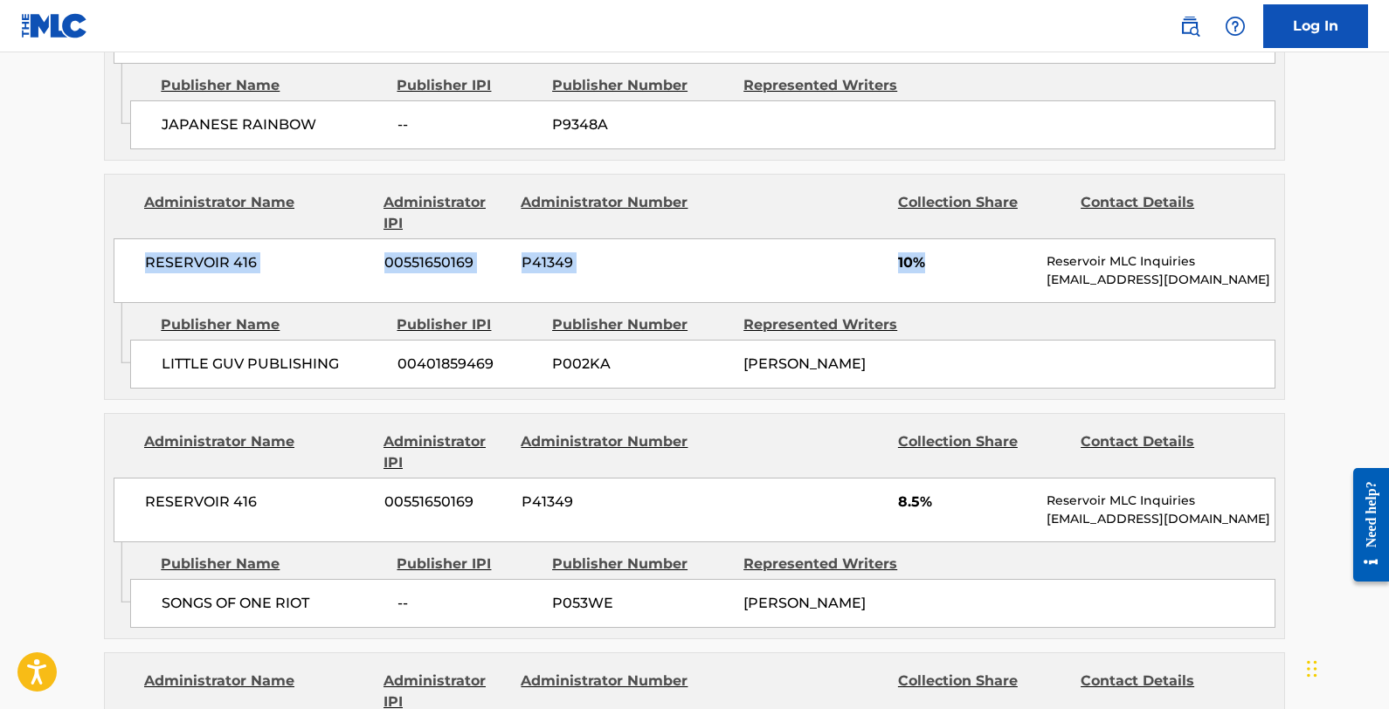
click at [280, 239] on div "RESERVOIR 416 00551650169 P41349 10% Reservoir MLC Inquiries [EMAIL_ADDRESS][DO…" at bounding box center [695, 271] width 1162 height 65
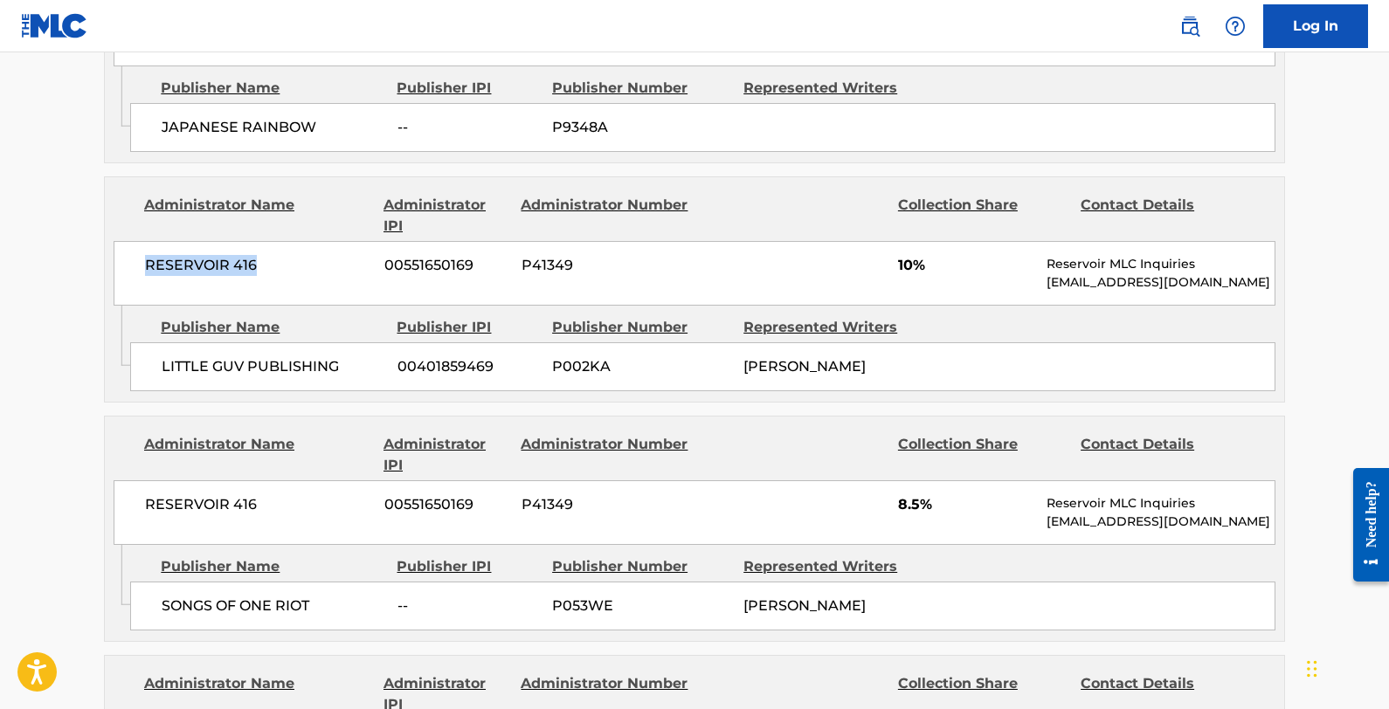
drag, startPoint x: 206, startPoint y: 229, endPoint x: 95, endPoint y: 231, distance: 111.0
click at [93, 232] on div "< Back to public search results Copy work link FREAKIN' ME OUT Work Detail Memb…" at bounding box center [694, 287] width 1223 height 2521
drag, startPoint x: 369, startPoint y: 331, endPoint x: 141, endPoint y: 308, distance: 229.1
click at [141, 342] on div "LITTLE GUV PUBLISHING 00401859469 P002KA [PERSON_NAME]" at bounding box center [702, 366] width 1145 height 49
drag, startPoint x: 379, startPoint y: 566, endPoint x: 149, endPoint y: 560, distance: 230.7
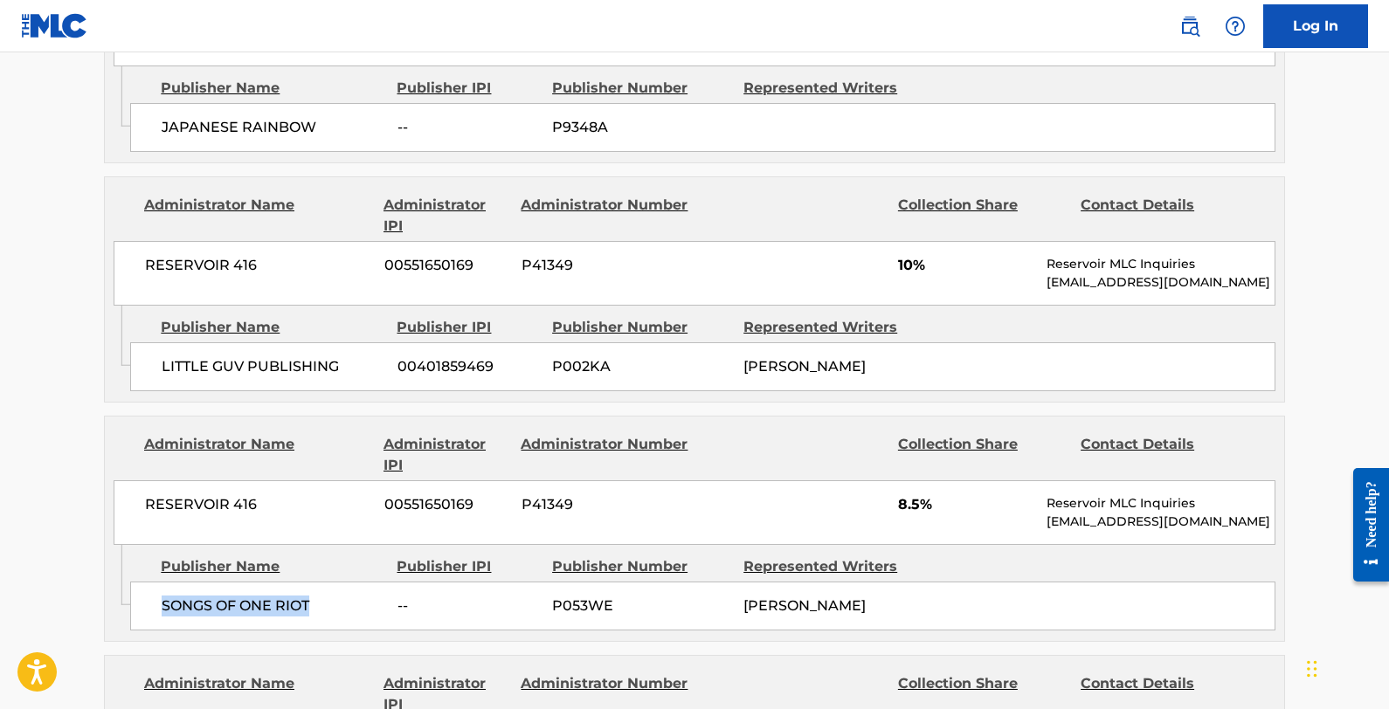
click at [149, 582] on div "SONGS OF ONE RIOT -- P053WE [PERSON_NAME]" at bounding box center [702, 606] width 1145 height 49
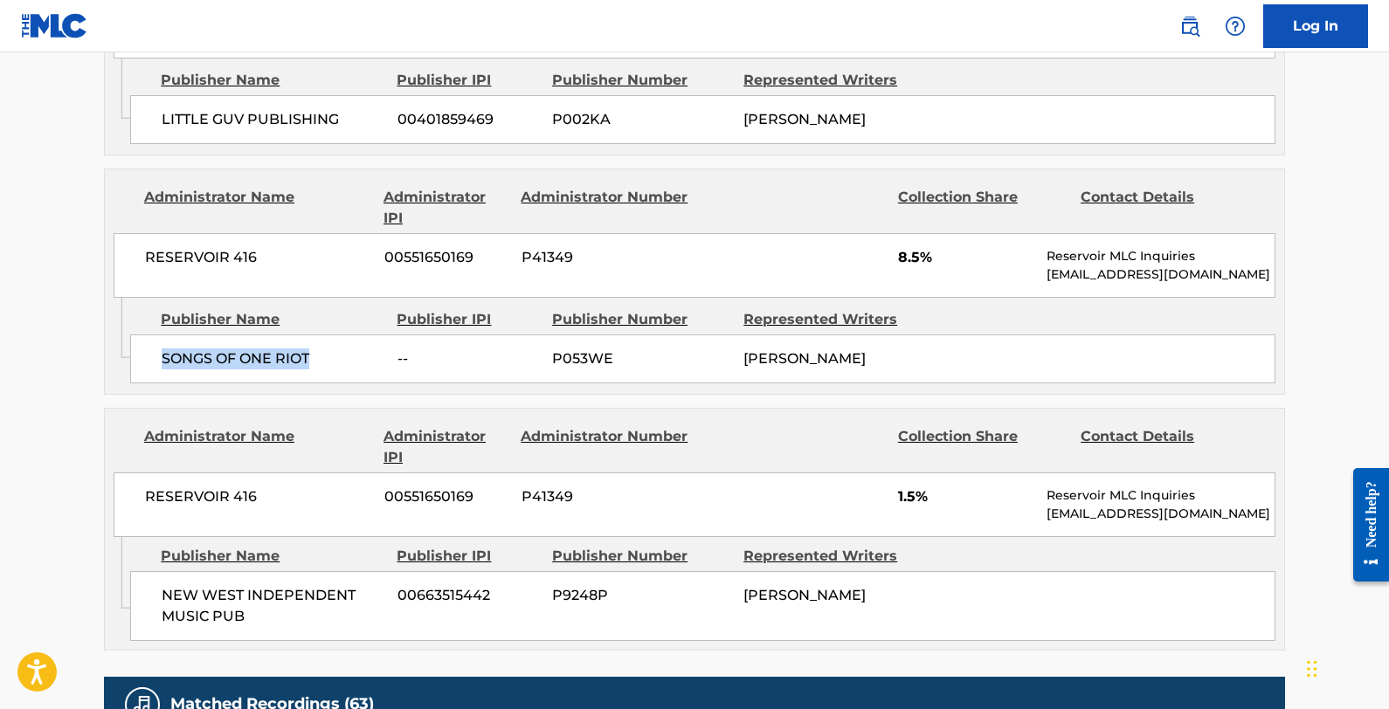
scroll to position [1318, 0]
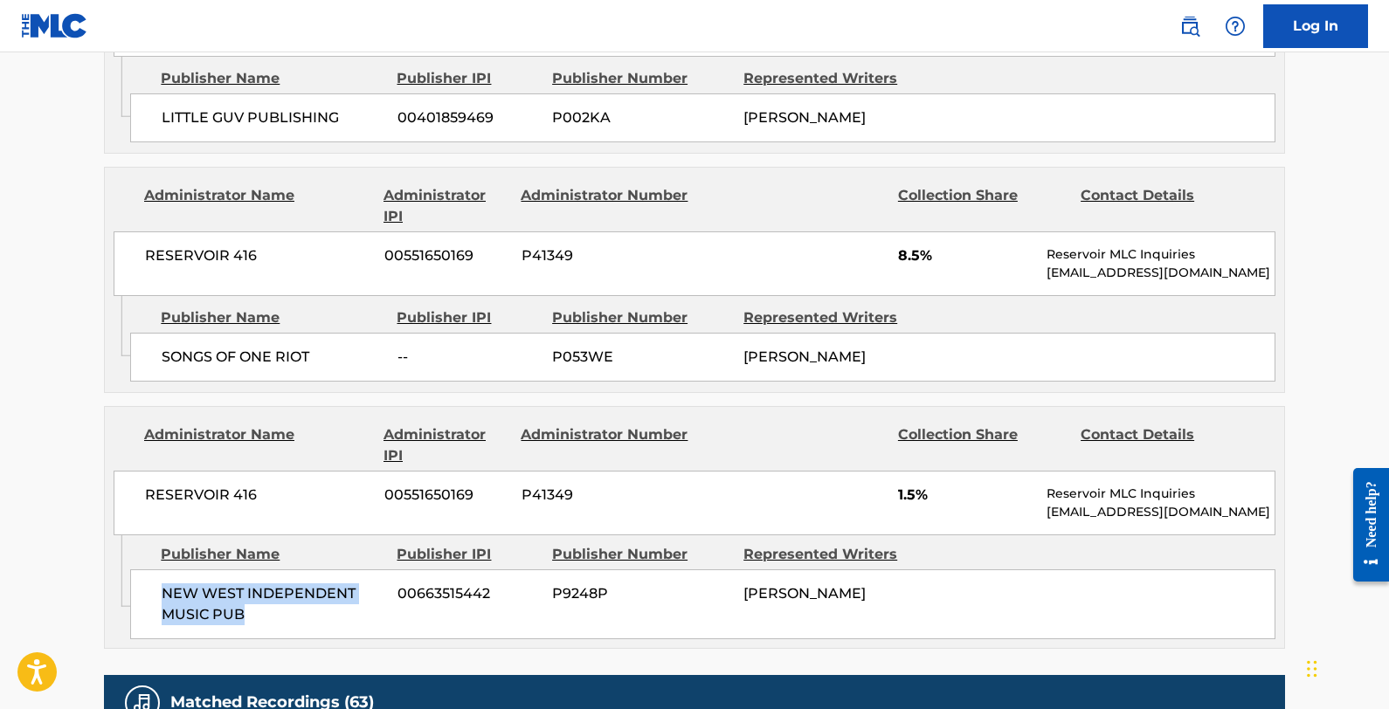
drag, startPoint x: 315, startPoint y: 583, endPoint x: 152, endPoint y: 538, distance: 168.5
click at [152, 570] on div "NEW WEST INDEPENDENT MUSIC PUB 00663515442 P9248P [PERSON_NAME]" at bounding box center [702, 605] width 1145 height 70
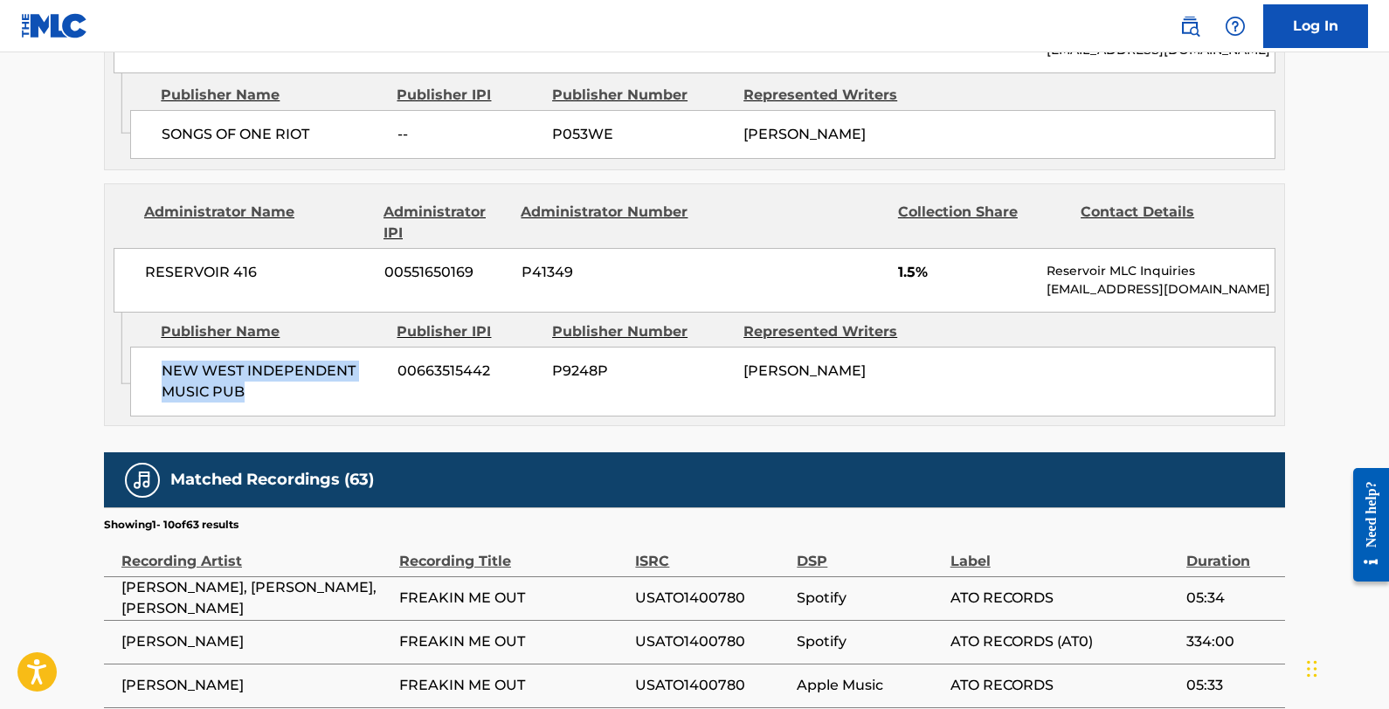
scroll to position [1545, 0]
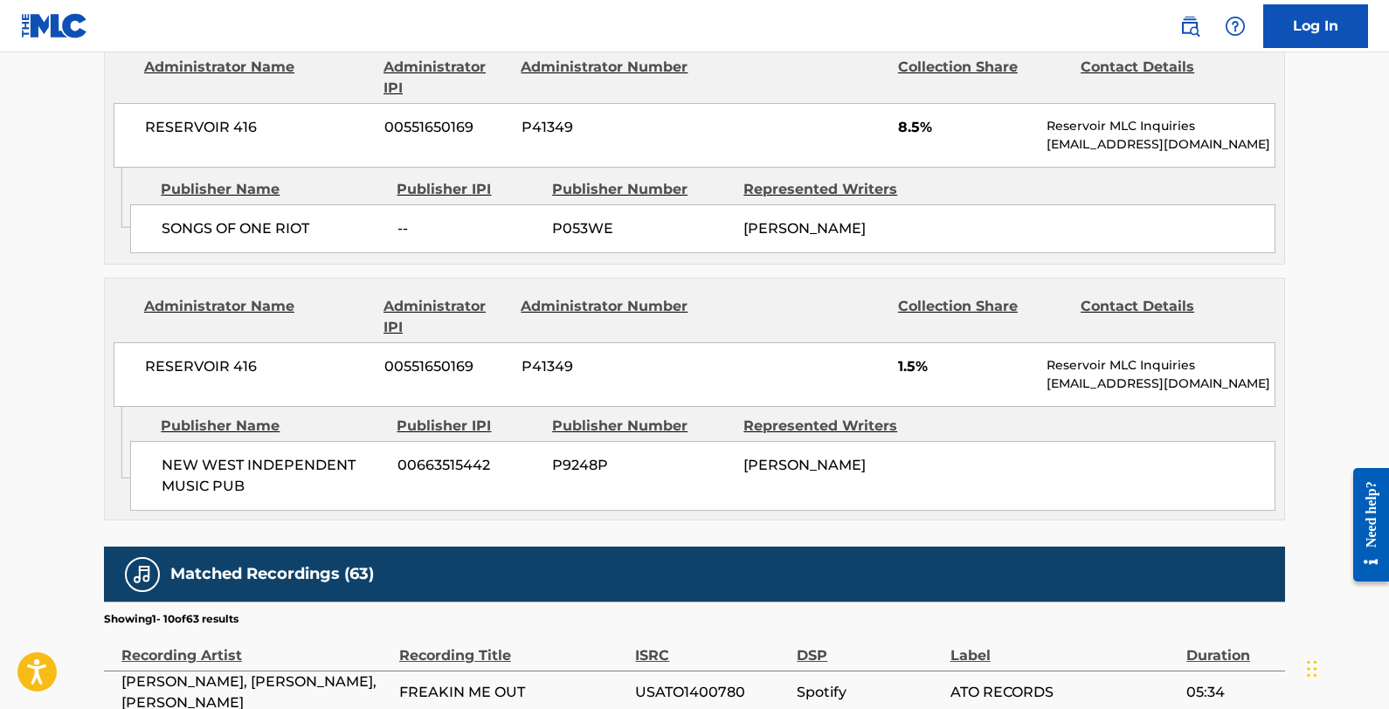
scroll to position [1448, 0]
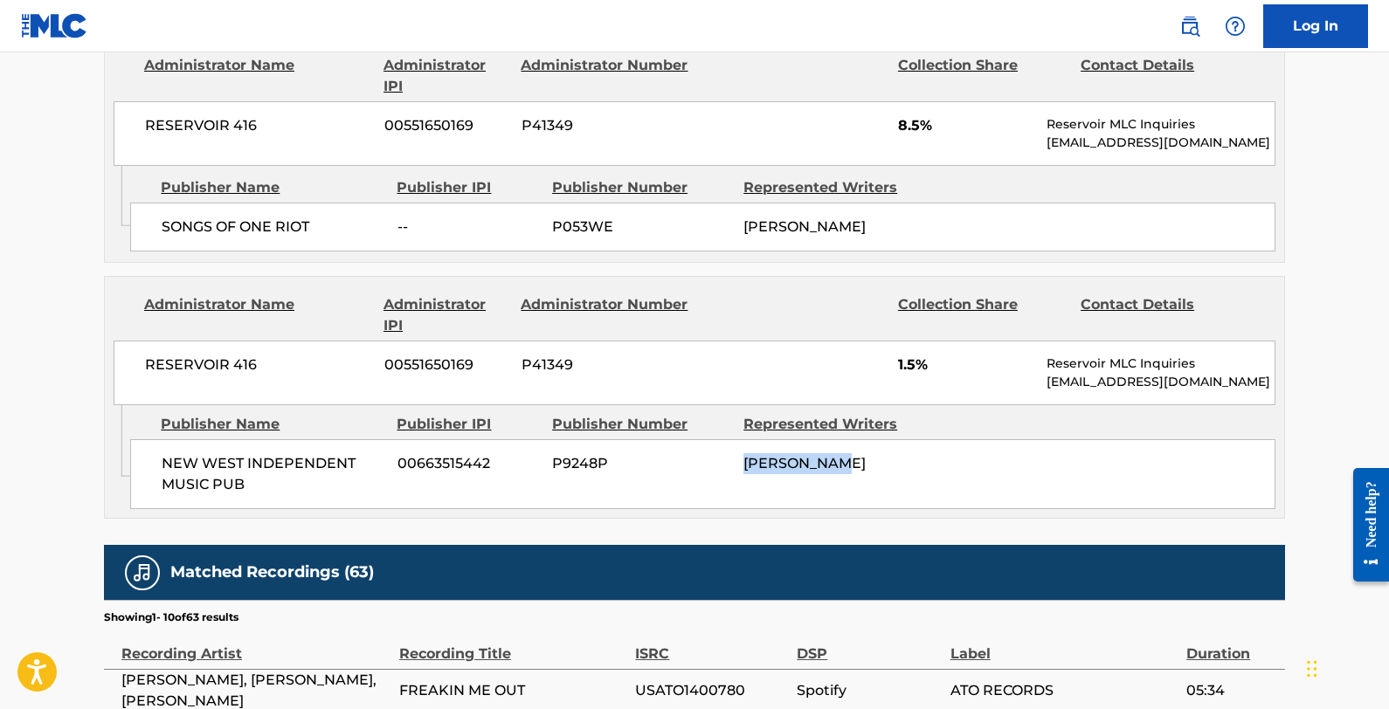
drag, startPoint x: 738, startPoint y: 421, endPoint x: 898, endPoint y: 426, distance: 160.0
click at [898, 439] on div "NEW WEST INDEPENDENT MUSIC PUB 00663515442 P9248P [PERSON_NAME]" at bounding box center [702, 474] width 1145 height 70
click at [926, 439] on div "NEW WEST INDEPENDENT MUSIC PUB 00663515442 P9248P [PERSON_NAME]" at bounding box center [702, 474] width 1145 height 70
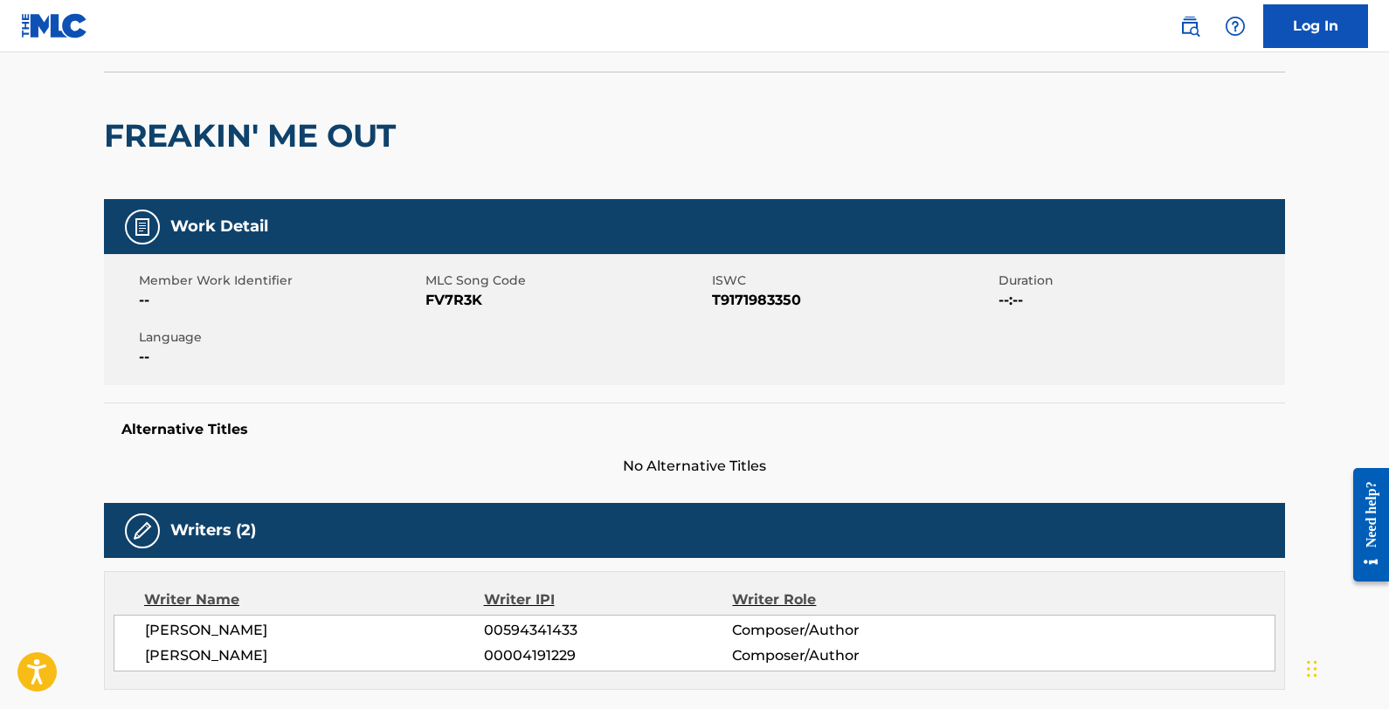
scroll to position [0, 0]
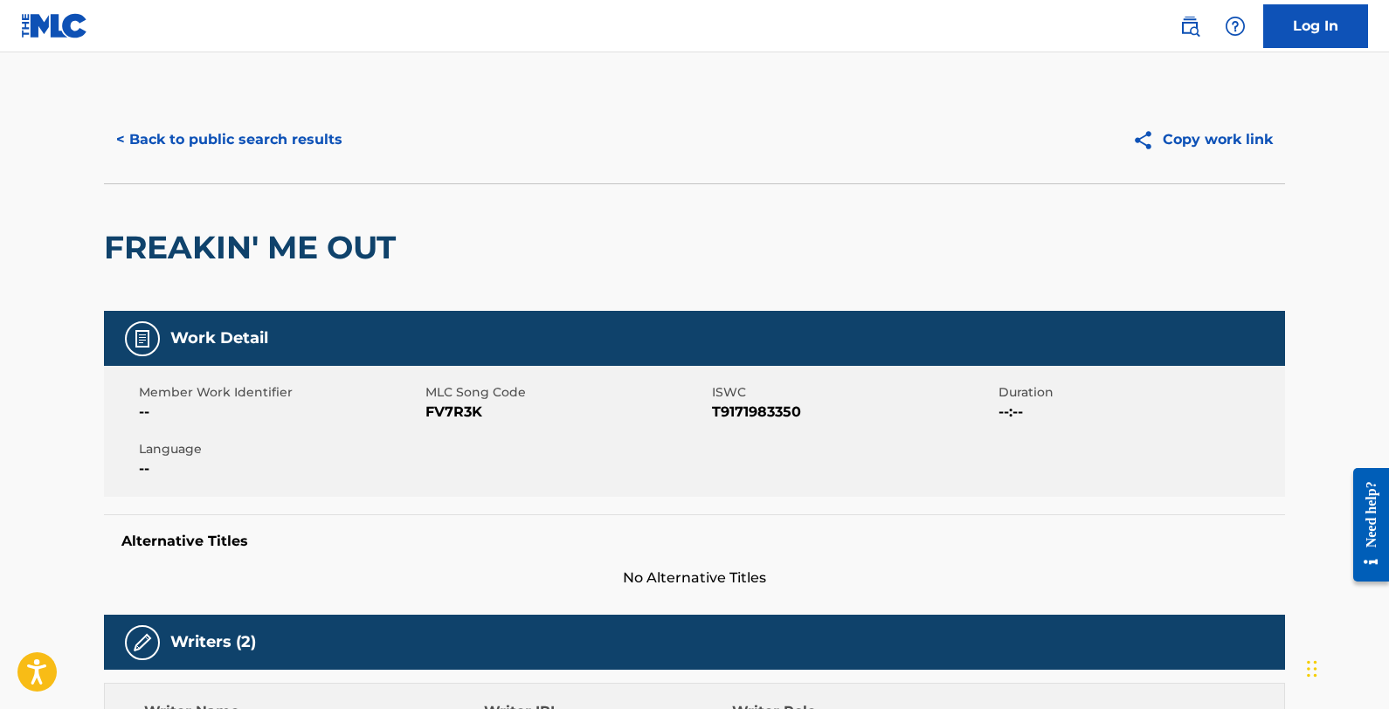
click at [269, 124] on button "< Back to public search results" at bounding box center [229, 140] width 251 height 44
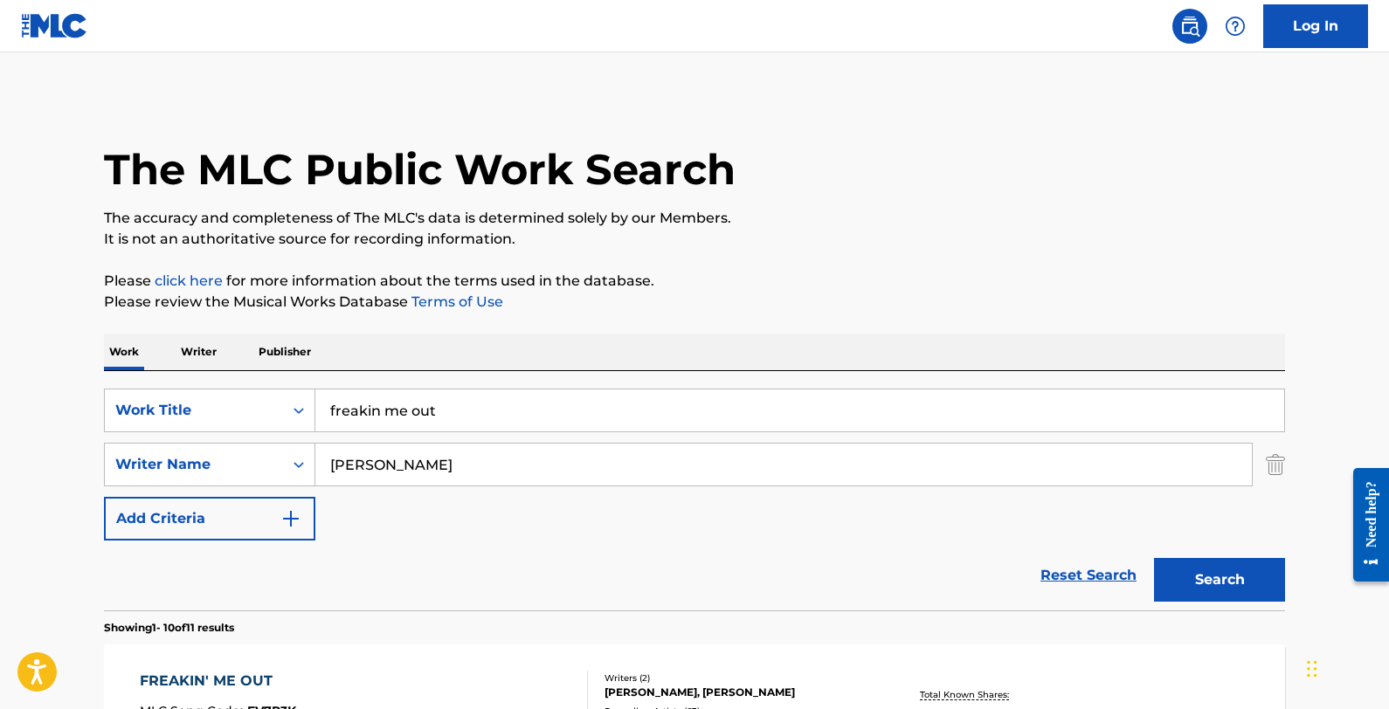
scroll to position [142, 0]
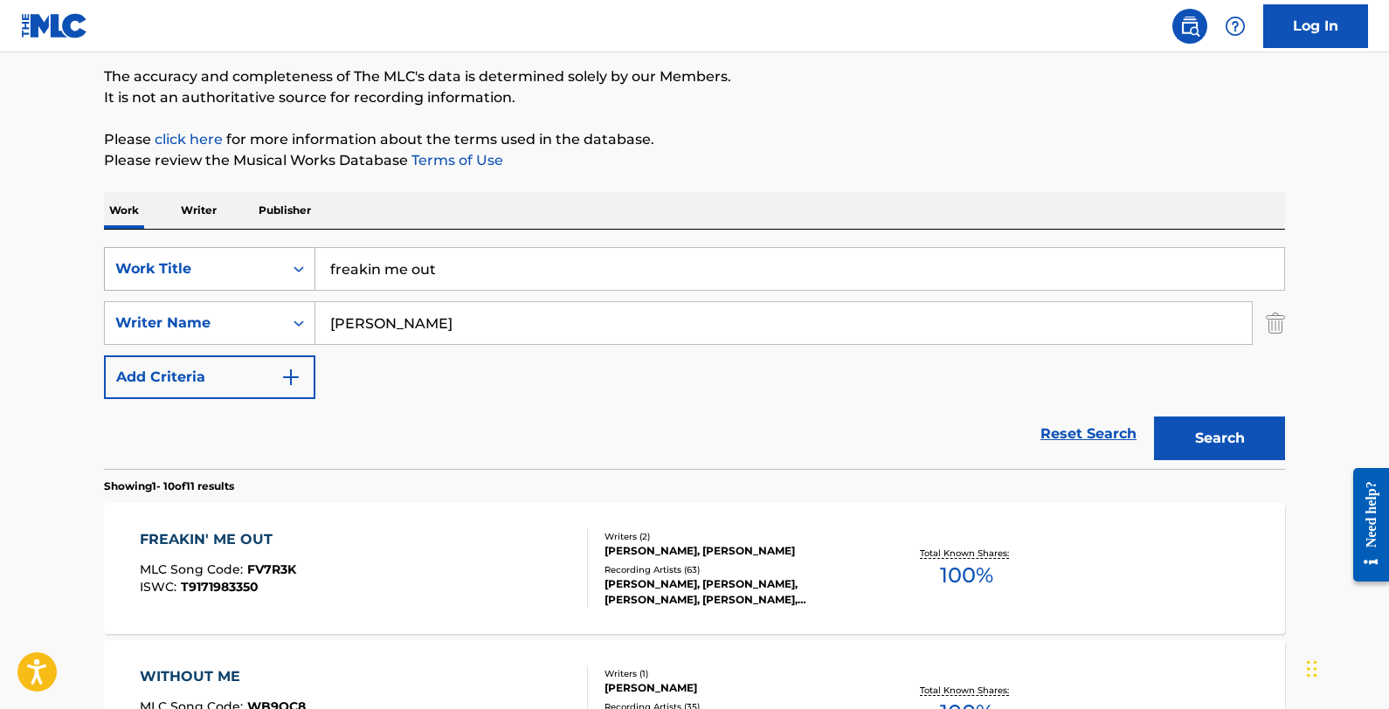
drag, startPoint x: 473, startPoint y: 270, endPoint x: 245, endPoint y: 267, distance: 227.2
click at [245, 267] on div "SearchWithCriteria800d8351-f57e-4202-a693-666780b072e2 Work Title freakin me out" at bounding box center [694, 269] width 1181 height 44
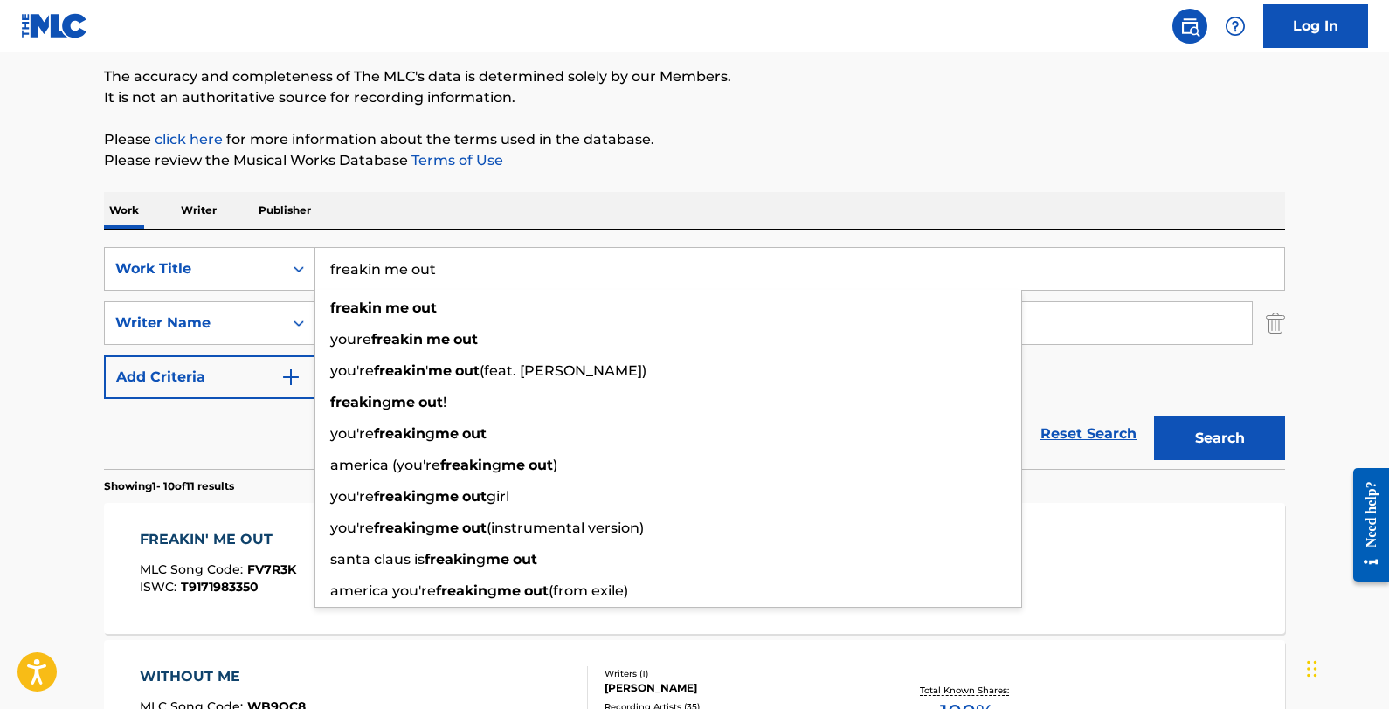
paste input "Memories of Old Hickory"
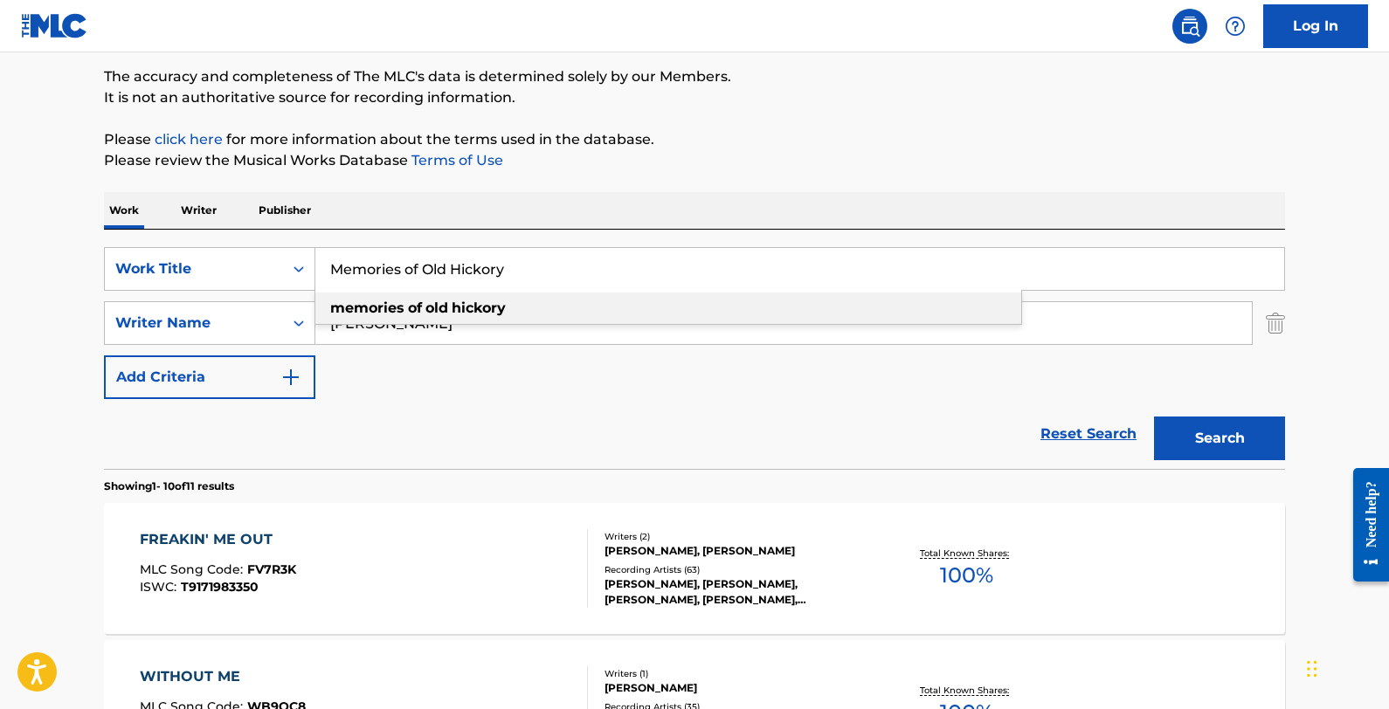
click at [546, 306] on div "memories of old hickory" at bounding box center [668, 308] width 706 height 31
type input "memories of old hickory"
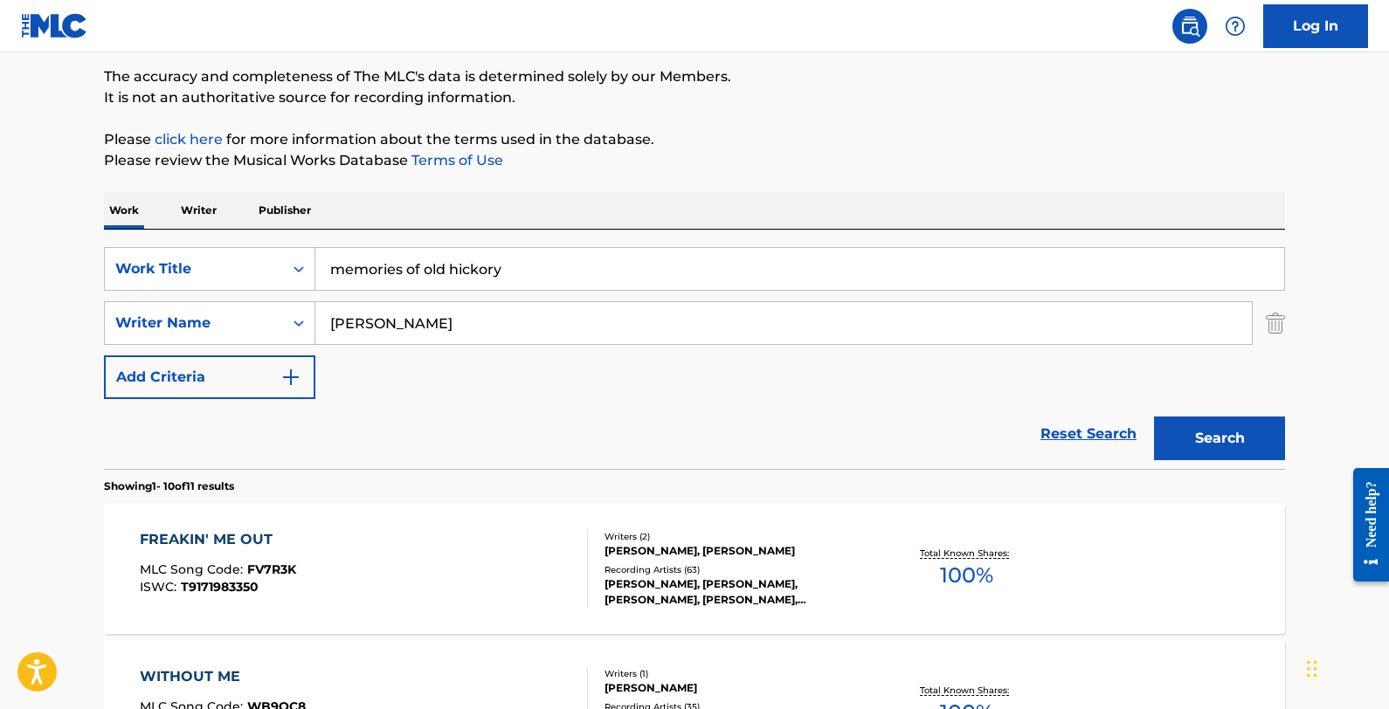
click at [1175, 439] on button "Search" at bounding box center [1219, 439] width 131 height 44
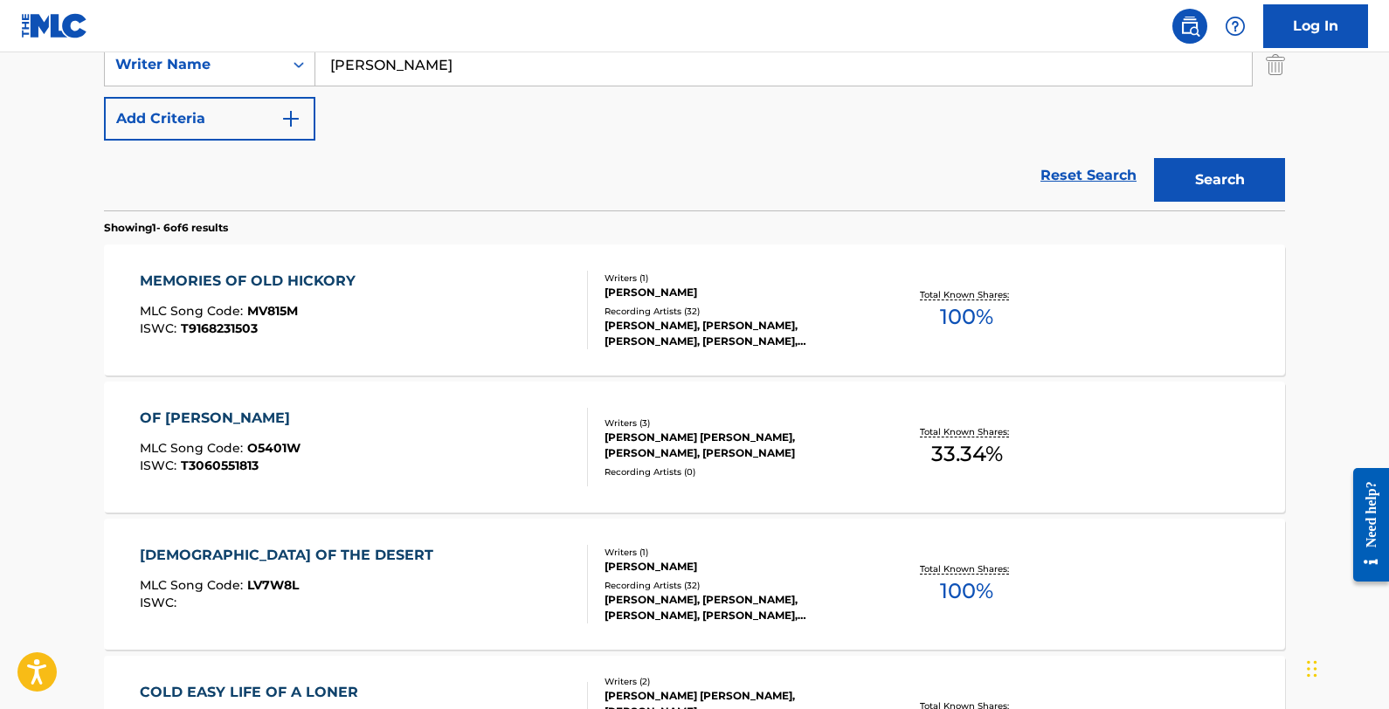
scroll to position [461, 0]
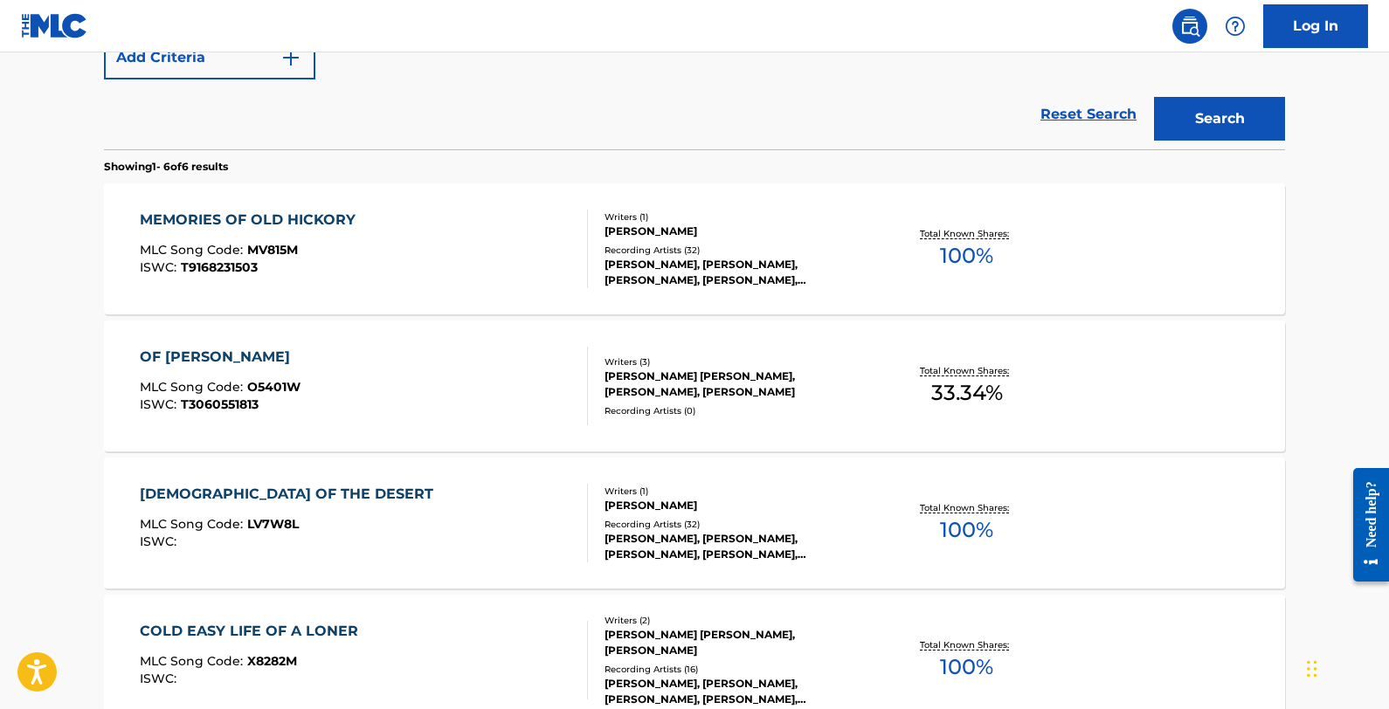
click at [551, 264] on div "MEMORIES OF OLD HICKORY MLC Song Code : MV815M ISWC : T9168231503" at bounding box center [364, 249] width 449 height 79
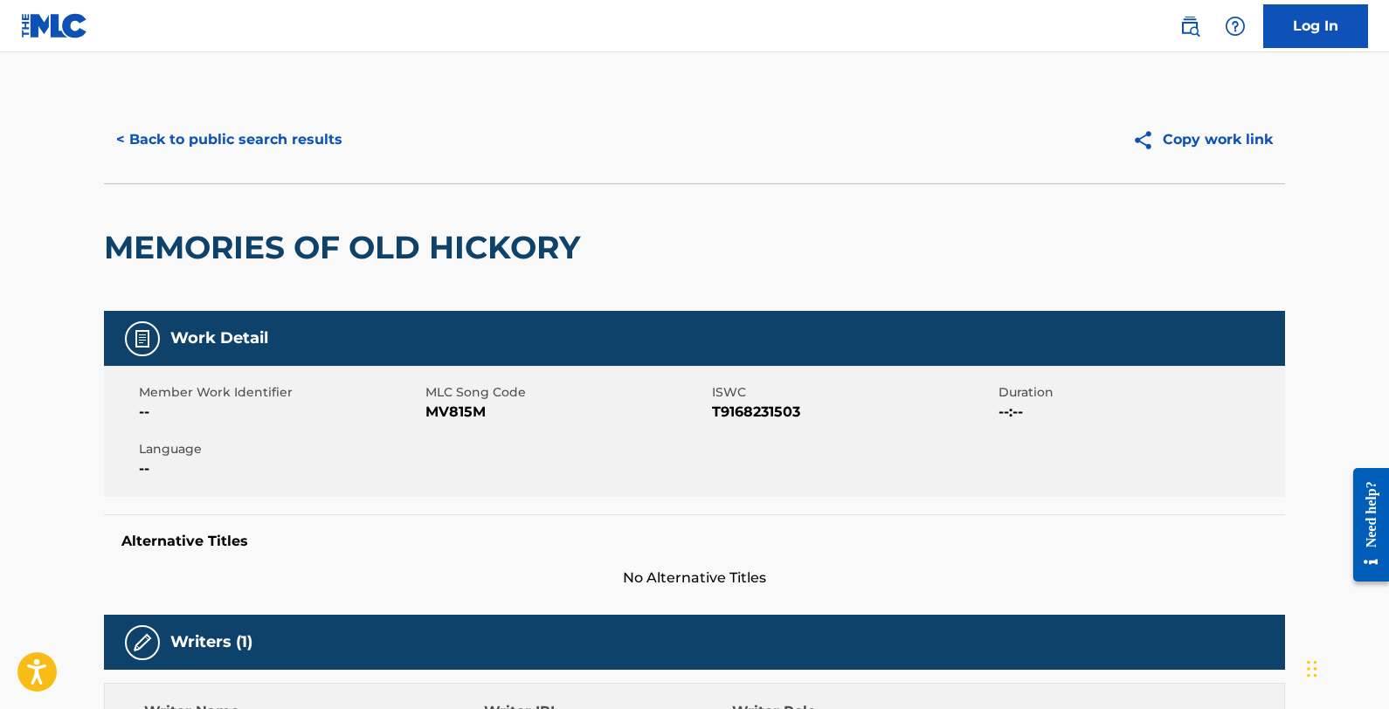
click at [270, 136] on button "< Back to public search results" at bounding box center [229, 140] width 251 height 44
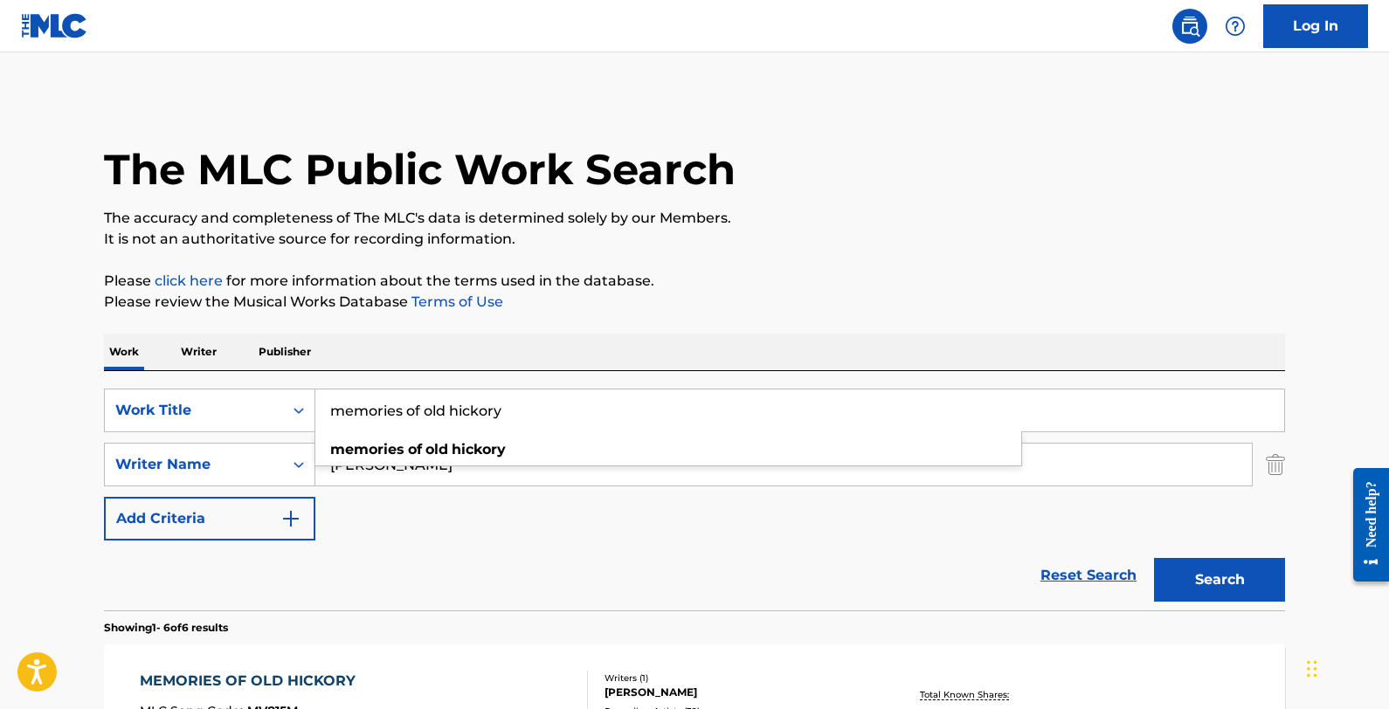
drag, startPoint x: 529, startPoint y: 418, endPoint x: 319, endPoint y: 404, distance: 211.0
click at [319, 404] on input "memories of old hickory" at bounding box center [799, 411] width 969 height 42
paste input "Your Love"
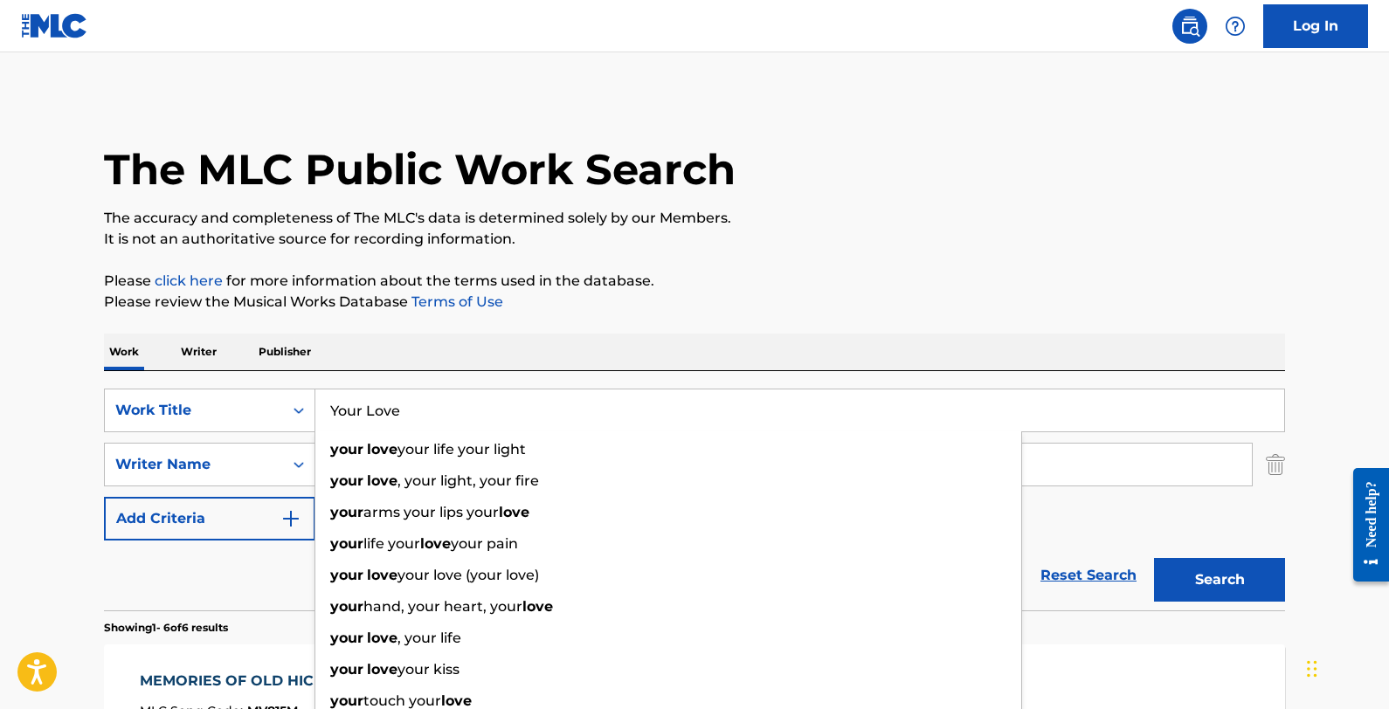
type input "Your Love"
click at [1154, 558] on button "Search" at bounding box center [1219, 580] width 131 height 44
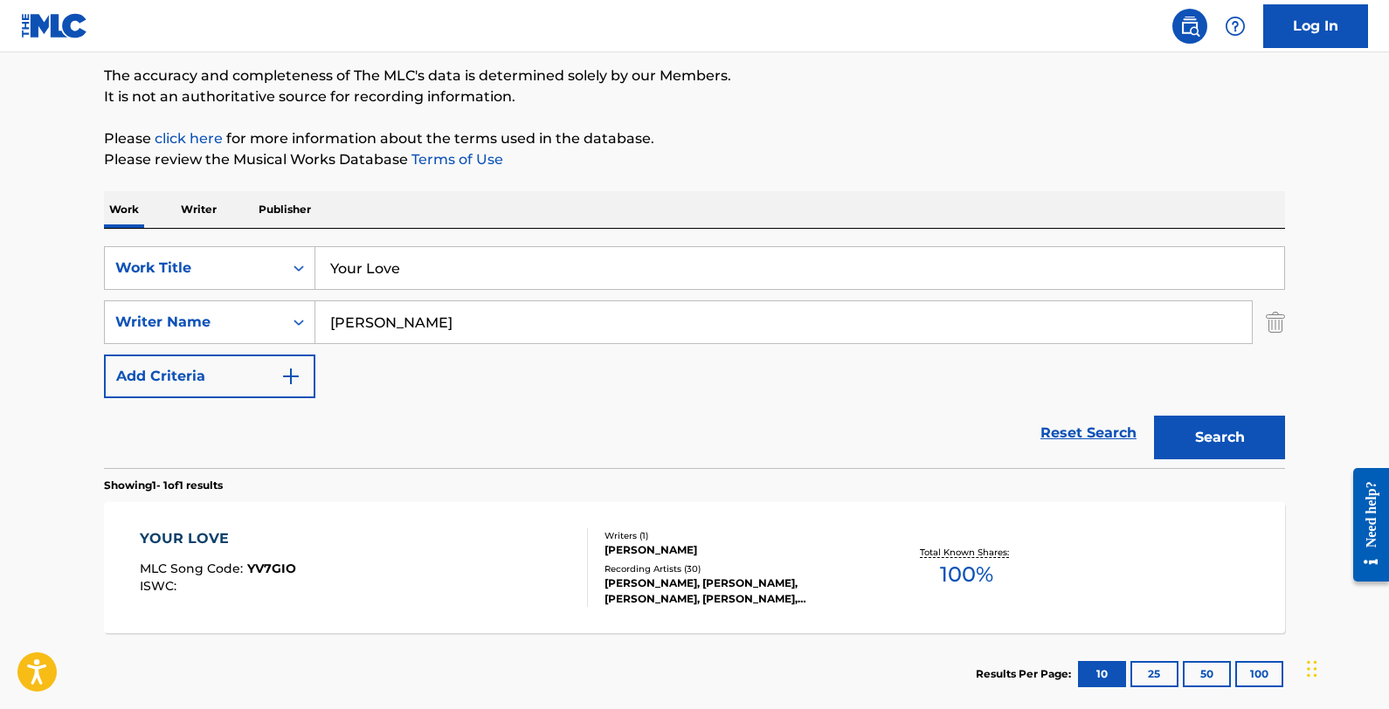
scroll to position [154, 0]
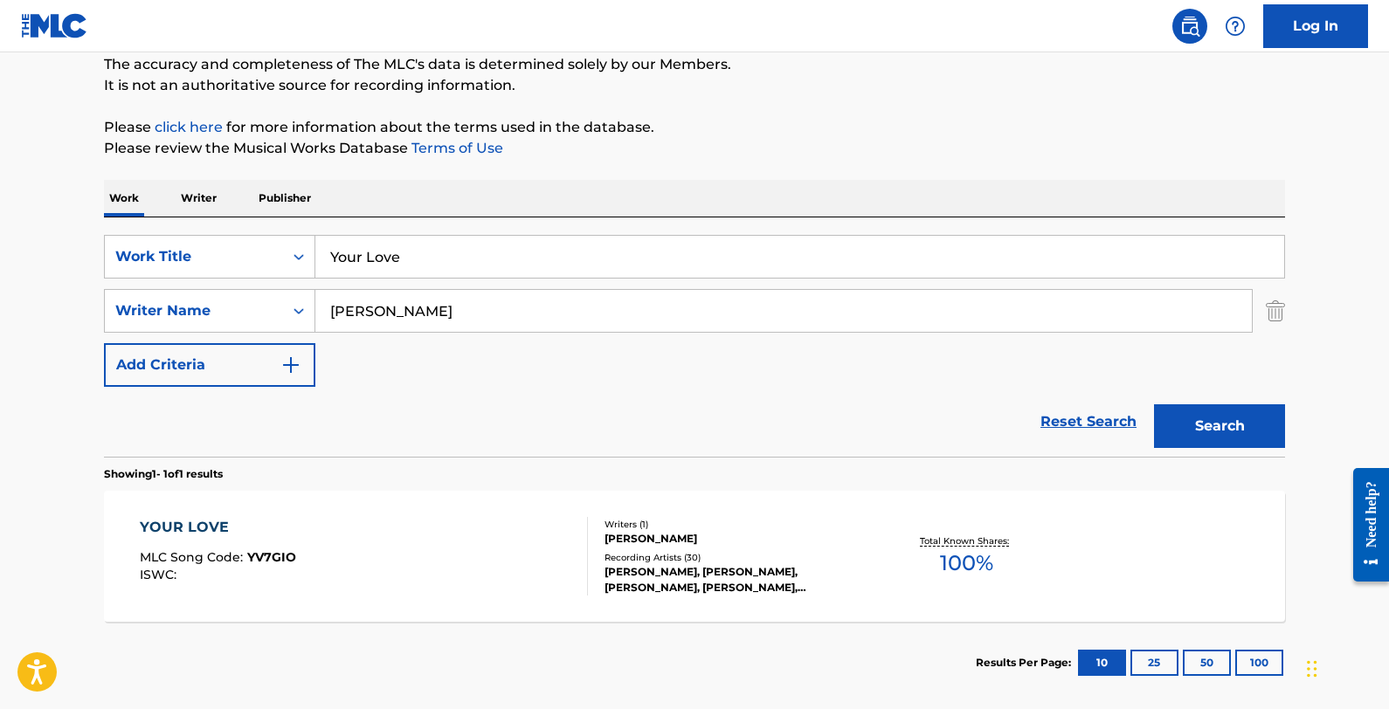
click at [455, 529] on div "YOUR LOVE MLC Song Code : YV7GIO ISWC :" at bounding box center [364, 556] width 449 height 79
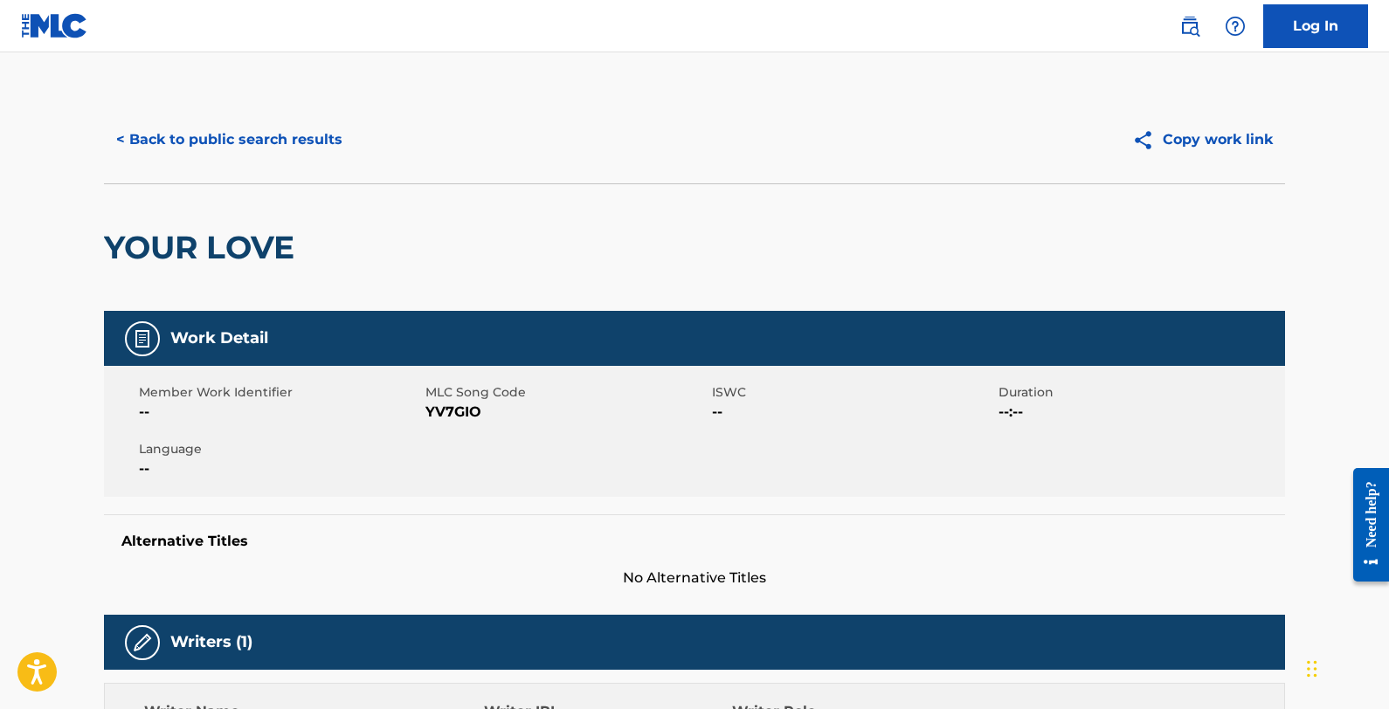
click at [245, 139] on button "< Back to public search results" at bounding box center [229, 140] width 251 height 44
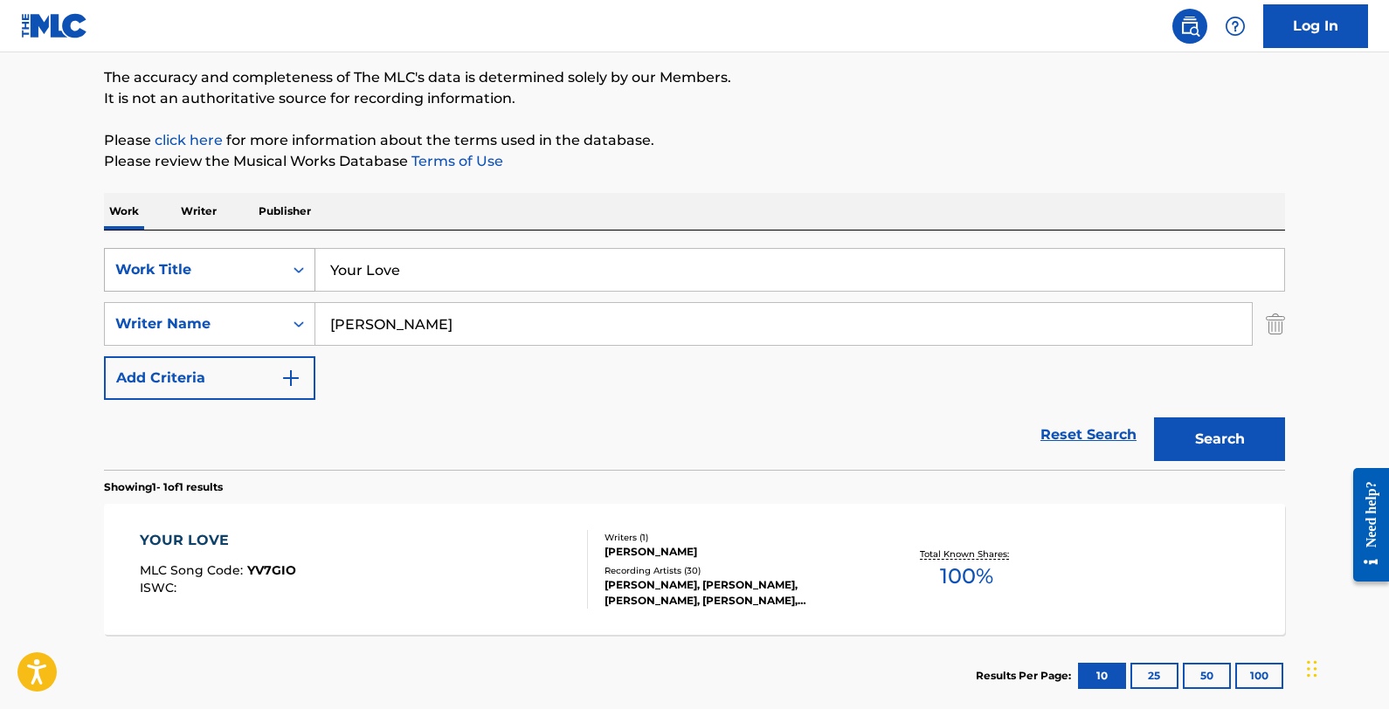
drag, startPoint x: 370, startPoint y: 262, endPoint x: 287, endPoint y: 259, distance: 83.1
click at [287, 259] on div "SearchWithCriteria800d8351-f57e-4202-a693-666780b072e2 Work Title Your Love" at bounding box center [694, 270] width 1181 height 44
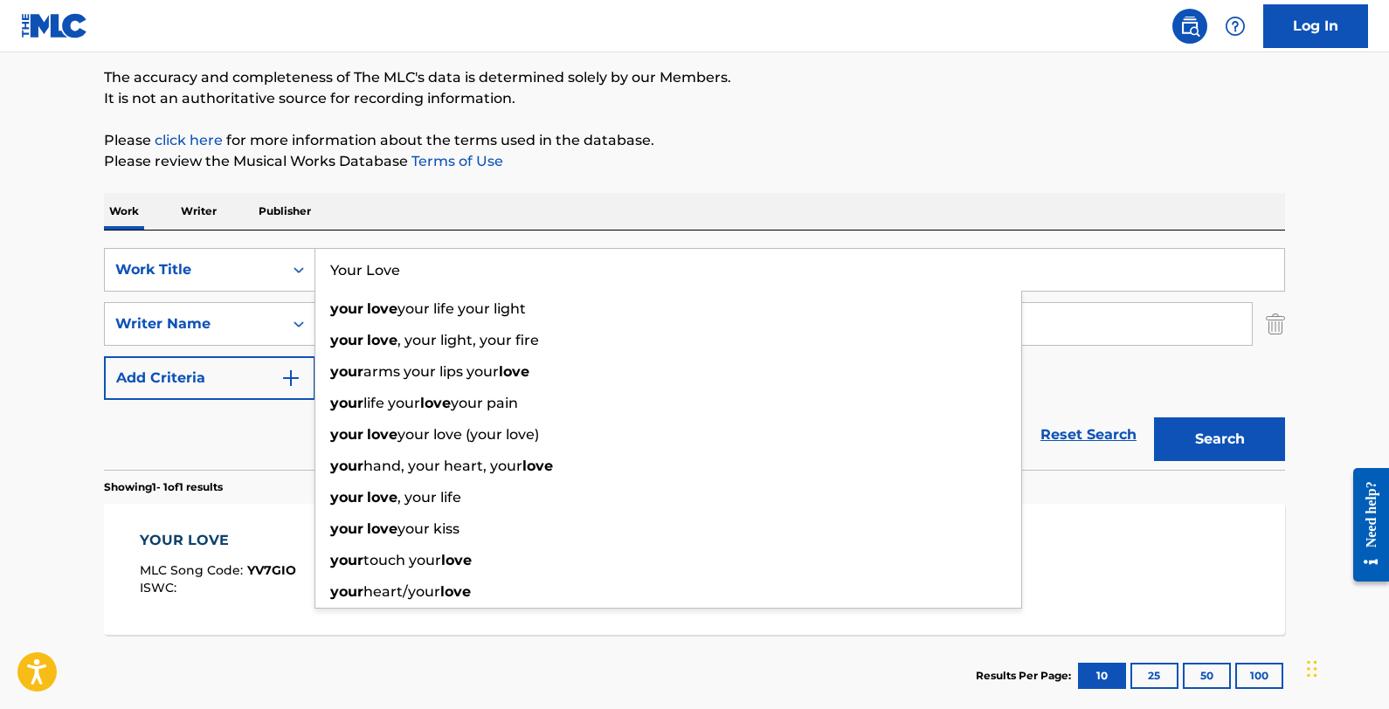
paste input "[DEMOGRAPHIC_DATA] of the Desert"
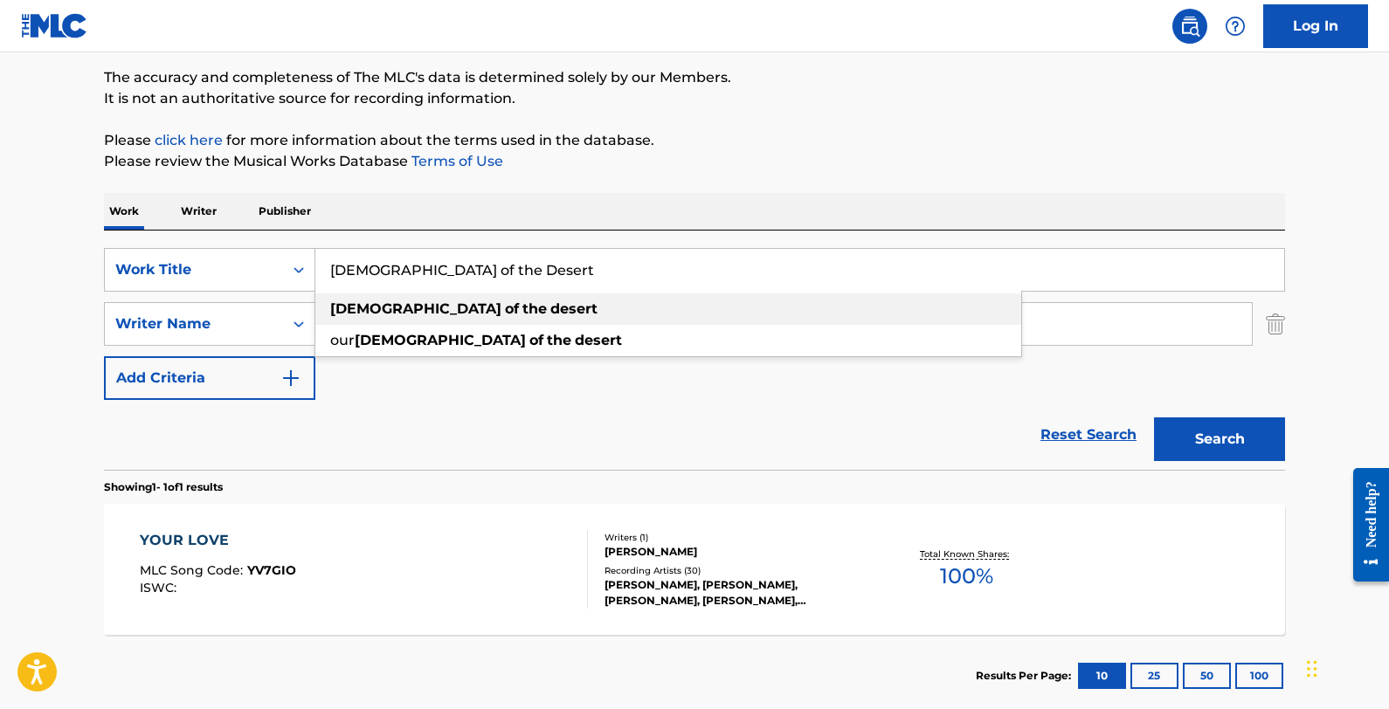
click at [522, 311] on div "[DEMOGRAPHIC_DATA] of the desert" at bounding box center [668, 309] width 706 height 31
type input "[DEMOGRAPHIC_DATA] of the desert"
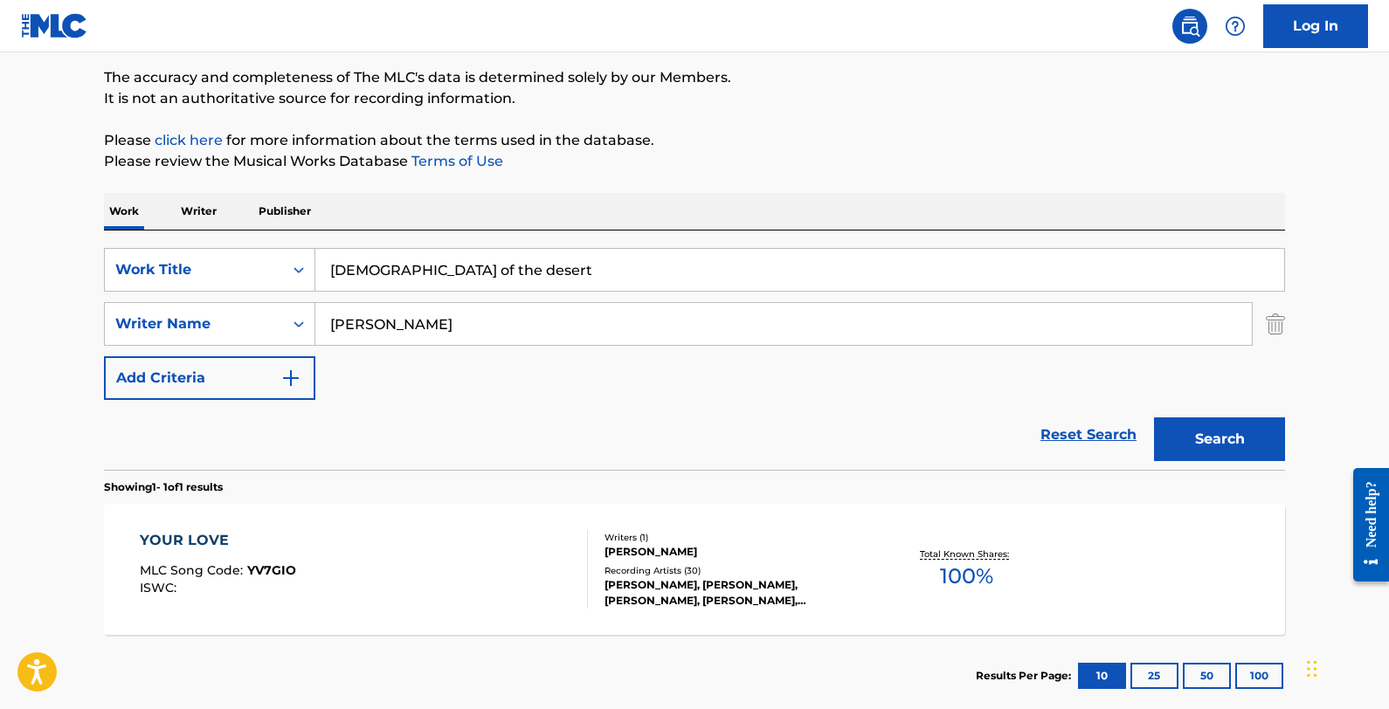
click at [1175, 436] on button "Search" at bounding box center [1219, 440] width 131 height 44
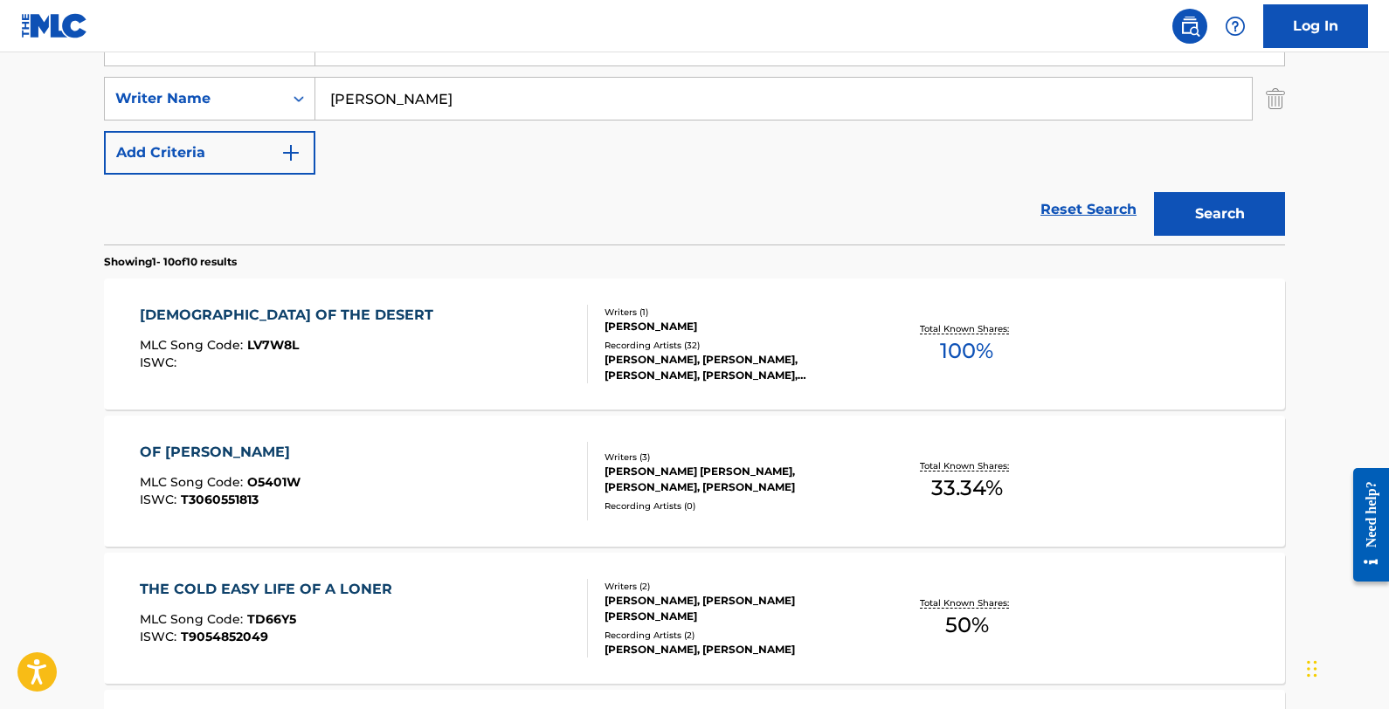
scroll to position [368, 0]
click at [508, 339] on div "[DEMOGRAPHIC_DATA] OF THE DESERT MLC Song Code : LV7W8L ISWC :" at bounding box center [364, 342] width 449 height 79
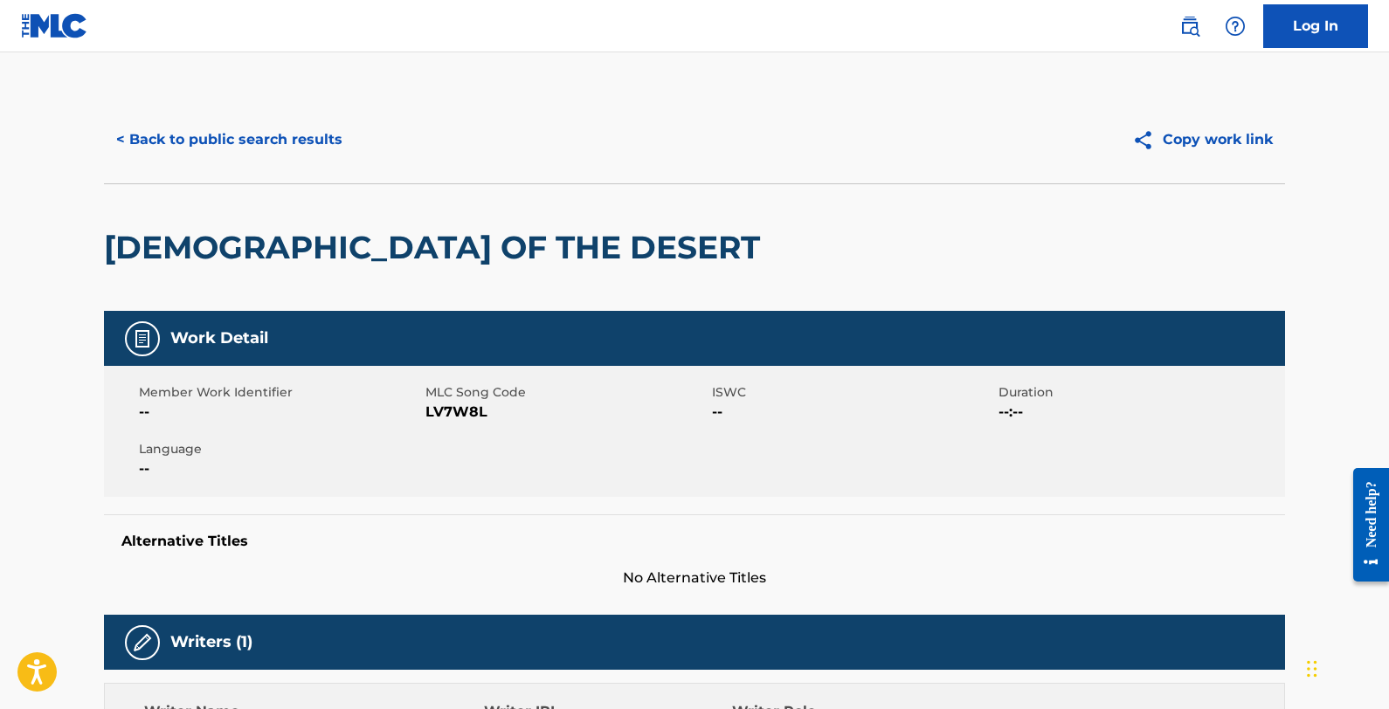
click at [274, 133] on button "< Back to public search results" at bounding box center [229, 140] width 251 height 44
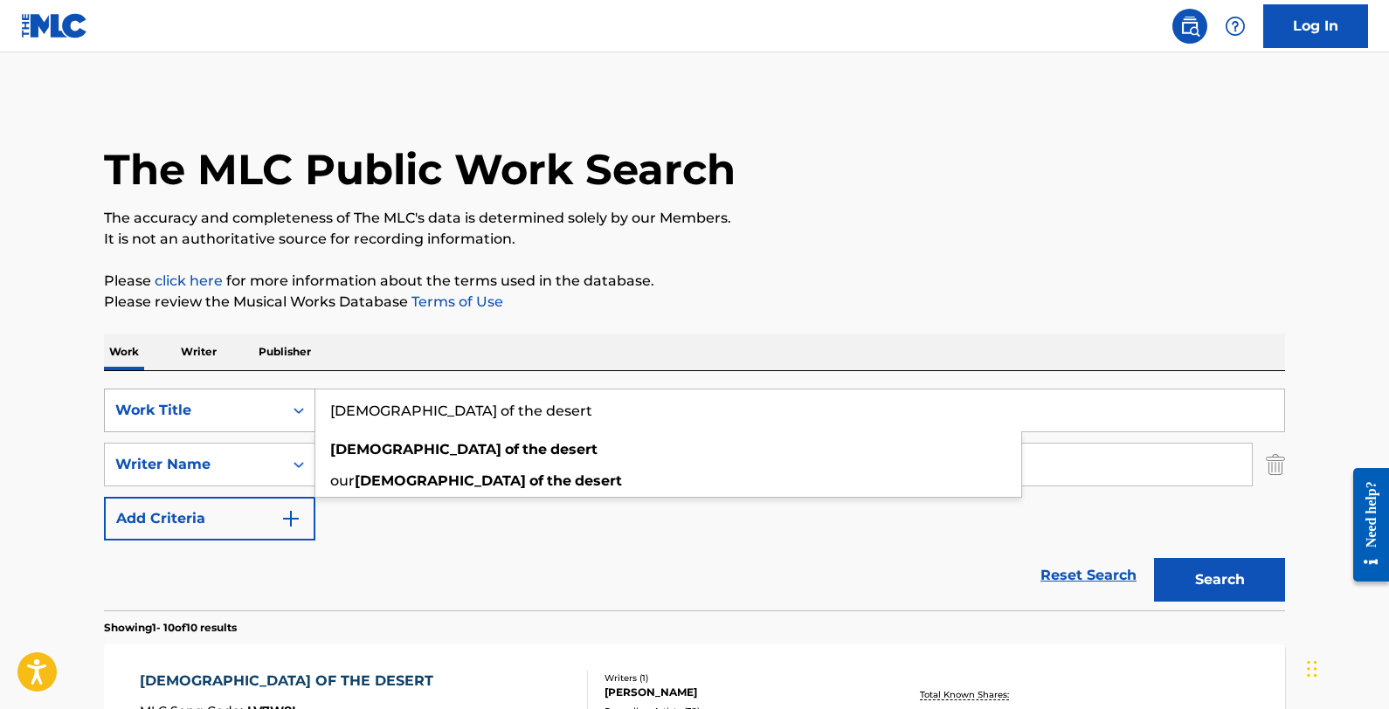
drag, startPoint x: 518, startPoint y: 411, endPoint x: 308, endPoint y: 407, distance: 209.7
click at [308, 407] on div "SearchWithCriteria800d8351-f57e-4202-a693-666780b072e2 Work Title [DEMOGRAPHIC_…" at bounding box center [694, 411] width 1181 height 44
paste input "The Mtn Song"
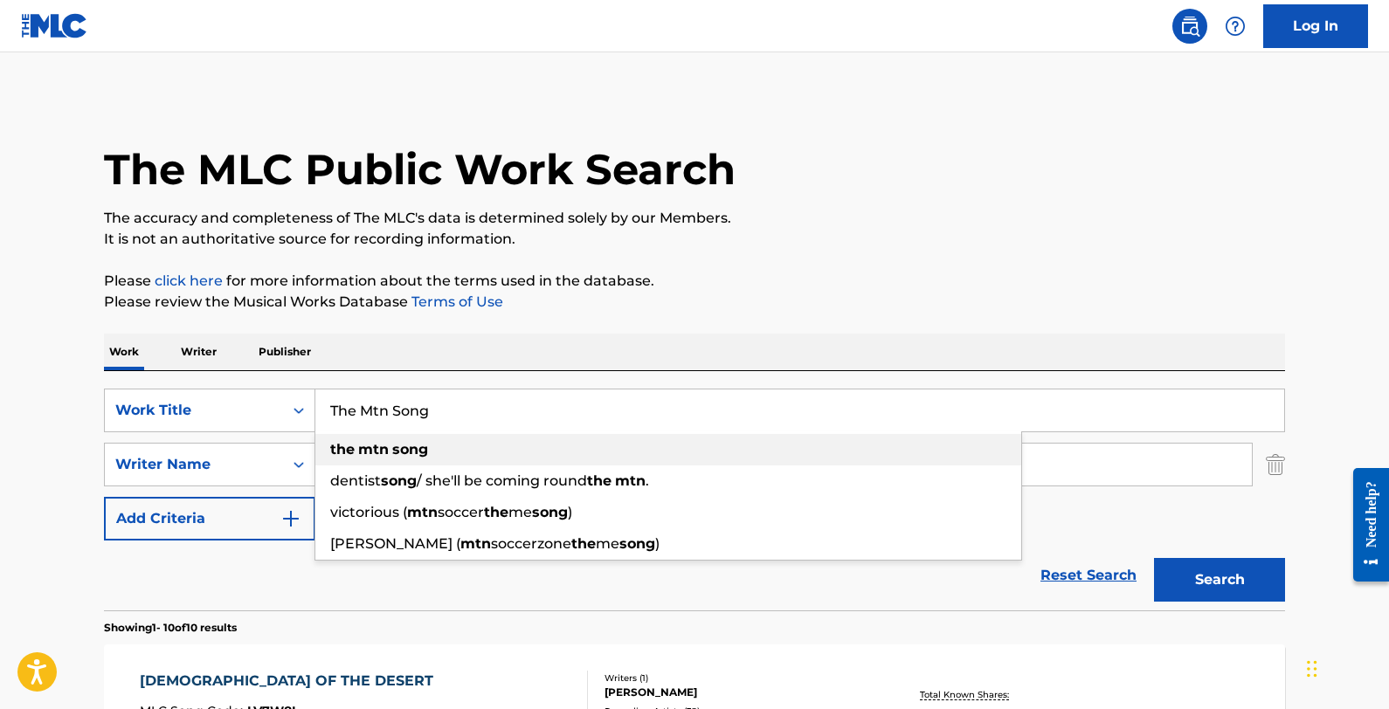
click at [484, 446] on div "the mtn song" at bounding box center [668, 449] width 706 height 31
type input "the mtn song"
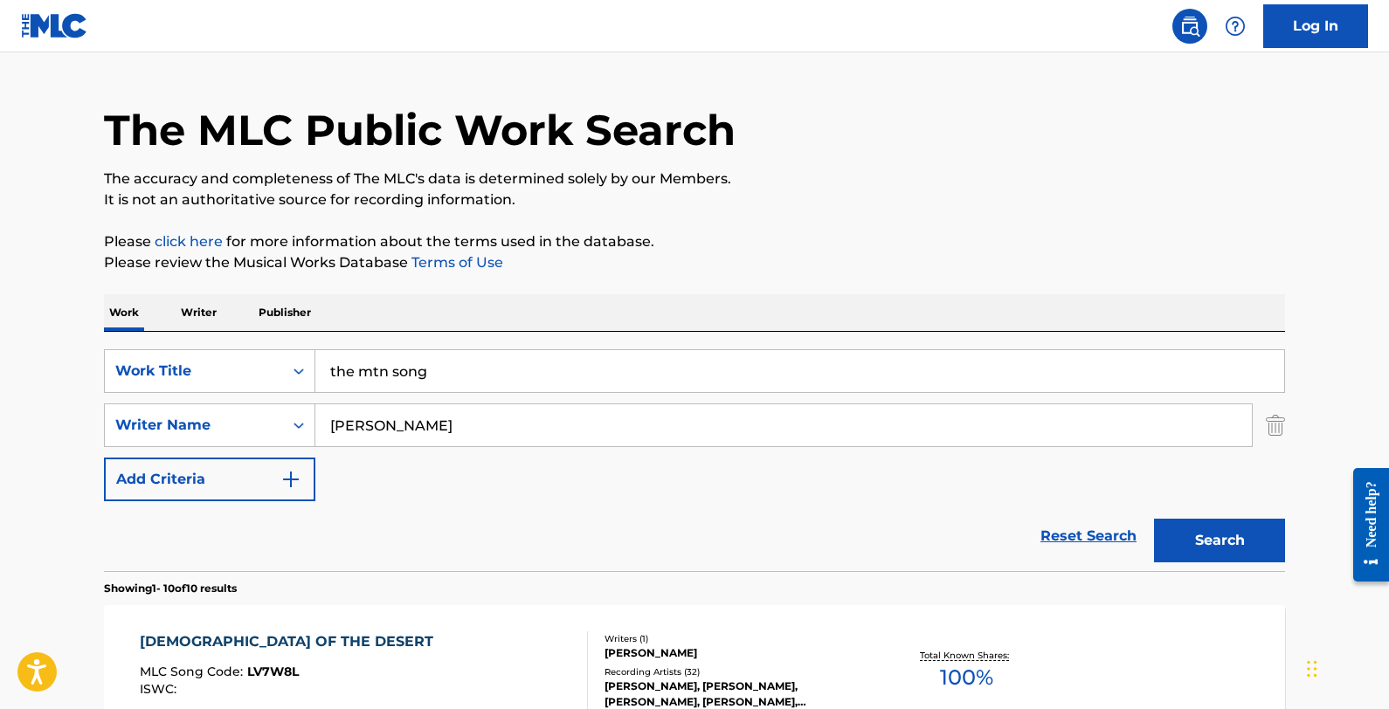
scroll to position [40, 0]
click at [1175, 557] on button "Search" at bounding box center [1219, 540] width 131 height 44
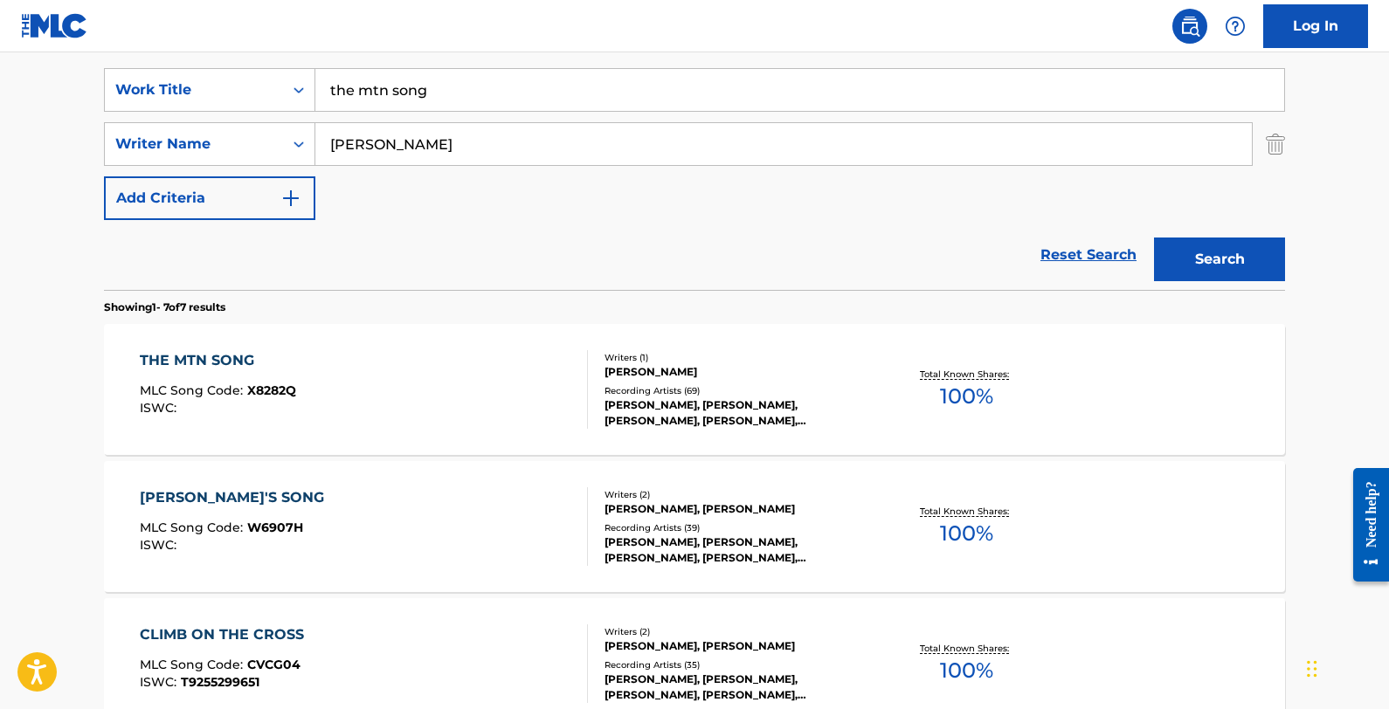
scroll to position [330, 0]
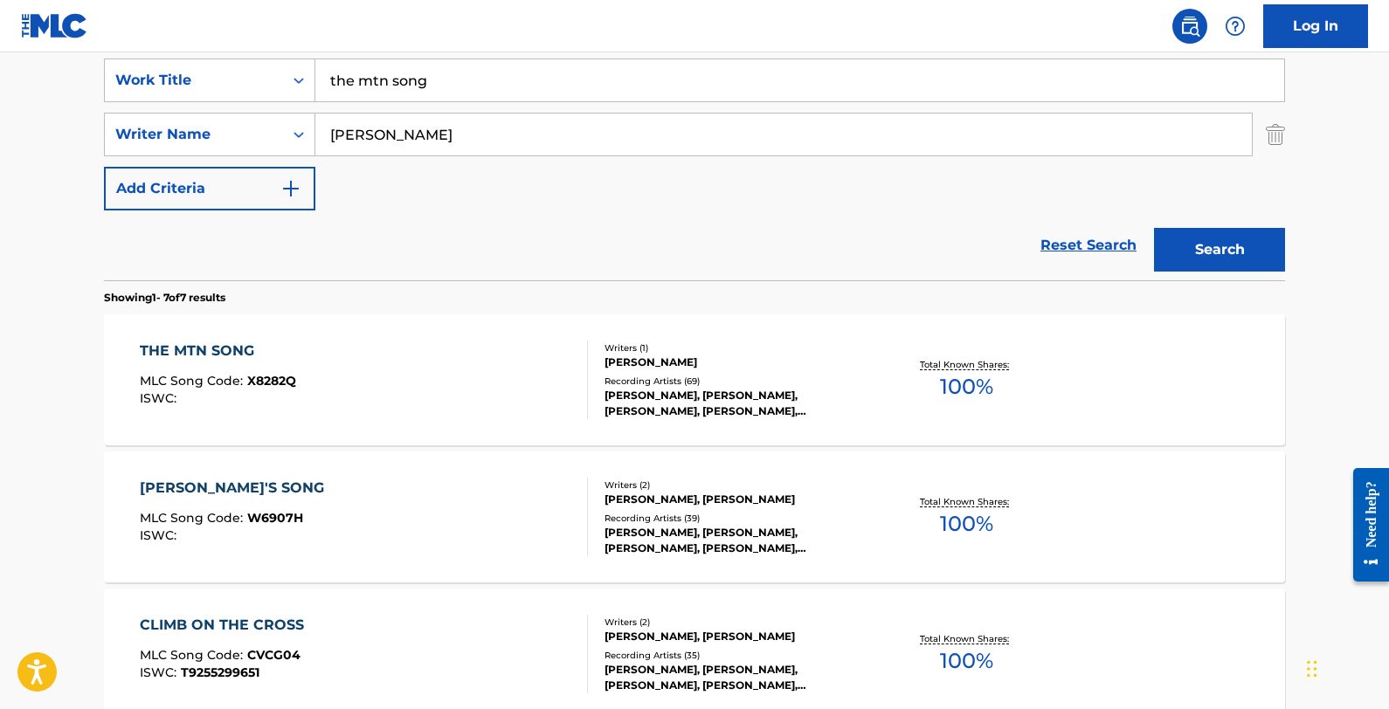
click at [532, 394] on div "THE MTN SONG MLC Song Code : X8282Q ISWC :" at bounding box center [364, 380] width 449 height 79
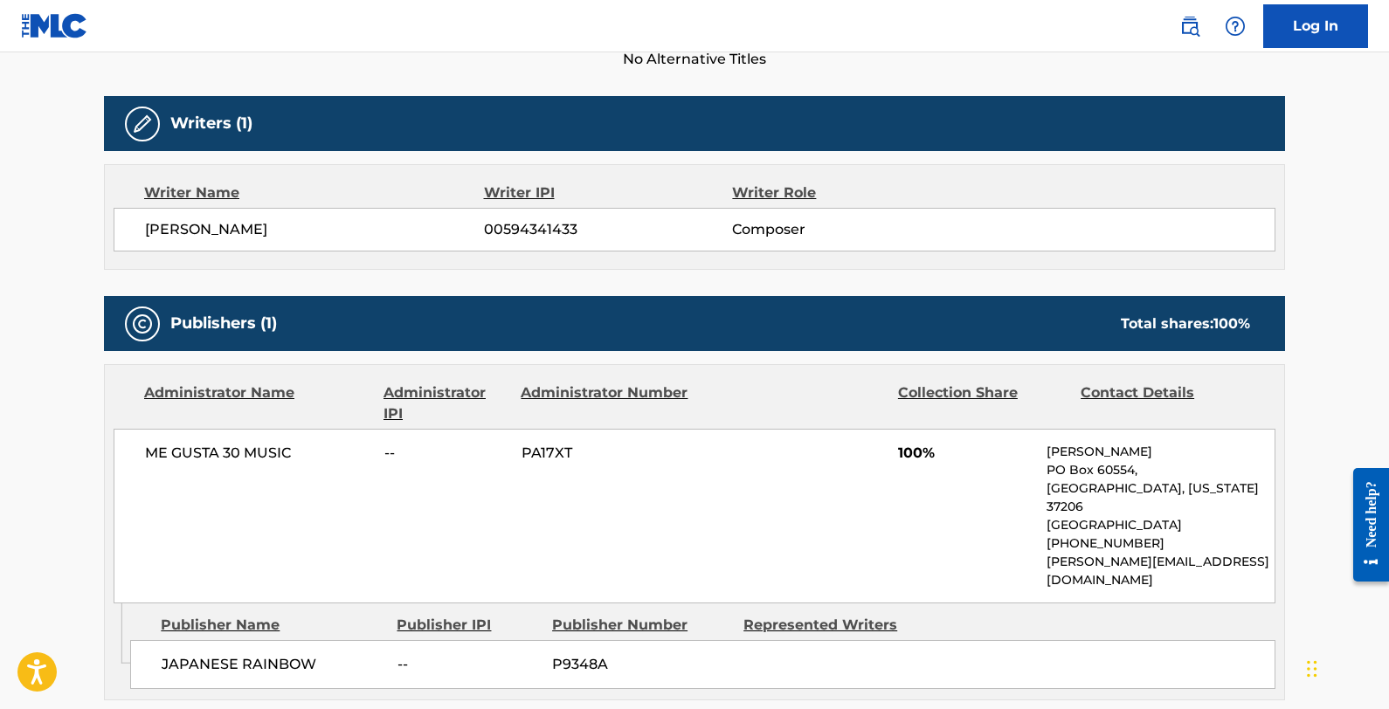
scroll to position [578, 0]
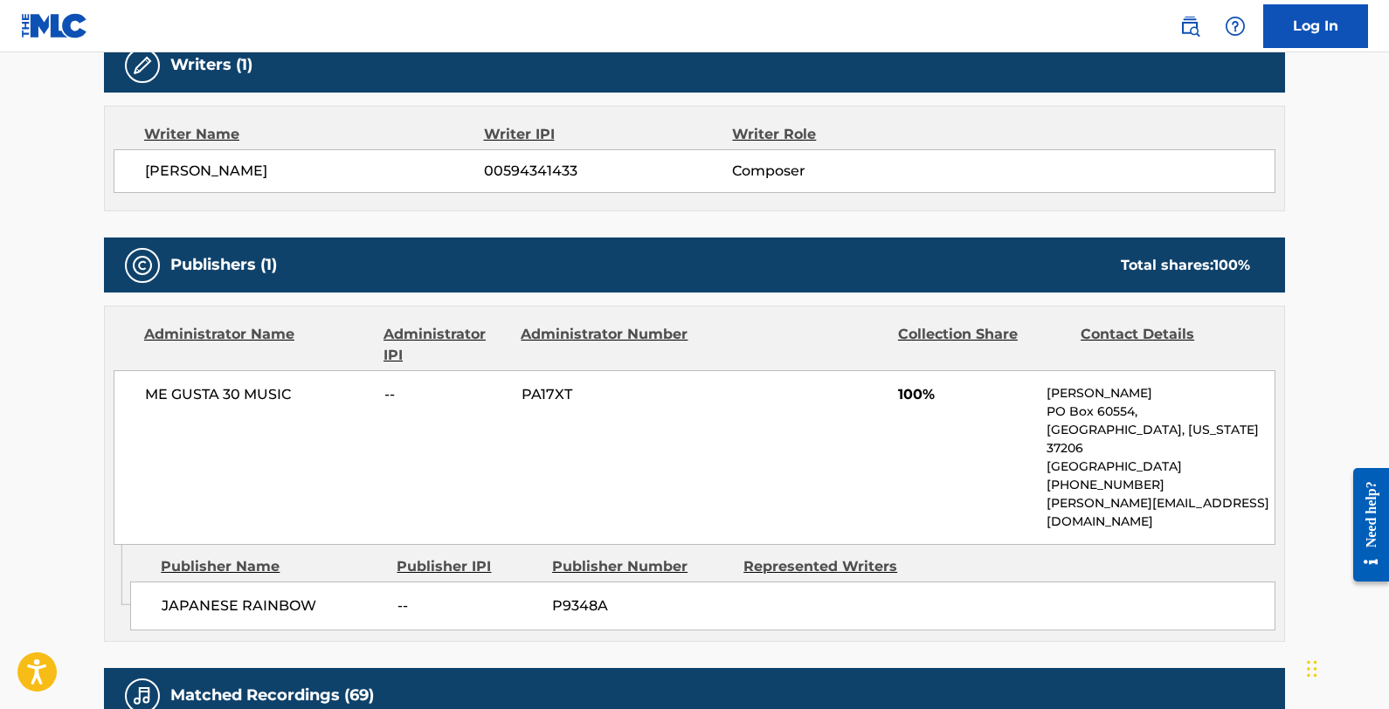
click at [835, 199] on div "Writer Name Writer IPI Writer Role [PERSON_NAME] 00594341433 Composer" at bounding box center [694, 159] width 1181 height 106
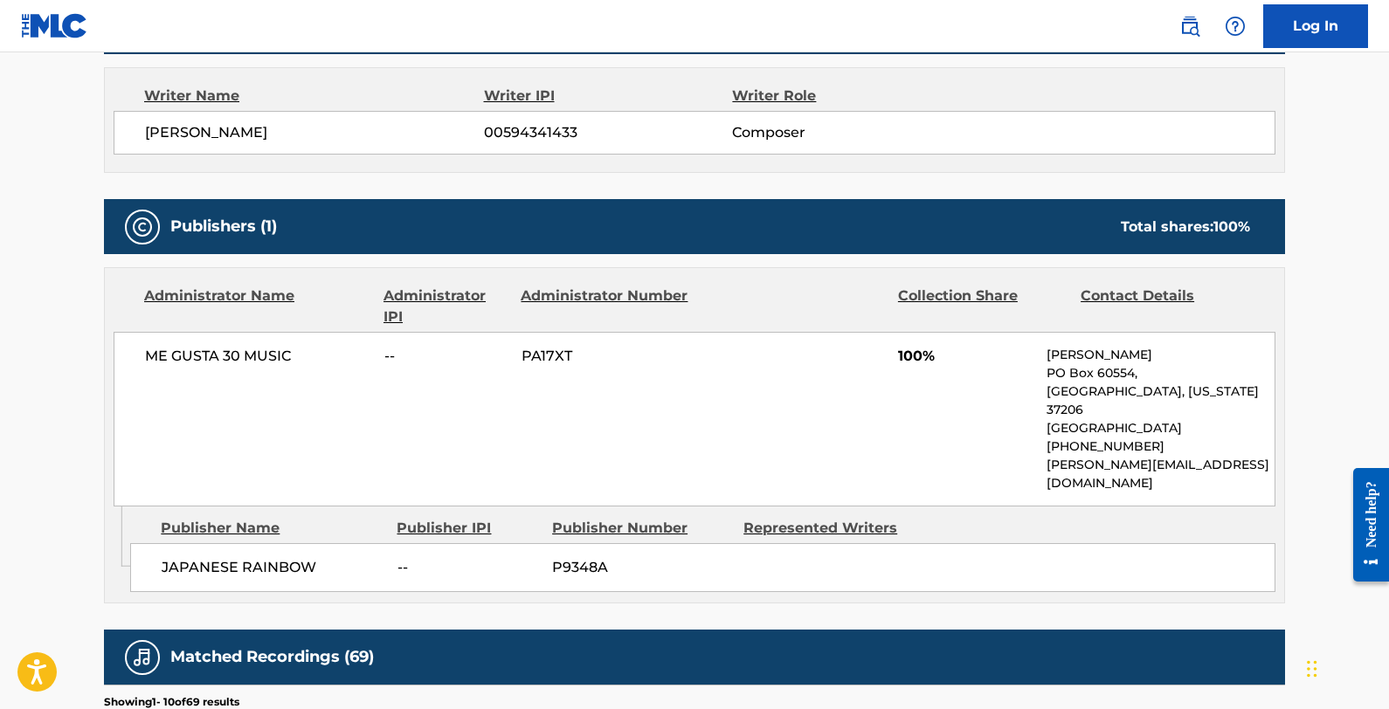
scroll to position [0, 0]
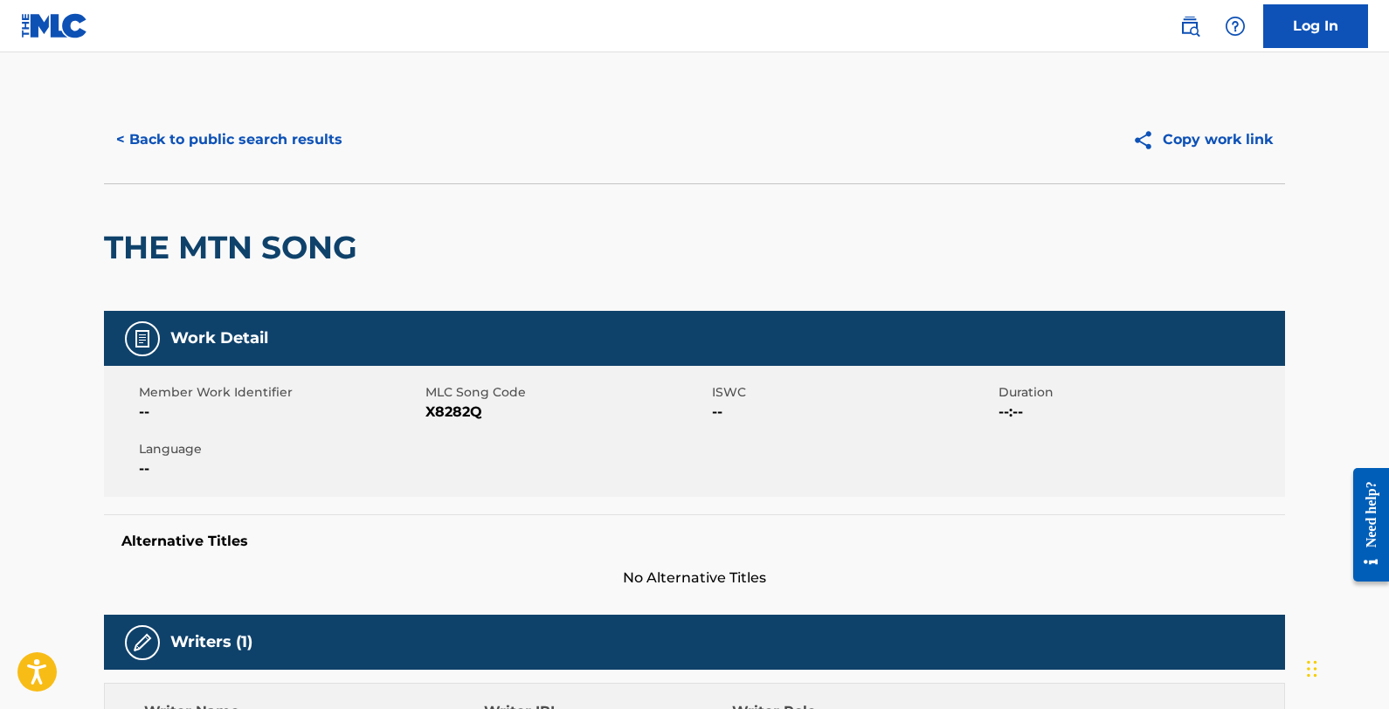
click at [264, 142] on button "< Back to public search results" at bounding box center [229, 140] width 251 height 44
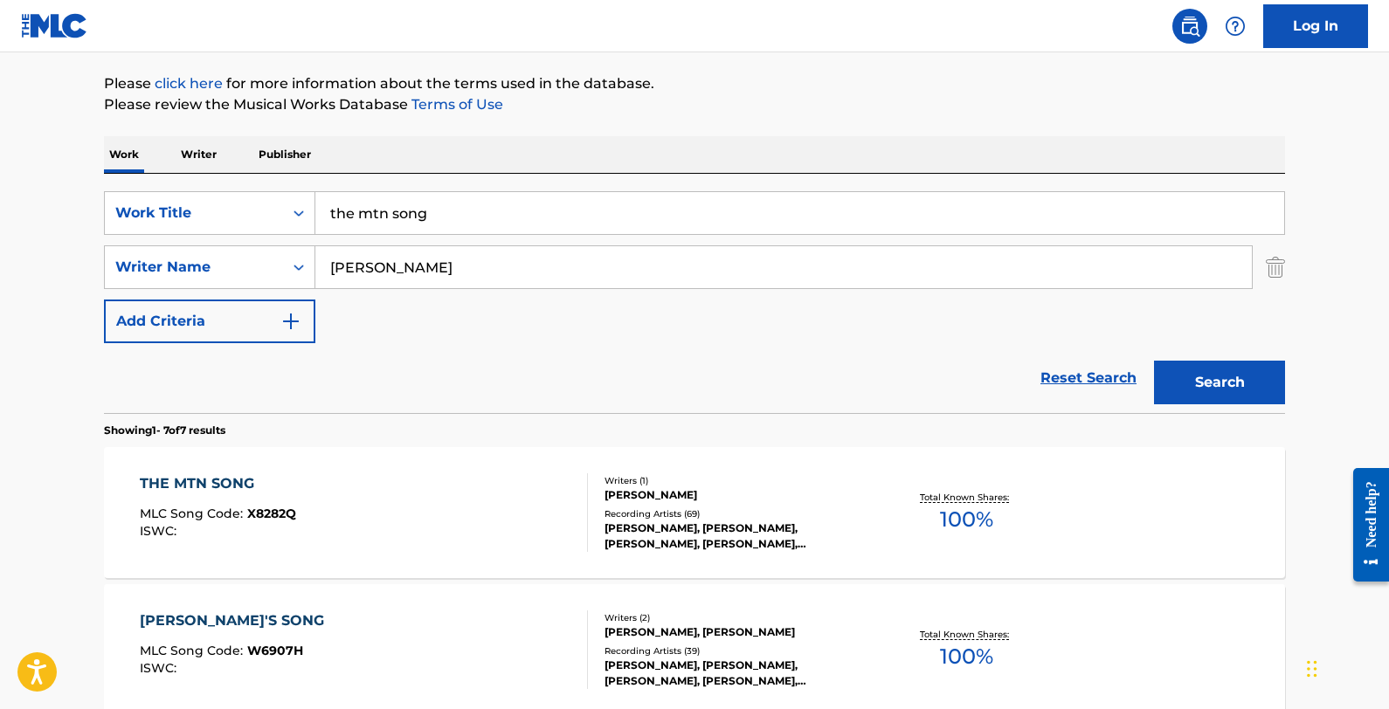
scroll to position [148, 0]
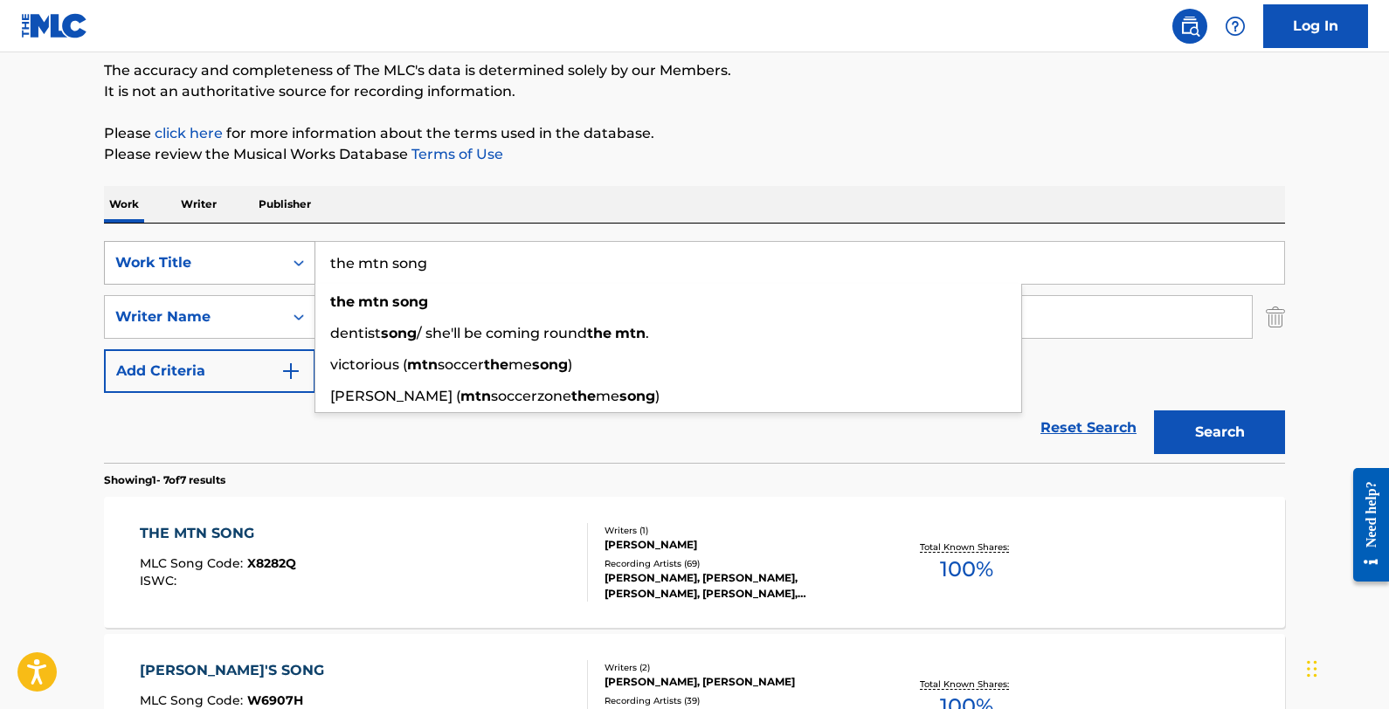
drag, startPoint x: 453, startPoint y: 274, endPoint x: 274, endPoint y: 254, distance: 180.2
click at [274, 254] on div "SearchWithCriteria800d8351-f57e-4202-a693-666780b072e2 Work Title the mtn song …" at bounding box center [694, 263] width 1181 height 44
paste input "Bad Things"
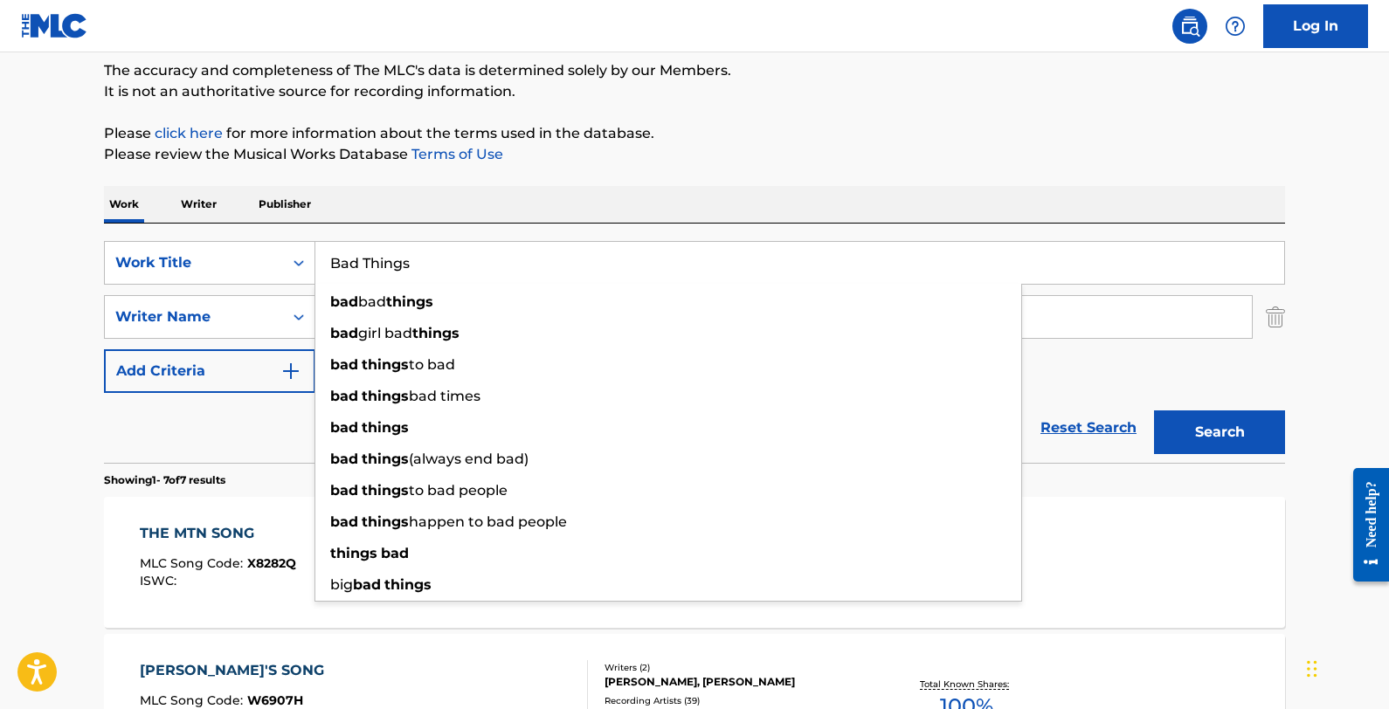
type input "Bad Things"
click at [1154, 411] on button "Search" at bounding box center [1219, 433] width 131 height 44
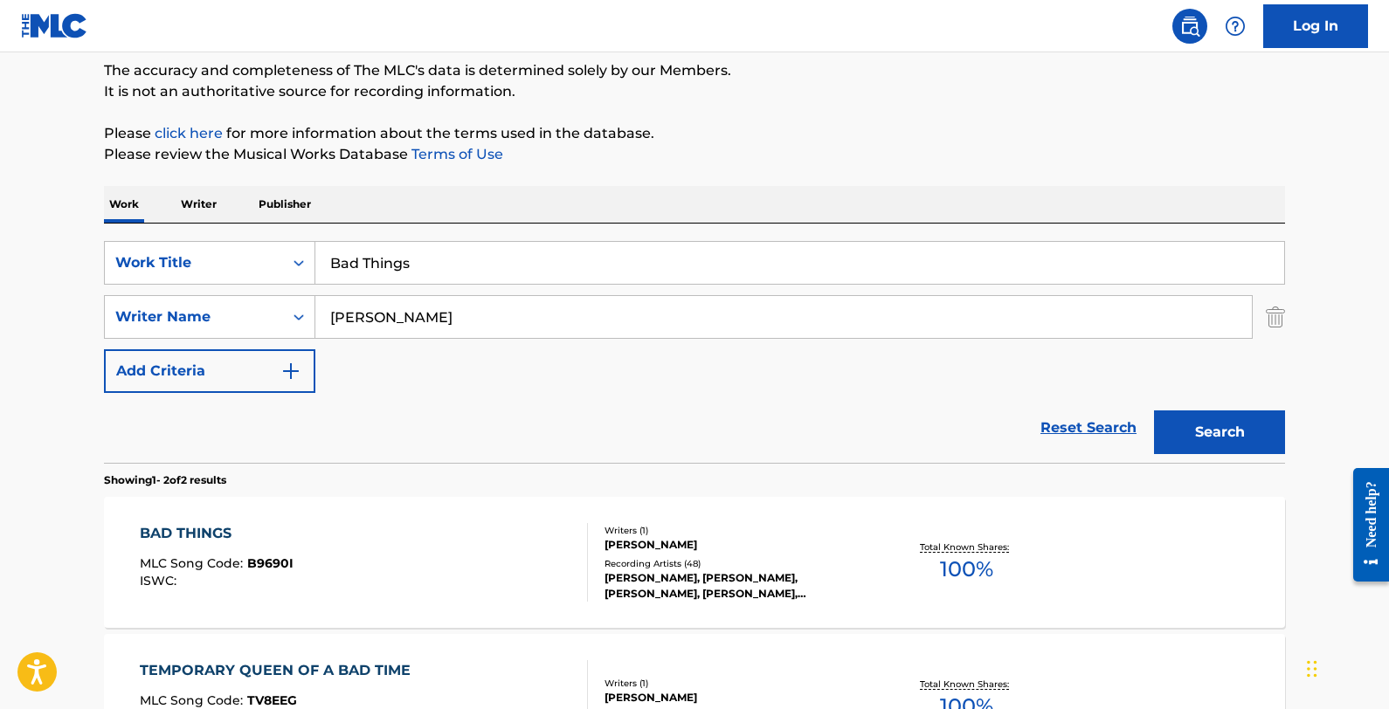
click at [411, 592] on div "BAD THINGS MLC Song Code : B9690I ISWC :" at bounding box center [364, 562] width 449 height 79
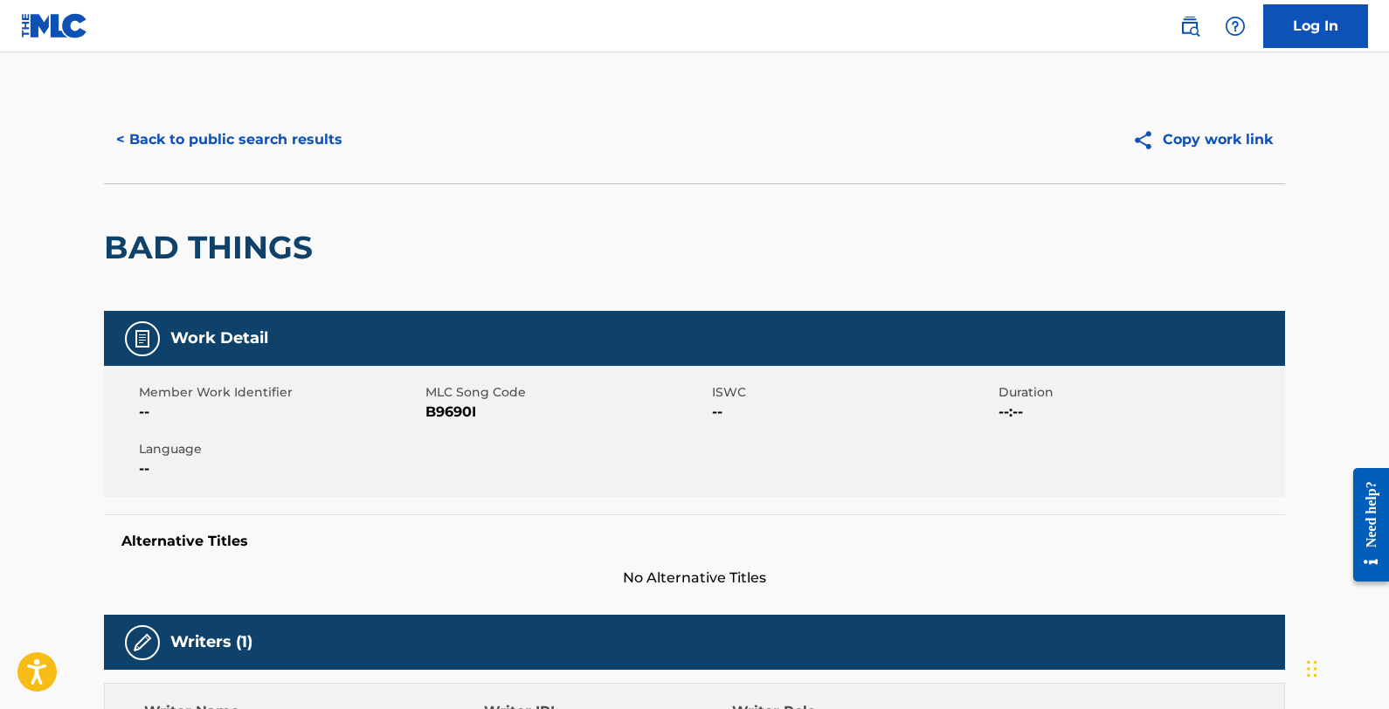
click at [225, 121] on button "< Back to public search results" at bounding box center [229, 140] width 251 height 44
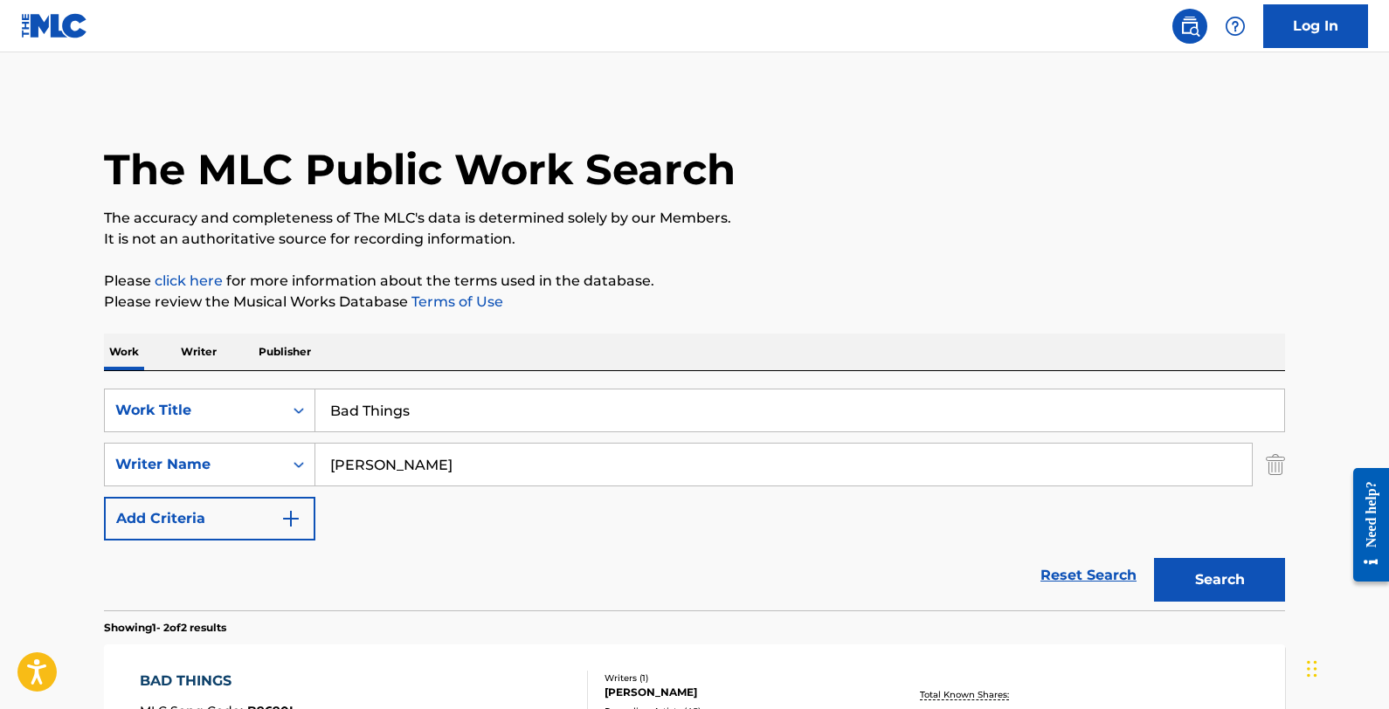
scroll to position [148, 0]
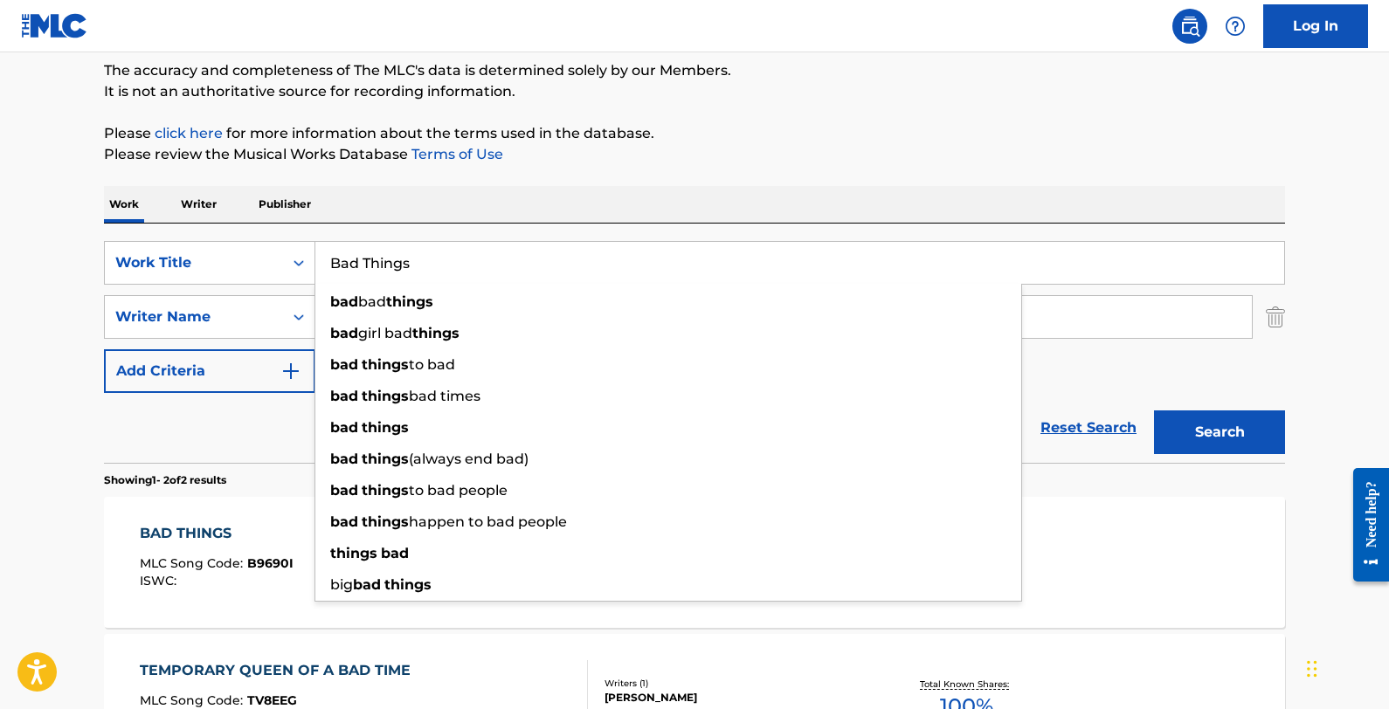
drag, startPoint x: 494, startPoint y: 257, endPoint x: 318, endPoint y: 263, distance: 176.6
click at [318, 263] on input "Bad Things" at bounding box center [799, 263] width 969 height 42
paste input "Driveway Melody"
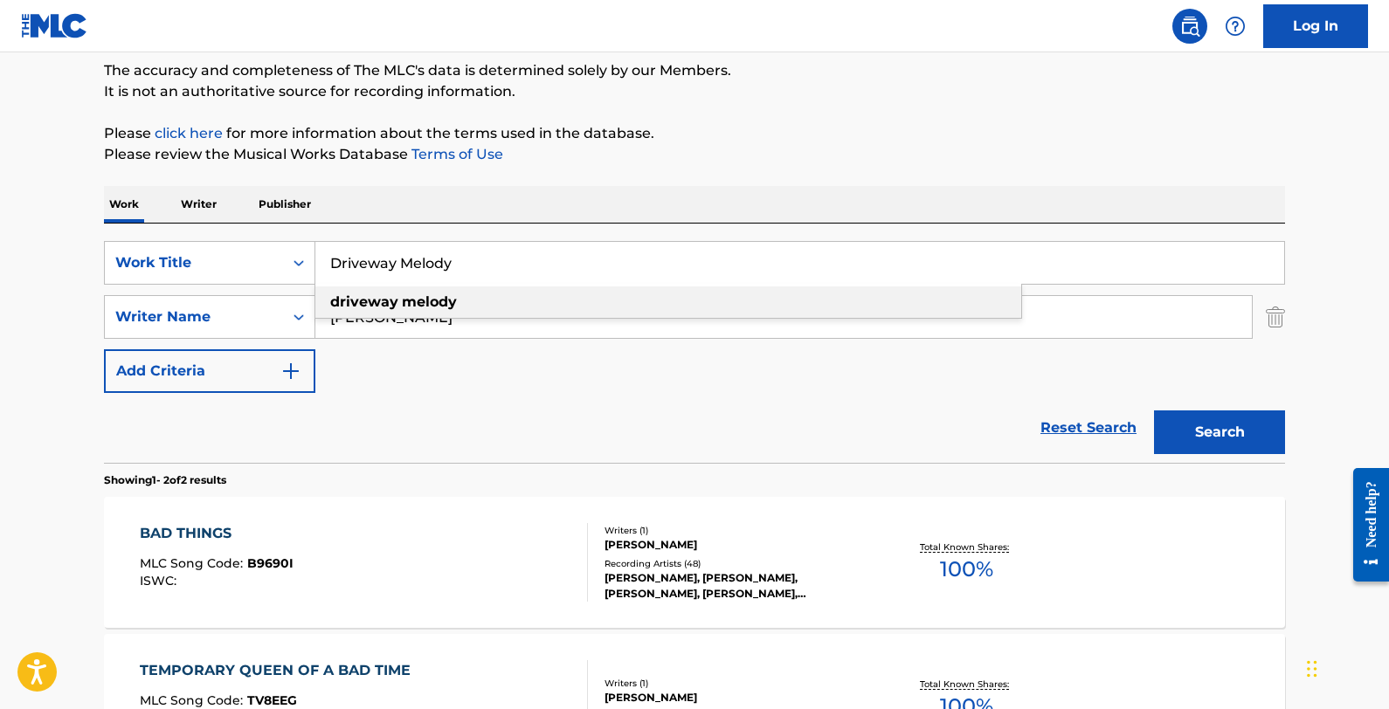
click at [557, 307] on div "driveway melody" at bounding box center [668, 302] width 706 height 31
type input "driveway melody"
click at [1175, 442] on button "Search" at bounding box center [1219, 433] width 131 height 44
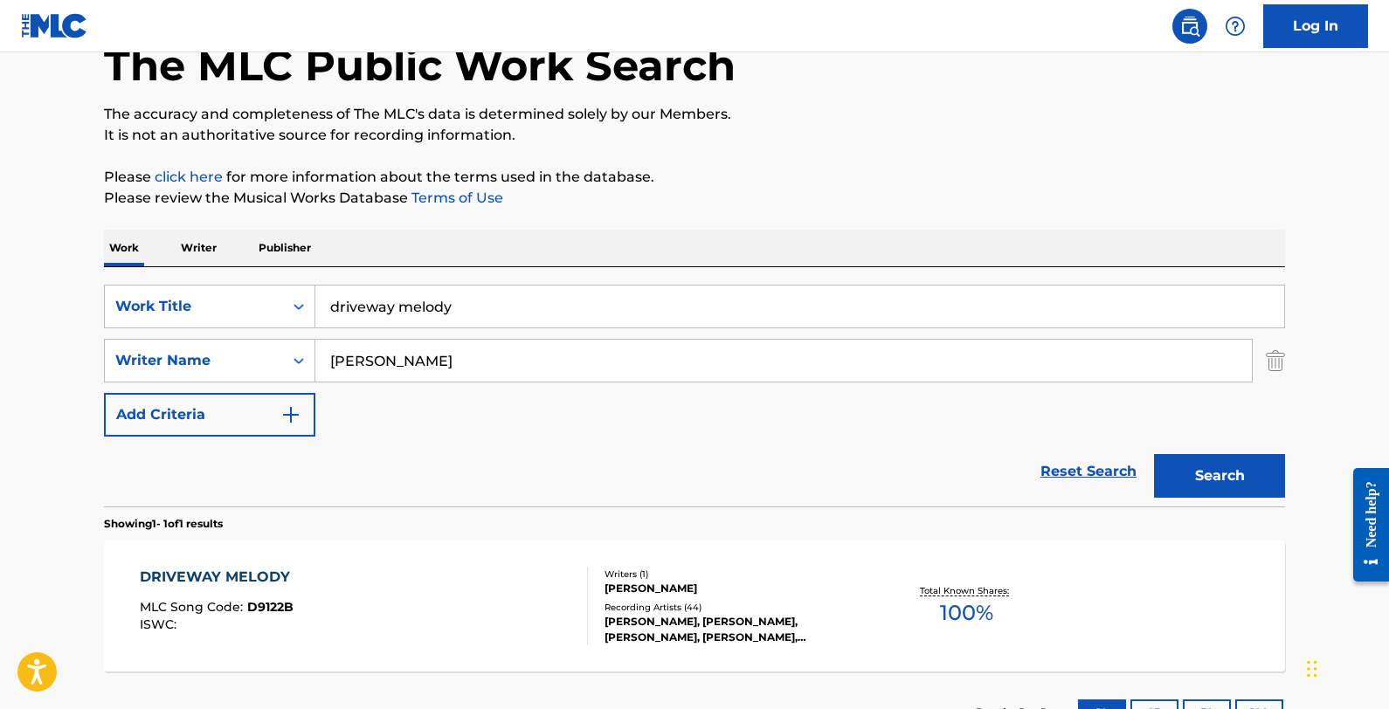
scroll to position [241, 0]
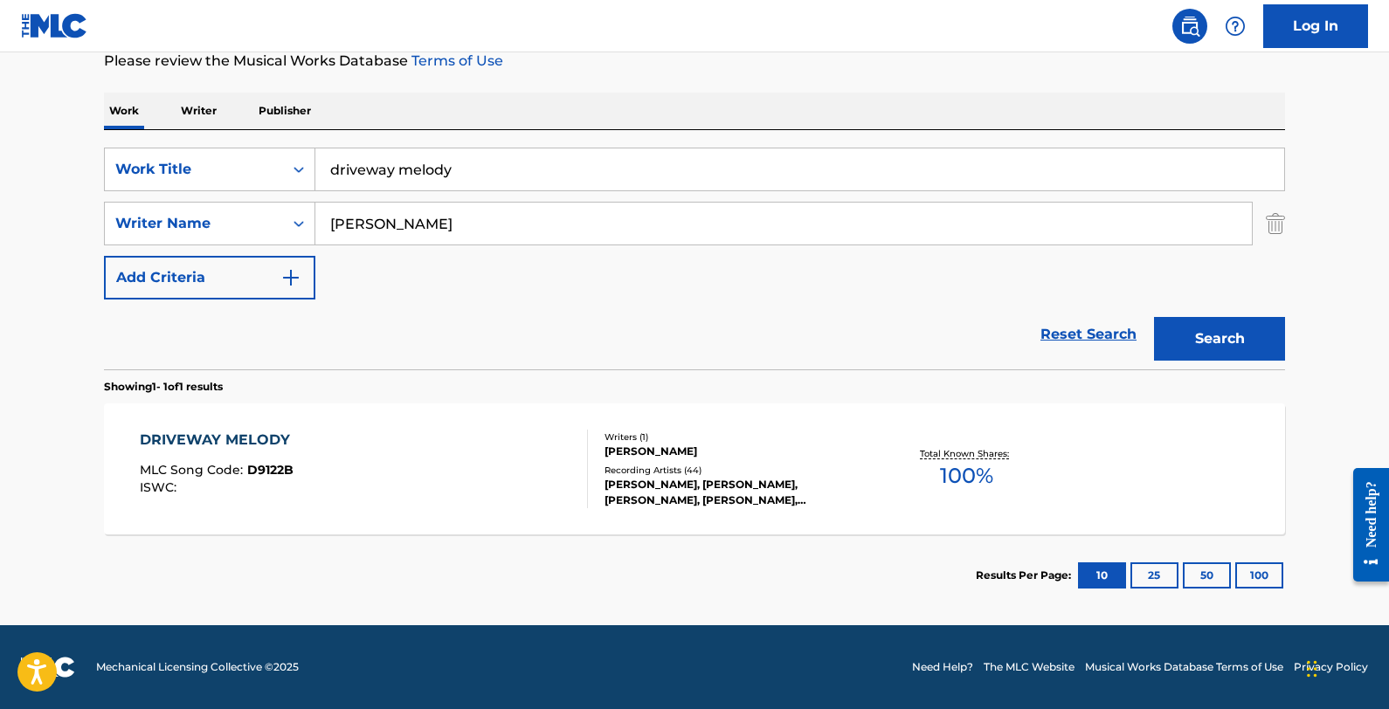
click at [472, 442] on div "DRIVEWAY MELODY MLC Song Code : D9122B ISWC :" at bounding box center [364, 469] width 449 height 79
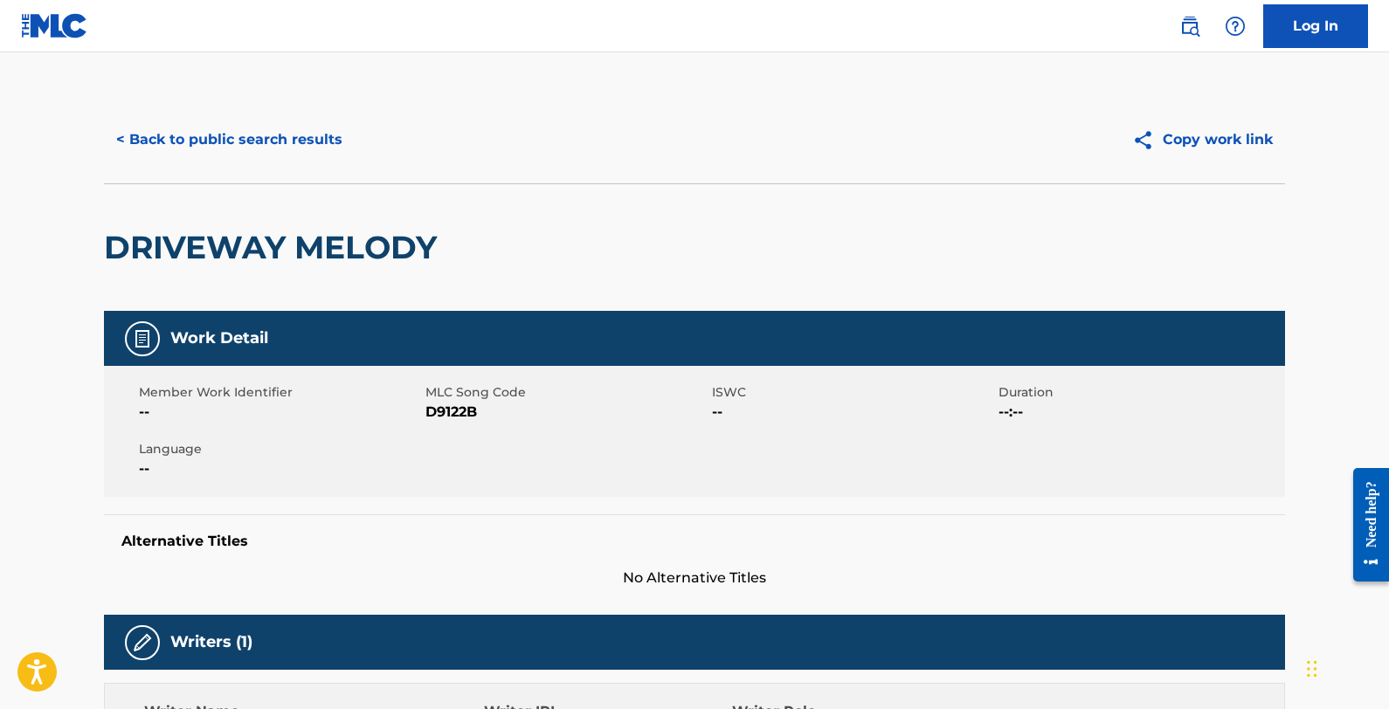
click at [285, 137] on button "< Back to public search results" at bounding box center [229, 140] width 251 height 44
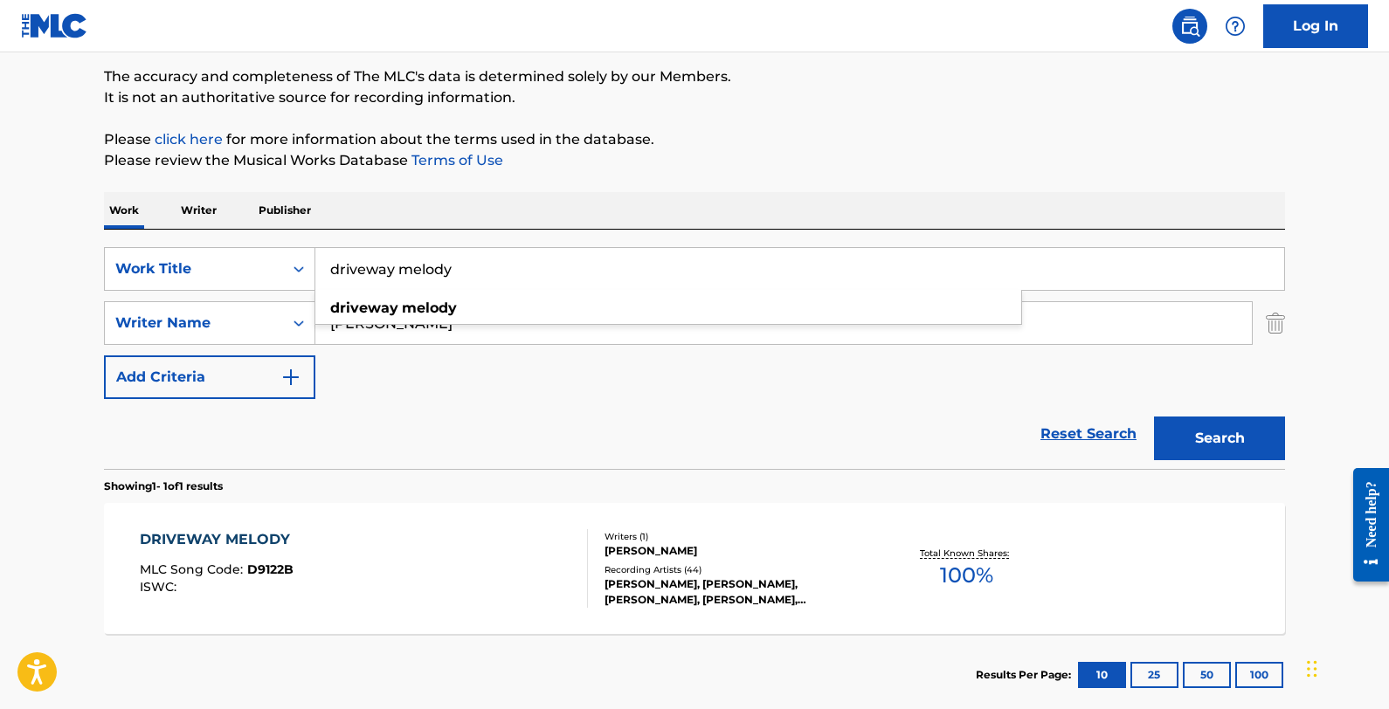
drag, startPoint x: 539, startPoint y: 264, endPoint x: 359, endPoint y: 254, distance: 180.2
click at [359, 254] on input "driveway melody" at bounding box center [799, 269] width 969 height 42
paste input "Ghost, Again"
type input "Ghost, Again"
click at [1175, 451] on button "Search" at bounding box center [1219, 439] width 131 height 44
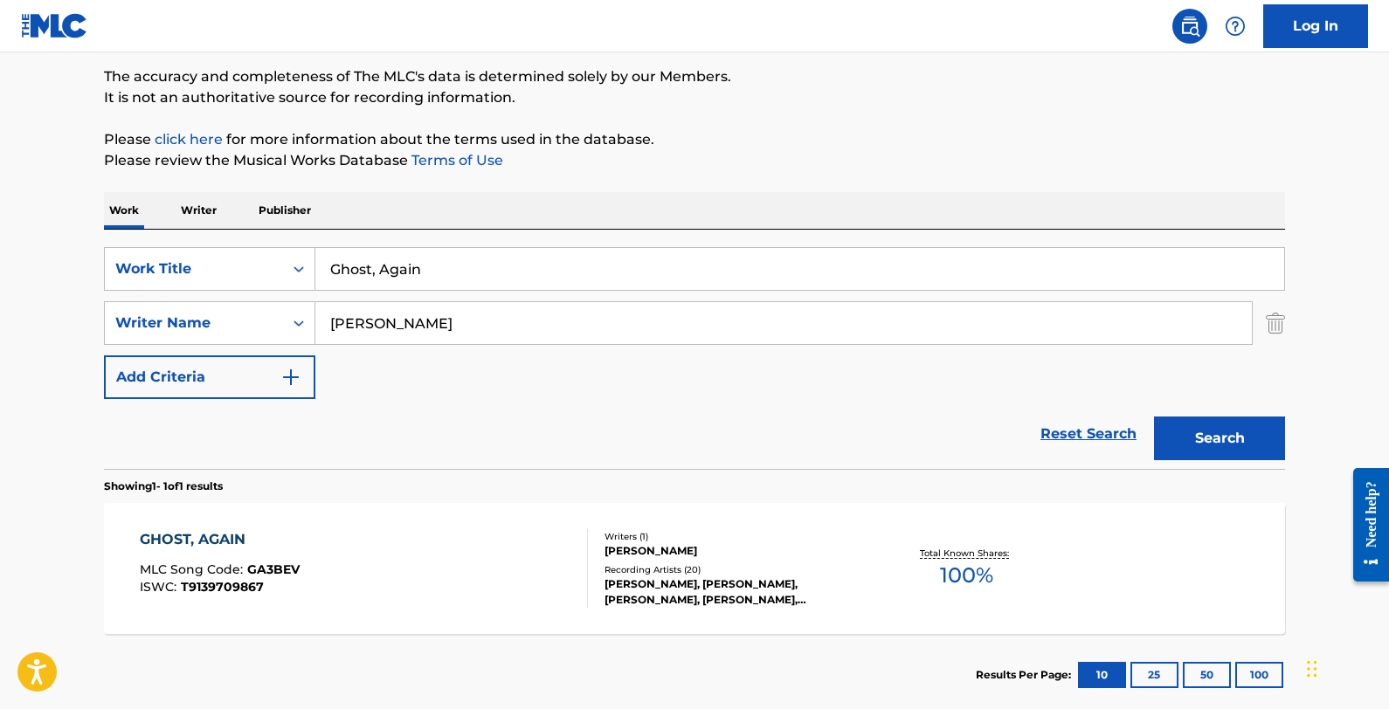
click at [445, 538] on div "GHOST, AGAIN MLC Song Code : GA3BEV ISWC : T9139709867" at bounding box center [364, 568] width 449 height 79
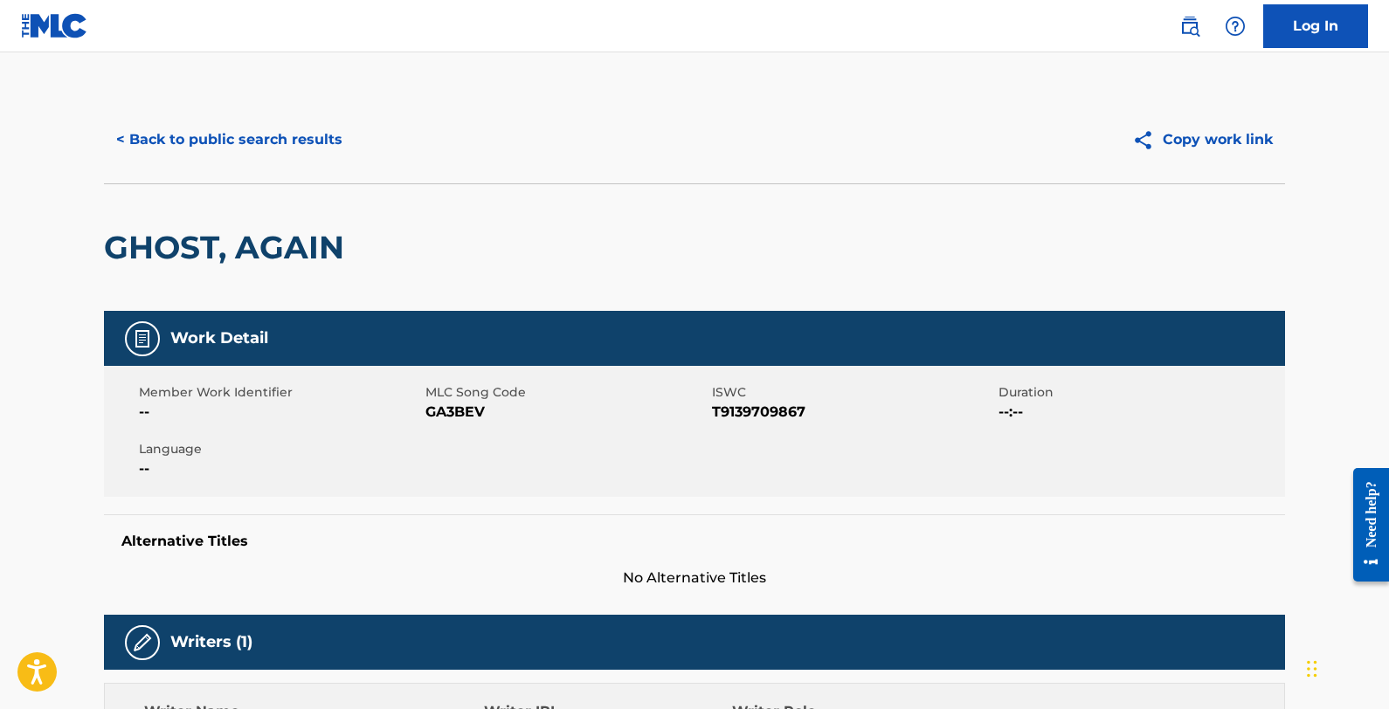
click at [245, 144] on button "< Back to public search results" at bounding box center [229, 140] width 251 height 44
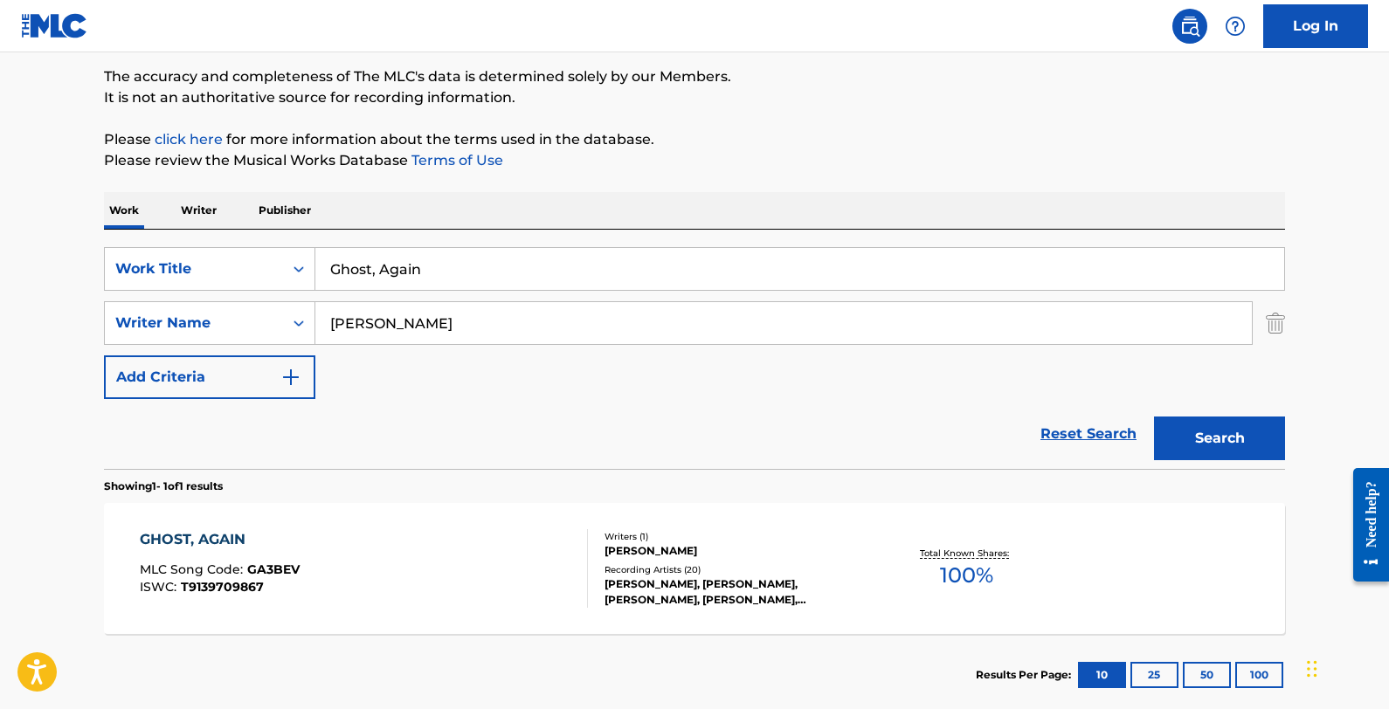
click at [521, 321] on input "[PERSON_NAME]" at bounding box center [783, 323] width 937 height 42
click at [488, 269] on input "Ghost, Again" at bounding box center [799, 269] width 969 height 42
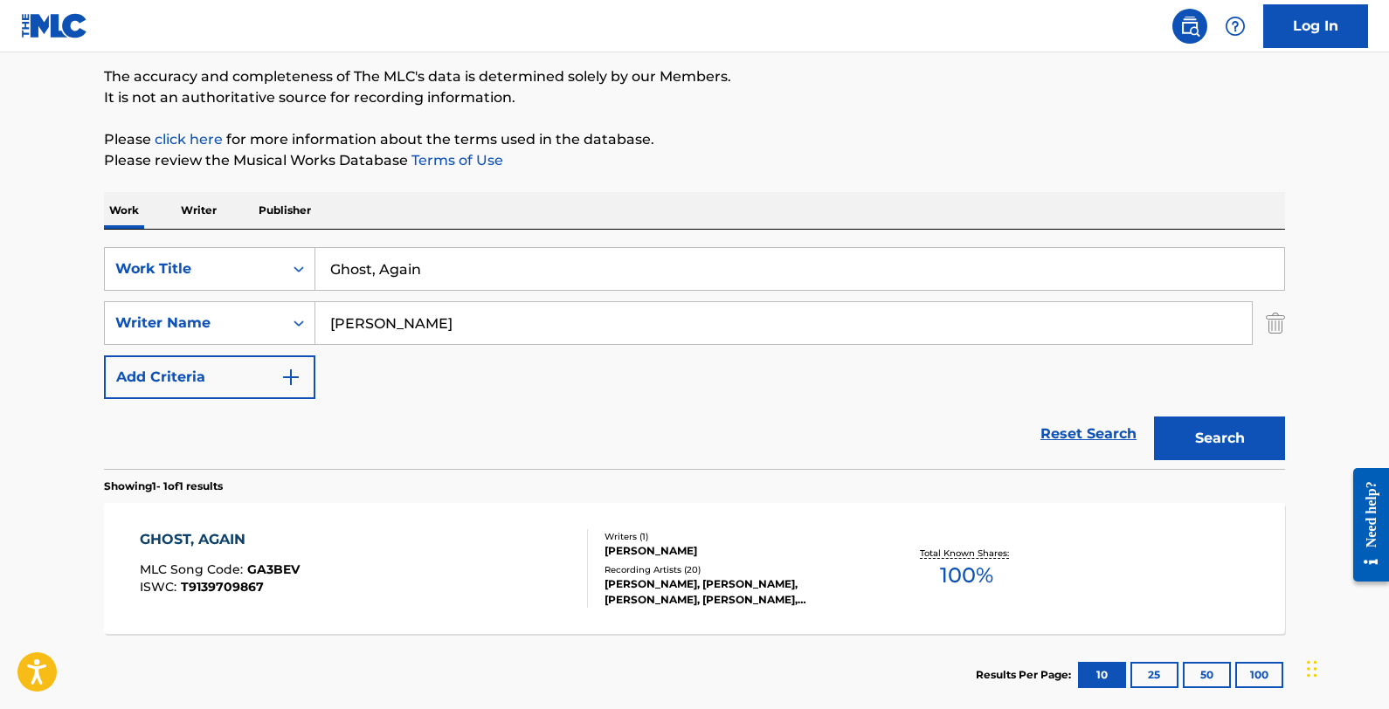
paste input "The Cold Easy Live of a Loner"
type input "The Cold Easy Live of a Loner"
click at [1175, 432] on button "Search" at bounding box center [1219, 439] width 131 height 44
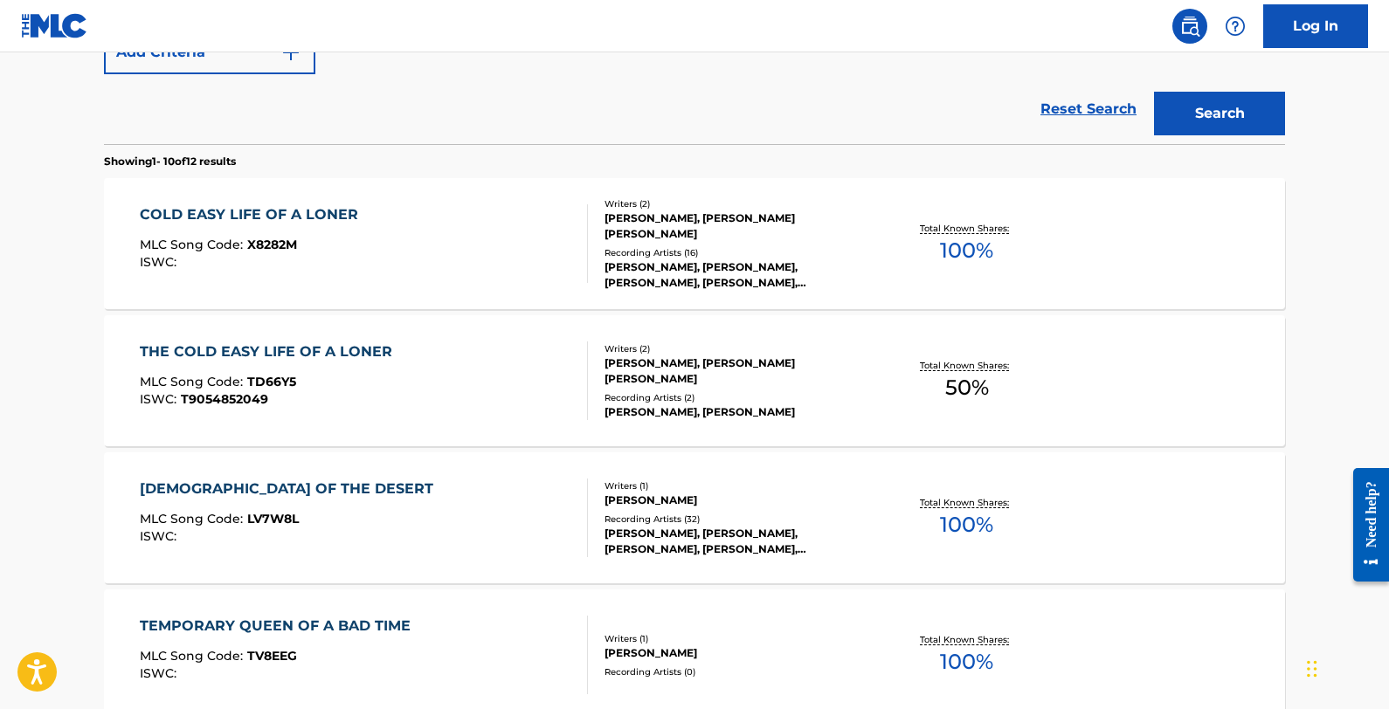
scroll to position [467, 0]
click at [430, 219] on div "COLD EASY LIFE OF A LONER MLC Song Code : X8282M ISWC :" at bounding box center [364, 243] width 449 height 79
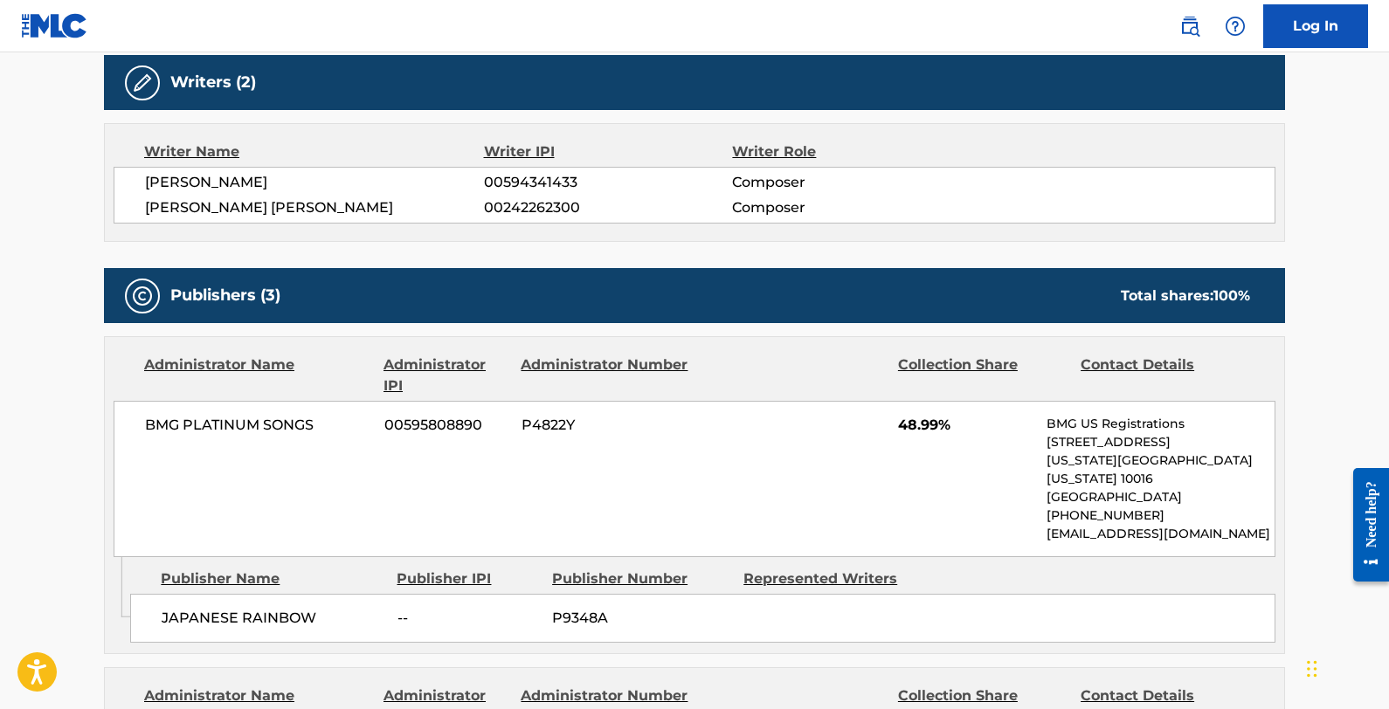
scroll to position [563, 0]
